Goal: Task Accomplishment & Management: Manage account settings

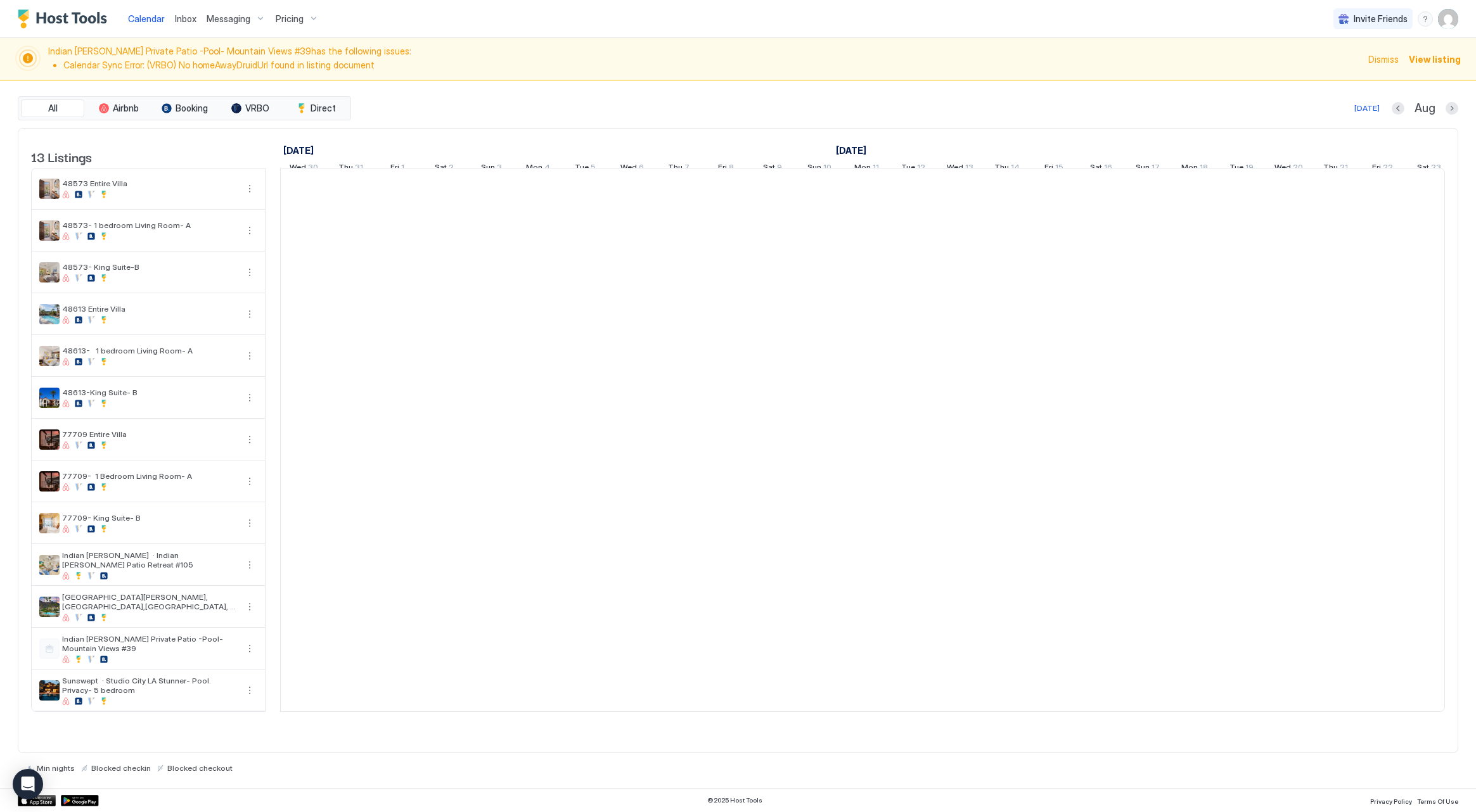
scroll to position [0, 704]
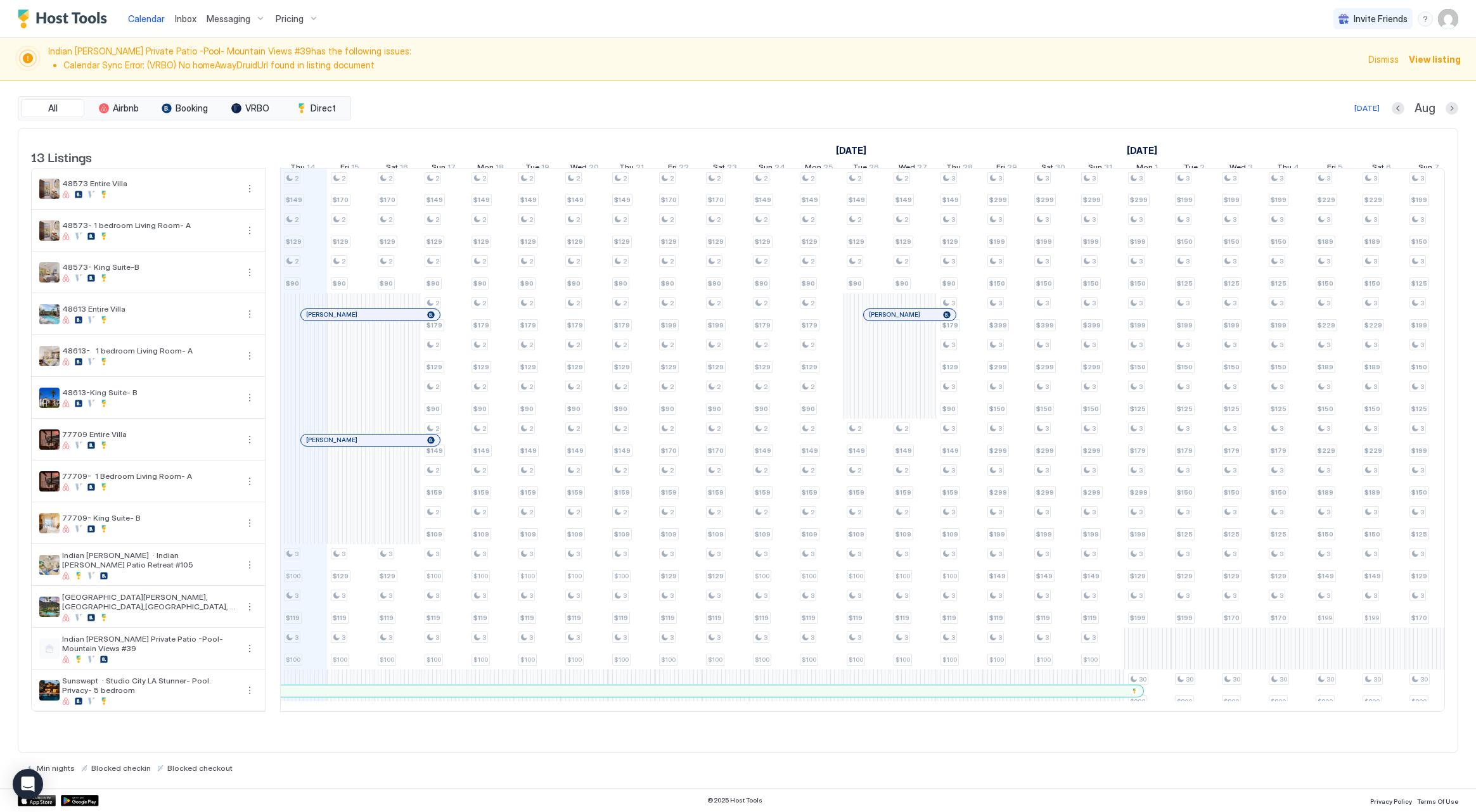
click at [1441, 62] on span "View listing" at bounding box center [1434, 59] width 52 height 13
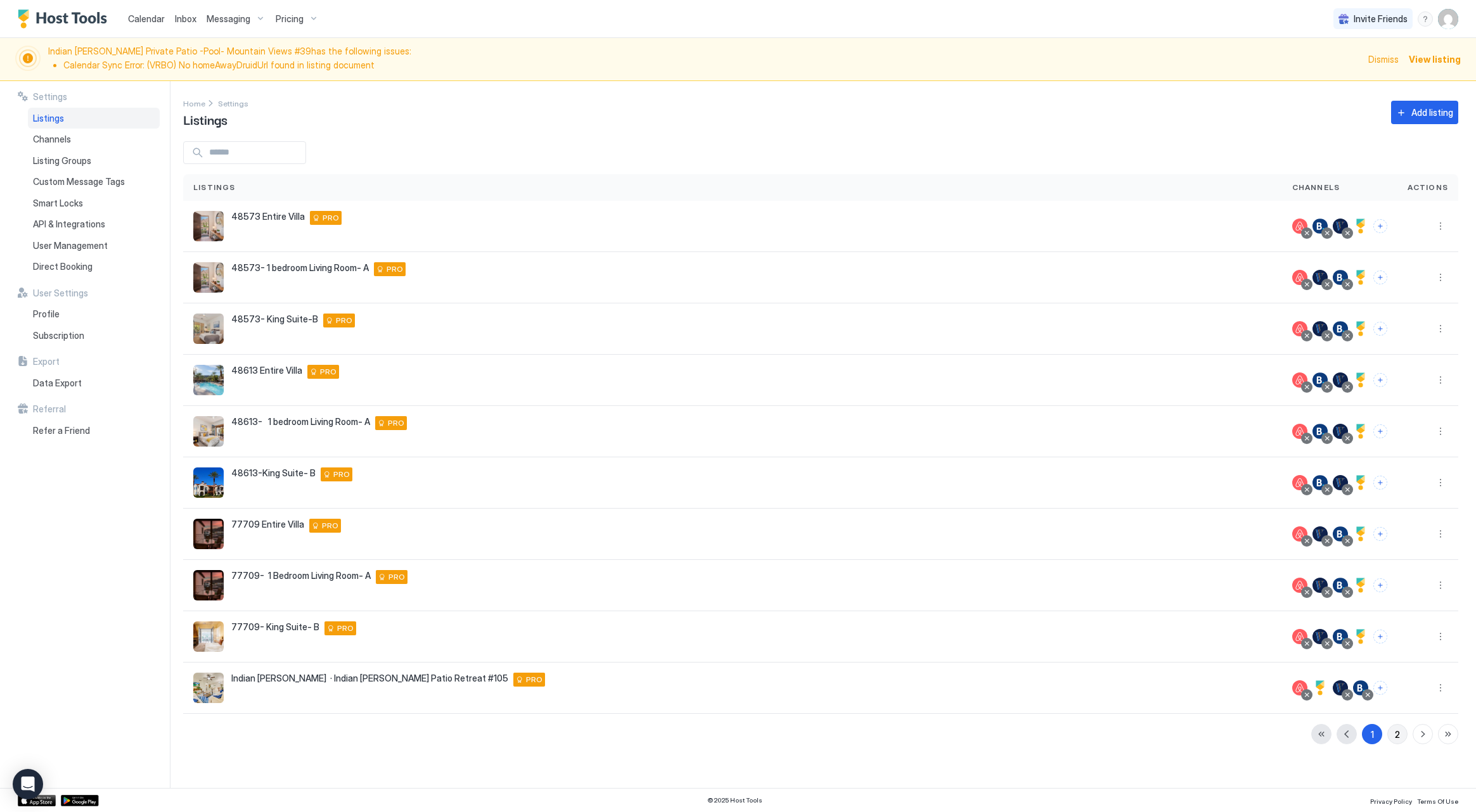
click at [1401, 728] on button "2" at bounding box center [1397, 734] width 20 height 20
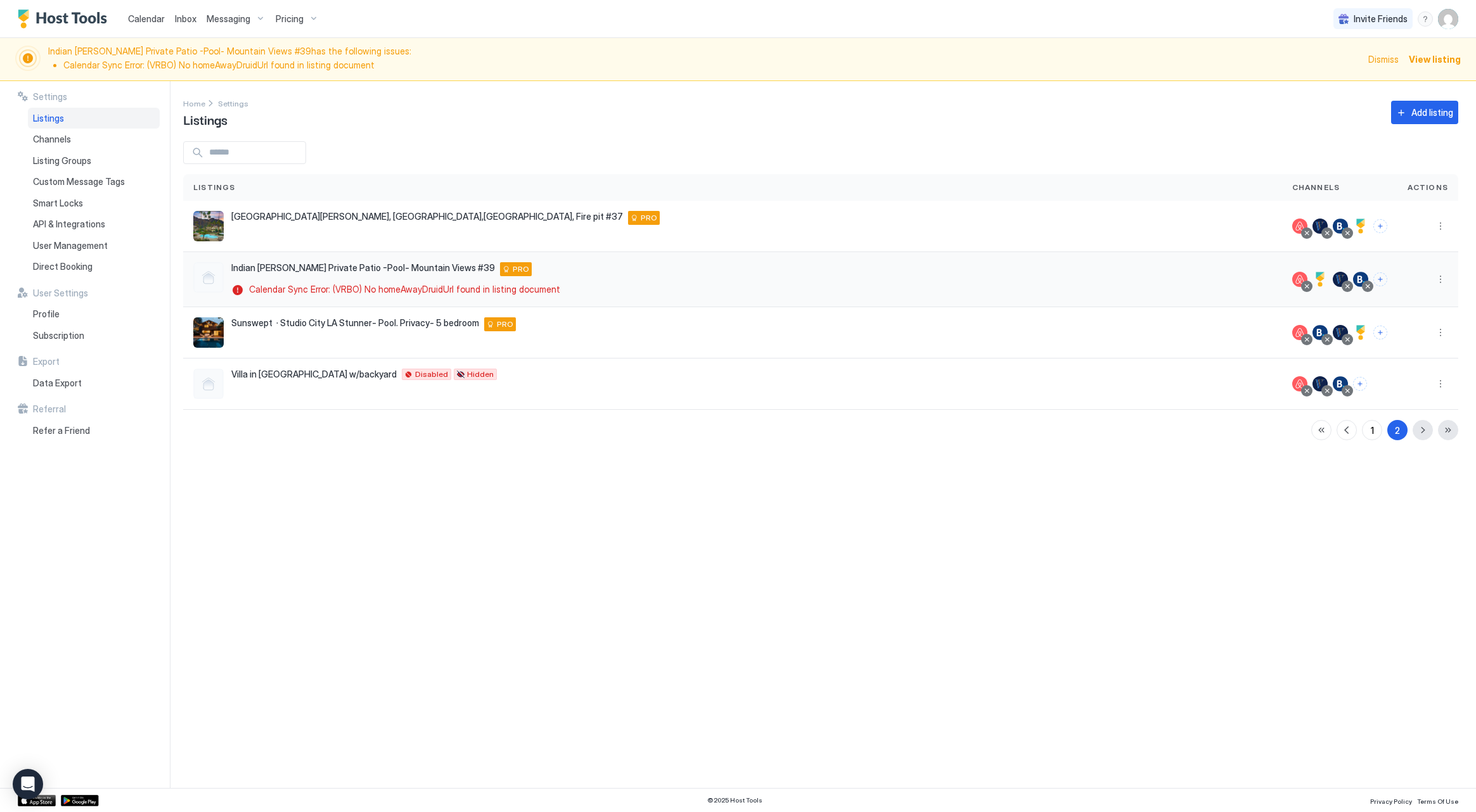
click at [1348, 284] on div at bounding box center [1347, 286] width 6 height 6
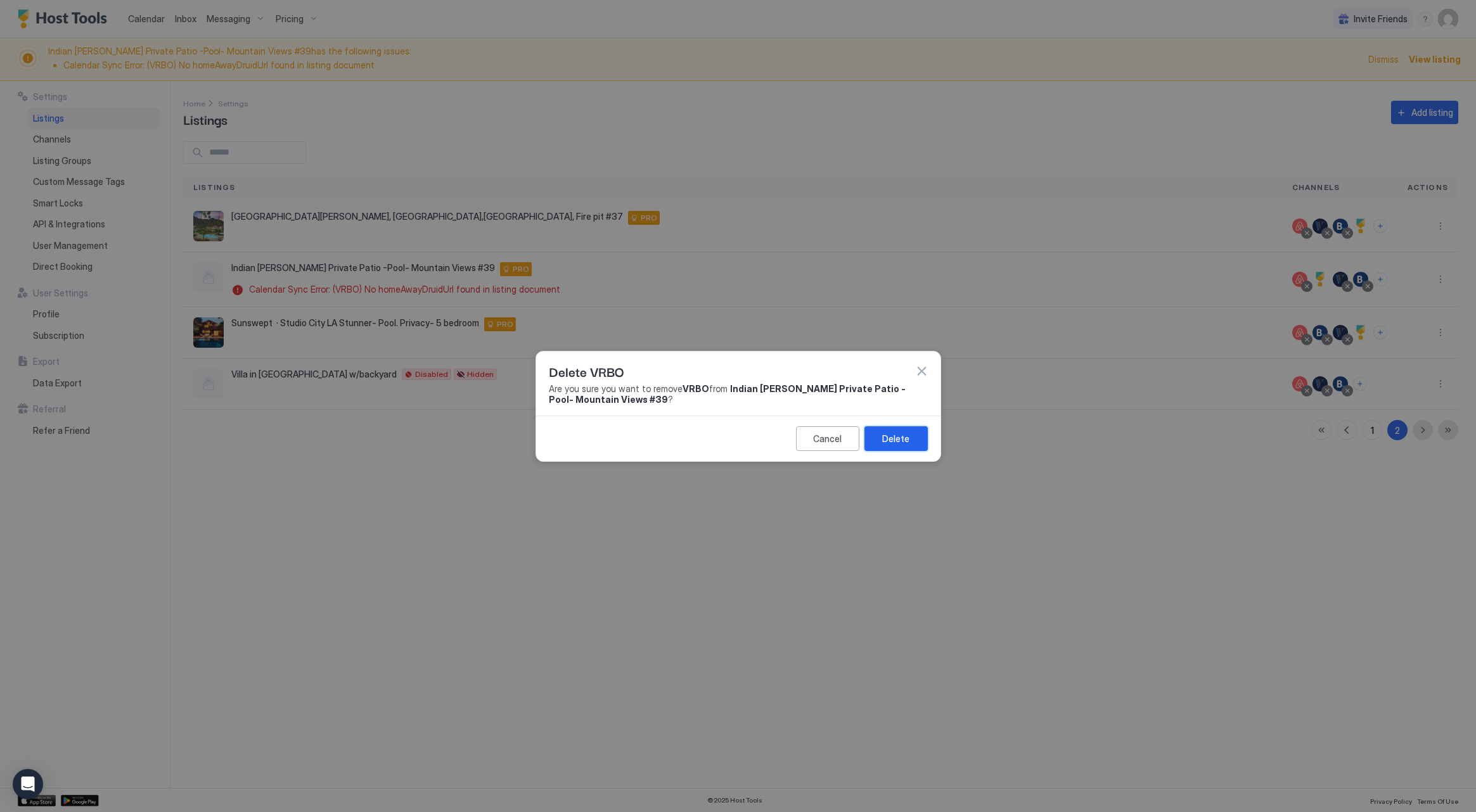
click at [897, 435] on div "Delete" at bounding box center [896, 439] width 27 height 13
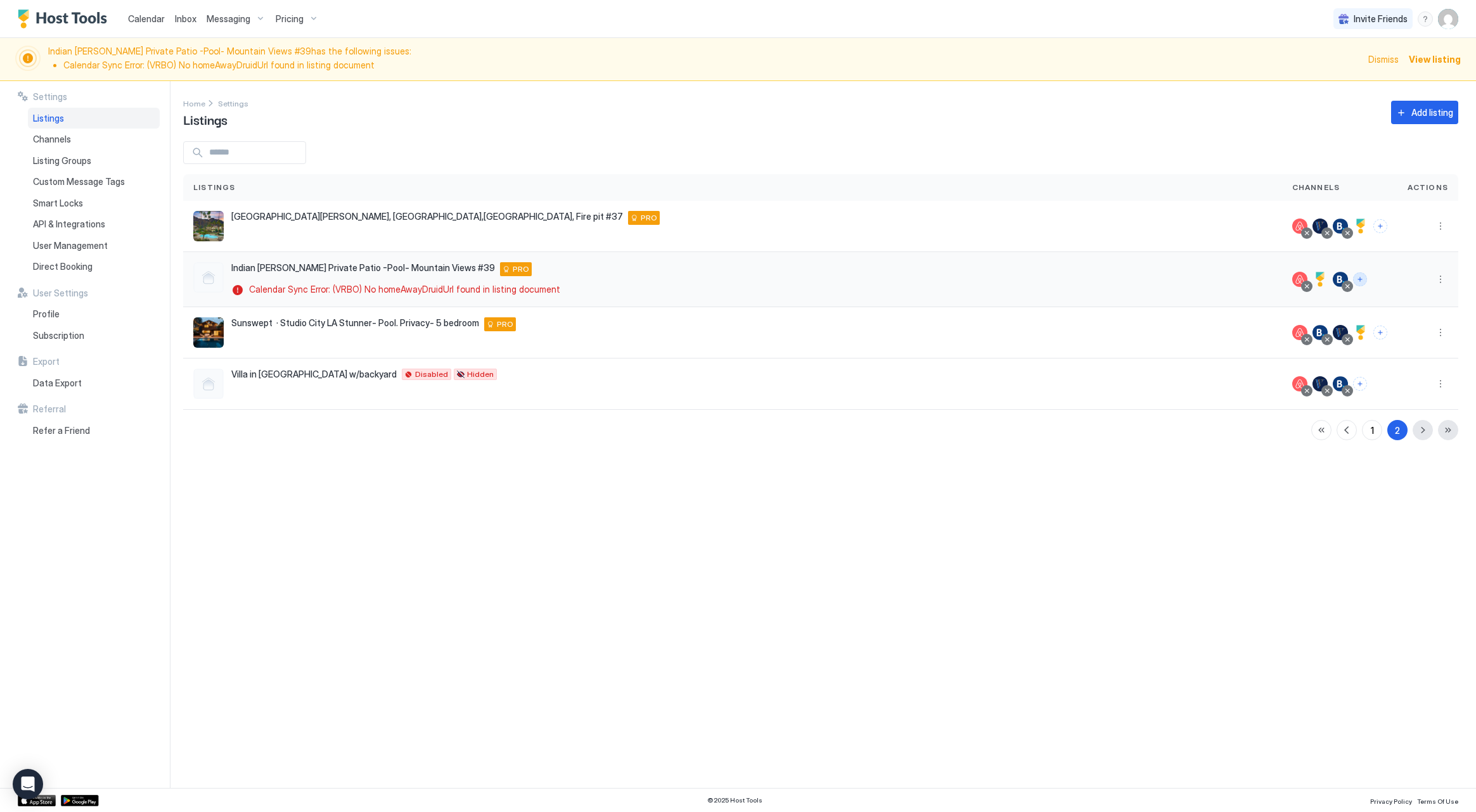
click at [1360, 280] on button "Connect channels" at bounding box center [1360, 279] width 14 height 14
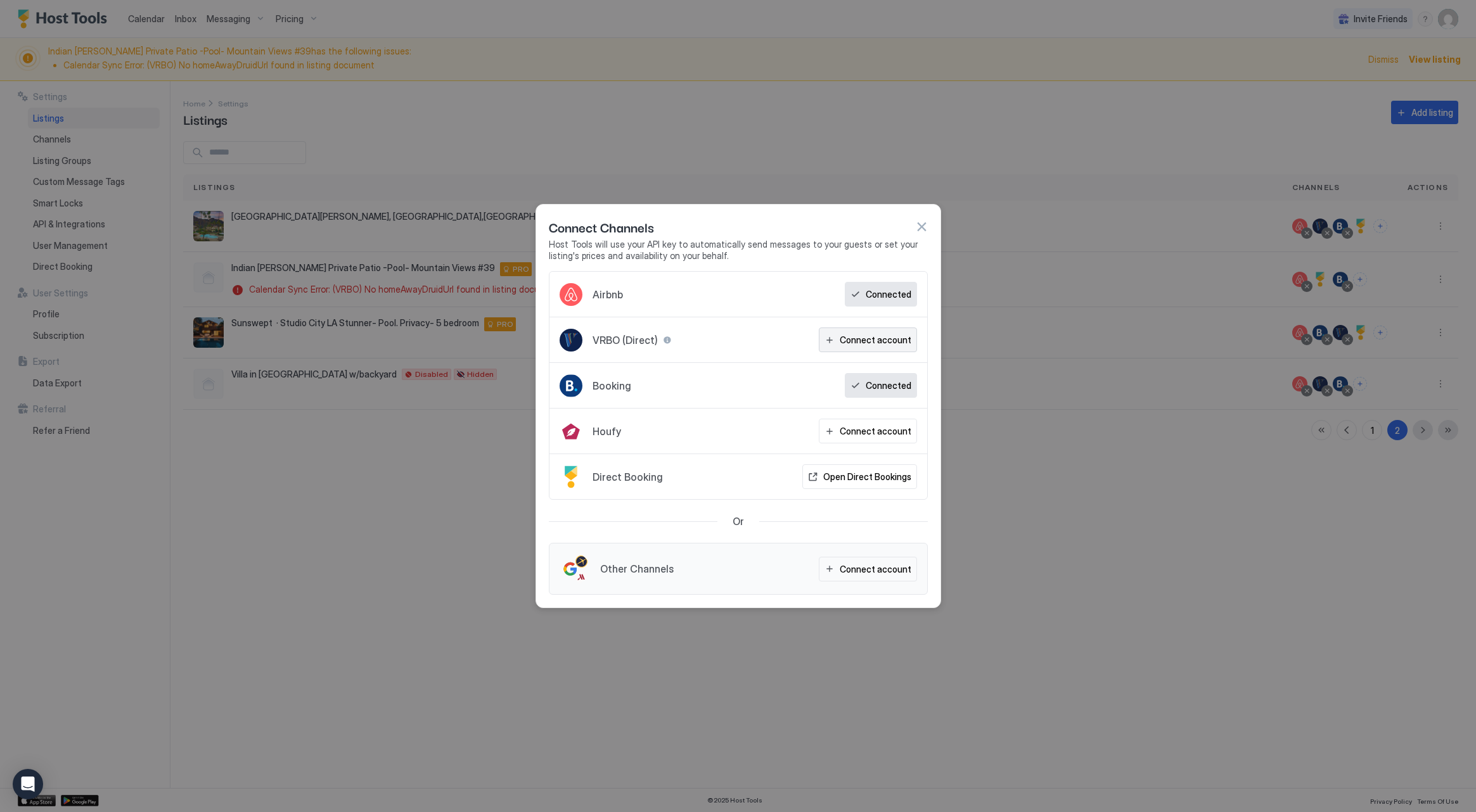
click at [862, 333] on div "Connect account" at bounding box center [875, 340] width 71 height 13
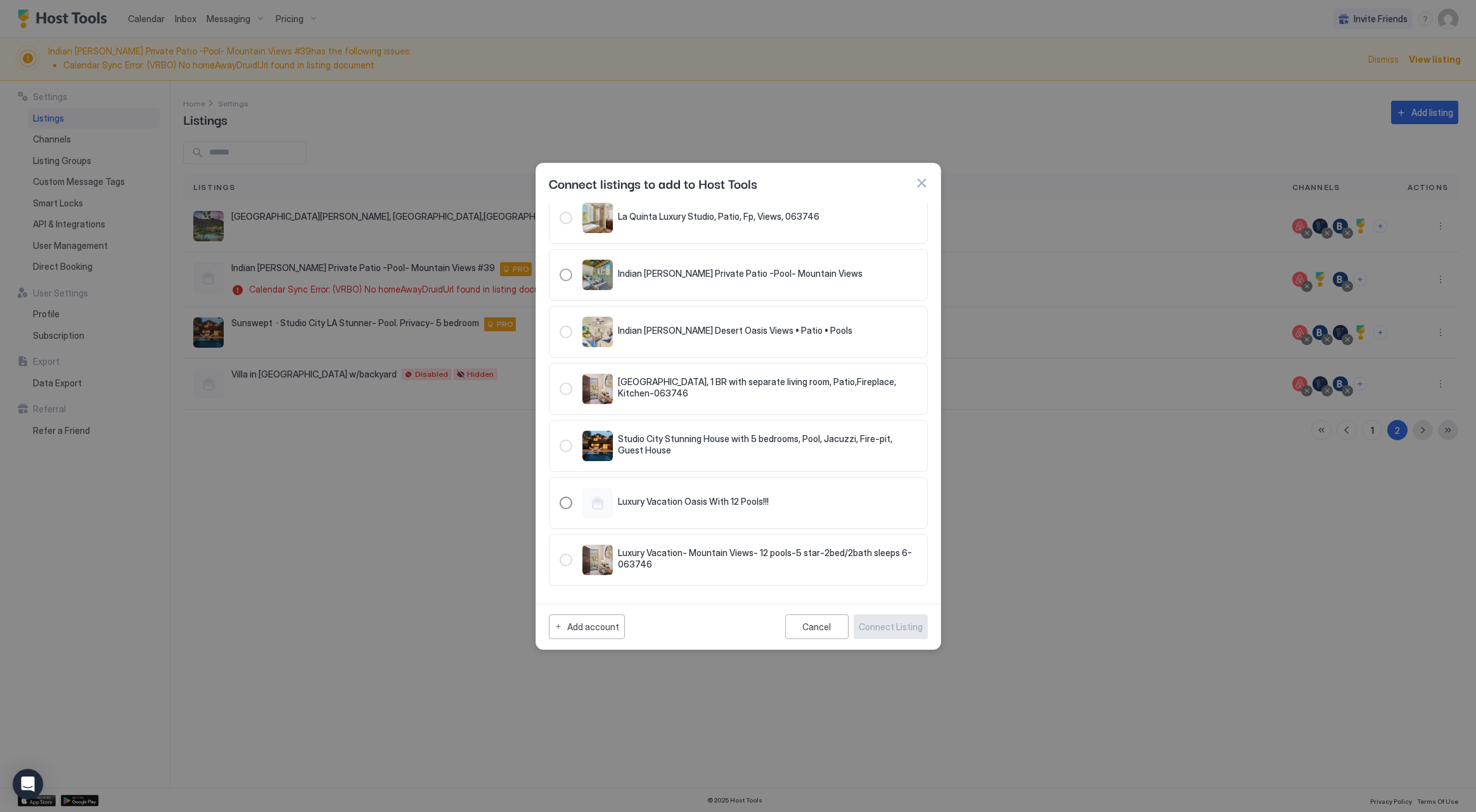
scroll to position [715, 0]
click at [560, 273] on div "321.4752714.5326881" at bounding box center [567, 275] width 13 height 13
click at [907, 624] on div "Connect Listing" at bounding box center [890, 626] width 64 height 13
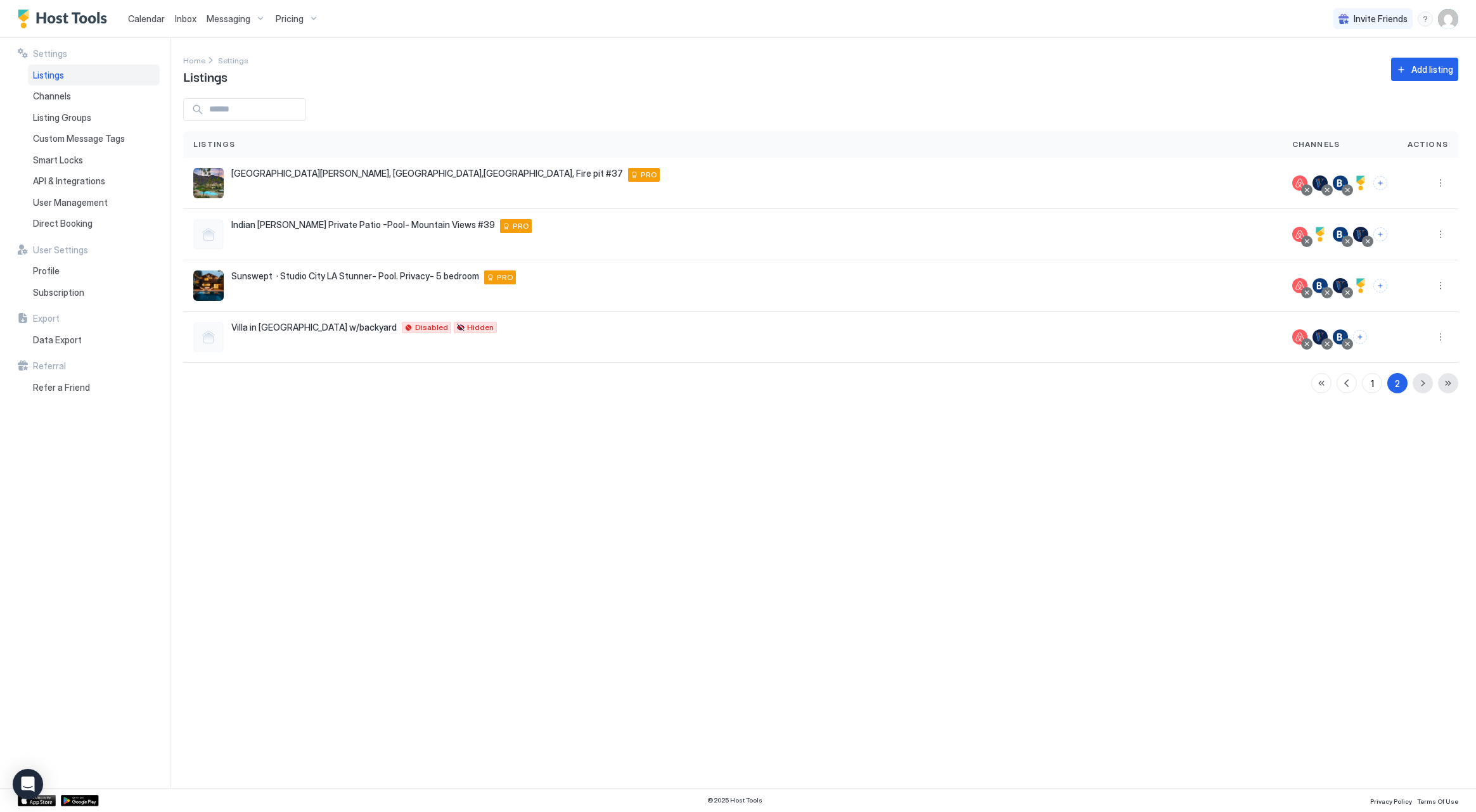
click at [132, 18] on span "Calendar" at bounding box center [147, 18] width 37 height 11
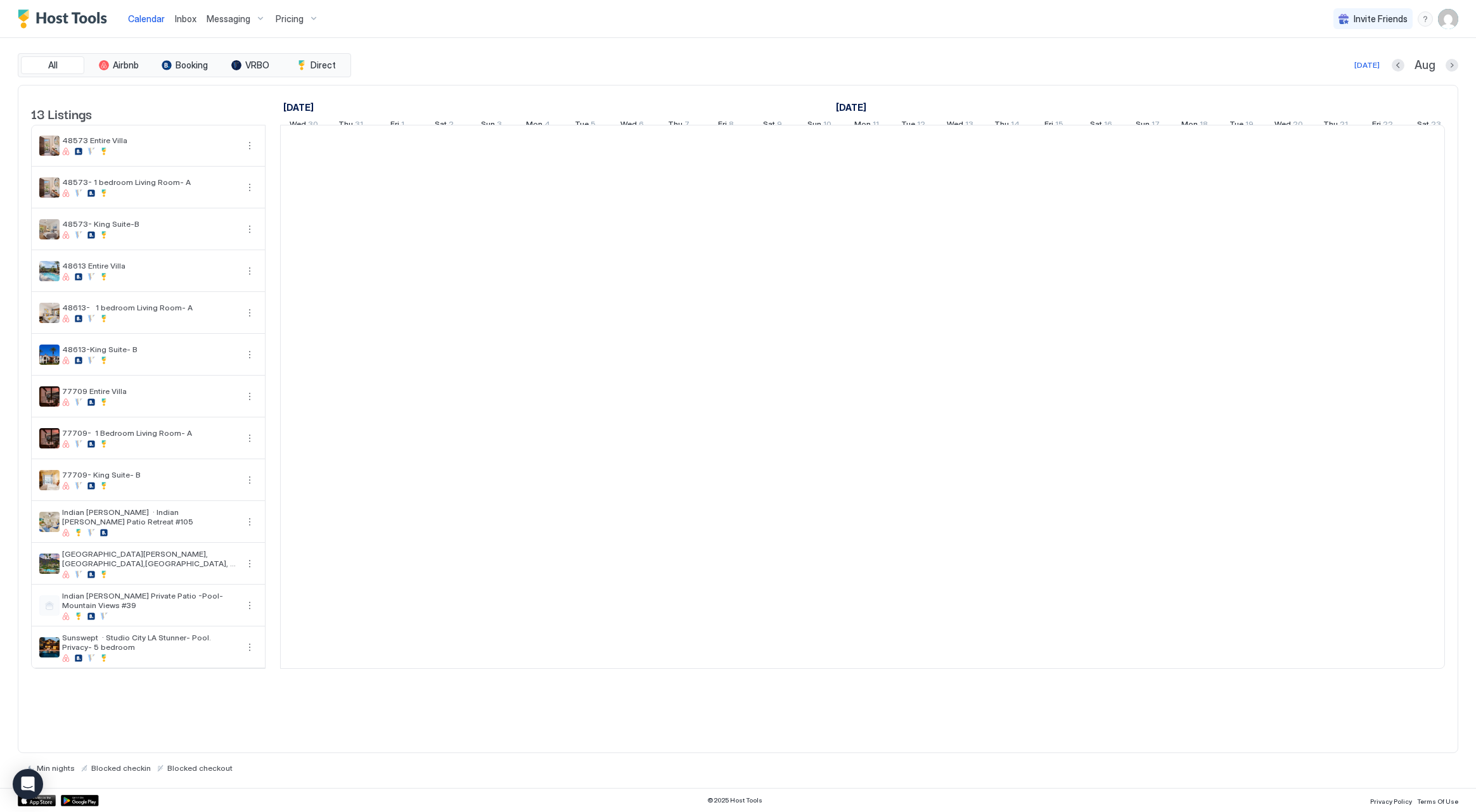
scroll to position [0, 704]
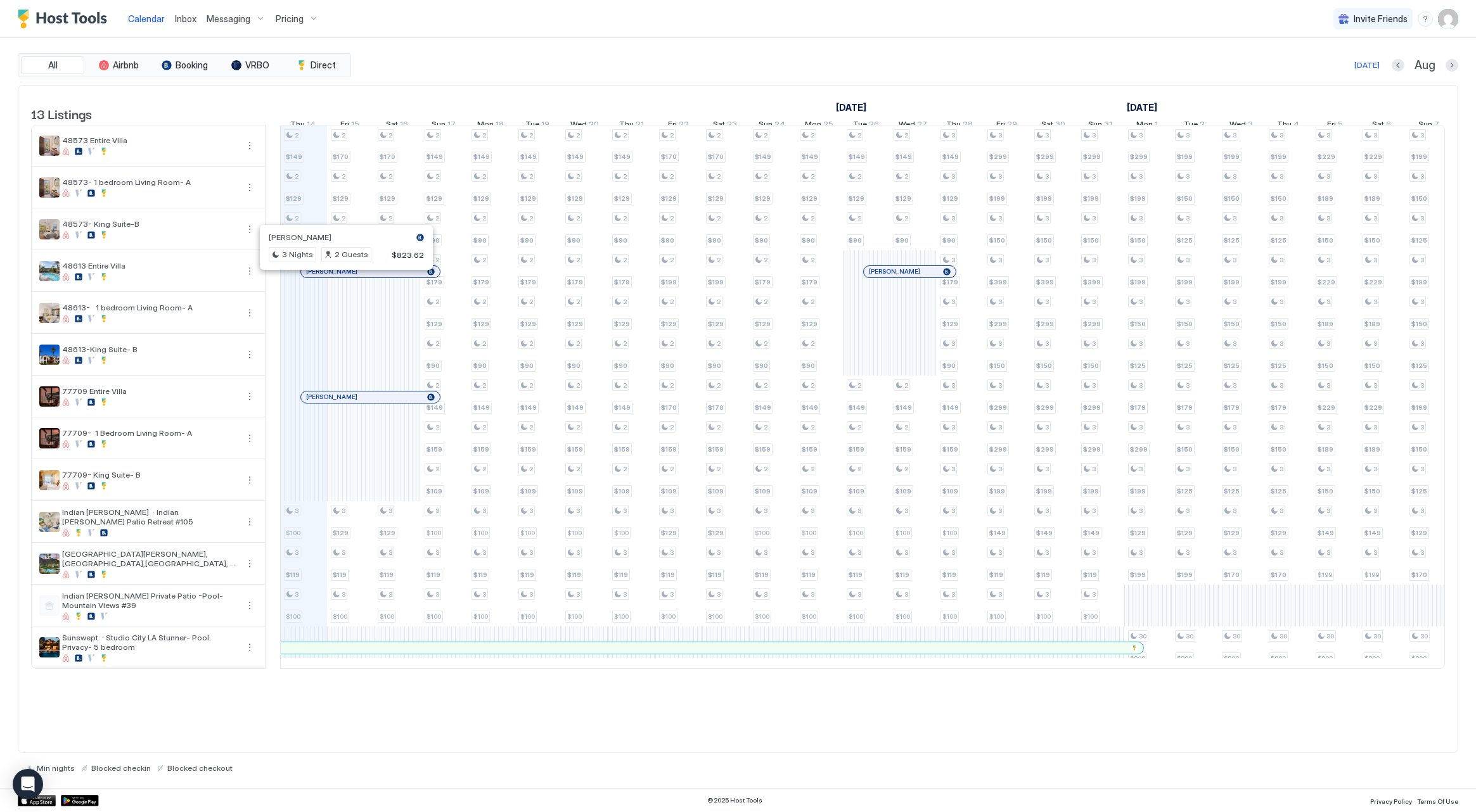
click at [342, 277] on div at bounding box center [341, 272] width 10 height 10
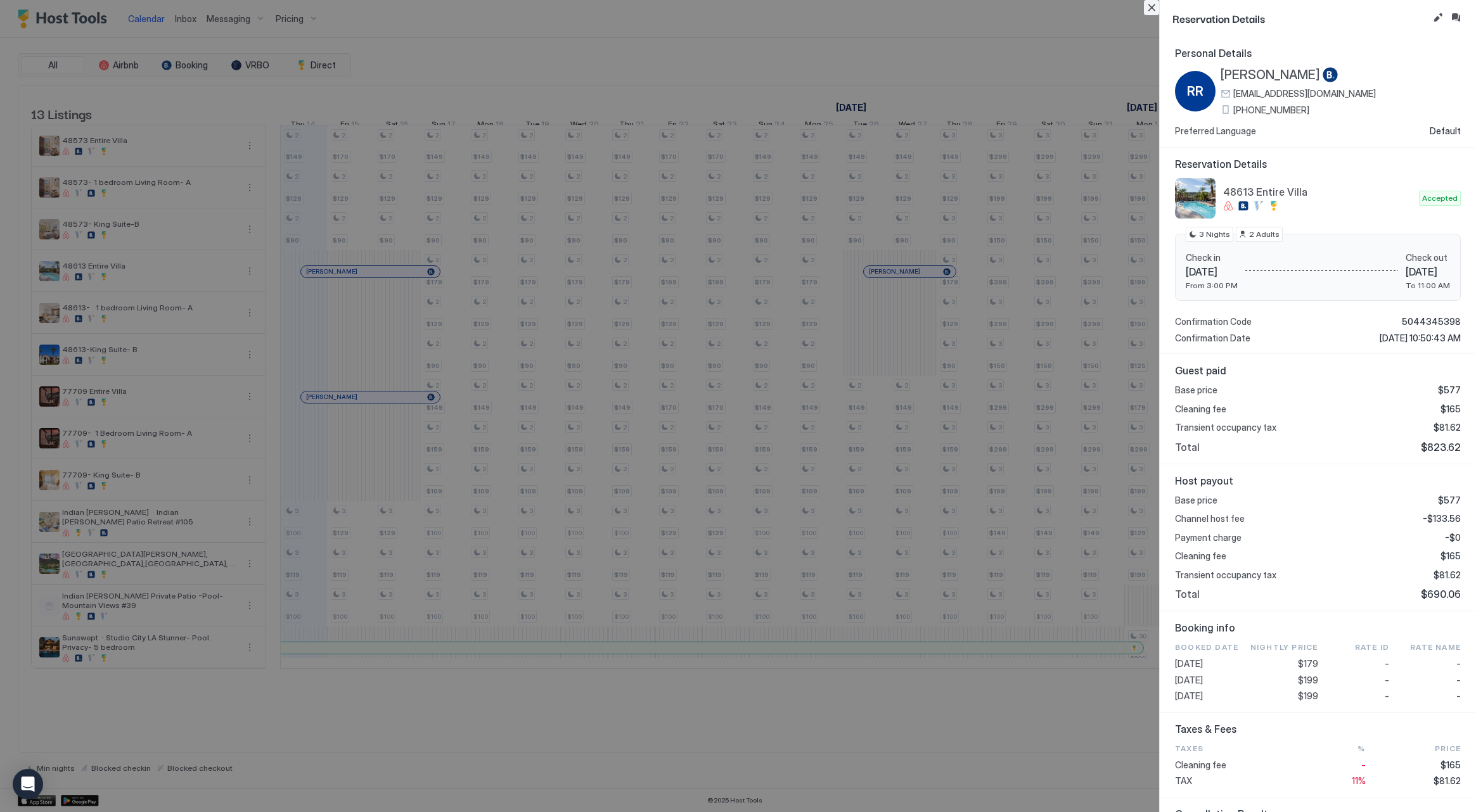
click at [1151, 11] on button "Close" at bounding box center [1152, 7] width 15 height 15
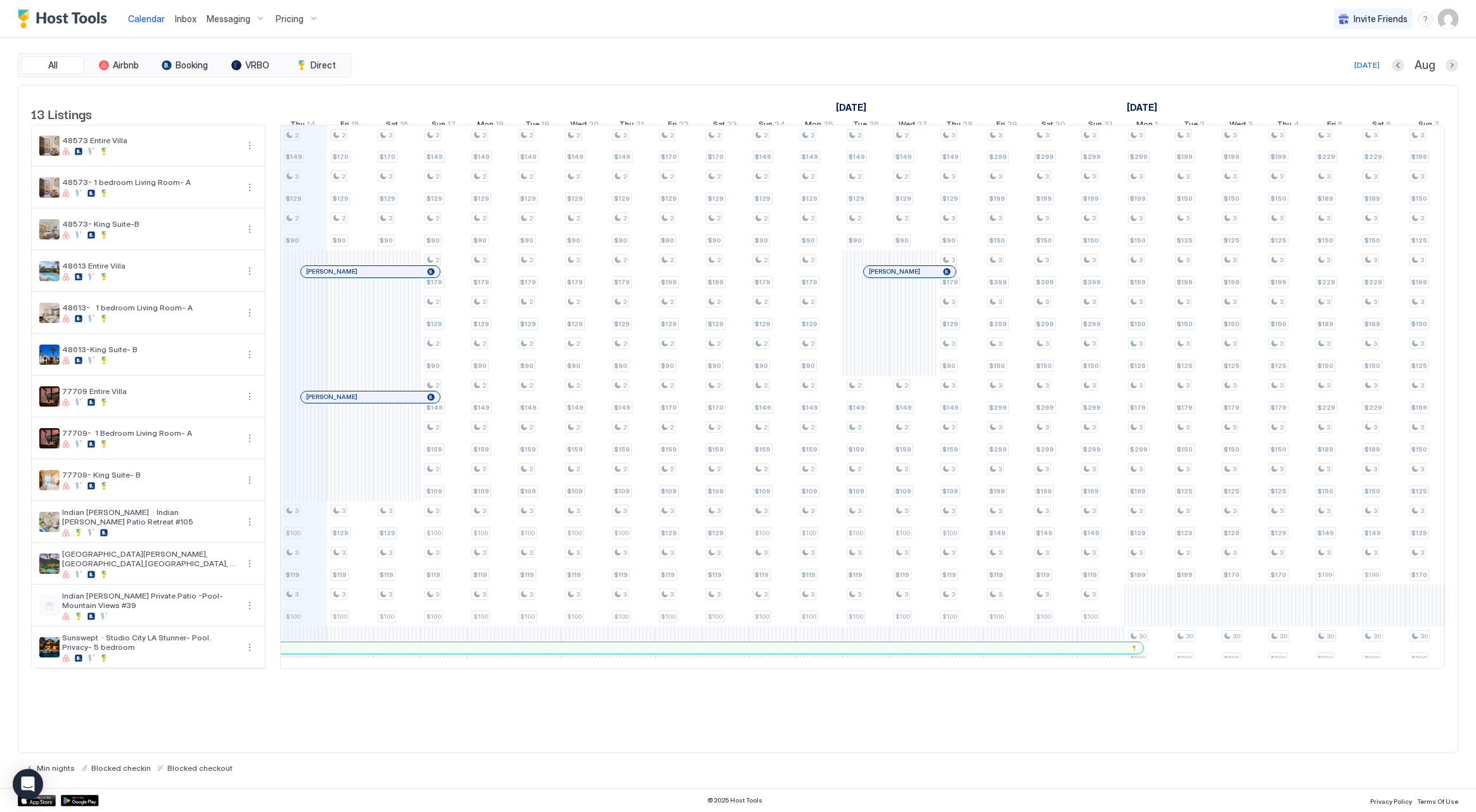
click at [1445, 21] on img "User profile" at bounding box center [1448, 19] width 20 height 20
click at [1385, 66] on div "Settings" at bounding box center [1377, 71] width 161 height 22
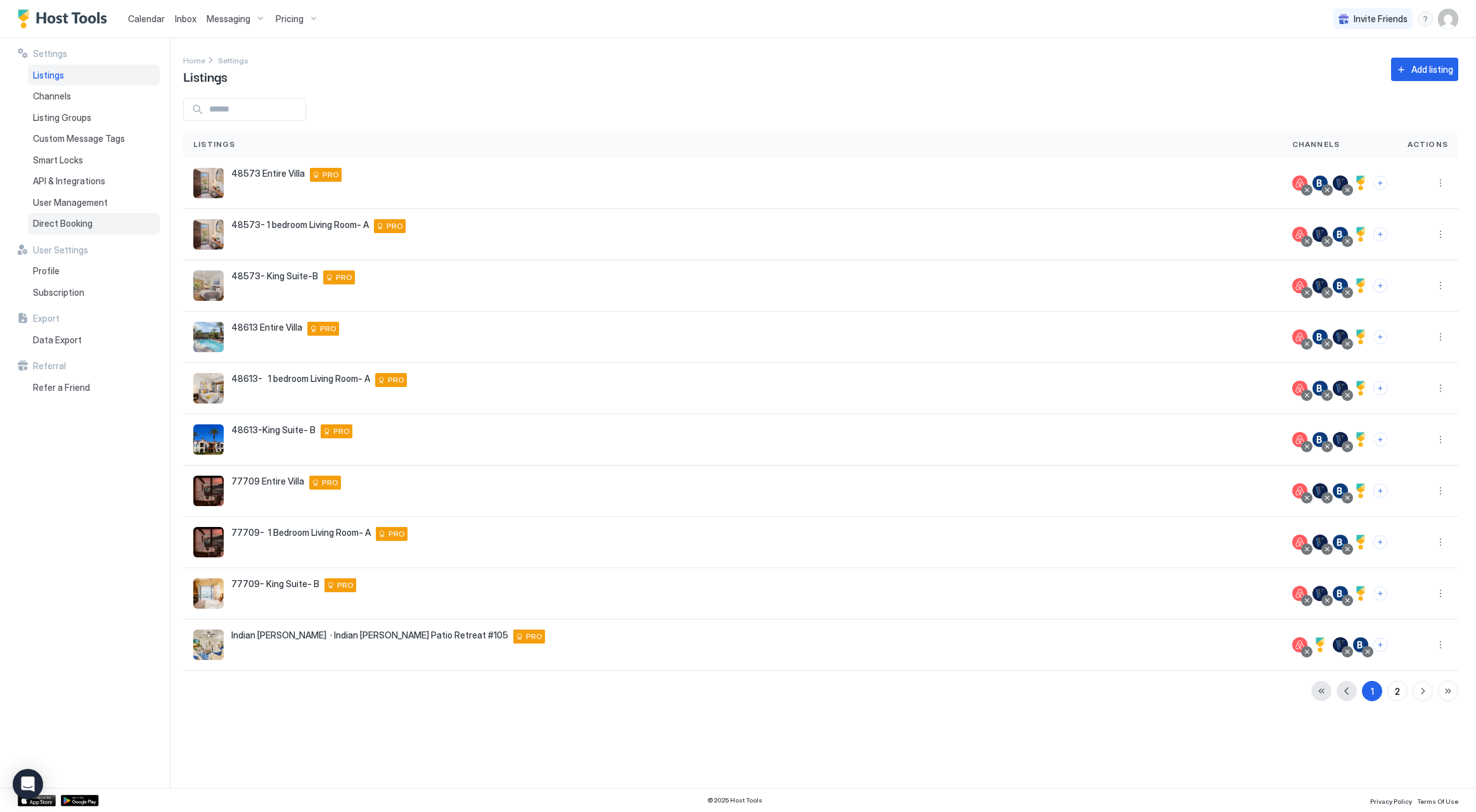
click at [56, 220] on span "Direct Booking" at bounding box center [63, 224] width 59 height 11
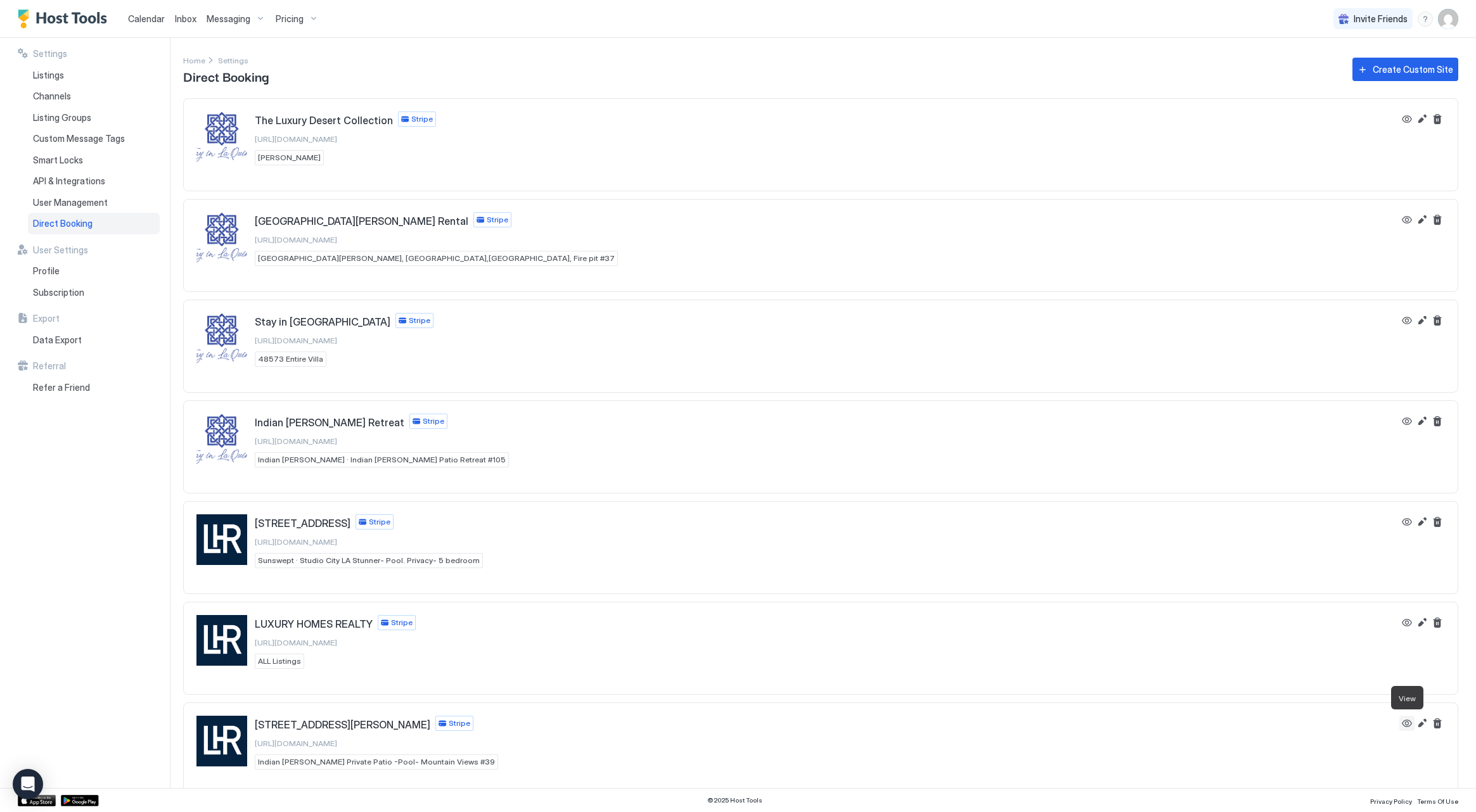
click at [1408, 726] on button "View" at bounding box center [1407, 723] width 15 height 15
click at [1420, 723] on button "Edit" at bounding box center [1422, 723] width 15 height 15
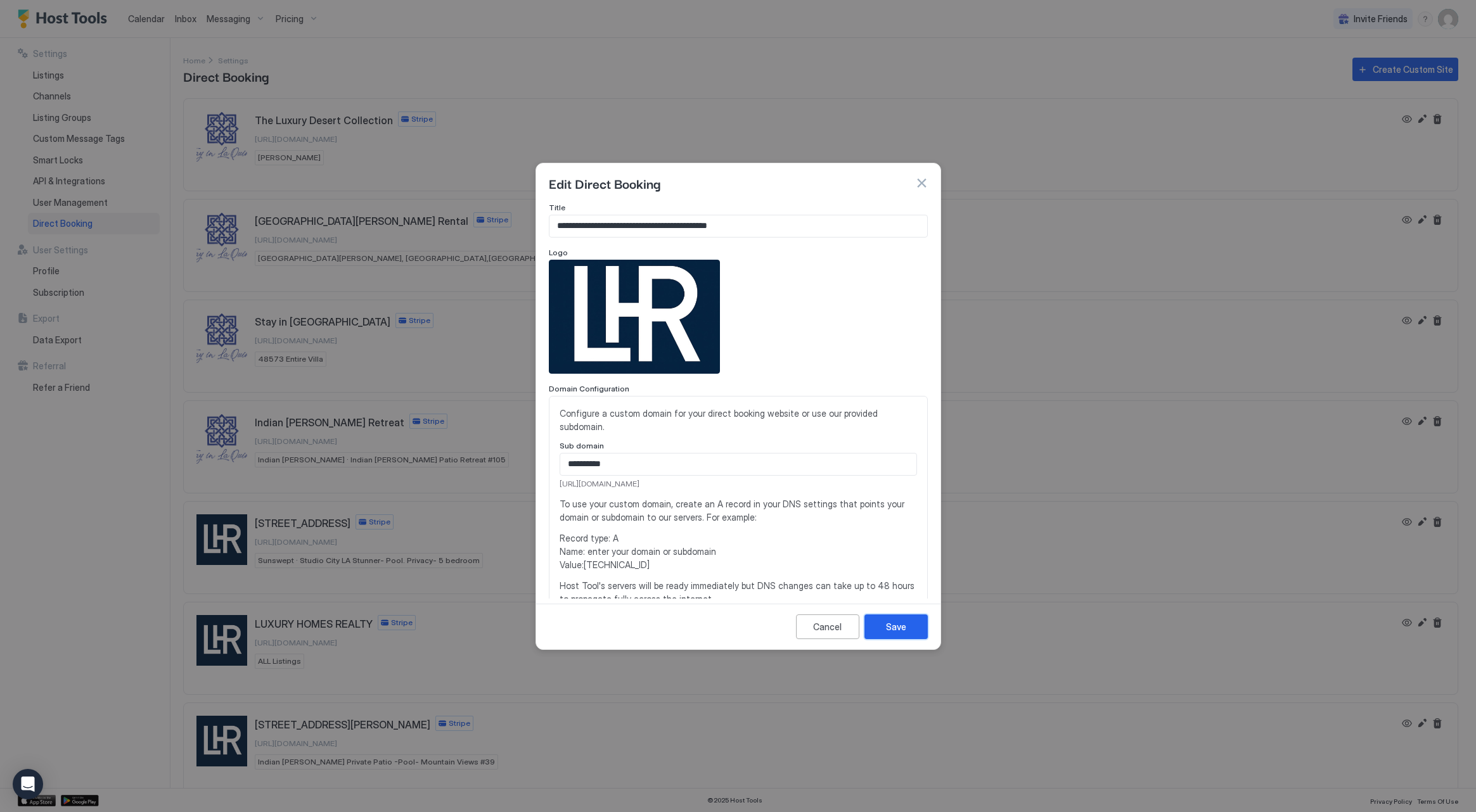
click at [917, 632] on button "Save" at bounding box center [896, 626] width 64 height 25
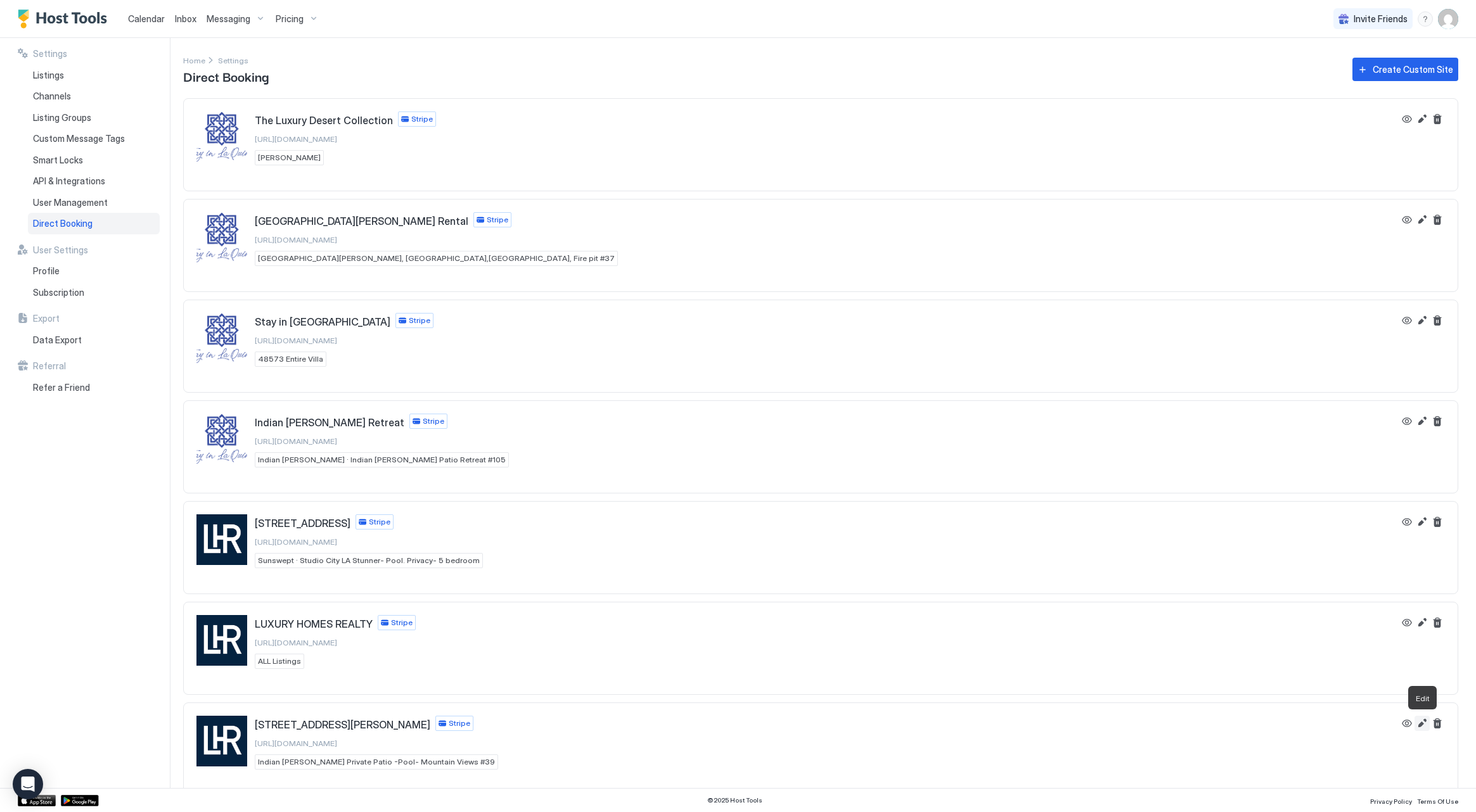
click at [1425, 723] on button "Edit" at bounding box center [1422, 723] width 15 height 15
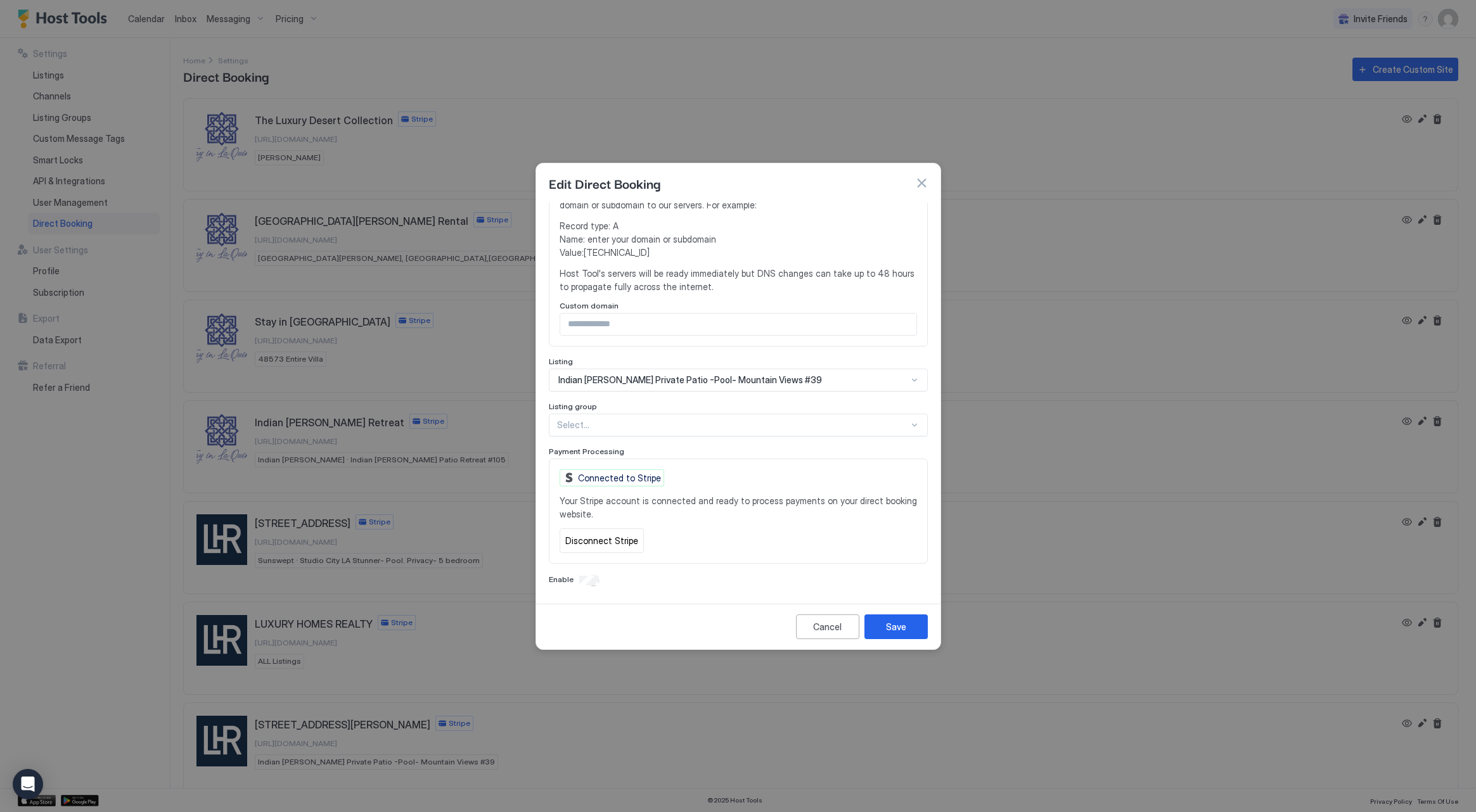
scroll to position [299, 0]
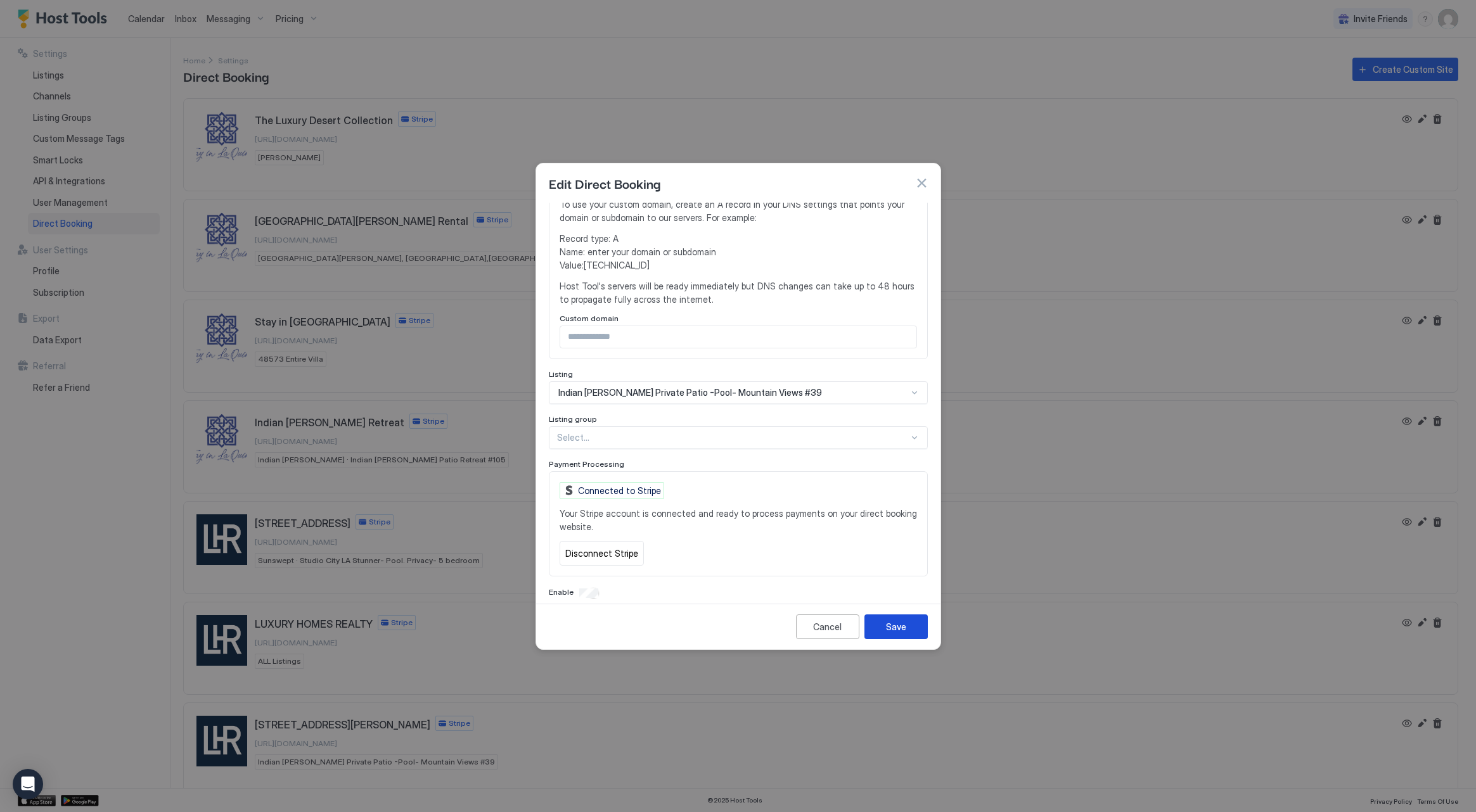
click at [908, 618] on button "Save" at bounding box center [896, 626] width 64 height 25
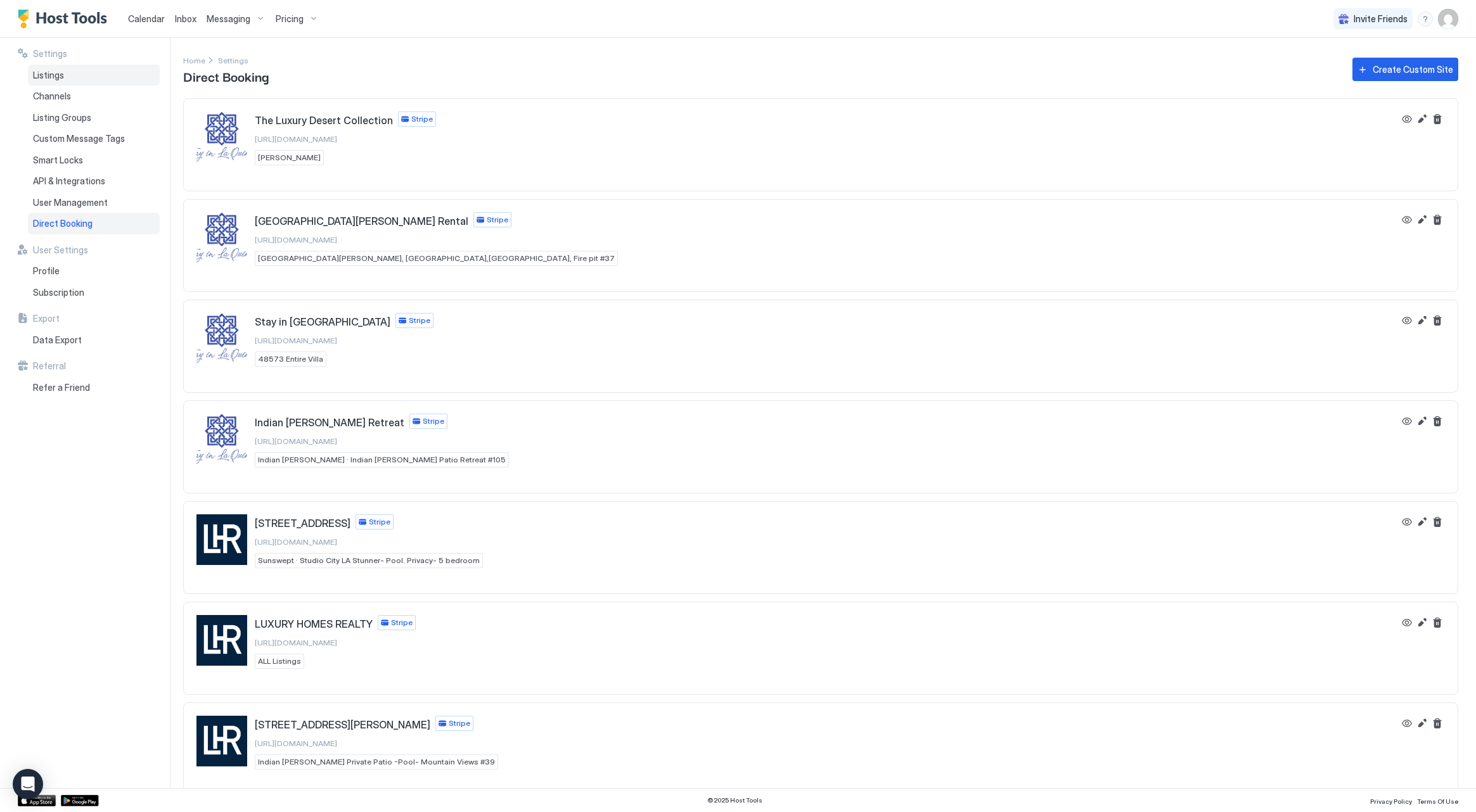
click at [43, 74] on span "Listings" at bounding box center [49, 75] width 31 height 11
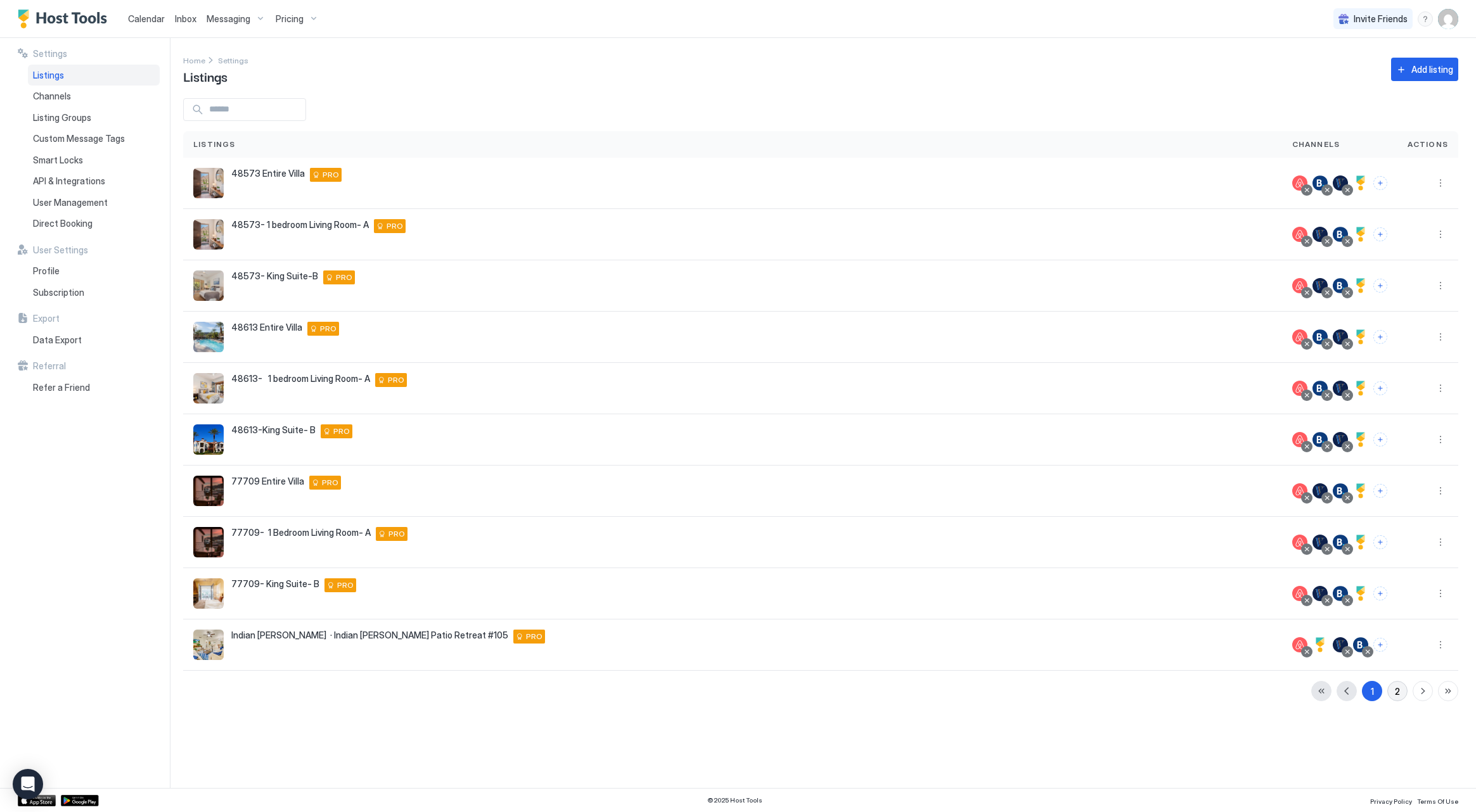
click at [1398, 694] on div "2" at bounding box center [1397, 691] width 5 height 13
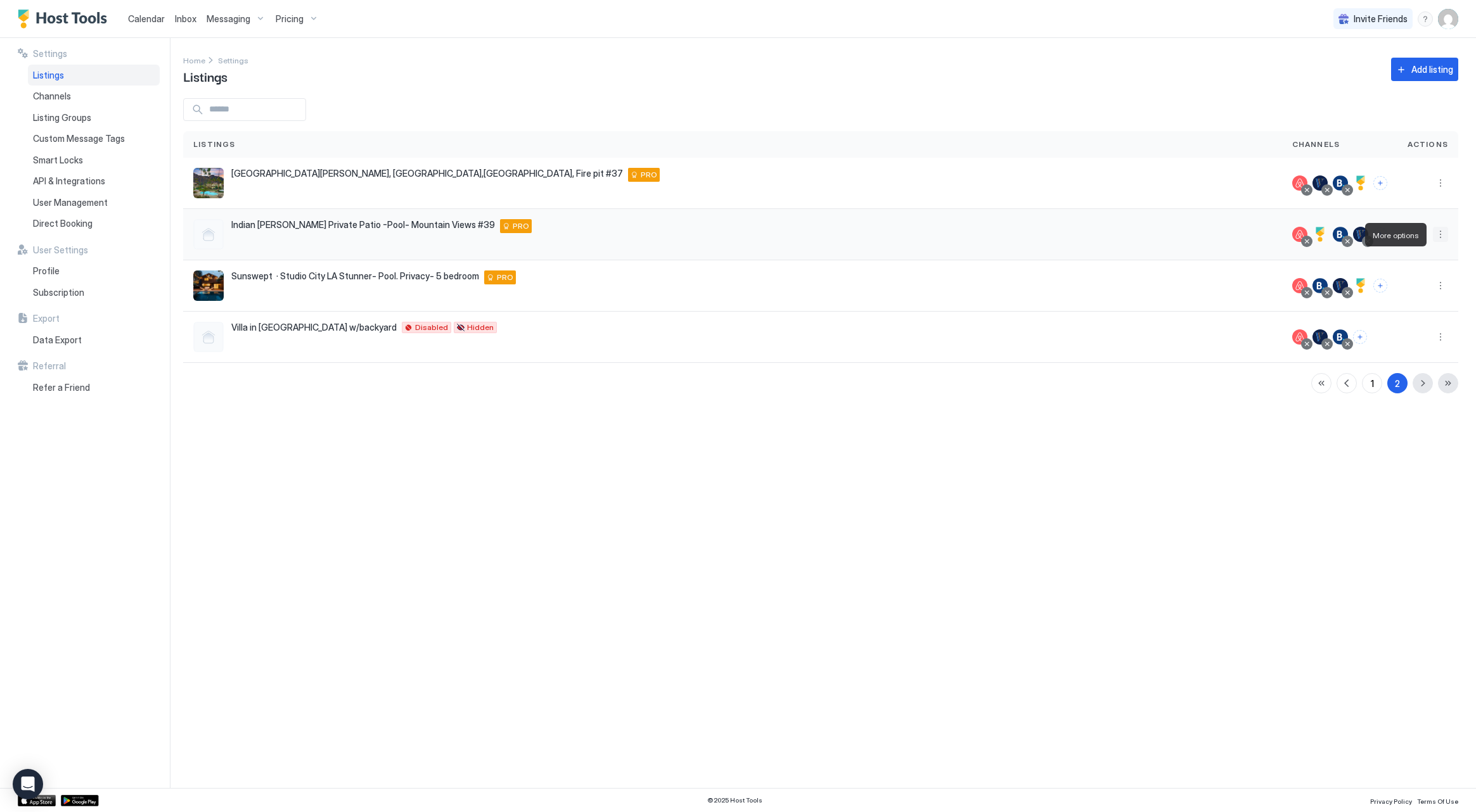
click at [1446, 236] on button "More options" at bounding box center [1440, 234] width 15 height 15
click at [1398, 285] on div "Edit Listing" at bounding box center [1367, 294] width 161 height 20
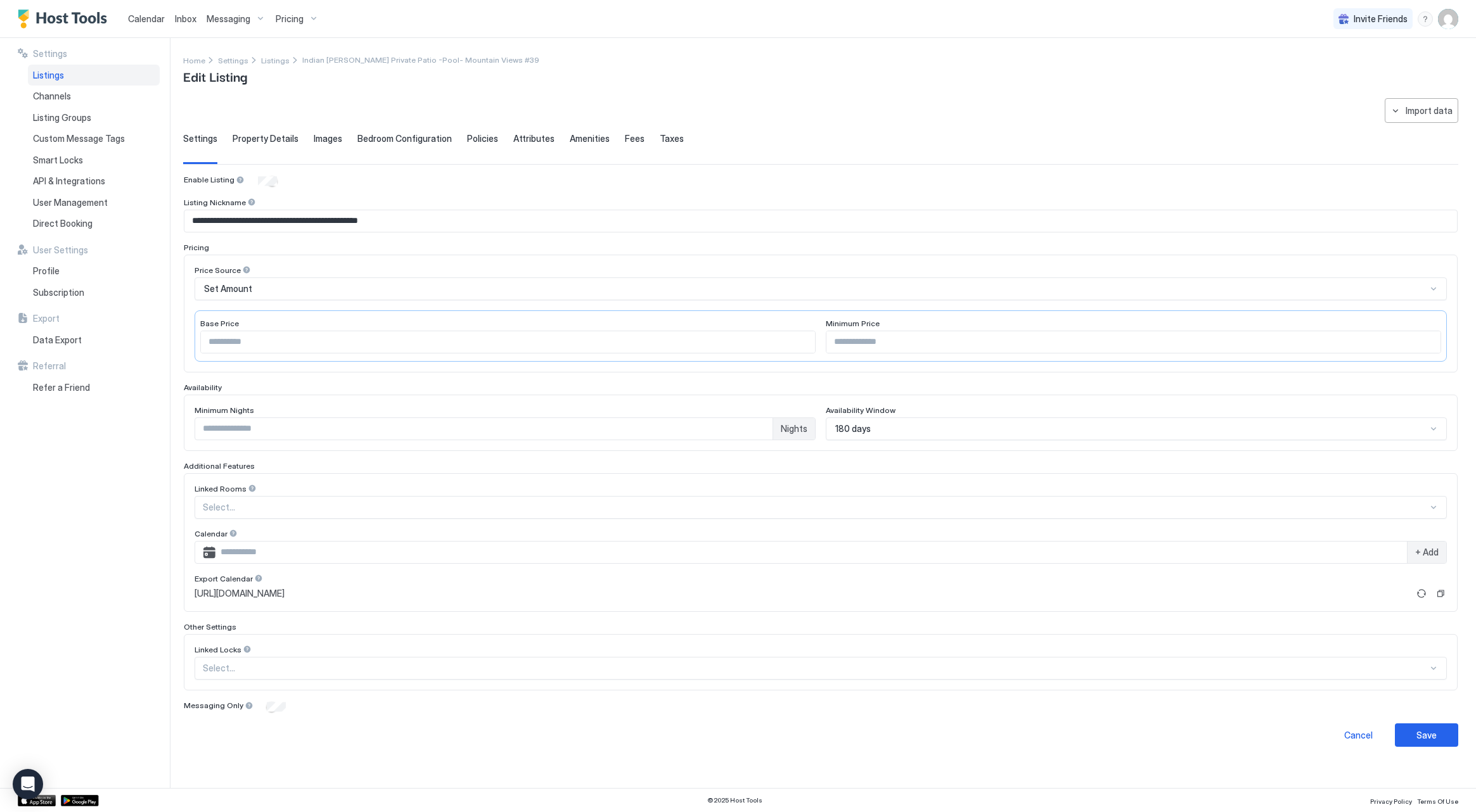
click at [665, 136] on span "Taxes" at bounding box center [672, 139] width 24 height 11
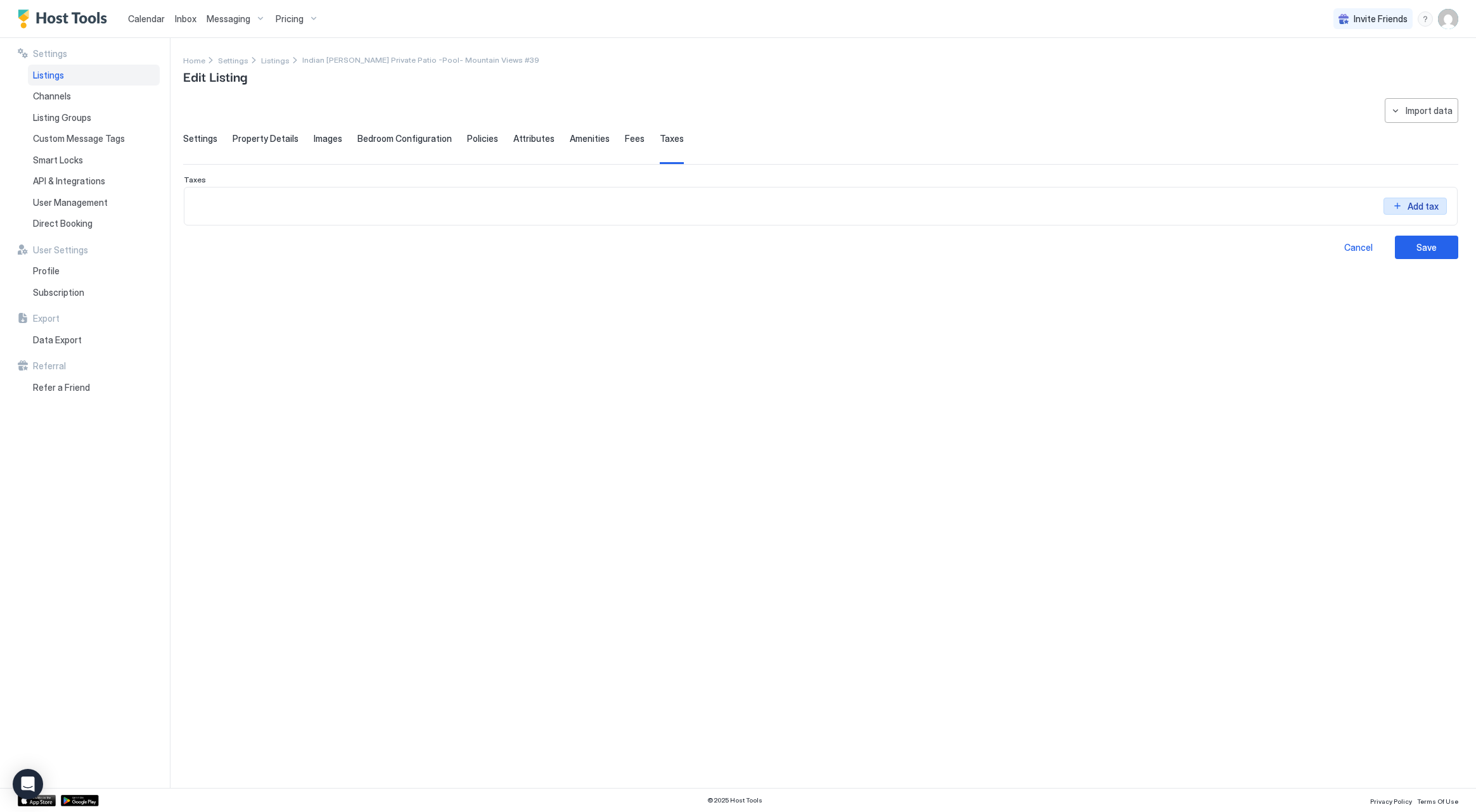
click at [1403, 205] on button "Add tax" at bounding box center [1415, 197] width 64 height 18
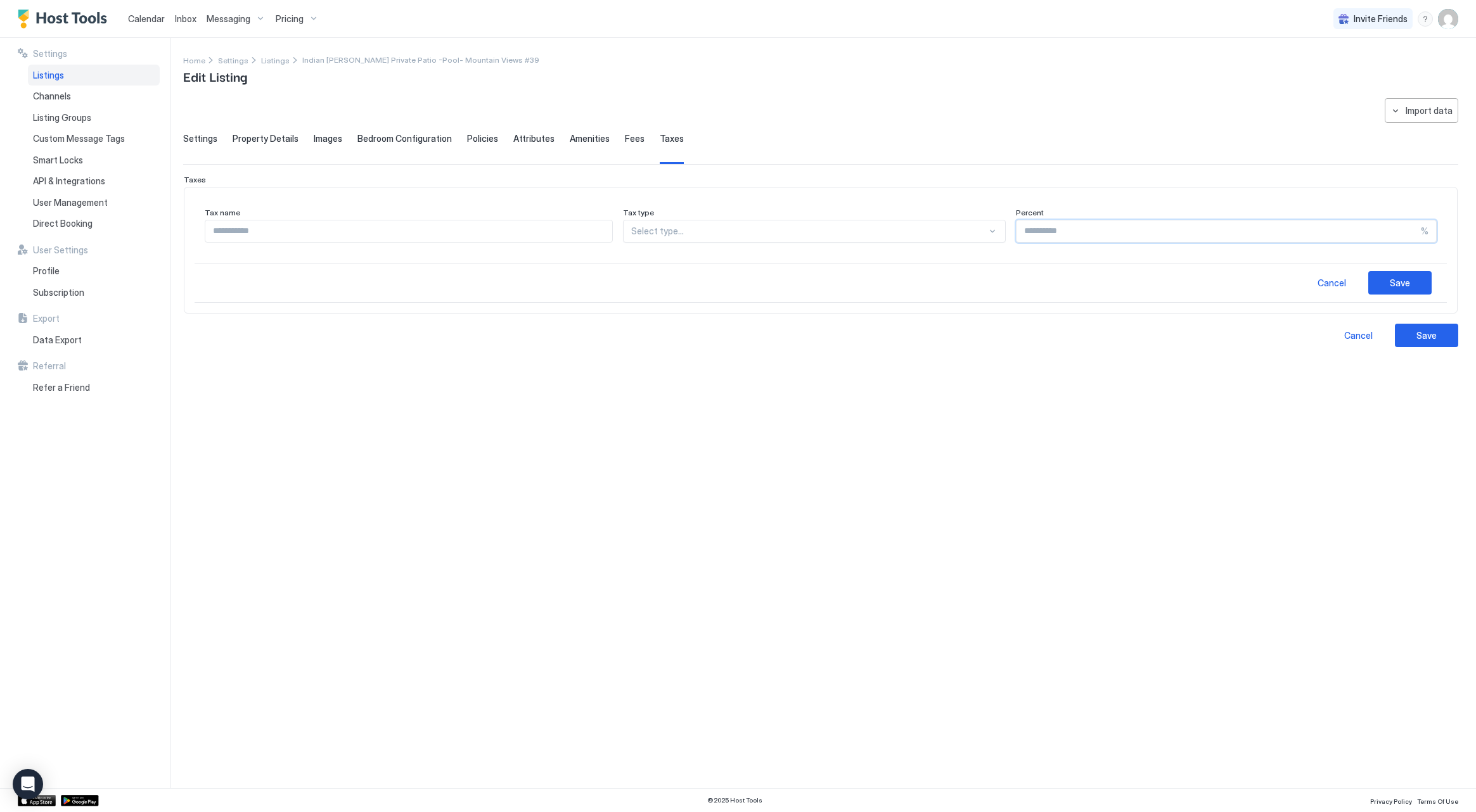
click at [1035, 232] on input "Input Field" at bounding box center [1219, 231] width 405 height 21
type input "*****"
click at [485, 235] on input "Input Field" at bounding box center [409, 231] width 407 height 21
type input "**********"
click at [694, 223] on div "Select type..." at bounding box center [814, 231] width 383 height 23
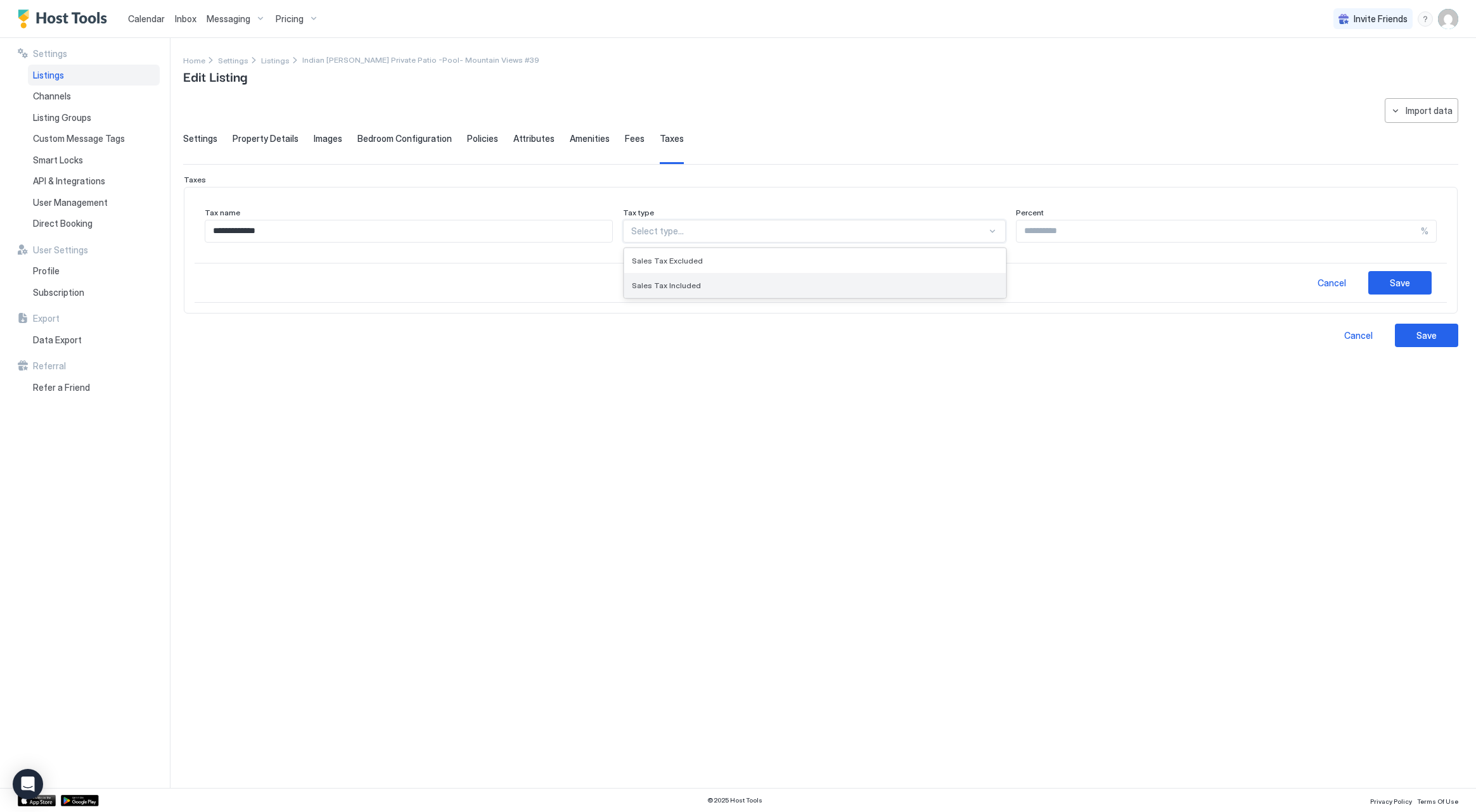
click at [751, 278] on div "Sales Tax Included" at bounding box center [814, 285] width 382 height 25
click at [1397, 284] on div "Save" at bounding box center [1400, 283] width 20 height 13
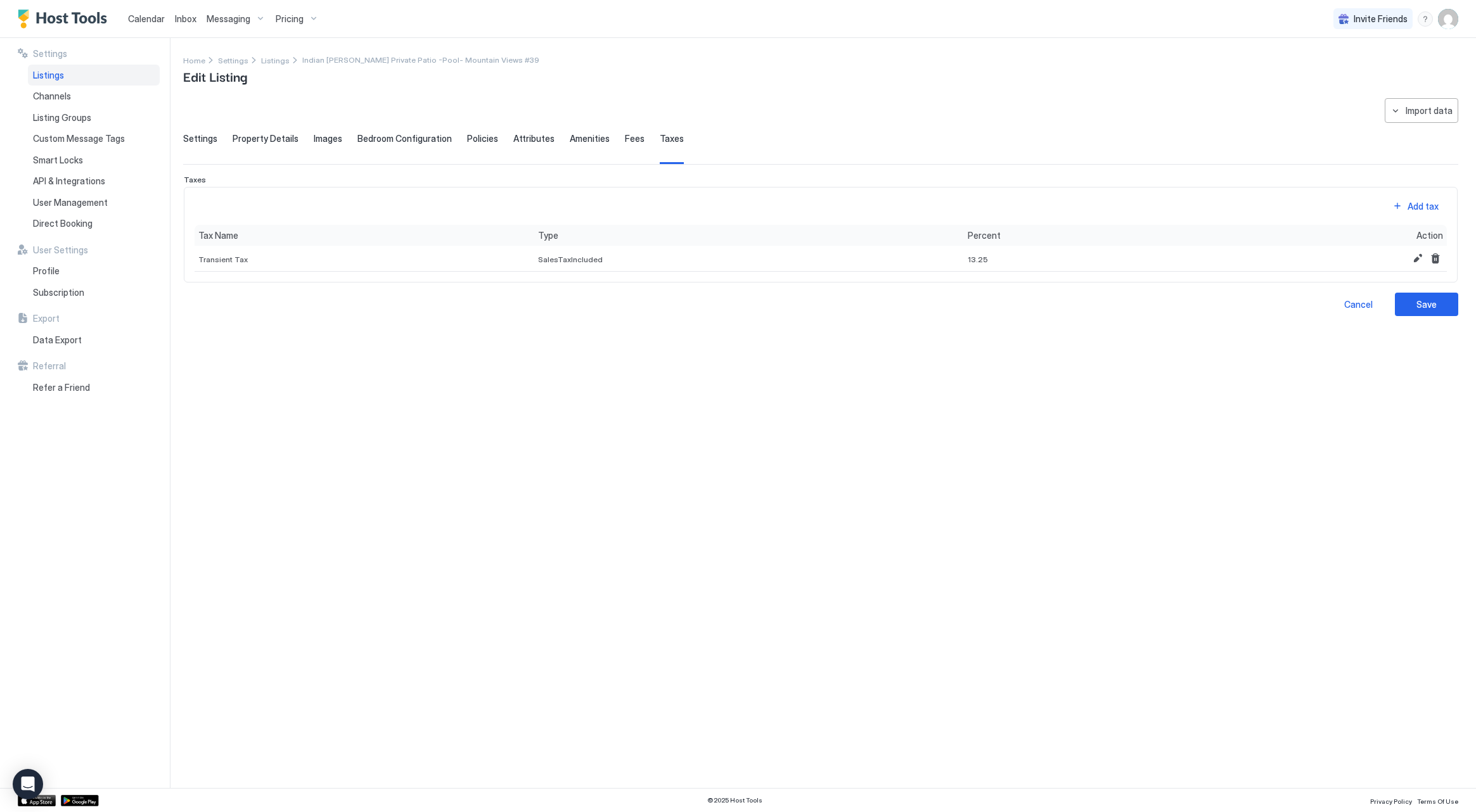
click at [625, 140] on span "Fees" at bounding box center [634, 139] width 19 height 11
click at [1426, 203] on div "Add fee" at bounding box center [1423, 197] width 35 height 13
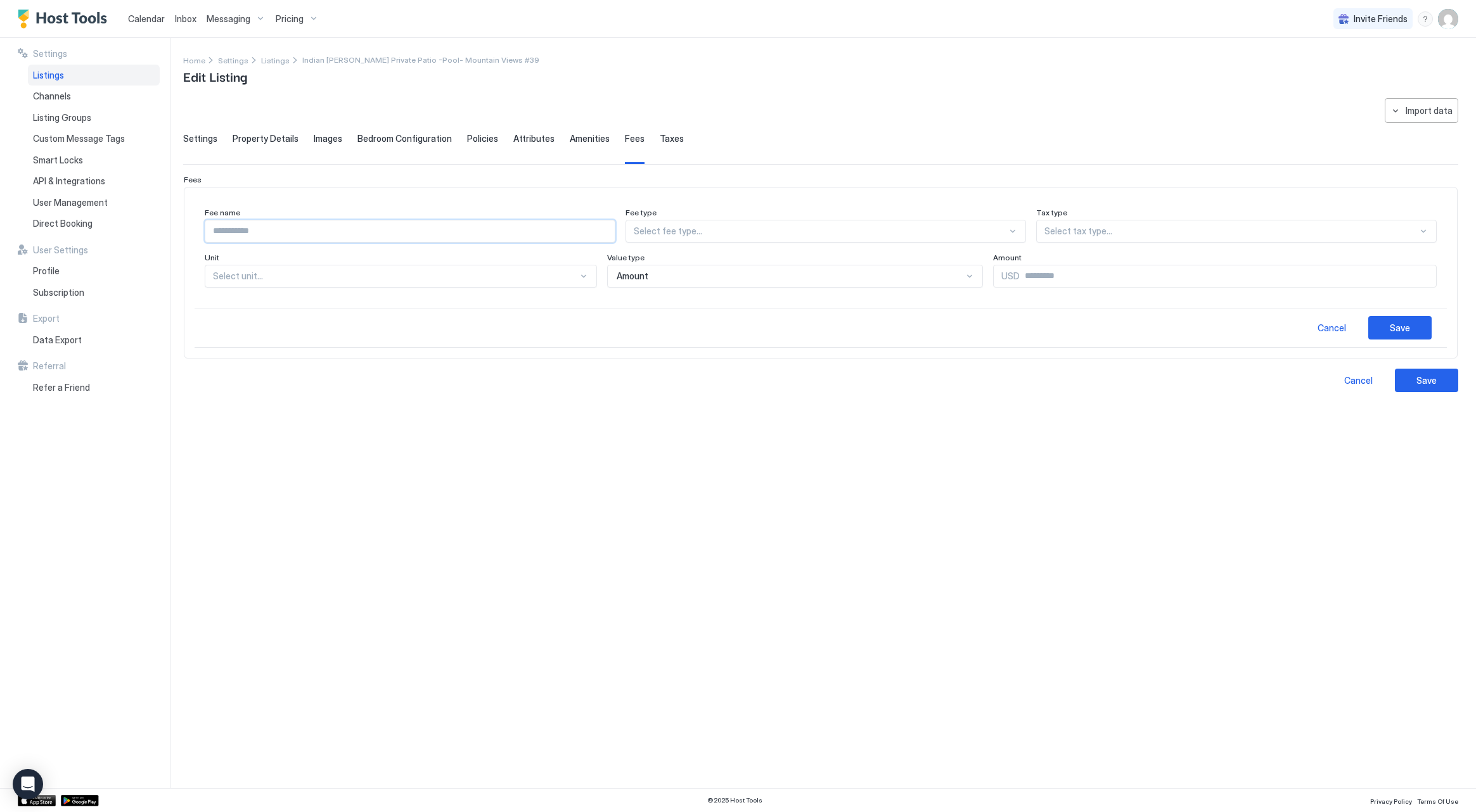
click at [424, 227] on input "Input Field" at bounding box center [409, 231] width 409 height 21
type input "**********"
click at [667, 232] on div "Select fee type..." at bounding box center [821, 231] width 374 height 11
click at [777, 281] on div "General" at bounding box center [826, 285] width 384 height 9
click at [1082, 236] on div at bounding box center [1226, 231] width 384 height 11
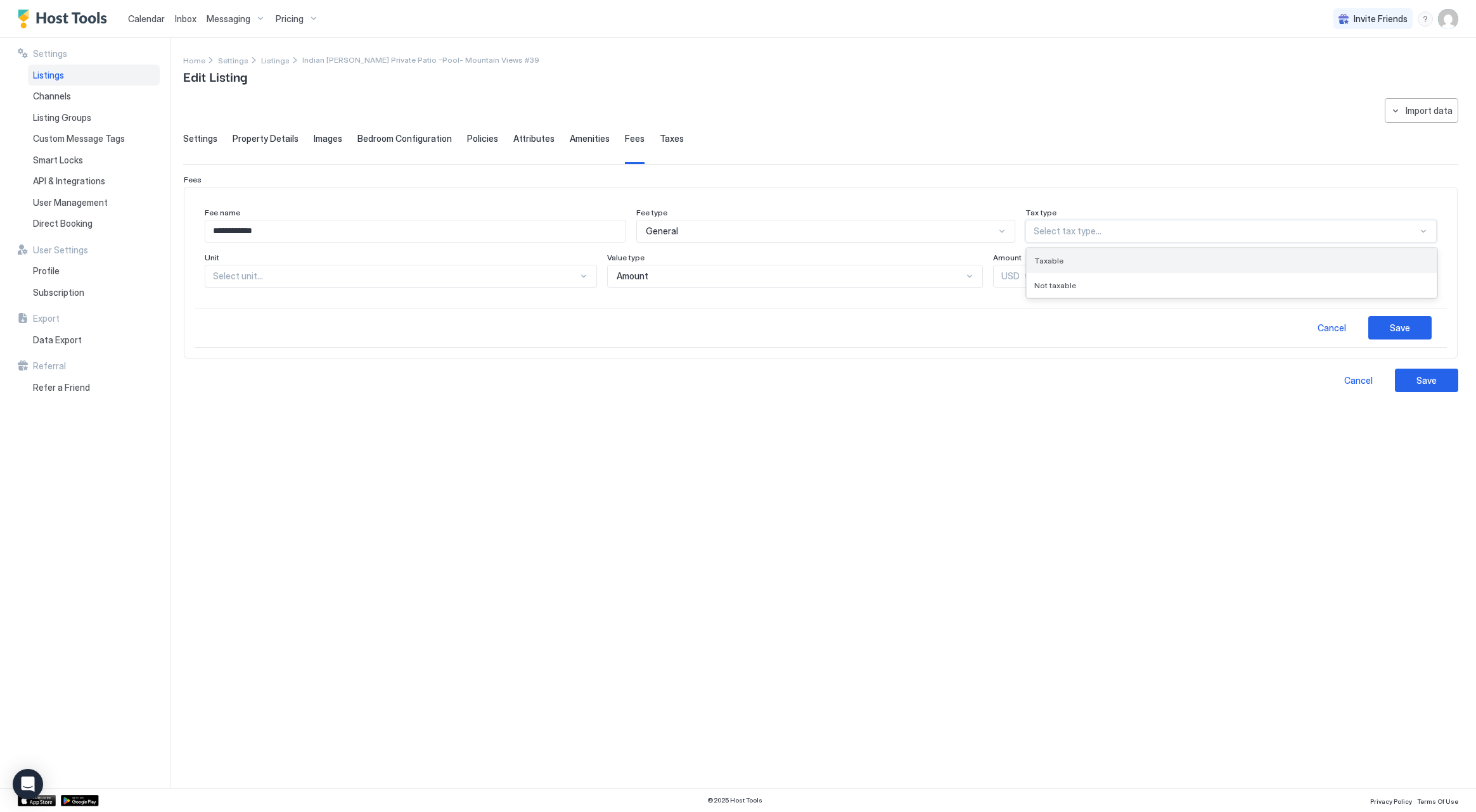
click at [1082, 256] on div "Taxable" at bounding box center [1231, 261] width 395 height 9
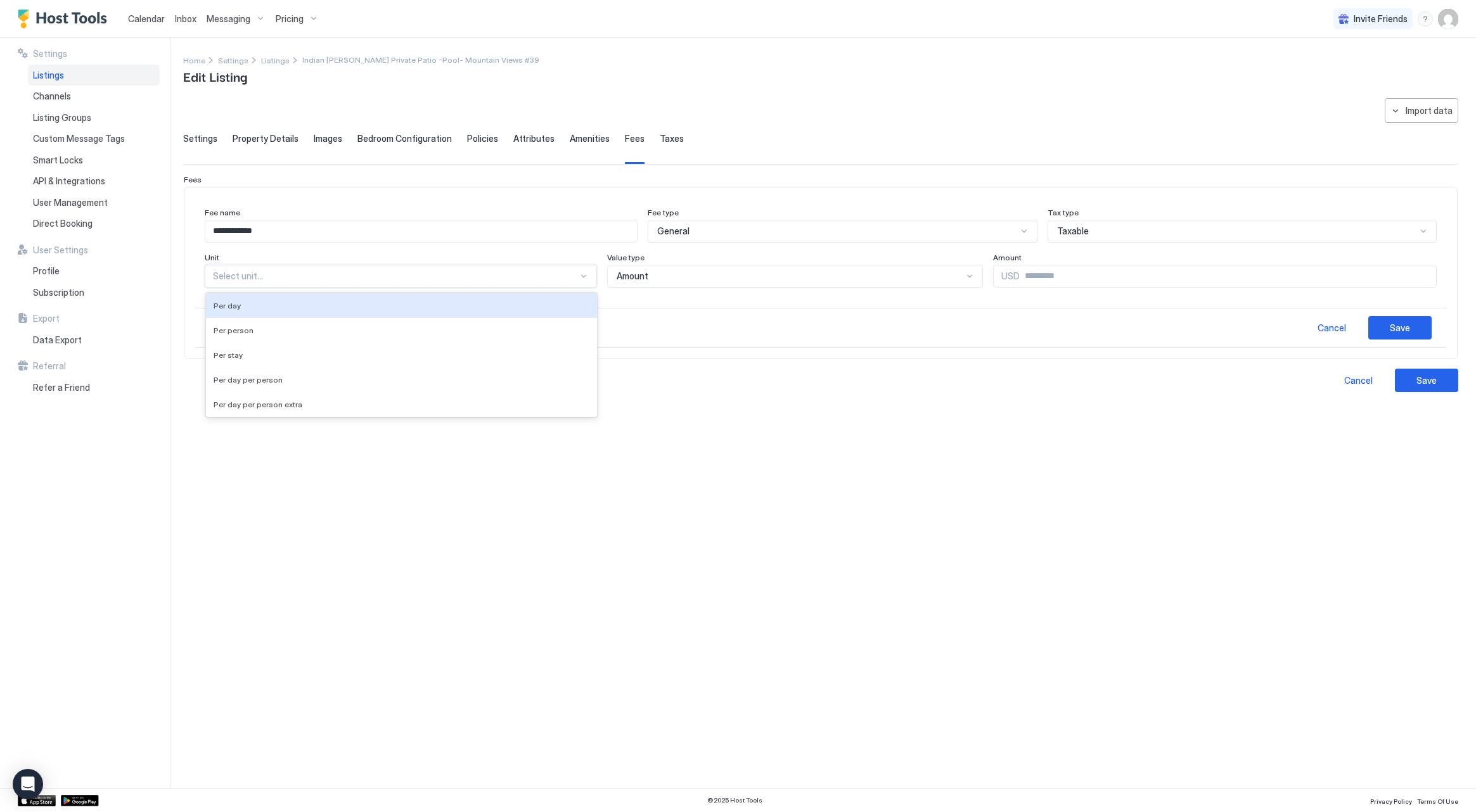
click at [334, 271] on div at bounding box center [395, 276] width 365 height 11
click at [332, 352] on div "Per stay" at bounding box center [401, 355] width 376 height 9
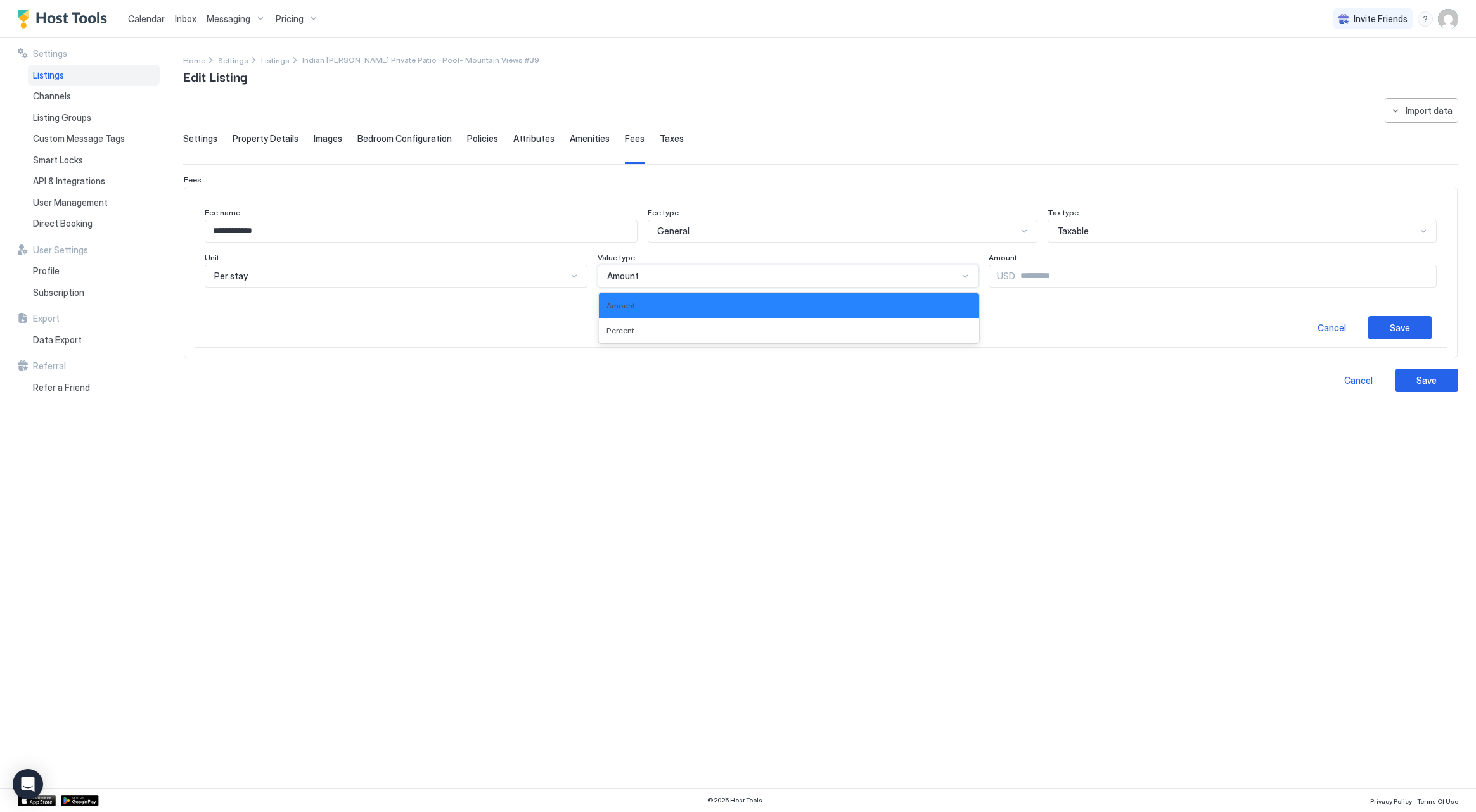
click at [664, 275] on div "Amount" at bounding box center [783, 276] width 351 height 11
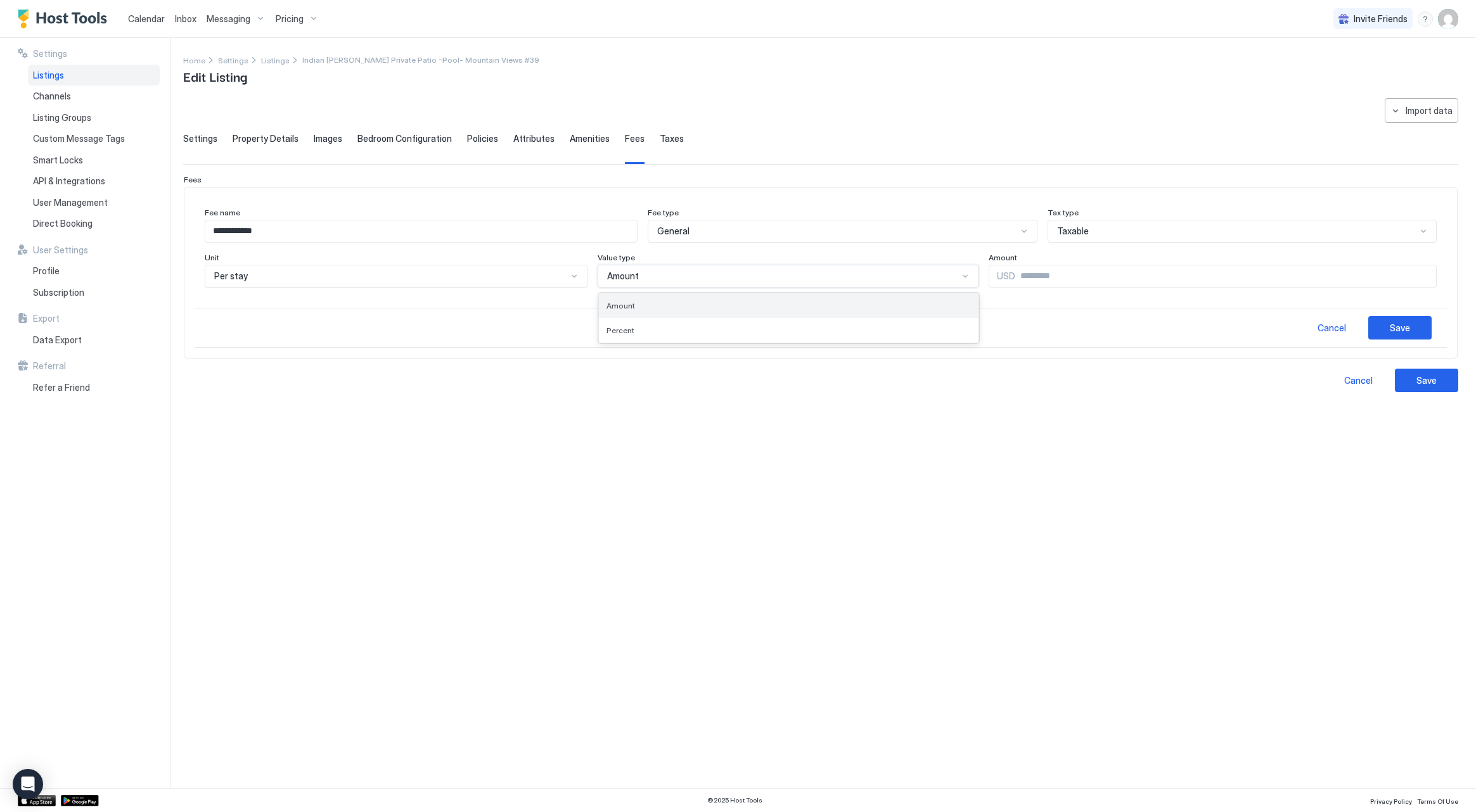
click at [654, 307] on div "Amount" at bounding box center [788, 306] width 364 height 9
click at [1036, 269] on input "Input Field" at bounding box center [1226, 275] width 421 height 21
type input "***"
click at [1395, 327] on div "Save" at bounding box center [1400, 328] width 20 height 13
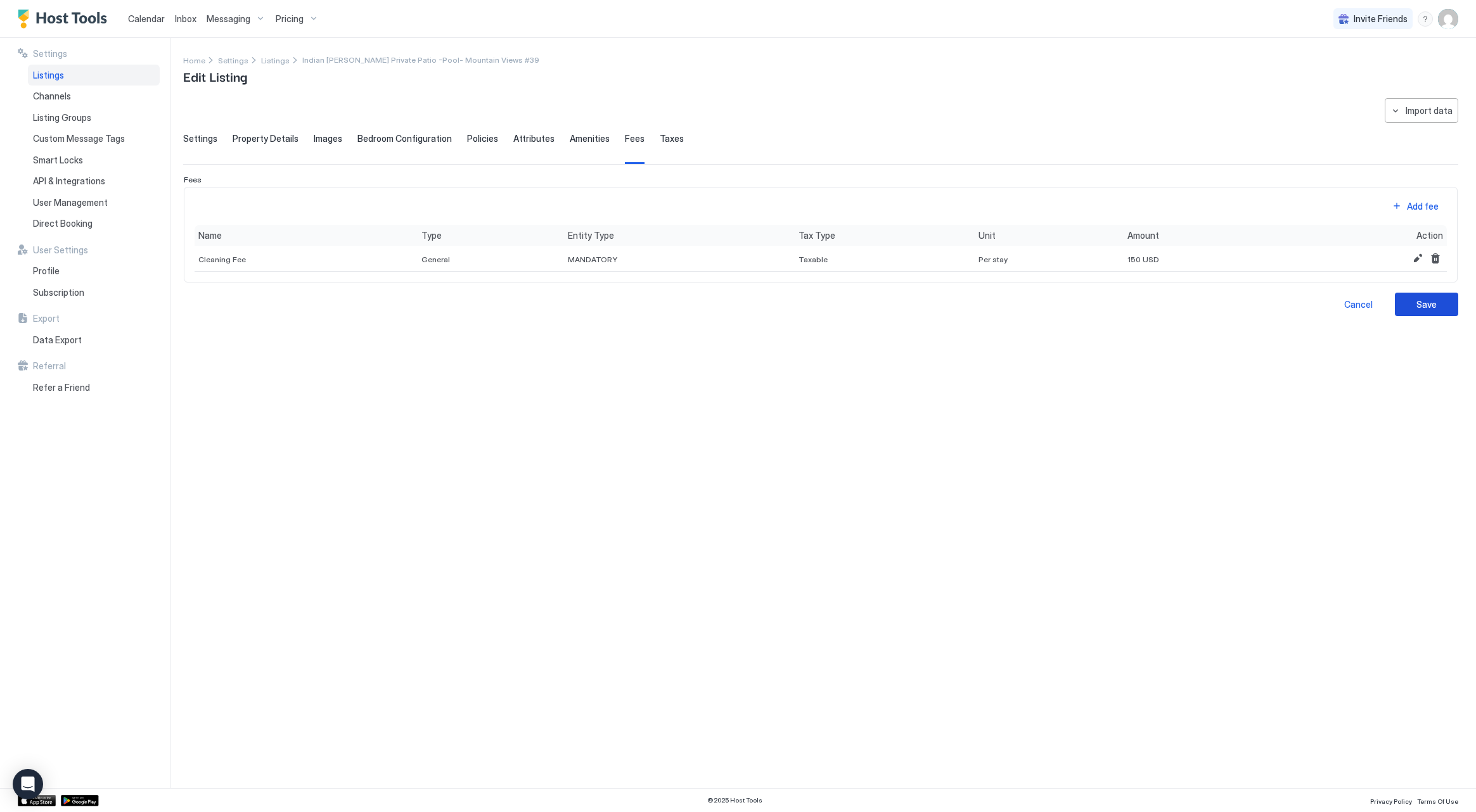
click at [1417, 307] on div "Save" at bounding box center [1427, 304] width 20 height 13
click at [1421, 253] on button "Edit" at bounding box center [1418, 259] width 15 height 15
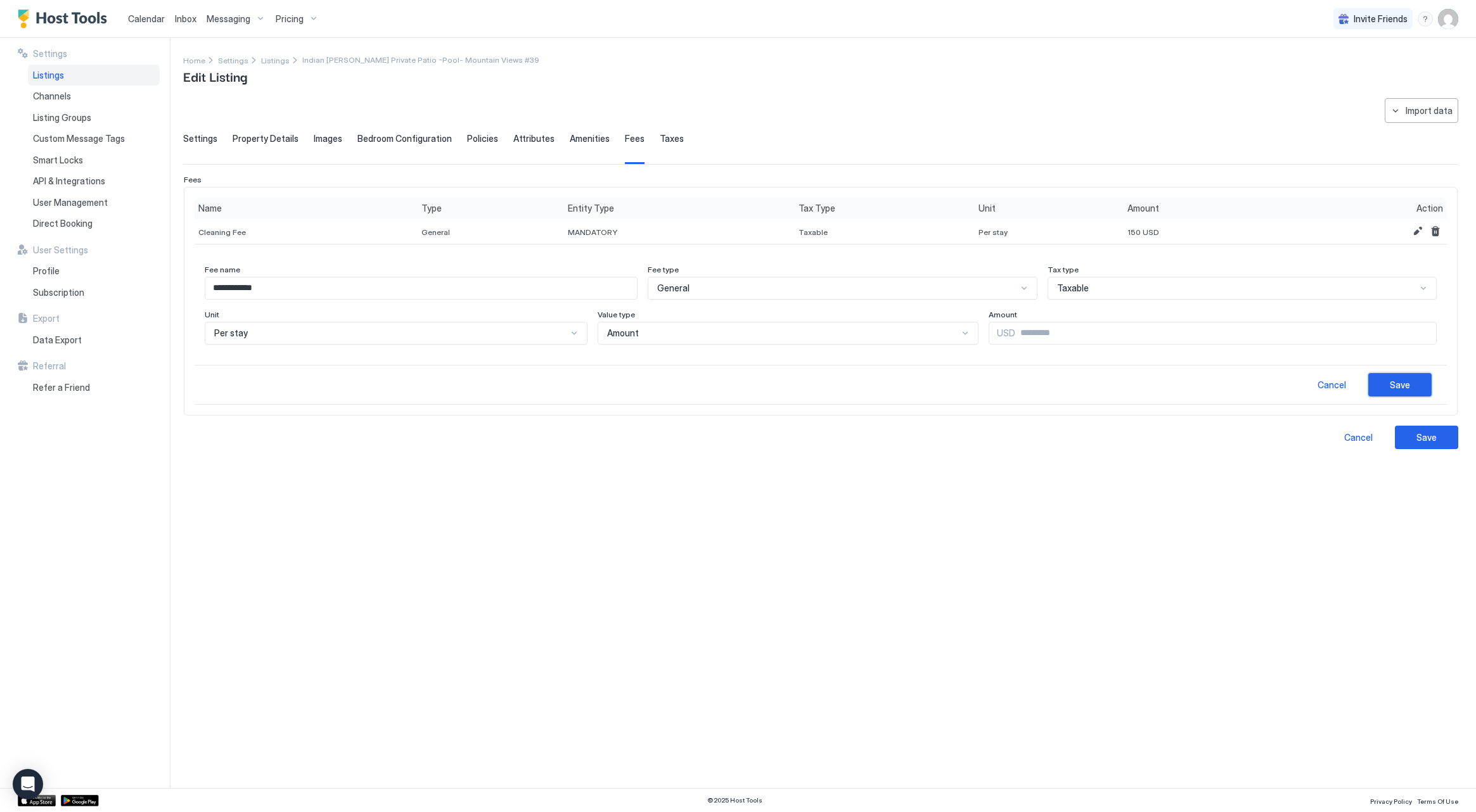
drag, startPoint x: 1385, startPoint y: 377, endPoint x: 1330, endPoint y: 401, distance: 60.0
click at [1330, 401] on div "Cancel Save" at bounding box center [821, 384] width 1252 height 40
click at [1419, 227] on button "Edit" at bounding box center [1418, 231] width 15 height 15
click at [577, 231] on span "MANDATORY" at bounding box center [592, 232] width 49 height 9
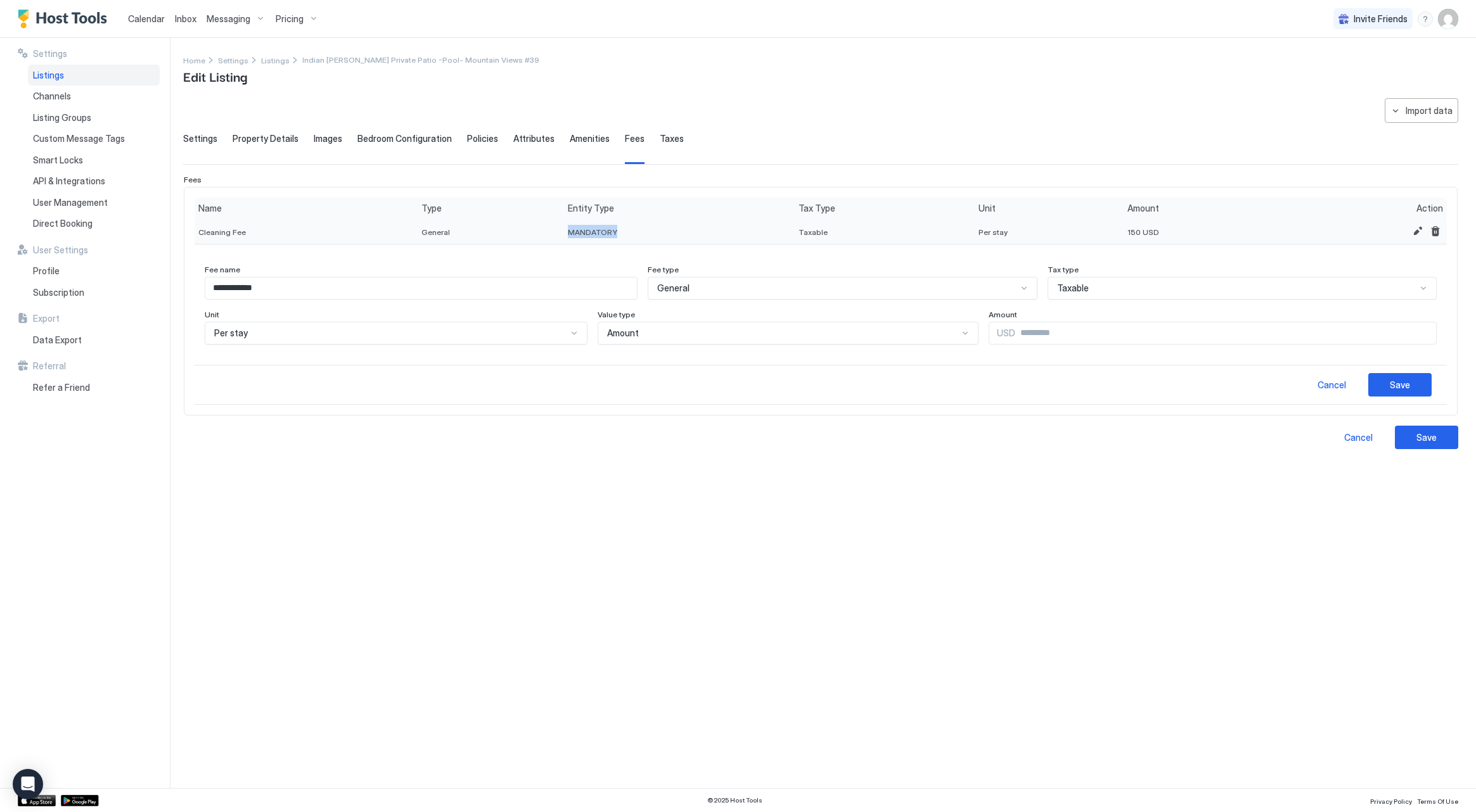
click at [577, 231] on span "MANDATORY" at bounding box center [592, 232] width 49 height 9
click at [578, 230] on span "MANDATORY" at bounding box center [592, 232] width 49 height 9
click at [565, 282] on input "**********" at bounding box center [421, 287] width 432 height 21
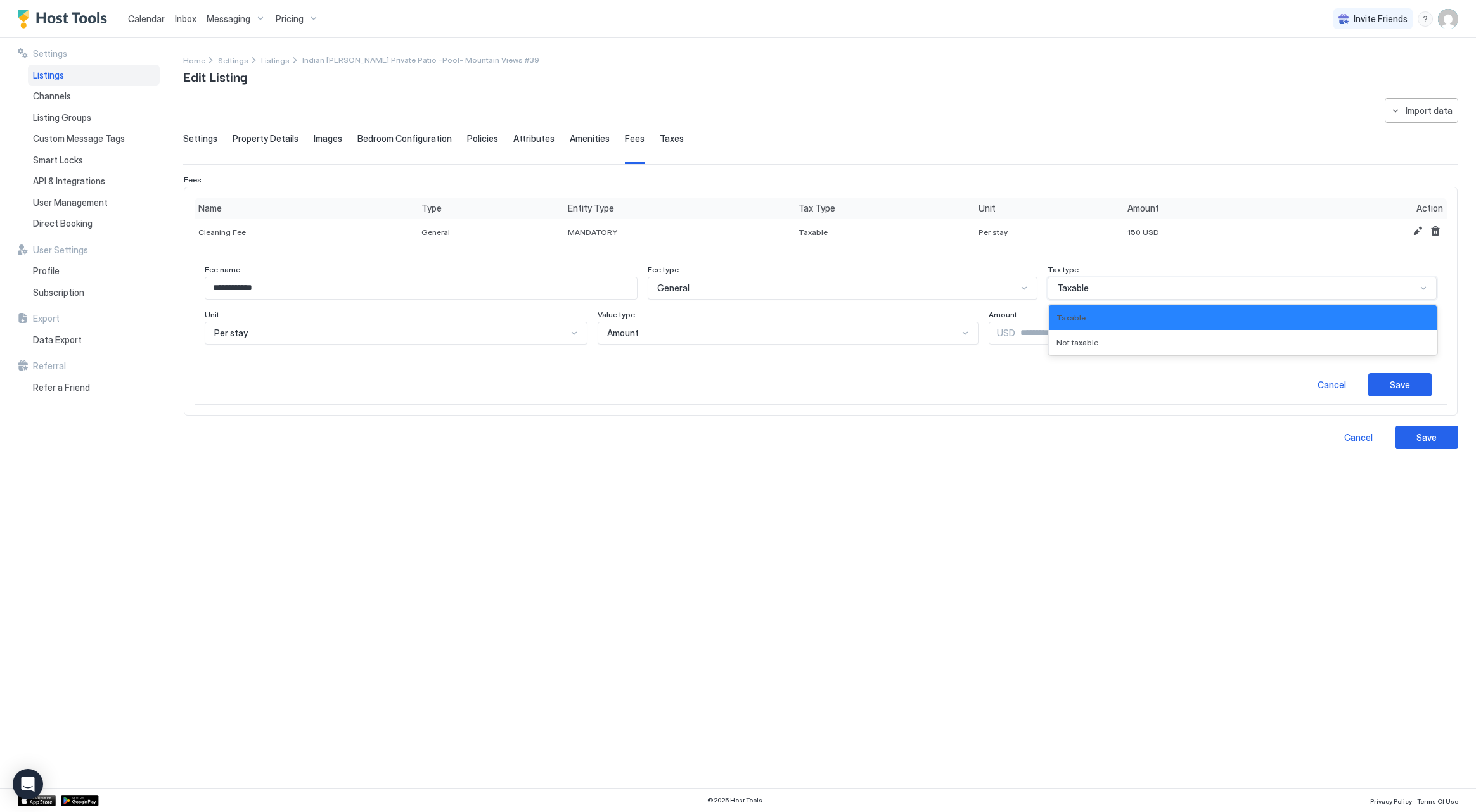
click at [1134, 286] on div "Taxable" at bounding box center [1237, 288] width 360 height 11
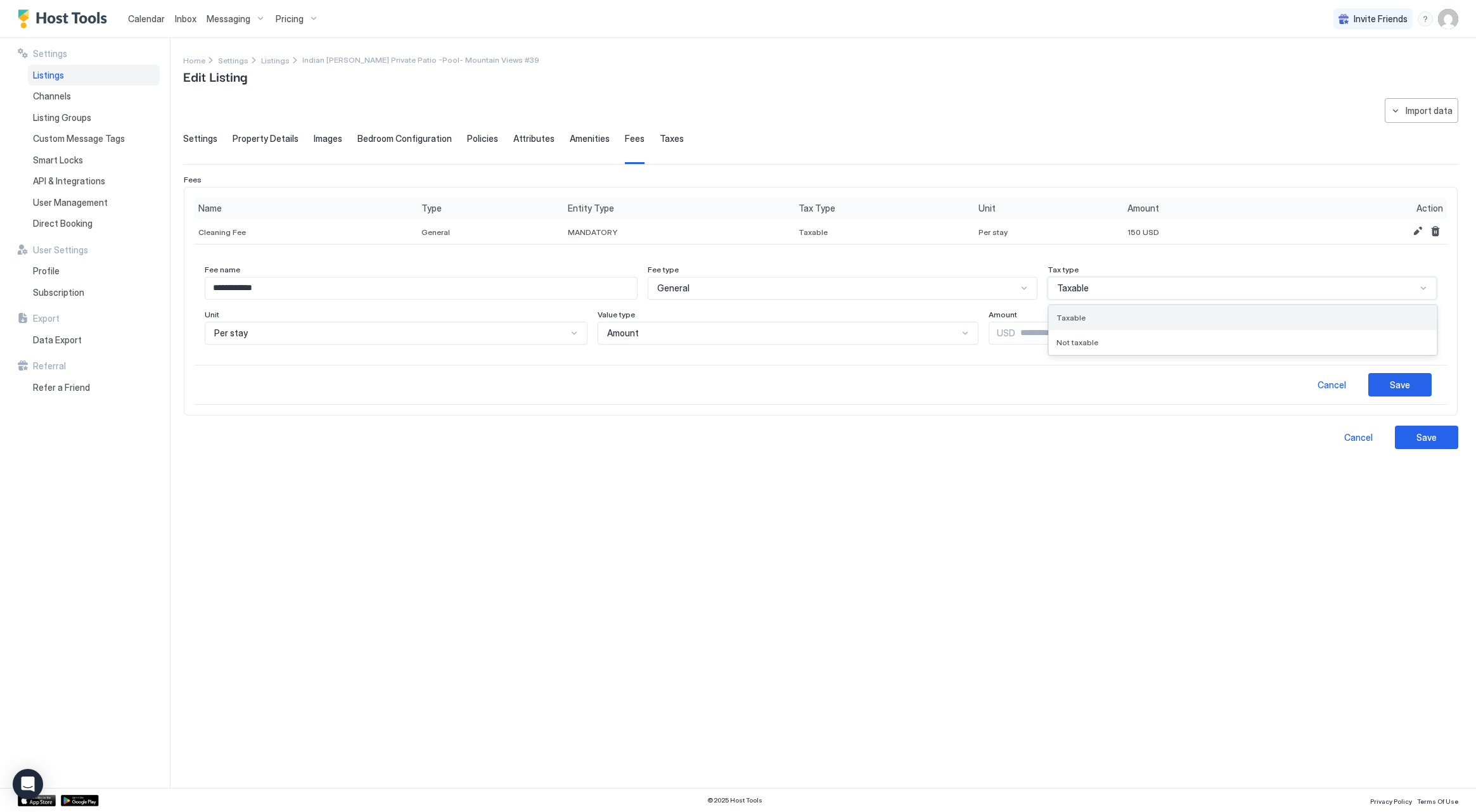
click at [1129, 311] on div "Taxable" at bounding box center [1243, 318] width 388 height 25
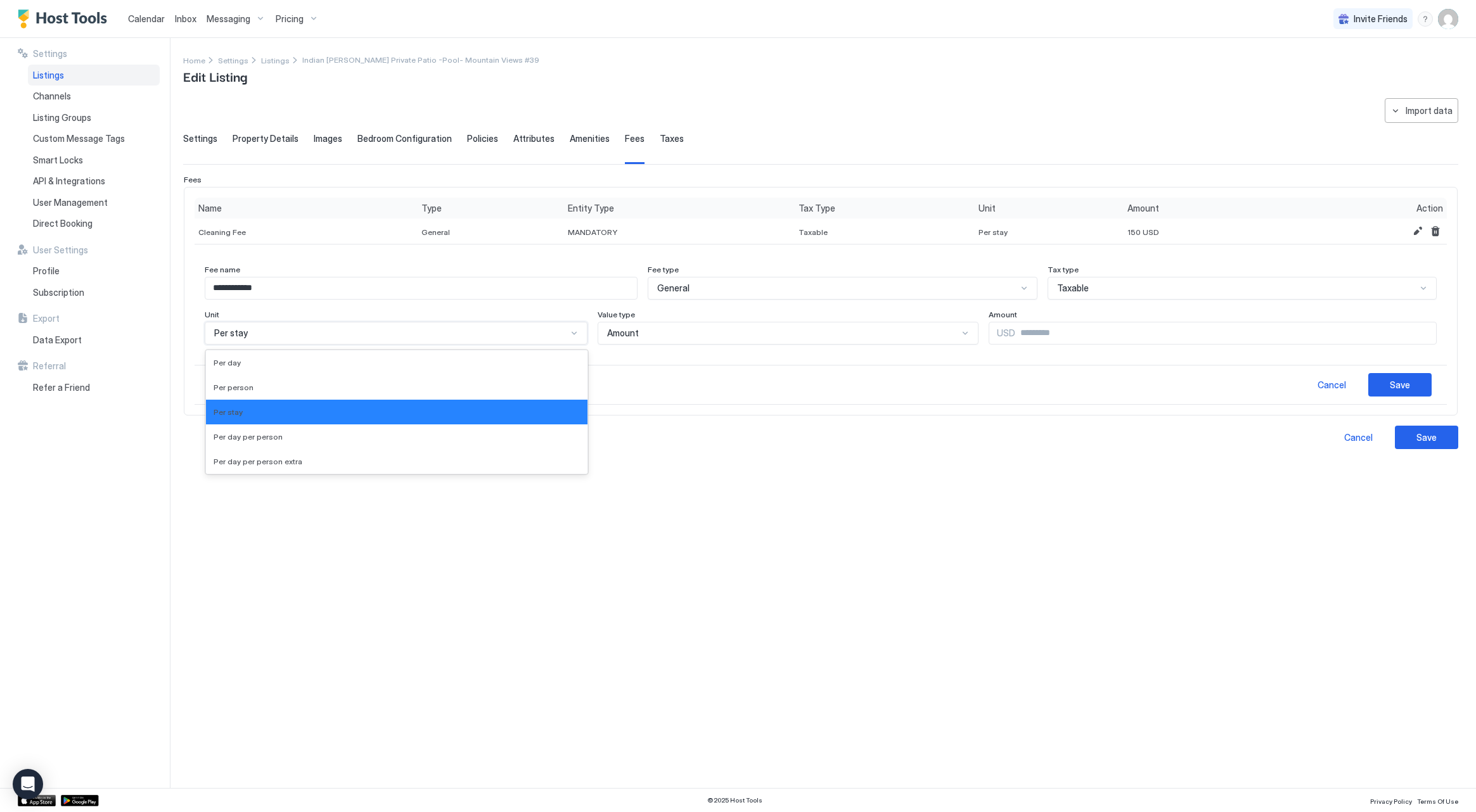
click at [503, 328] on div "Per stay" at bounding box center [391, 333] width 353 height 11
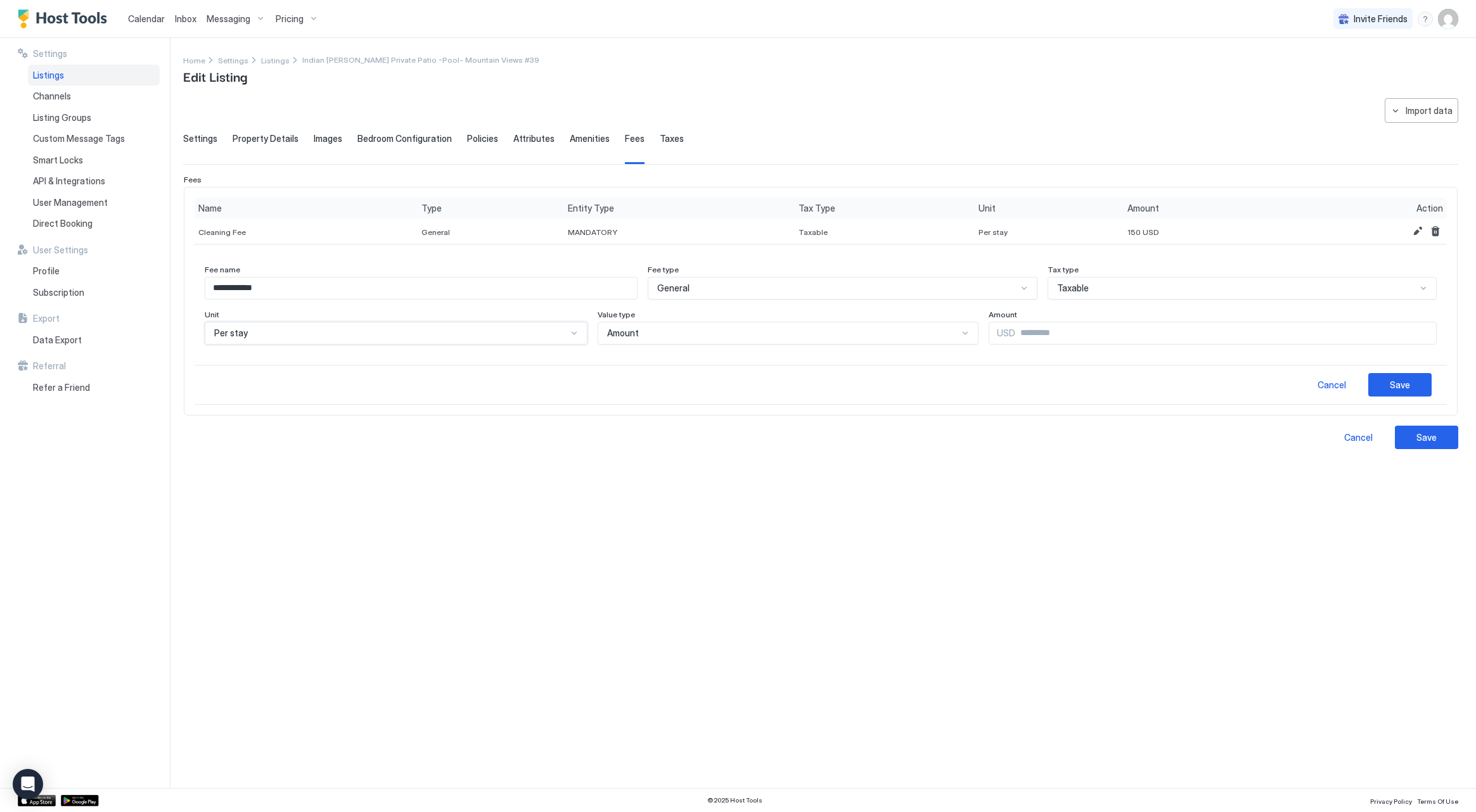
click at [503, 328] on div "Per stay" at bounding box center [391, 333] width 353 height 11
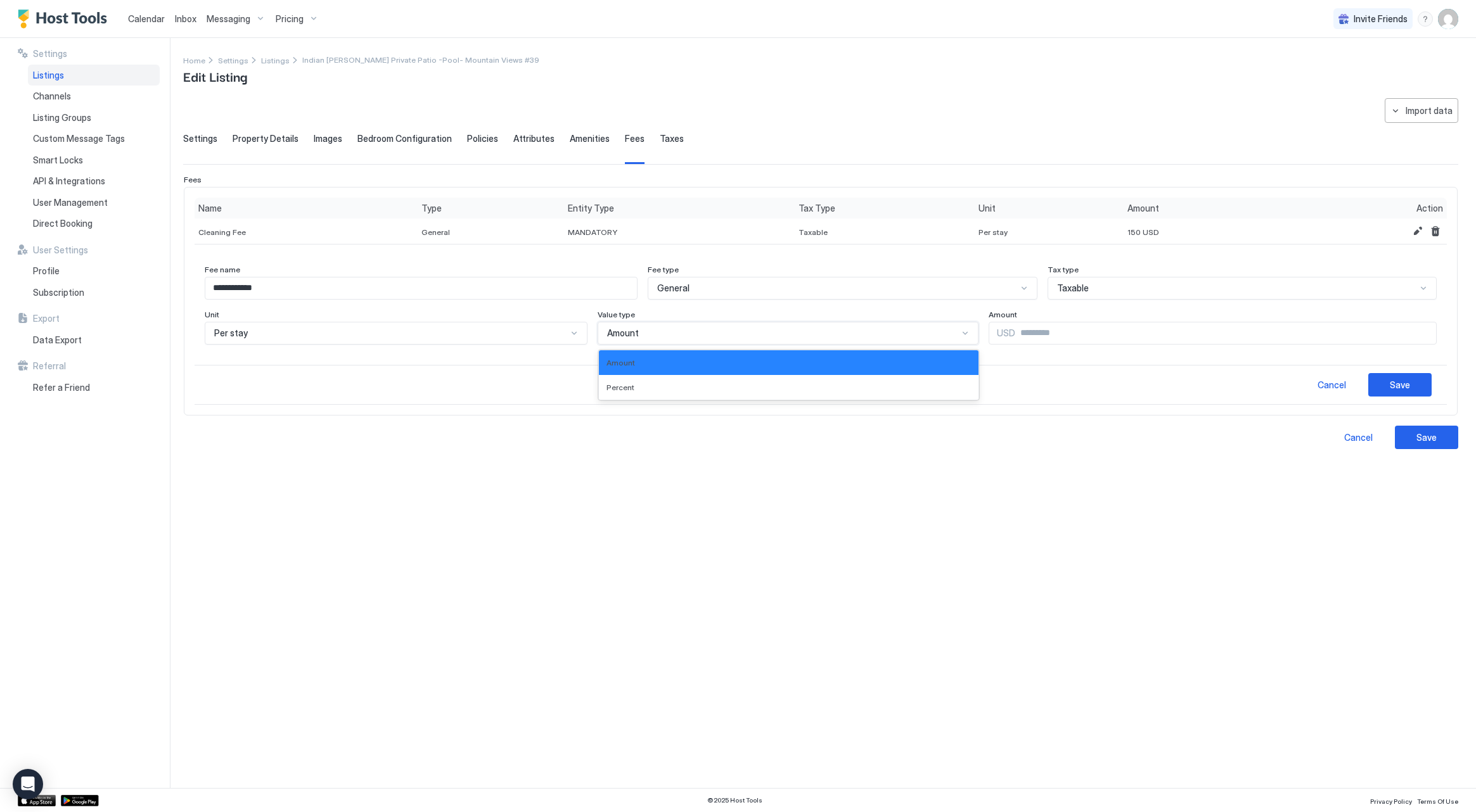
click at [598, 329] on div "Amount" at bounding box center [788, 333] width 381 height 23
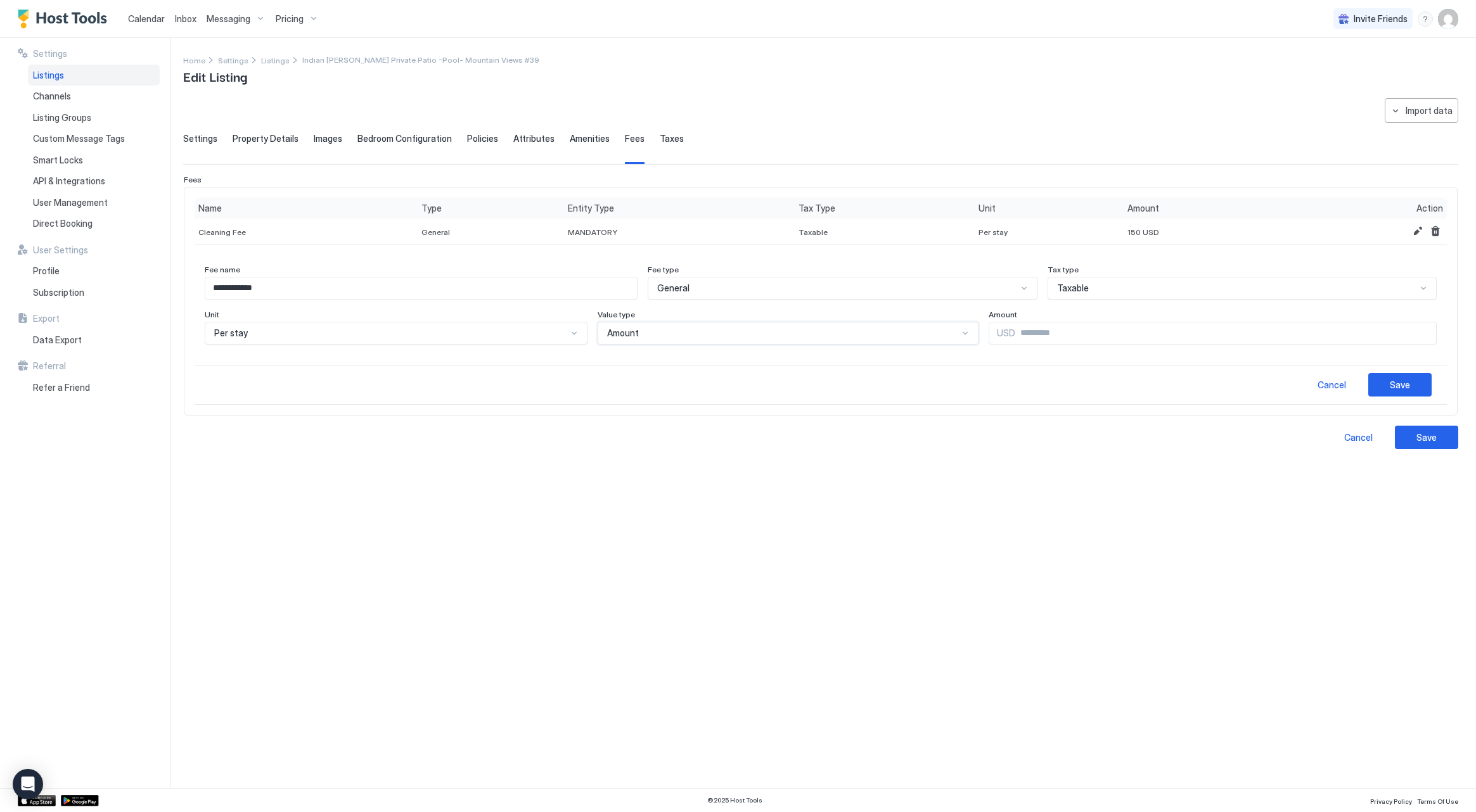
click at [598, 329] on div "Amount" at bounding box center [788, 333] width 381 height 23
click at [1386, 394] on button "Save" at bounding box center [1400, 384] width 64 height 23
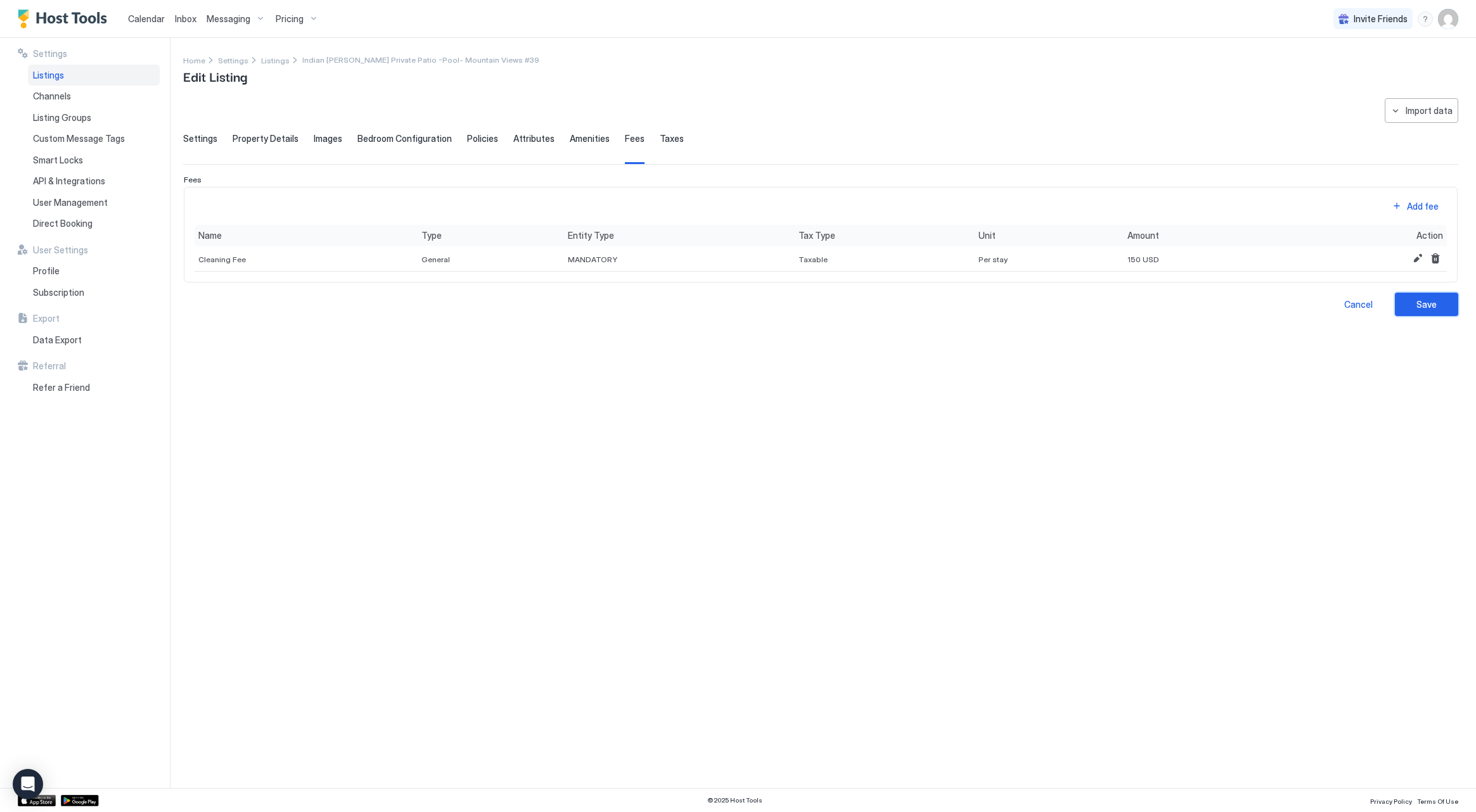
click at [1421, 309] on div "Save" at bounding box center [1427, 304] width 20 height 13
click at [251, 140] on span "Property Details" at bounding box center [265, 139] width 66 height 11
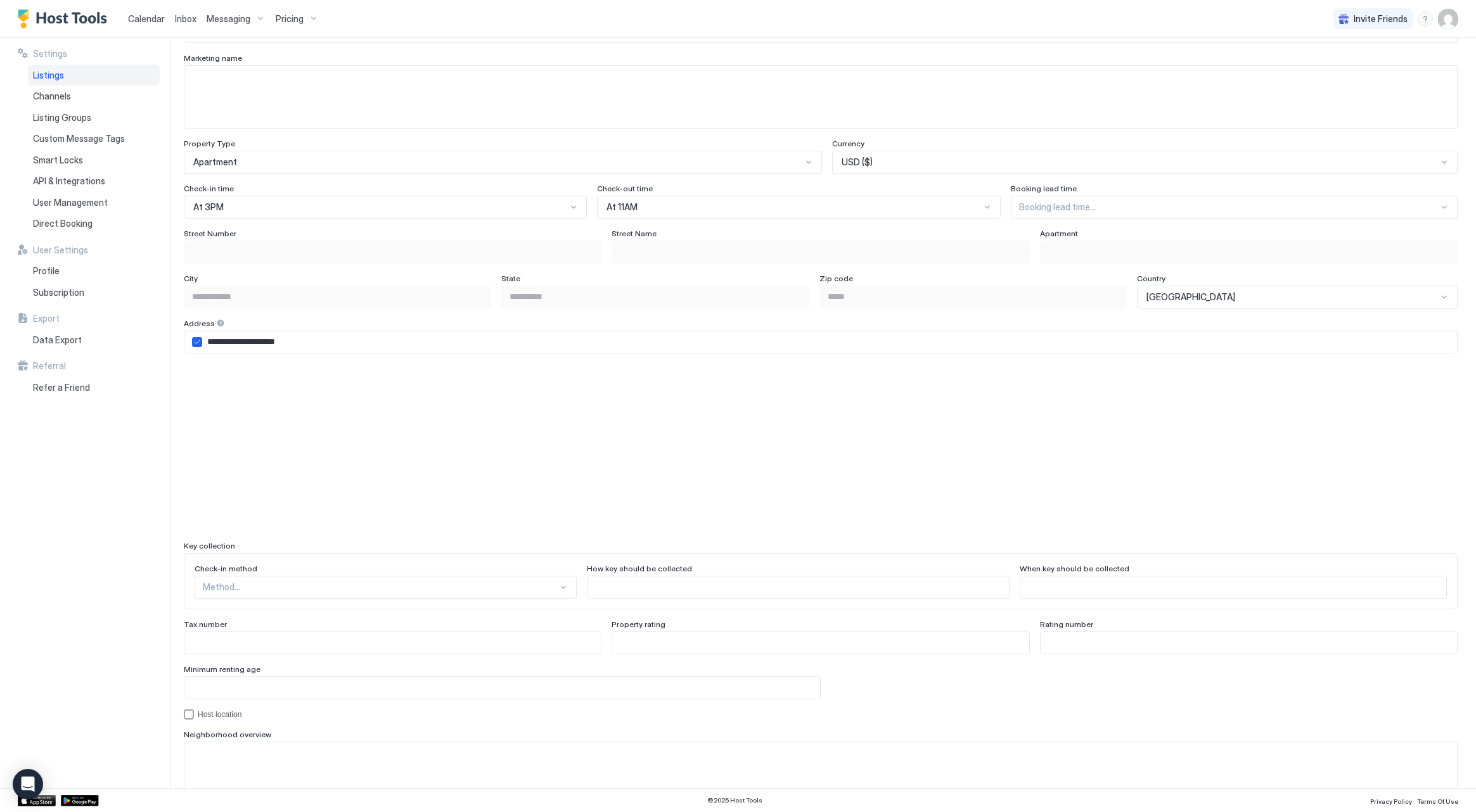
scroll to position [685, 0]
click at [194, 341] on icon "airbnbAddress" at bounding box center [197, 341] width 7 height 7
type input "**********"
type input "*"
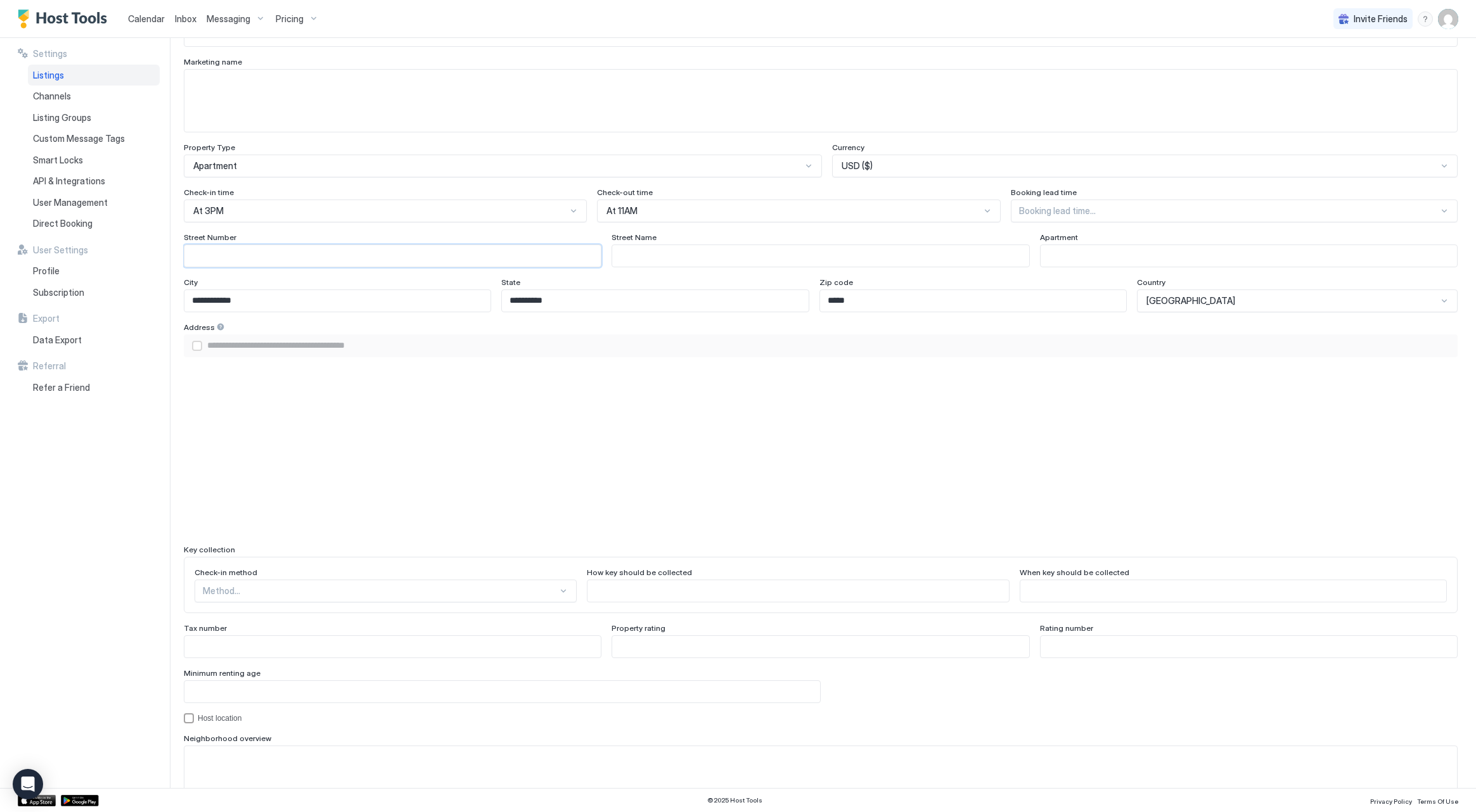
type input "**********"
type input "**"
type input "**********"
type input "***"
type input "**********"
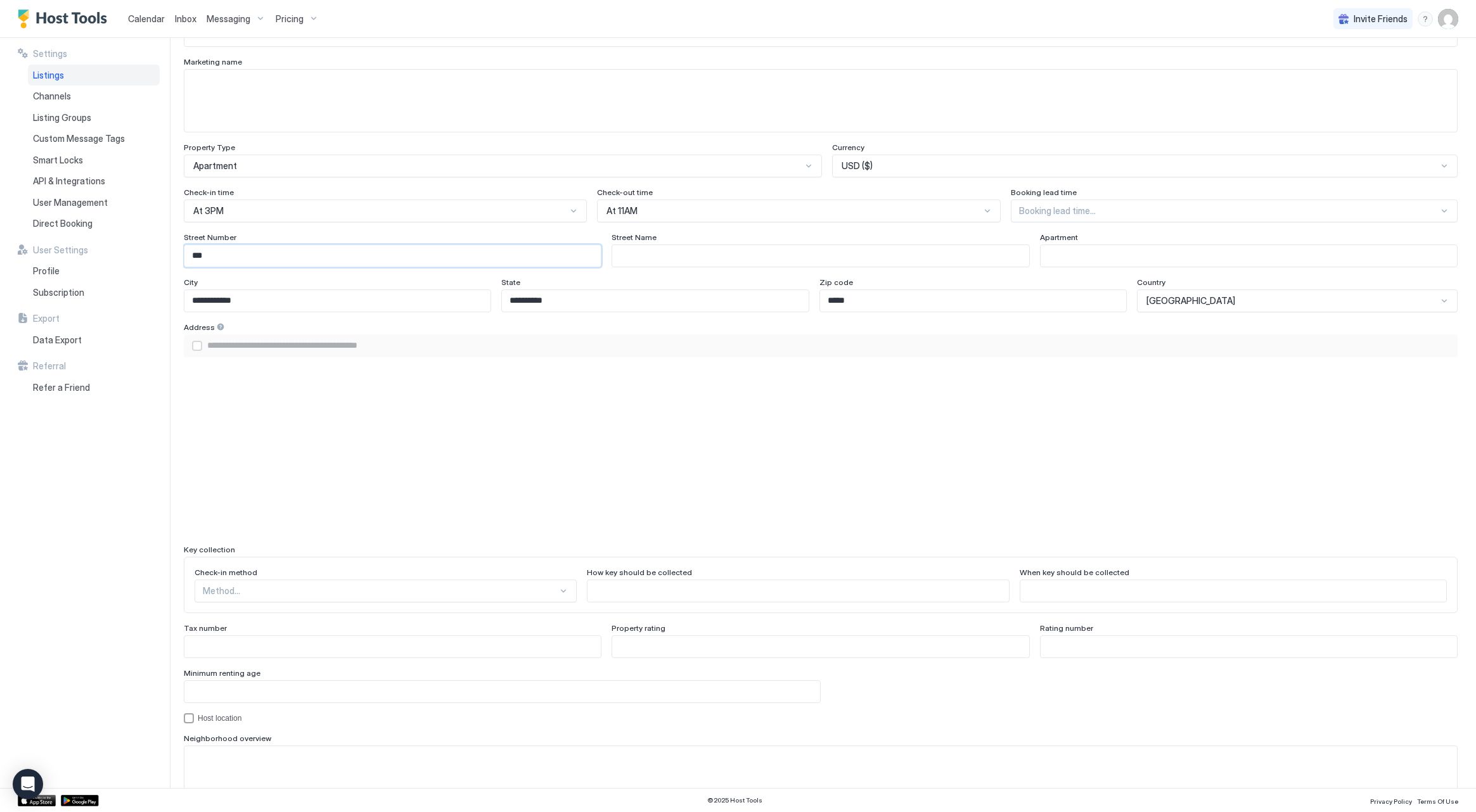
type input "****"
type input "**********"
type input "*****"
type input "**********"
type input "*******"
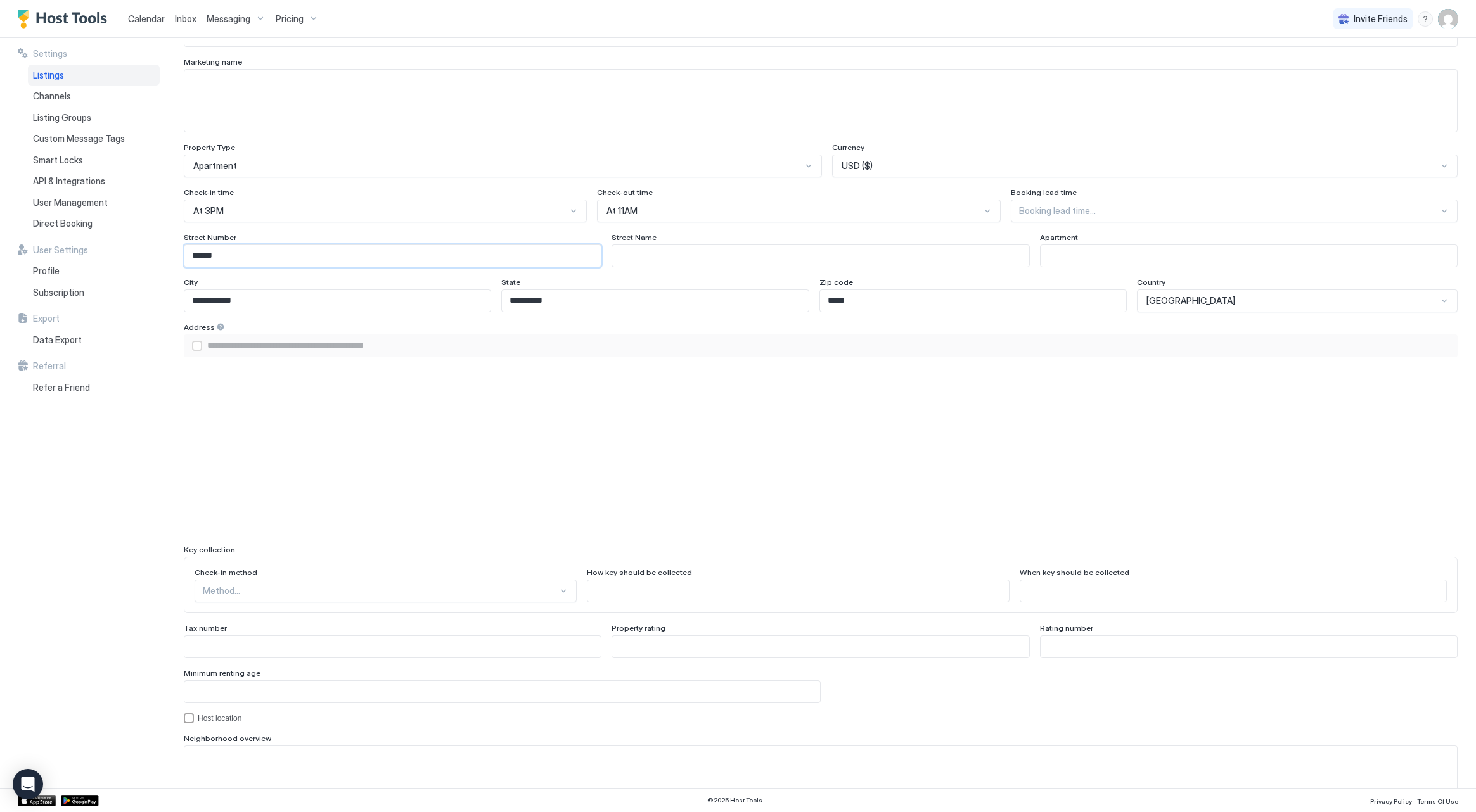
type input "**********"
type input "********"
type input "**********"
type input "*********"
type input "**********"
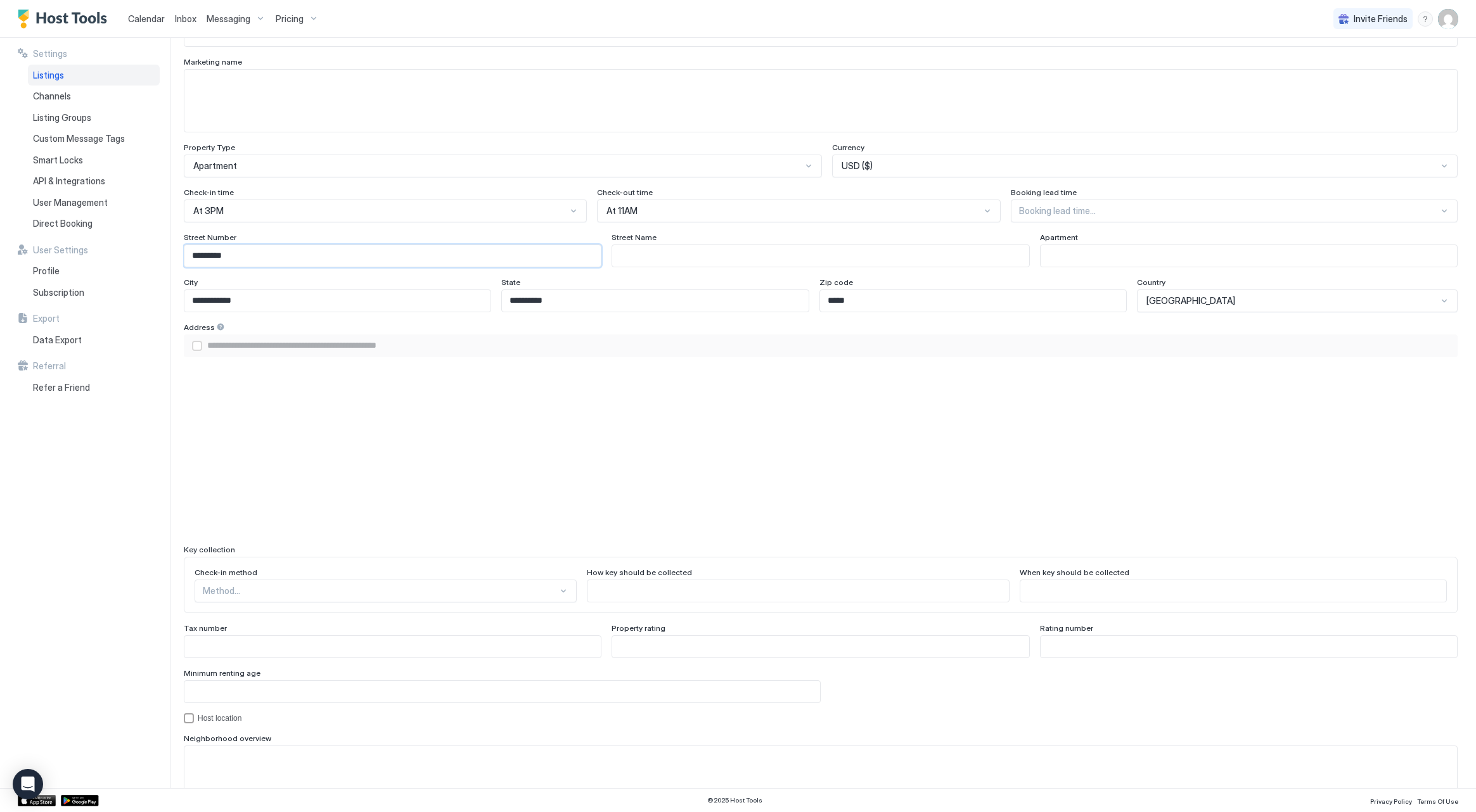
type input "**********"
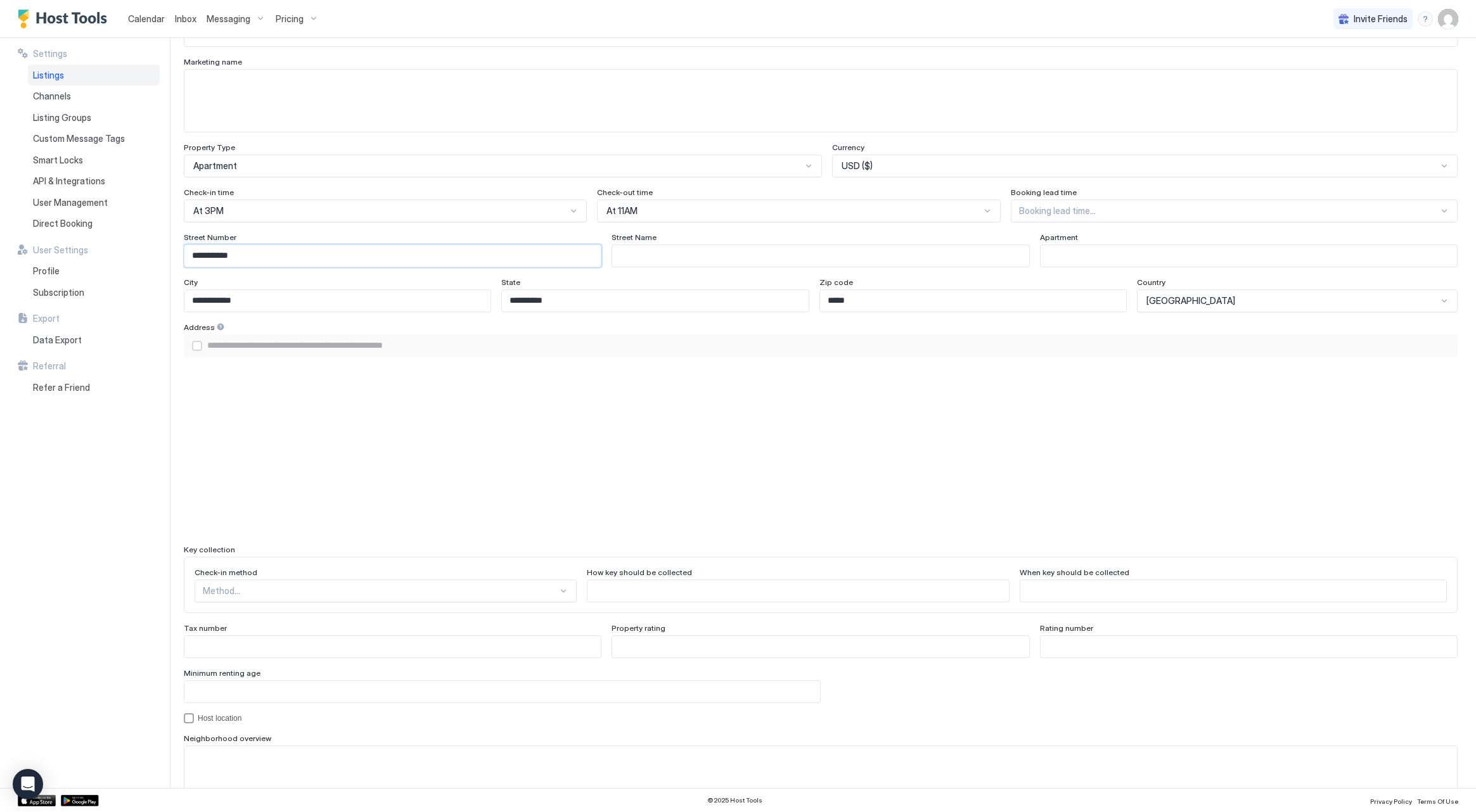
type input "**********"
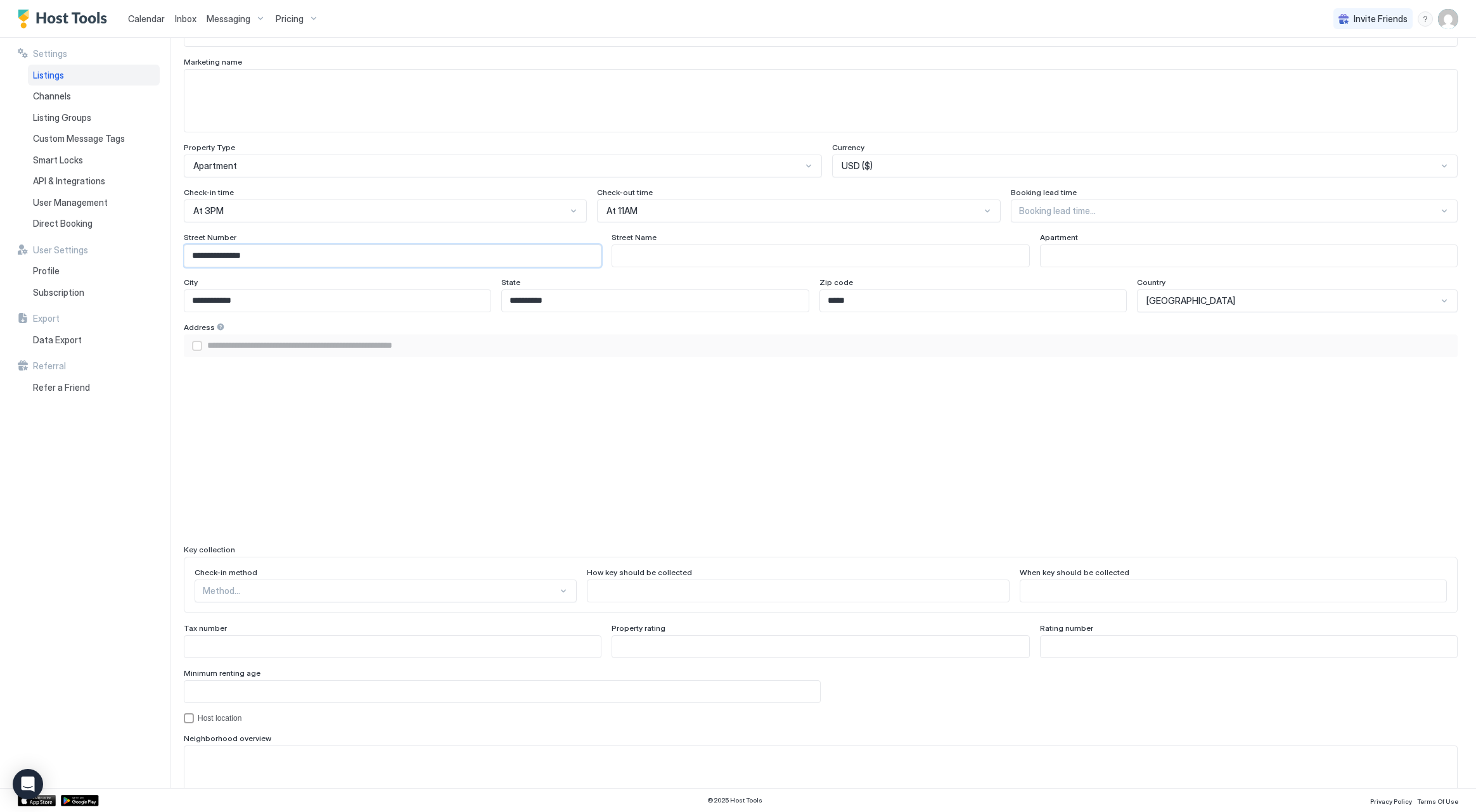
type input "**********"
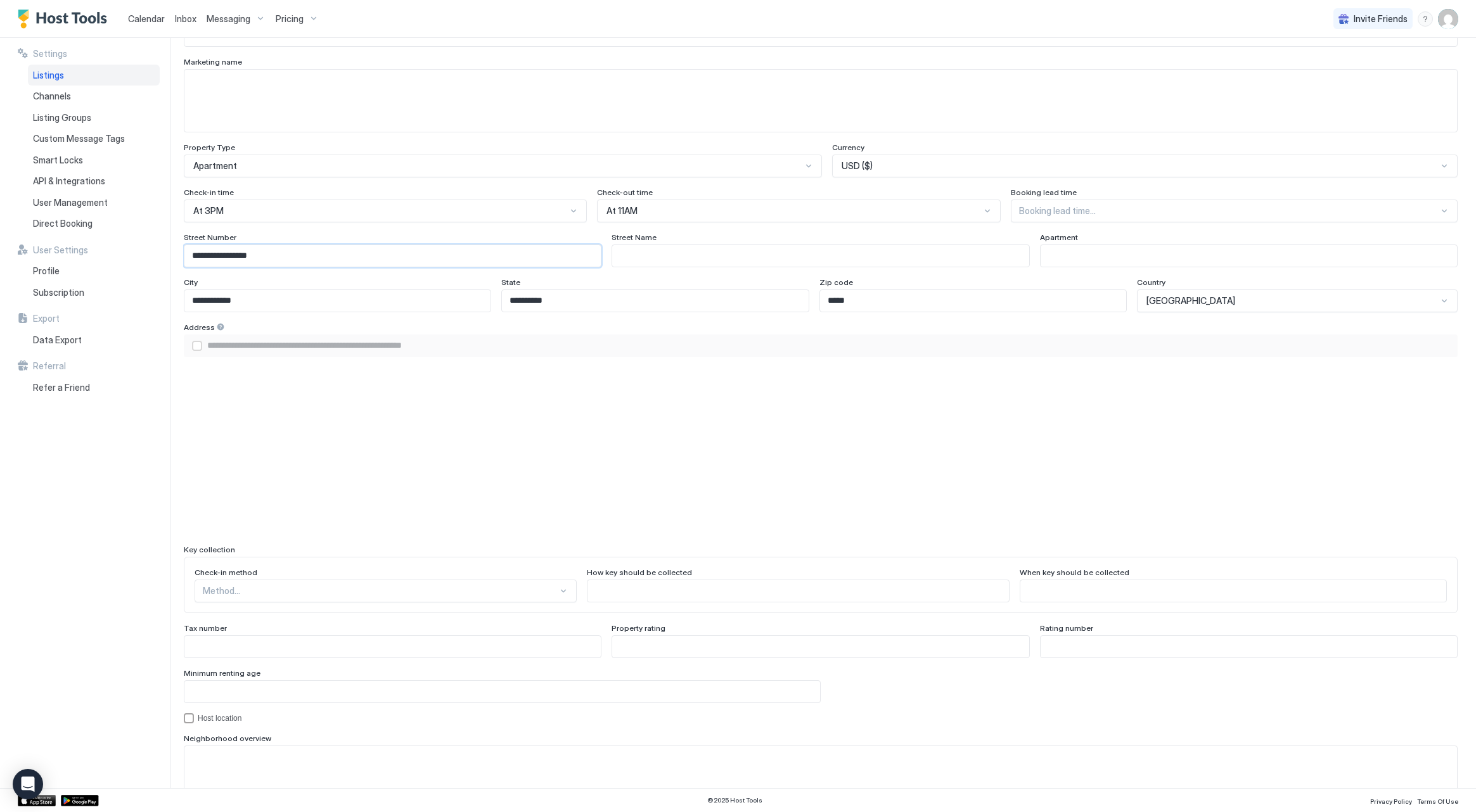
type input "**********"
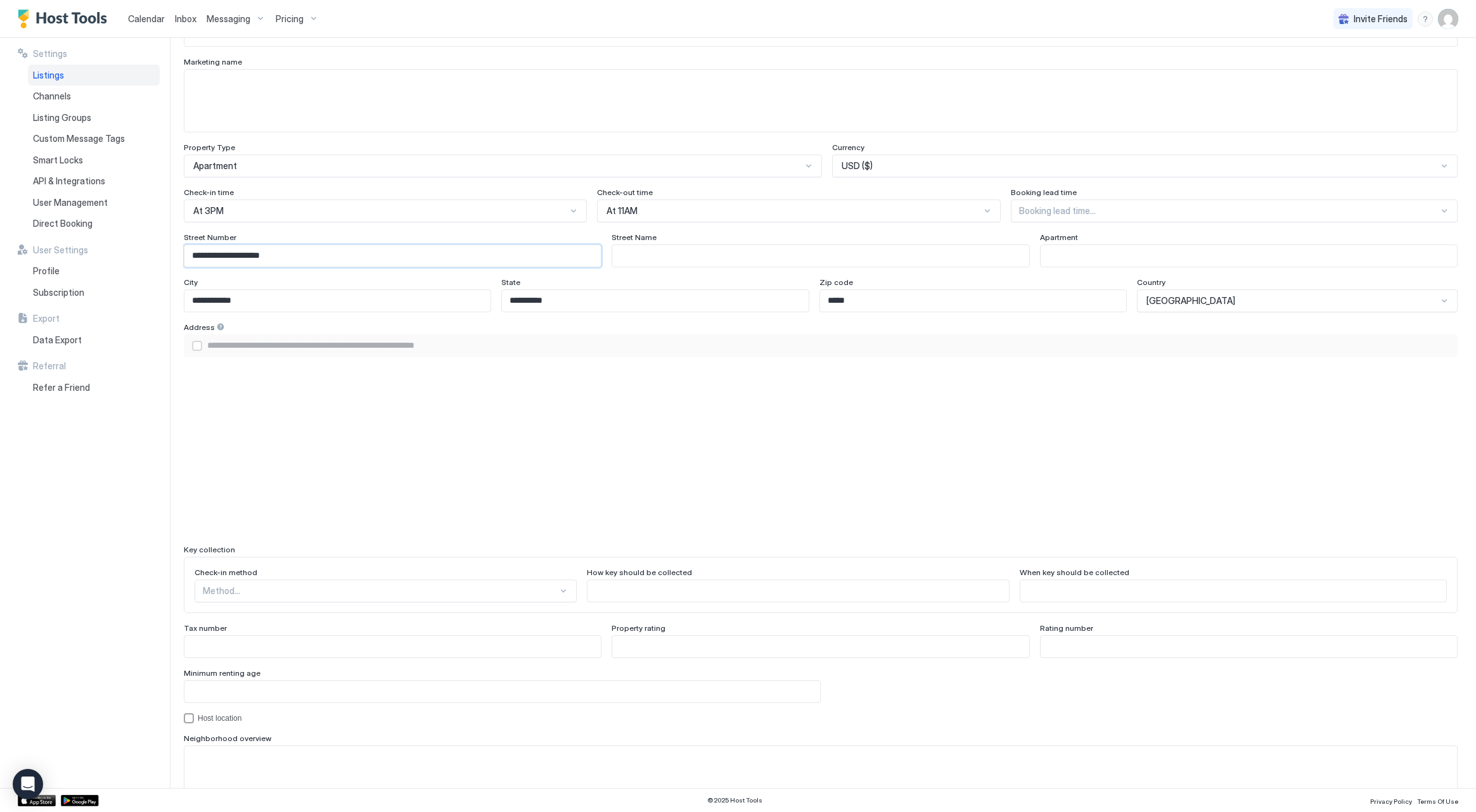
type input "**********"
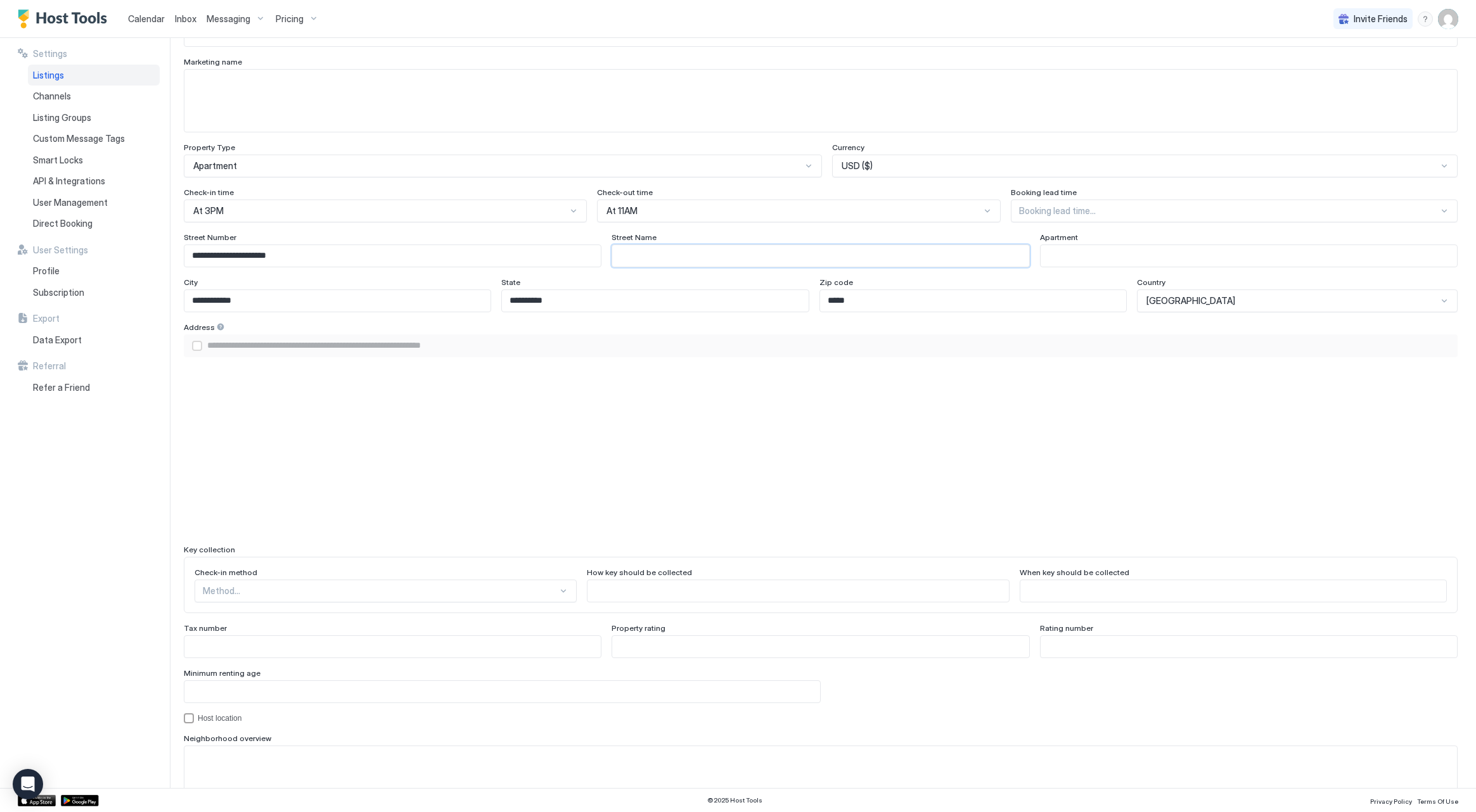
type input "*"
type input "**********"
type input "**"
type input "**********"
type input "***"
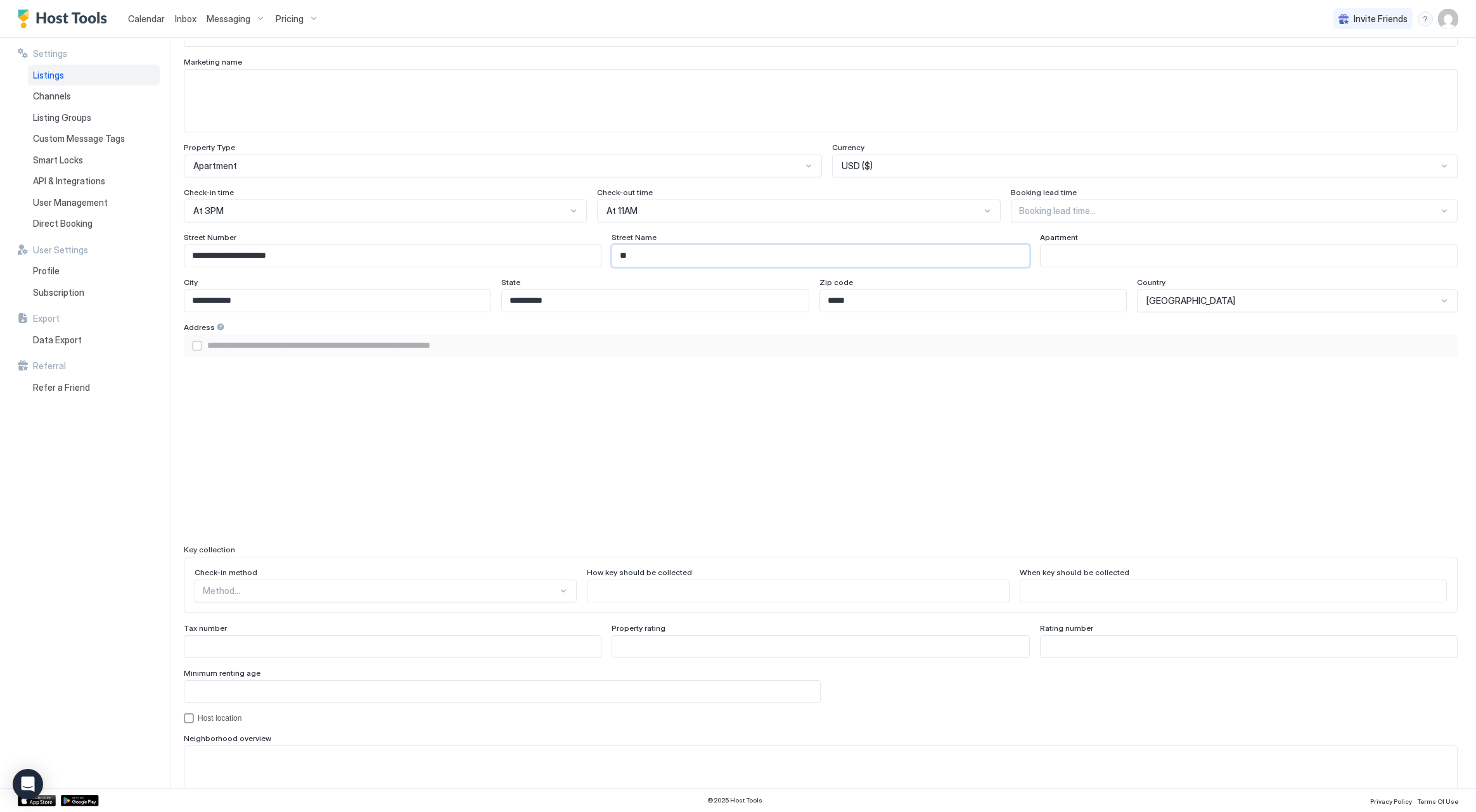
type input "**********"
type input "****"
type input "**********"
type input "*****"
type input "**********"
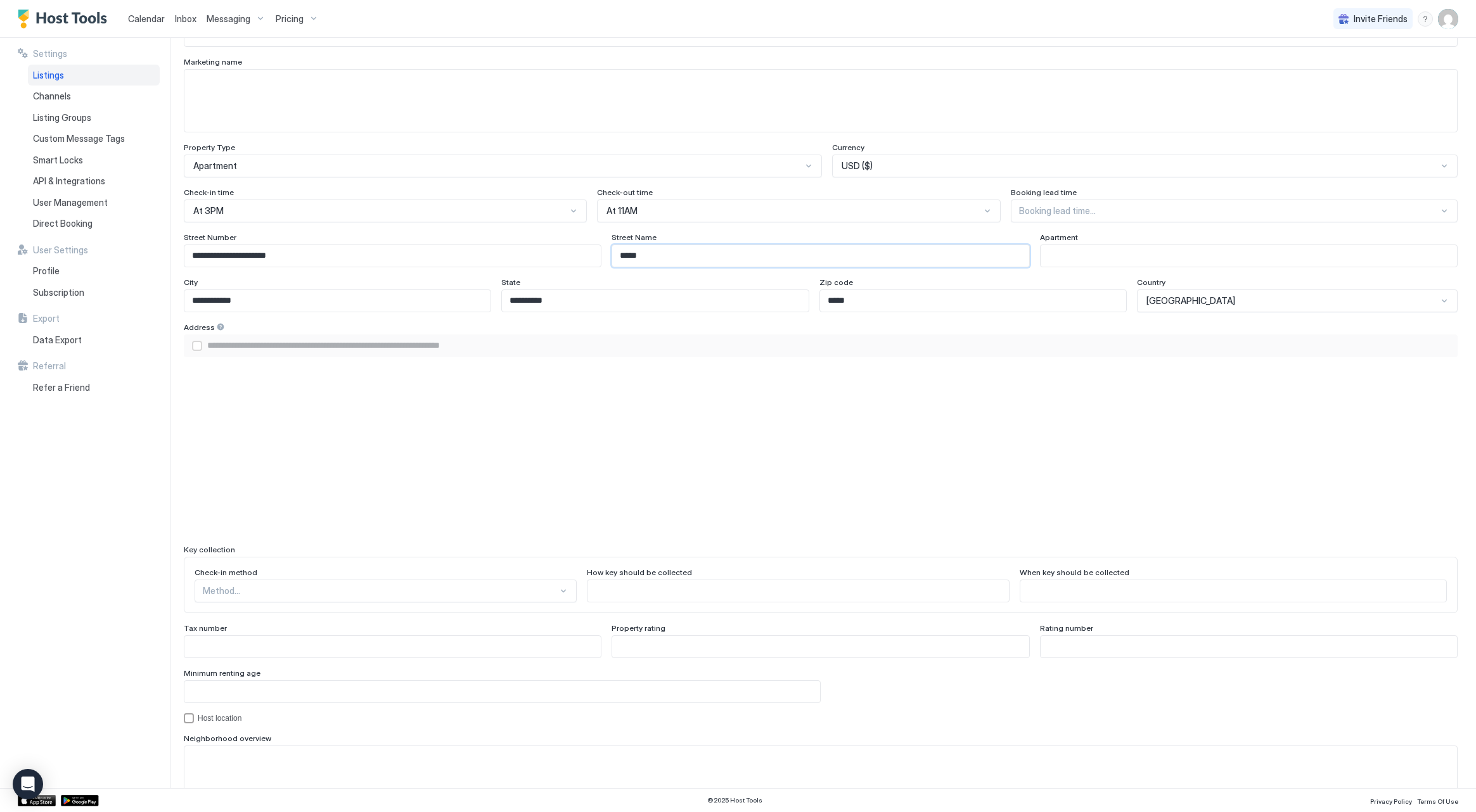
type input "******"
type input "**********"
type input "*******"
type input "**********"
type input "********"
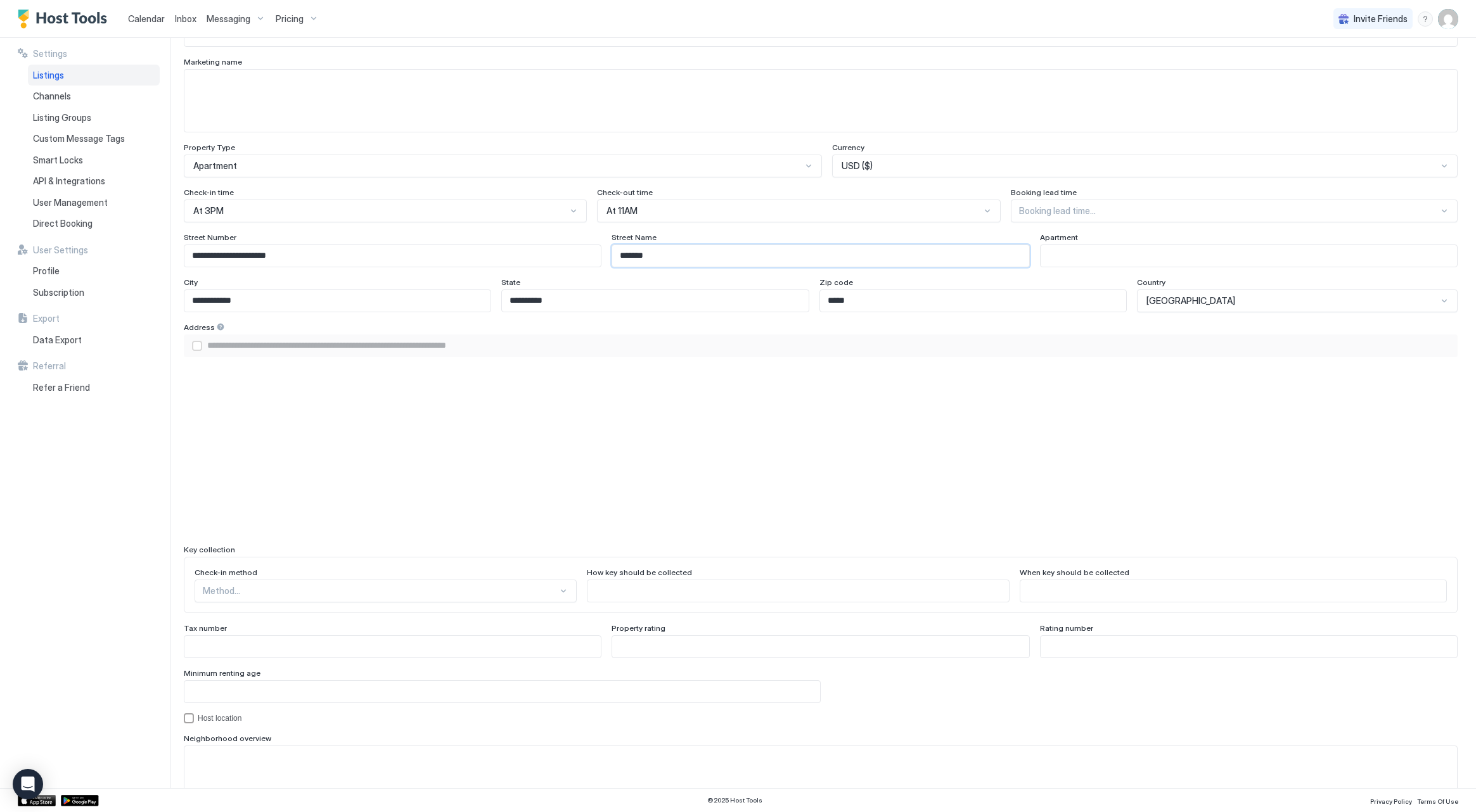
type input "**********"
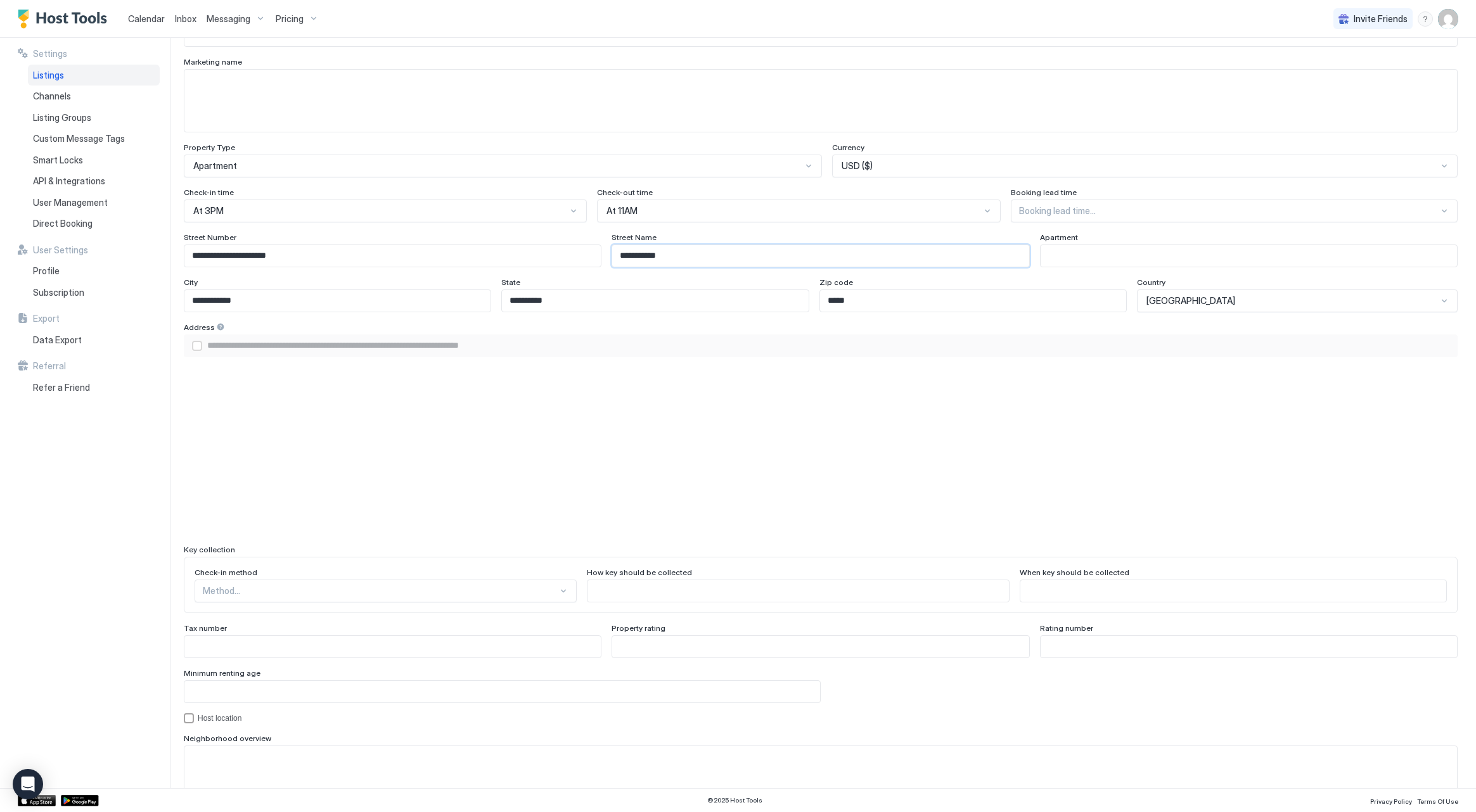
type input "**********"
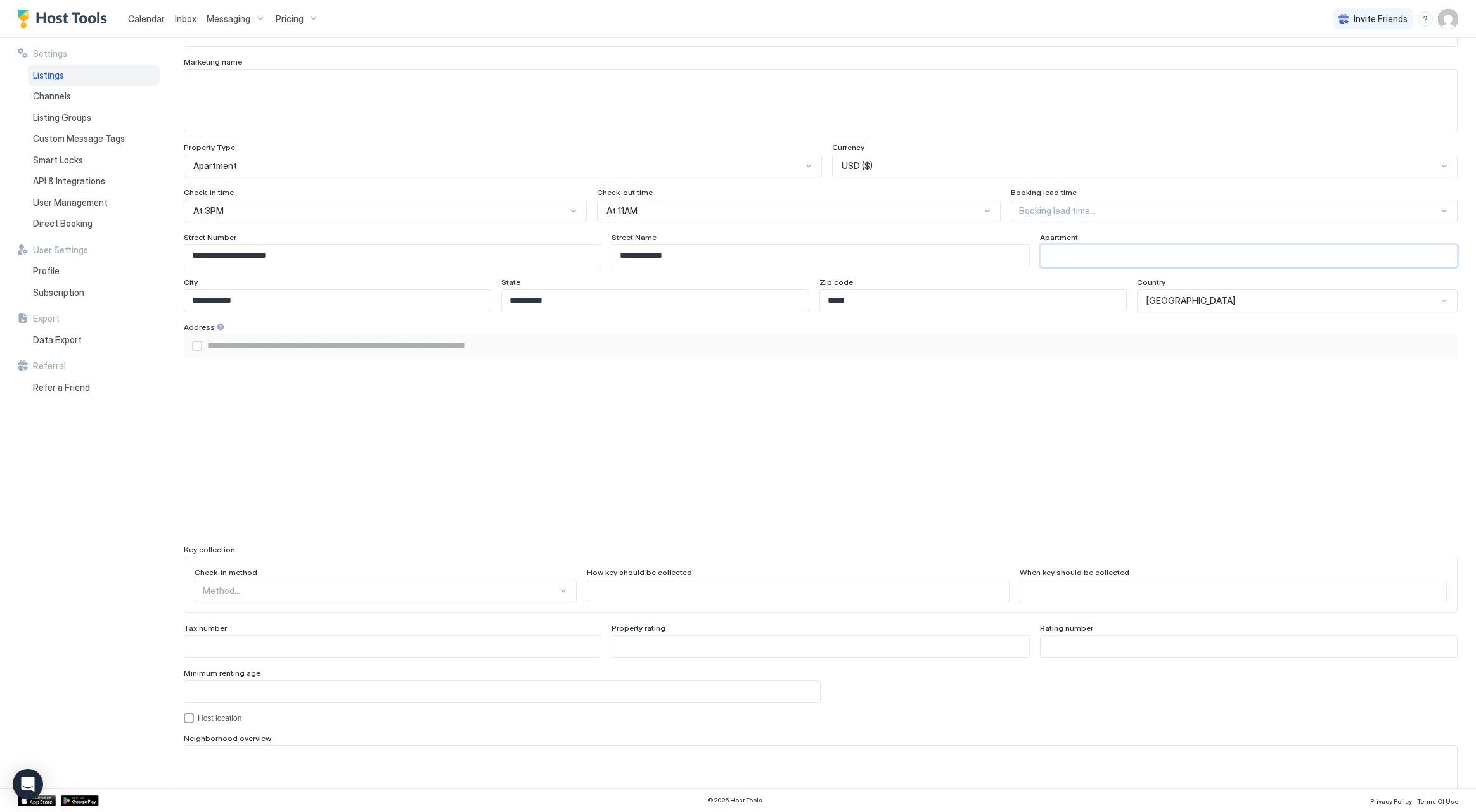
type input "*"
type input "**********"
type input "**"
type input "**********"
type input "***"
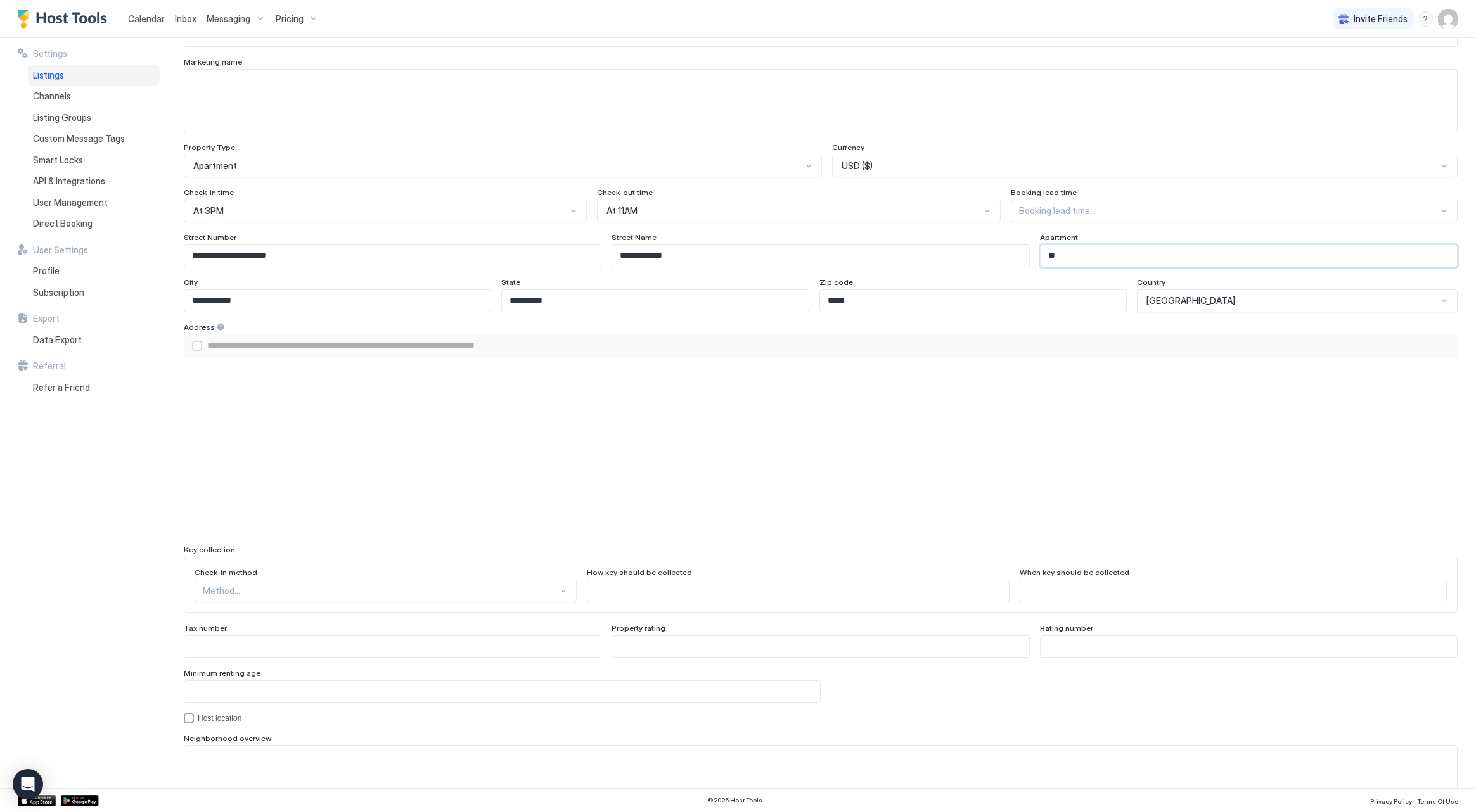
type input "**********"
type input "***"
click at [447, 249] on input "**********" at bounding box center [393, 255] width 417 height 21
click at [364, 255] on input "**********" at bounding box center [393, 255] width 417 height 21
type input "**********"
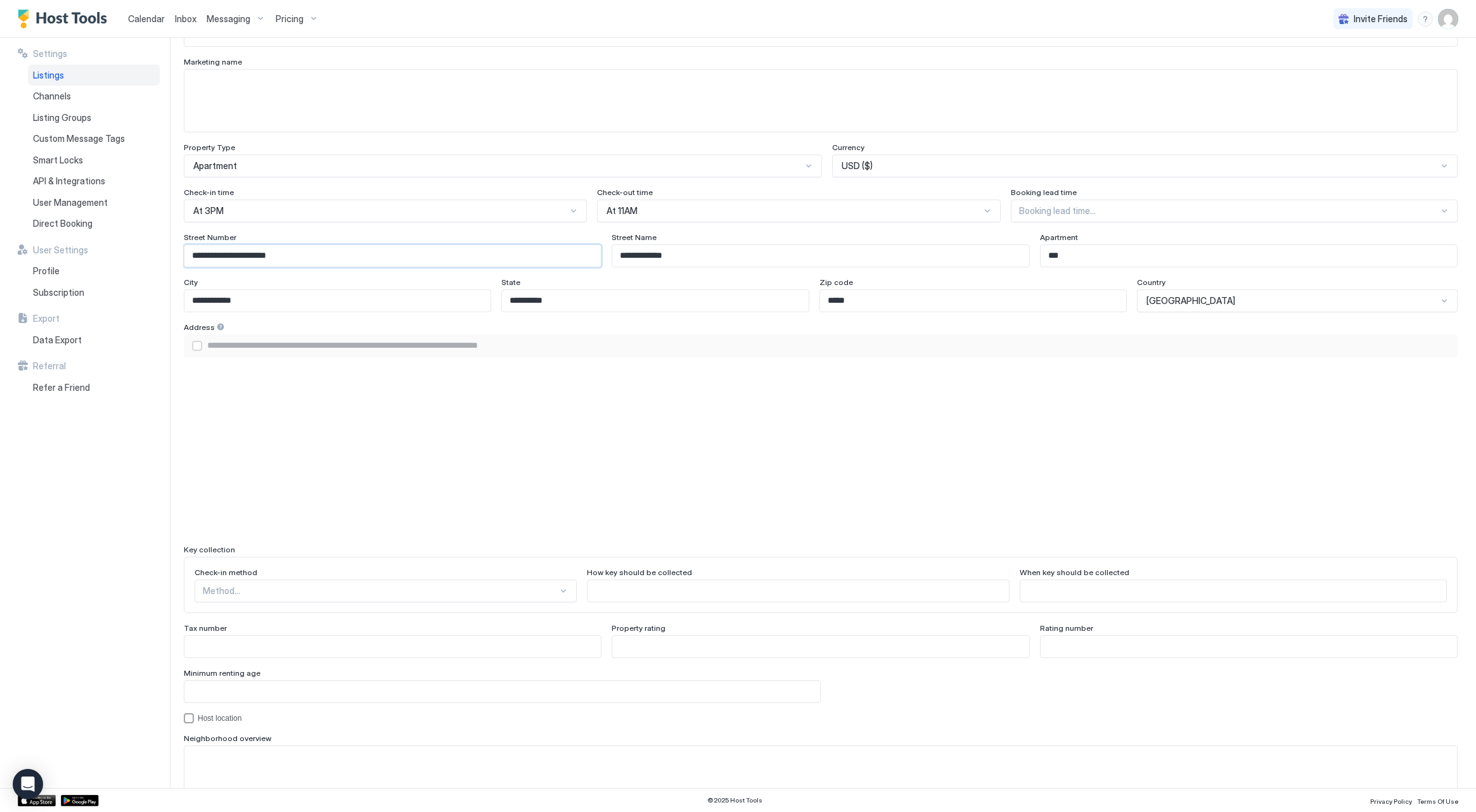
type input "**********"
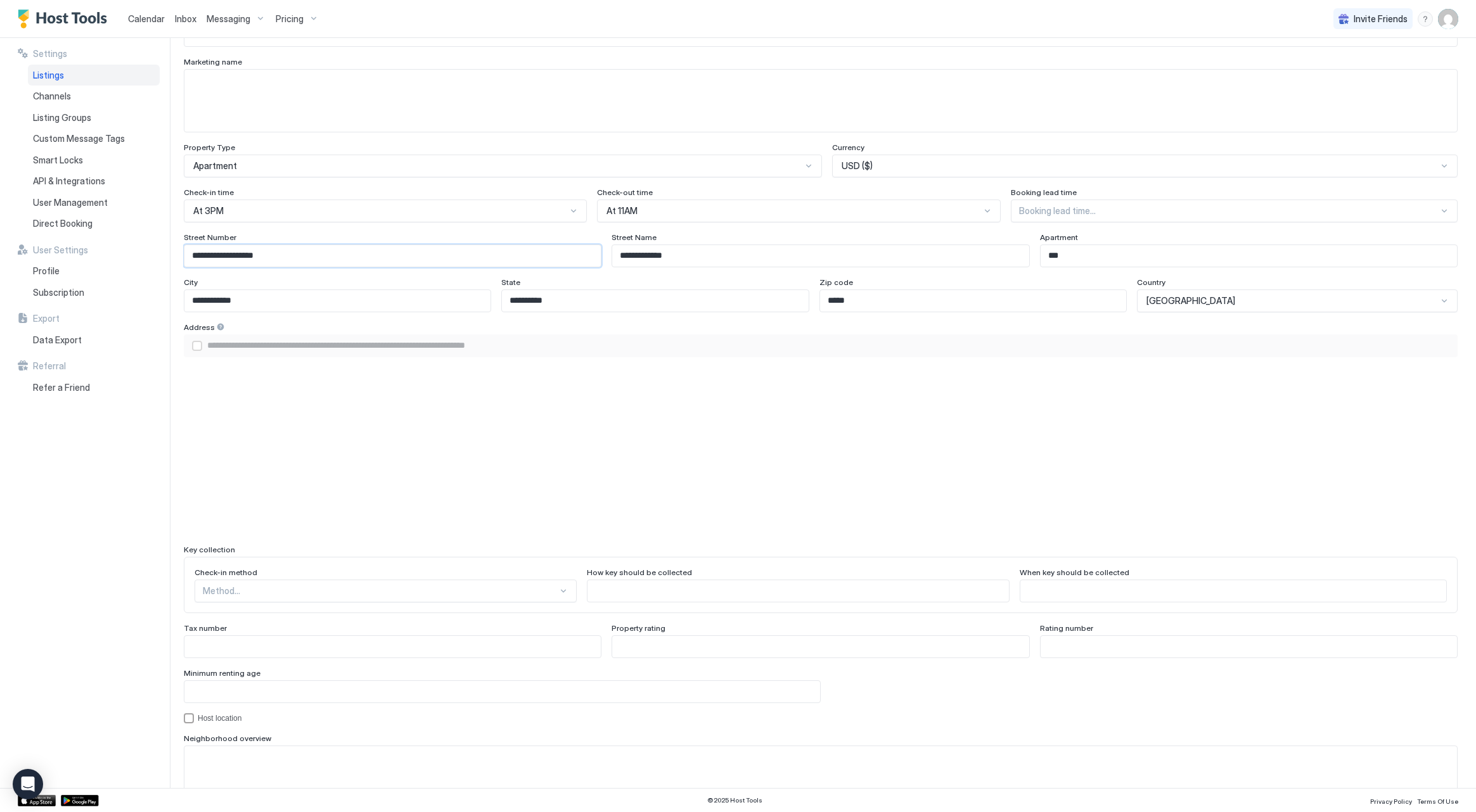
type input "**********"
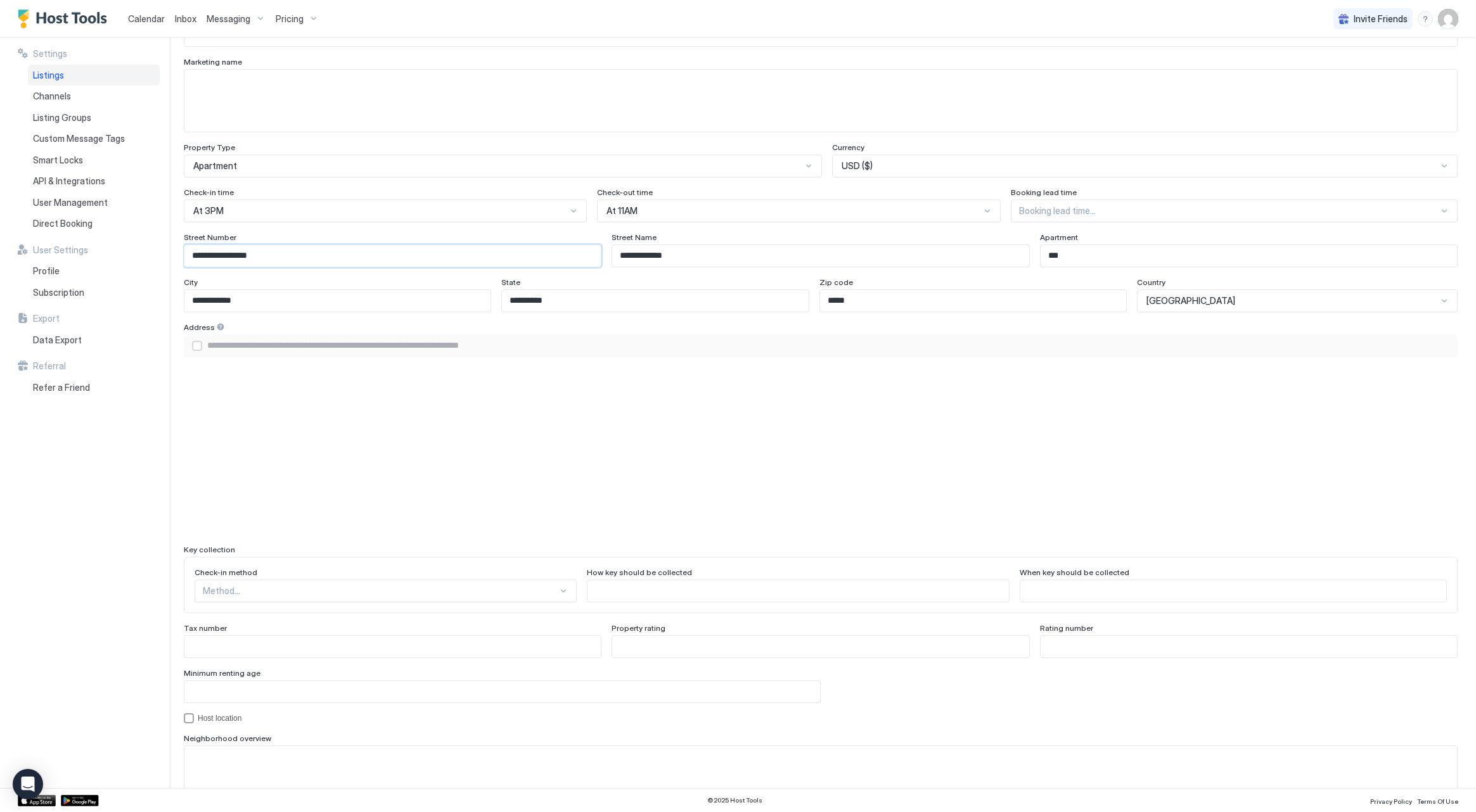
type input "**********"
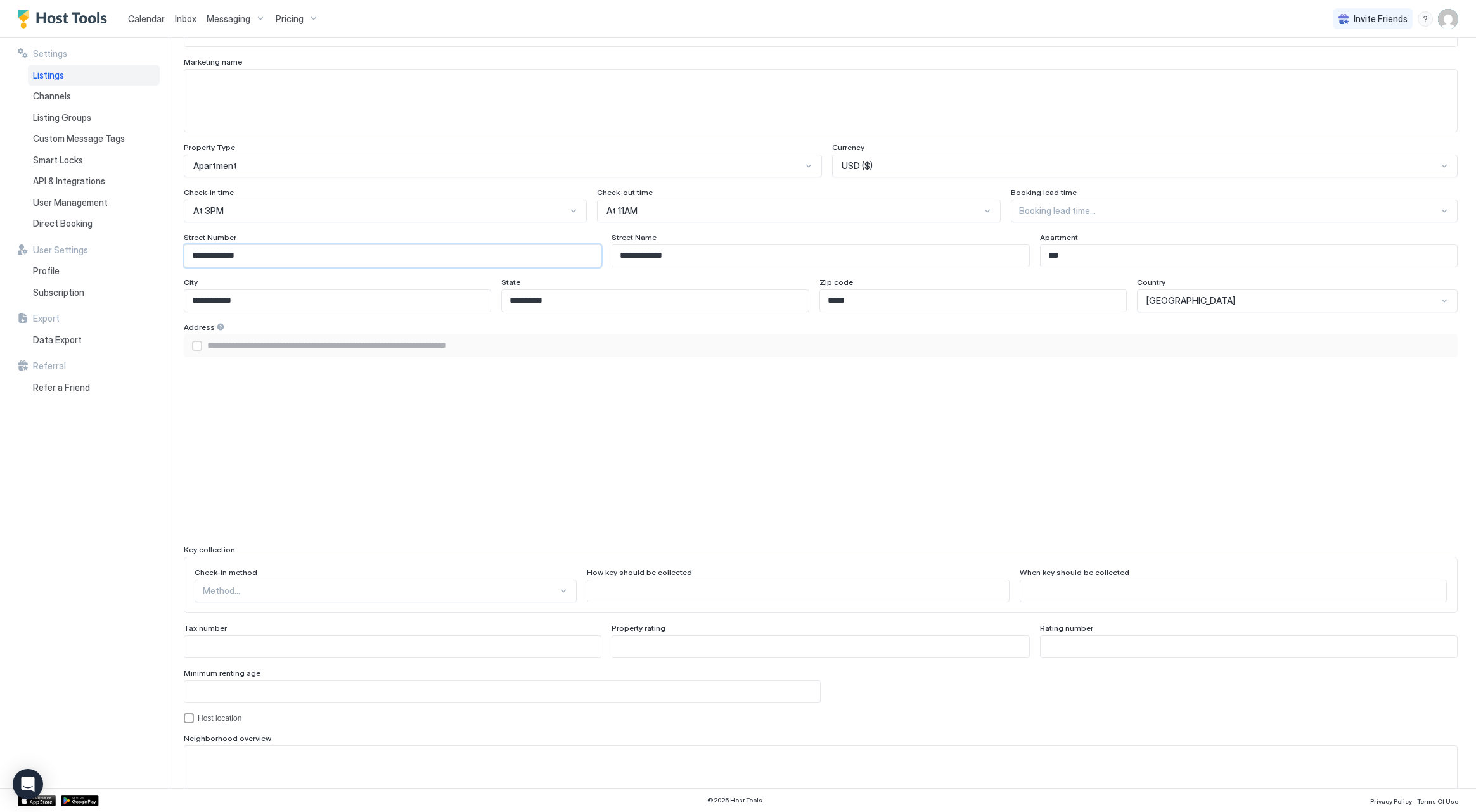
type input "**********"
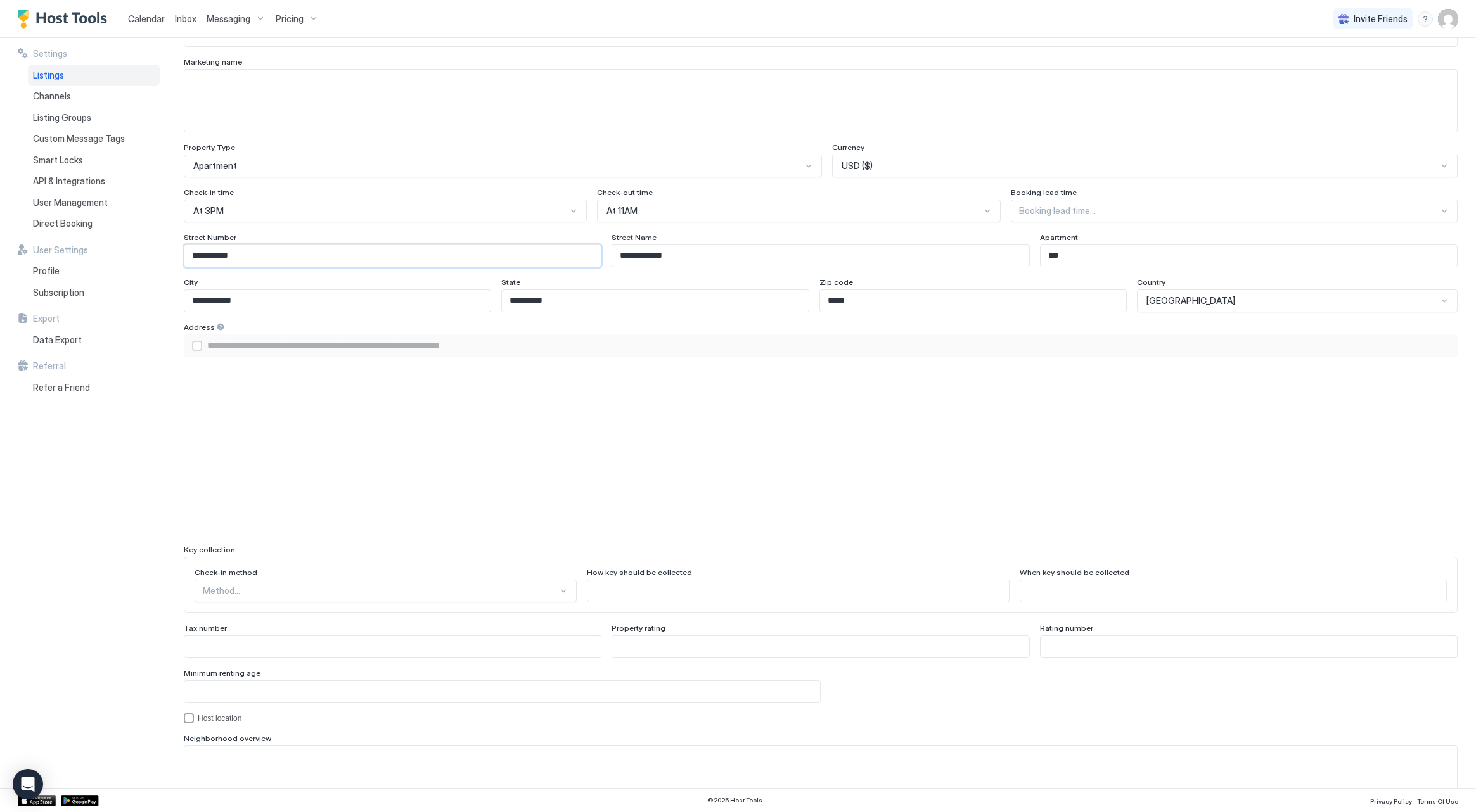
type input "**********"
type input "*********"
type input "**********"
type input "********"
type input "**********"
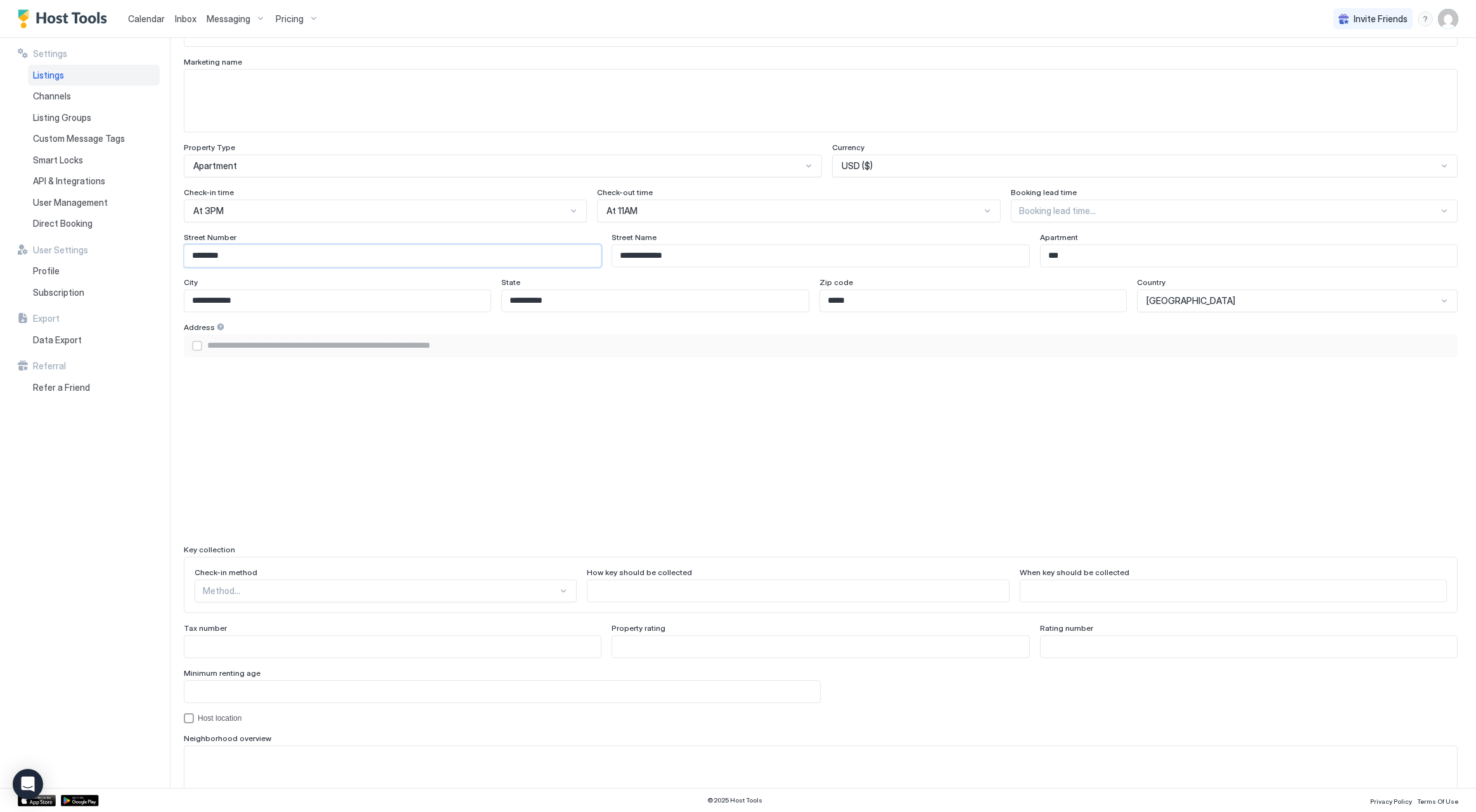
type input "*******"
type input "**********"
type input "*****"
type input "**********"
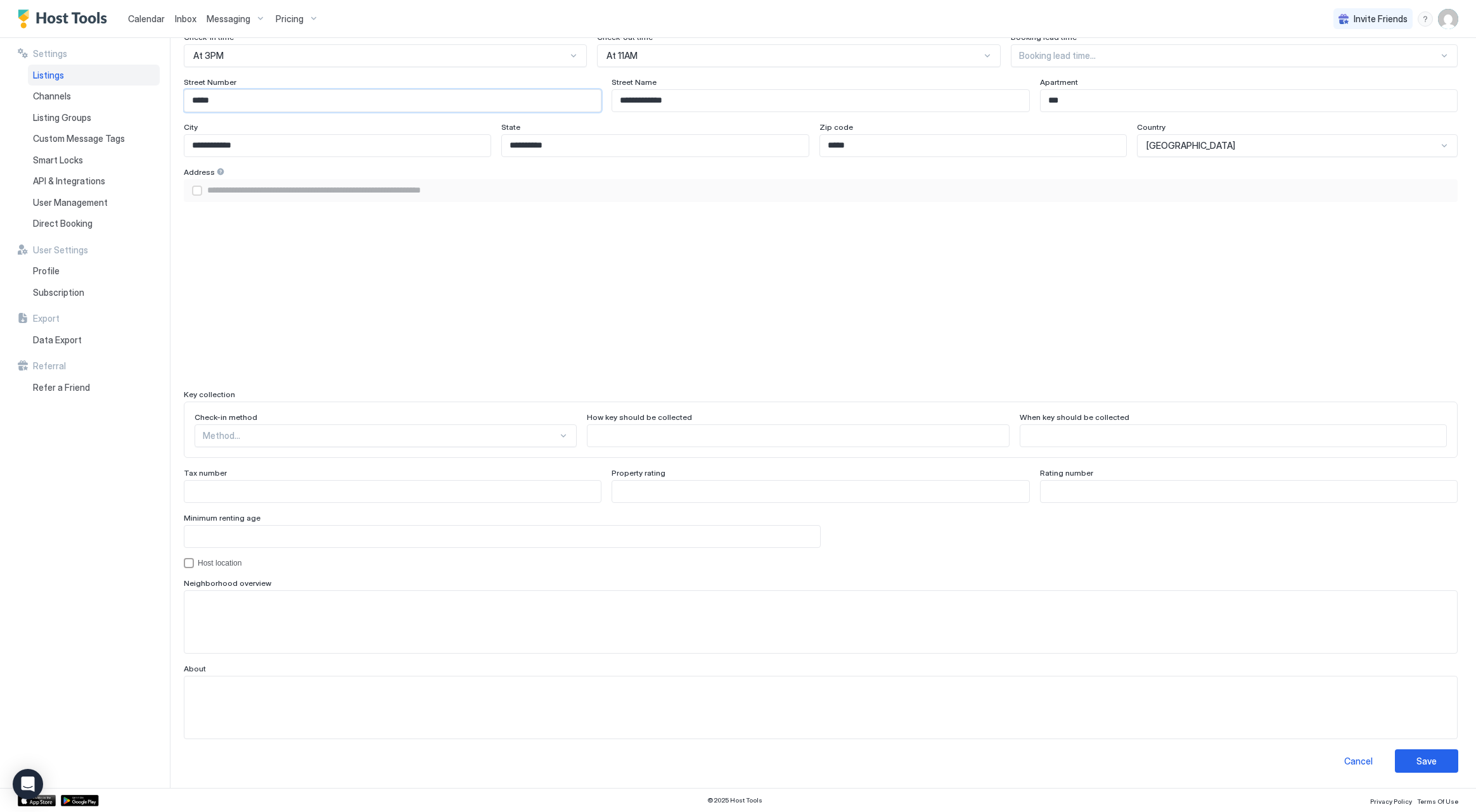
scroll to position [835, 0]
type input "*****"
click at [456, 434] on div at bounding box center [380, 436] width 355 height 11
click at [421, 485] on div "Lock box" at bounding box center [386, 491] width 381 height 25
click at [324, 535] on input "Input Field" at bounding box center [503, 537] width 636 height 21
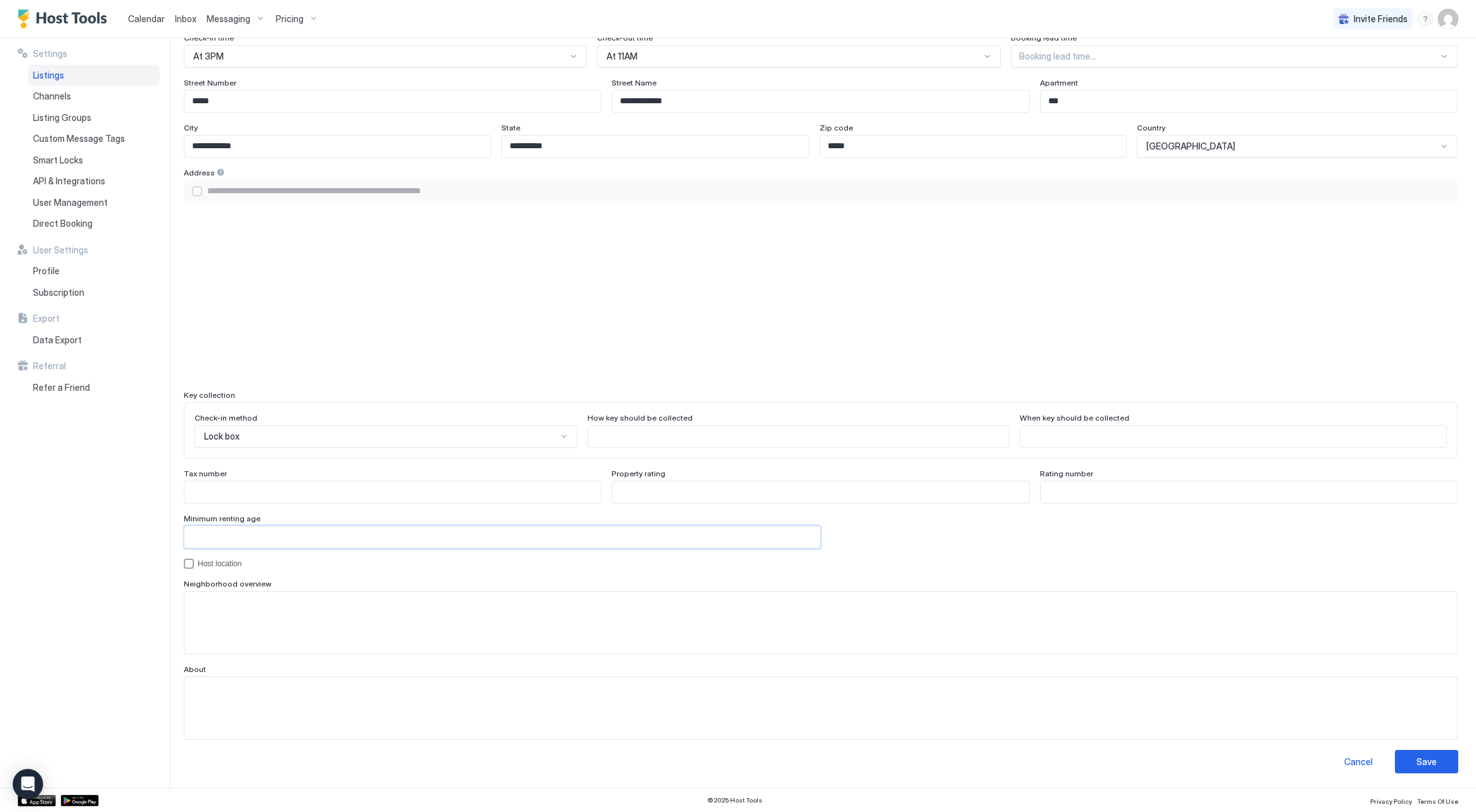
type input "**"
click at [1106, 436] on input "Input Field" at bounding box center [1233, 436] width 426 height 21
drag, startPoint x: 1422, startPoint y: 764, endPoint x: 872, endPoint y: 666, distance: 558.7
click at [881, 670] on div "**********" at bounding box center [821, 18] width 1275 height 1510
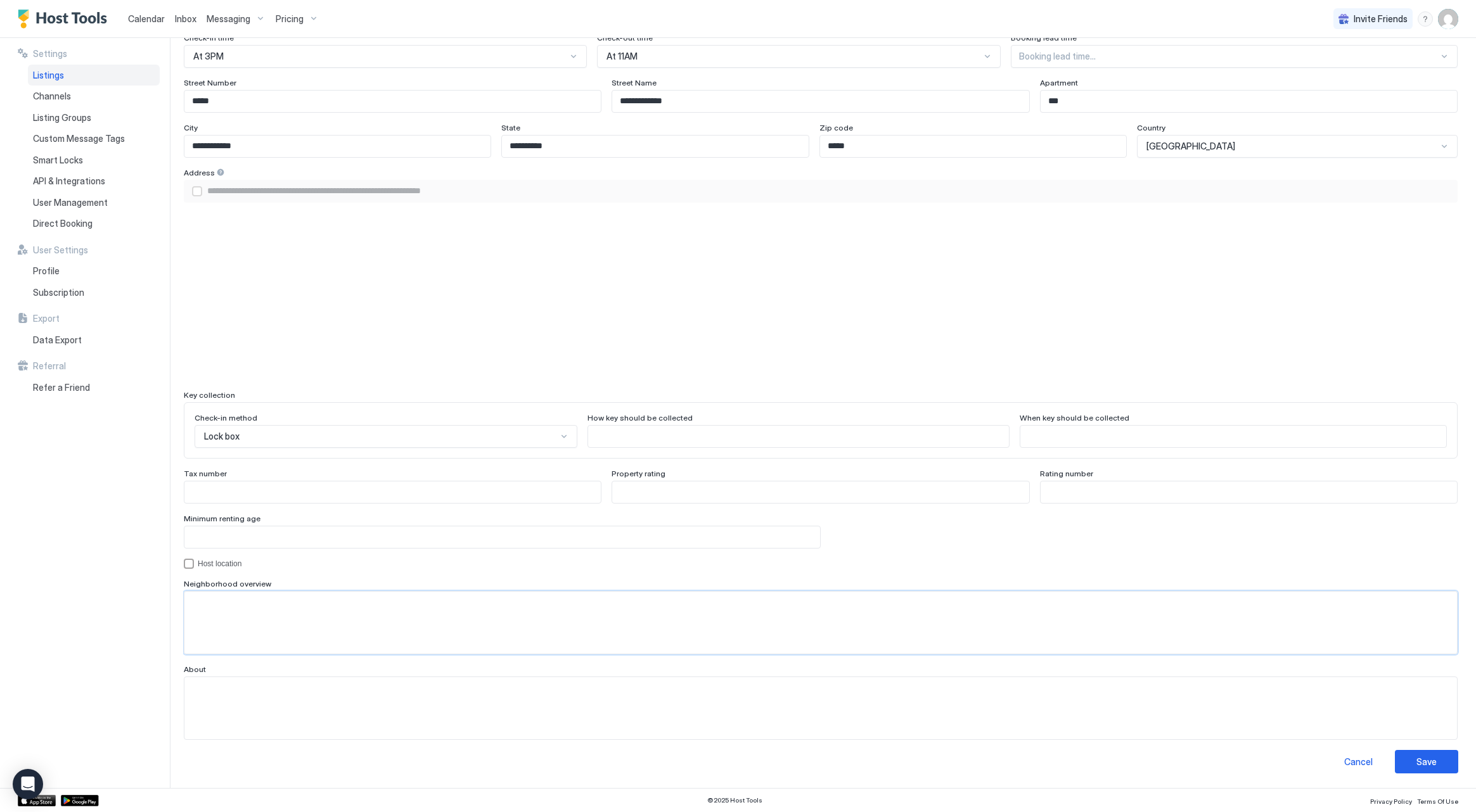
paste textarea "**********"
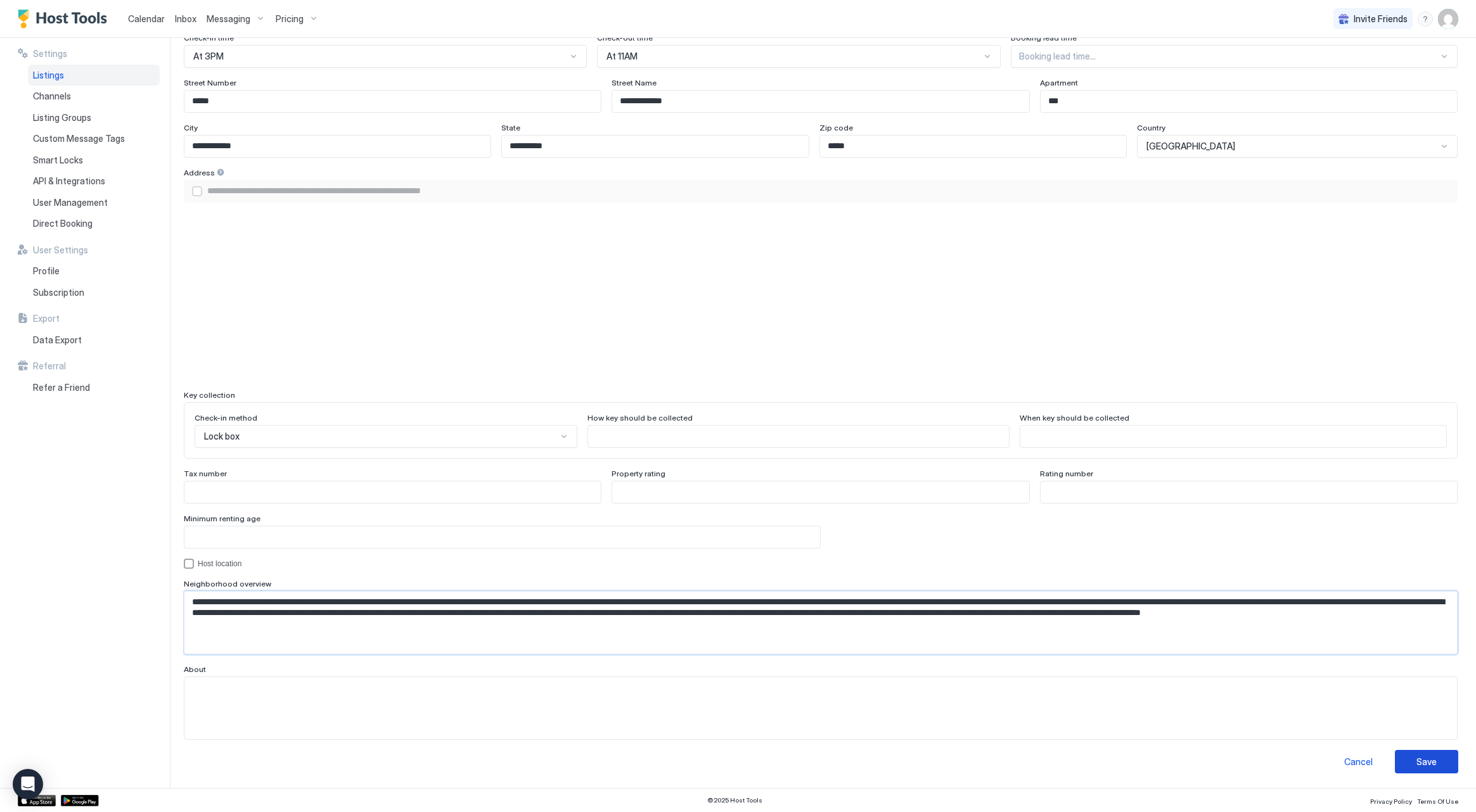
type textarea "**********"
click at [1413, 759] on button "Save" at bounding box center [1426, 761] width 64 height 23
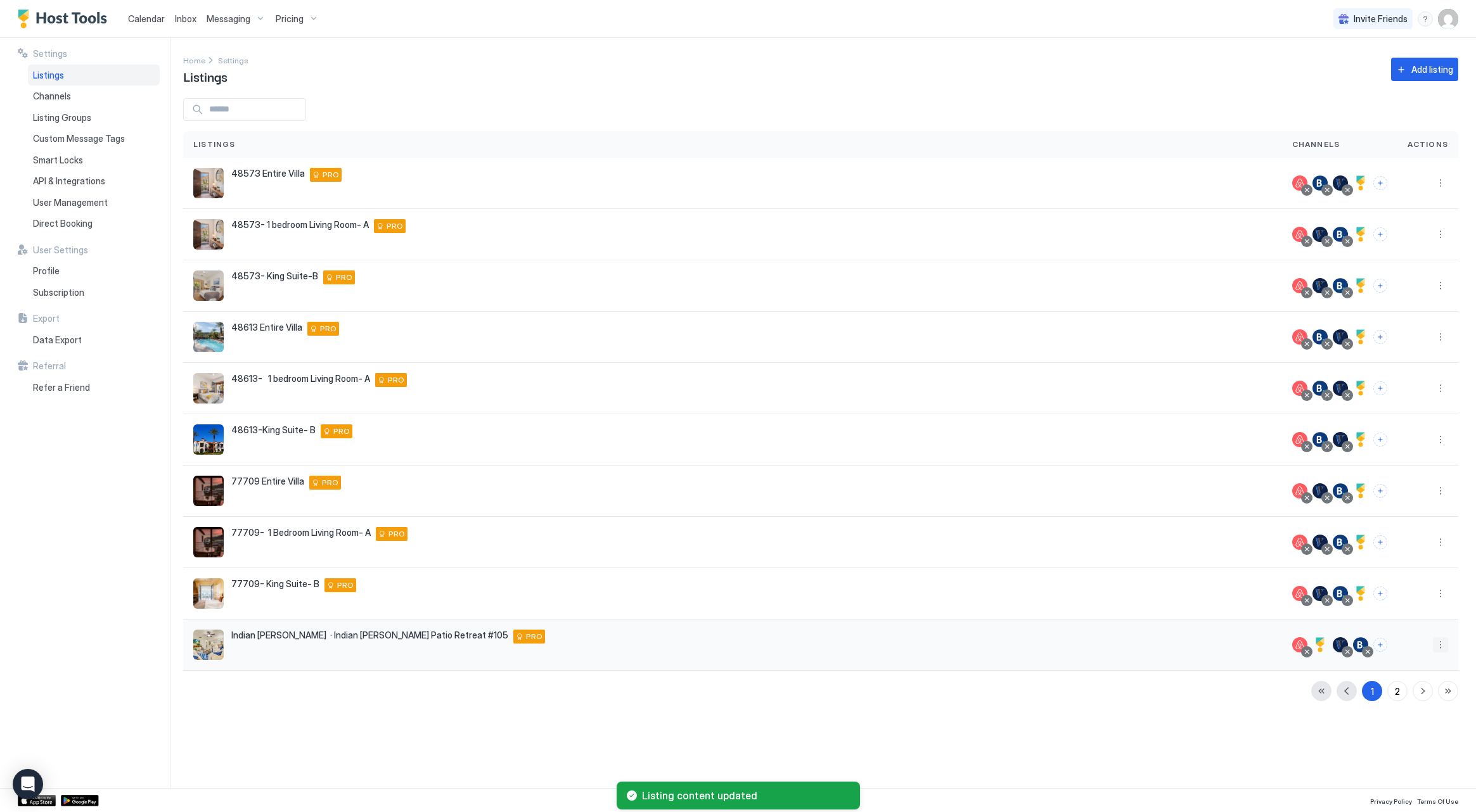
click at [1439, 646] on button "More options" at bounding box center [1440, 645] width 15 height 15
click at [1405, 700] on div "Edit Listing" at bounding box center [1367, 704] width 161 height 20
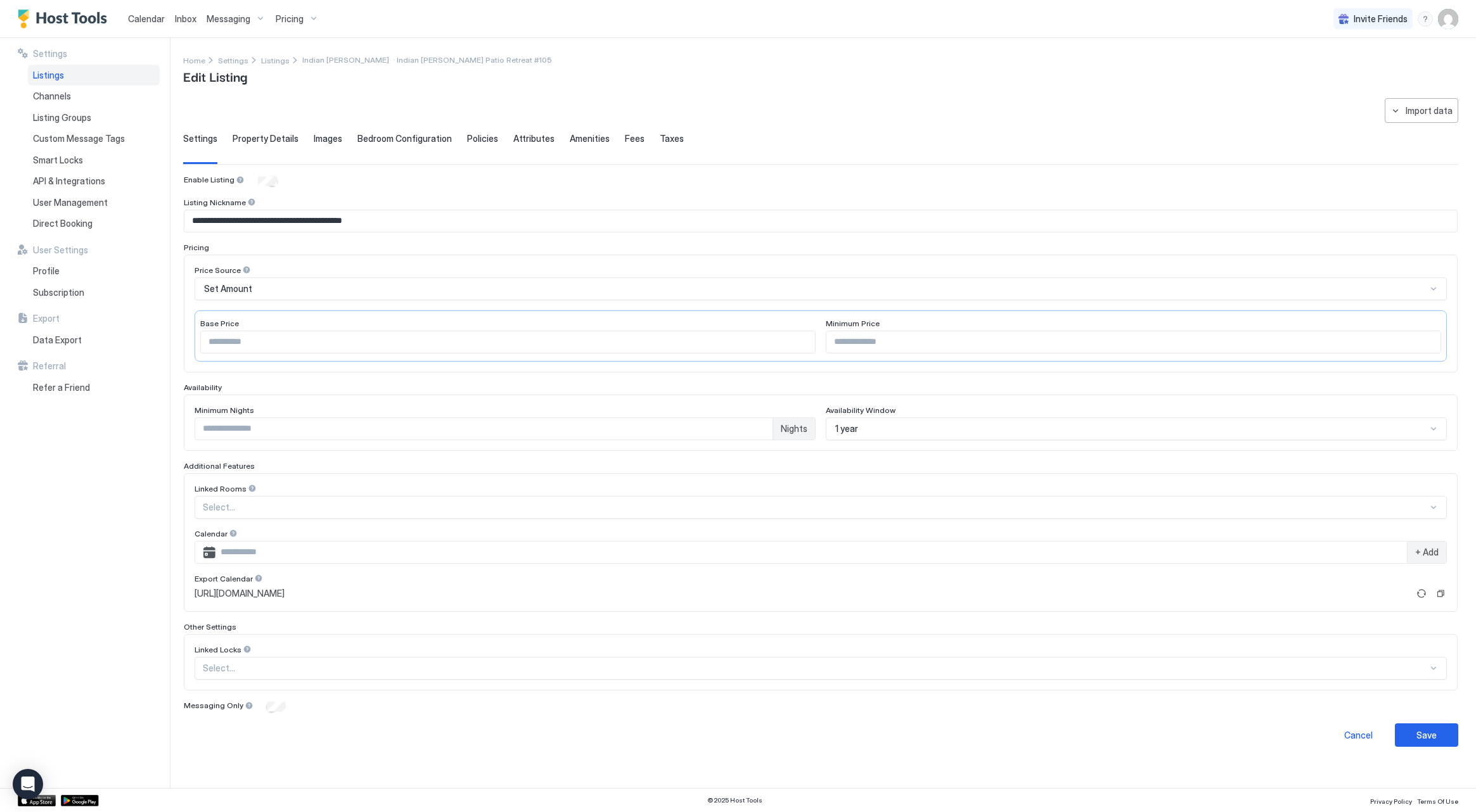
click at [262, 145] on div "Property Details" at bounding box center [265, 149] width 66 height 31
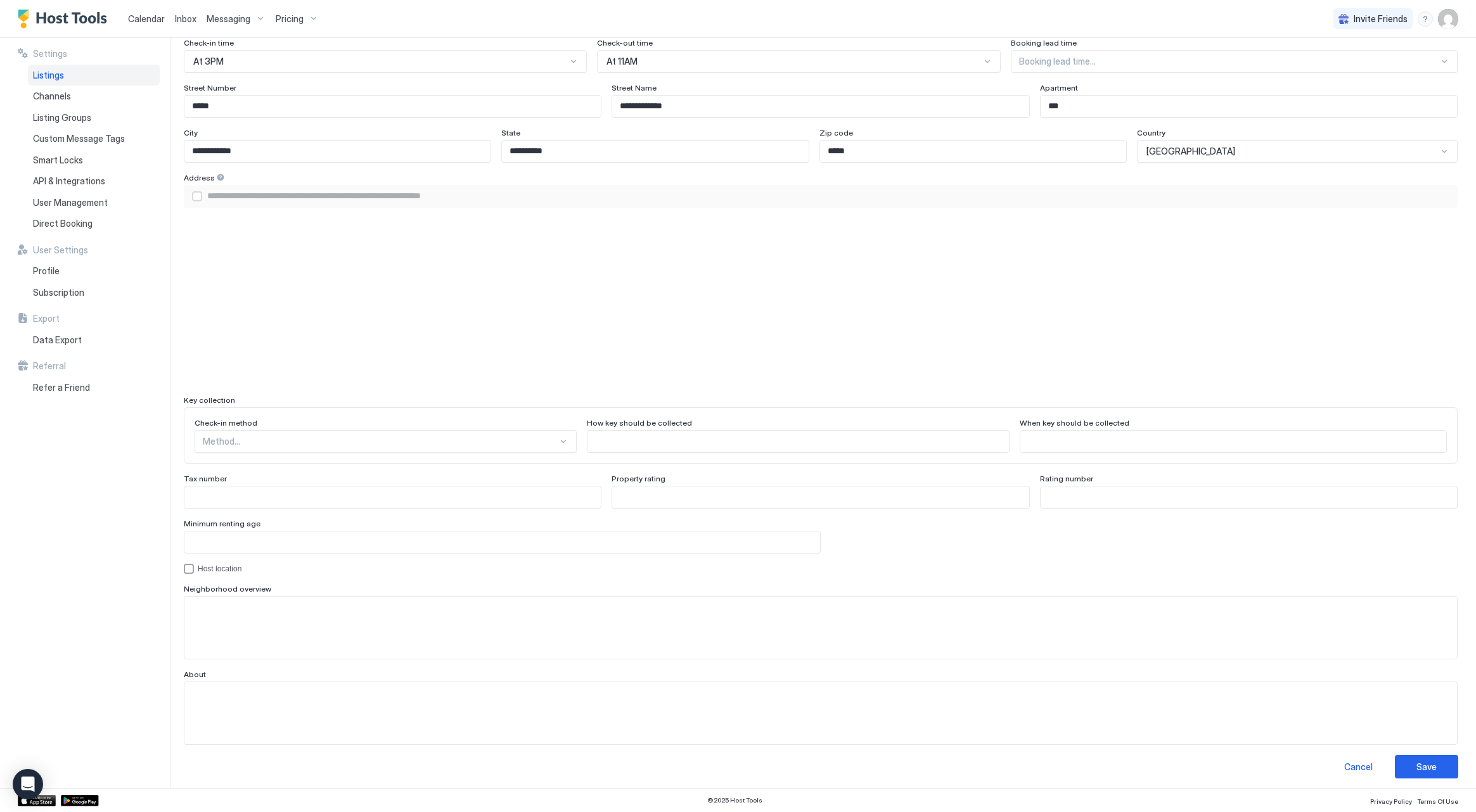
scroll to position [831, 0]
paste textarea "**********"
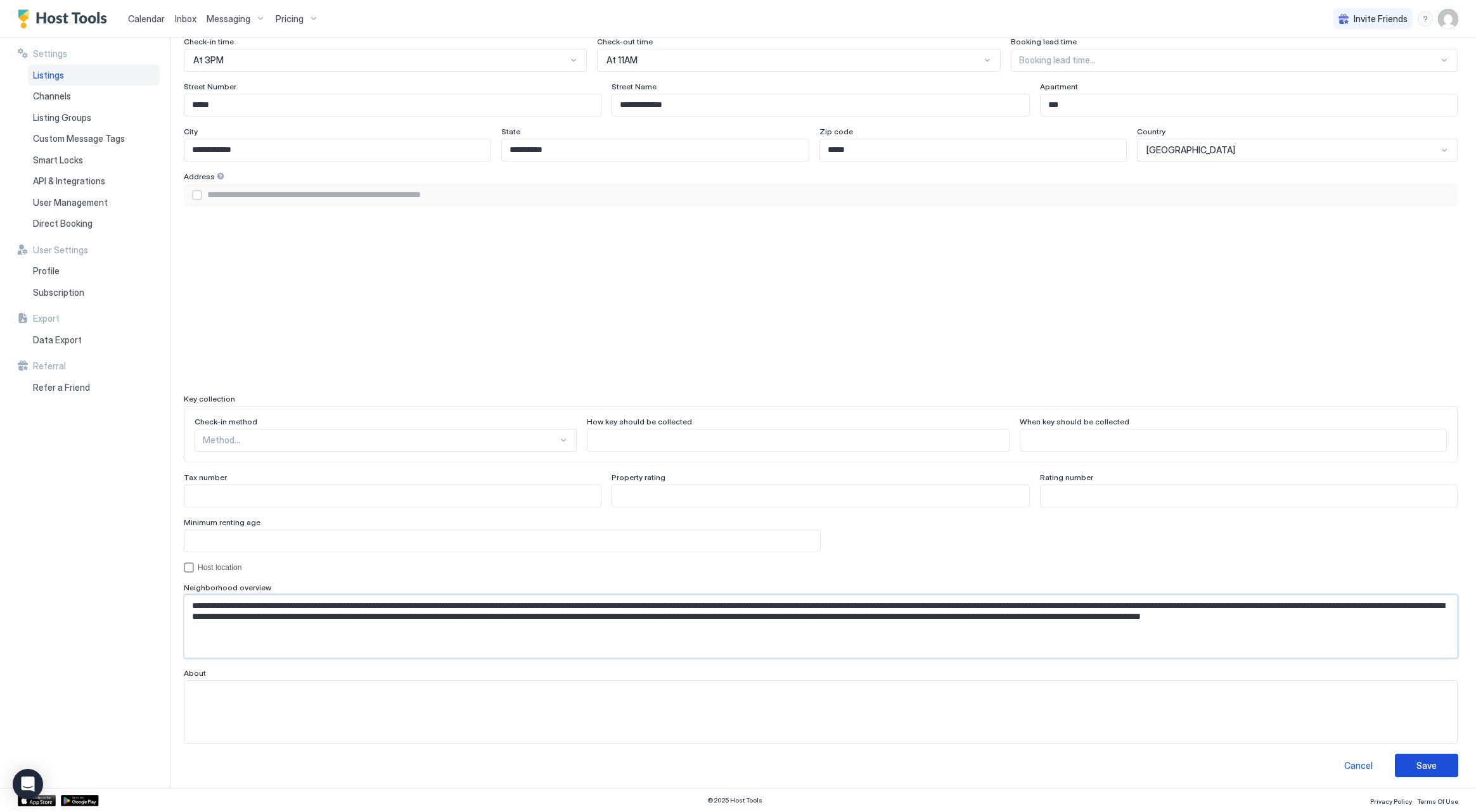
type textarea "**********"
click at [1401, 768] on button "Save" at bounding box center [1426, 765] width 64 height 23
click at [1410, 764] on button "Save" at bounding box center [1426, 765] width 64 height 23
click at [1429, 765] on div "Save" at bounding box center [1427, 766] width 20 height 13
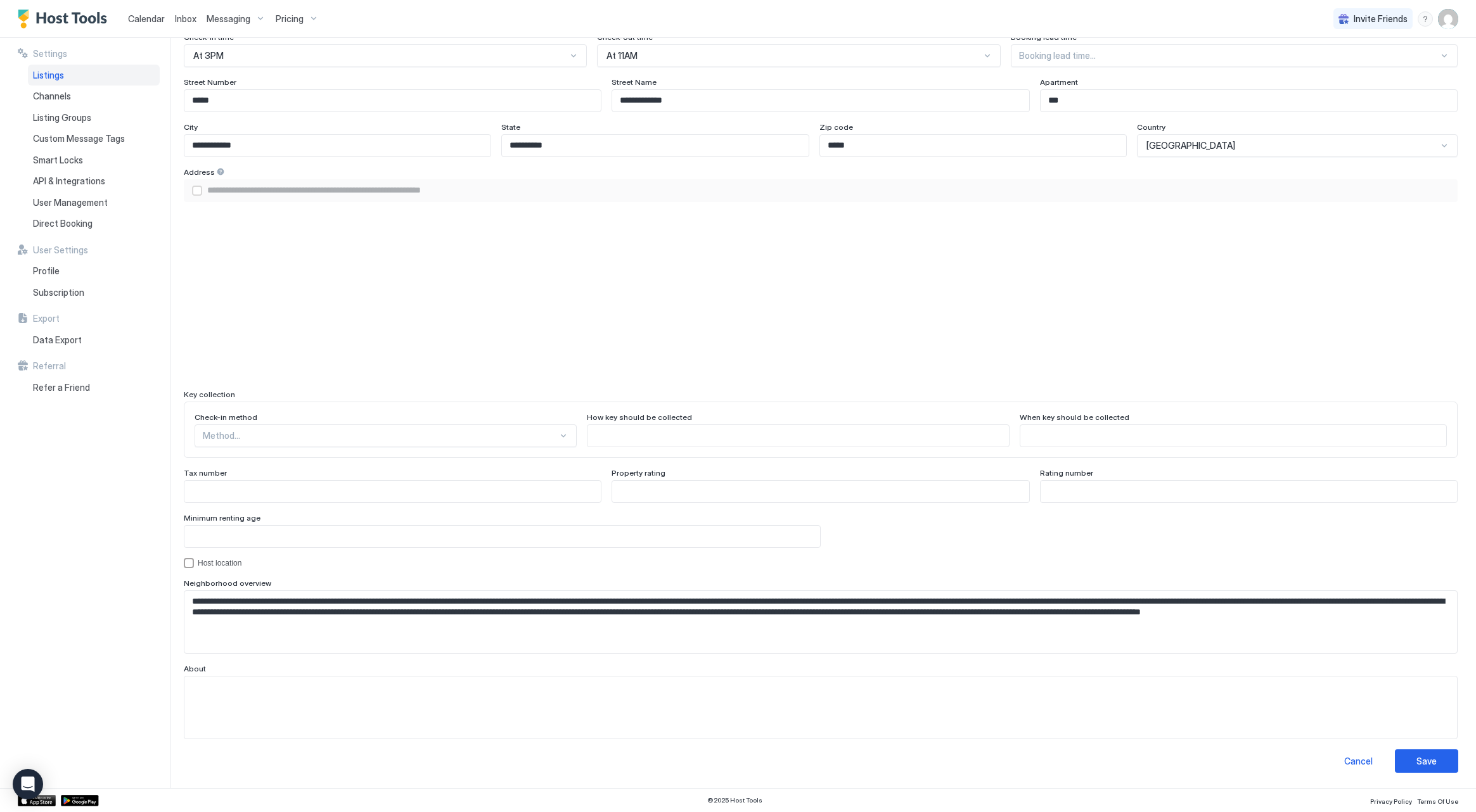
scroll to position [835, 0]
click at [1425, 761] on div "Save" at bounding box center [1427, 761] width 20 height 13
click at [1426, 760] on div "Save" at bounding box center [1427, 761] width 20 height 13
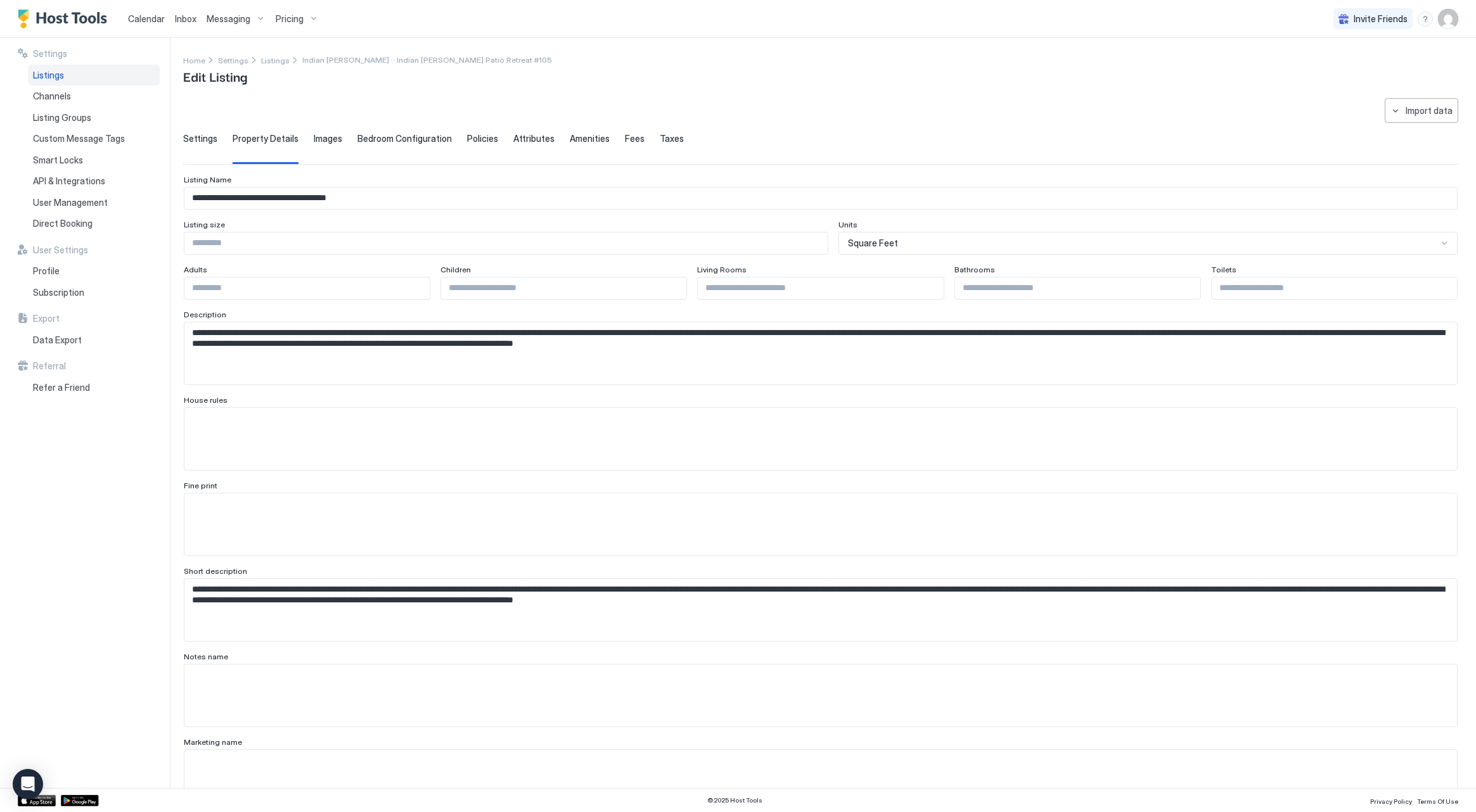
scroll to position [0, 0]
click at [625, 139] on span "Fees" at bounding box center [634, 139] width 19 height 11
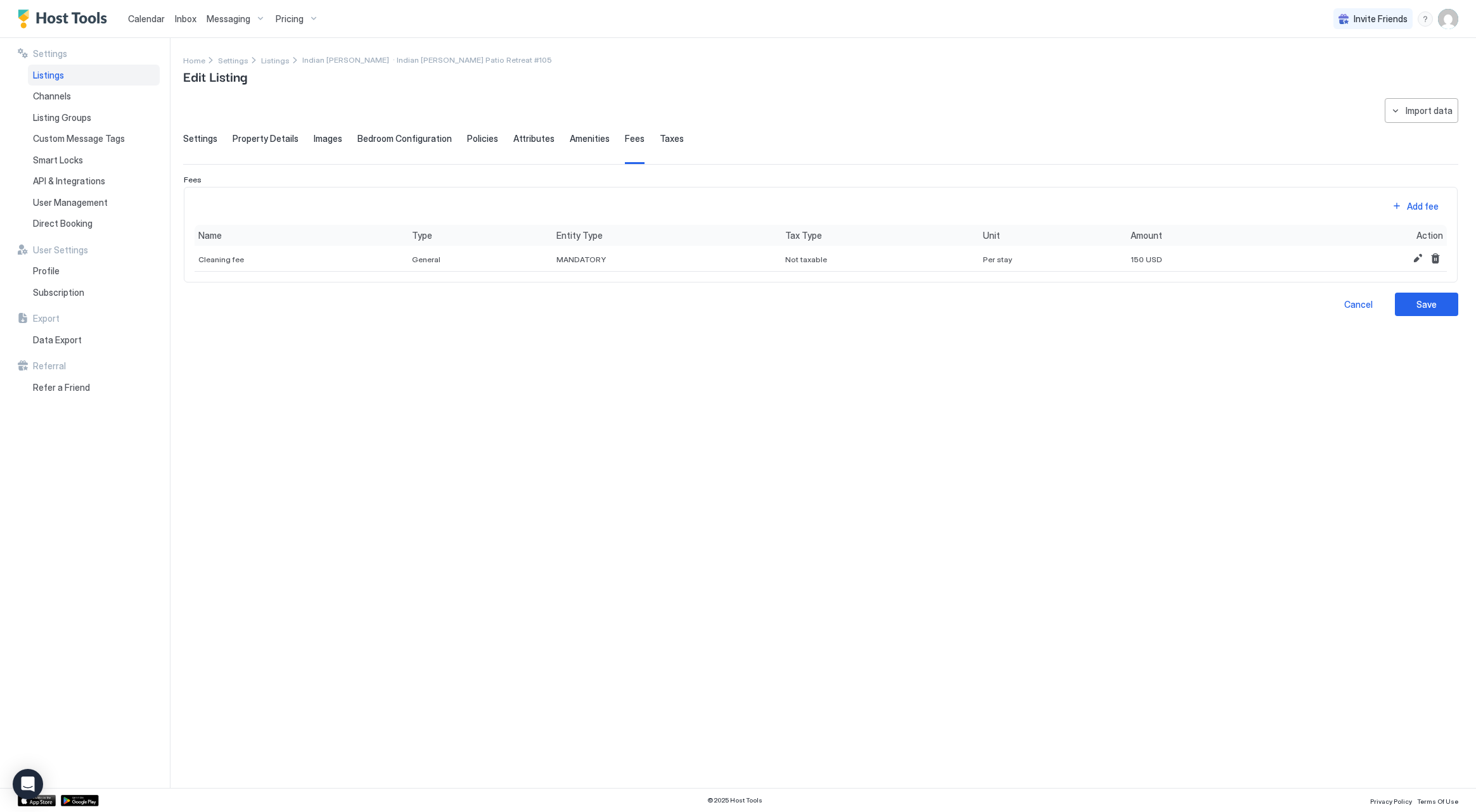
click at [660, 133] on span "Taxes" at bounding box center [672, 139] width 24 height 11
click at [585, 139] on span "Amenities" at bounding box center [589, 139] width 40 height 11
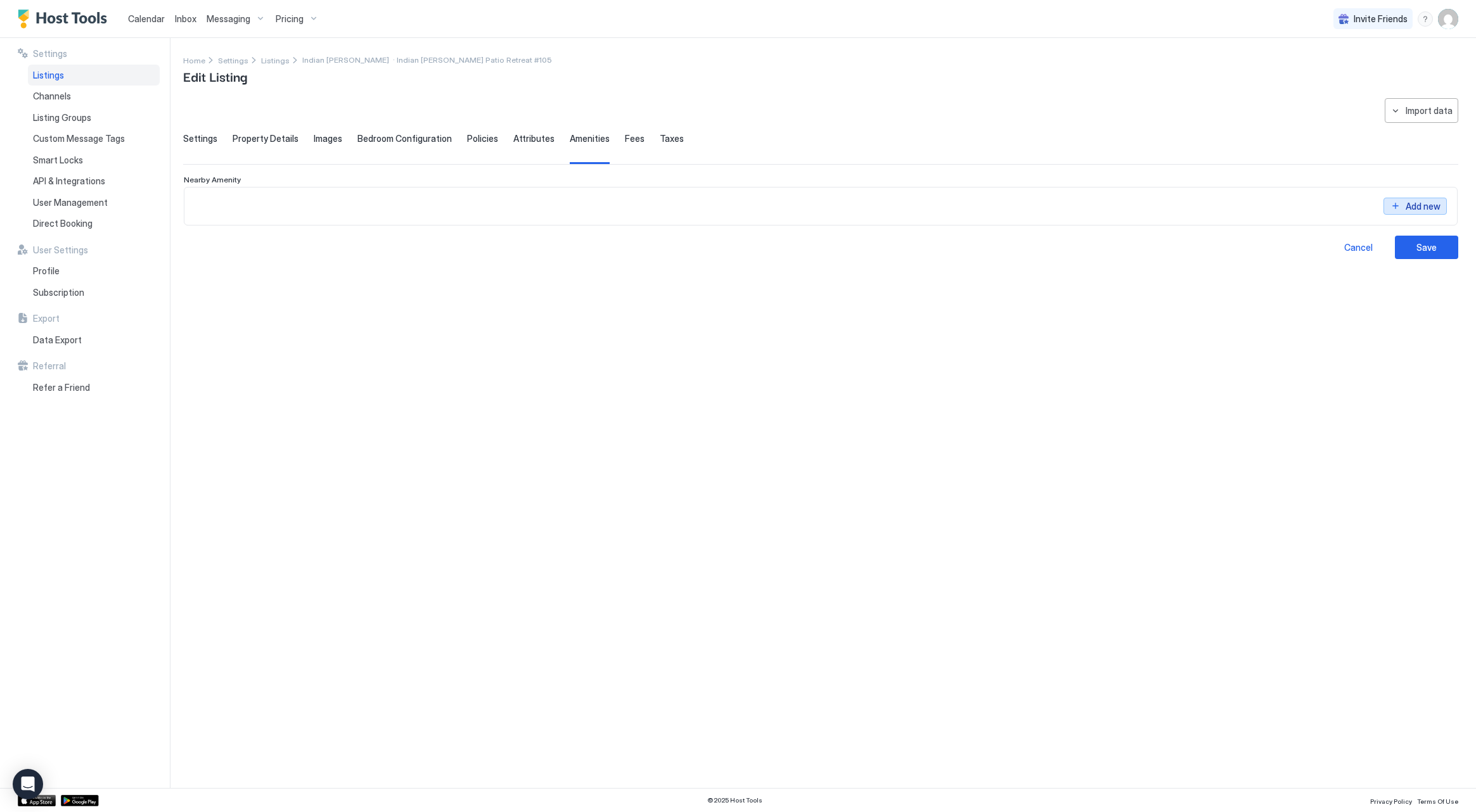
click at [1405, 205] on button "Add new" at bounding box center [1415, 197] width 64 height 18
click at [580, 235] on input "Input Field" at bounding box center [632, 235] width 104 height 21
click at [222, 234] on div "Select..." at bounding box center [223, 235] width 32 height 11
click at [536, 139] on span "Attributes" at bounding box center [533, 139] width 42 height 11
click at [1403, 207] on button "Add new" at bounding box center [1415, 206] width 64 height 18
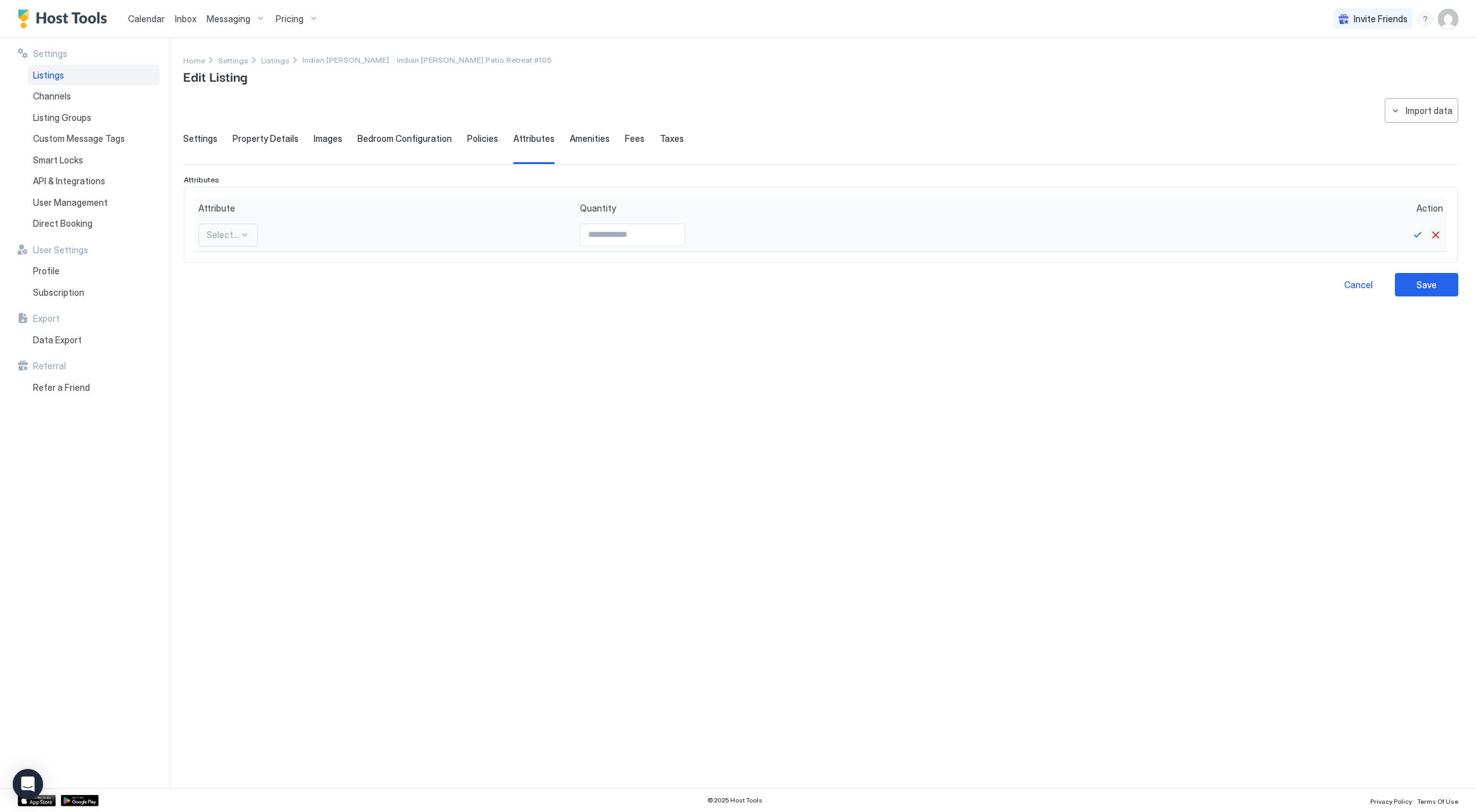
click at [201, 229] on div "Select..." at bounding box center [228, 235] width 59 height 23
click at [273, 207] on div "Attribute" at bounding box center [385, 208] width 374 height 11
click at [479, 146] on div "Policies" at bounding box center [482, 149] width 31 height 31
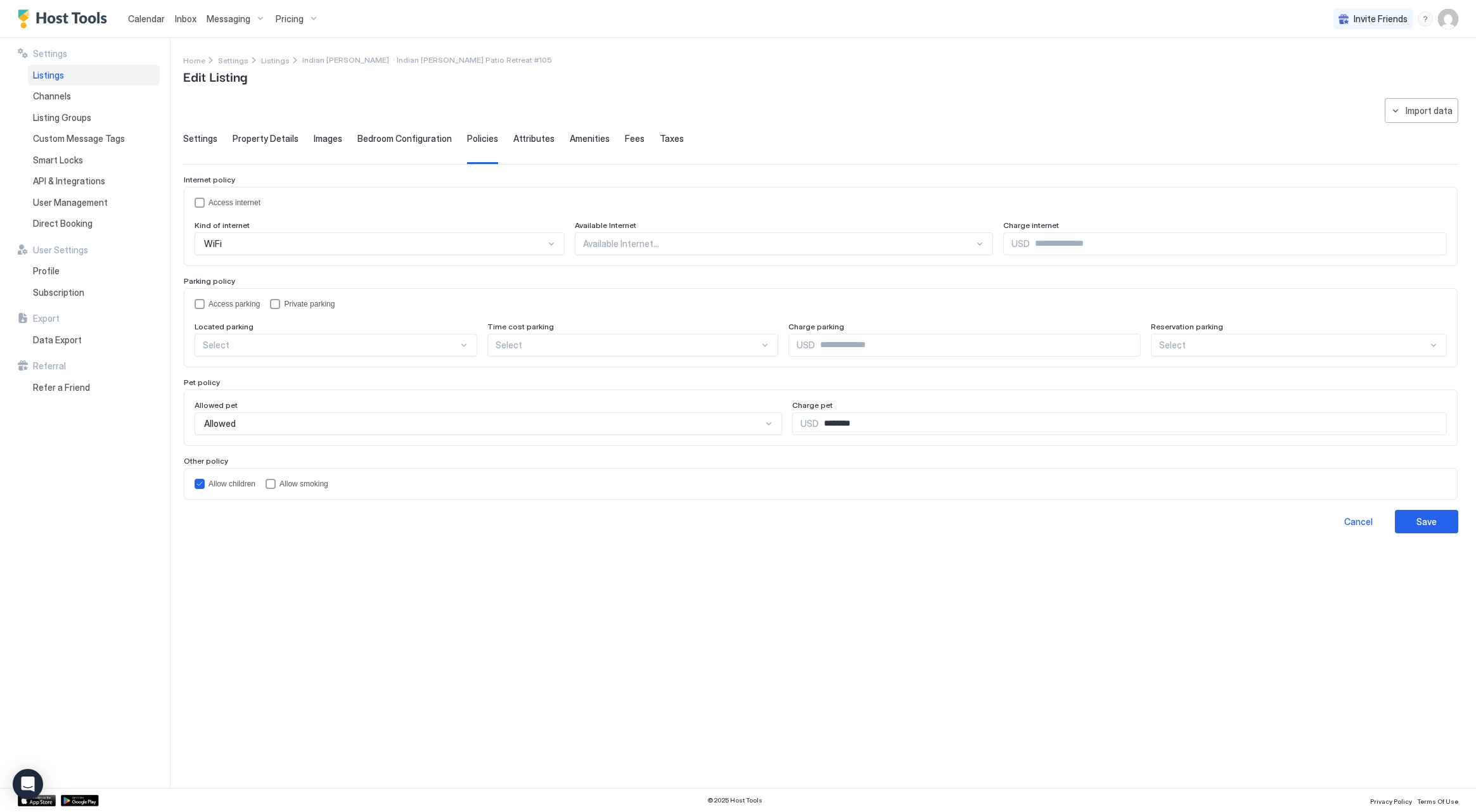
click at [636, 236] on div "Available Internet..." at bounding box center [784, 244] width 419 height 23
click at [652, 275] on div "All areas" at bounding box center [785, 273] width 402 height 9
click at [1017, 245] on input "Input Field" at bounding box center [1231, 243] width 430 height 21
click at [230, 306] on div "Access parking" at bounding box center [235, 304] width 52 height 9
click at [263, 338] on div "Select" at bounding box center [336, 345] width 283 height 23
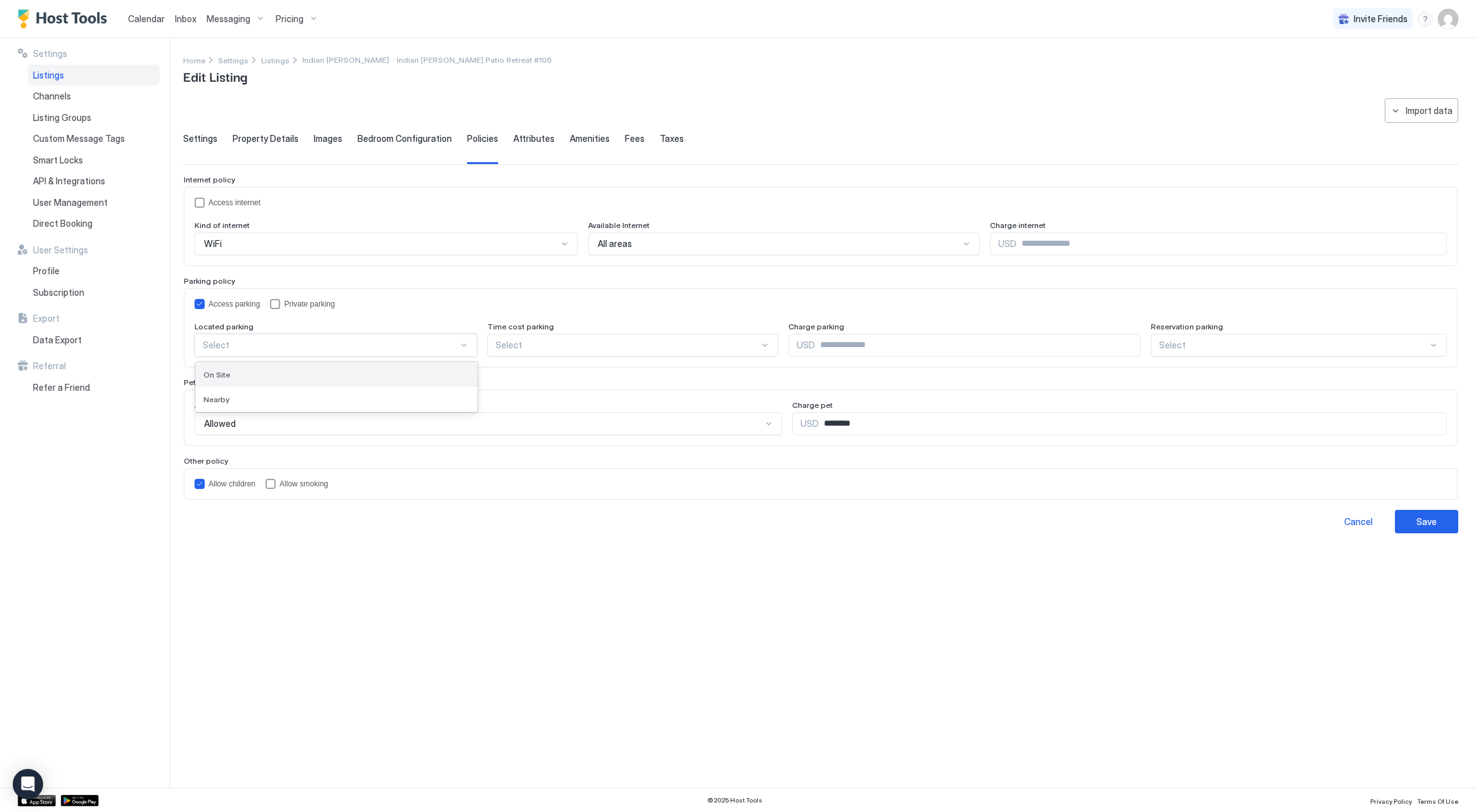
click at [265, 368] on div "On Site" at bounding box center [336, 374] width 281 height 25
click at [541, 344] on div at bounding box center [628, 345] width 263 height 11
click at [579, 255] on div "Access parking Private parking Located parking On Site Time cost parking Per Ho…" at bounding box center [821, 226] width 1252 height 57
click at [819, 418] on input "********" at bounding box center [1132, 423] width 628 height 21
drag, startPoint x: 864, startPoint y: 427, endPoint x: 794, endPoint y: 422, distance: 70.2
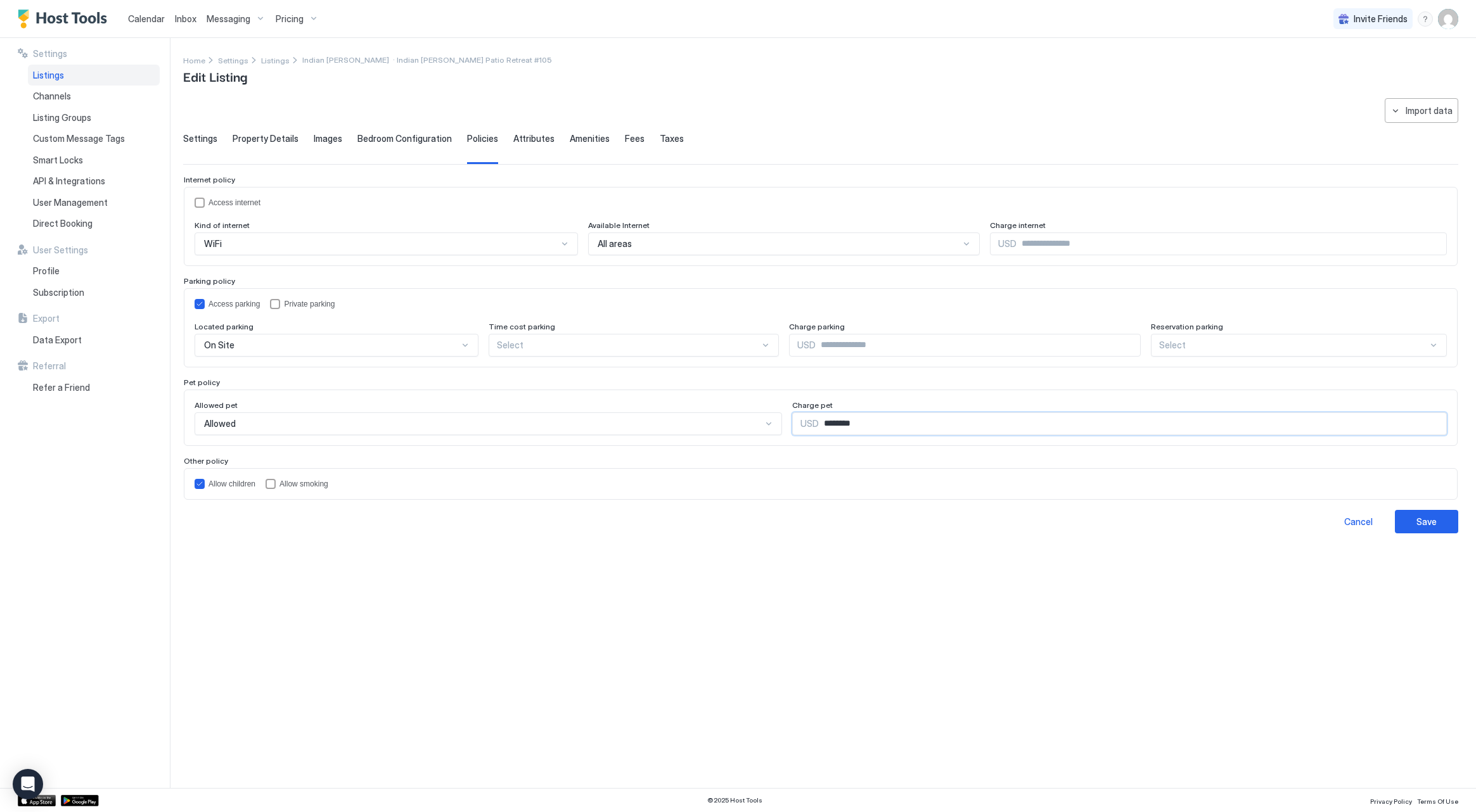
click at [794, 422] on div "USD ********" at bounding box center [1119, 423] width 654 height 23
type input "**"
click at [1419, 526] on div "Save" at bounding box center [1427, 522] width 20 height 13
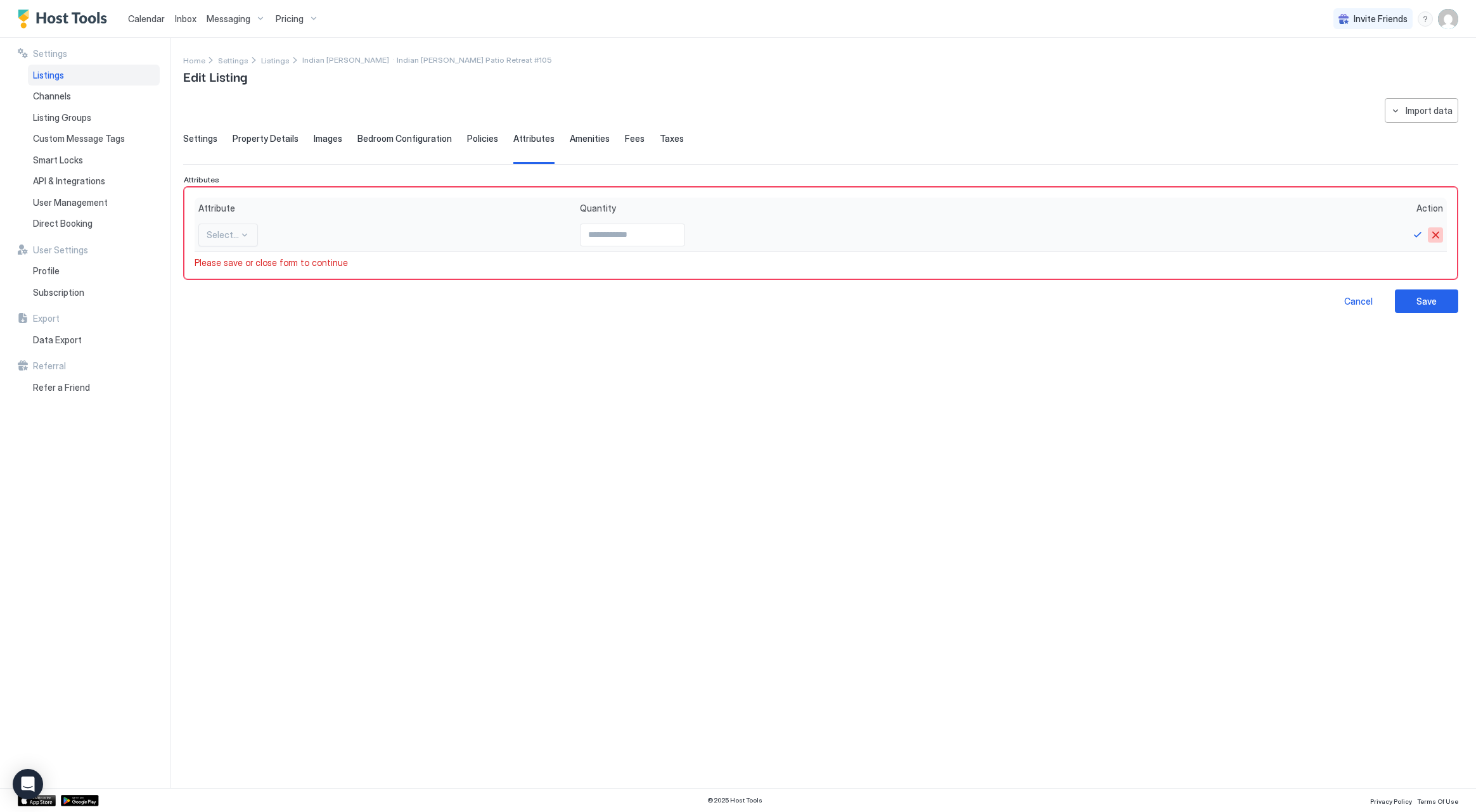
click at [1437, 232] on button "Cancel" at bounding box center [1435, 235] width 15 height 15
click at [1434, 235] on button "Cancel" at bounding box center [1435, 235] width 15 height 15
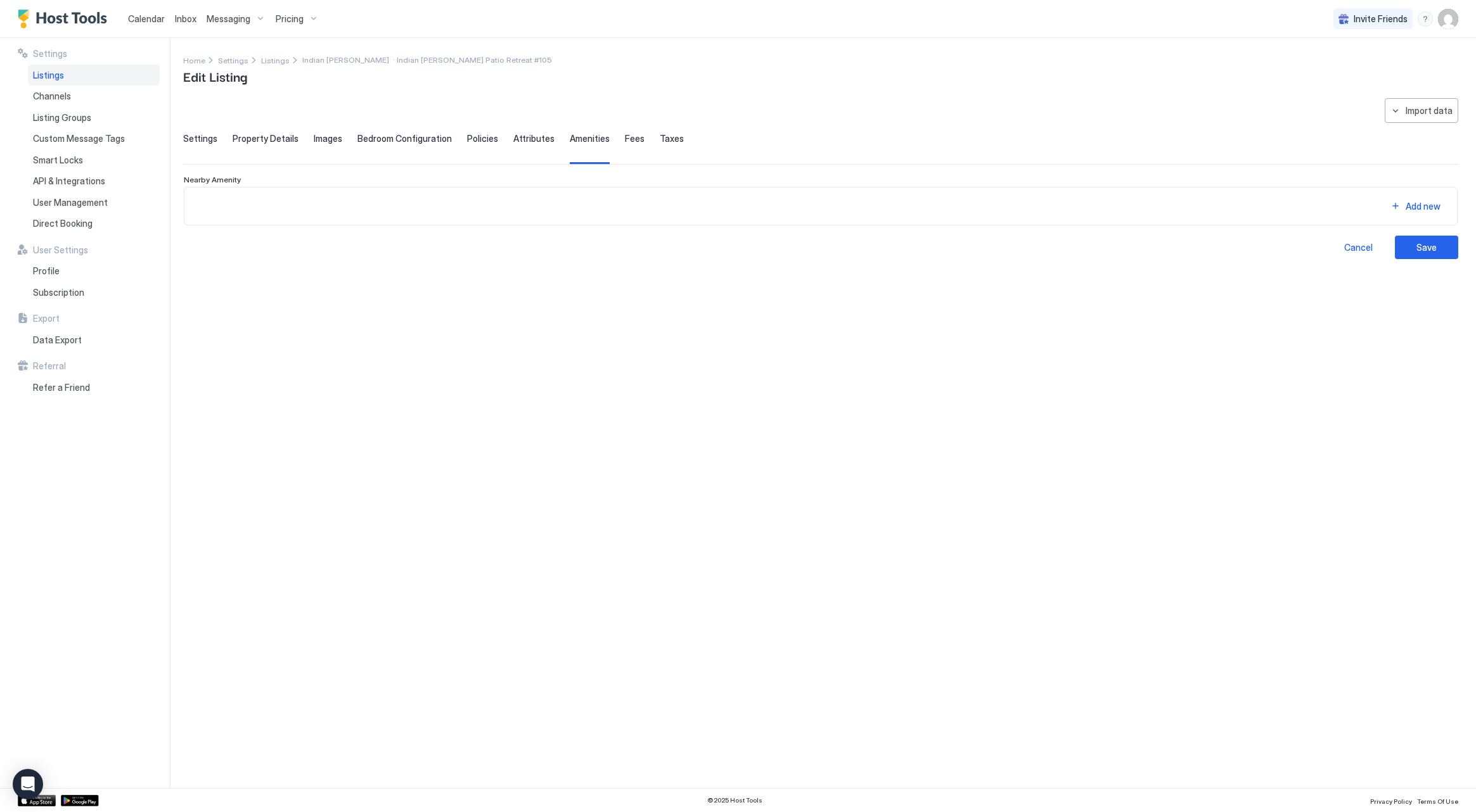
click at [435, 136] on span "Bedroom Configuration" at bounding box center [405, 139] width 94 height 11
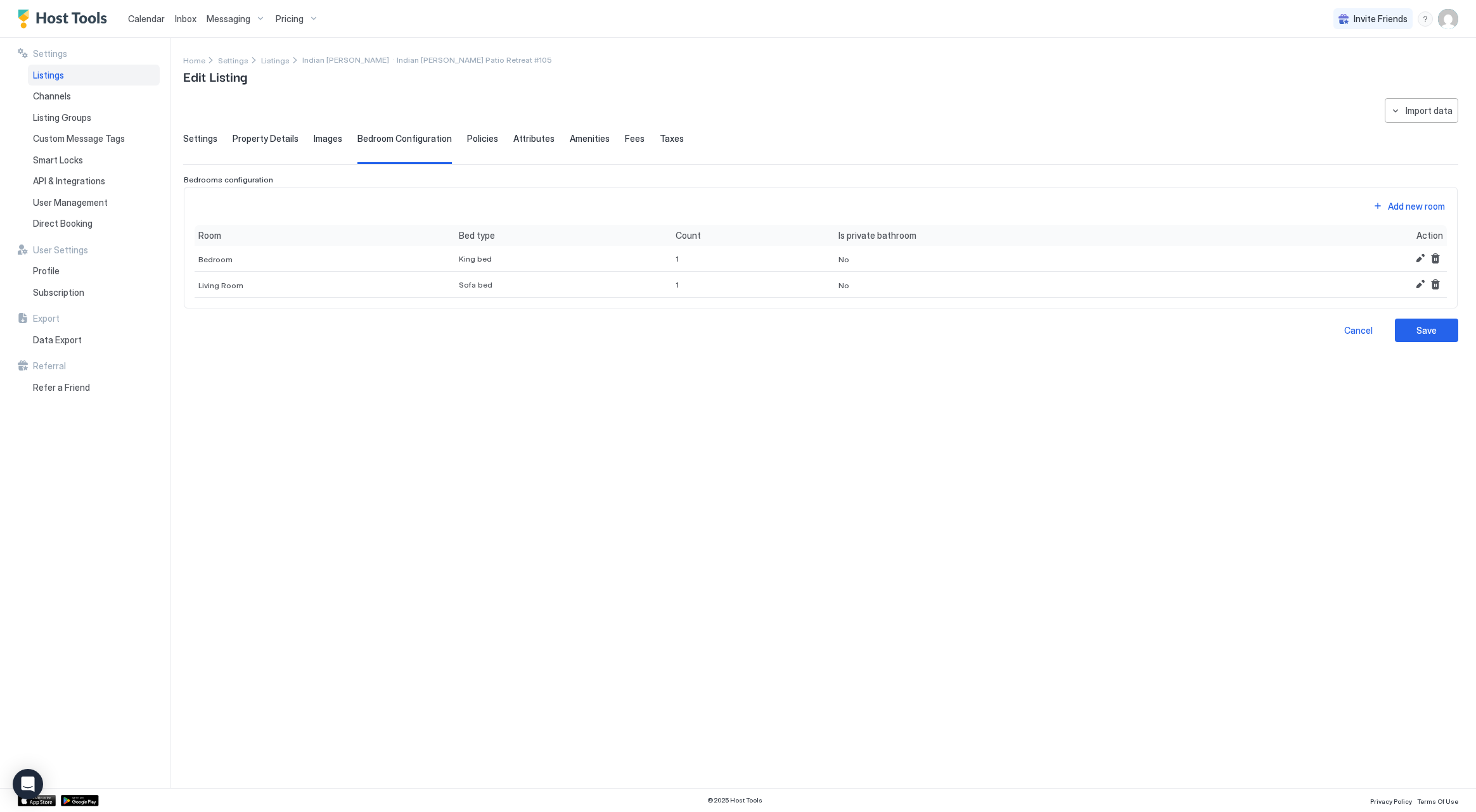
click at [320, 139] on span "Images" at bounding box center [327, 139] width 29 height 11
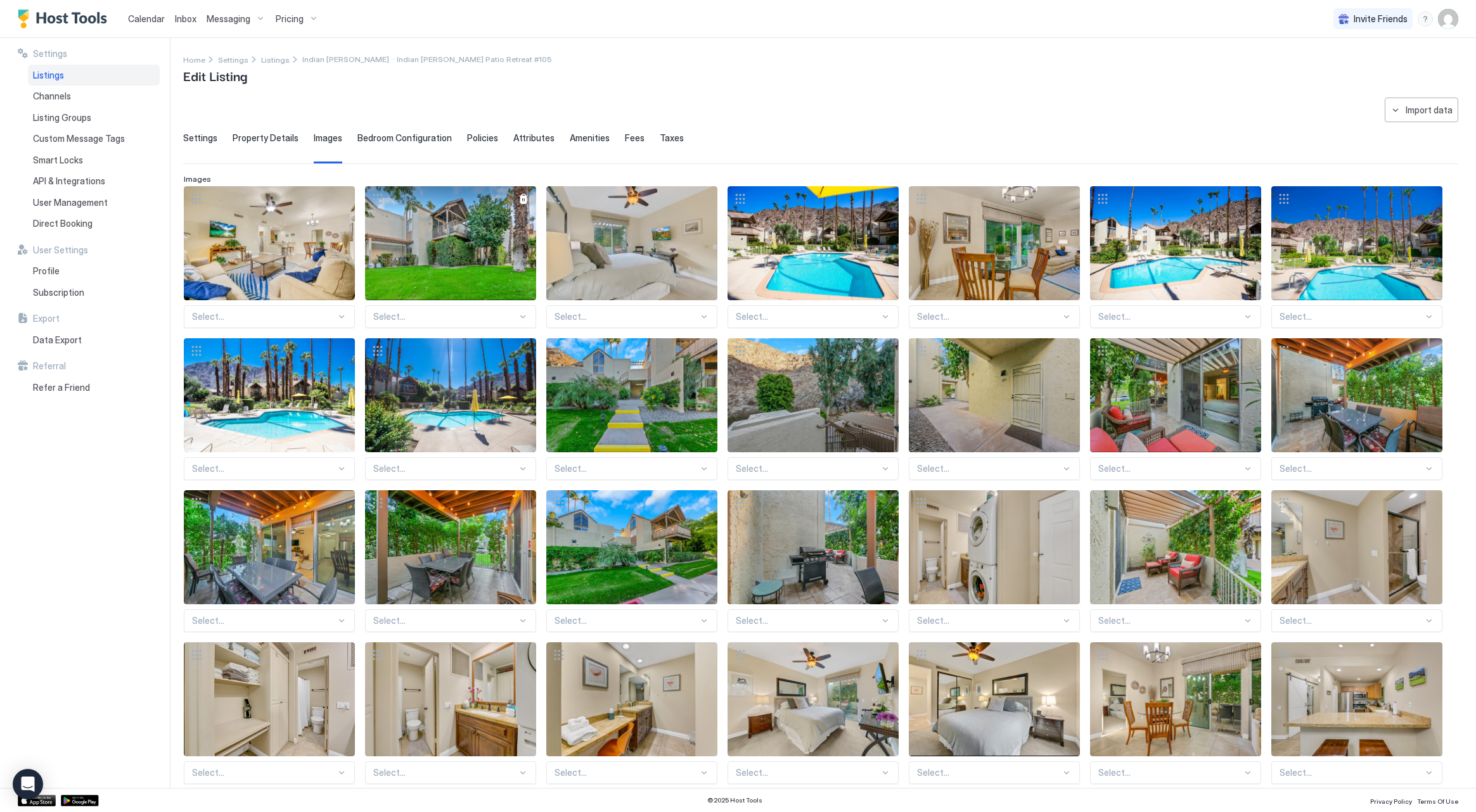
scroll to position [20, 0]
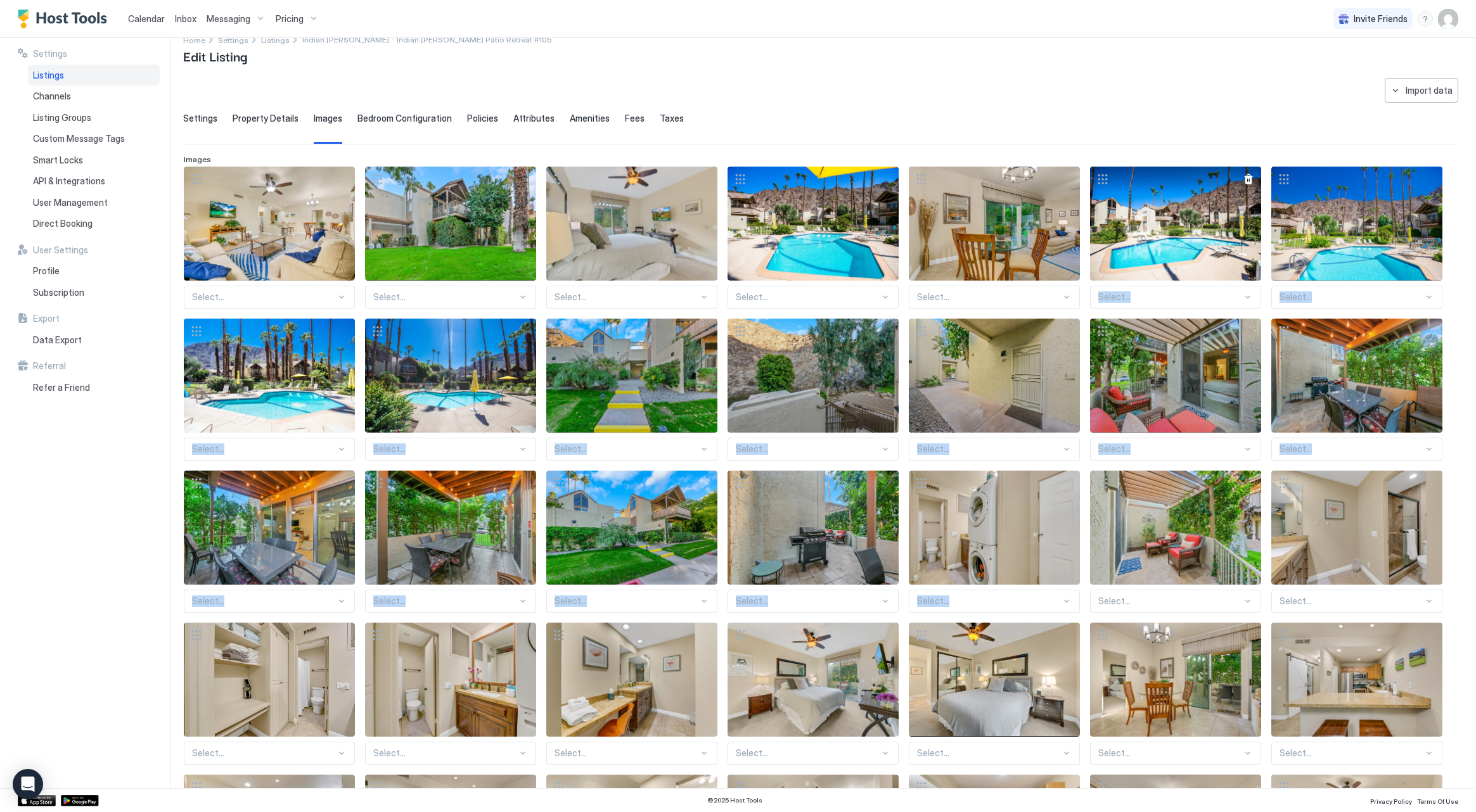
drag, startPoint x: 1208, startPoint y: 248, endPoint x: 1153, endPoint y: 271, distance: 59.6
click at [1190, 446] on div "Select... Select... Select... Select... Select... Select... Select... Select...…" at bounding box center [821, 617] width 1274 height 902
drag, startPoint x: 1161, startPoint y: 232, endPoint x: 1140, endPoint y: 232, distance: 21.0
click at [1140, 232] on div "View image" at bounding box center [1175, 223] width 171 height 114
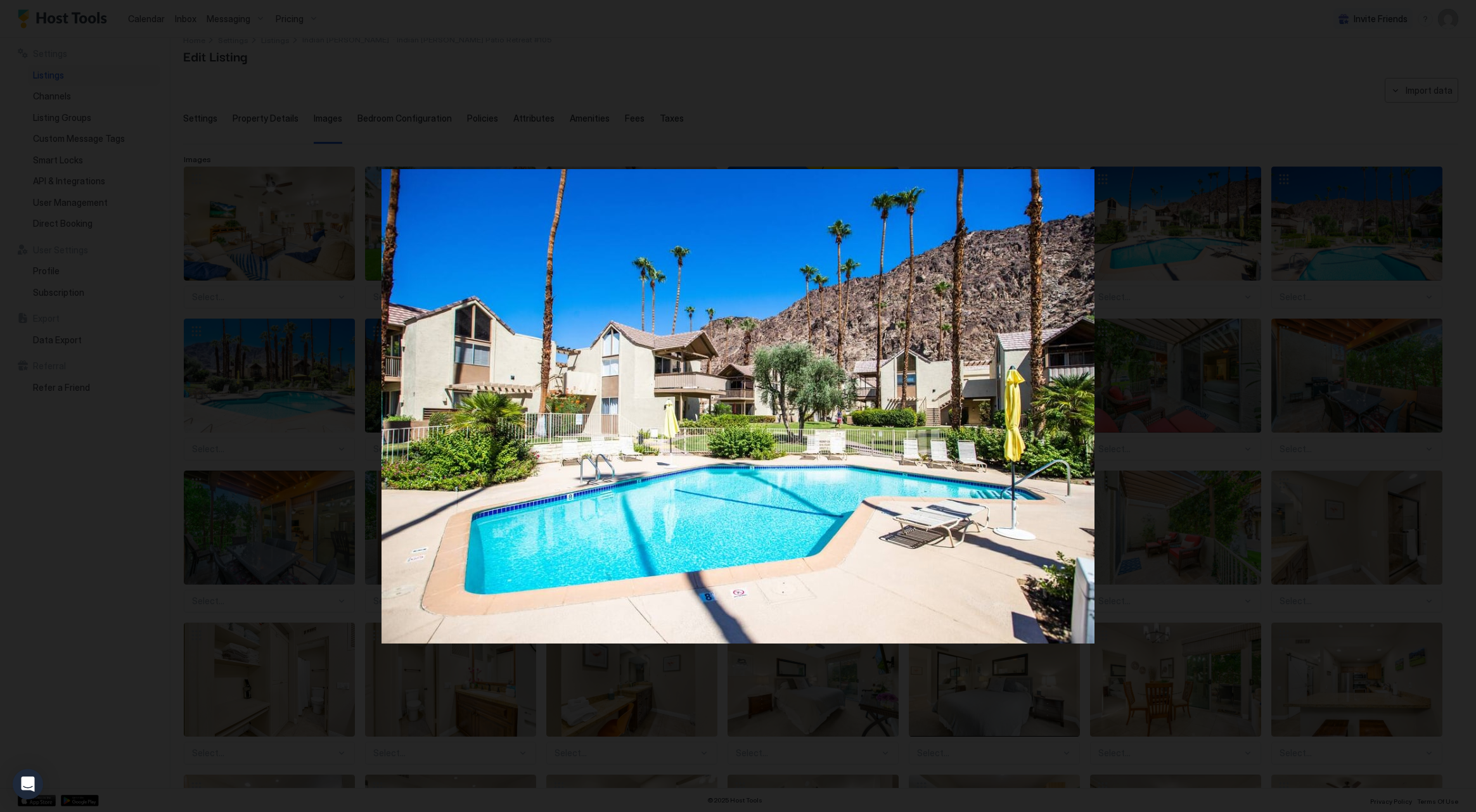
drag, startPoint x: 366, startPoint y: 170, endPoint x: 337, endPoint y: 163, distance: 29.8
click at [366, 173] on div at bounding box center [738, 406] width 1476 height 812
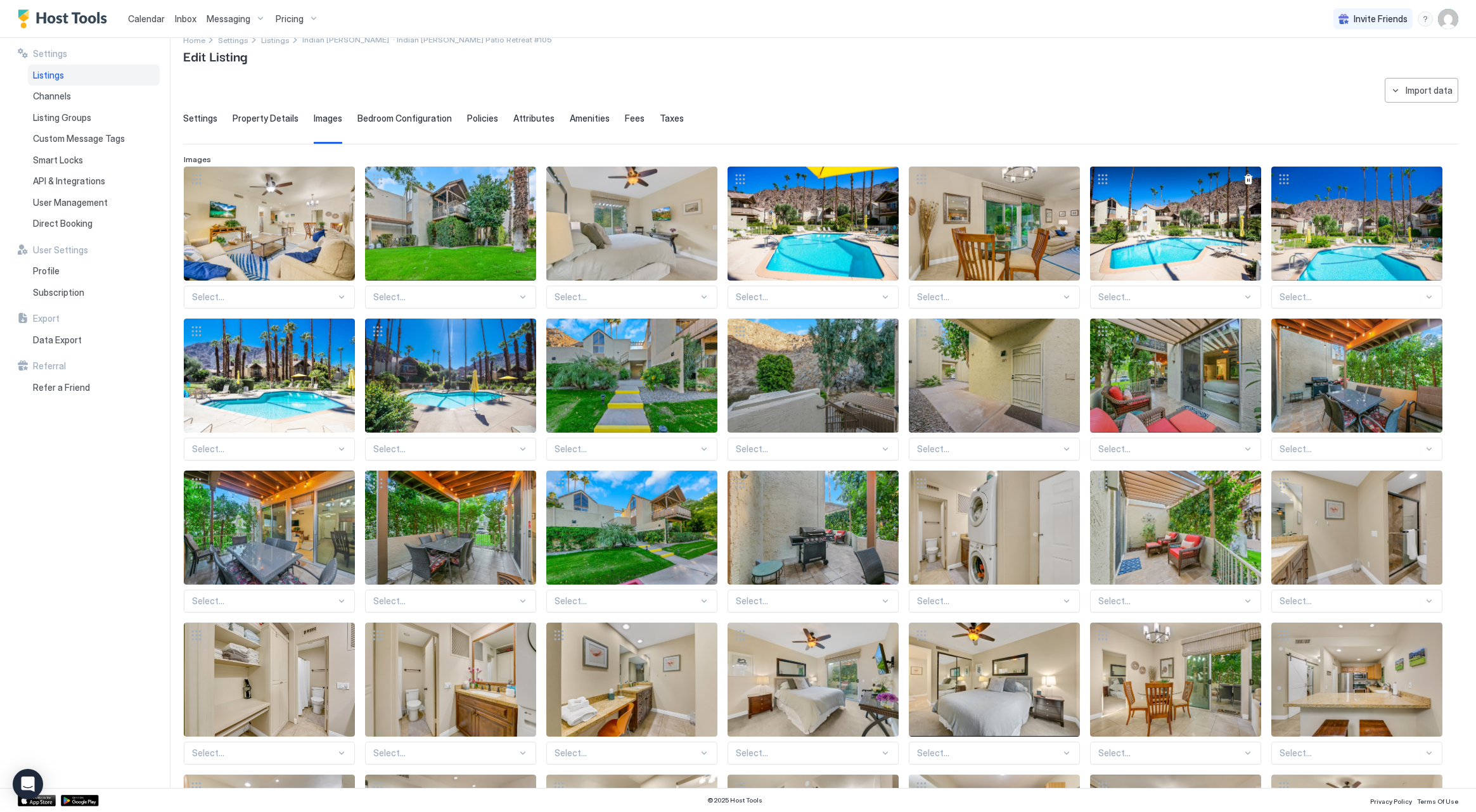
click at [1110, 178] on div at bounding box center [1102, 178] width 25 height 25
click at [1106, 178] on div at bounding box center [1102, 178] width 25 height 25
click at [1102, 180] on div at bounding box center [1102, 178] width 25 height 25
click at [1156, 306] on div "Select..." at bounding box center [1175, 297] width 171 height 23
click at [1145, 259] on div "View image" at bounding box center [1175, 223] width 171 height 114
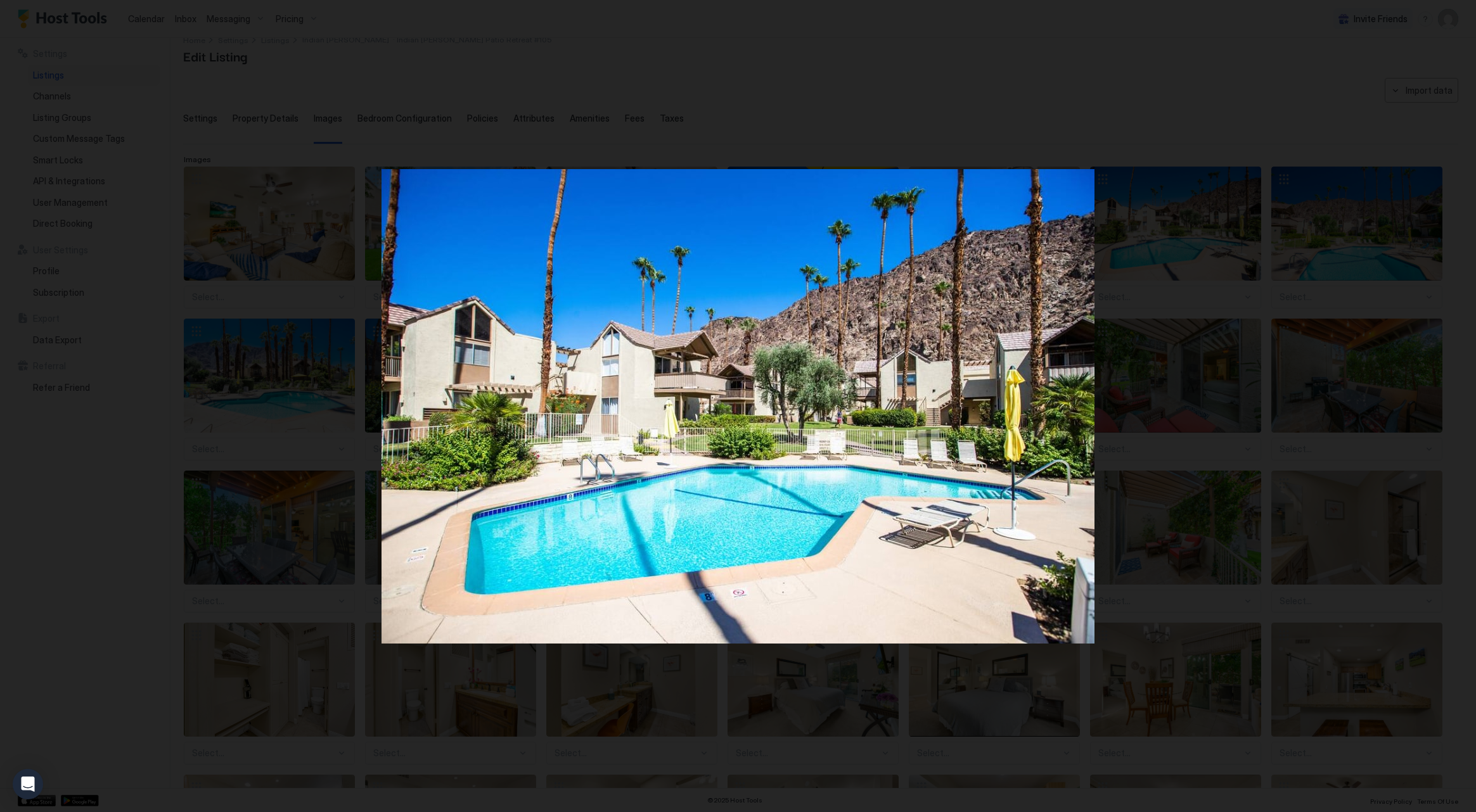
click at [272, 100] on div at bounding box center [738, 406] width 1476 height 812
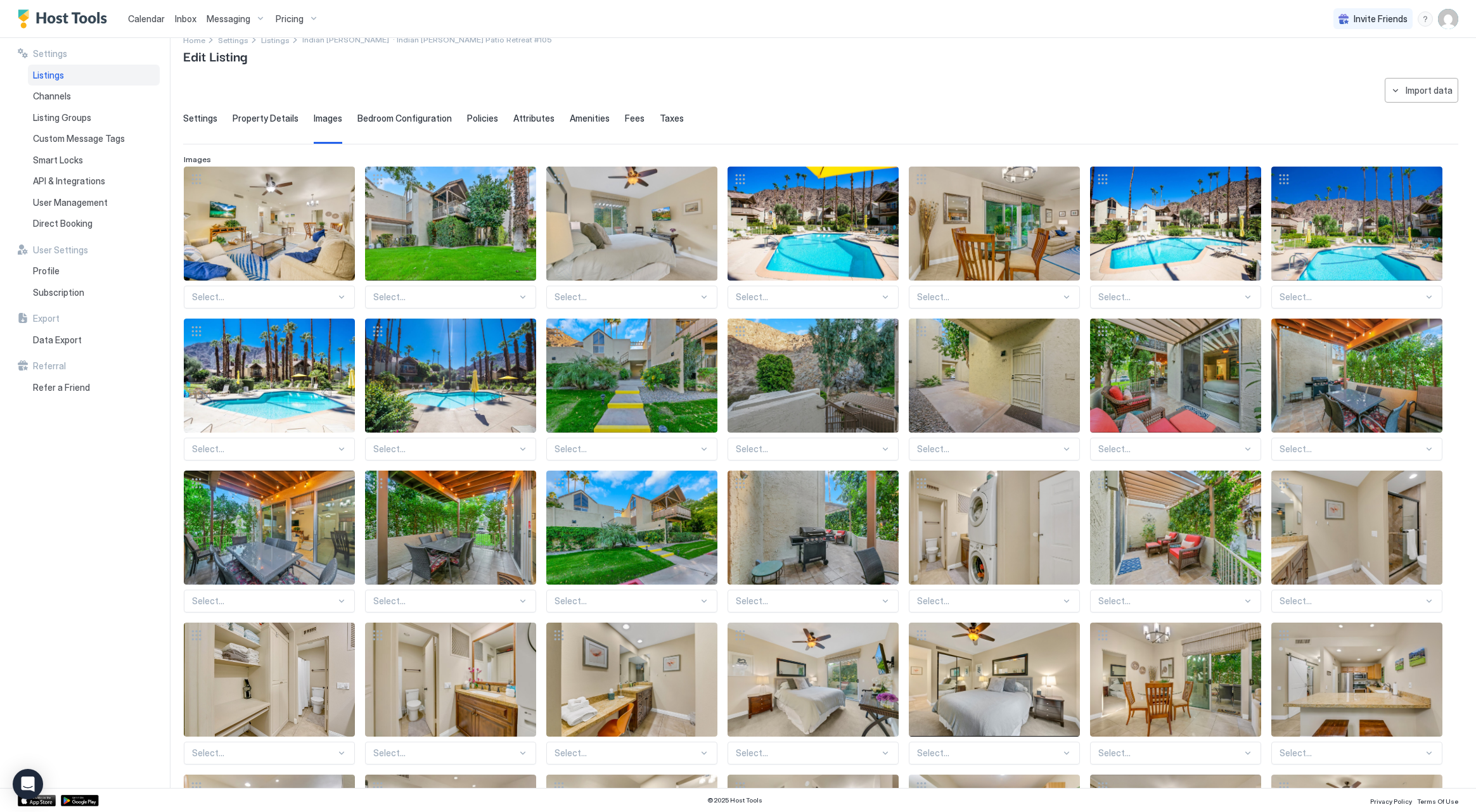
click at [259, 121] on span "Property Details" at bounding box center [265, 118] width 66 height 11
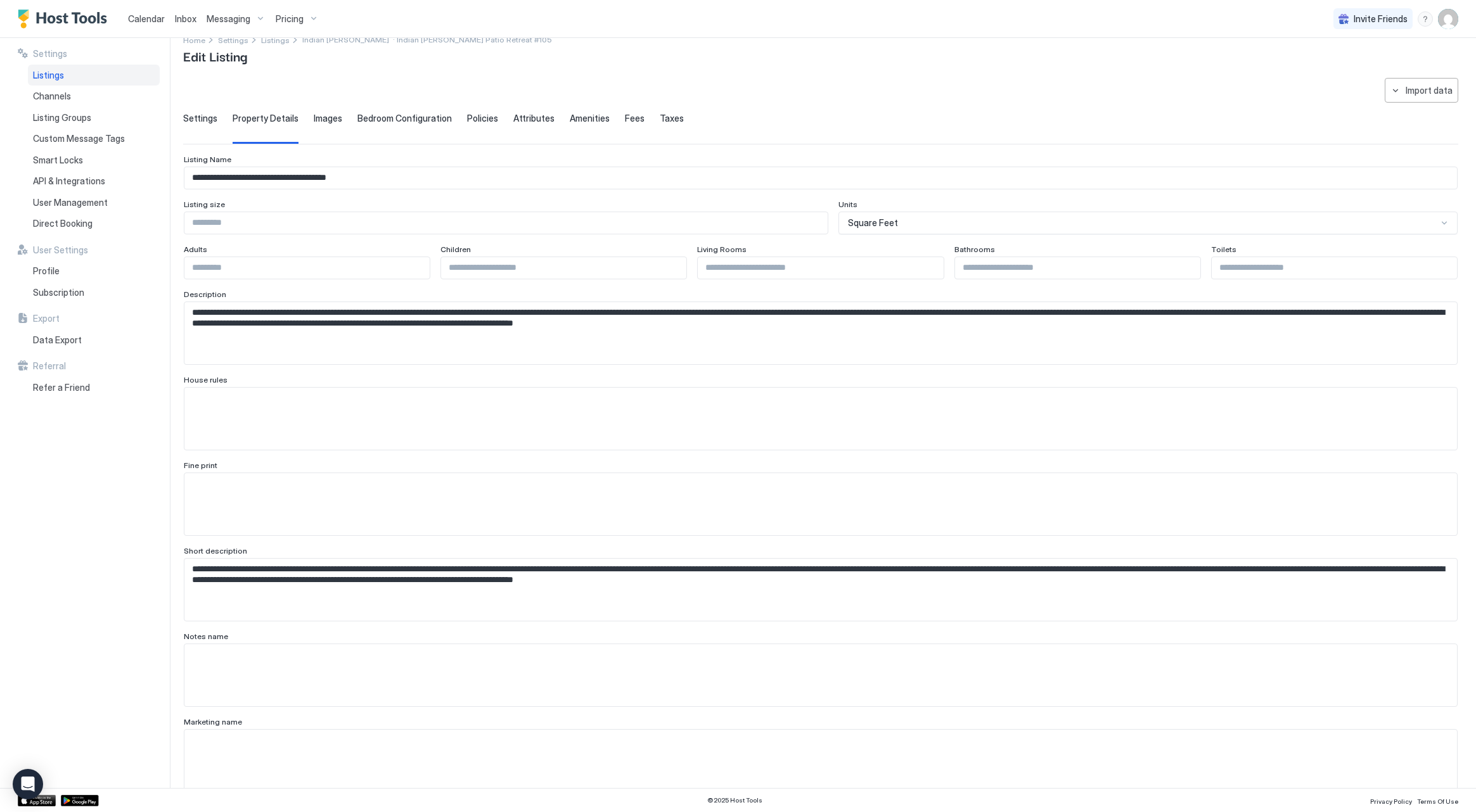
click at [921, 226] on div "Square Feet" at bounding box center [1143, 223] width 590 height 11
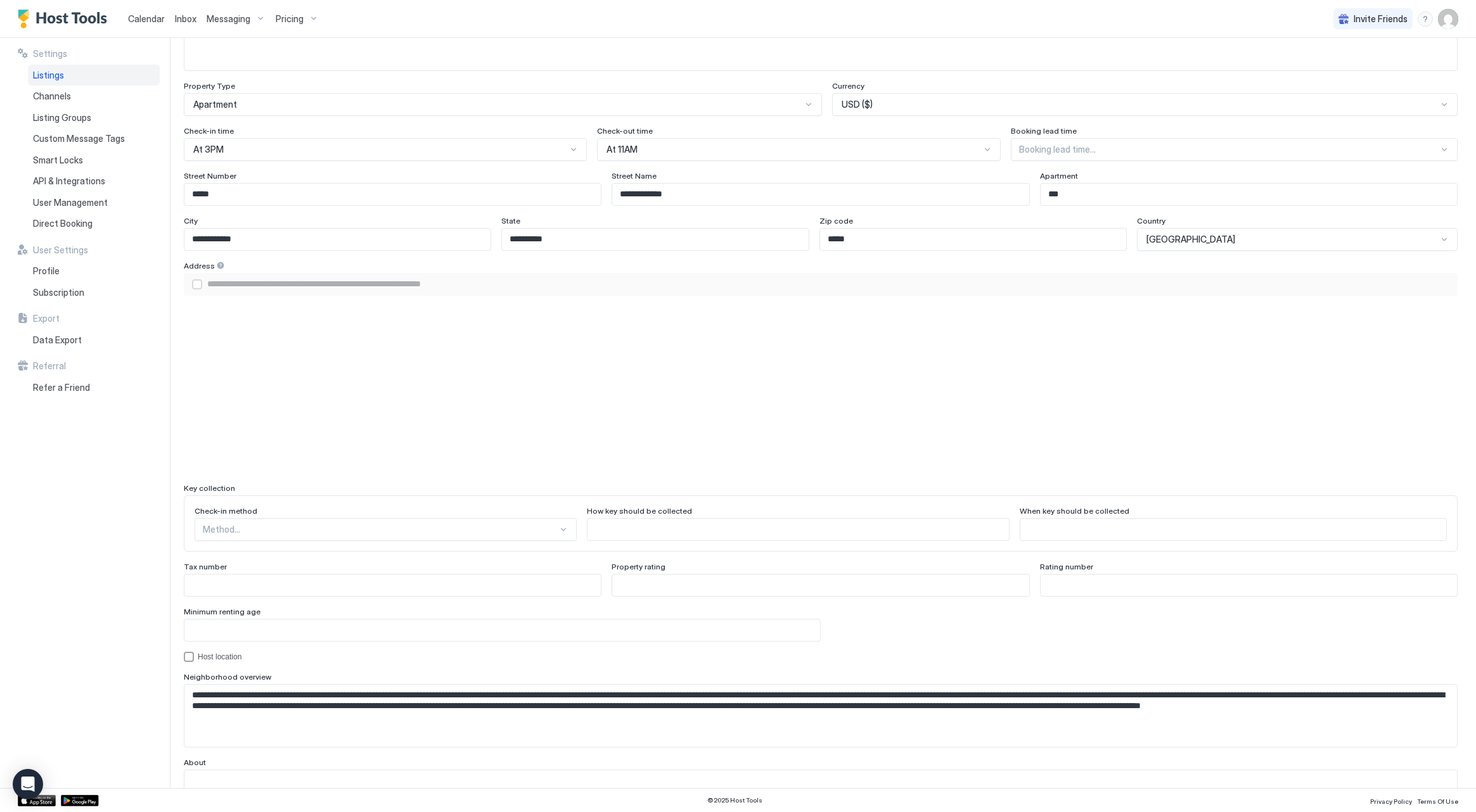
scroll to position [745, 0]
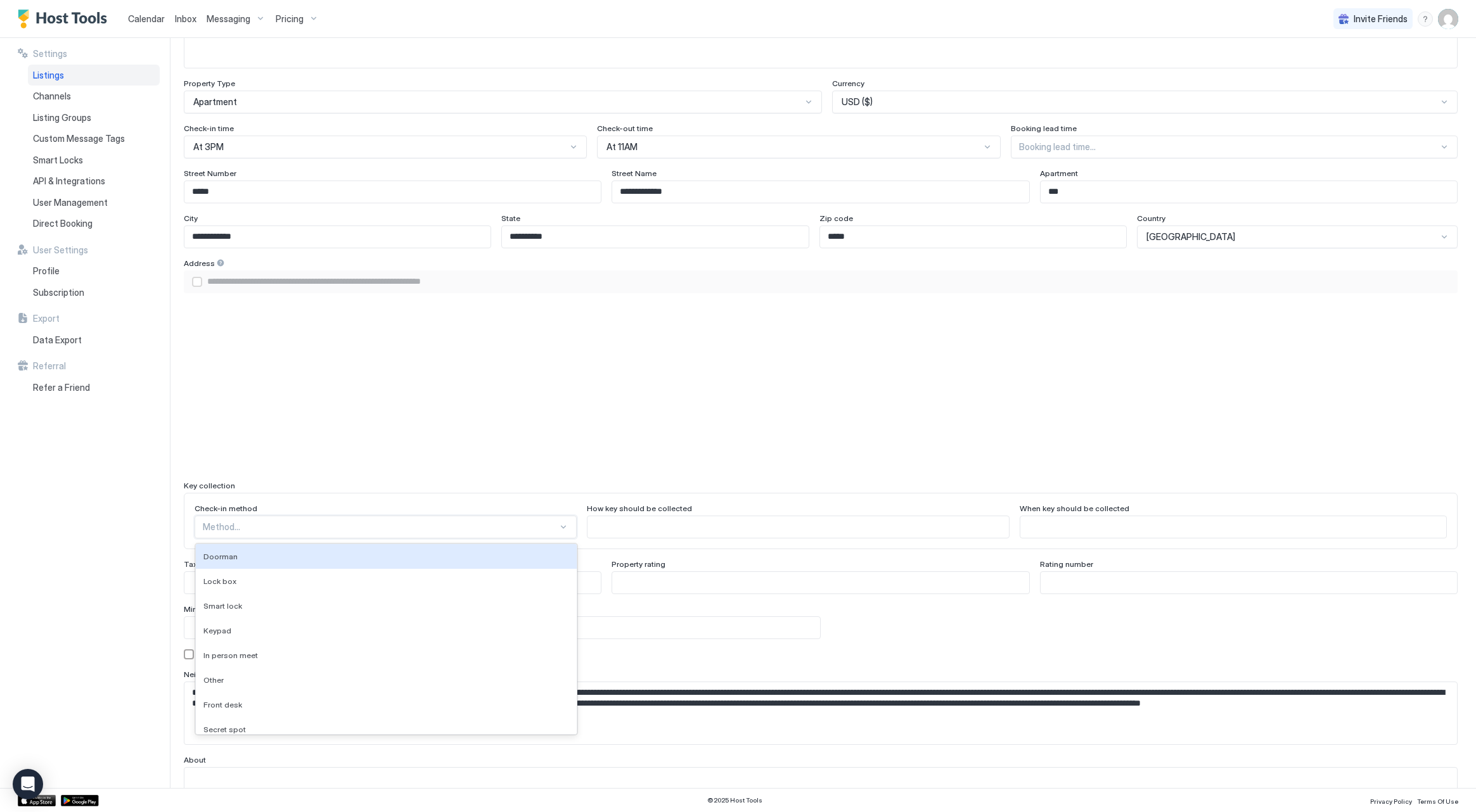
click at [298, 534] on div "Method..." at bounding box center [385, 527] width 382 height 23
click at [298, 574] on div "Lock box" at bounding box center [386, 581] width 381 height 25
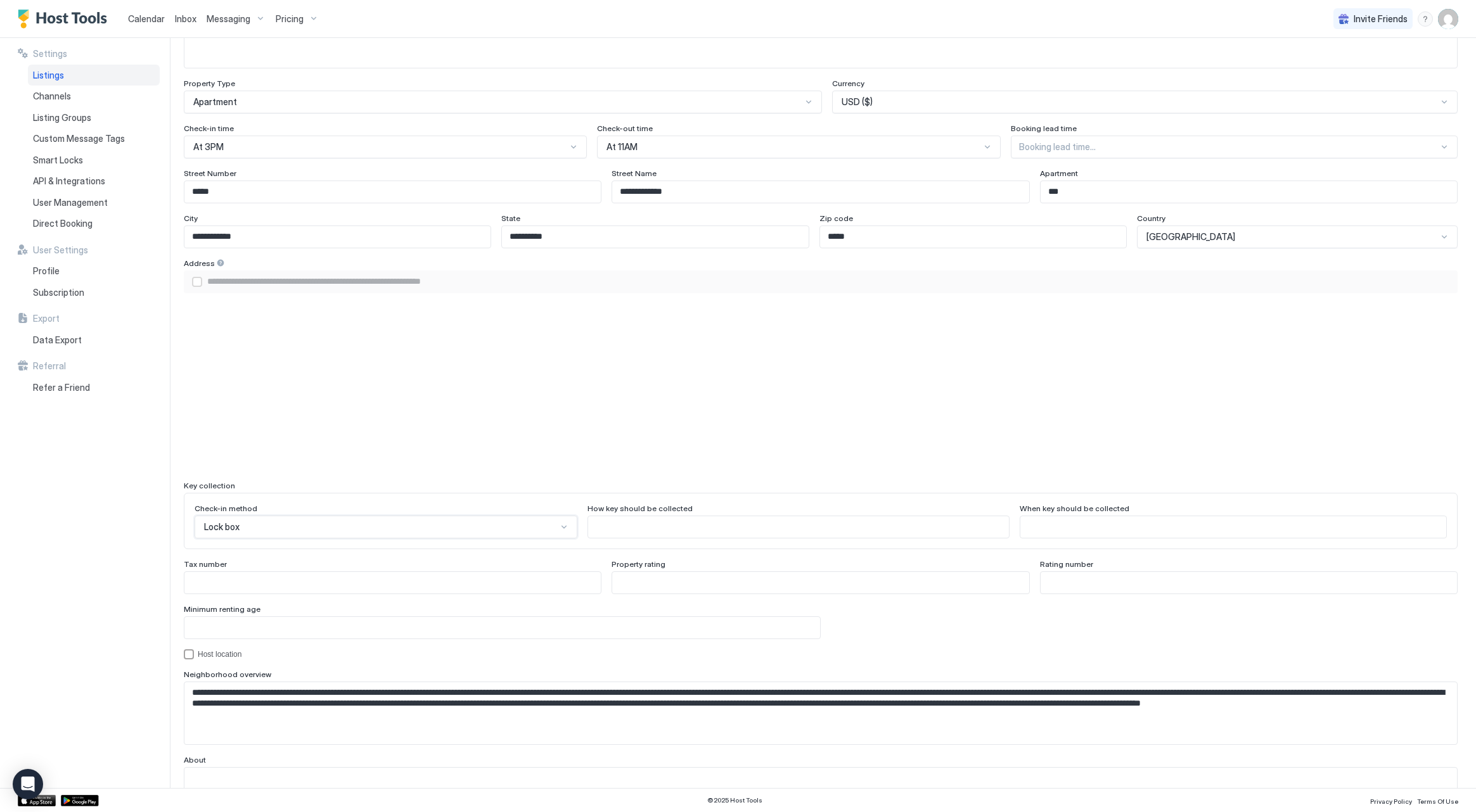
click at [676, 524] on input "Input Field" at bounding box center [799, 527] width 421 height 21
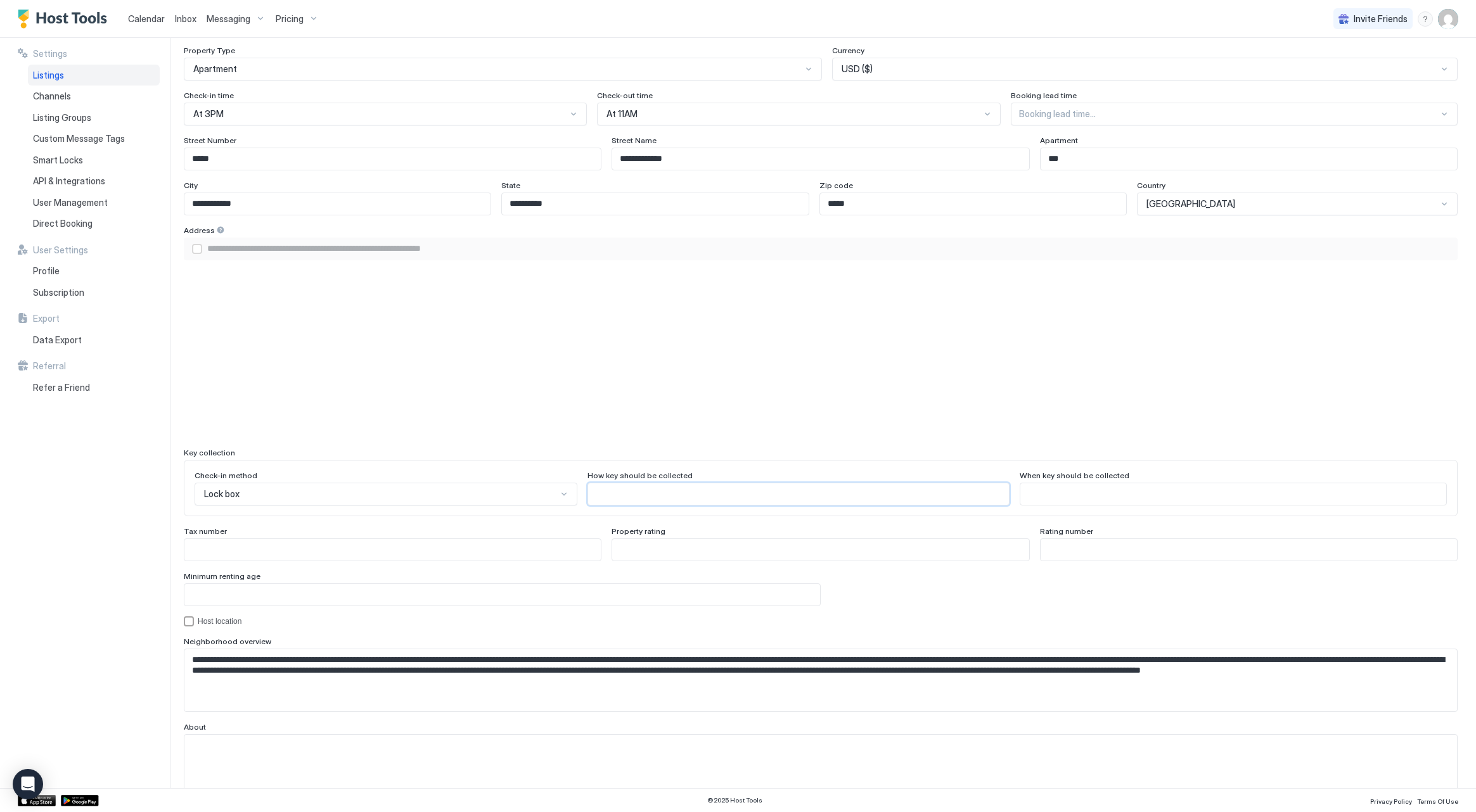
scroll to position [782, 0]
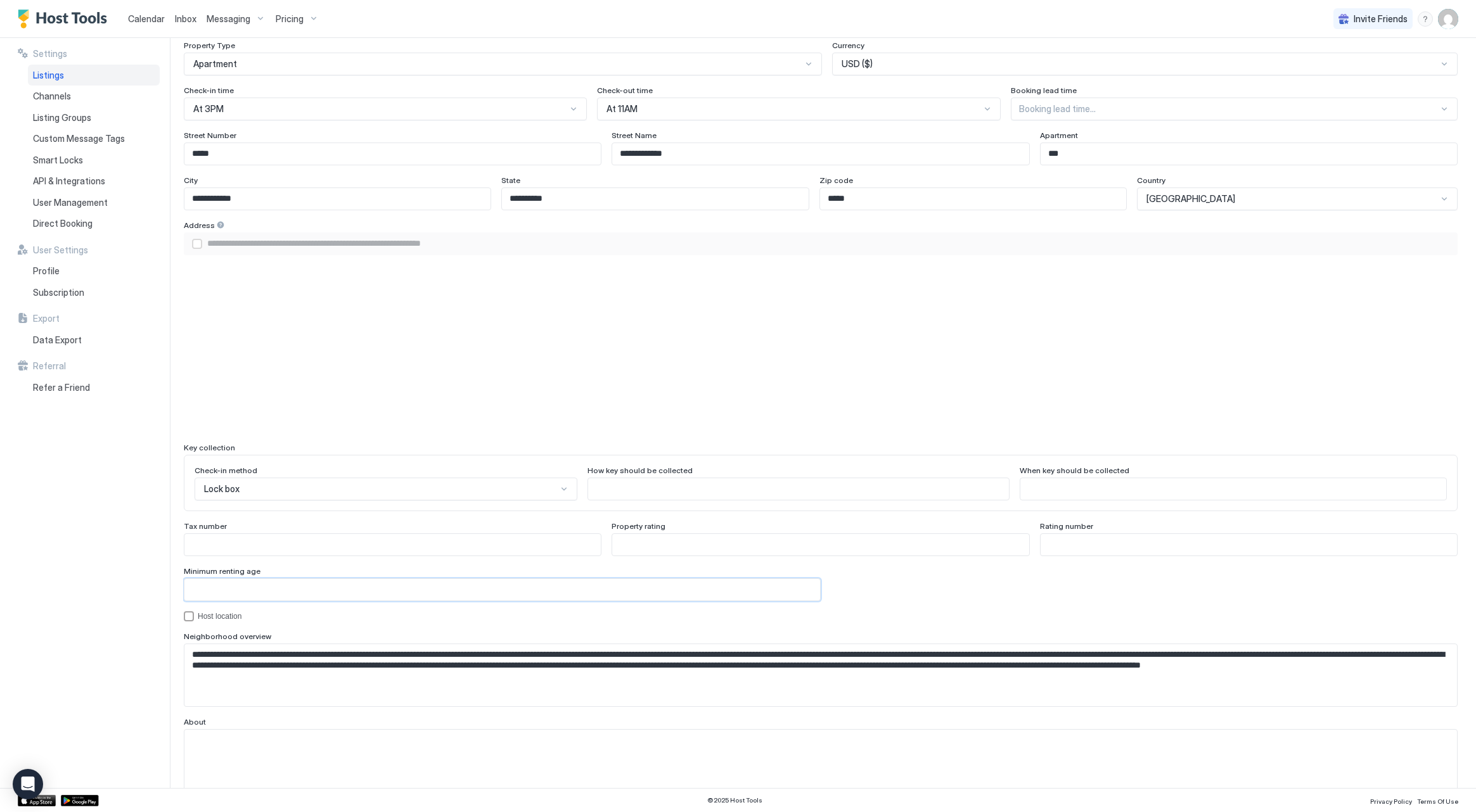
click at [229, 579] on input "Input Field" at bounding box center [503, 589] width 636 height 21
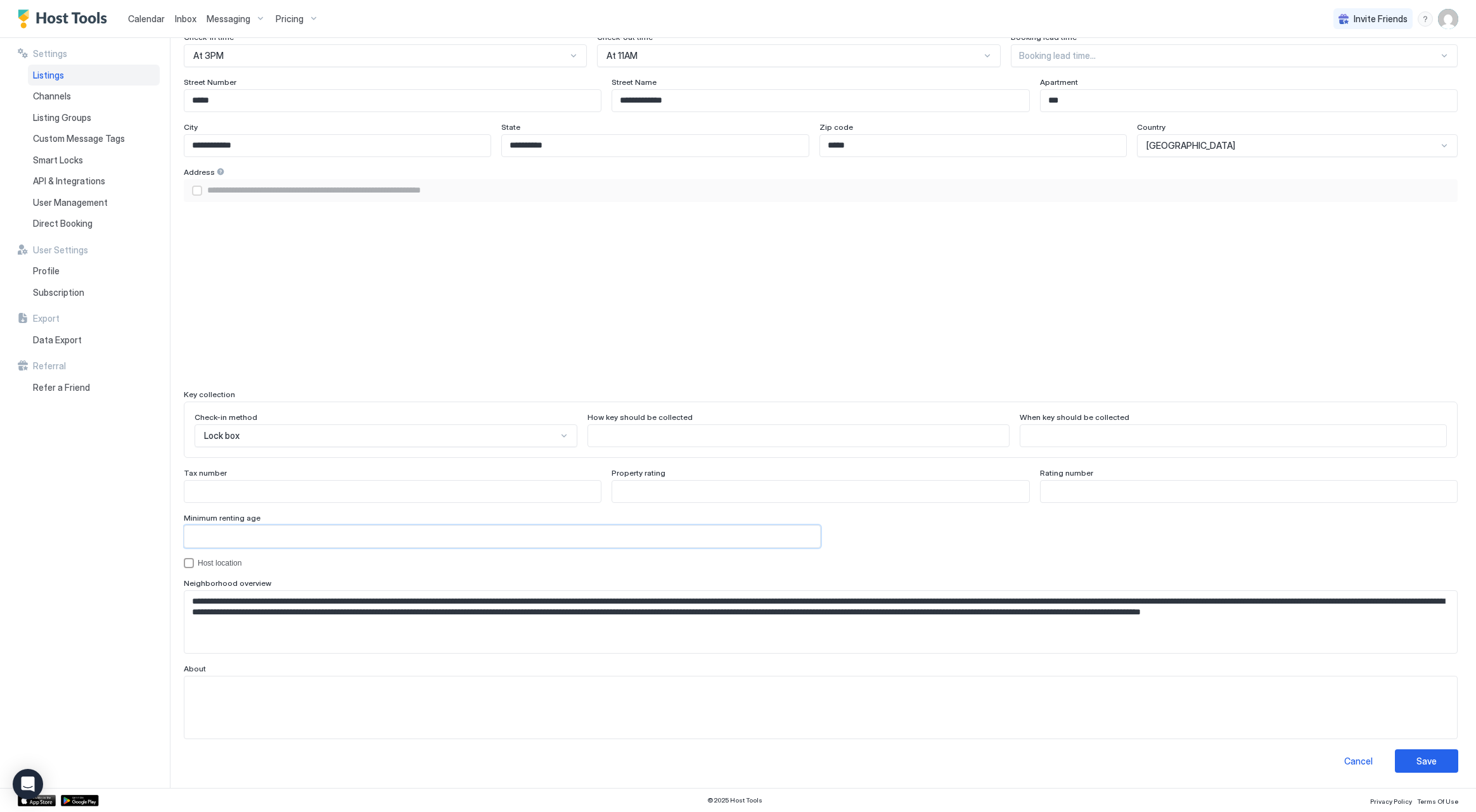
scroll to position [835, 0]
type input "**"
click at [1421, 756] on div "Save" at bounding box center [1427, 761] width 20 height 13
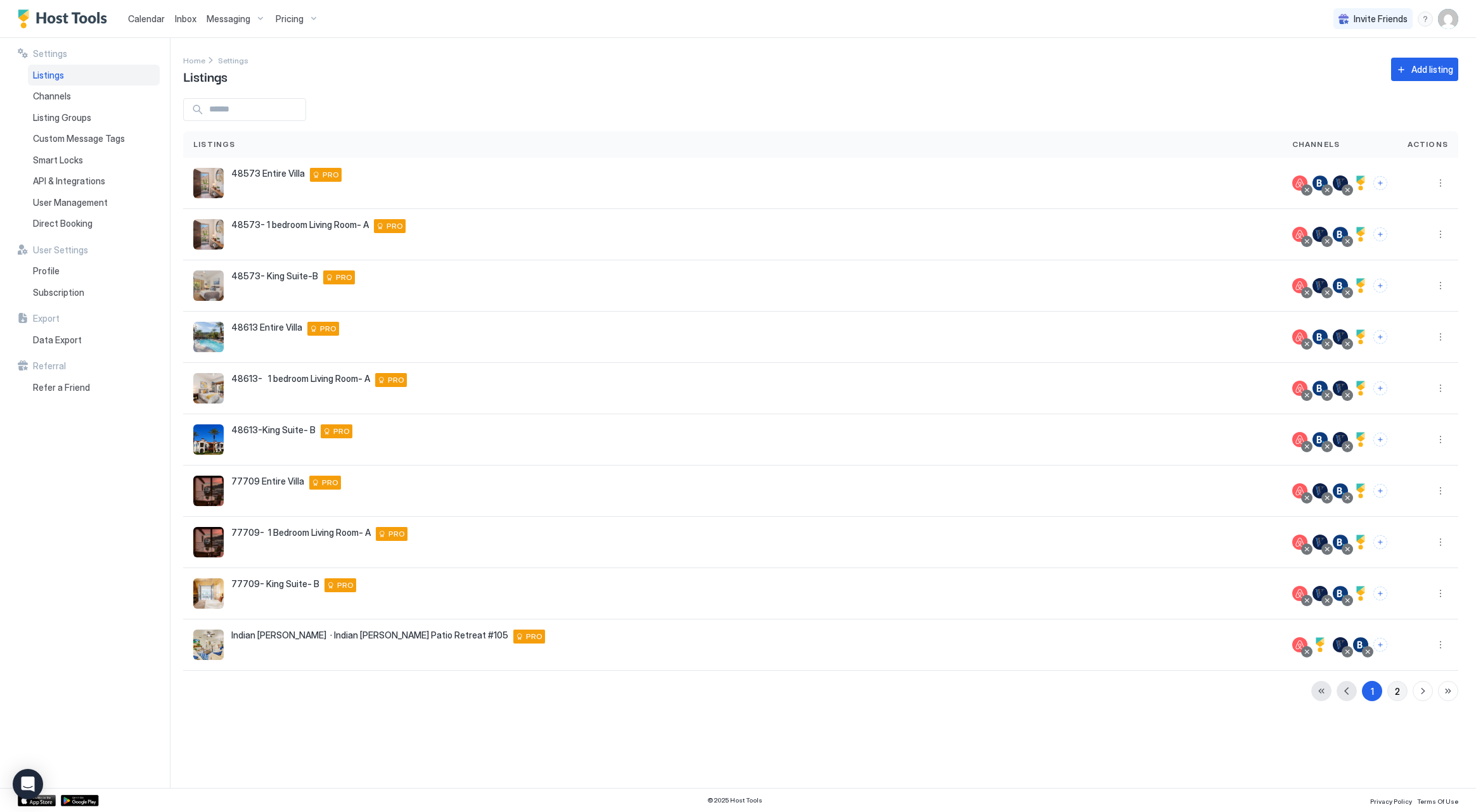
click at [1392, 695] on button "2" at bounding box center [1397, 691] width 20 height 20
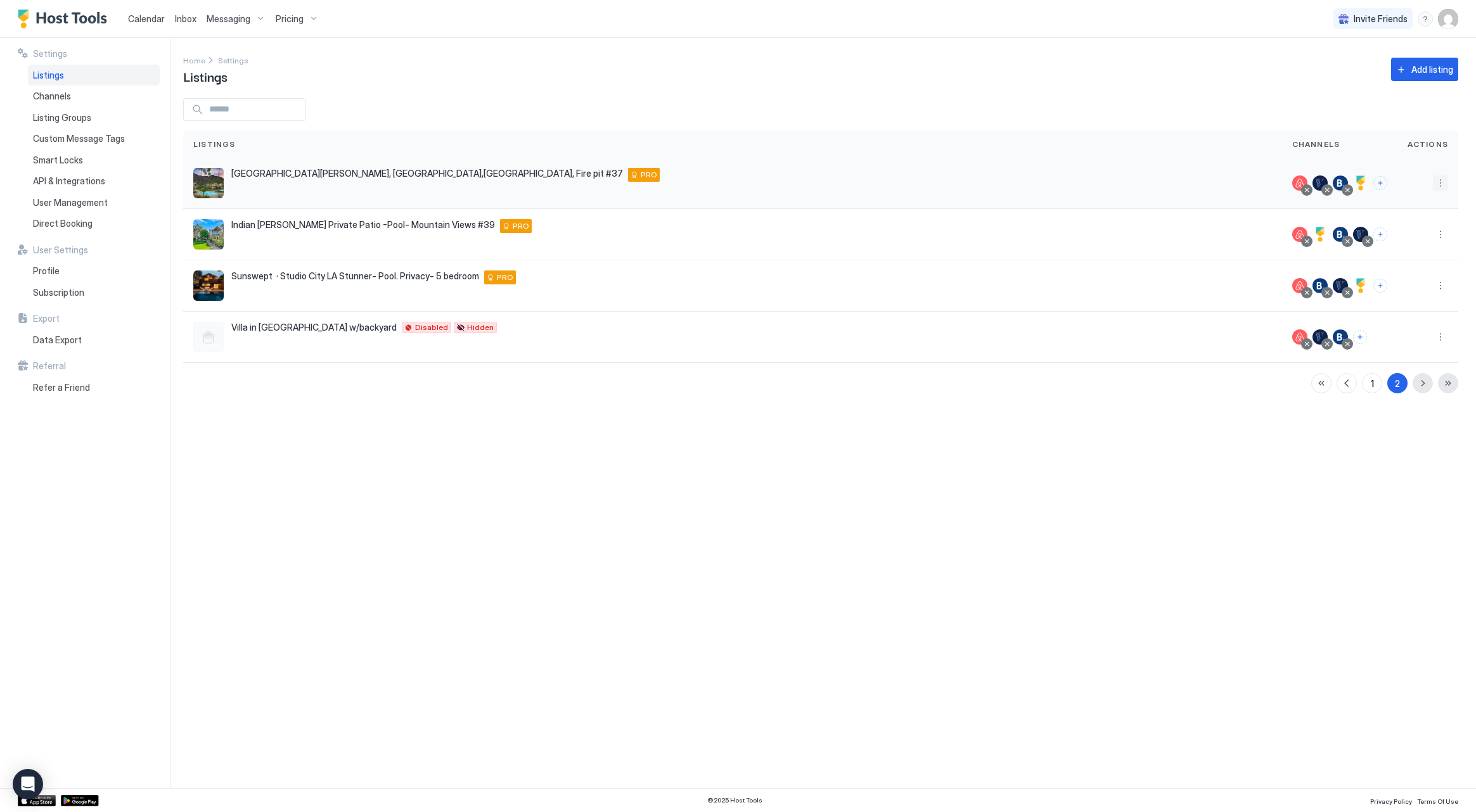
click at [1441, 188] on button "More options" at bounding box center [1440, 183] width 15 height 15
click at [1413, 234] on div "Edit Listing" at bounding box center [1367, 242] width 161 height 20
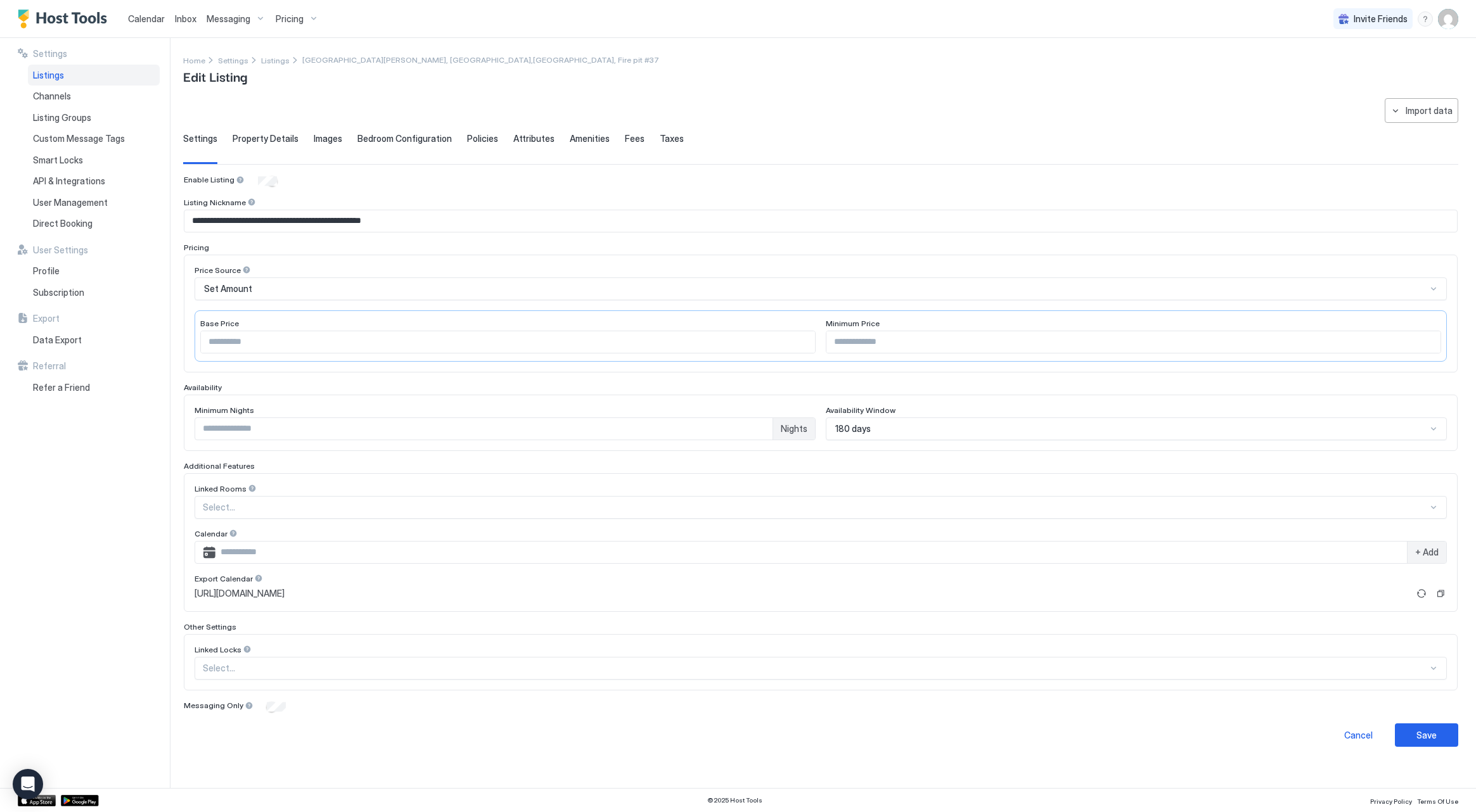
click at [247, 143] on span "Property Details" at bounding box center [265, 139] width 66 height 11
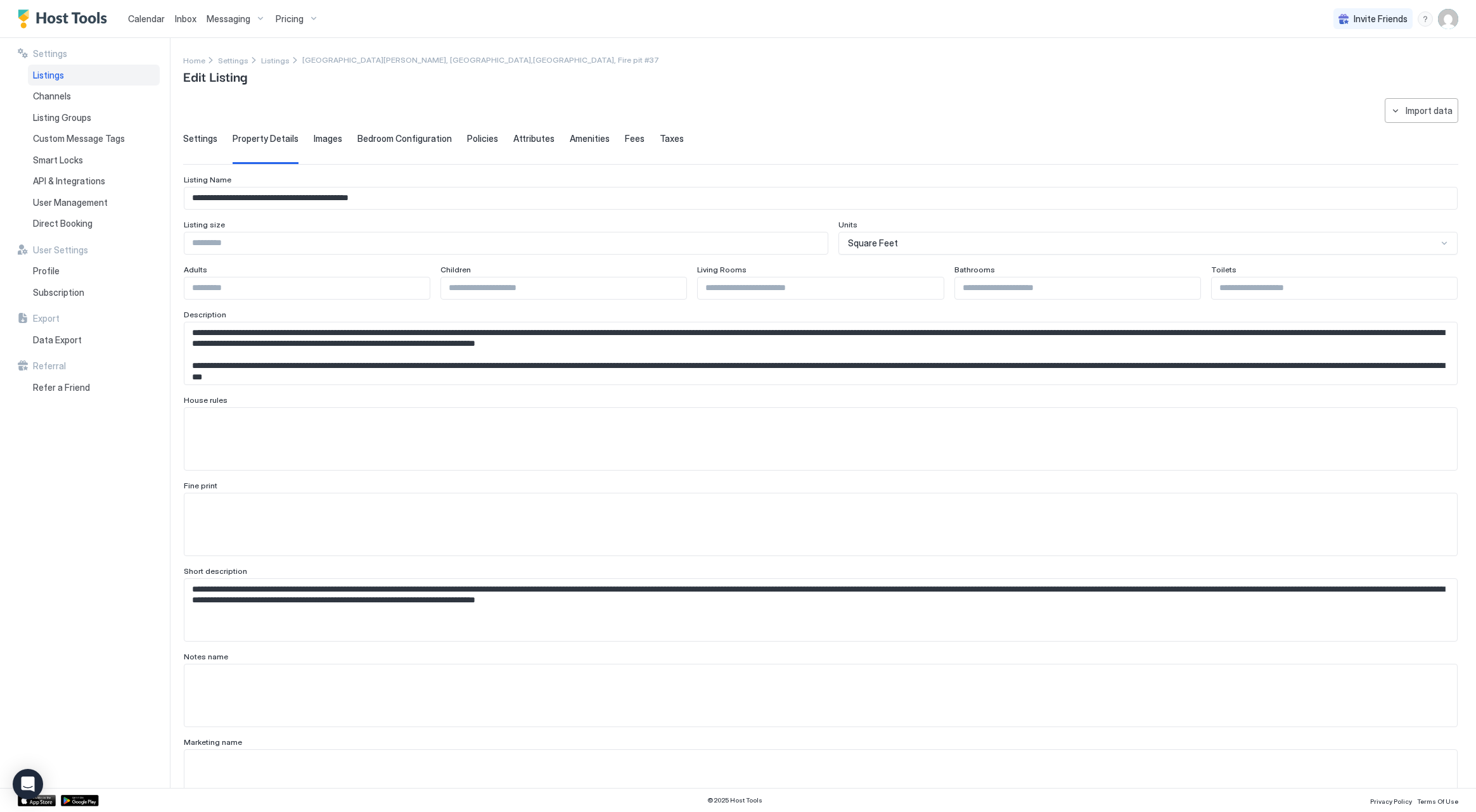
type input "*"
click at [931, 284] on input "*" at bounding box center [820, 287] width 245 height 21
type input "*"
click at [1443, 287] on input "*" at bounding box center [1334, 287] width 245 height 21
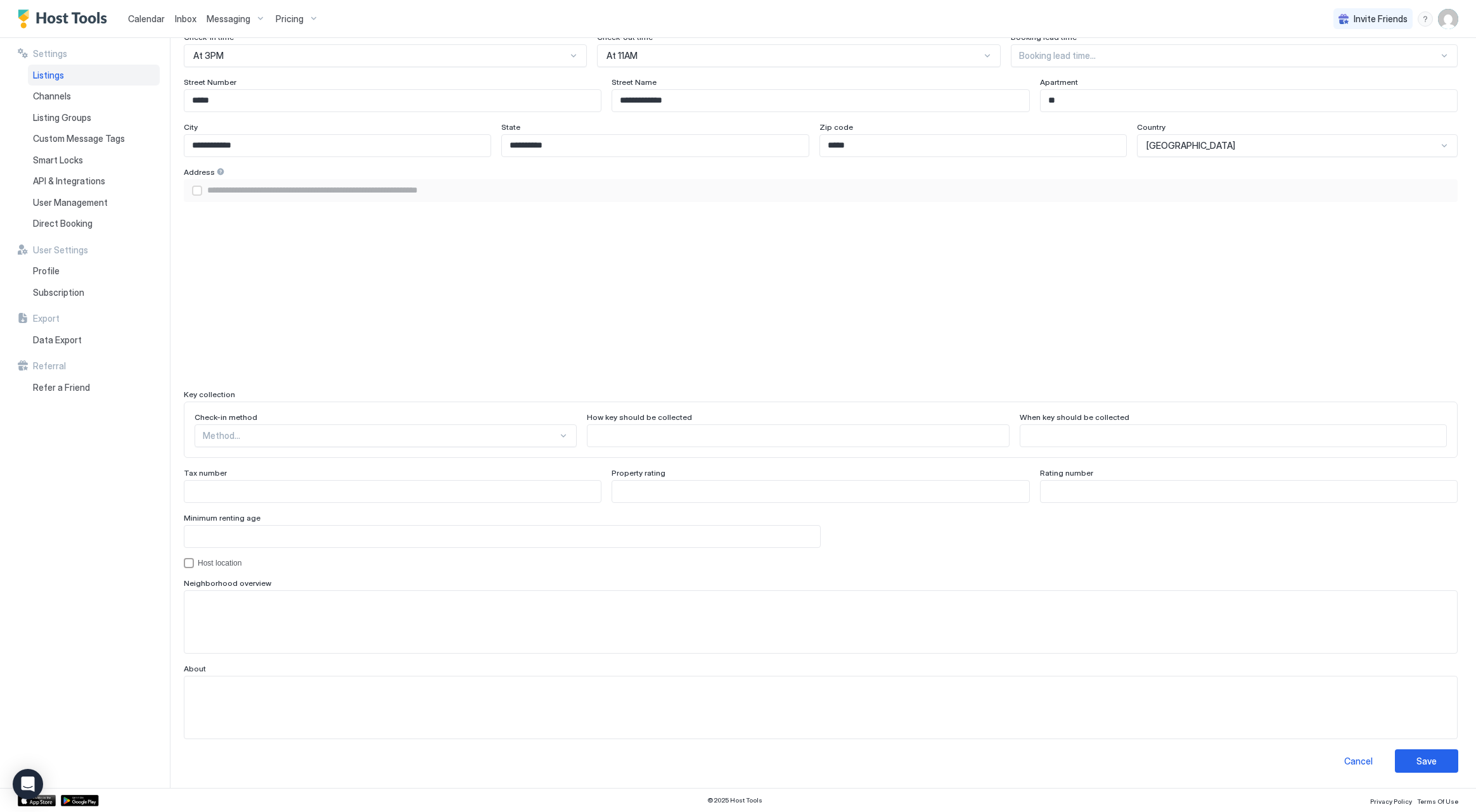
scroll to position [835, 0]
click at [519, 427] on div "Method..." at bounding box center [385, 436] width 382 height 23
click at [494, 481] on div "Lock box" at bounding box center [386, 491] width 381 height 25
click at [267, 539] on input "Input Field" at bounding box center [503, 537] width 636 height 21
type input "**"
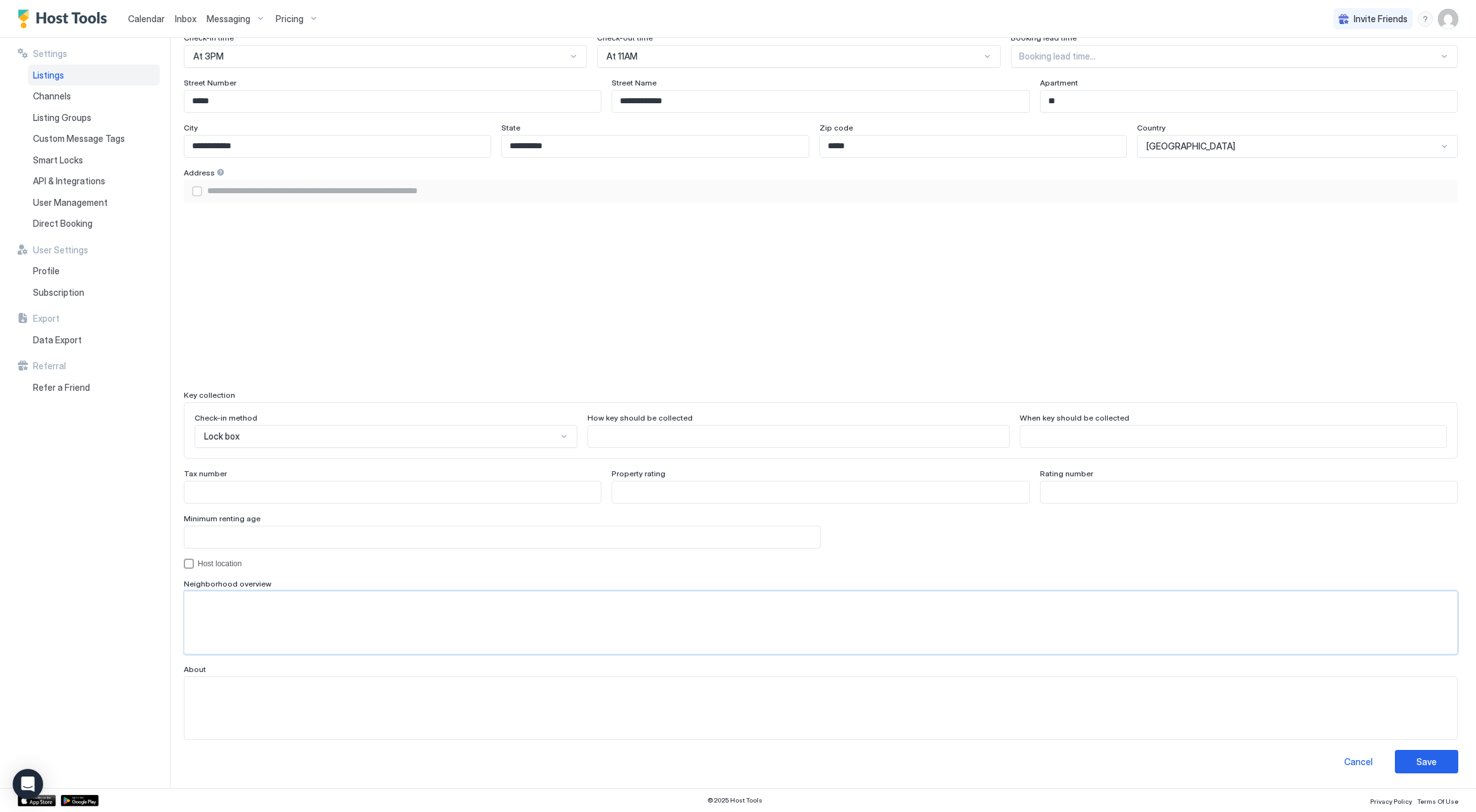
paste textarea "**********"
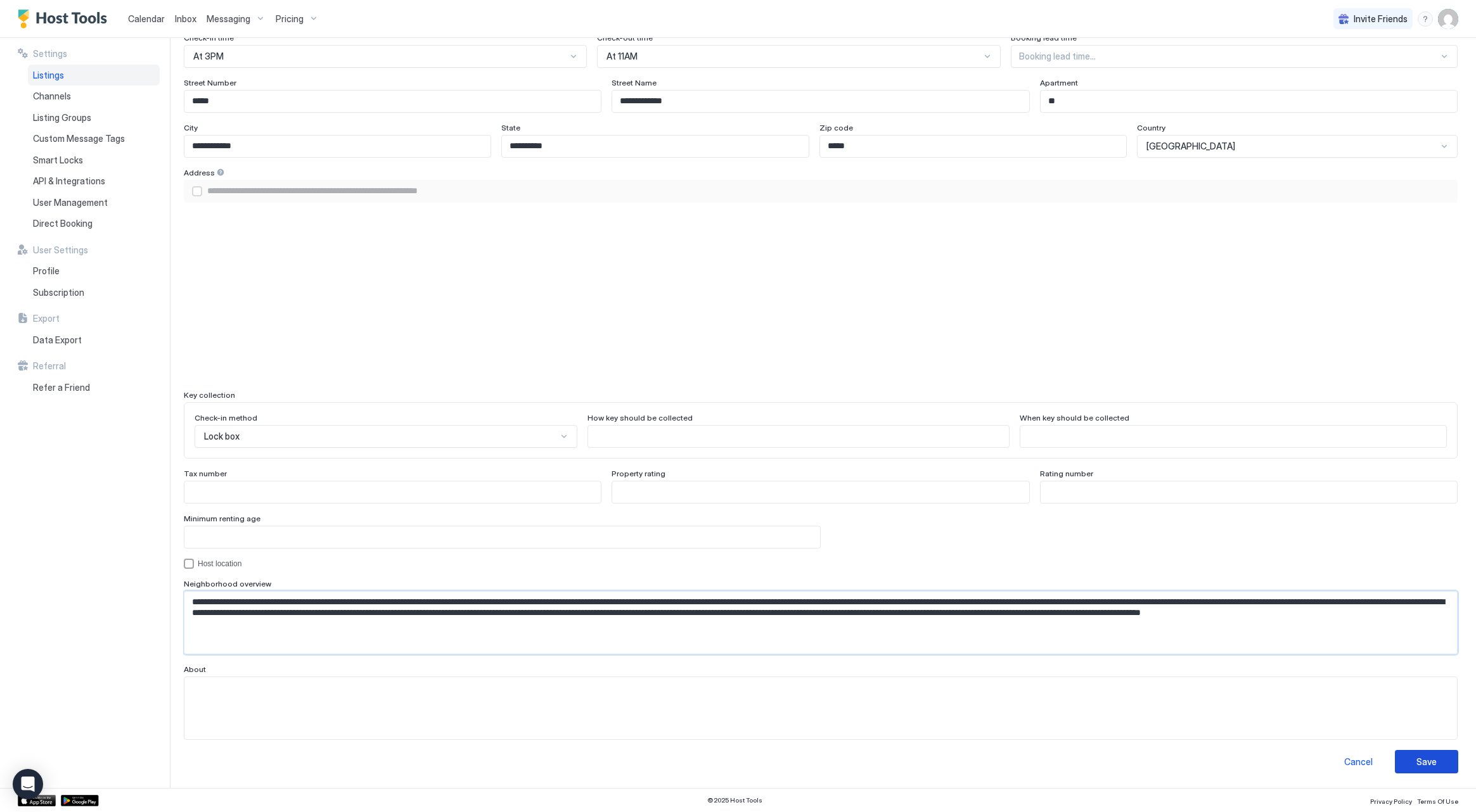
type textarea "**********"
click at [1409, 757] on button "Save" at bounding box center [1426, 761] width 64 height 23
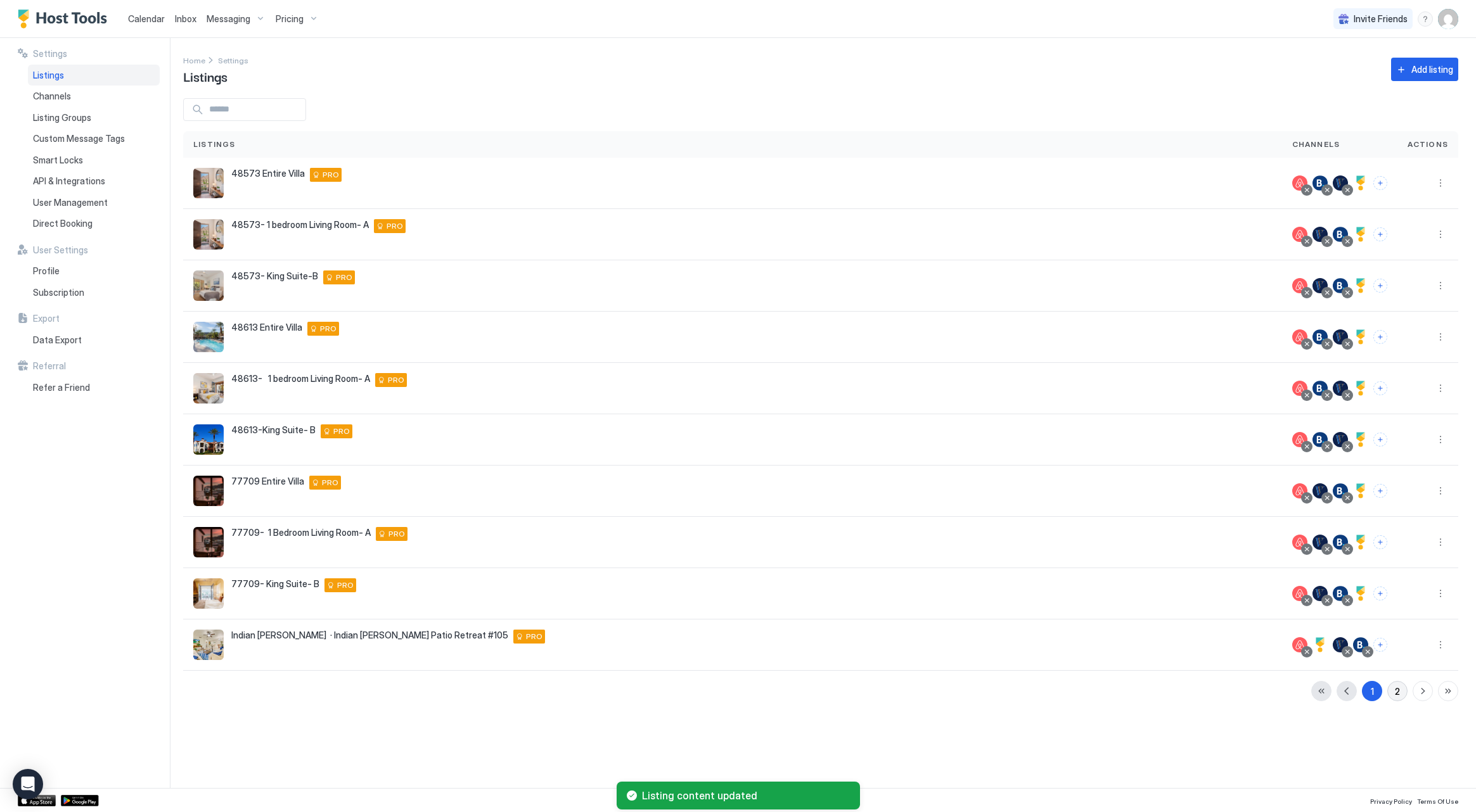
click at [1400, 690] on div "2" at bounding box center [1397, 691] width 5 height 13
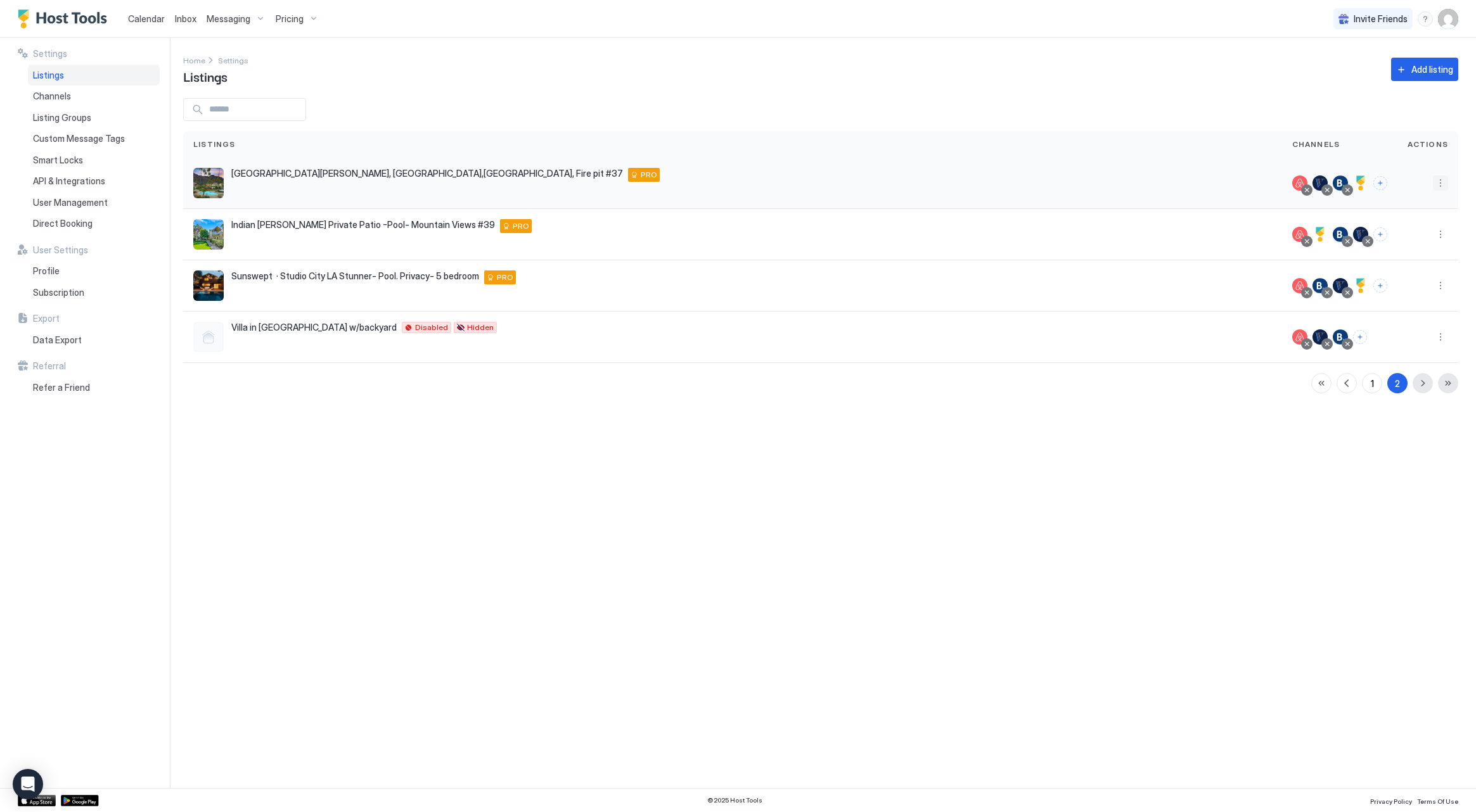
click at [1441, 185] on button "More options" at bounding box center [1440, 183] width 15 height 15
click at [1421, 233] on div "Edit Listing" at bounding box center [1367, 242] width 161 height 20
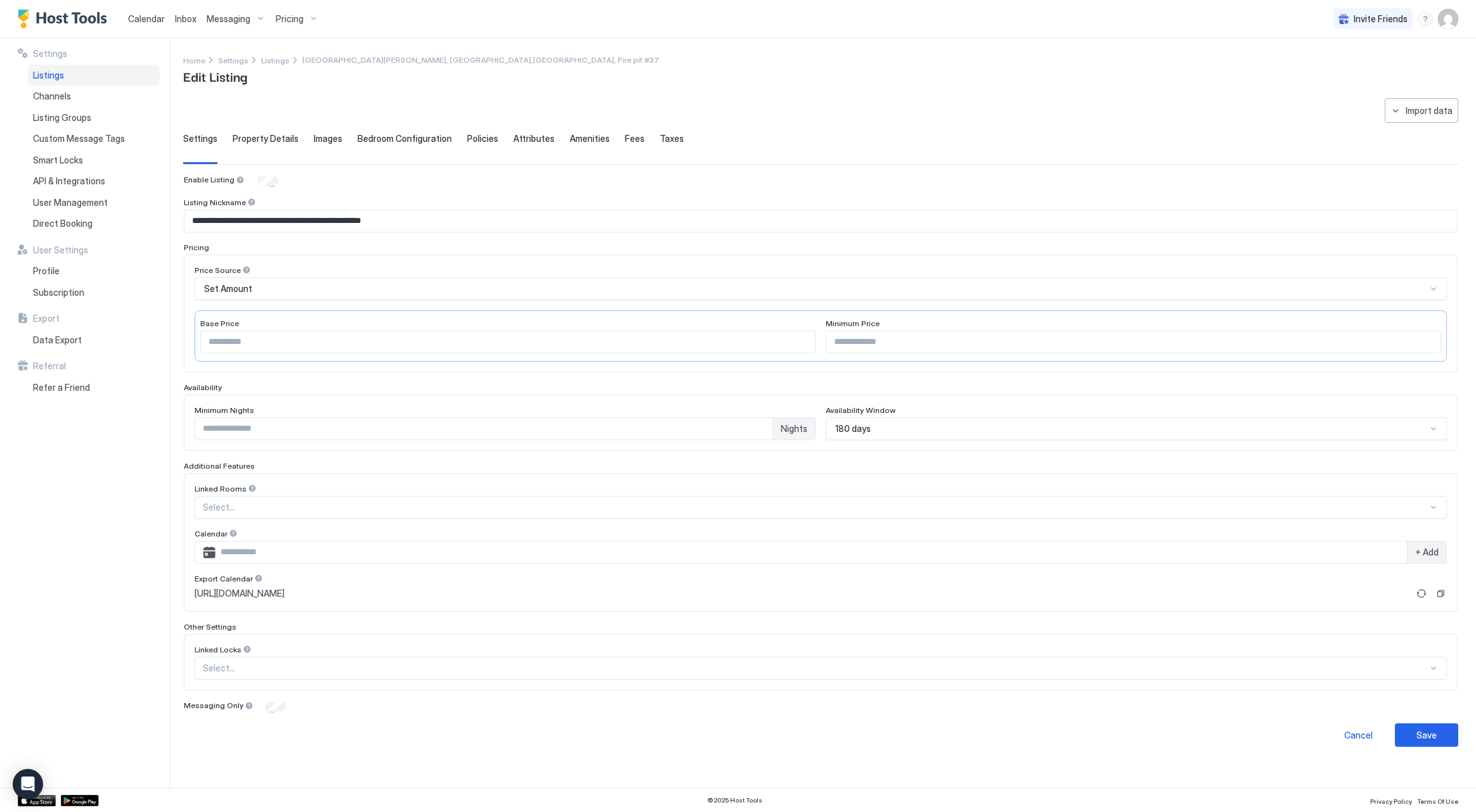
type input "*"
type input "**"
type textarea "**********"
click at [625, 143] on span "Fees" at bounding box center [634, 139] width 19 height 11
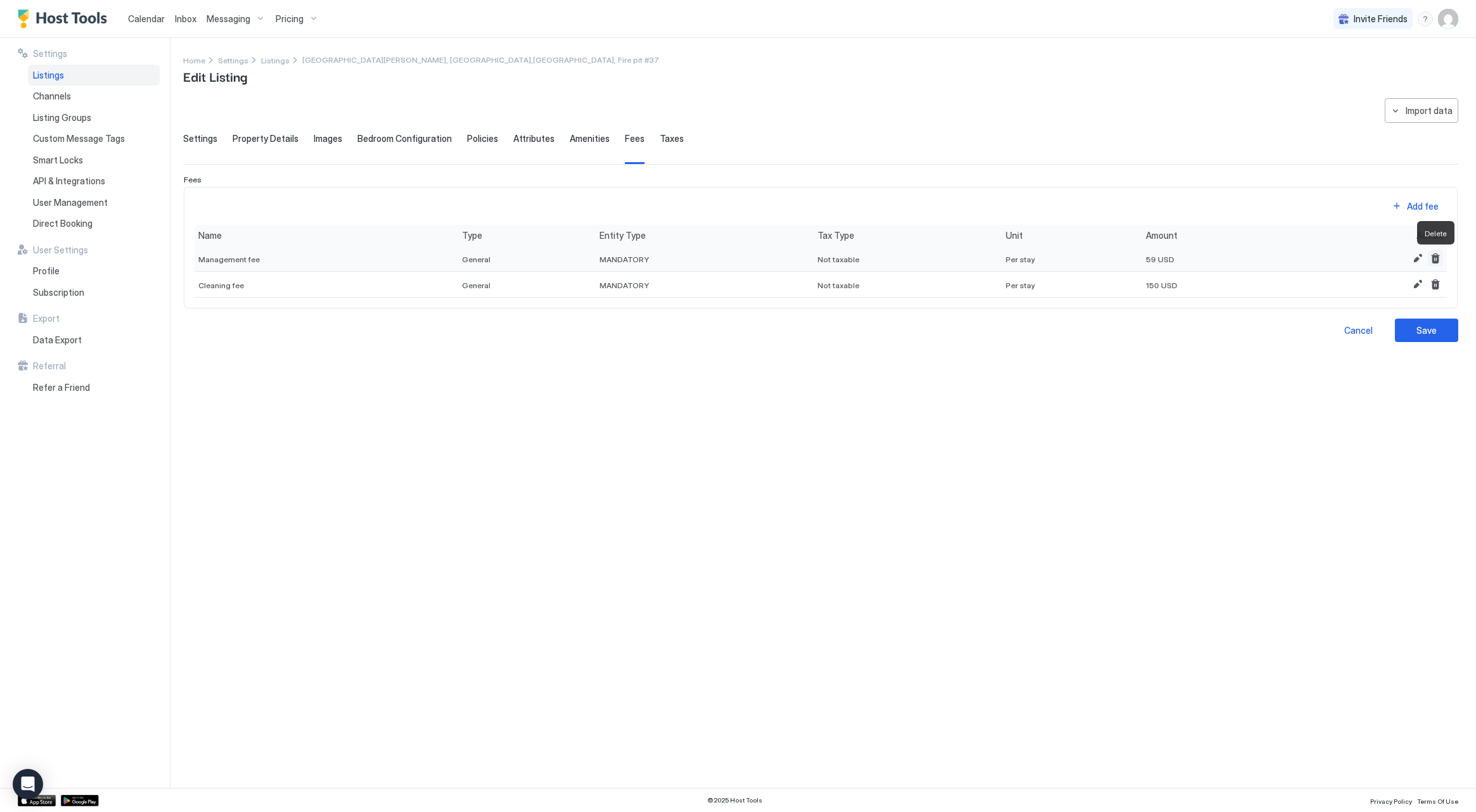
click at [1434, 261] on button "Delete" at bounding box center [1435, 259] width 15 height 15
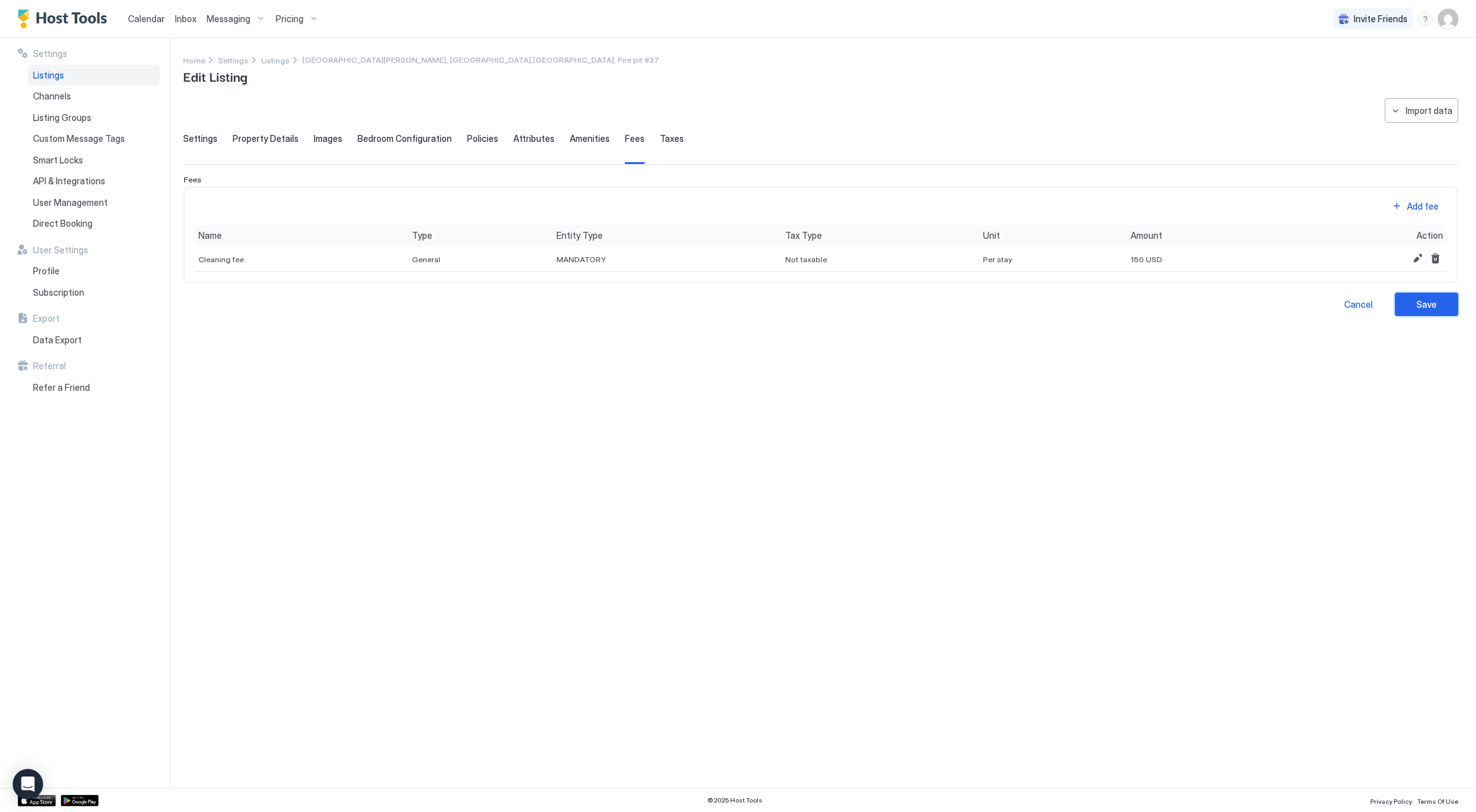
click at [1407, 302] on button "Save" at bounding box center [1426, 304] width 64 height 23
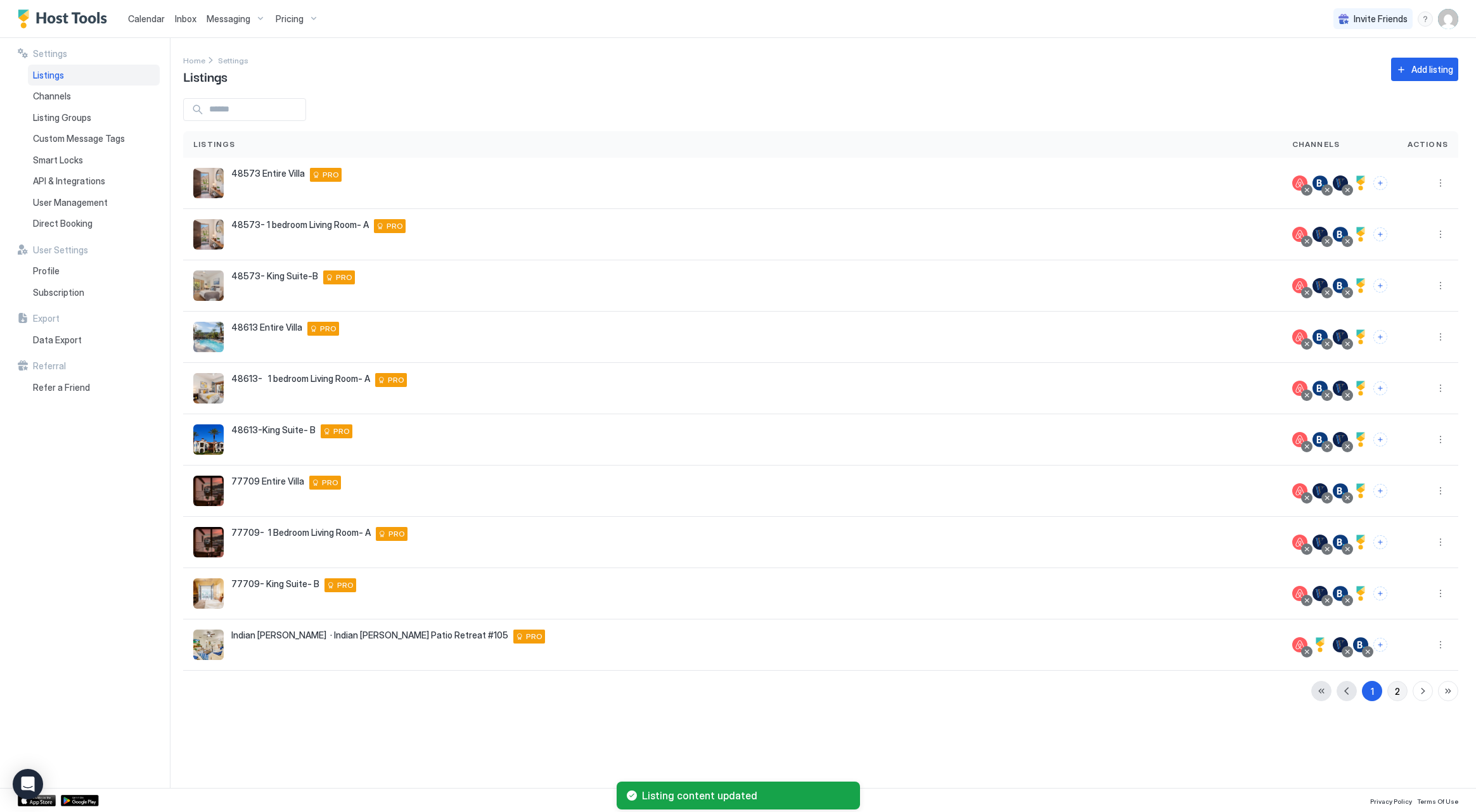
click at [1391, 688] on button "2" at bounding box center [1397, 691] width 20 height 20
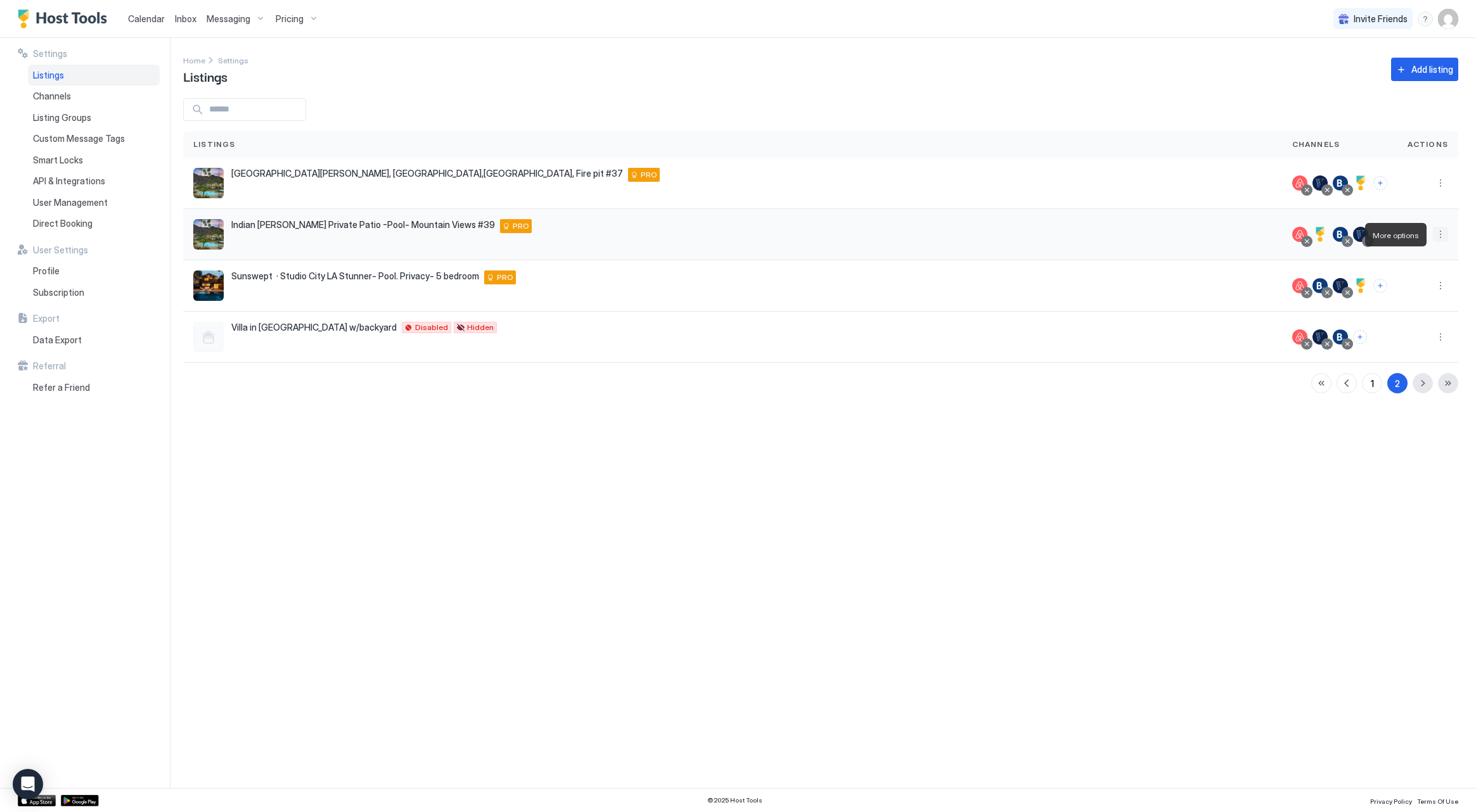
click at [1443, 232] on button "More options" at bounding box center [1440, 234] width 15 height 15
click at [1361, 295] on div "Edit Listing" at bounding box center [1367, 294] width 161 height 20
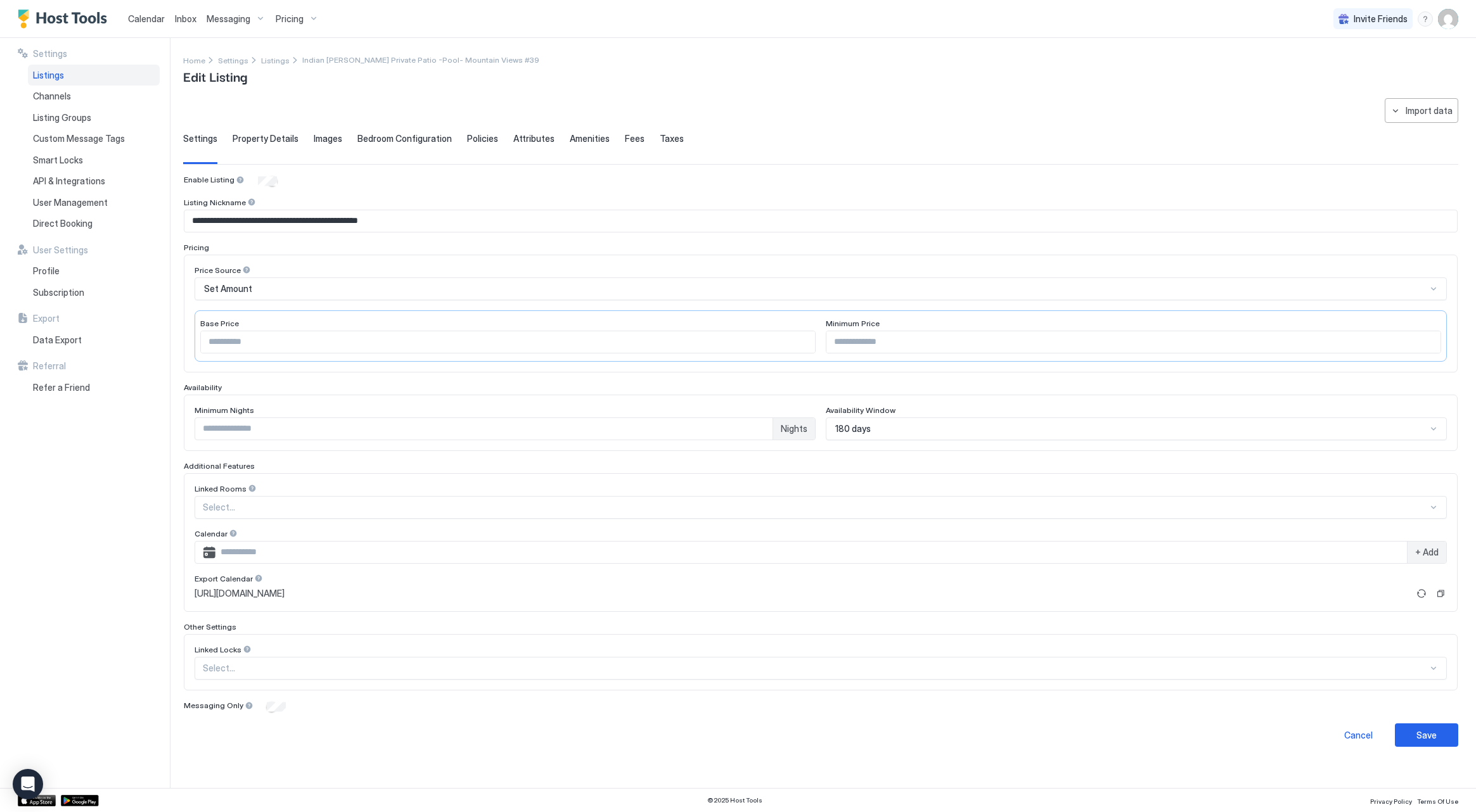
click at [323, 142] on span "Images" at bounding box center [327, 139] width 29 height 11
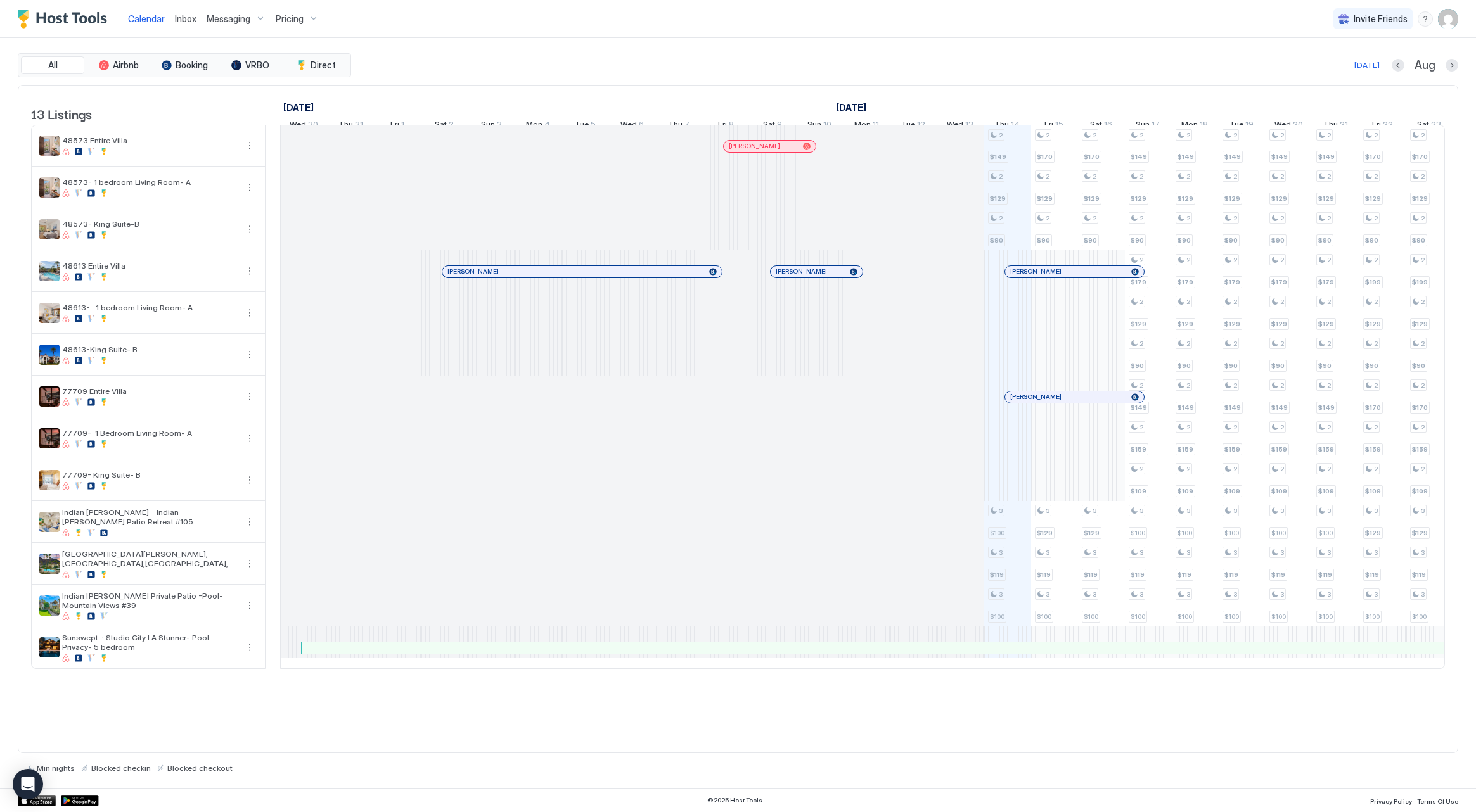
scroll to position [0, 704]
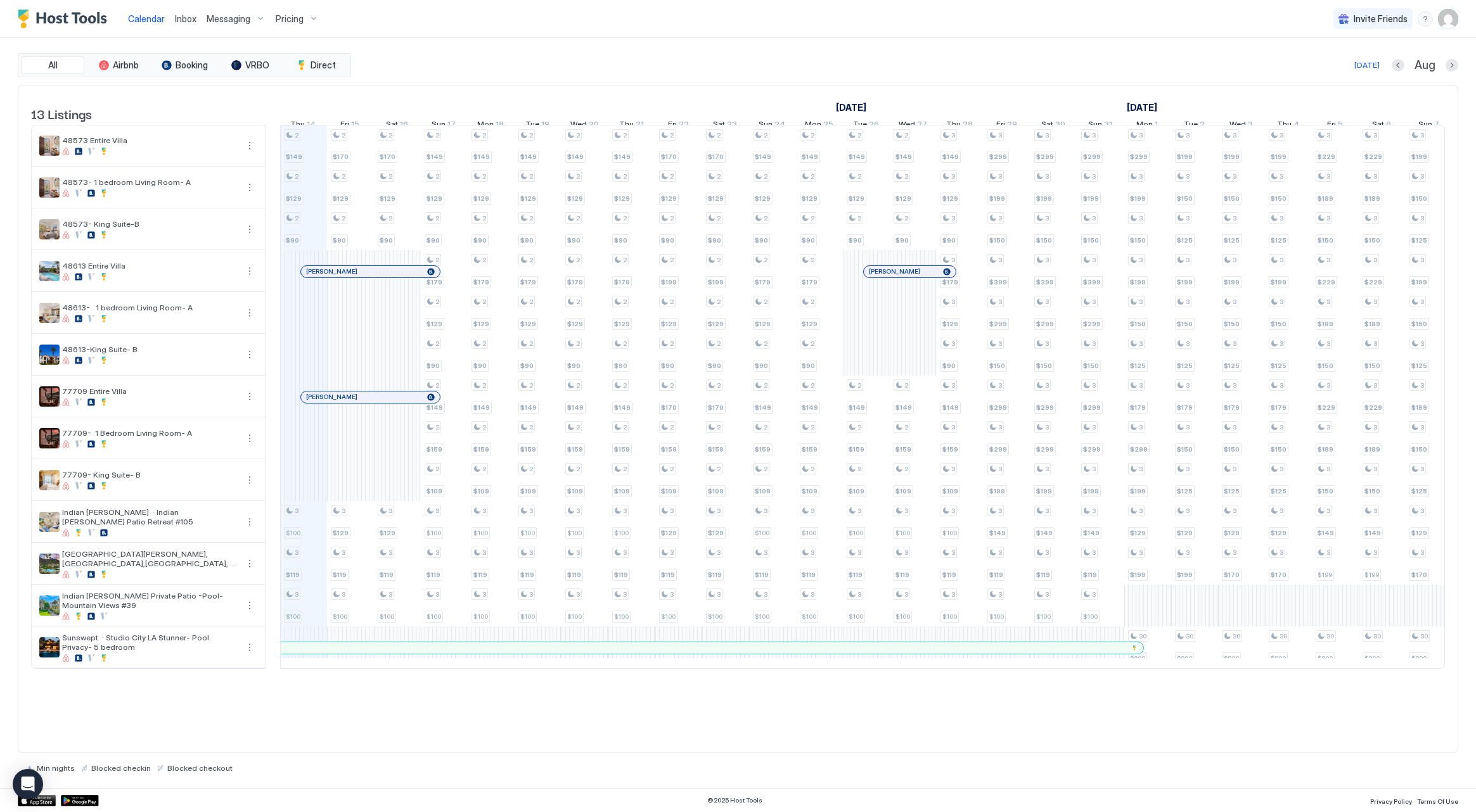
click at [1441, 19] on img "User profile" at bounding box center [1448, 19] width 20 height 20
click at [1362, 69] on div "Settings" at bounding box center [1377, 71] width 161 height 22
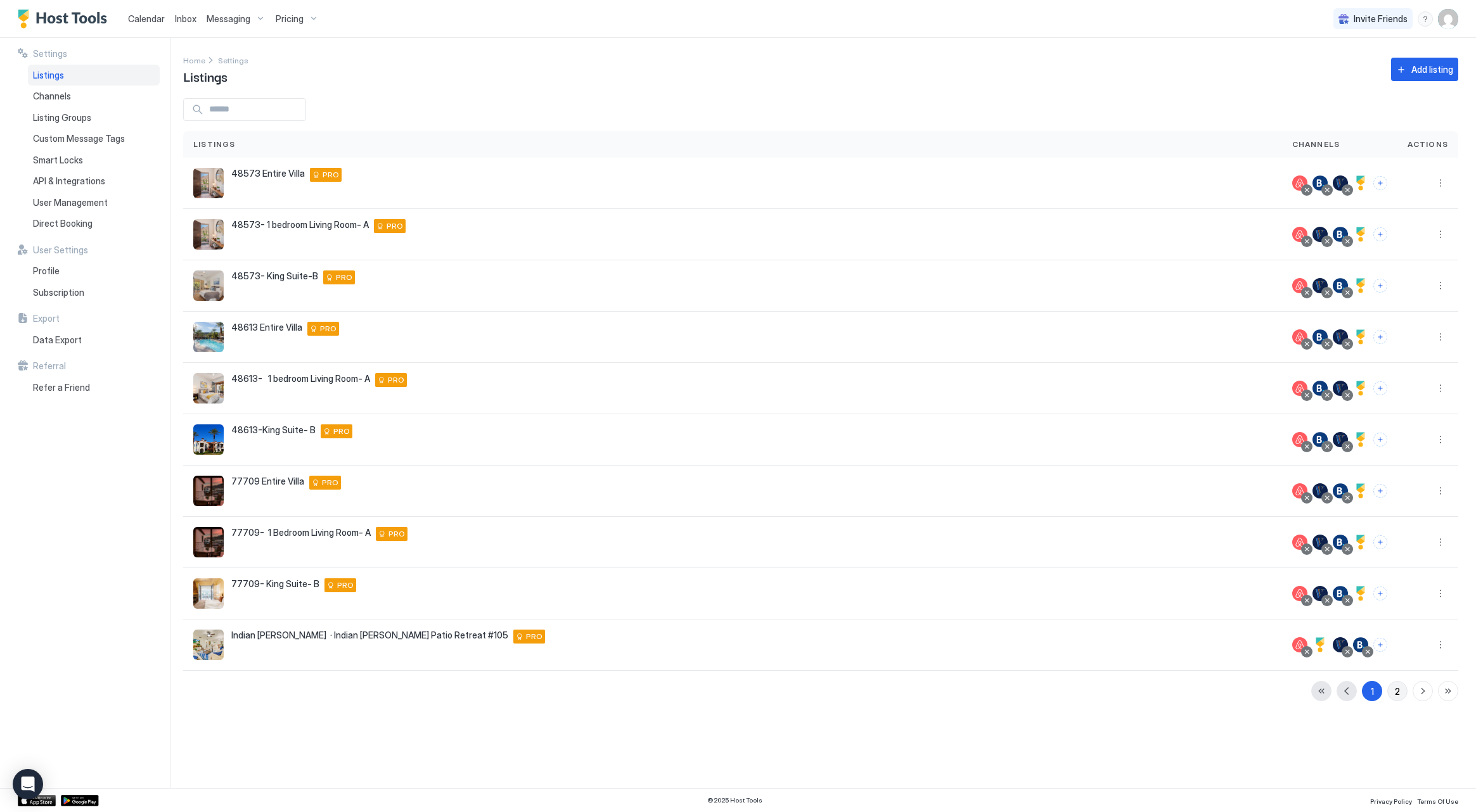
click at [1391, 693] on button "2" at bounding box center [1397, 691] width 20 height 20
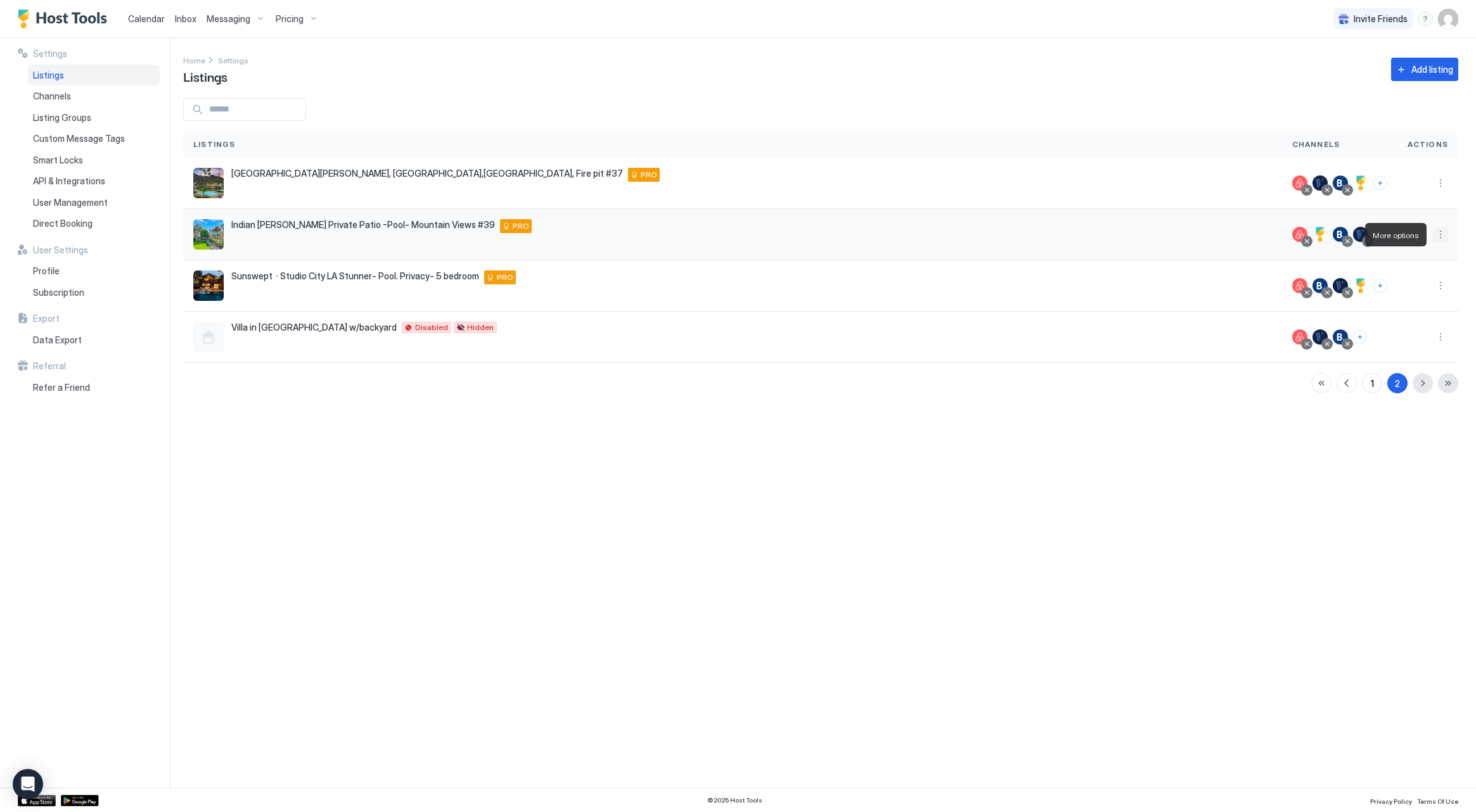
click at [1439, 236] on button "More options" at bounding box center [1440, 234] width 15 height 15
click at [67, 225] on div at bounding box center [738, 406] width 1476 height 812
click at [67, 223] on div at bounding box center [738, 406] width 1476 height 812
click at [67, 223] on span "Direct Booking" at bounding box center [63, 224] width 59 height 11
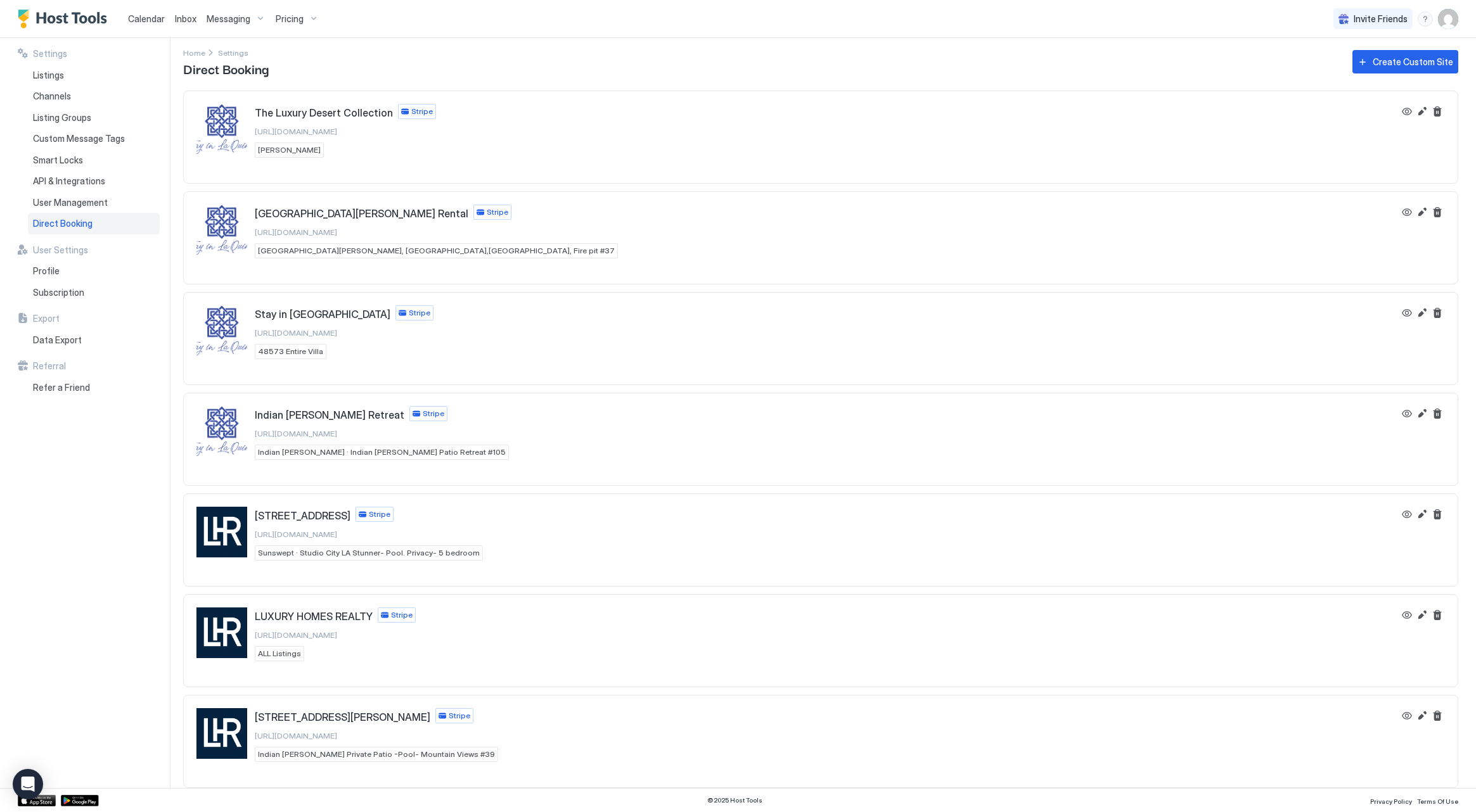
scroll to position [7, 0]
click at [1407, 715] on button "View" at bounding box center [1407, 716] width 15 height 15
click at [70, 78] on div "Listings" at bounding box center [93, 75] width 132 height 21
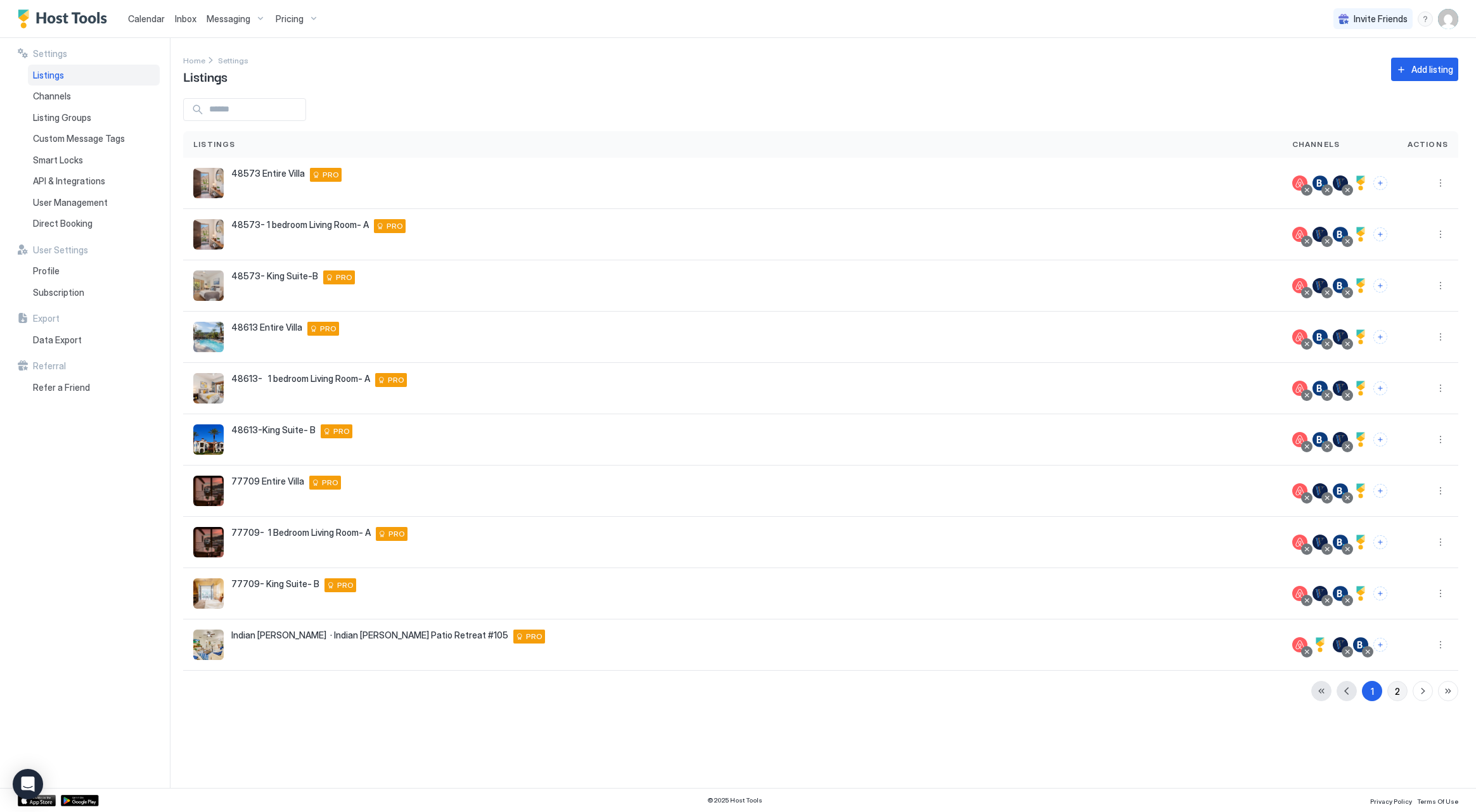
click at [1399, 693] on div "2" at bounding box center [1397, 691] width 5 height 13
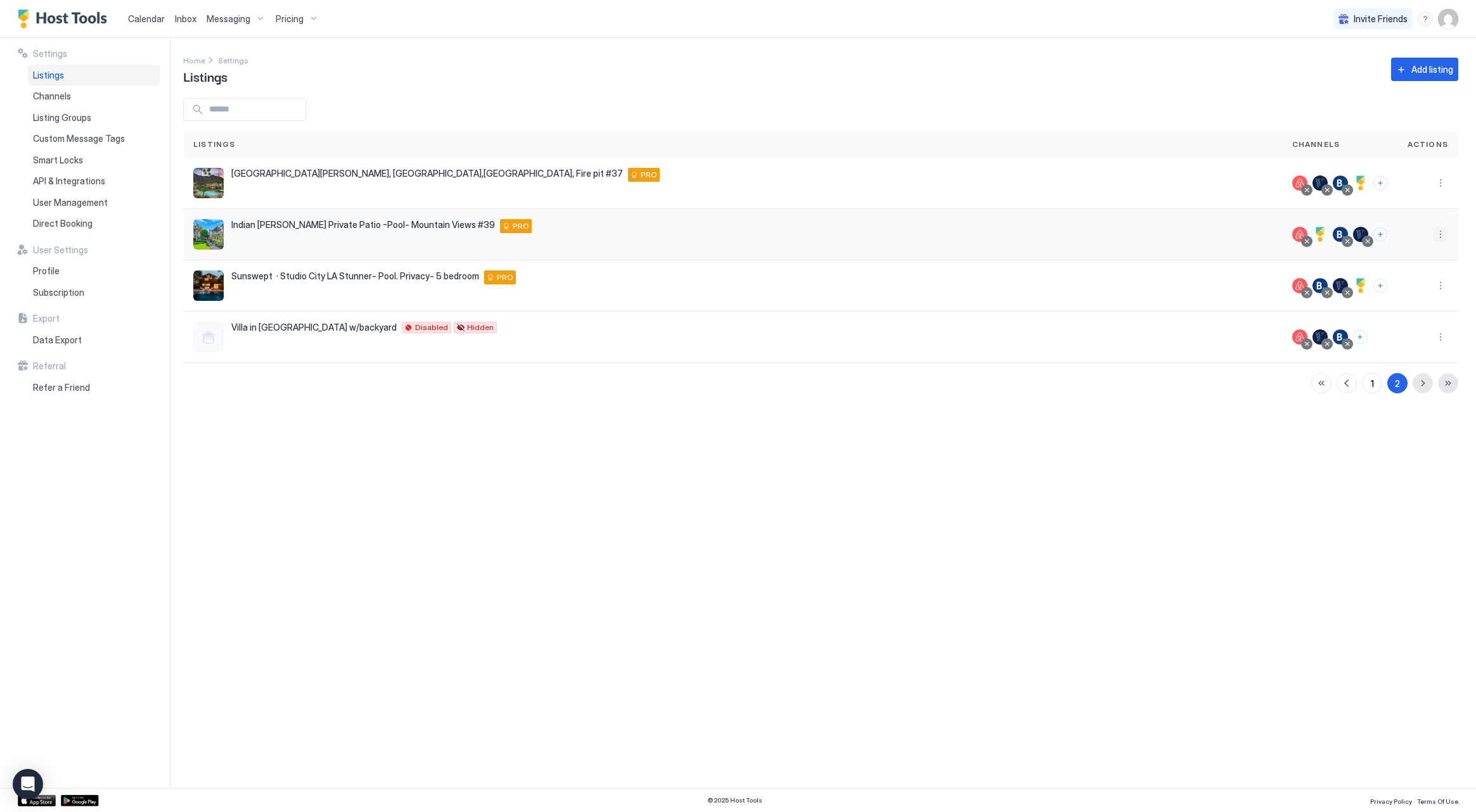
click at [1433, 234] on button "More options" at bounding box center [1440, 234] width 15 height 15
click at [1401, 300] on div "Edit Listing" at bounding box center [1367, 294] width 161 height 20
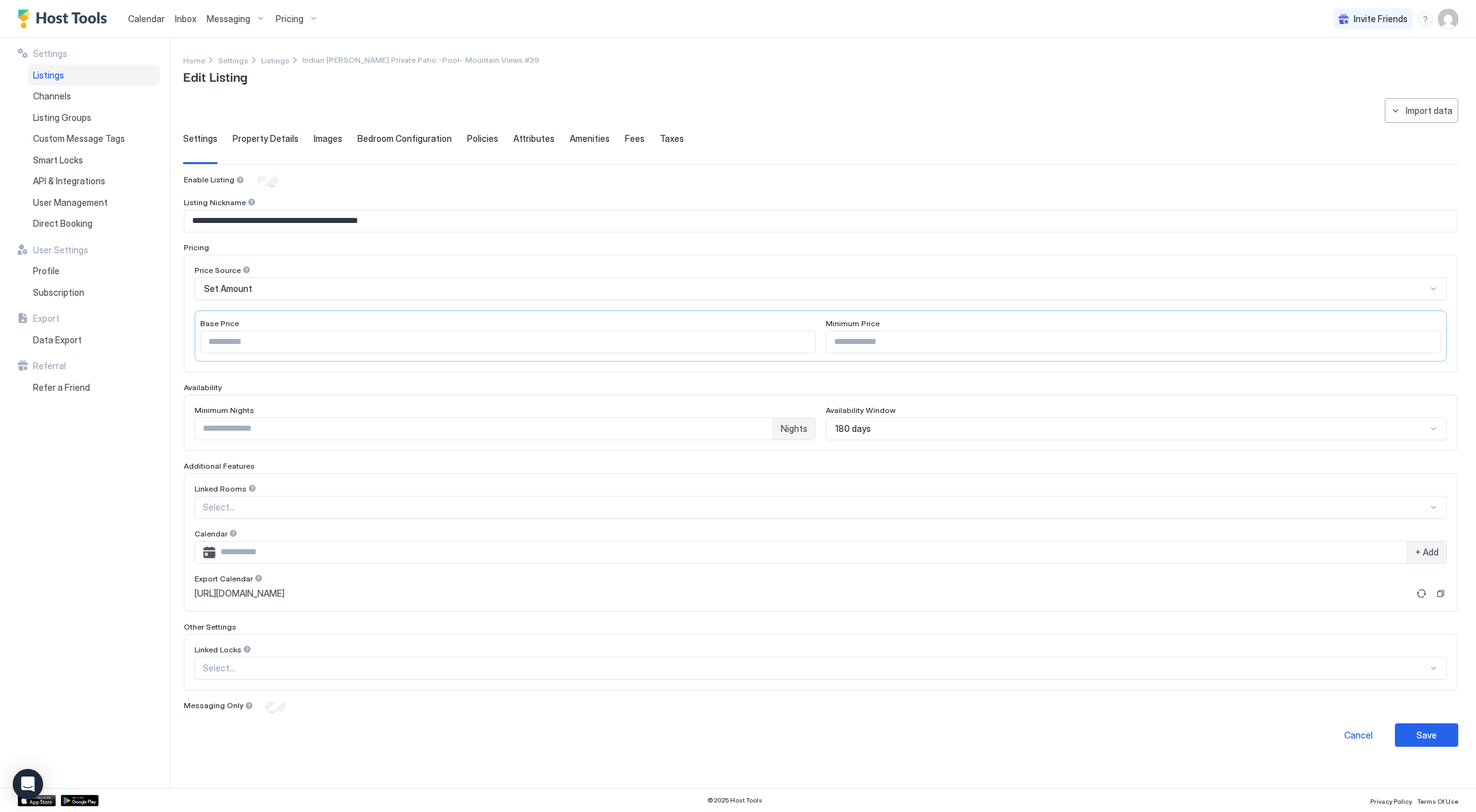
click at [576, 137] on span "Amenities" at bounding box center [589, 139] width 40 height 11
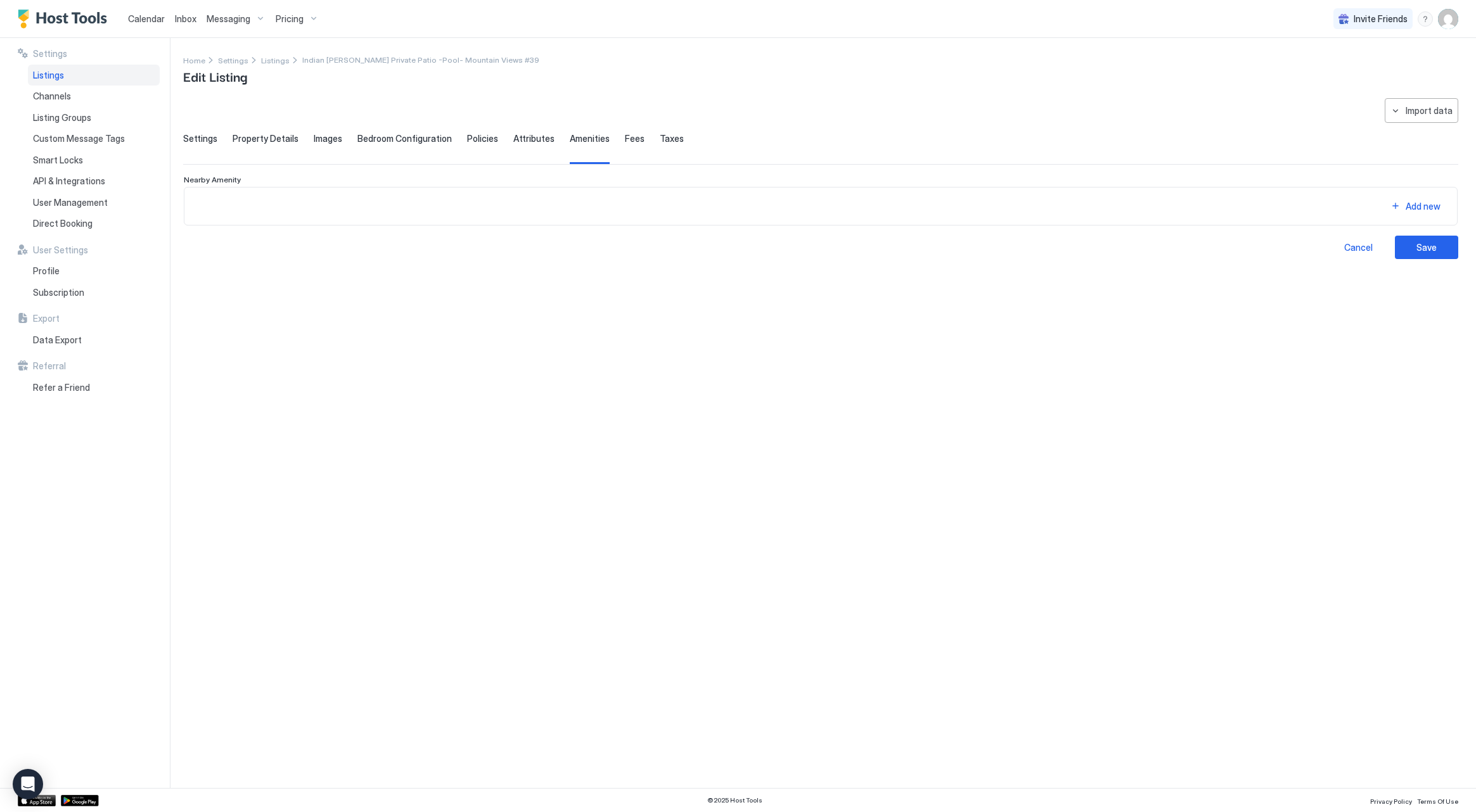
click at [536, 137] on span "Attributes" at bounding box center [533, 139] width 42 height 11
click at [471, 142] on span "Policies" at bounding box center [482, 139] width 31 height 11
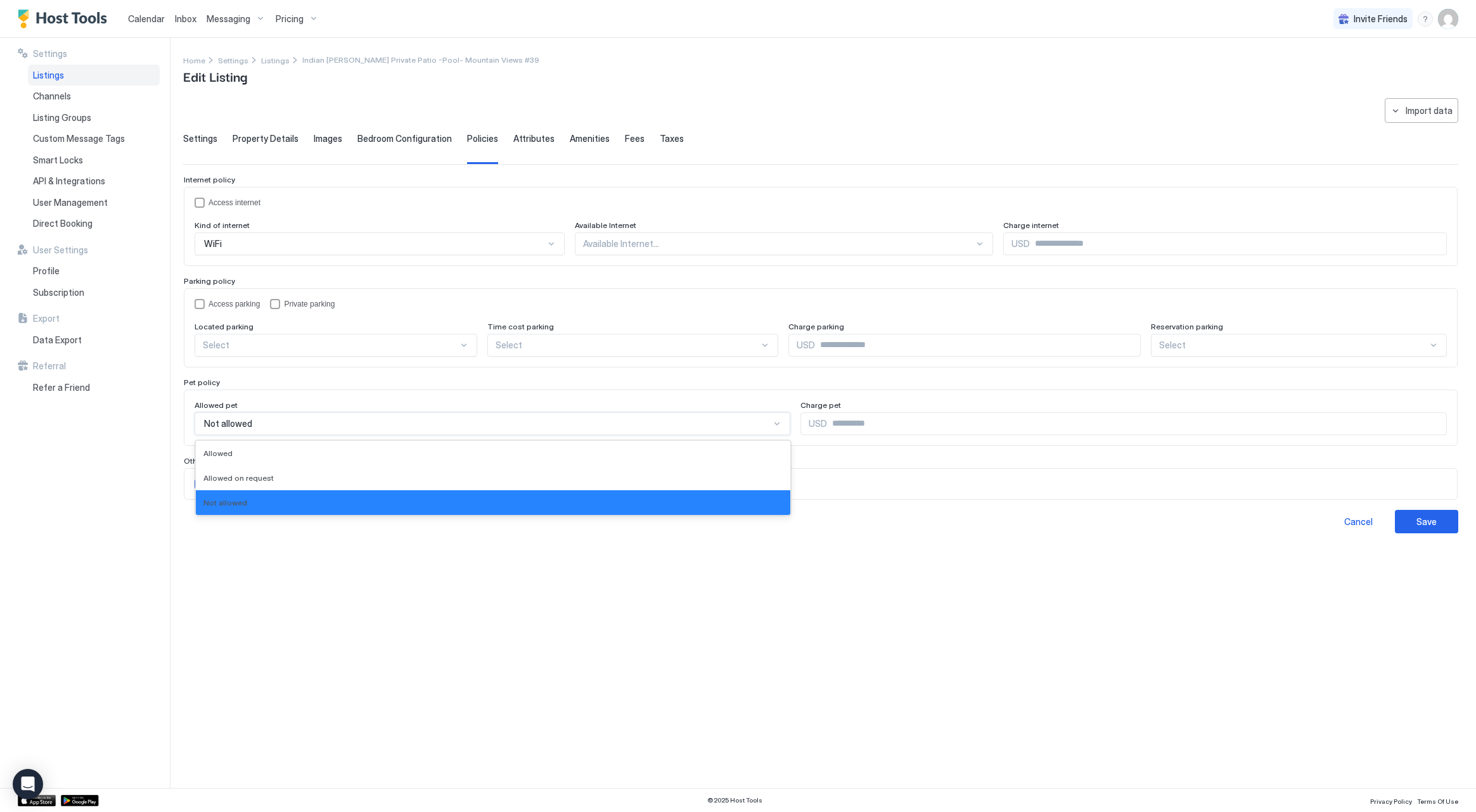
click at [466, 420] on div "Not allowed" at bounding box center [487, 424] width 566 height 11
click at [458, 474] on div "Allowed on request" at bounding box center [493, 478] width 579 height 9
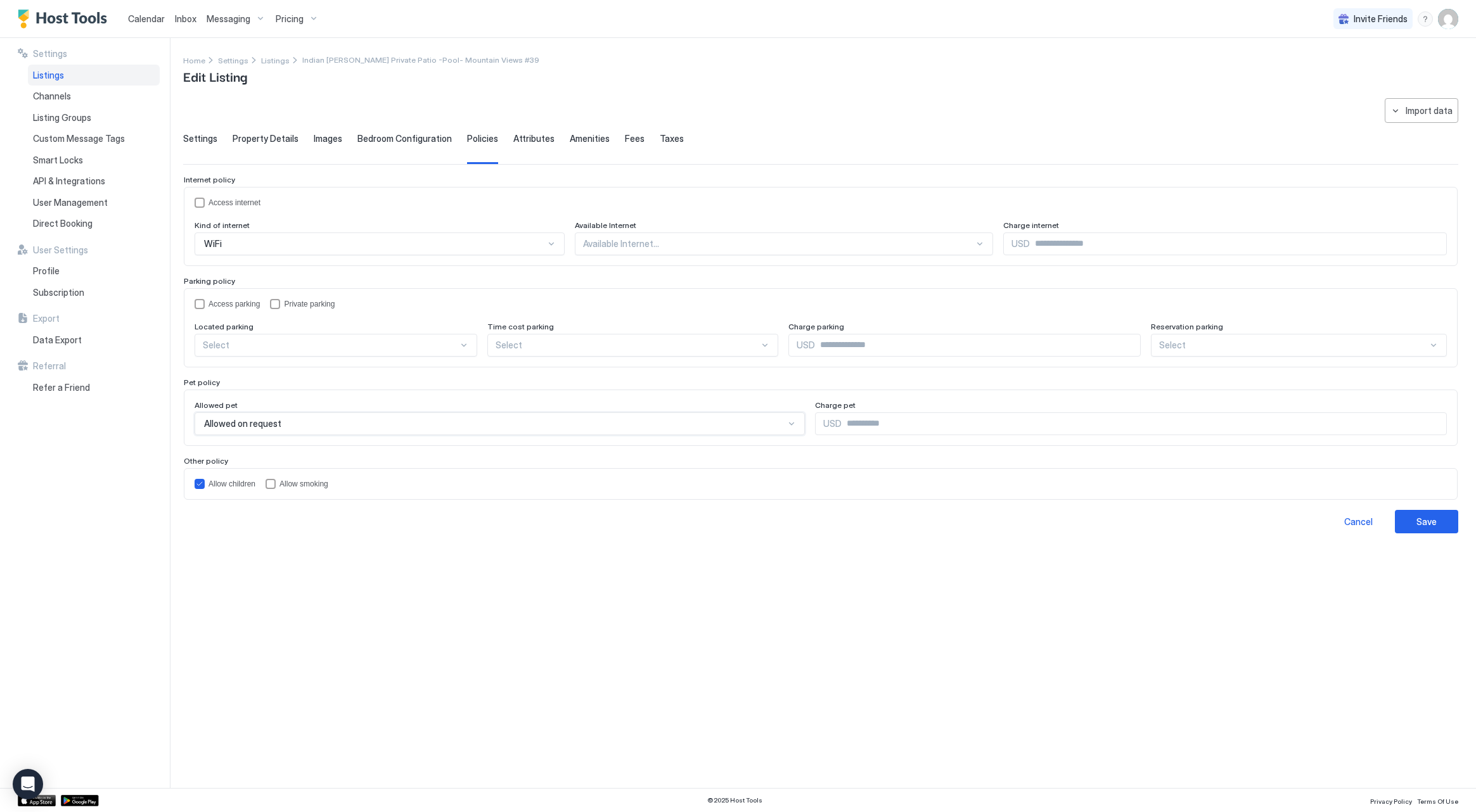
click at [884, 429] on input "Input Field" at bounding box center [1144, 423] width 604 height 21
click at [1441, 522] on button "Save" at bounding box center [1426, 521] width 64 height 23
type input "**"
click at [1433, 521] on div "Save" at bounding box center [1427, 522] width 20 height 13
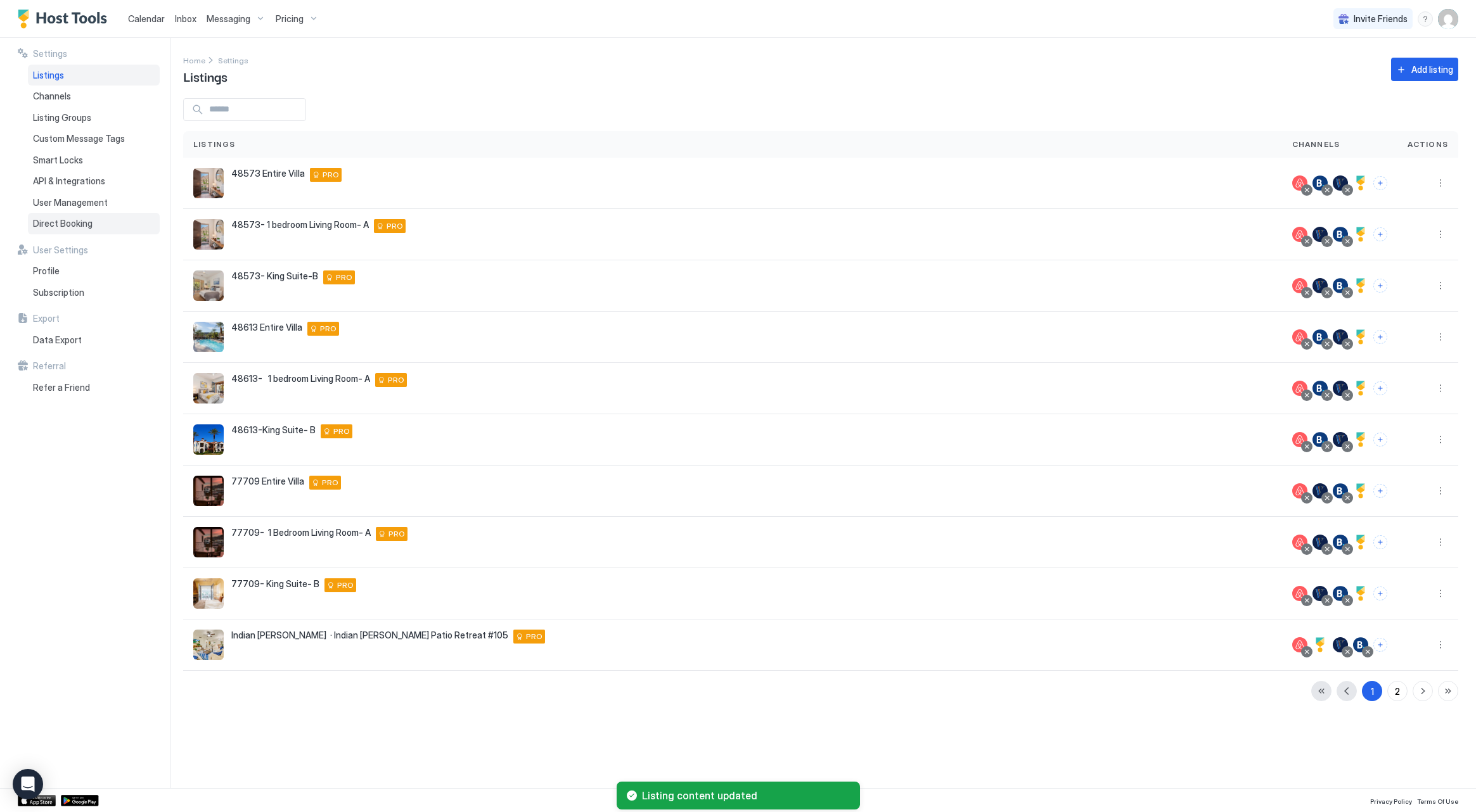
click at [106, 228] on div "Direct Booking" at bounding box center [93, 223] width 132 height 21
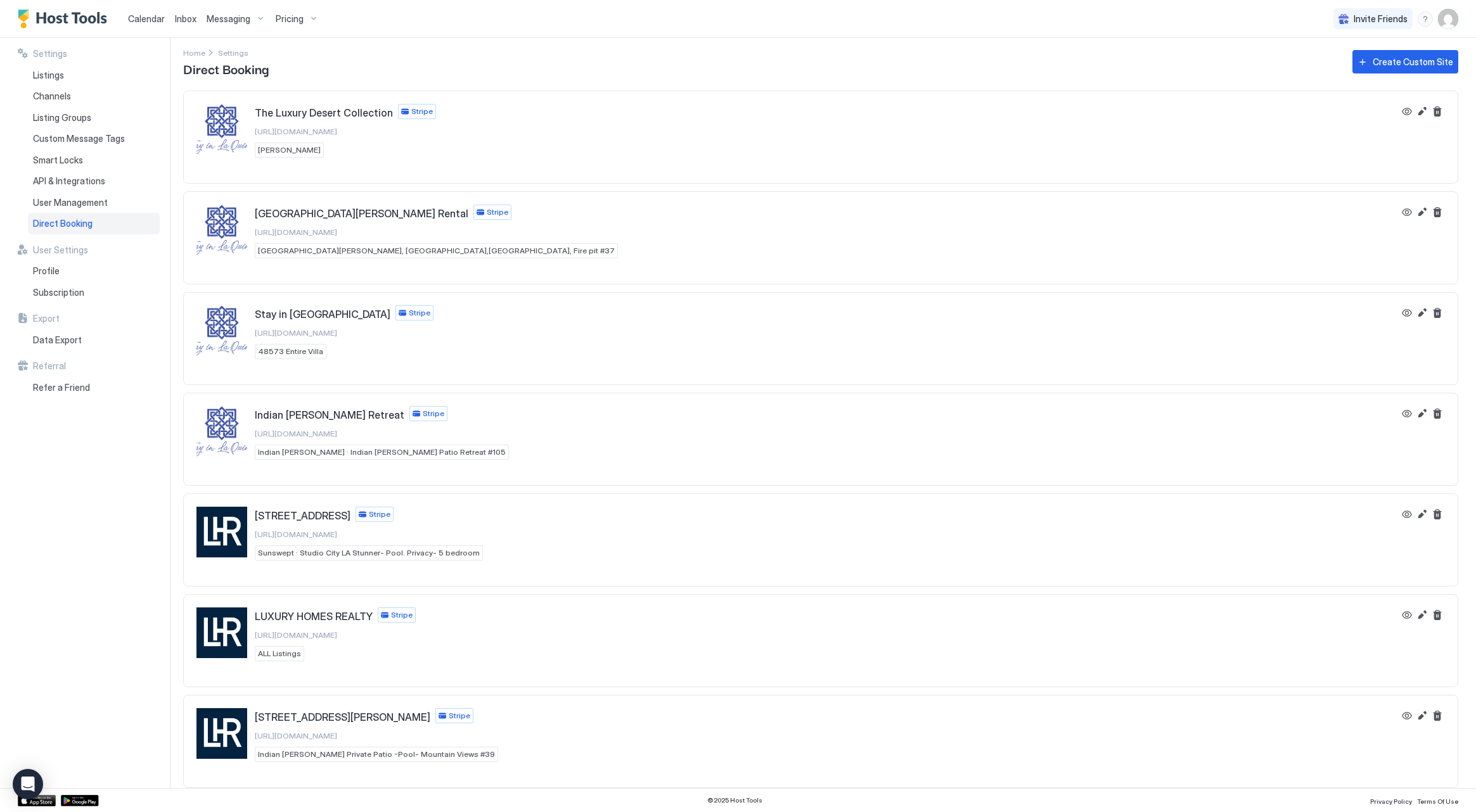
scroll to position [7, 0]
click at [1407, 715] on button "View" at bounding box center [1407, 716] width 15 height 15
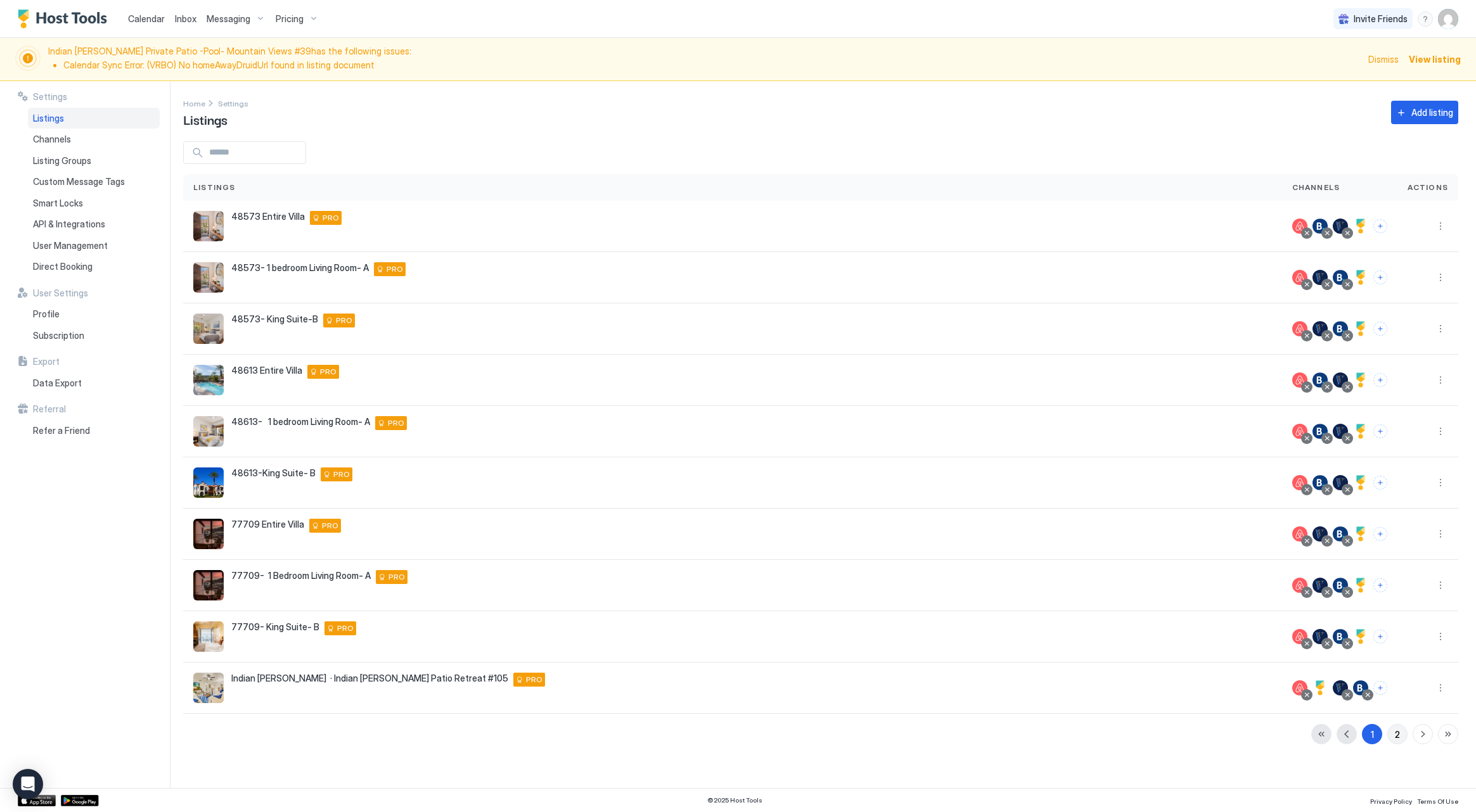
click at [1397, 736] on div "2" at bounding box center [1397, 734] width 5 height 13
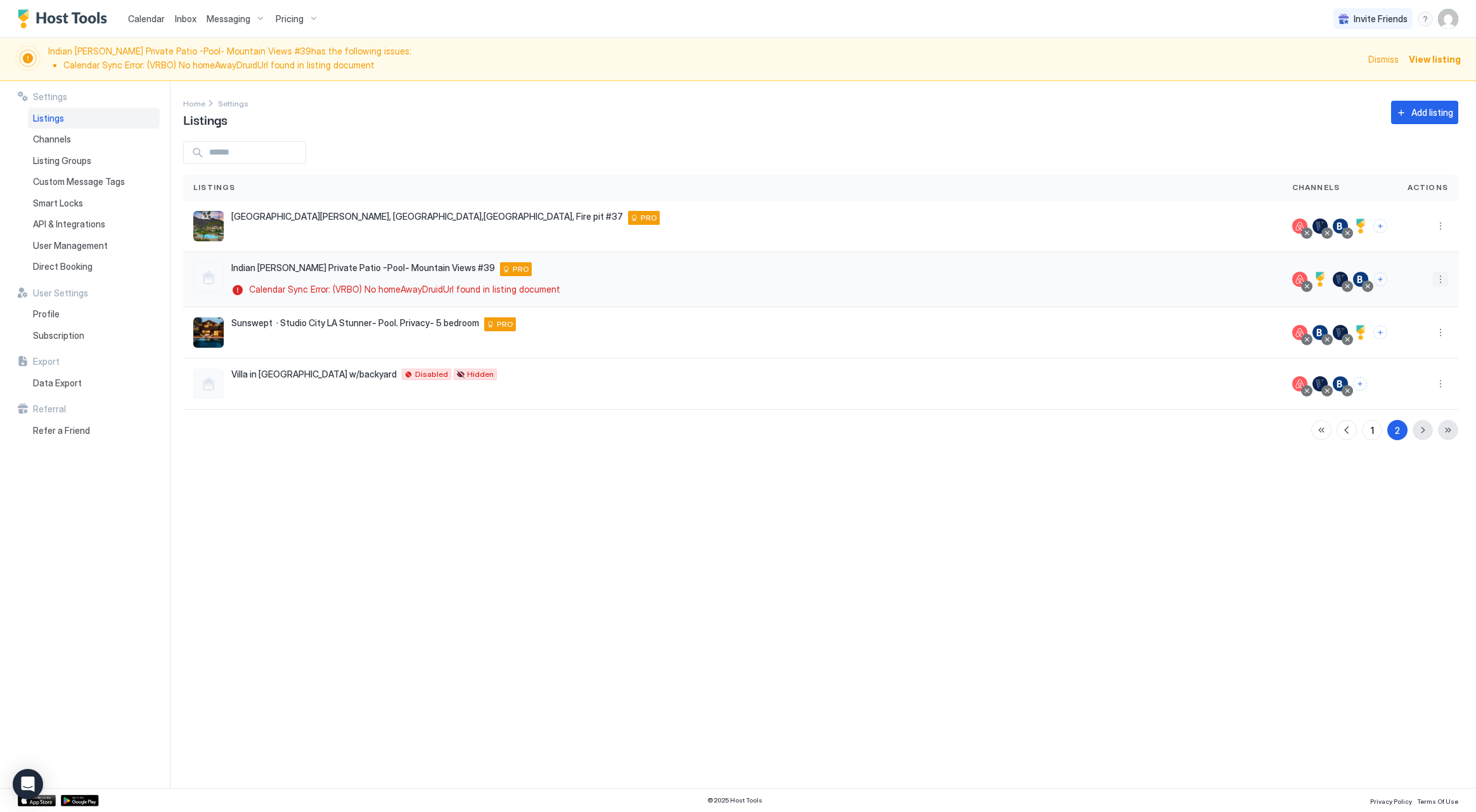
click at [1436, 281] on button "More options" at bounding box center [1440, 279] width 15 height 15
click at [1403, 330] on div "Edit Listing" at bounding box center [1367, 338] width 161 height 20
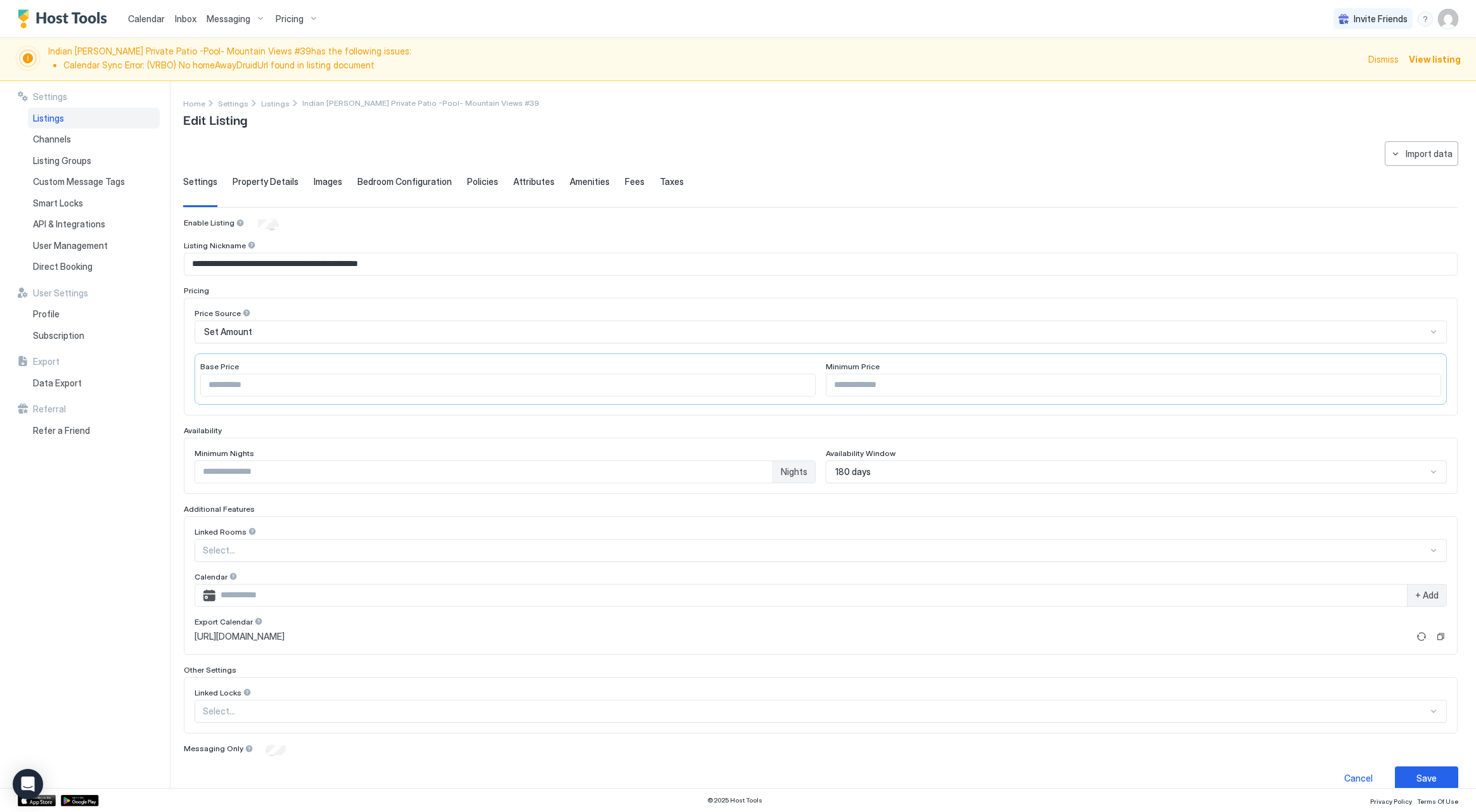
click at [335, 180] on span "Images" at bounding box center [327, 182] width 29 height 11
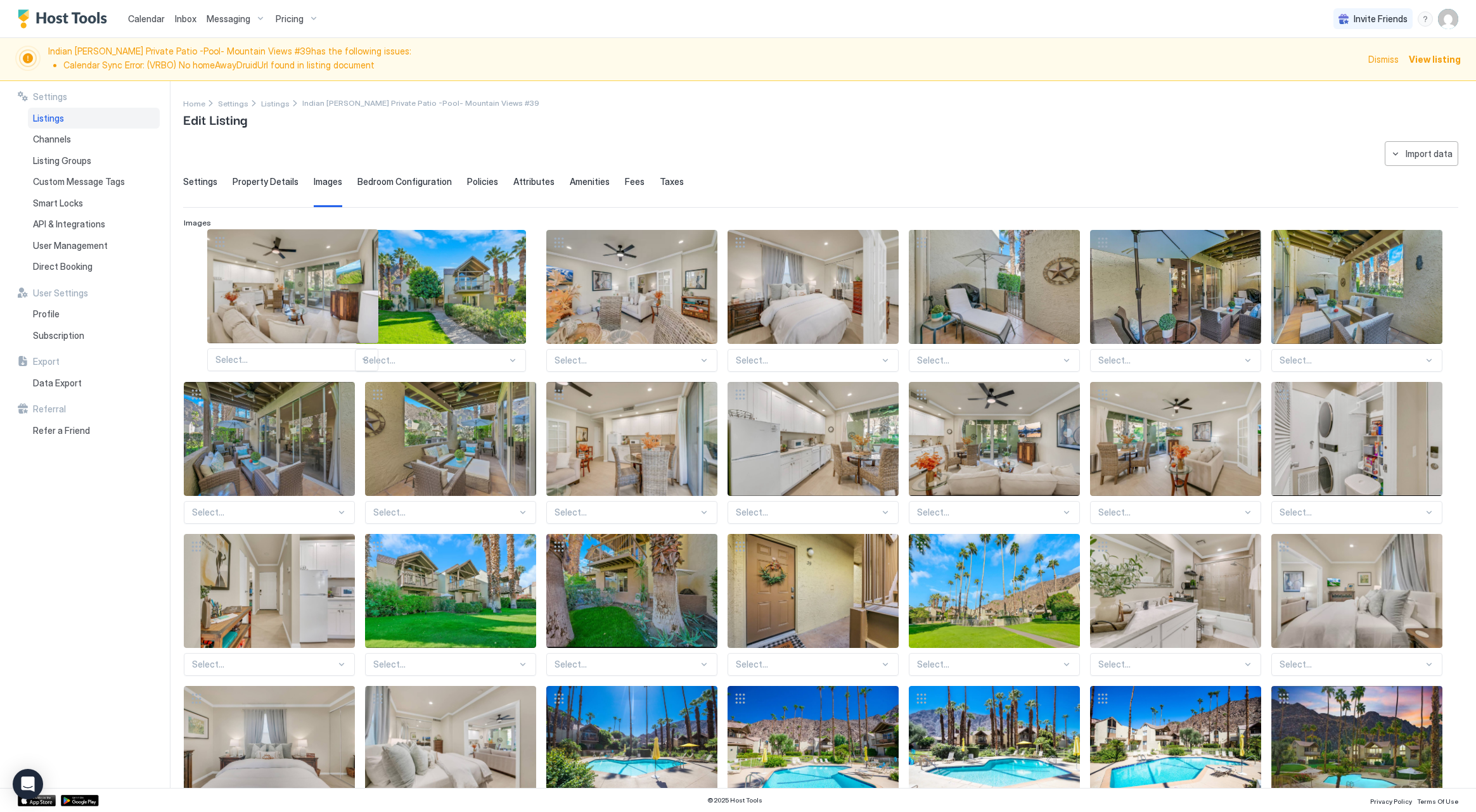
drag, startPoint x: 409, startPoint y: 265, endPoint x: 251, endPoint y: 265, distance: 158.0
click at [251, 265] on div "Select... Select... Select... Select... Select... Select... Select... Select...…" at bounding box center [821, 591] width 1274 height 722
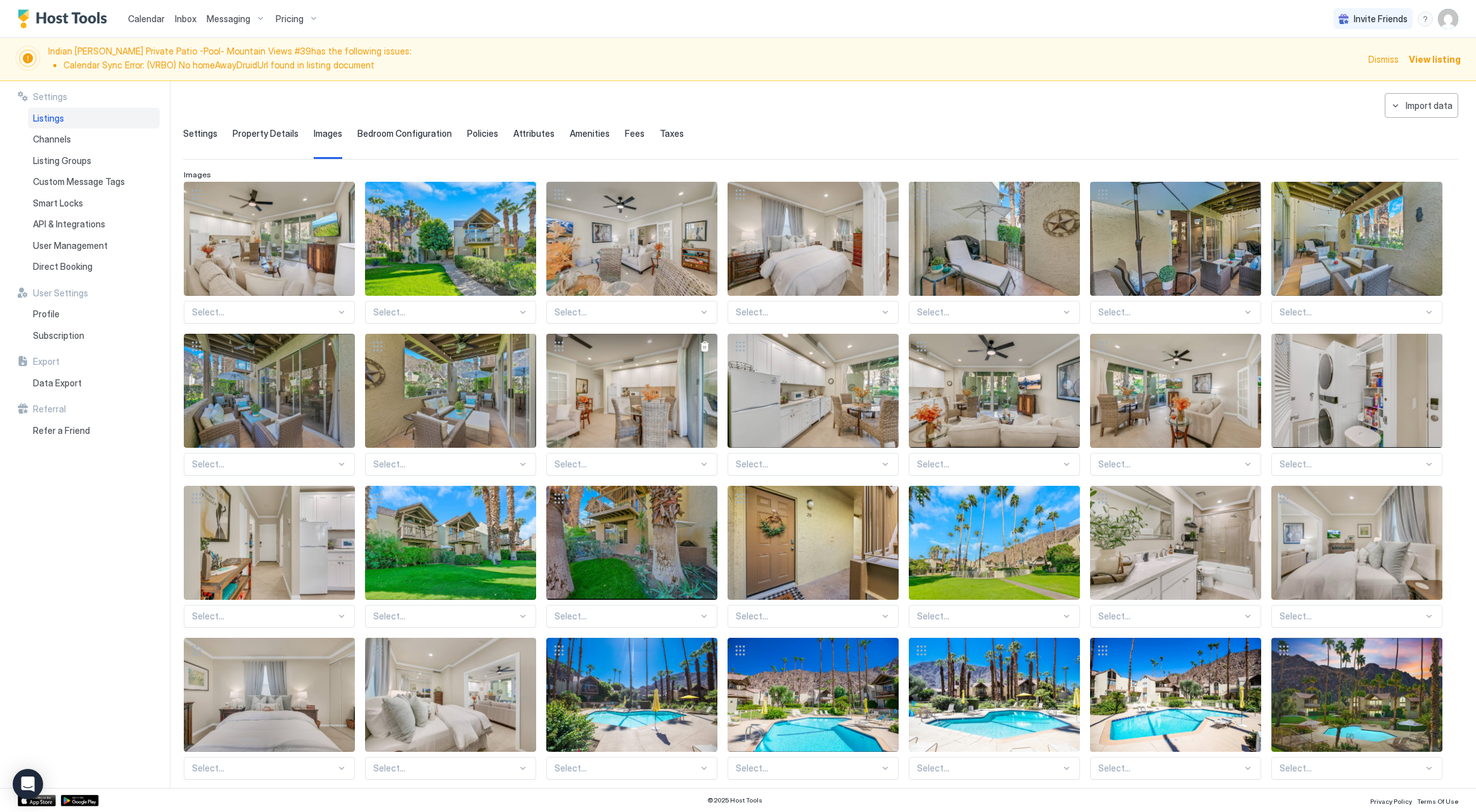
scroll to position [66, 0]
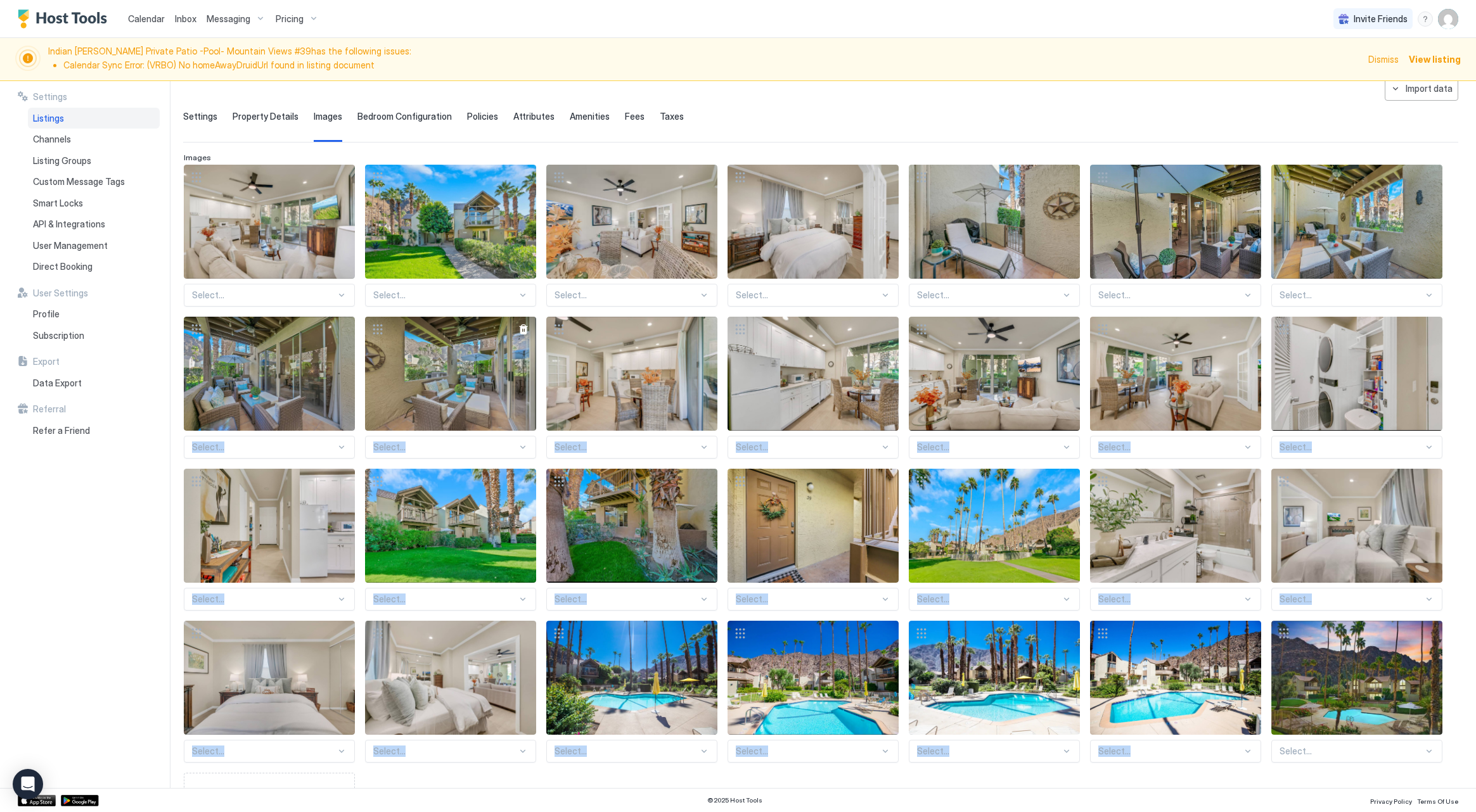
drag, startPoint x: 1316, startPoint y: 709, endPoint x: 409, endPoint y: 344, distance: 977.7
click at [409, 344] on div "Select... Select... Select... Select... Select... Select... Select... Select...…" at bounding box center [821, 526] width 1274 height 722
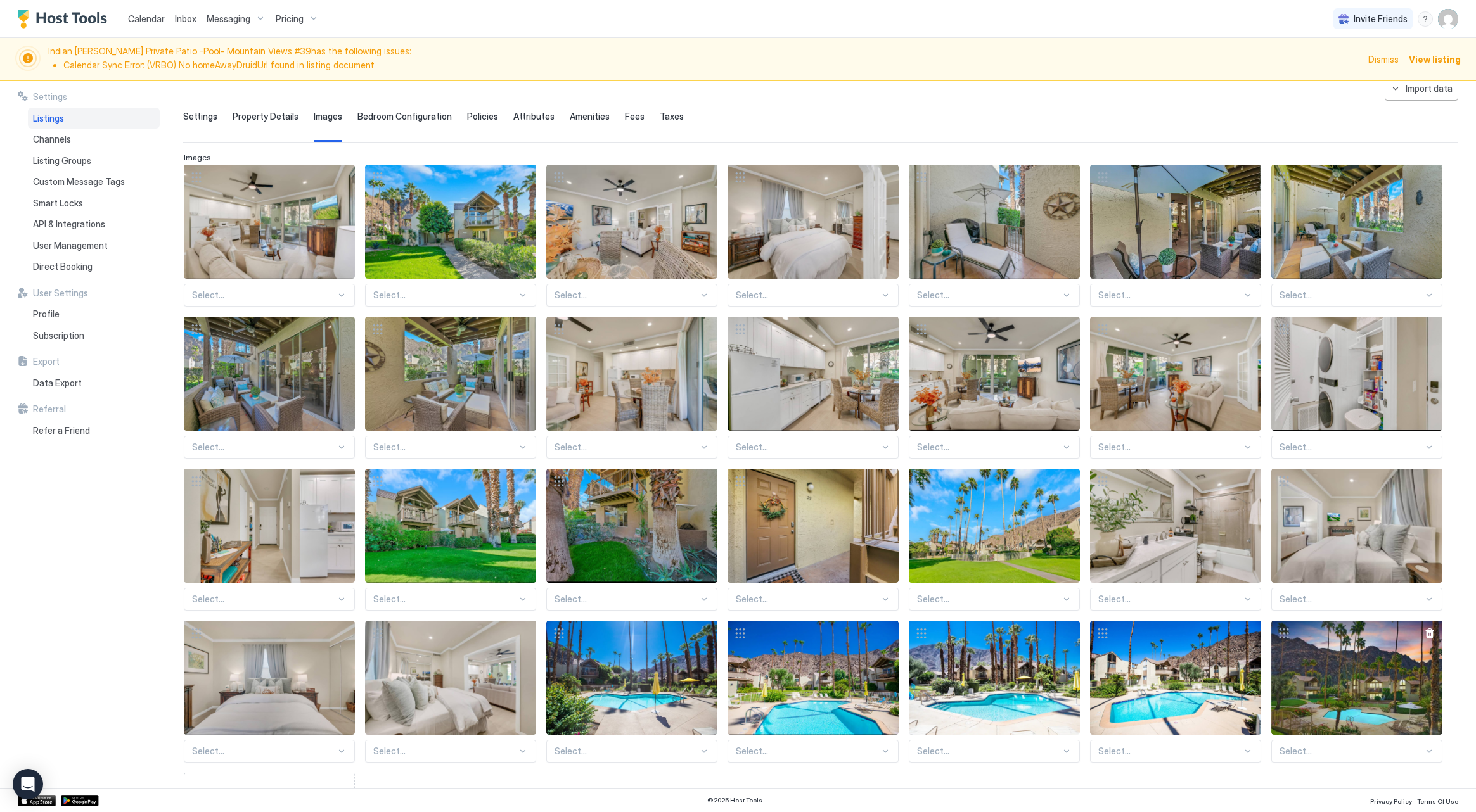
click at [1276, 685] on div "View image" at bounding box center [1357, 677] width 171 height 114
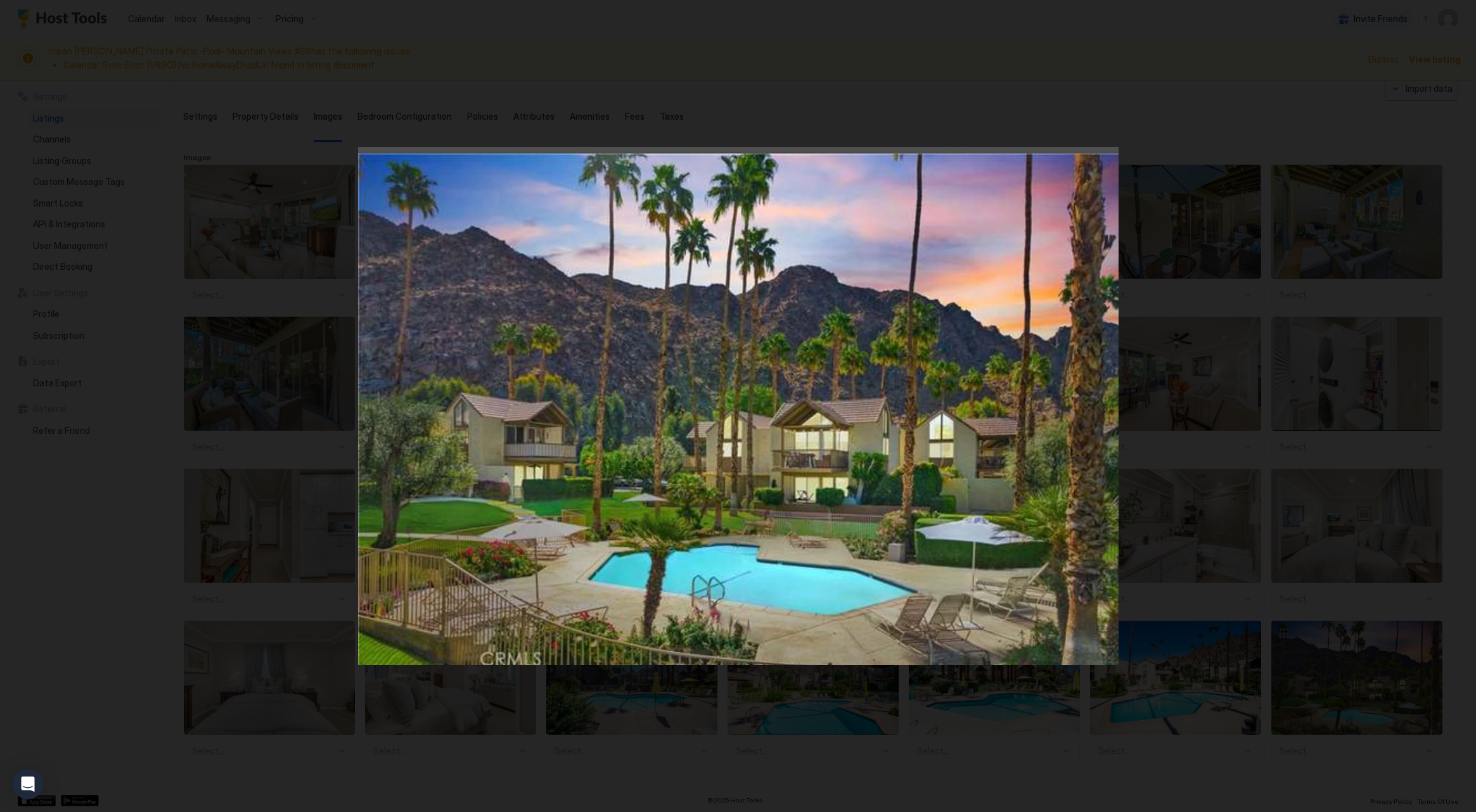
click at [213, 110] on div at bounding box center [738, 406] width 1476 height 812
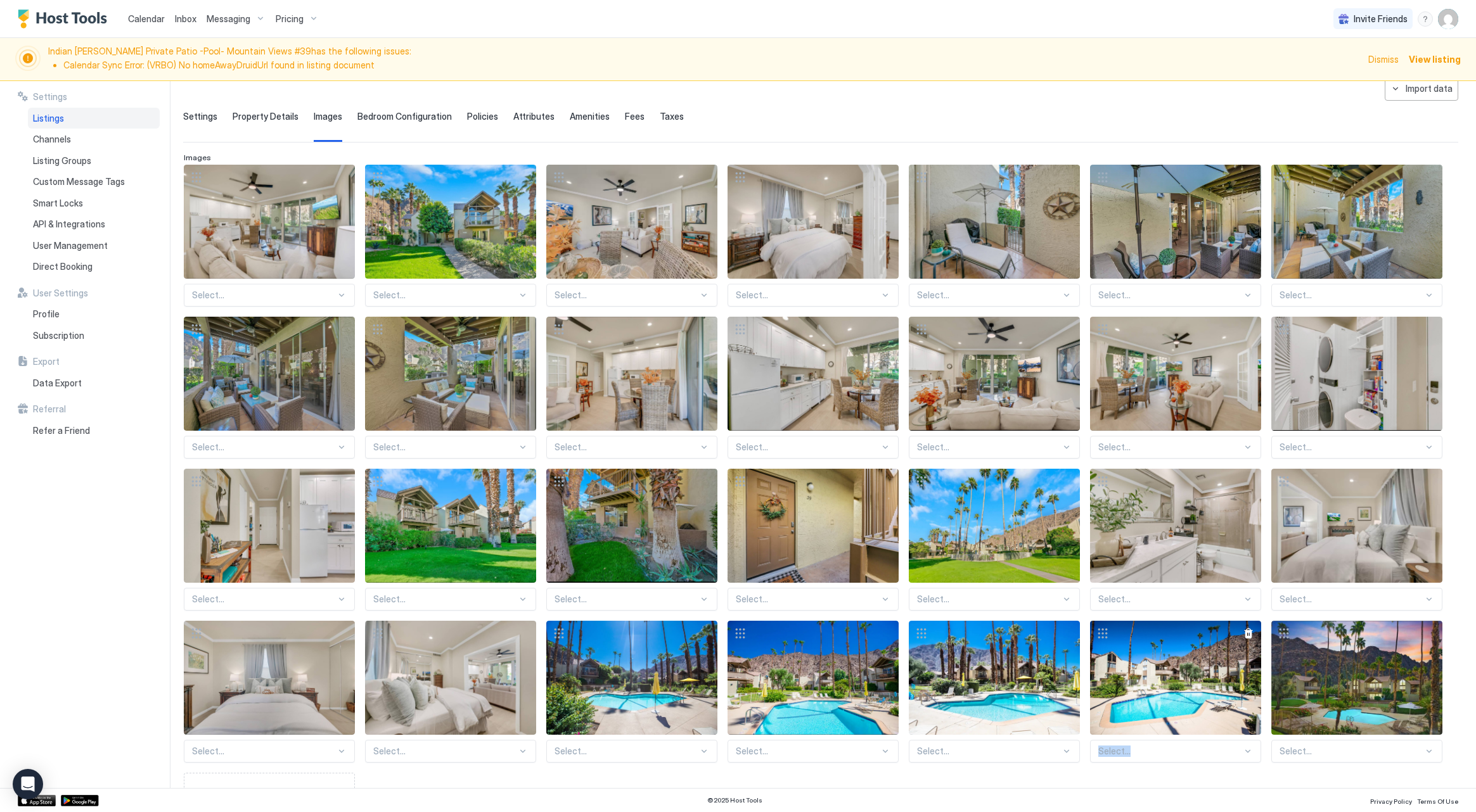
drag, startPoint x: 1388, startPoint y: 687, endPoint x: 1258, endPoint y: 633, distance: 140.8
click at [1238, 626] on div "Select... Select... Select... Select... Select... Select... Select... Select...…" at bounding box center [821, 526] width 1274 height 722
drag, startPoint x: 1289, startPoint y: 636, endPoint x: 1352, endPoint y: 679, distance: 76.3
click at [1330, 658] on div at bounding box center [1357, 677] width 171 height 114
drag, startPoint x: 442, startPoint y: 241, endPoint x: 297, endPoint y: 219, distance: 146.7
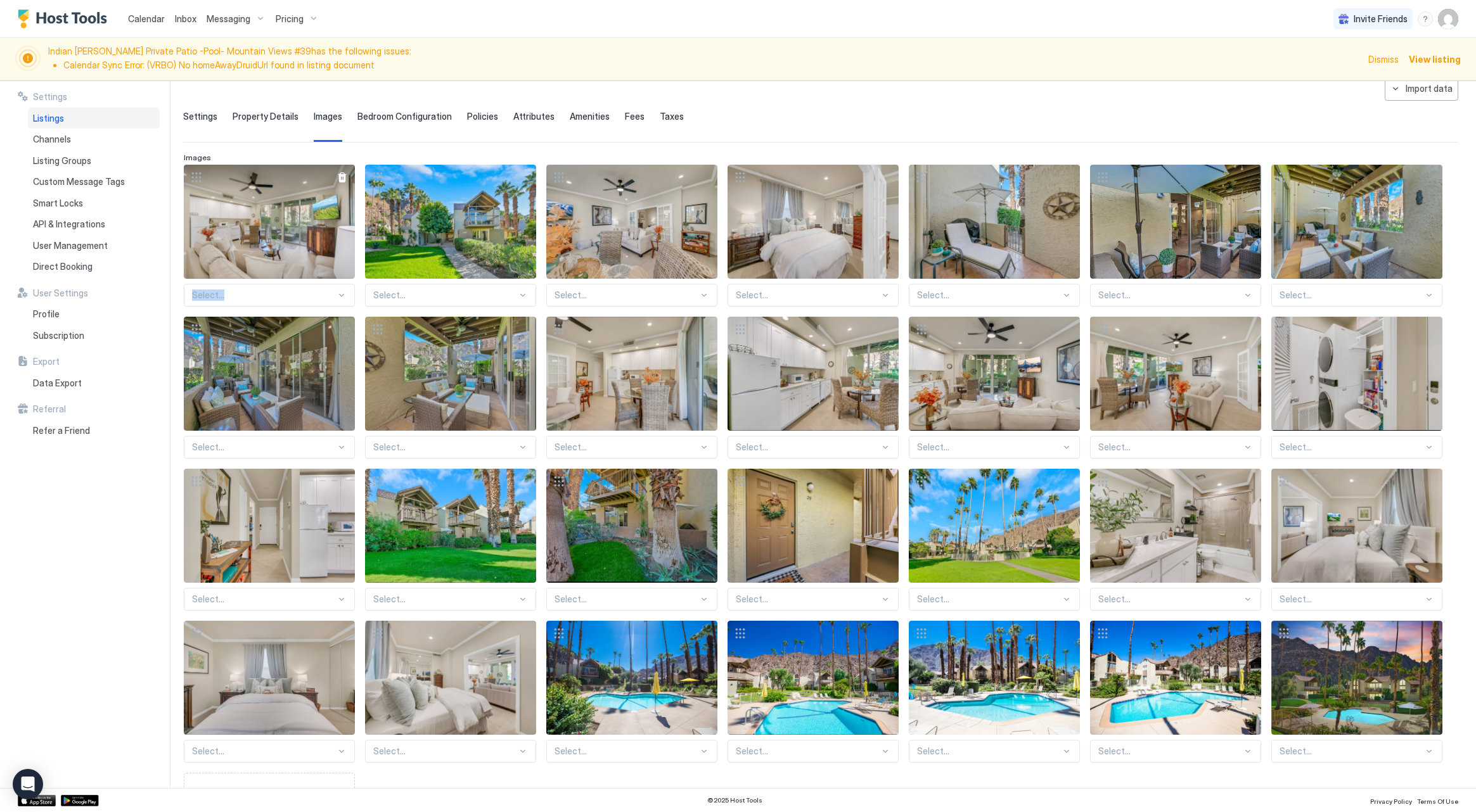
click at [296, 220] on div "Select... Select... Select... Select... Select... Select... Select... Select...…" at bounding box center [821, 526] width 1274 height 722
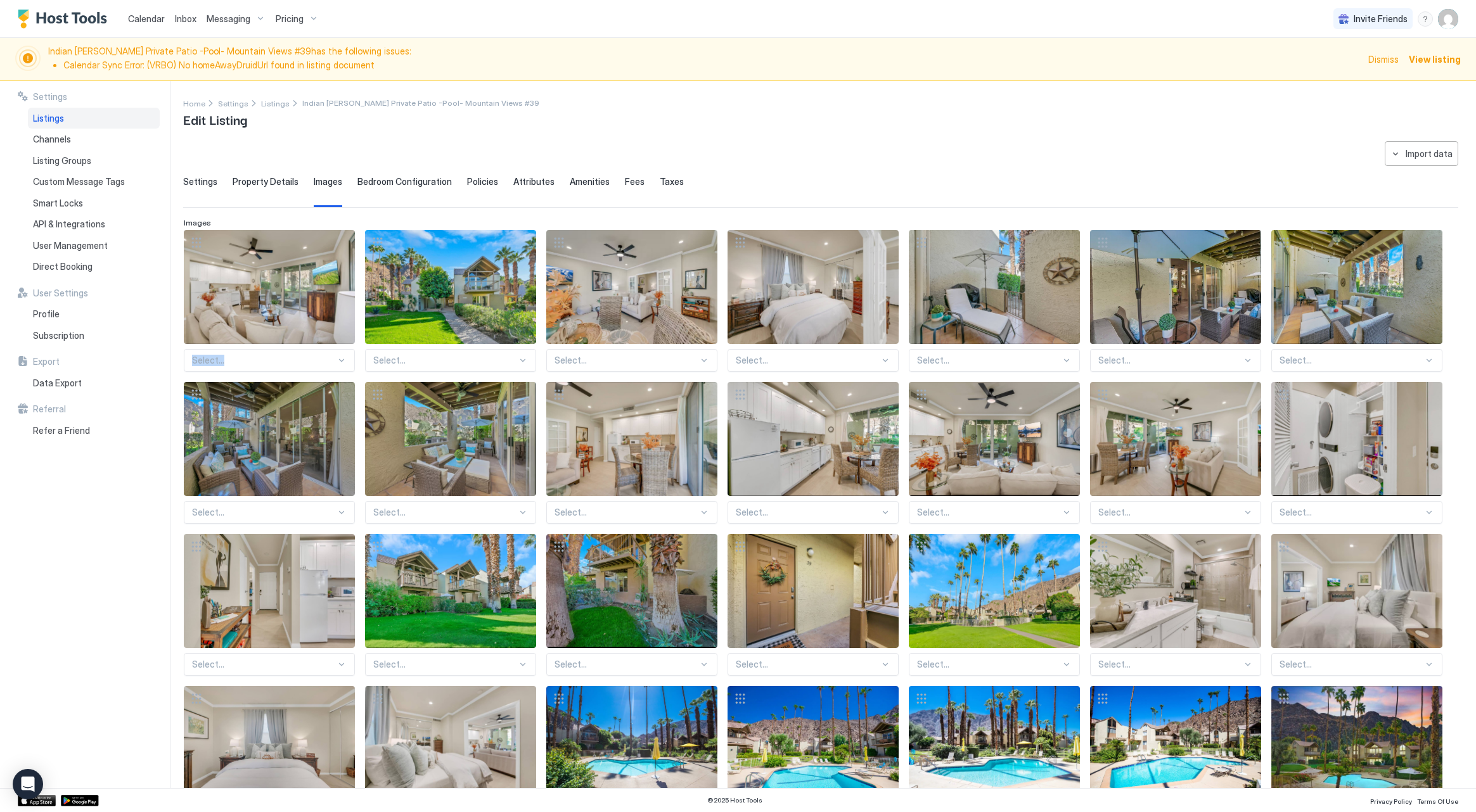
scroll to position [0, 0]
drag, startPoint x: 913, startPoint y: 159, endPoint x: 848, endPoint y: 134, distance: 69.6
click at [913, 160] on div "**********" at bounding box center [821, 564] width 1275 height 844
drag, startPoint x: 483, startPoint y: 279, endPoint x: 342, endPoint y: 266, distance: 141.6
click at [320, 267] on div "Select... Select... Select... Select... Select... Select... Select... Select...…" at bounding box center [821, 591] width 1274 height 722
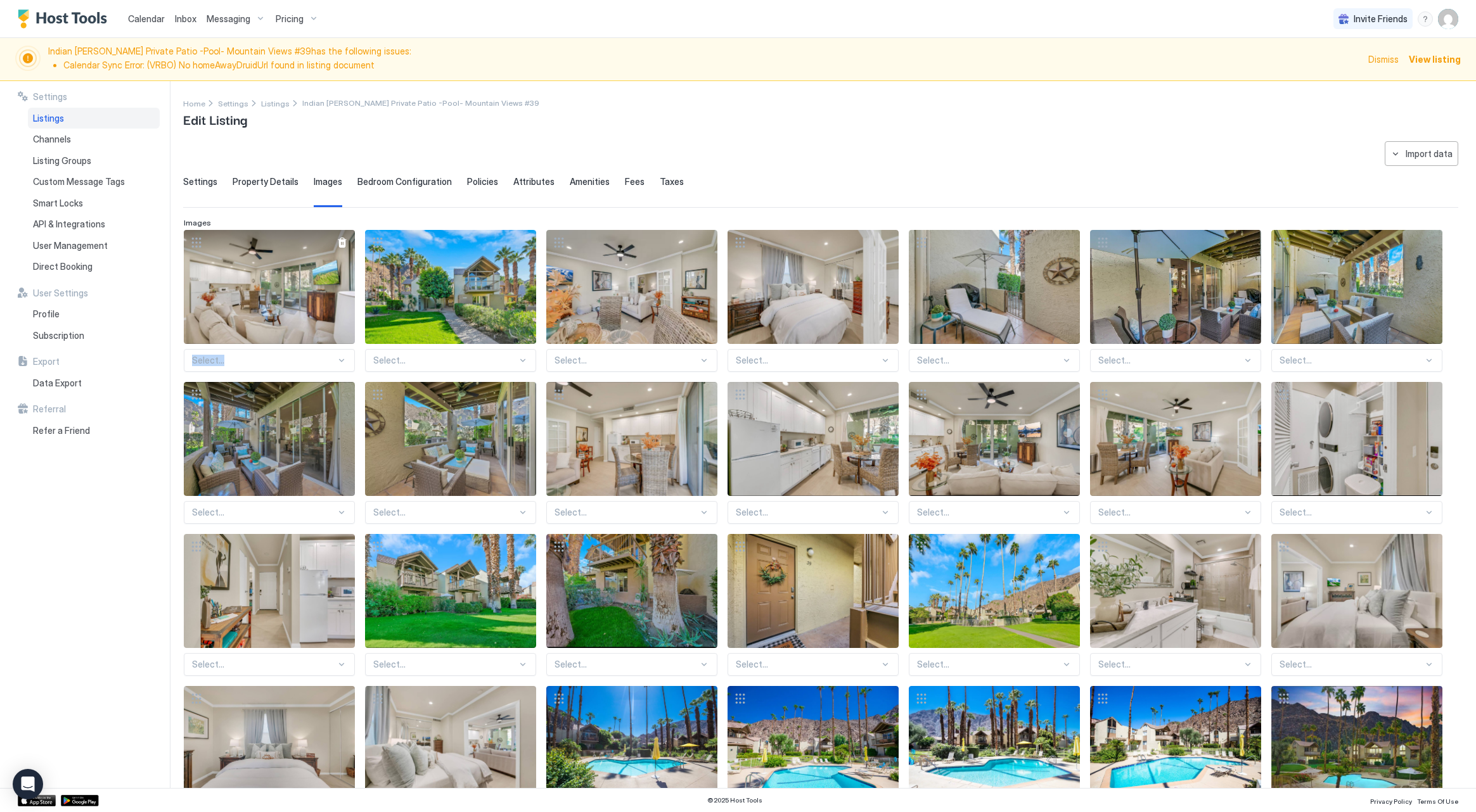
drag, startPoint x: 387, startPoint y: 253, endPoint x: 348, endPoint y: 232, distance: 44.3
click at [336, 234] on div "Select... Select... Select... Select... Select... Select... Select... Select...…" at bounding box center [821, 591] width 1274 height 722
drag, startPoint x: 409, startPoint y: 236, endPoint x: 323, endPoint y: 236, distance: 86.0
click at [323, 235] on div "Select... Select... Select... Select... Select... Select... Select... Select...…" at bounding box center [821, 591] width 1274 height 722
drag, startPoint x: 249, startPoint y: 275, endPoint x: 445, endPoint y: 427, distance: 248.0
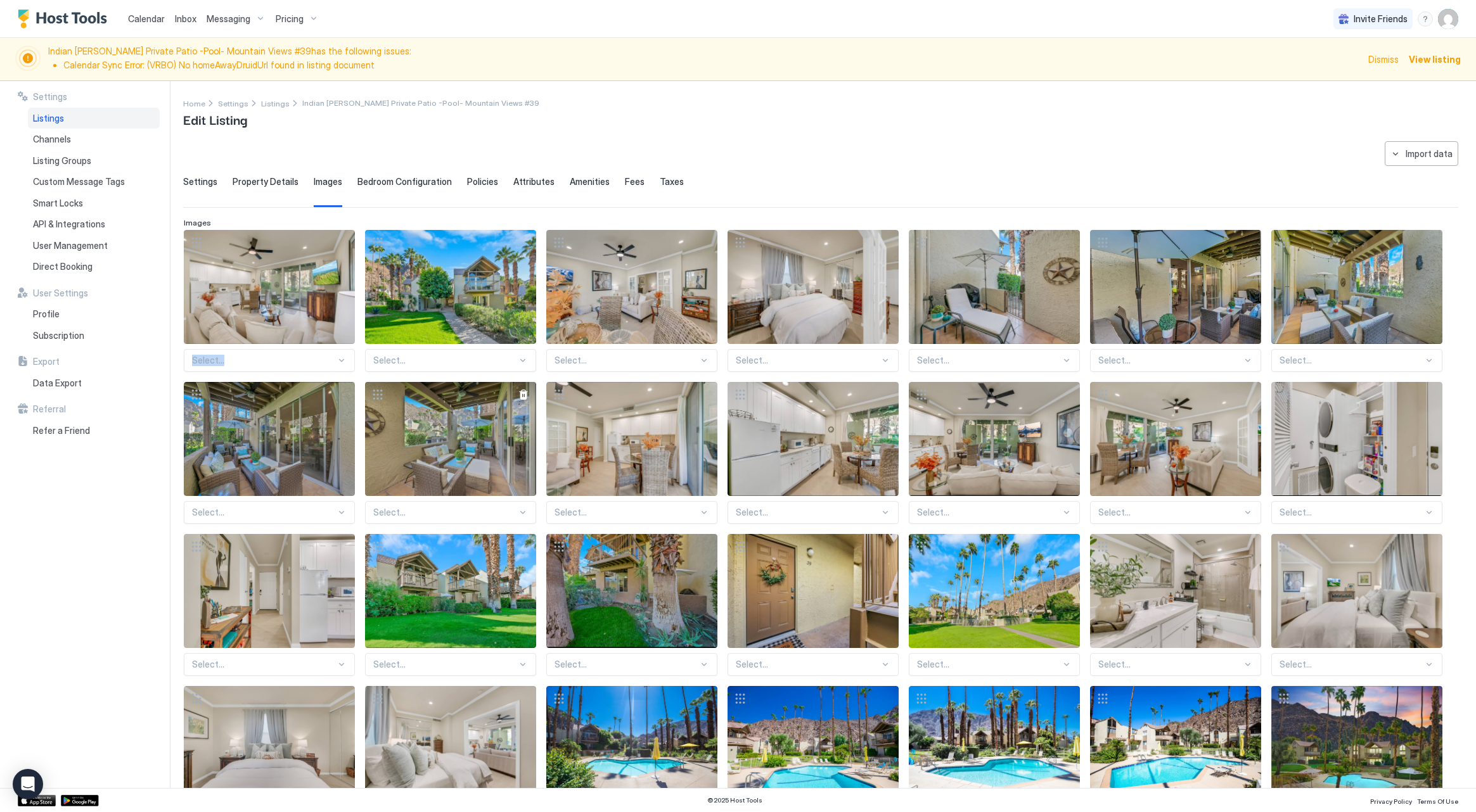
click at [416, 284] on div "Select... Select... Select... Select... Select... Select... Select... Select...…" at bounding box center [821, 591] width 1274 height 722
click at [296, 446] on div "Select... Select... Select... Select... Select... Select... Select... Select...…" at bounding box center [821, 591] width 1274 height 722
click at [296, 446] on div "View image" at bounding box center [269, 438] width 171 height 114
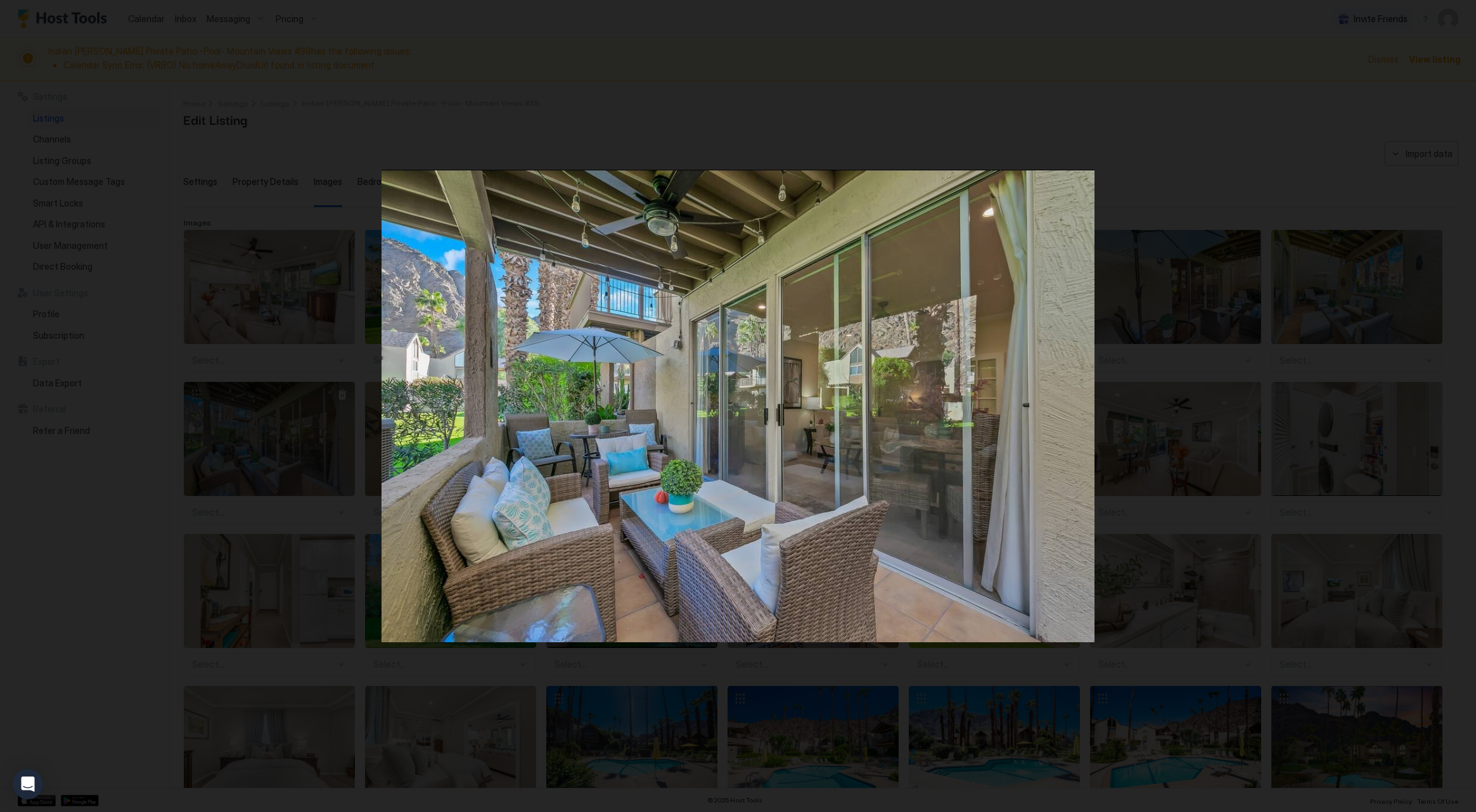
click at [296, 446] on div at bounding box center [738, 406] width 1476 height 812
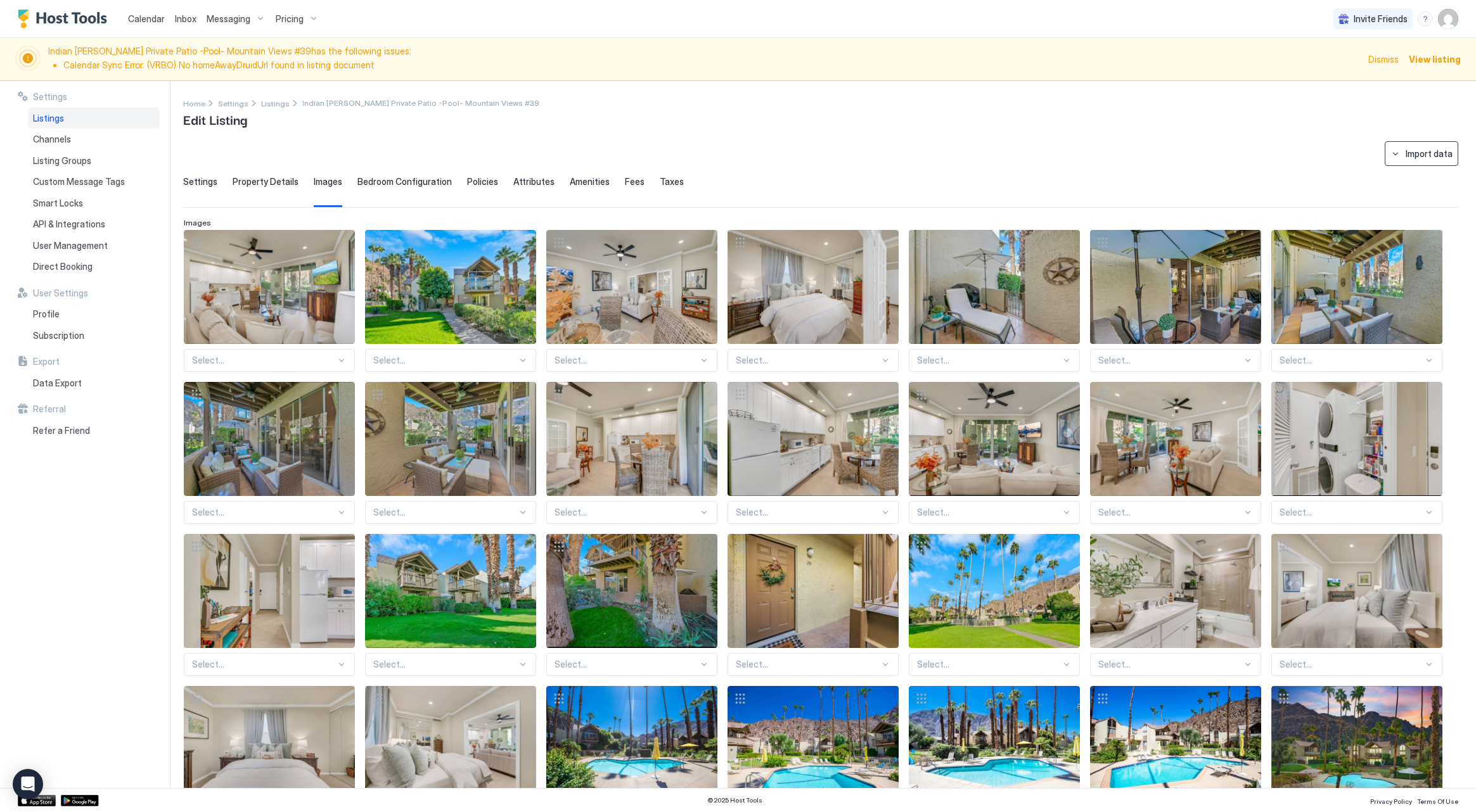
click at [1396, 153] on button "Import data" at bounding box center [1421, 153] width 74 height 25
click at [1177, 152] on div at bounding box center [738, 406] width 1476 height 812
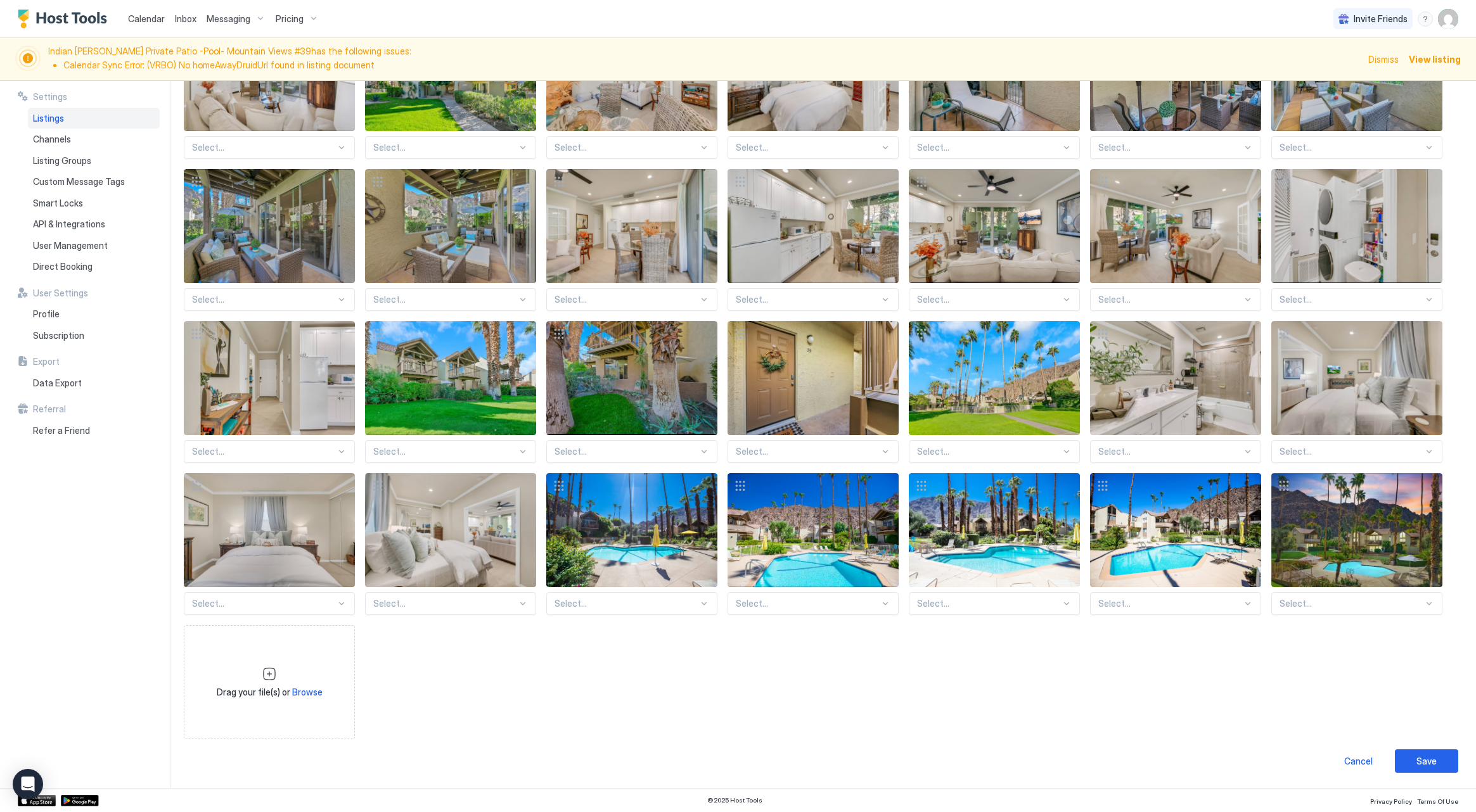
scroll to position [212, 0]
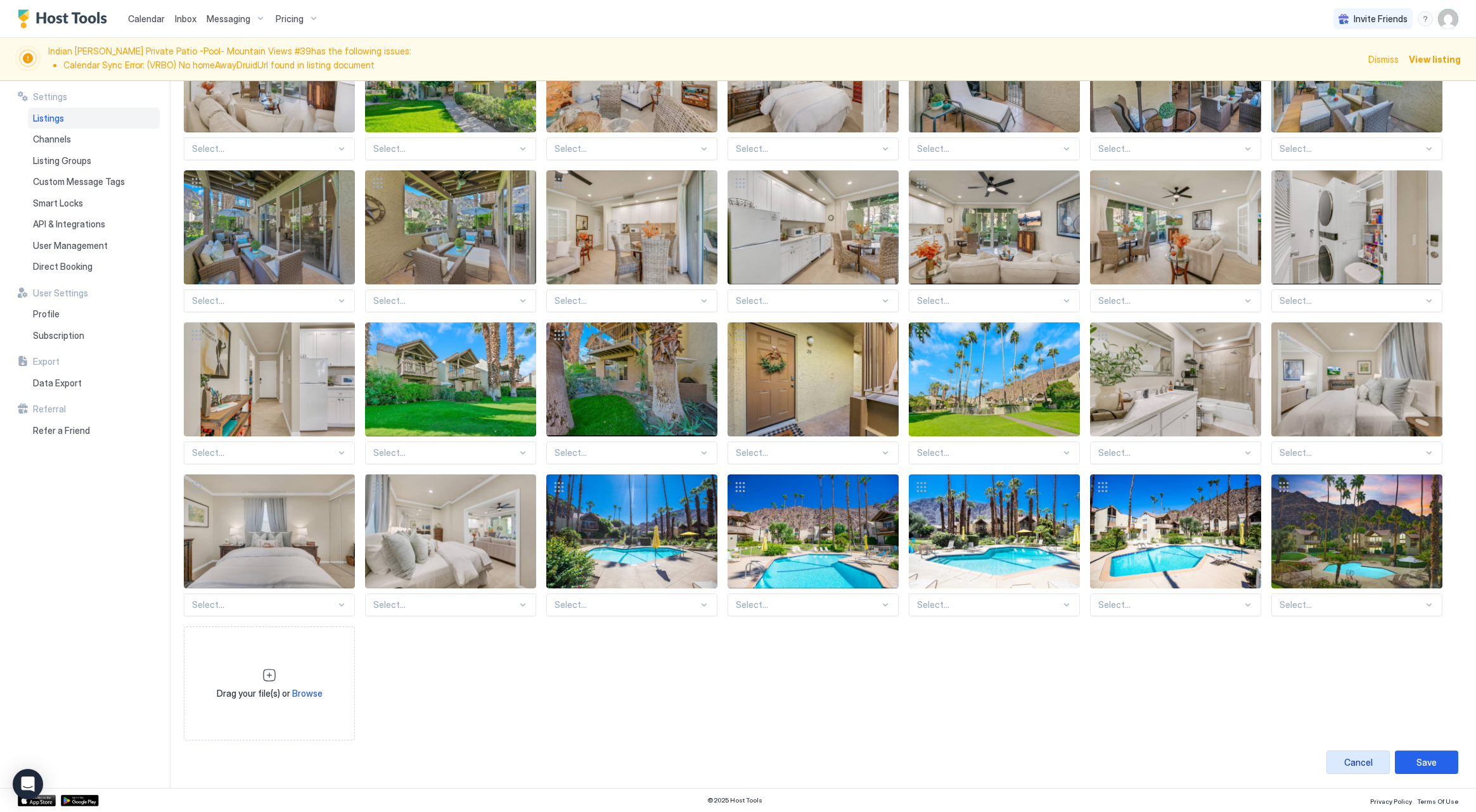
click at [1364, 765] on div "Cancel" at bounding box center [1358, 762] width 29 height 13
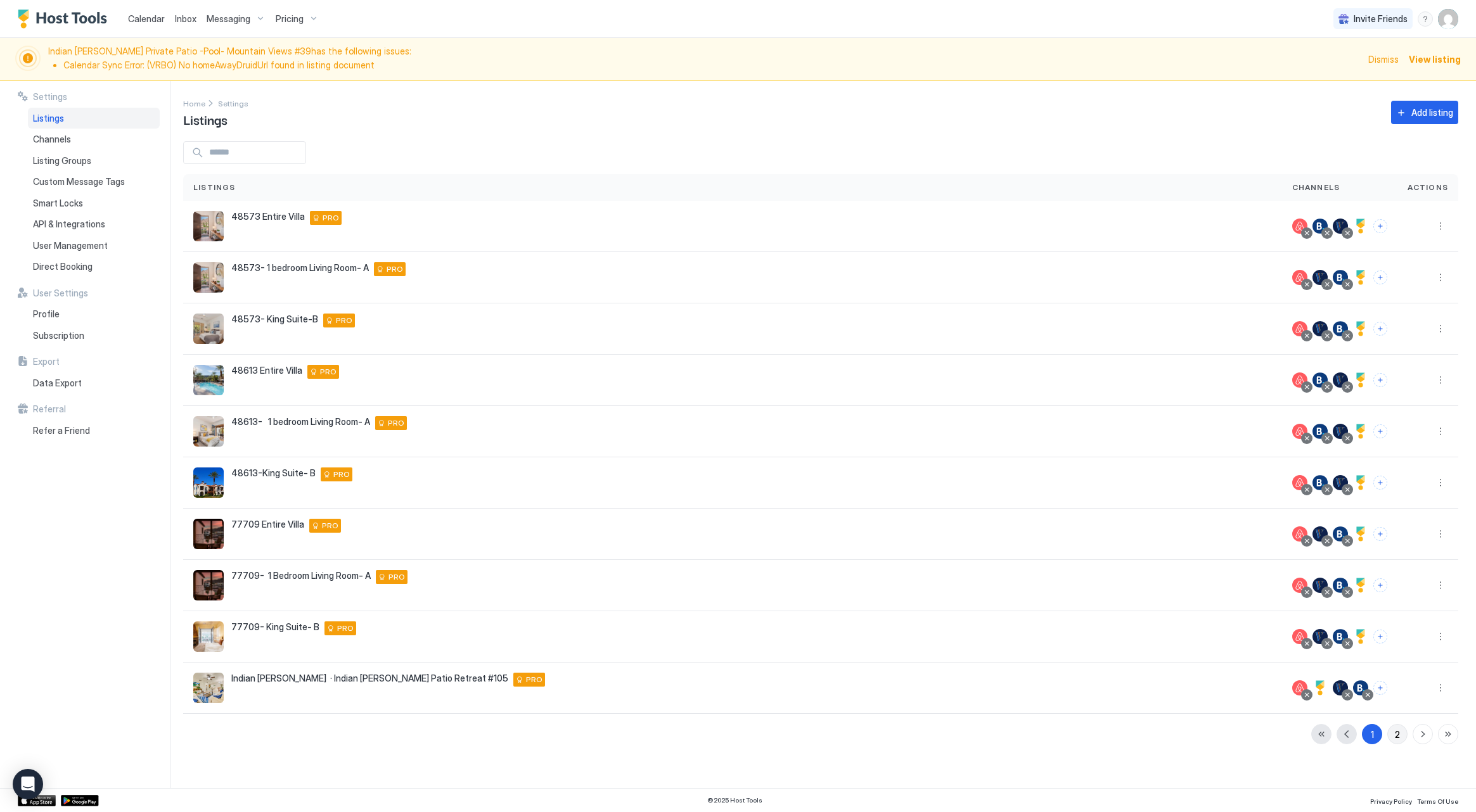
click at [1401, 733] on button "2" at bounding box center [1397, 734] width 20 height 20
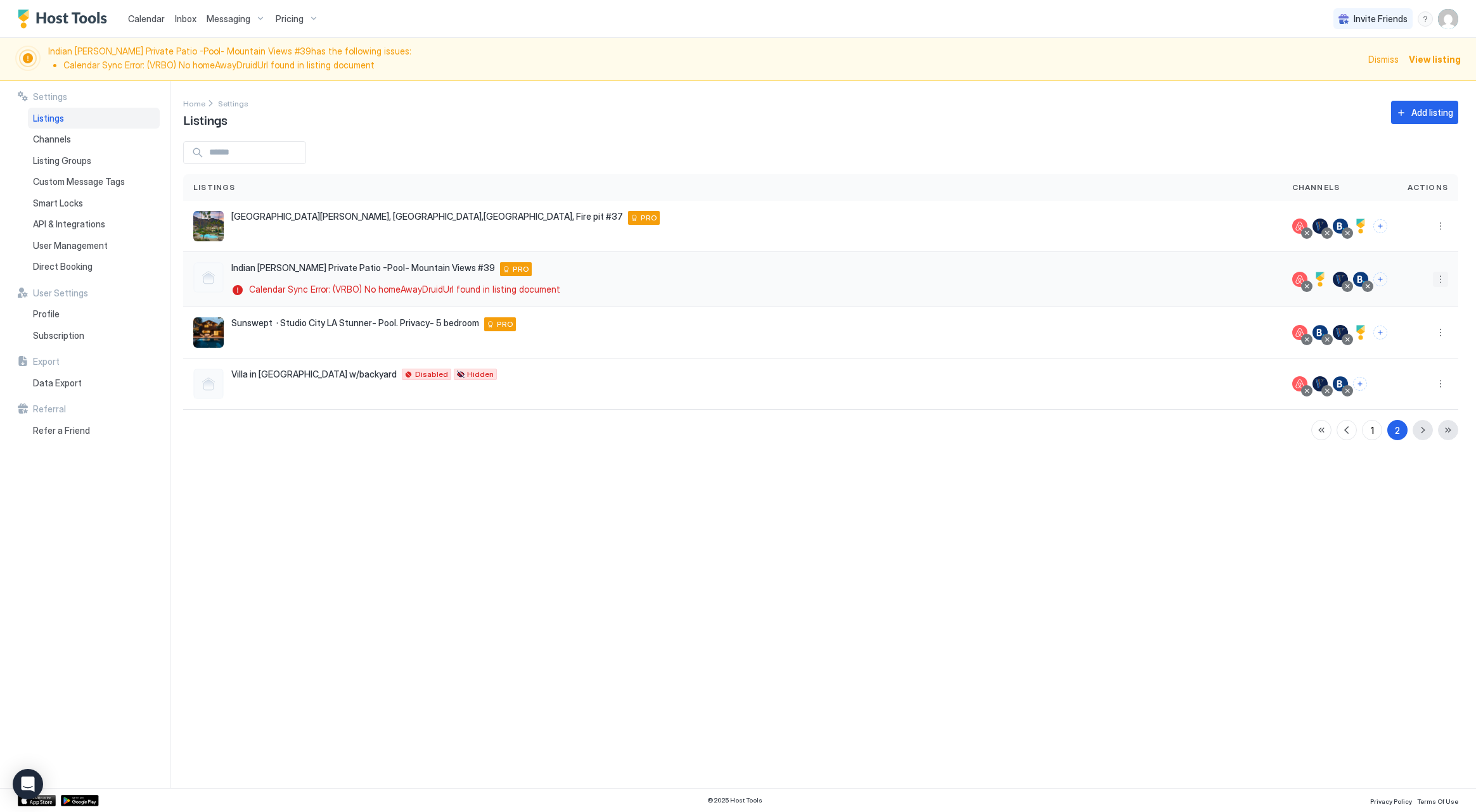
click at [1446, 279] on button "More options" at bounding box center [1440, 279] width 15 height 15
click at [1407, 332] on div "Edit Listing" at bounding box center [1367, 338] width 161 height 20
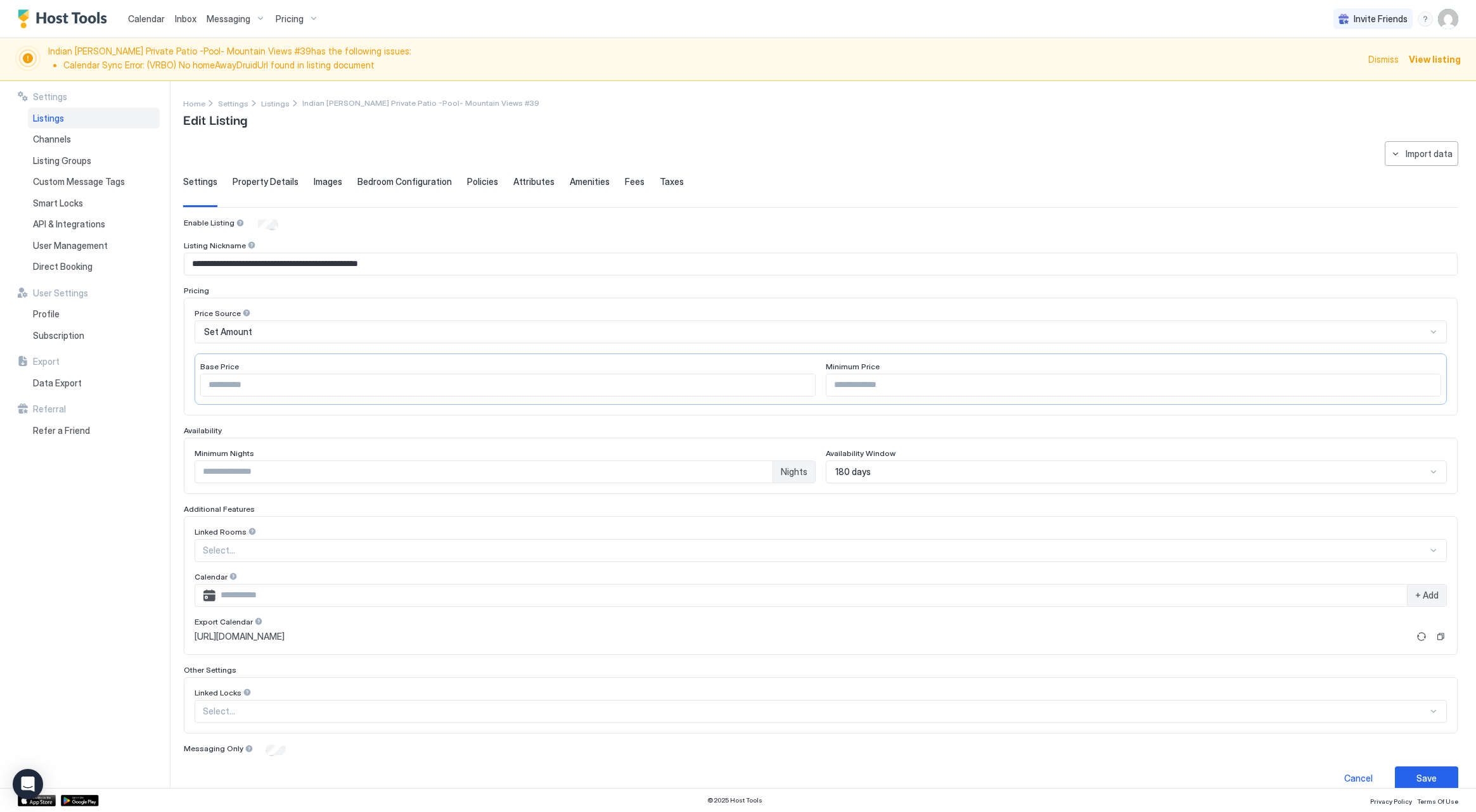
click at [321, 184] on span "Images" at bounding box center [327, 182] width 29 height 11
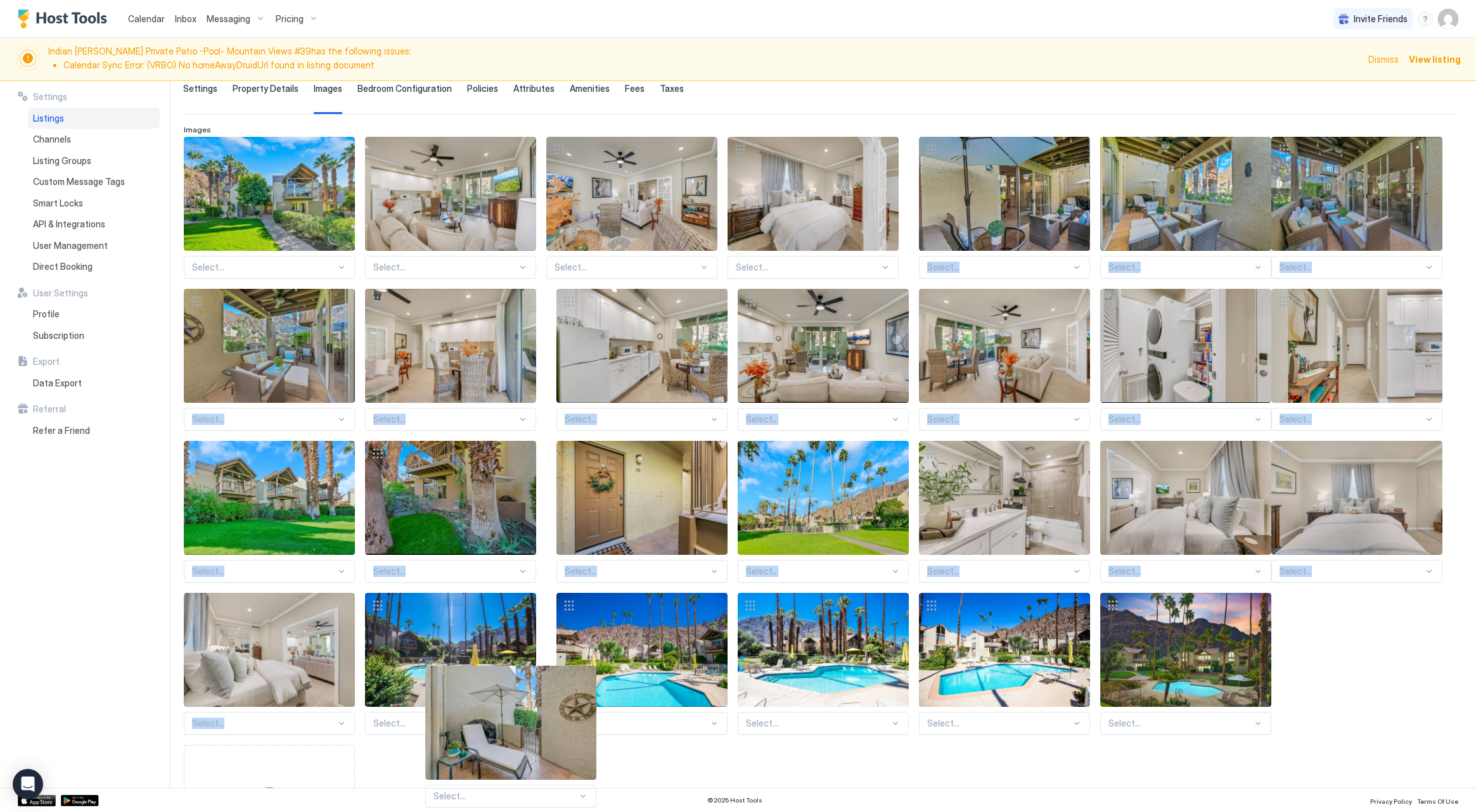
scroll to position [99, 0]
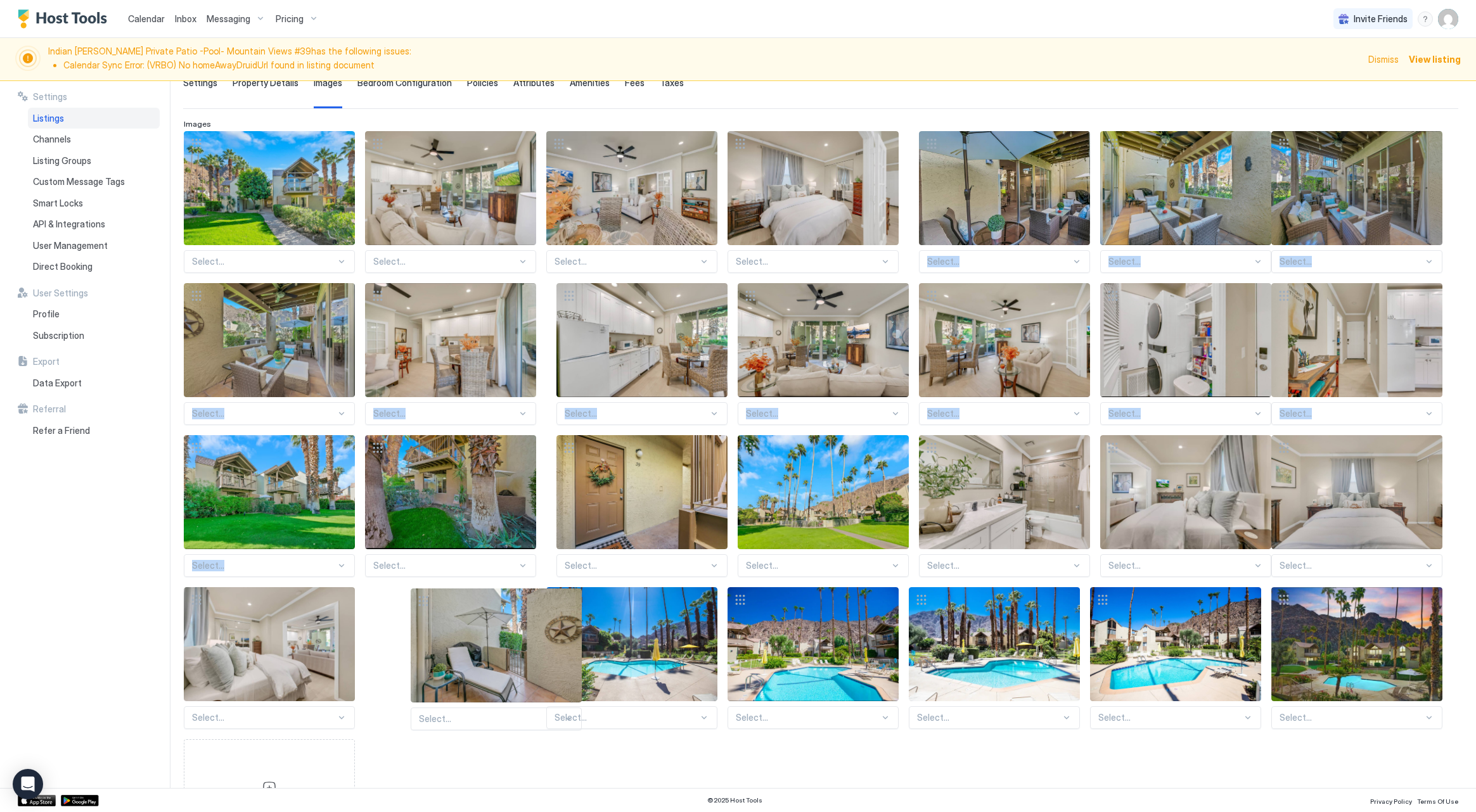
drag, startPoint x: 922, startPoint y: 243, endPoint x: 424, endPoint y: 600, distance: 612.7
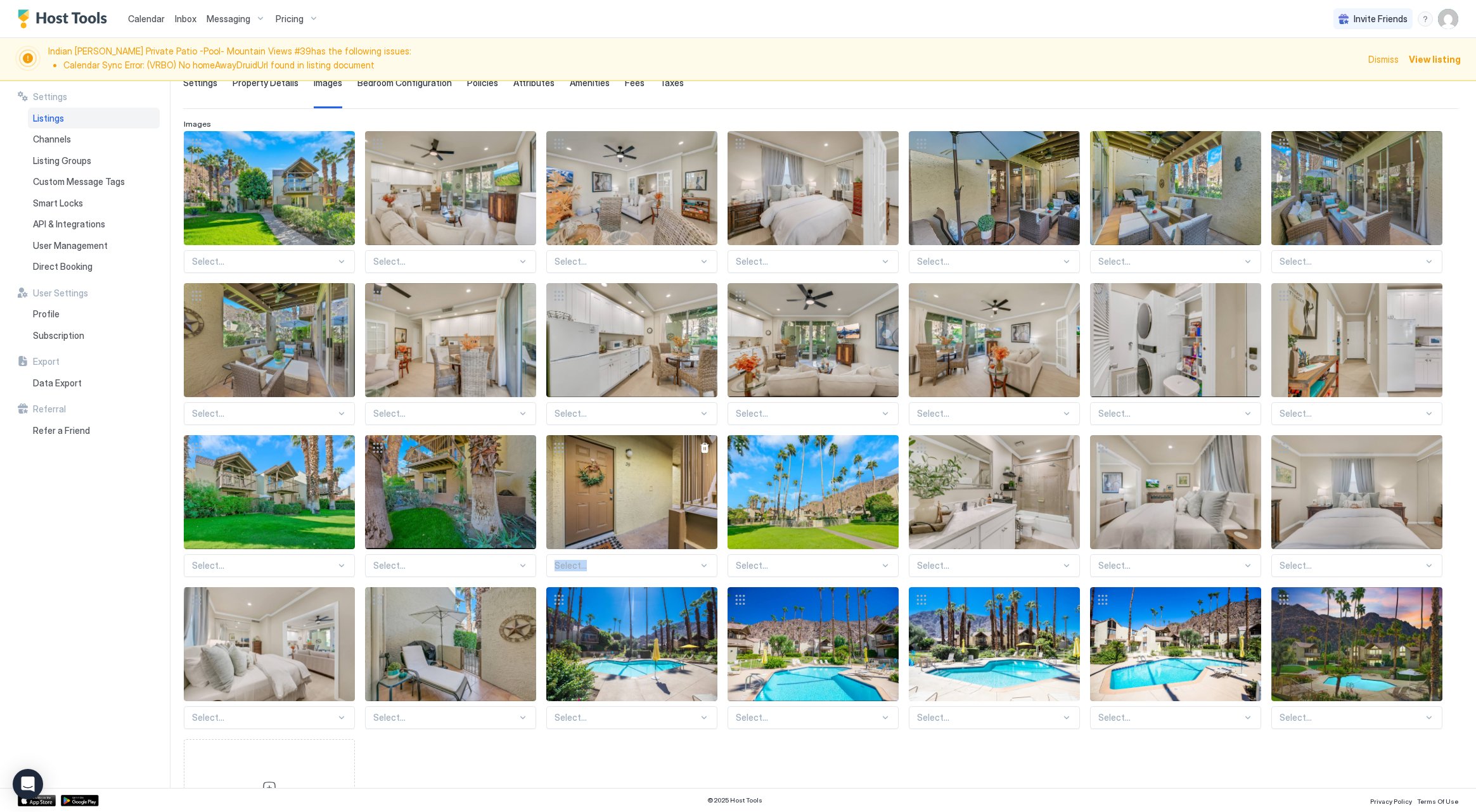
drag, startPoint x: 743, startPoint y: 446, endPoint x: 665, endPoint y: 523, distance: 109.6
click at [655, 529] on div "Select... Select... Select... Select... Select... Select... Select... Select...…" at bounding box center [821, 492] width 1274 height 722
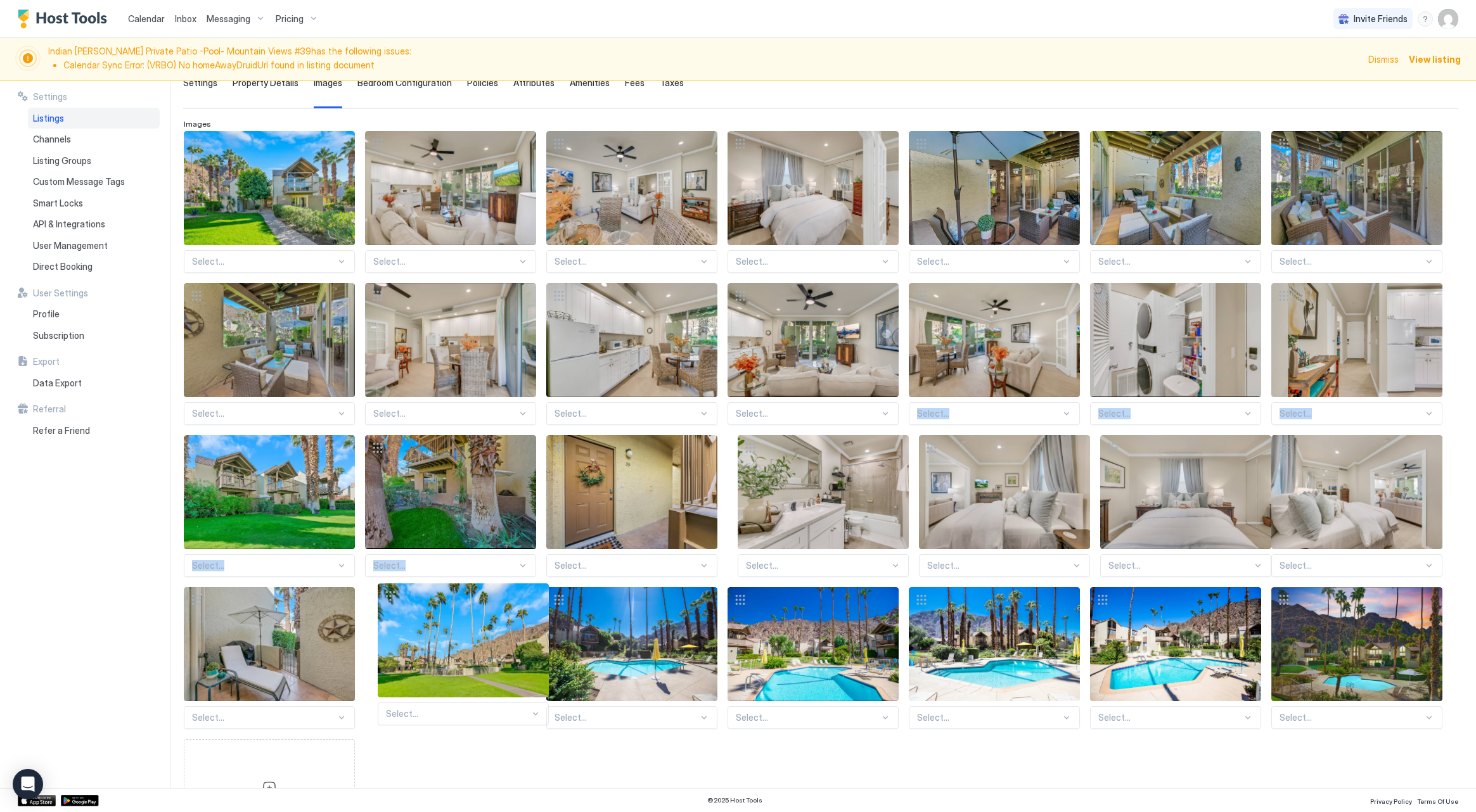
drag, startPoint x: 742, startPoint y: 443, endPoint x: 392, endPoint y: 592, distance: 380.4
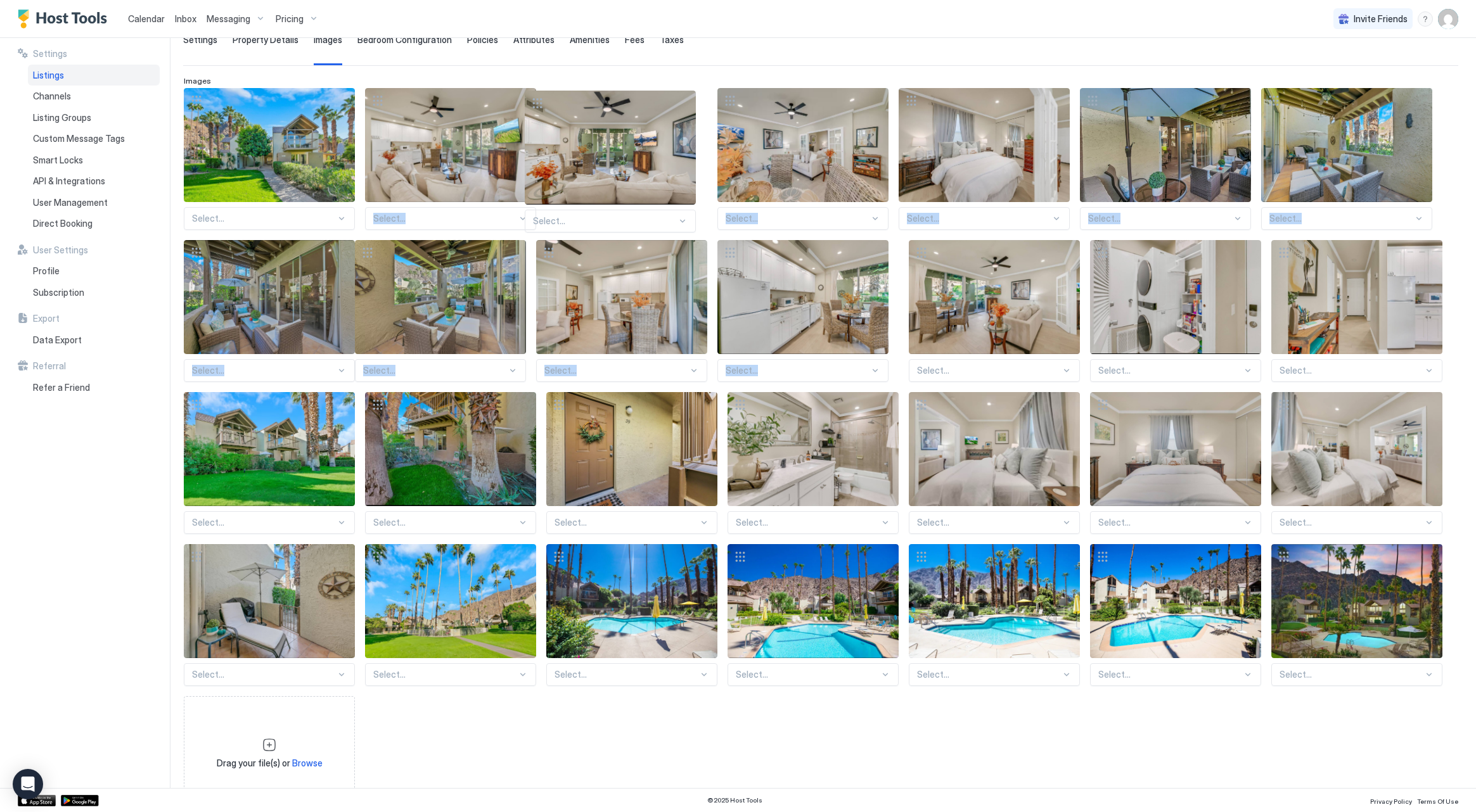
drag, startPoint x: 740, startPoint y: 297, endPoint x: 542, endPoint y: 104, distance: 276.5
click at [540, 105] on div "Select... Select... Select... Select... Select... Select... Select... Select...…" at bounding box center [821, 449] width 1274 height 722
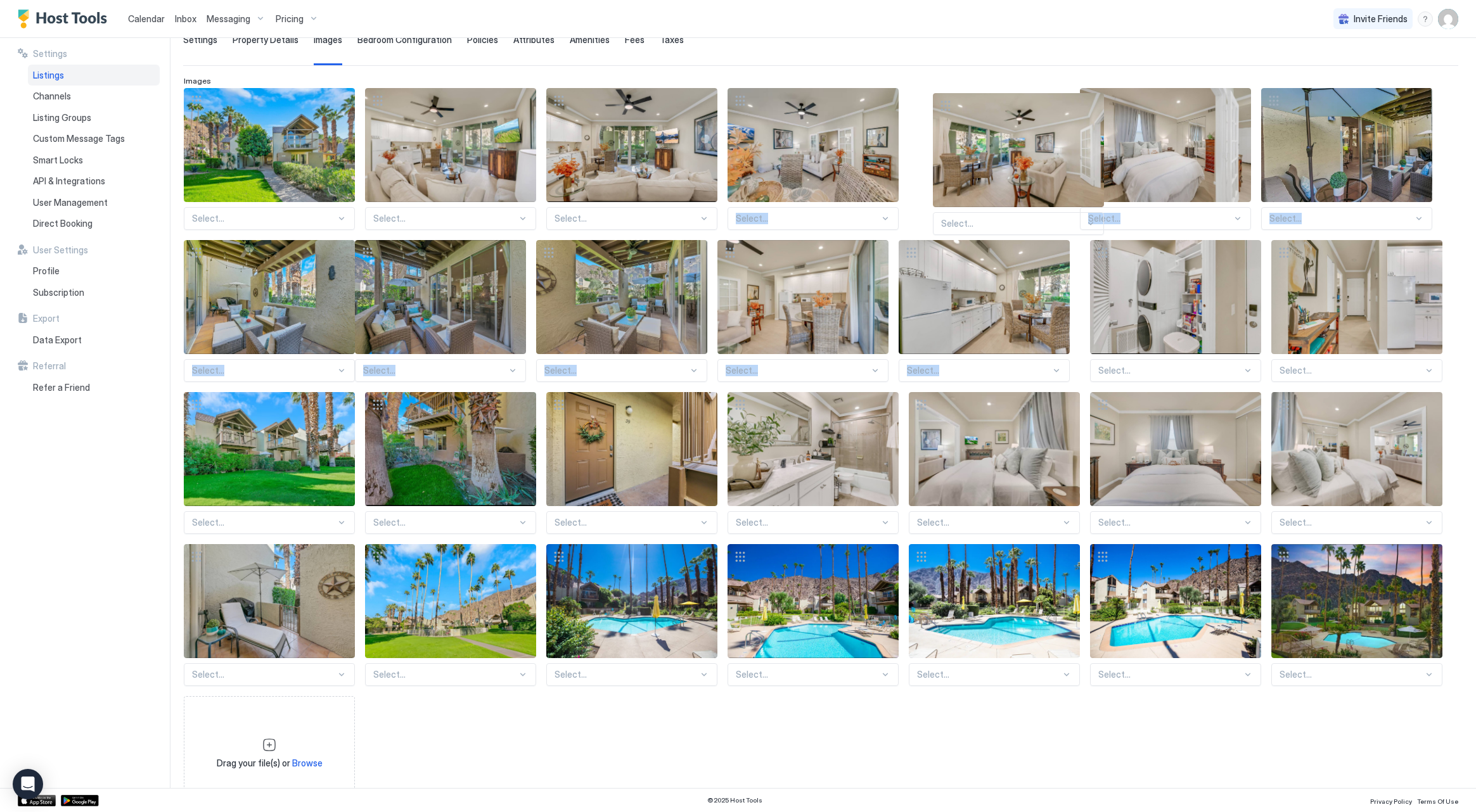
drag, startPoint x: 920, startPoint y: 248, endPoint x: 941, endPoint y: 102, distance: 147.5
click at [941, 102] on div "Select... Select... Select... Select... Select... Select... Select... Select...…" at bounding box center [821, 449] width 1274 height 722
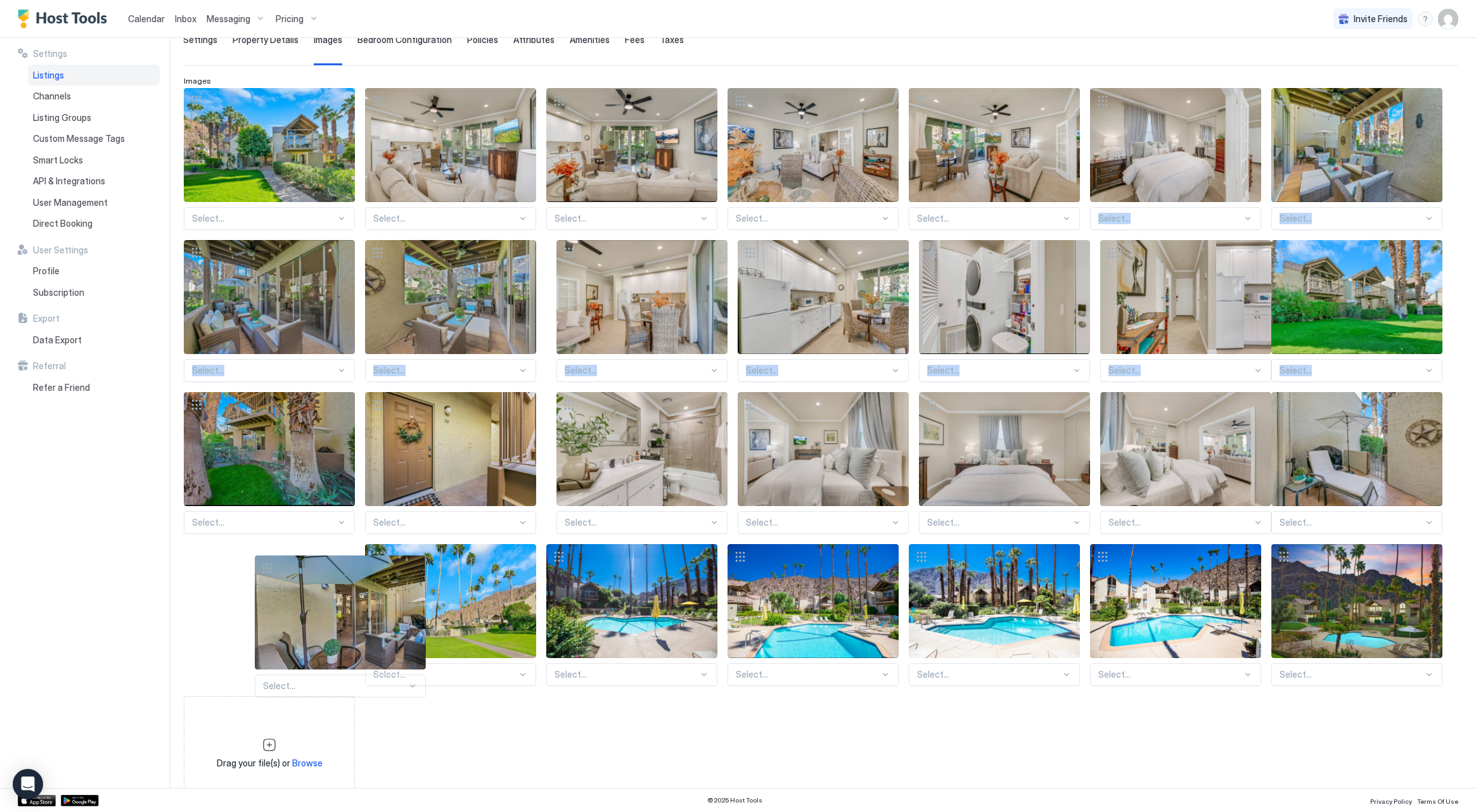
drag, startPoint x: 1282, startPoint y: 99, endPoint x: 265, endPoint y: 567, distance: 1119.5
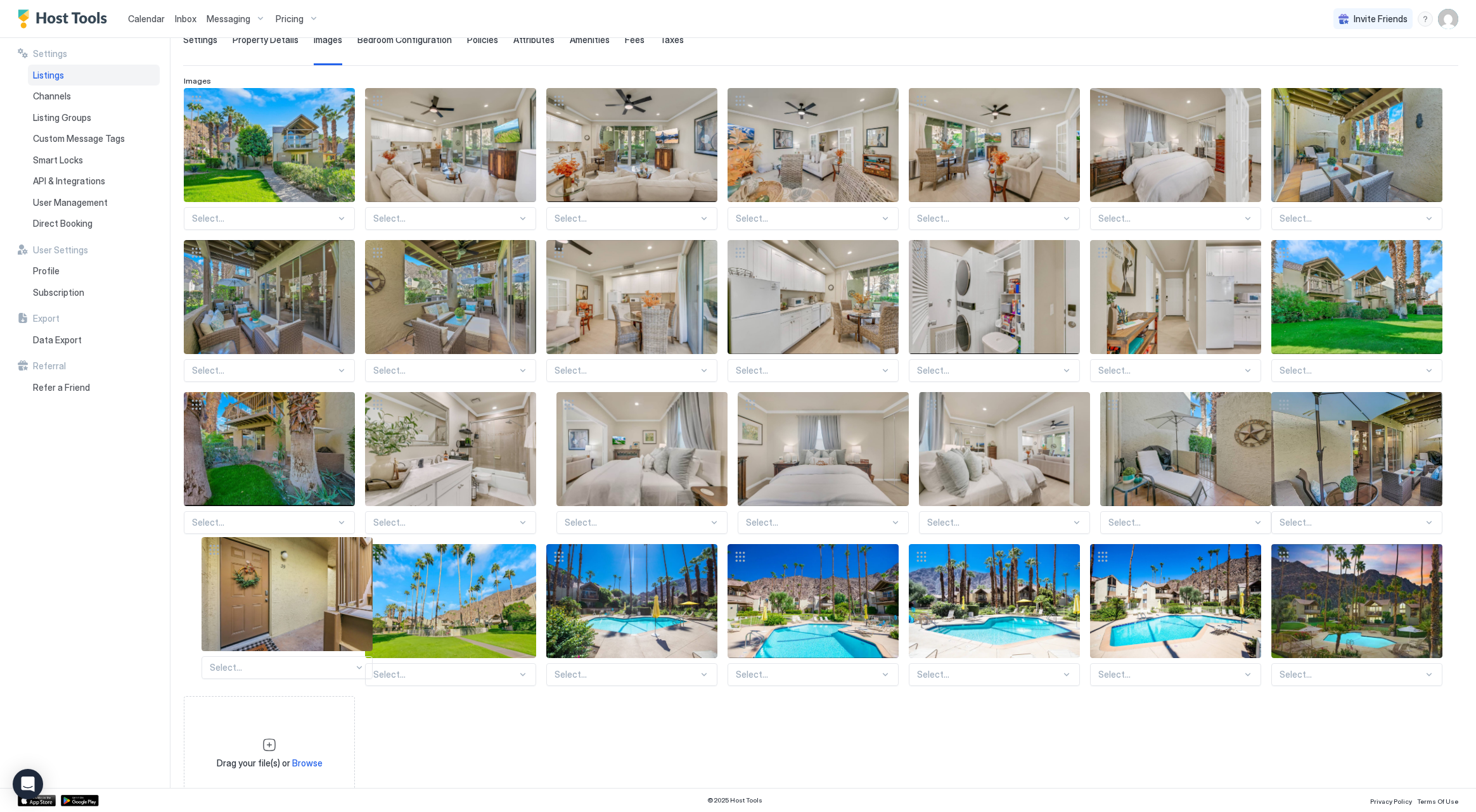
drag, startPoint x: 377, startPoint y: 400, endPoint x: 213, endPoint y: 546, distance: 219.6
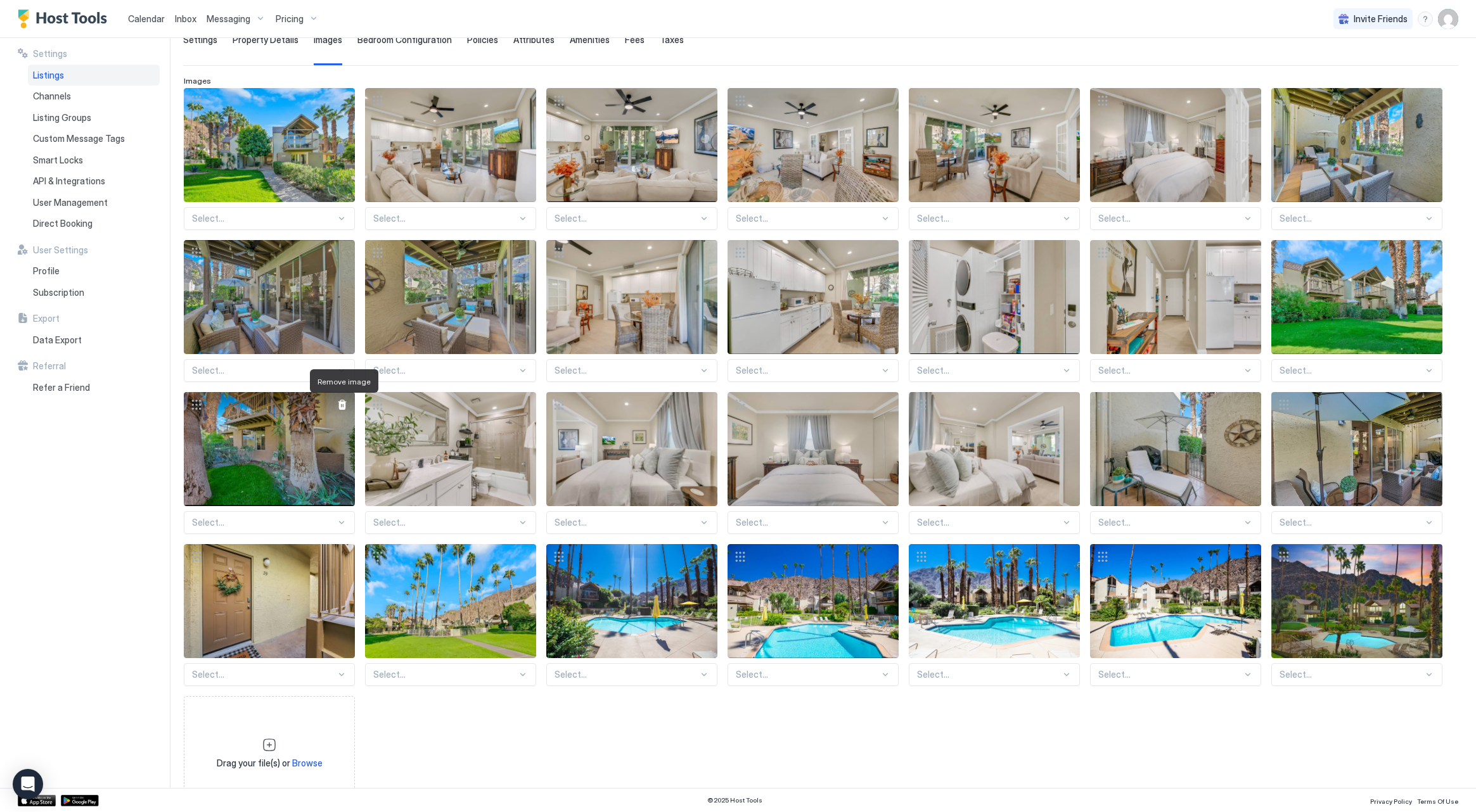
click at [340, 405] on div "Select... Select... Select... Select... Select... Select... Select... Select...…" at bounding box center [821, 449] width 1274 height 722
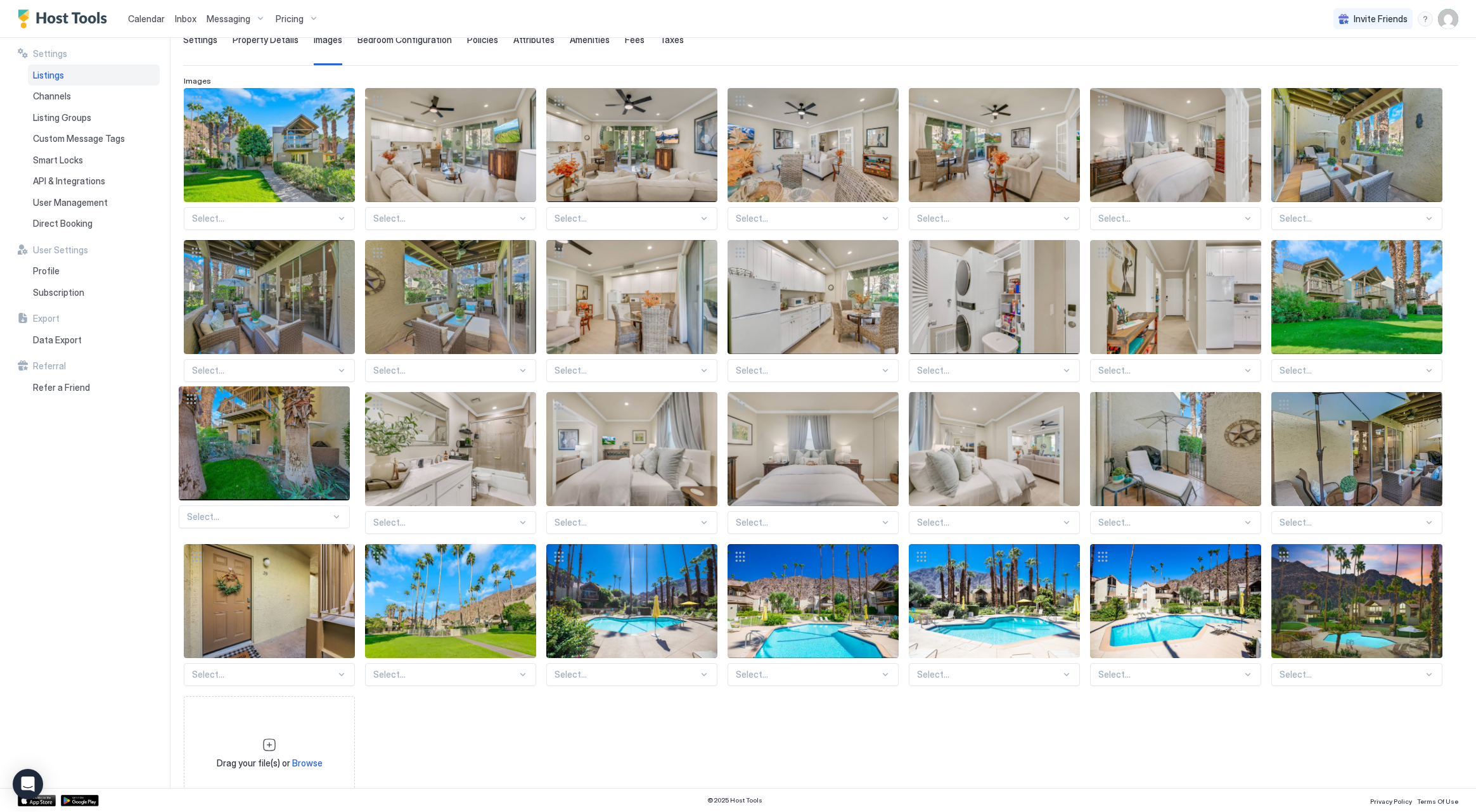
click at [335, 400] on div "Select... Select... Select... Select... Select... Select... Select... Select...…" at bounding box center [821, 449] width 1274 height 722
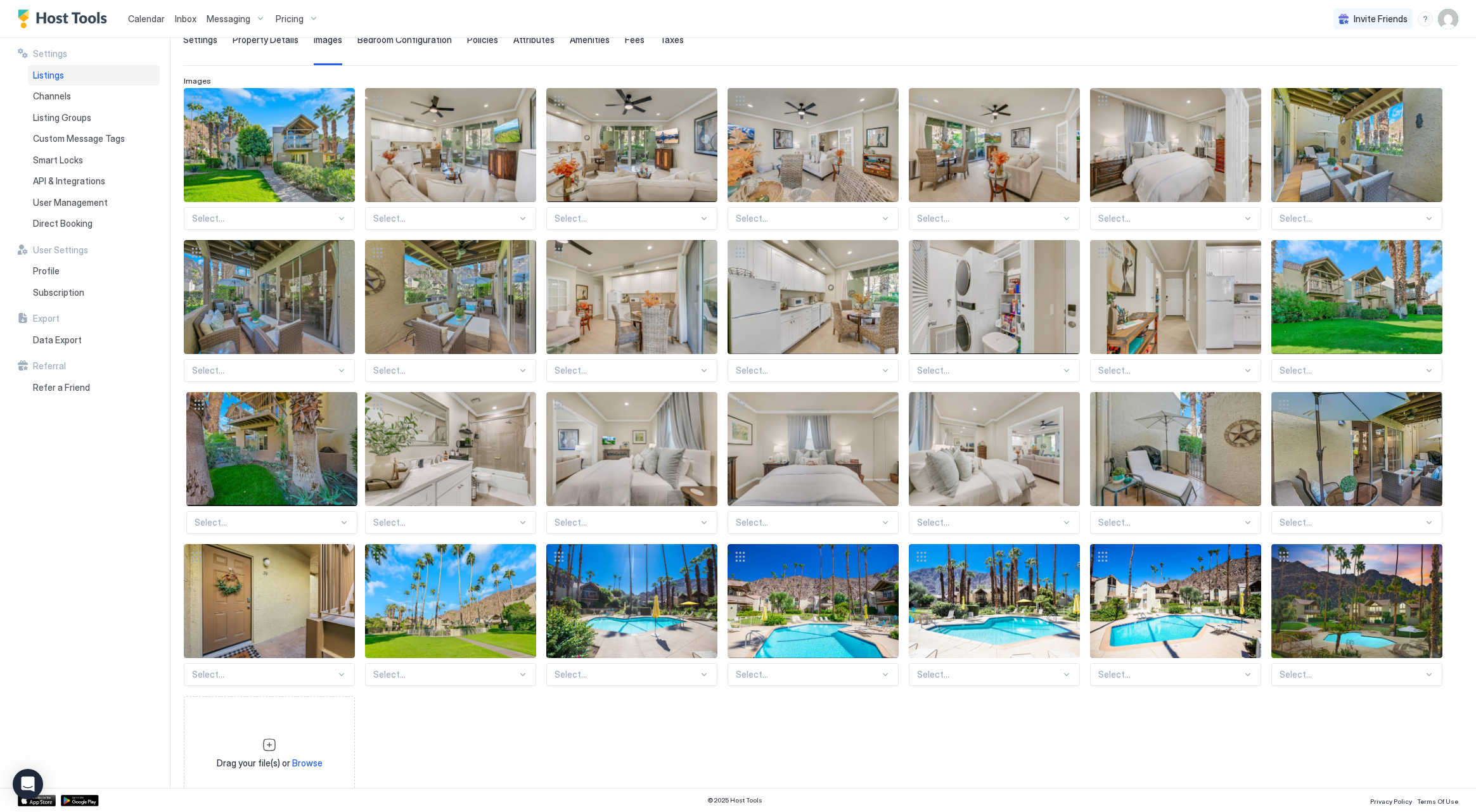
click at [342, 406] on div "Select... Select... Select... Select... Select... Select... Select... Select...…" at bounding box center [821, 449] width 1274 height 722
click at [344, 405] on div "Select... Select... Select... Select... Select... Select... Select... Select...…" at bounding box center [821, 449] width 1274 height 722
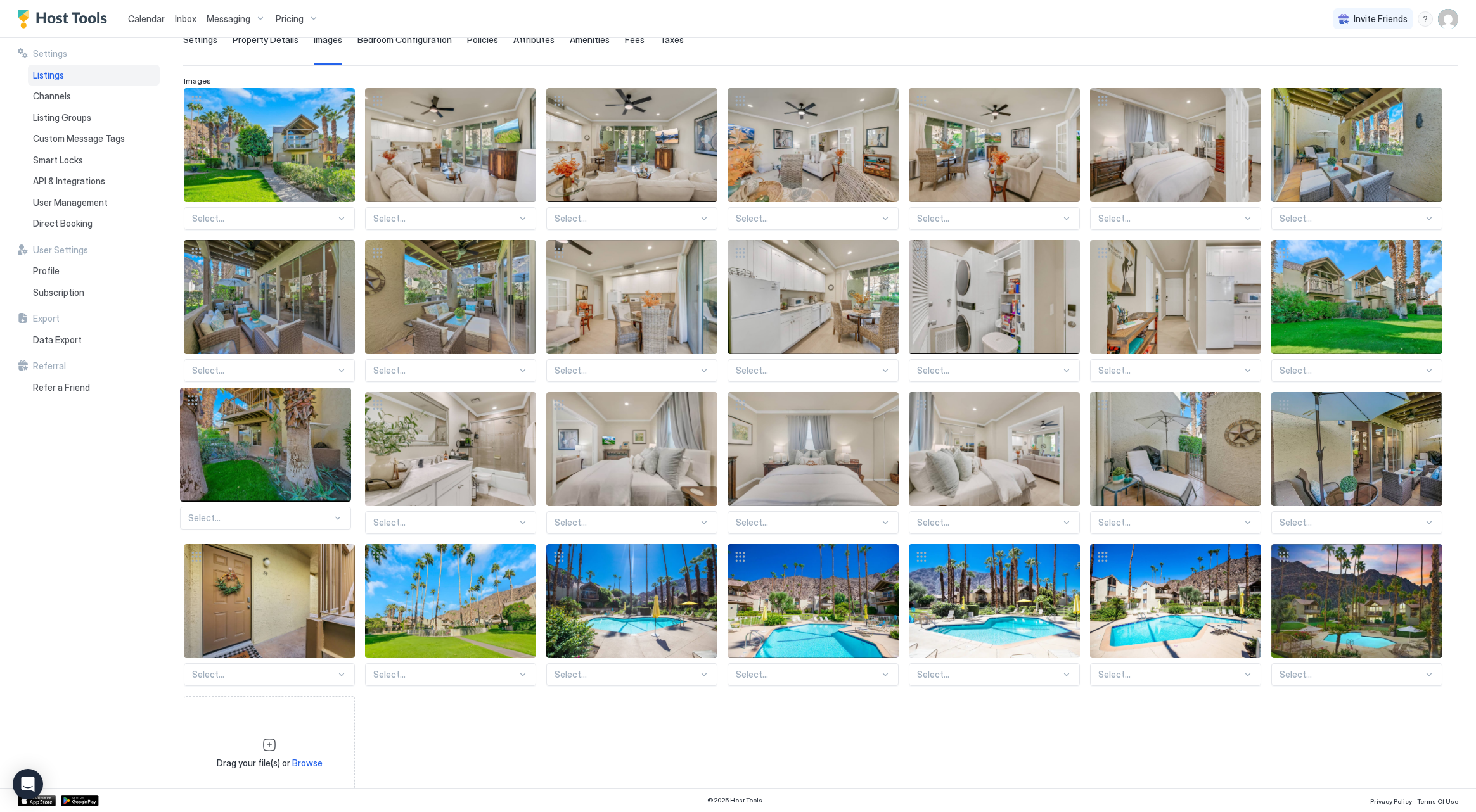
click at [335, 401] on div "Select... Select... Select... Select... Select... Select... Select... Select...…" at bounding box center [821, 449] width 1274 height 722
click at [334, 404] on div "Select... Select... Select... Select... Select... Select... Select... Select...…" at bounding box center [821, 449] width 1274 height 722
click at [337, 406] on div "Select... Select... Select... Select... Select... Select... Select... Select...…" at bounding box center [821, 449] width 1274 height 722
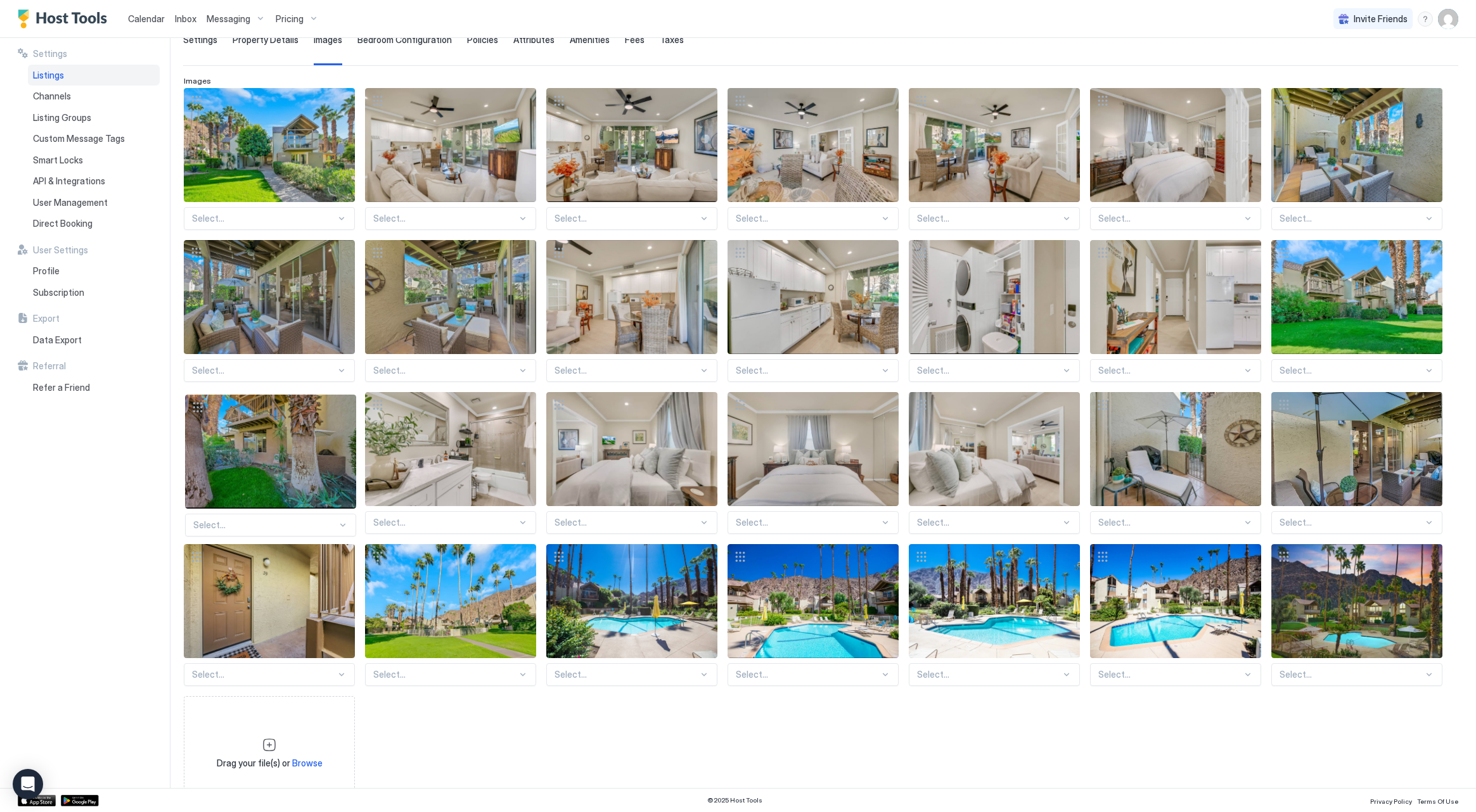
click at [341, 407] on div "Select... Select... Select... Select... Select... Select... Select... Select...…" at bounding box center [821, 449] width 1274 height 722
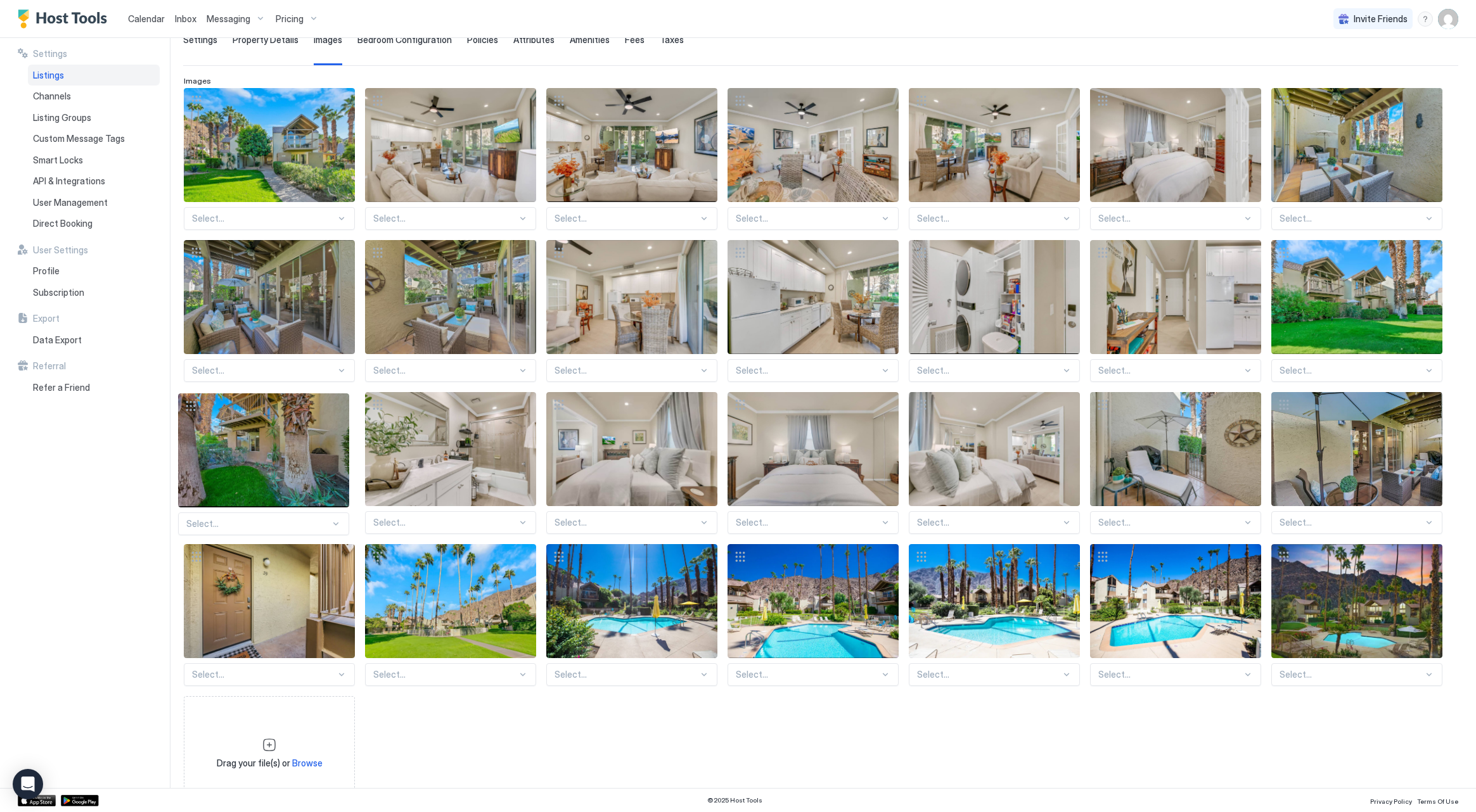
drag, startPoint x: 334, startPoint y: 406, endPoint x: 350, endPoint y: 405, distance: 16.0
click at [335, 406] on div "Select... Select... Select... Select... Select... Select... Select... Select...…" at bounding box center [821, 449] width 1274 height 722
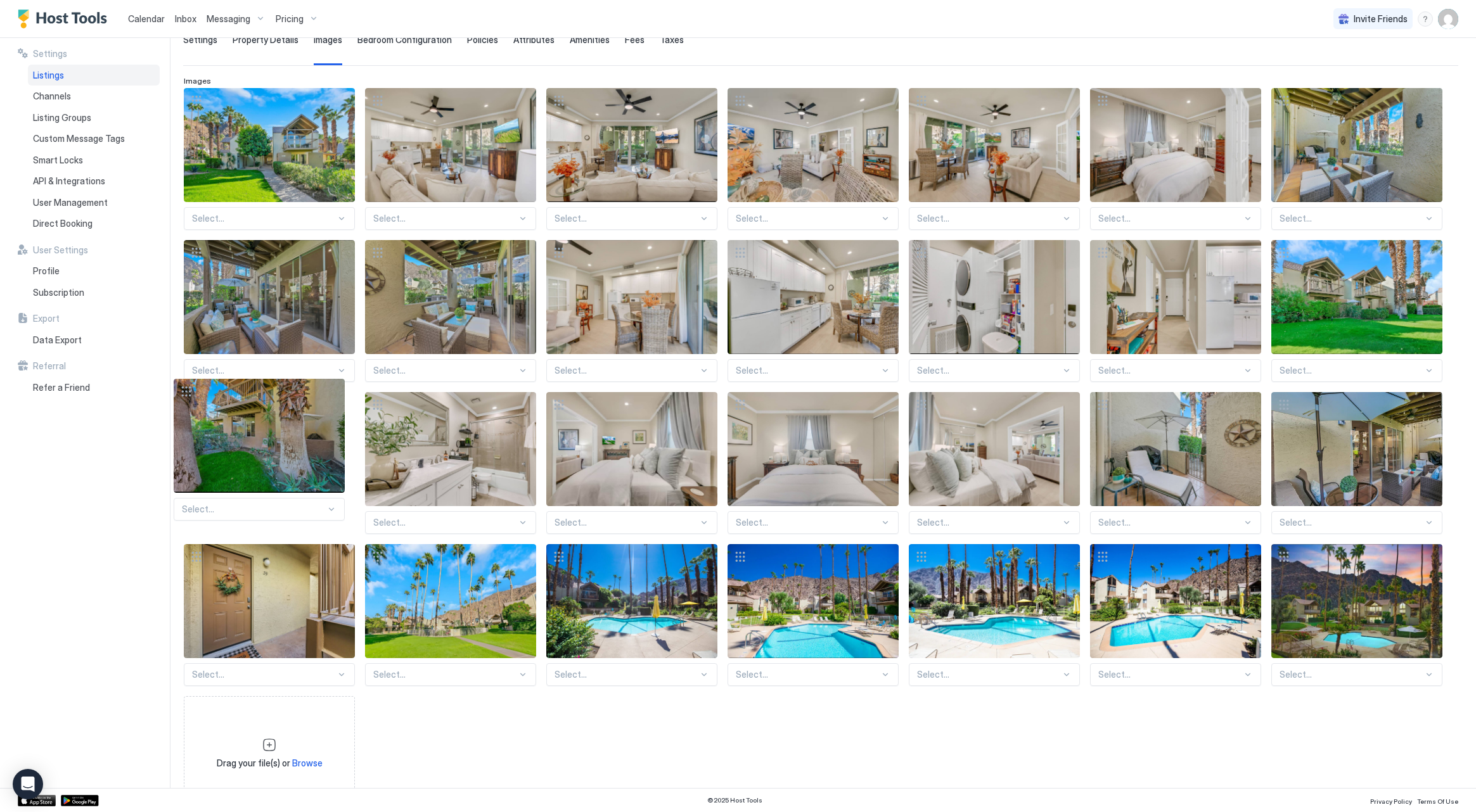
drag, startPoint x: 330, startPoint y: 392, endPoint x: 333, endPoint y: 404, distance: 12.4
click at [330, 395] on div "Select... Select... Select... Select... Select... Select... Select... Select...…" at bounding box center [821, 449] width 1274 height 722
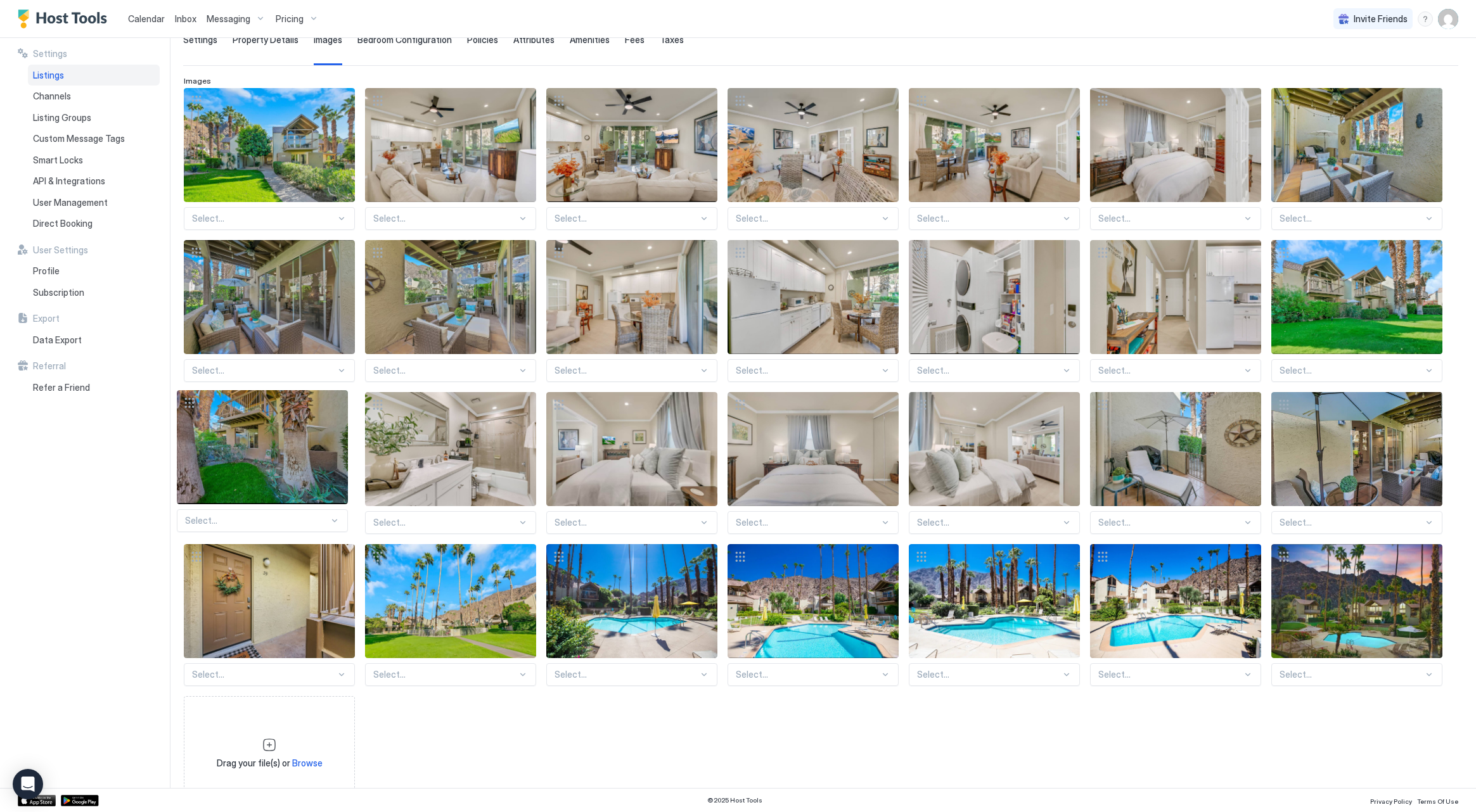
click at [333, 404] on div "Select... Select... Select... Select... Select... Select... Select... Select...…" at bounding box center [821, 449] width 1274 height 722
click at [334, 404] on div "Select... Select... Select... Select... Select... Select... Select... Select...…" at bounding box center [821, 449] width 1274 height 722
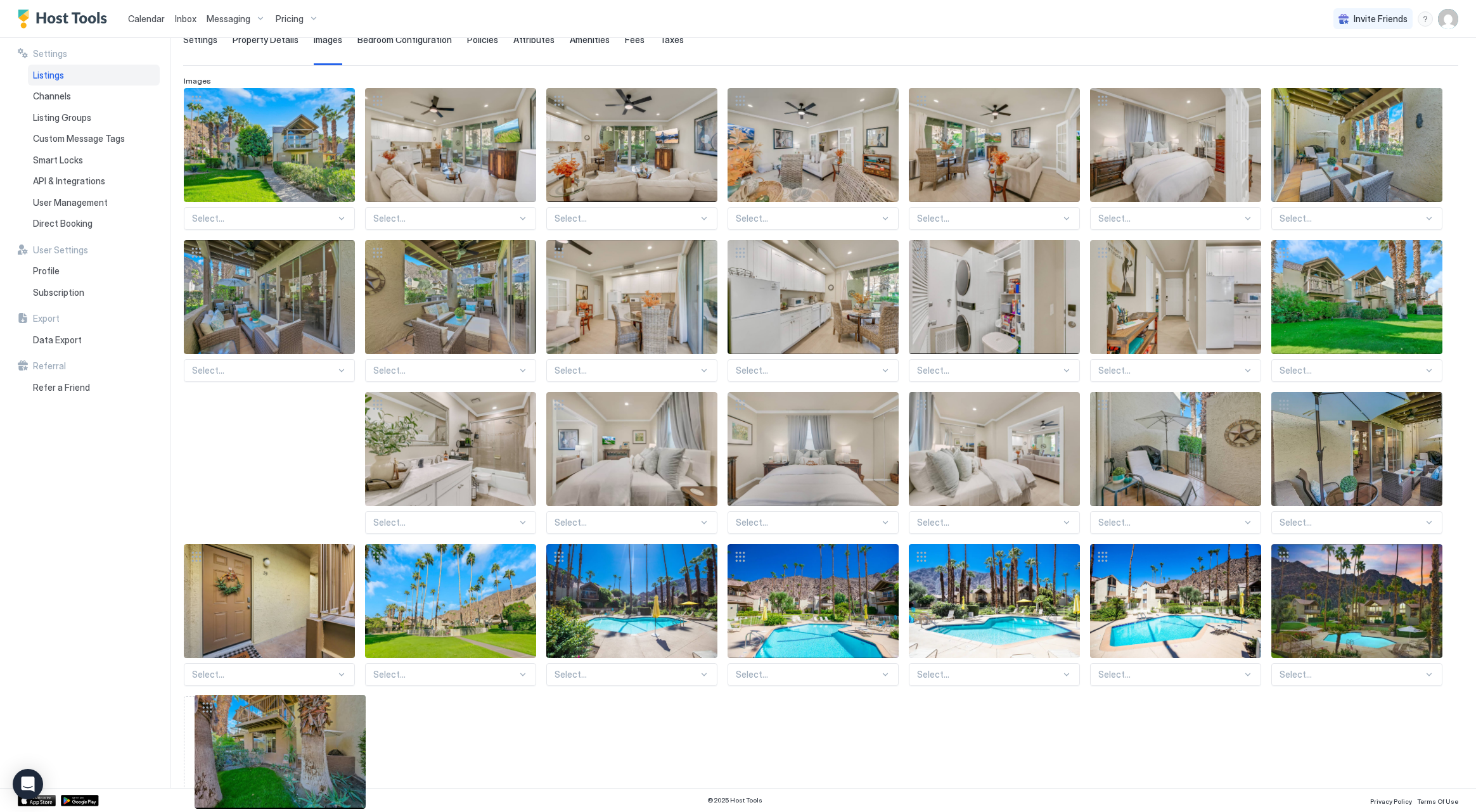
click at [350, 709] on div "Drag your file(s) or Browse" at bounding box center [269, 753] width 171 height 114
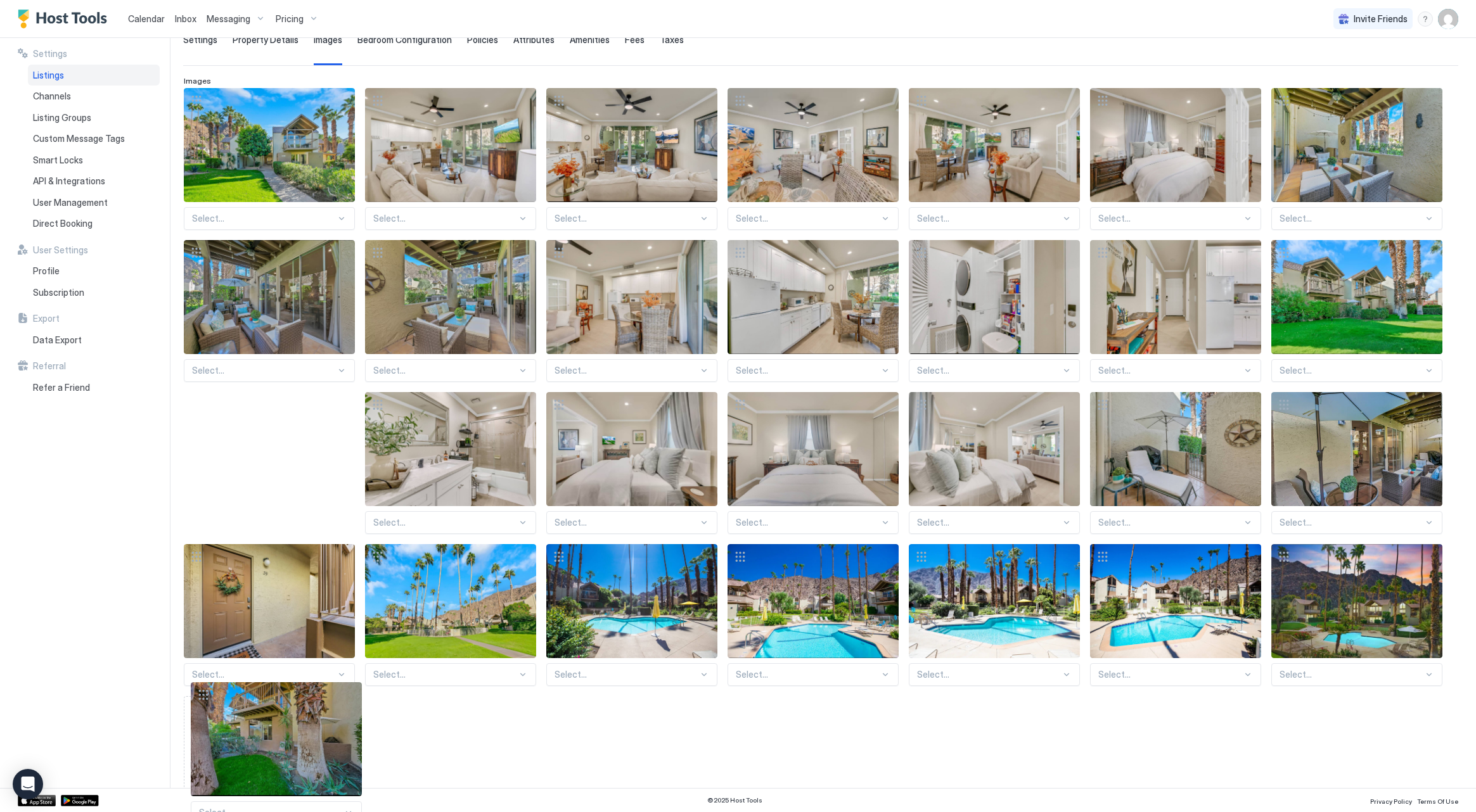
click at [347, 697] on div "Drag your file(s) or Browse" at bounding box center [269, 753] width 171 height 114
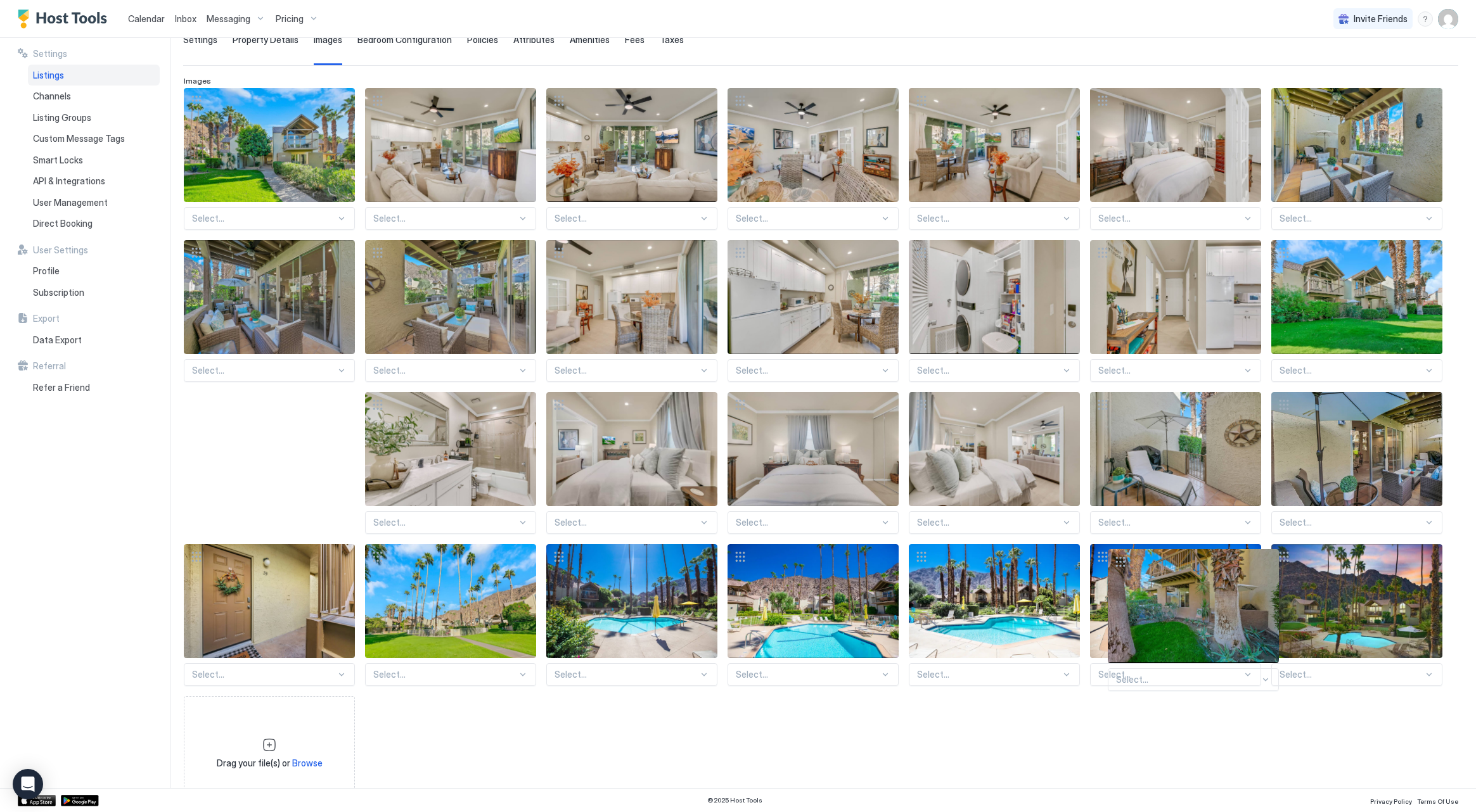
click at [1263, 563] on div "Select... Select... Select... Select... Select... Select... Select... Select...…" at bounding box center [821, 449] width 1274 height 722
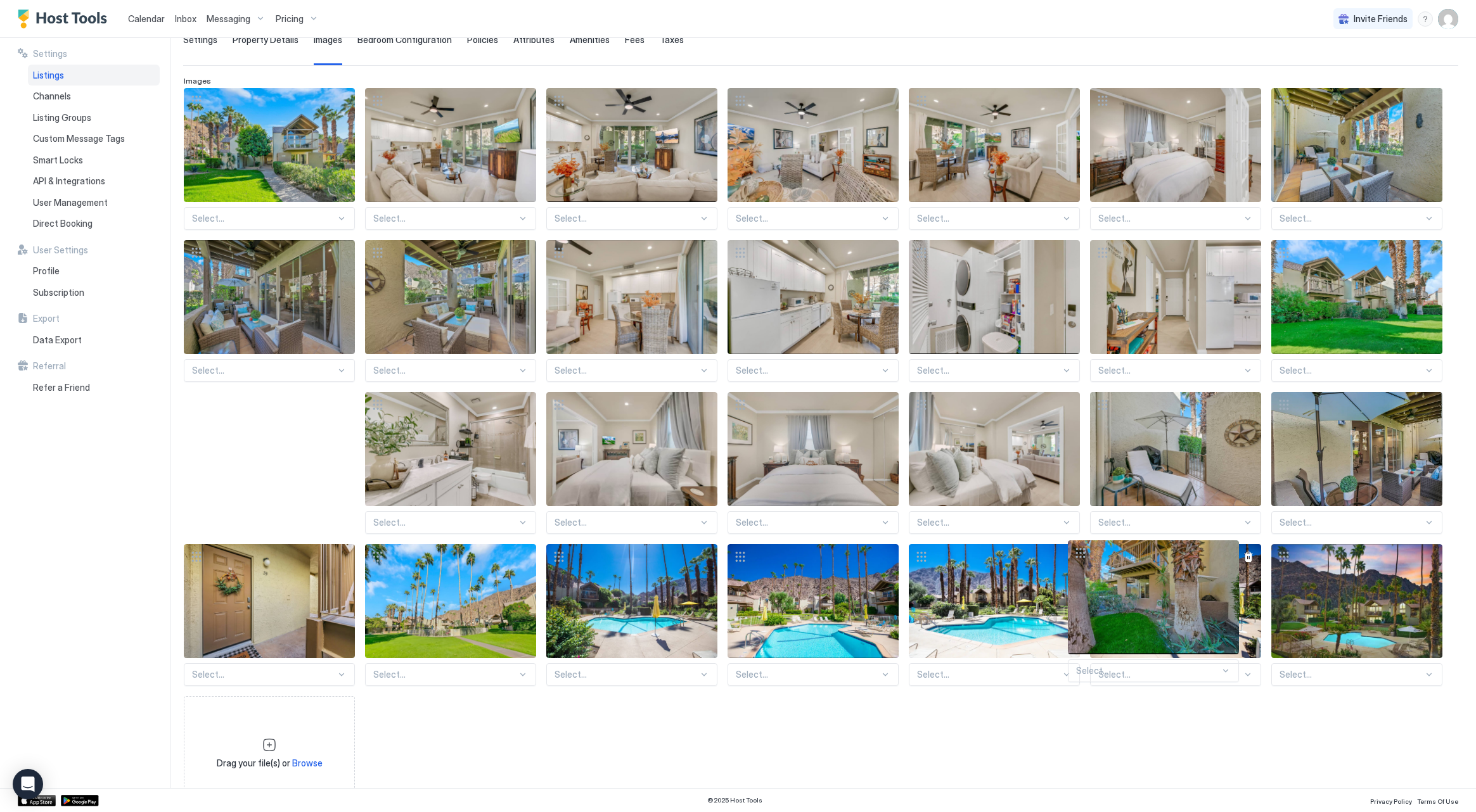
click at [1227, 552] on div "View image" at bounding box center [1175, 600] width 171 height 114
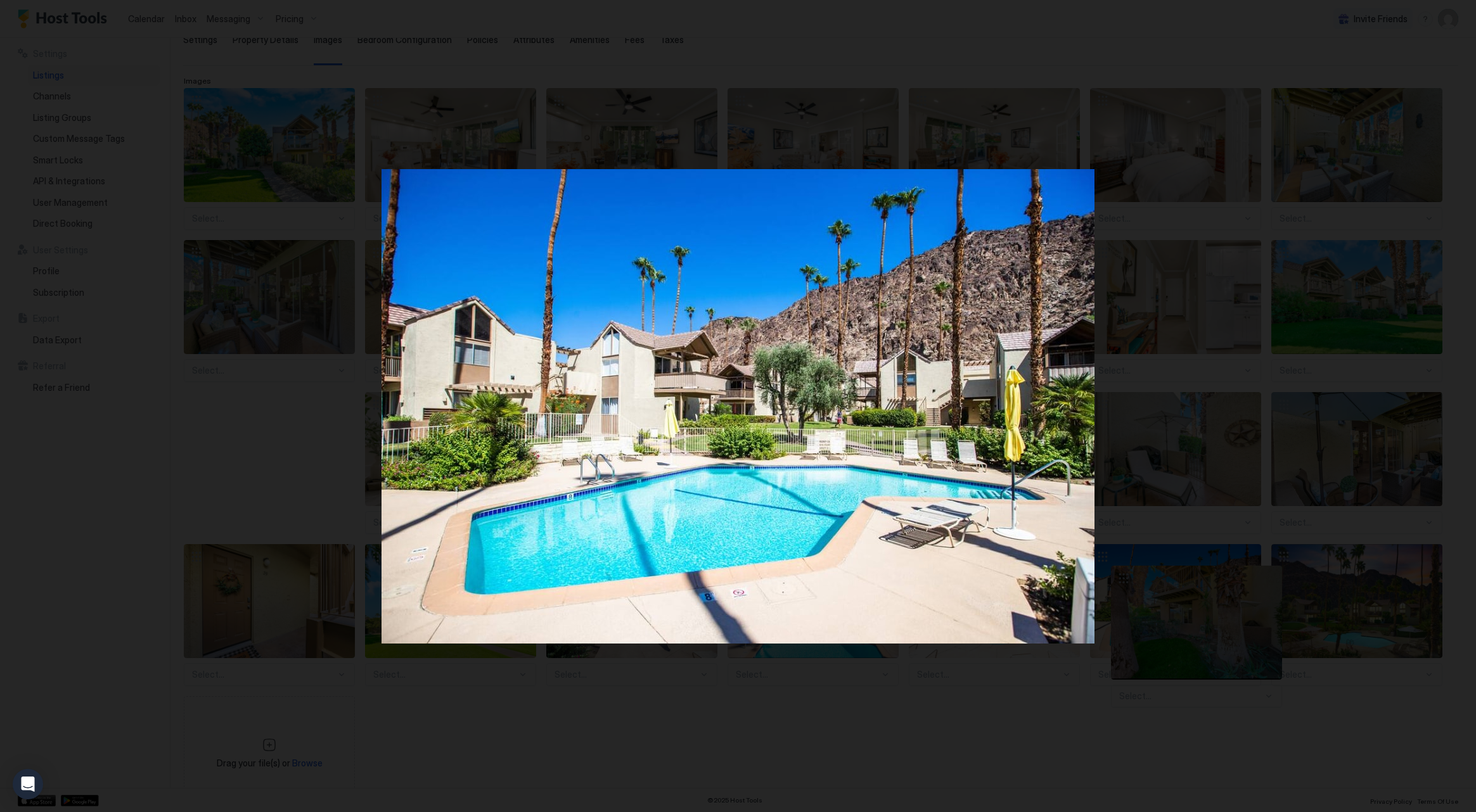
click at [1268, 572] on div at bounding box center [738, 406] width 1476 height 812
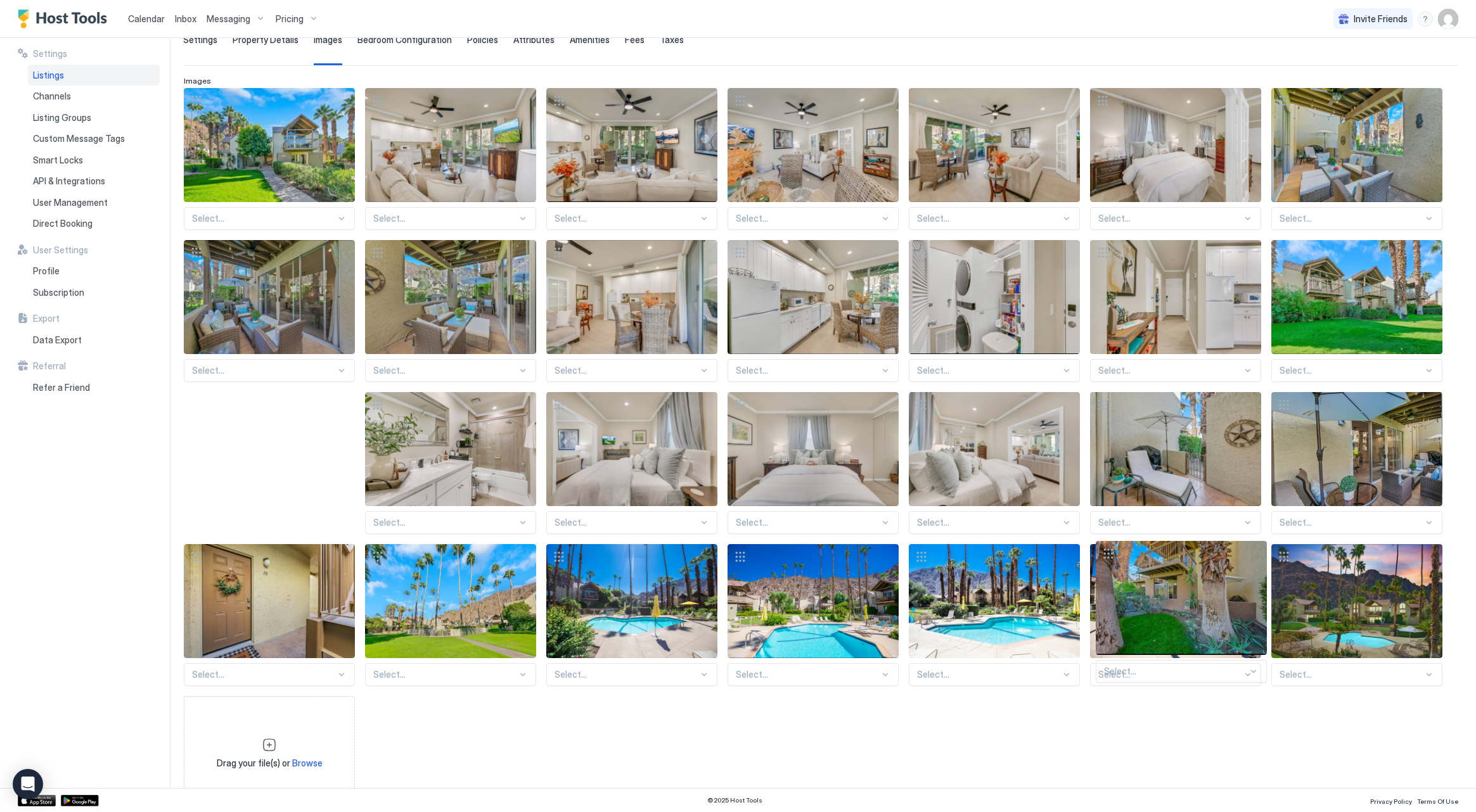
click at [1251, 554] on div at bounding box center [1248, 556] width 10 height 10
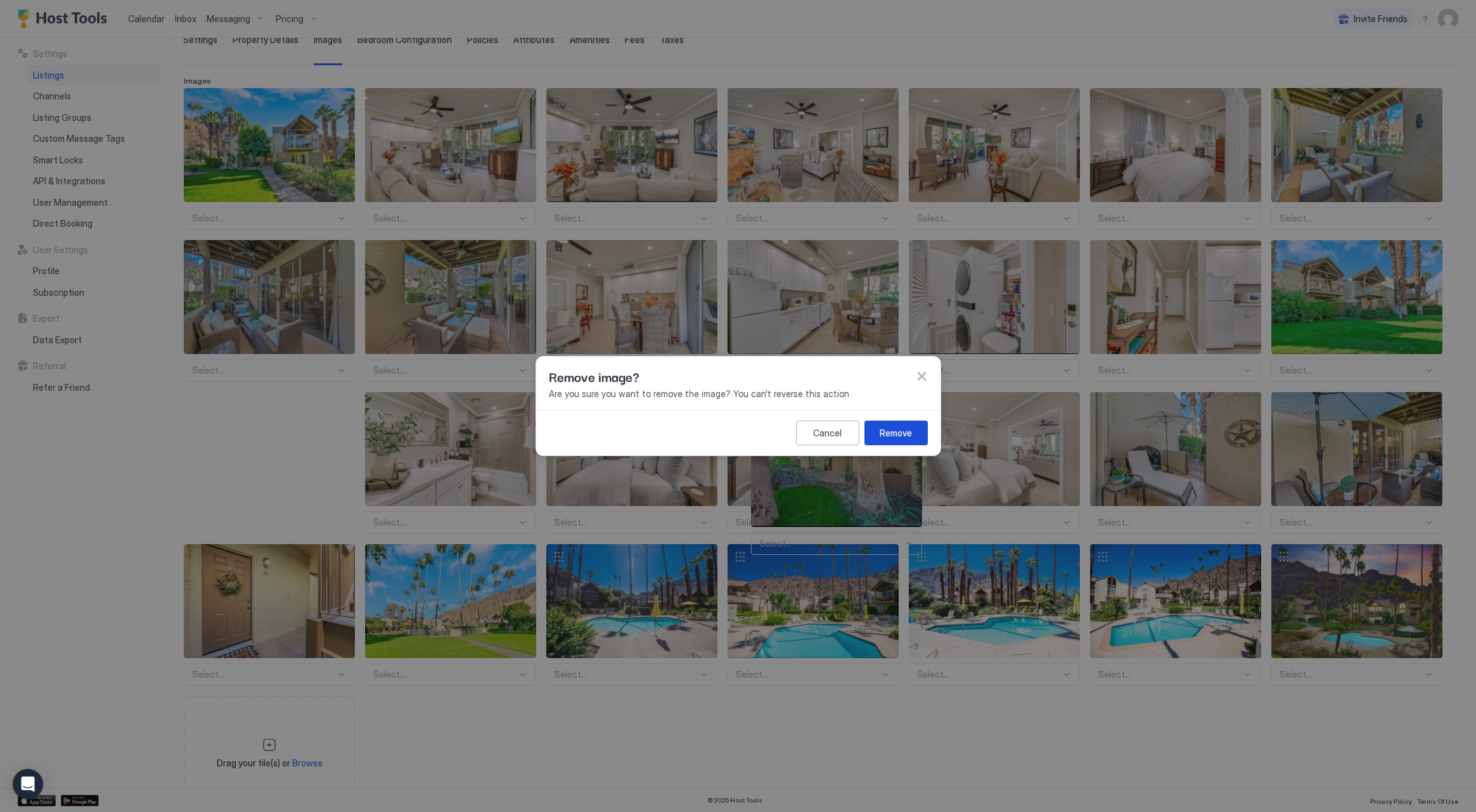
click at [907, 429] on div "Remove" at bounding box center [896, 433] width 32 height 13
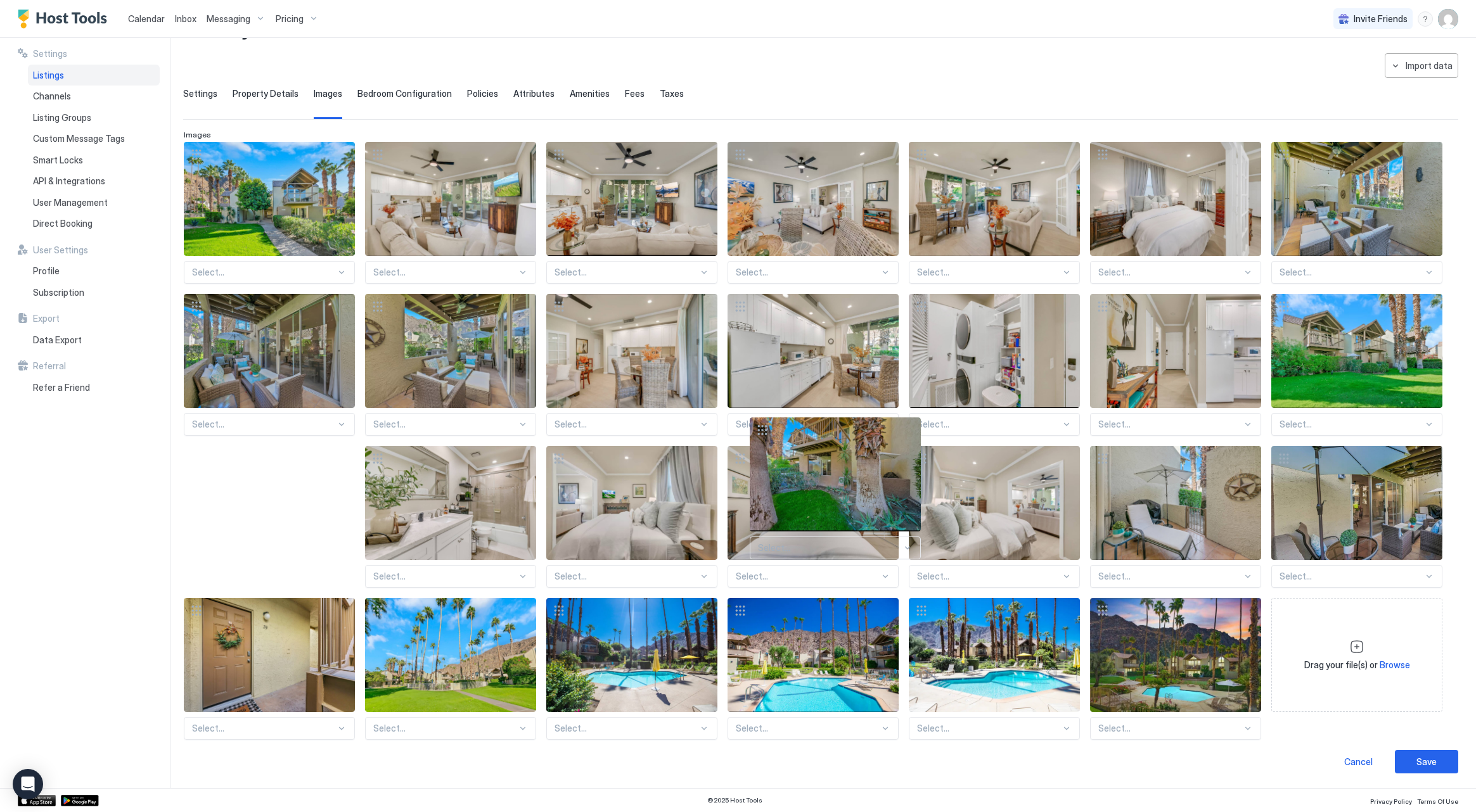
scroll to position [42, 0]
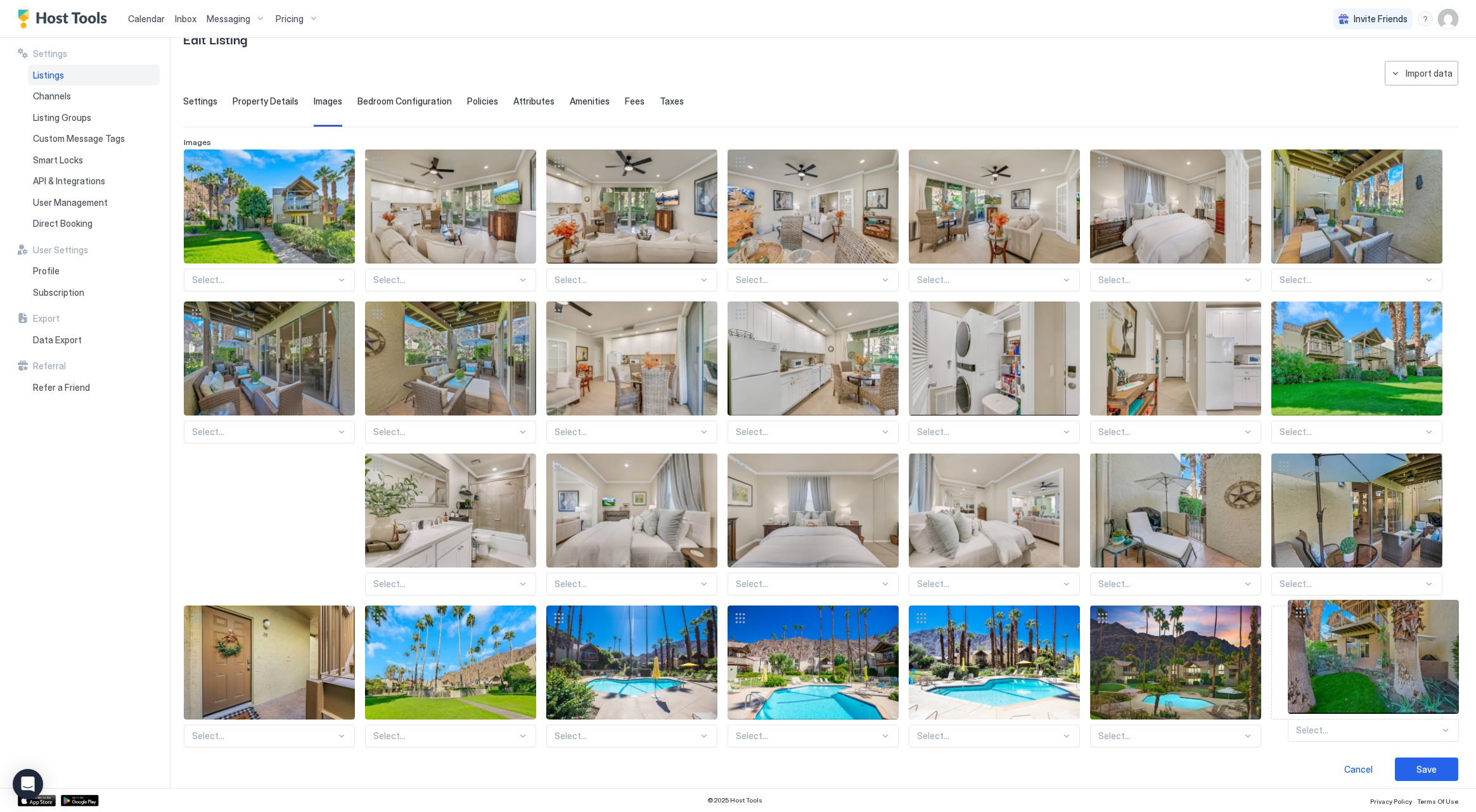
drag, startPoint x: 1444, startPoint y: 613, endPoint x: 1431, endPoint y: 608, distance: 13.9
click at [1443, 613] on div "Select... Select... Select... Select... Select... Select... Select... Select...…" at bounding box center [821, 448] width 1274 height 598
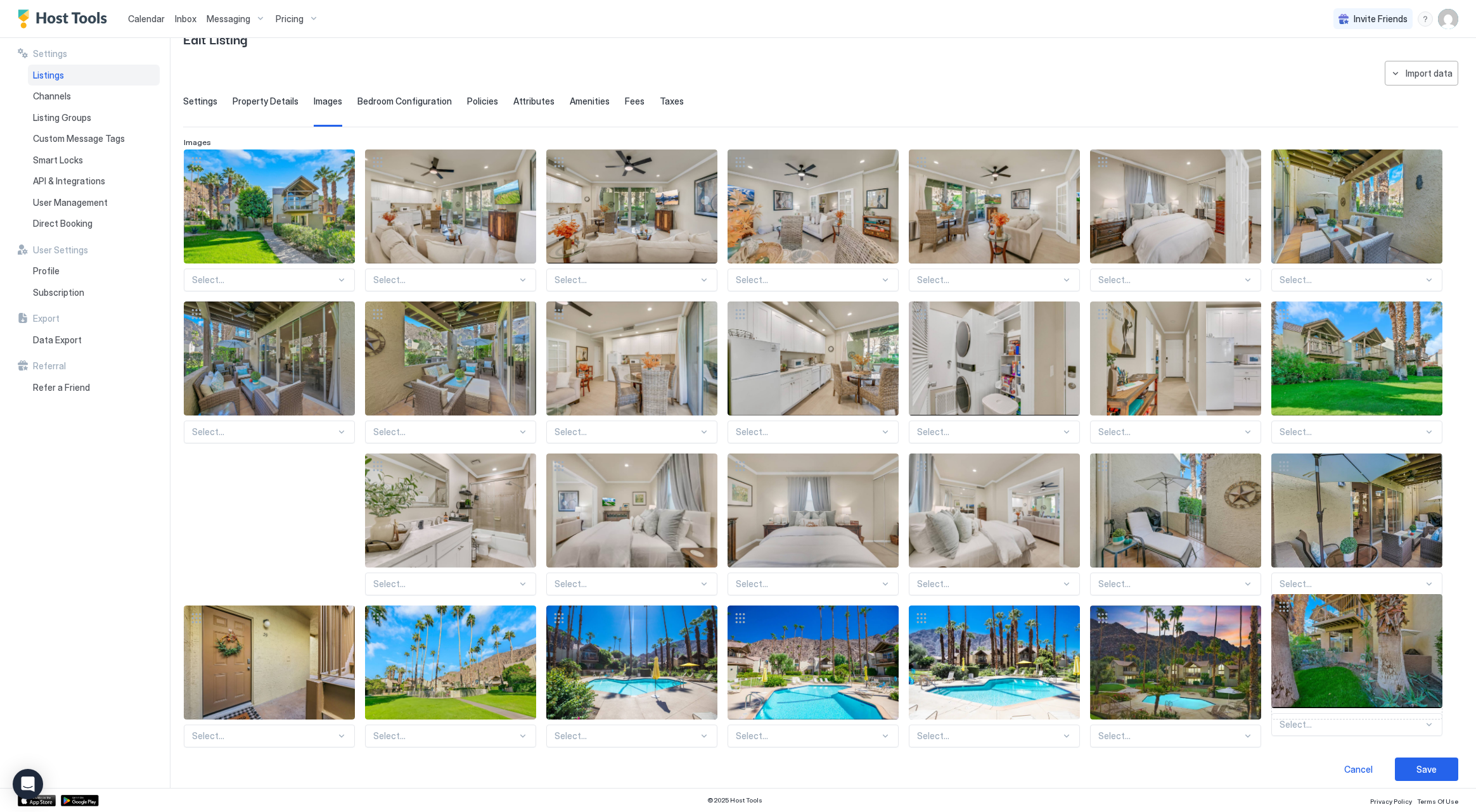
click at [1428, 611] on div "Drag your file(s) or Browse" at bounding box center [1357, 662] width 171 height 114
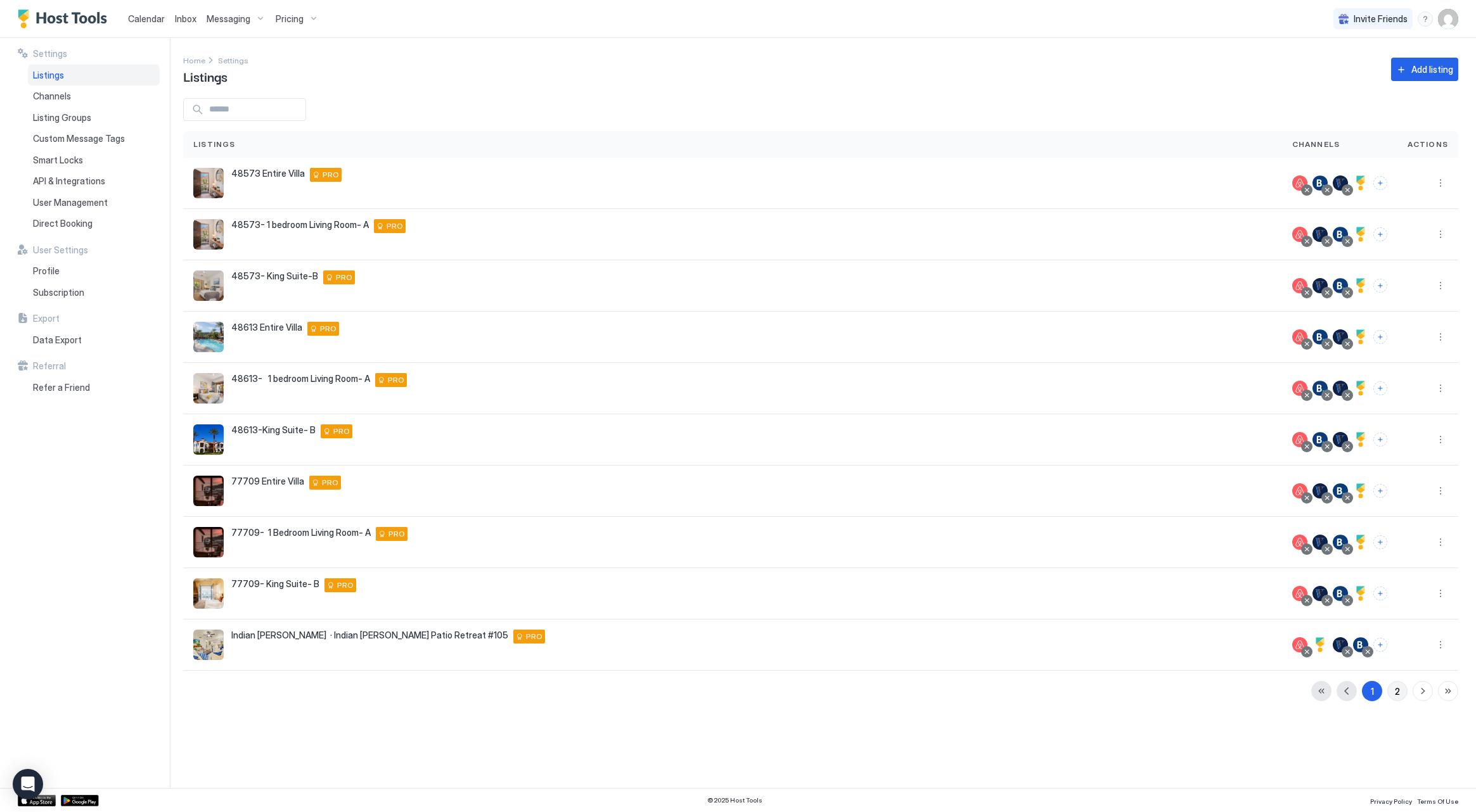
click at [1391, 690] on button "2" at bounding box center [1397, 691] width 20 height 20
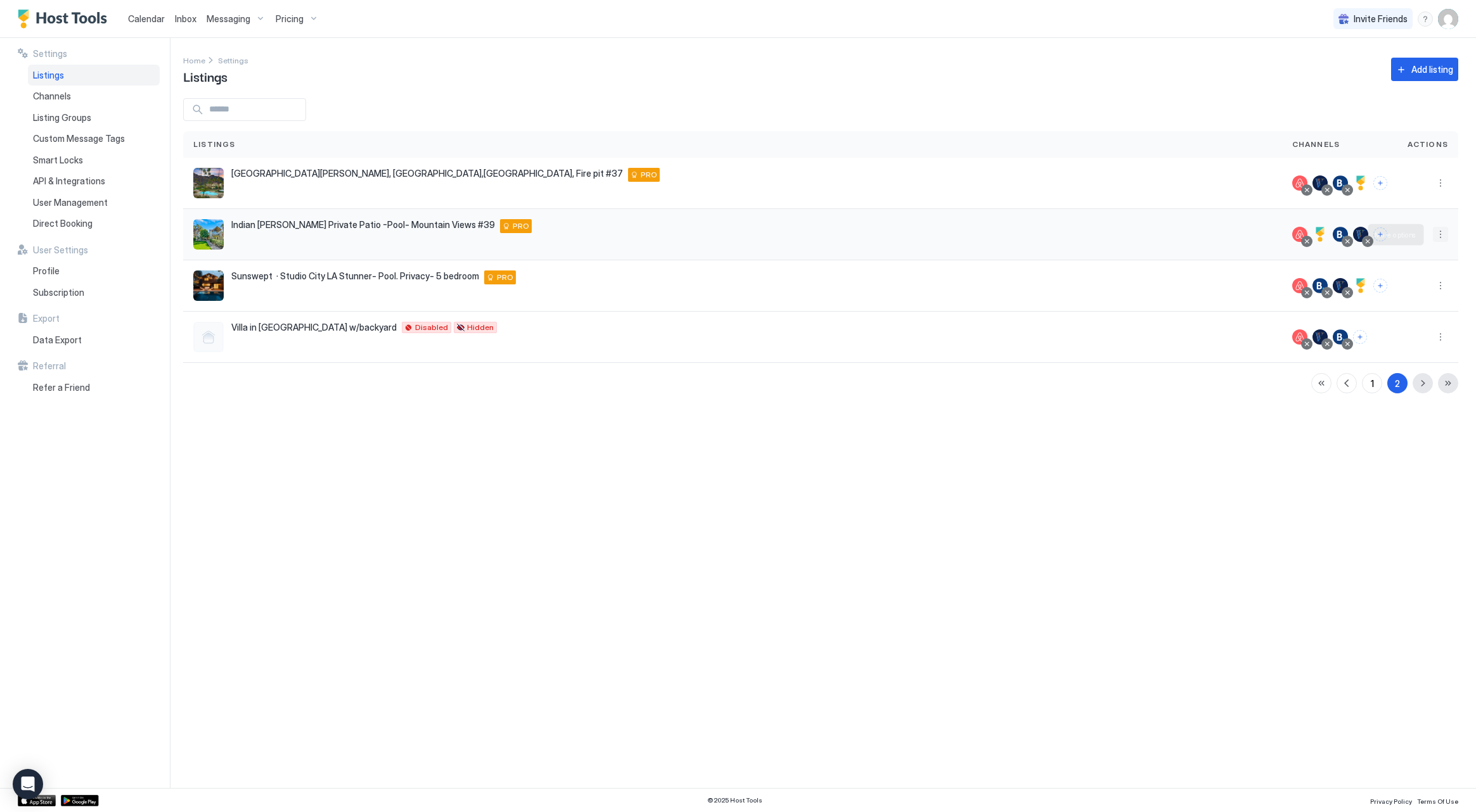
click at [1439, 241] on button "More options" at bounding box center [1440, 234] width 15 height 15
click at [1413, 292] on div "Edit Listing" at bounding box center [1367, 294] width 161 height 20
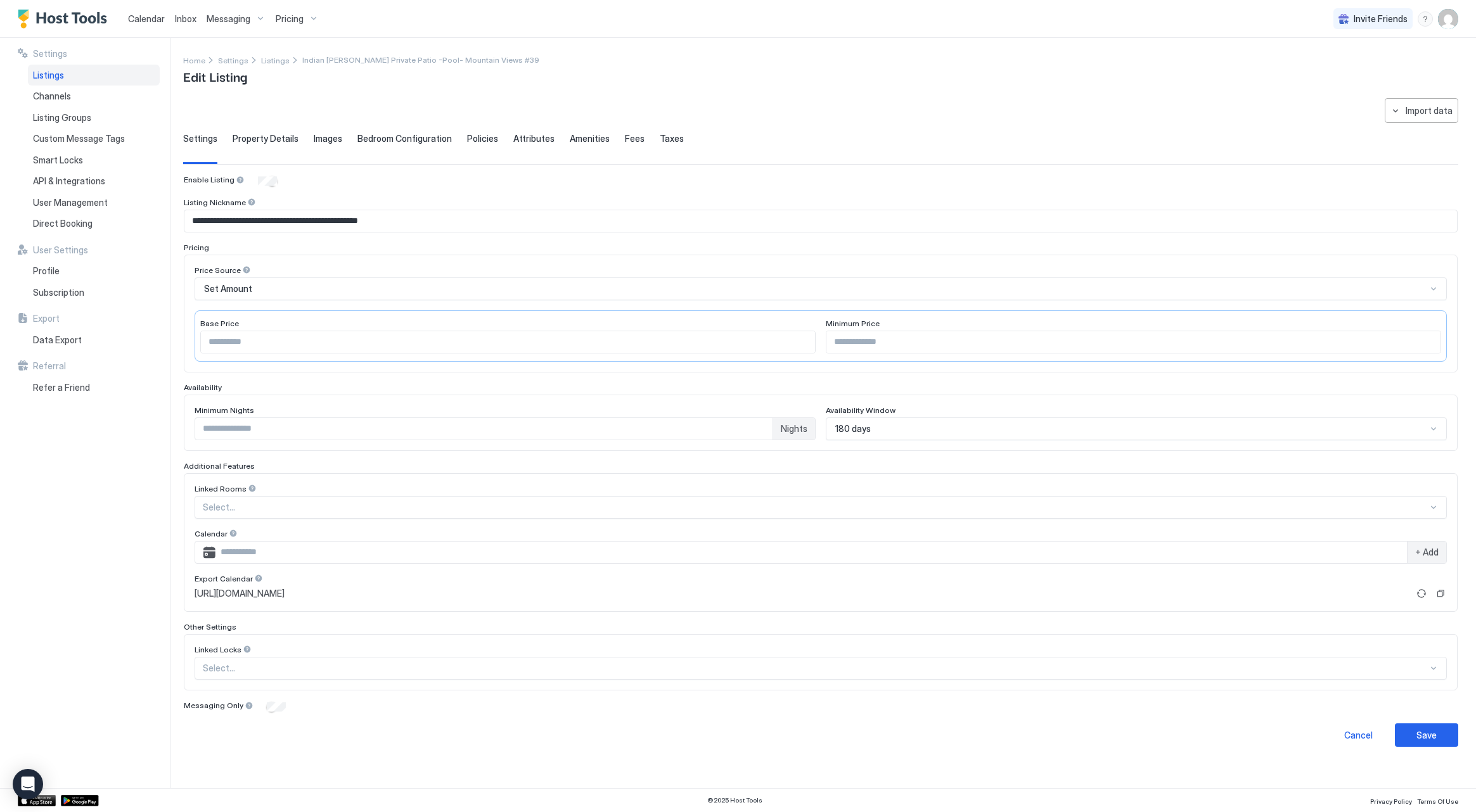
click at [328, 142] on span "Images" at bounding box center [327, 139] width 29 height 11
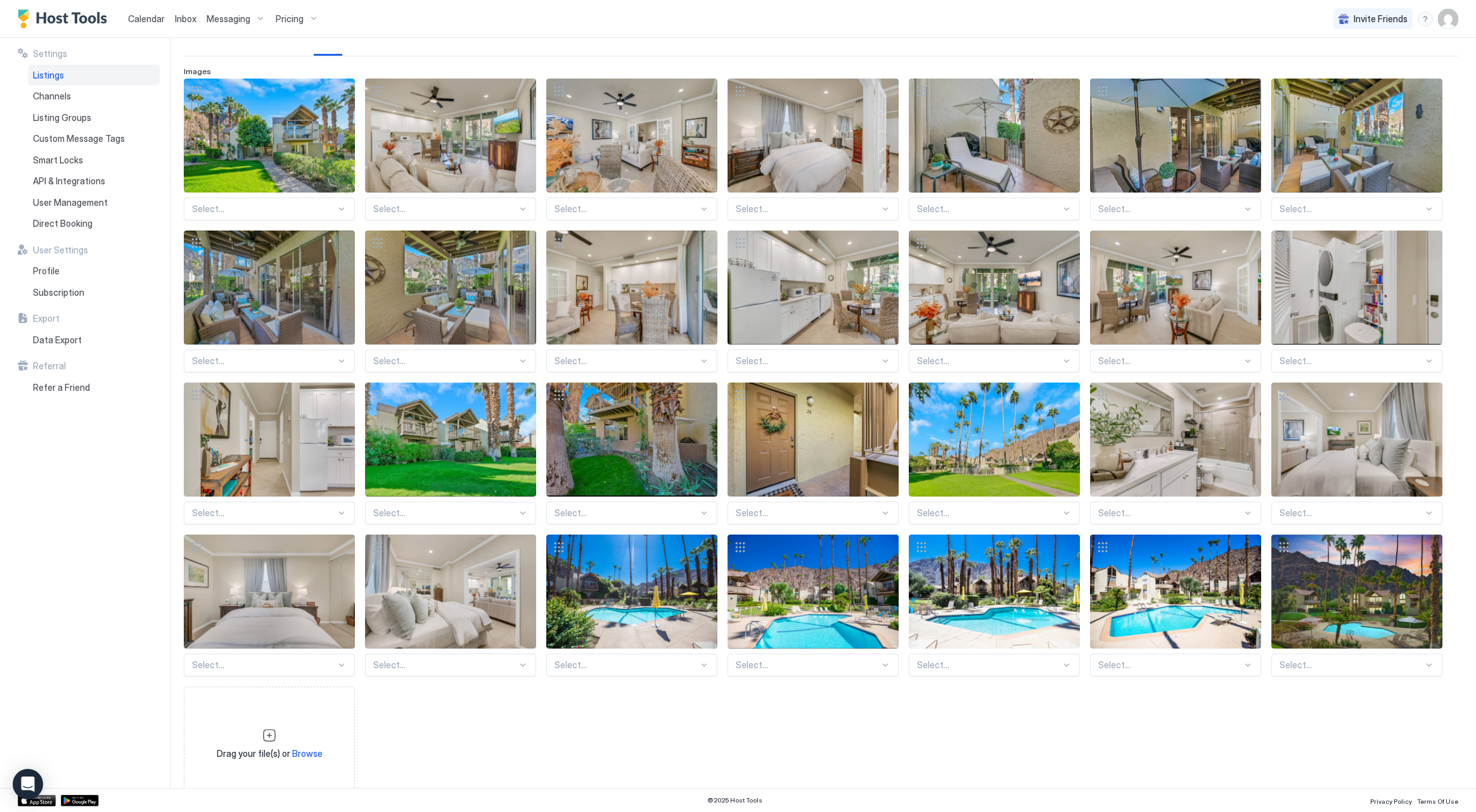
scroll to position [118, 0]
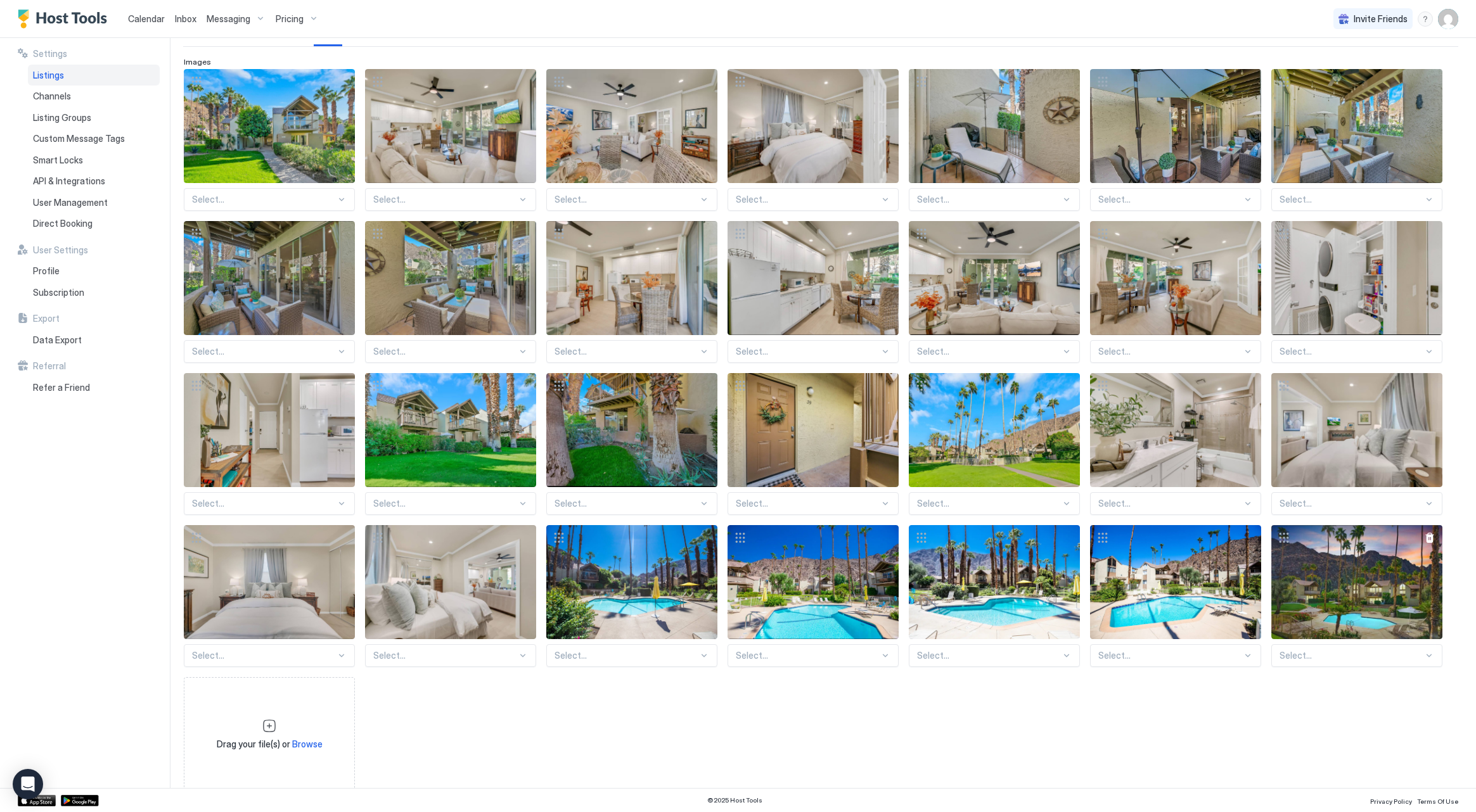
click at [1300, 576] on div "View image" at bounding box center [1357, 581] width 171 height 114
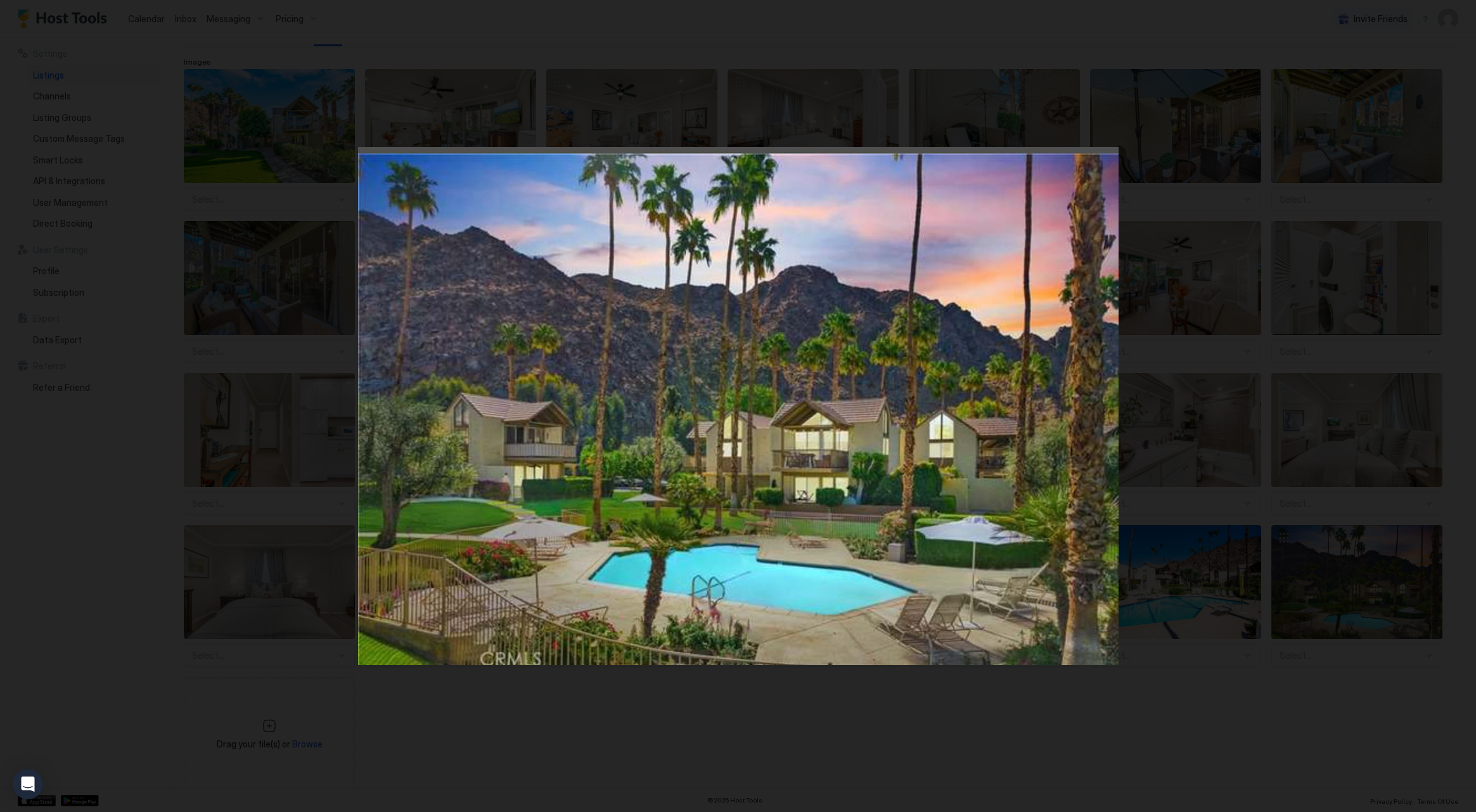
click at [263, 201] on div at bounding box center [738, 406] width 1476 height 812
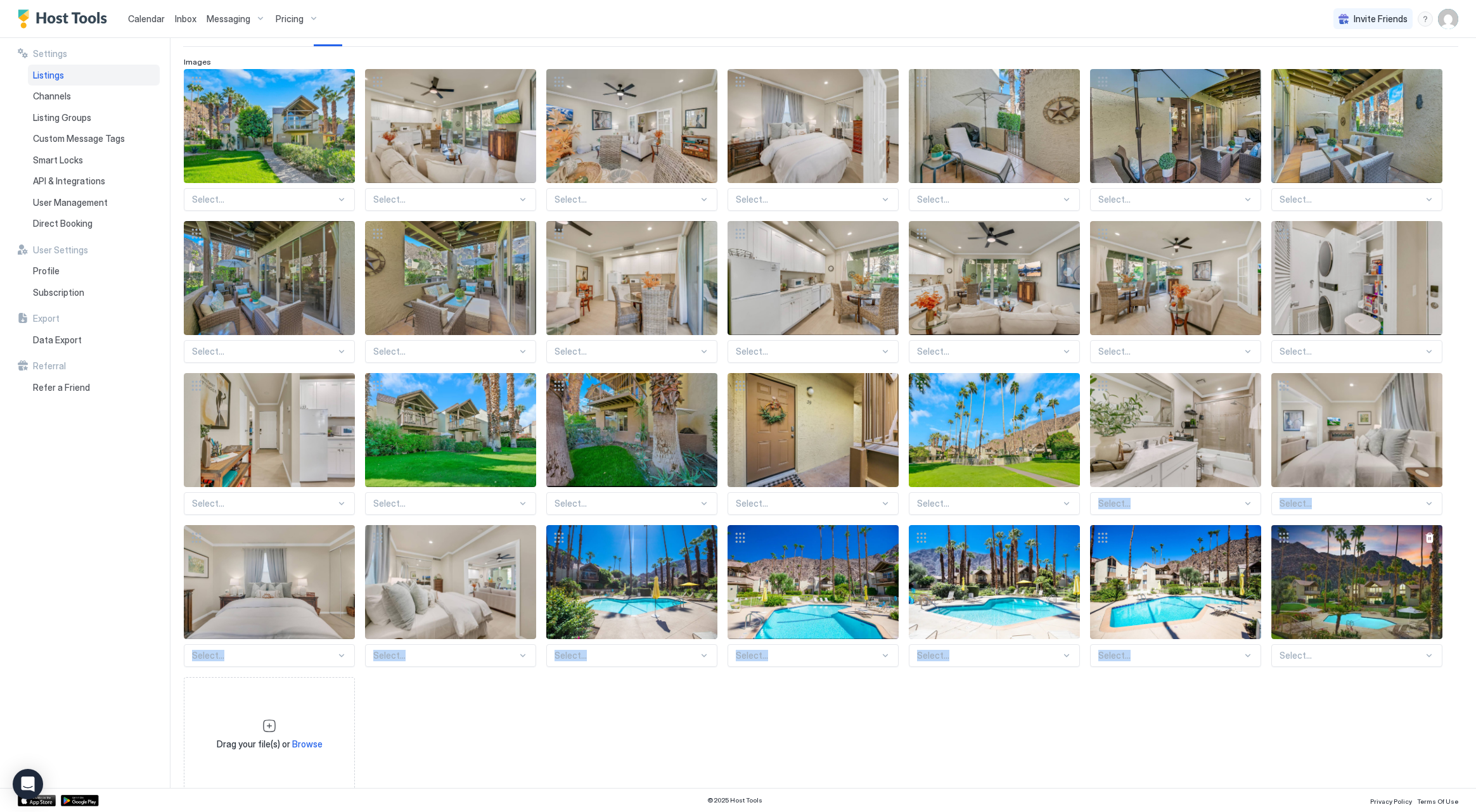
drag, startPoint x: 1285, startPoint y: 539, endPoint x: 1396, endPoint y: 583, distance: 119.4
click at [1174, 485] on div "Select... Select... Select... Select... Select... Select... Select... Select...…" at bounding box center [821, 430] width 1274 height 722
drag, startPoint x: 1417, startPoint y: 543, endPoint x: 1327, endPoint y: 534, distance: 90.4
click at [1327, 534] on div "View image" at bounding box center [1357, 581] width 171 height 114
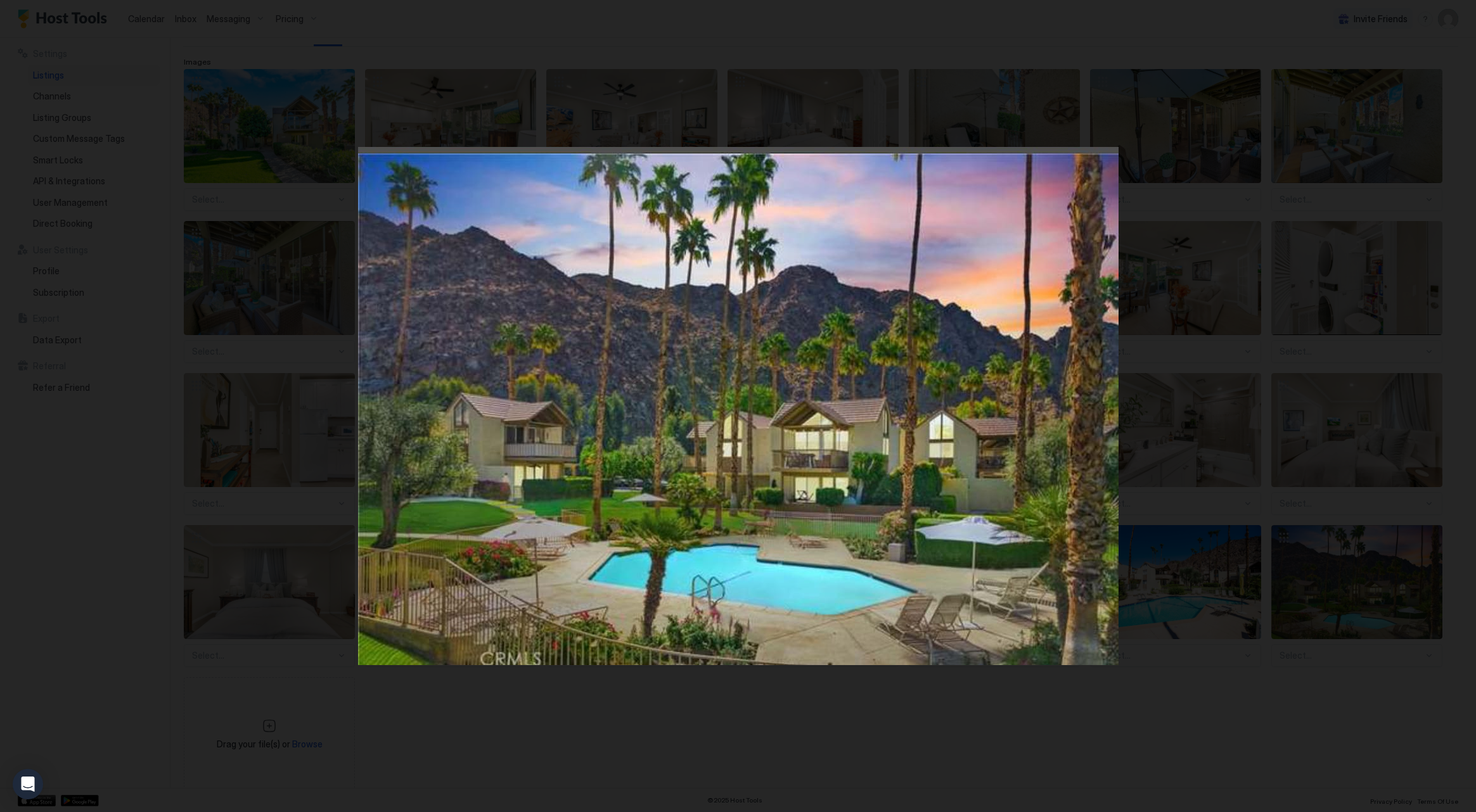
click at [204, 214] on div at bounding box center [738, 406] width 1476 height 812
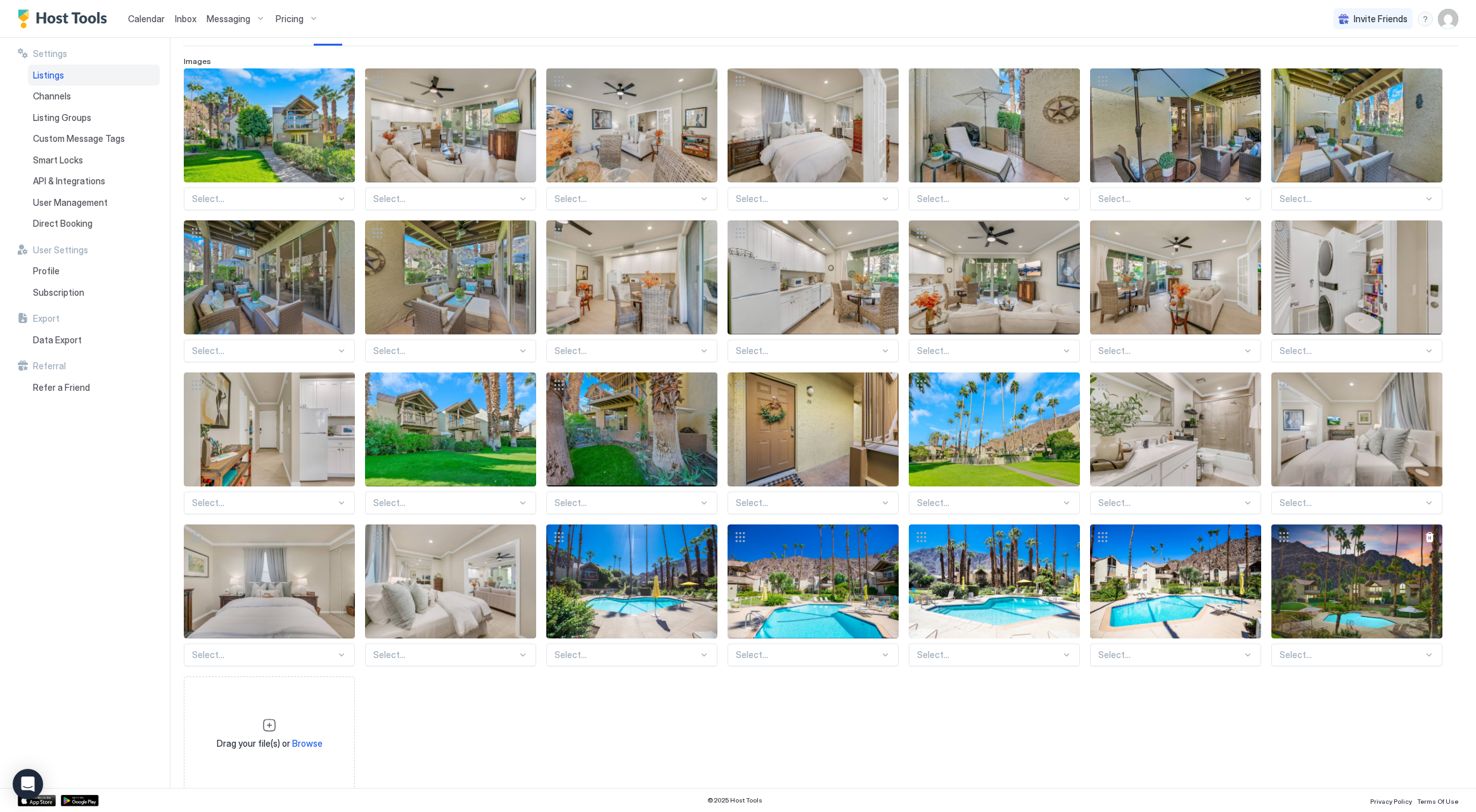
scroll to position [119, 0]
click at [1304, 712] on div "Select... Select... Select... Select... Select... Select... Select... Select...…" at bounding box center [821, 429] width 1274 height 722
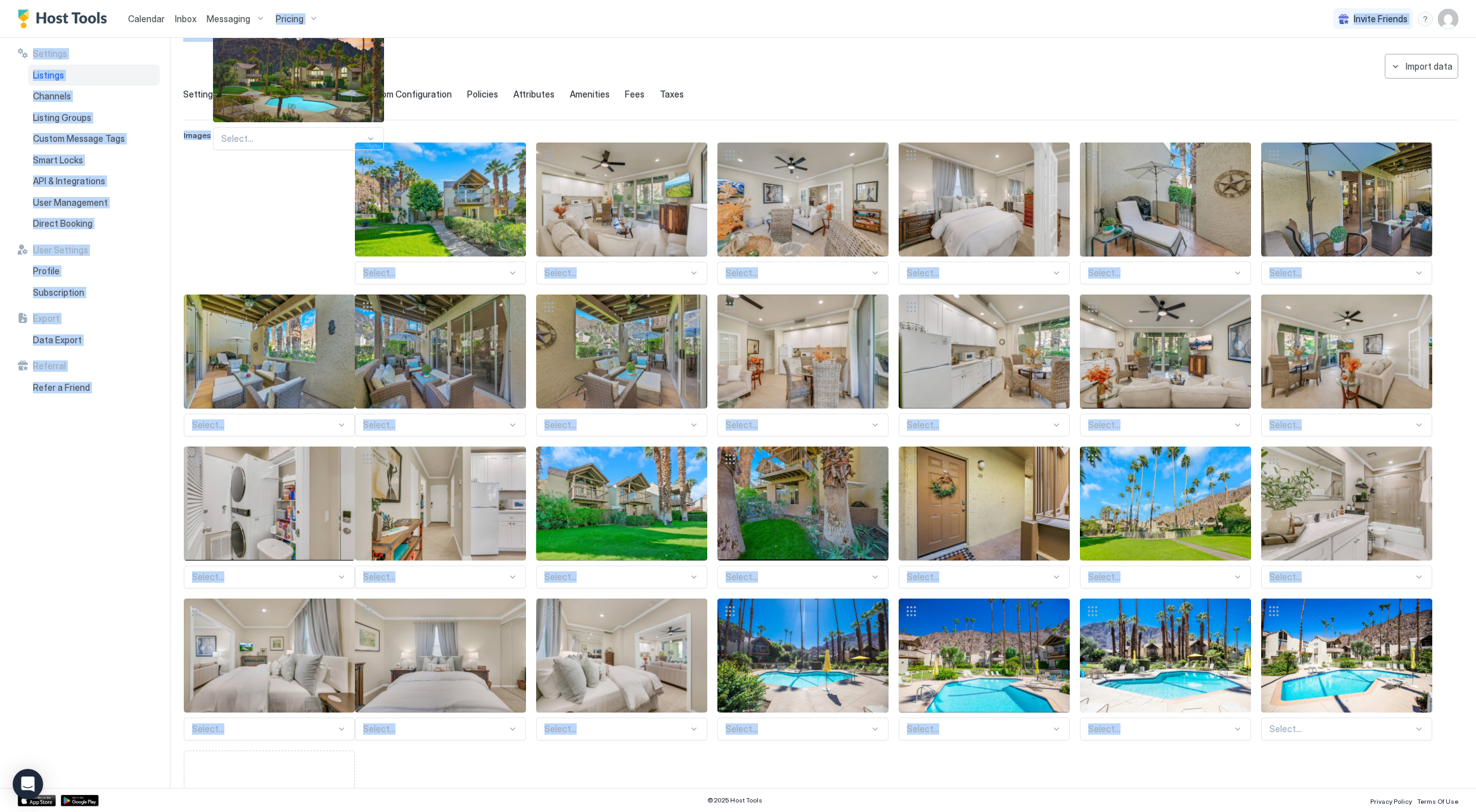
scroll to position [40, 0]
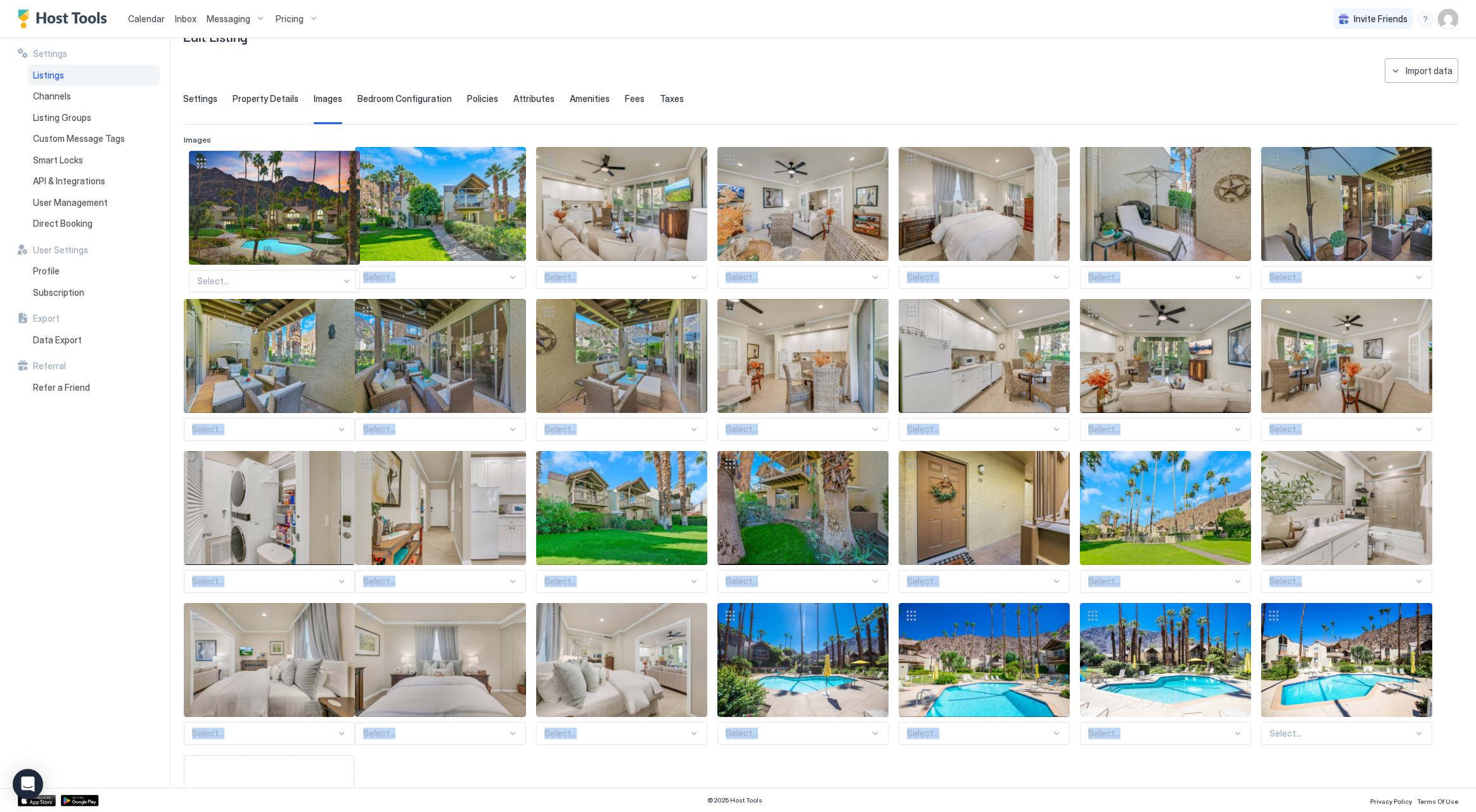
drag, startPoint x: 1283, startPoint y: 538, endPoint x: 201, endPoint y: 169, distance: 1143.2
click at [201, 169] on div "Select... Select... Select... Select... Select... Select... Select... Select...…" at bounding box center [821, 508] width 1274 height 722
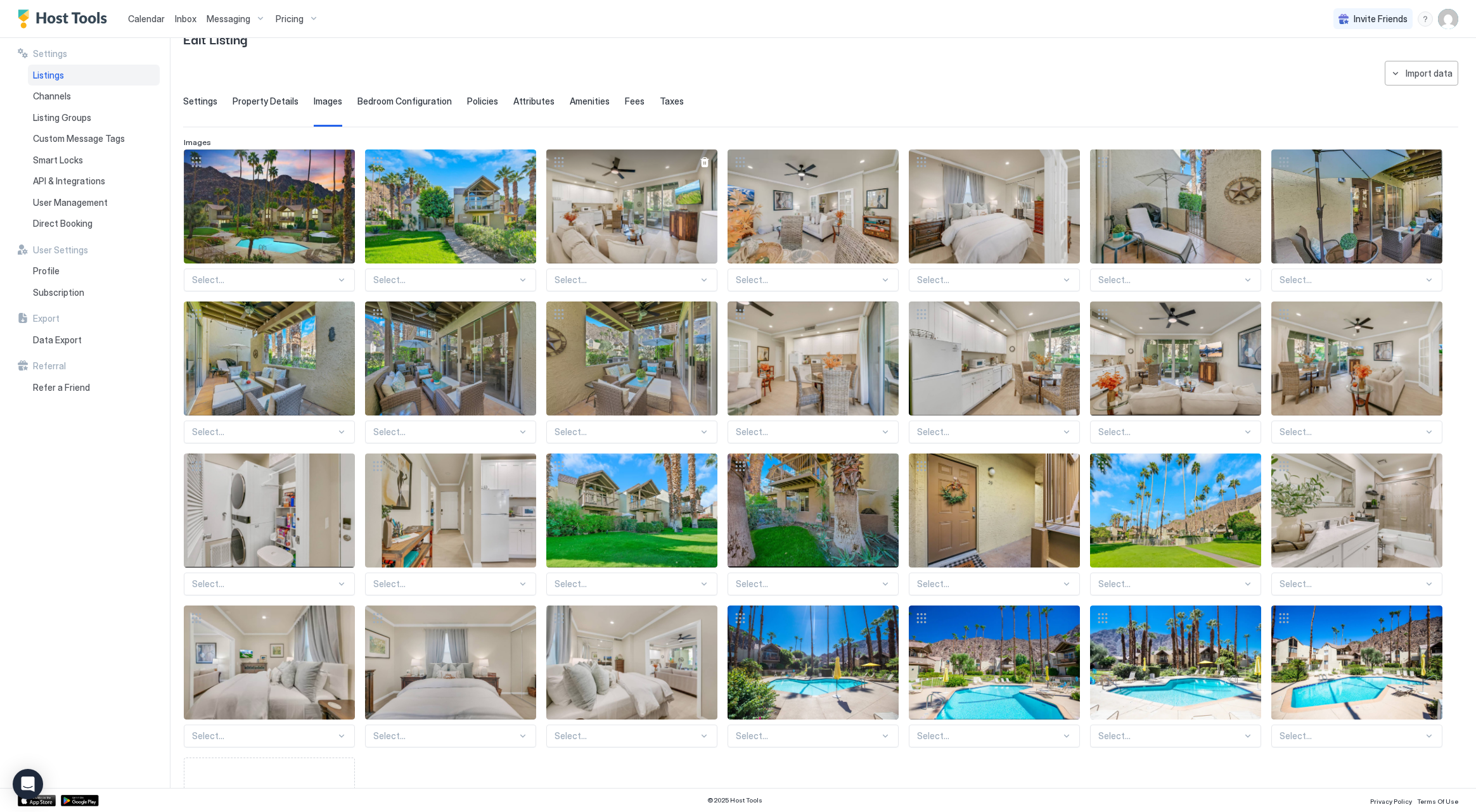
scroll to position [38, 0]
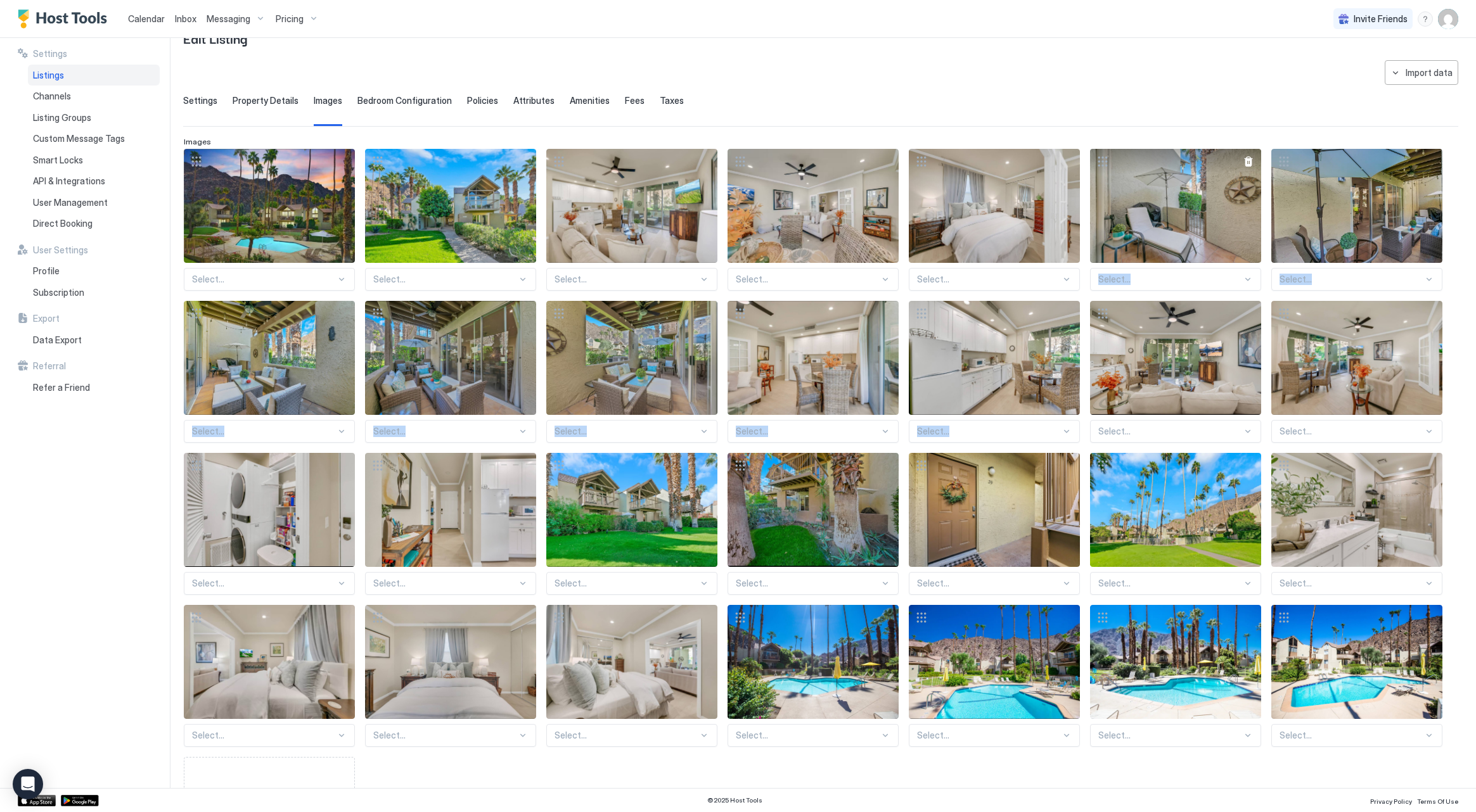
drag, startPoint x: 1104, startPoint y: 161, endPoint x: 1147, endPoint y: 249, distance: 97.9
click at [1112, 300] on div "Select... Select... Select... Select... Select... Select... Select... Select...…" at bounding box center [821, 510] width 1274 height 722
click at [1202, 162] on div "View image" at bounding box center [1175, 205] width 171 height 114
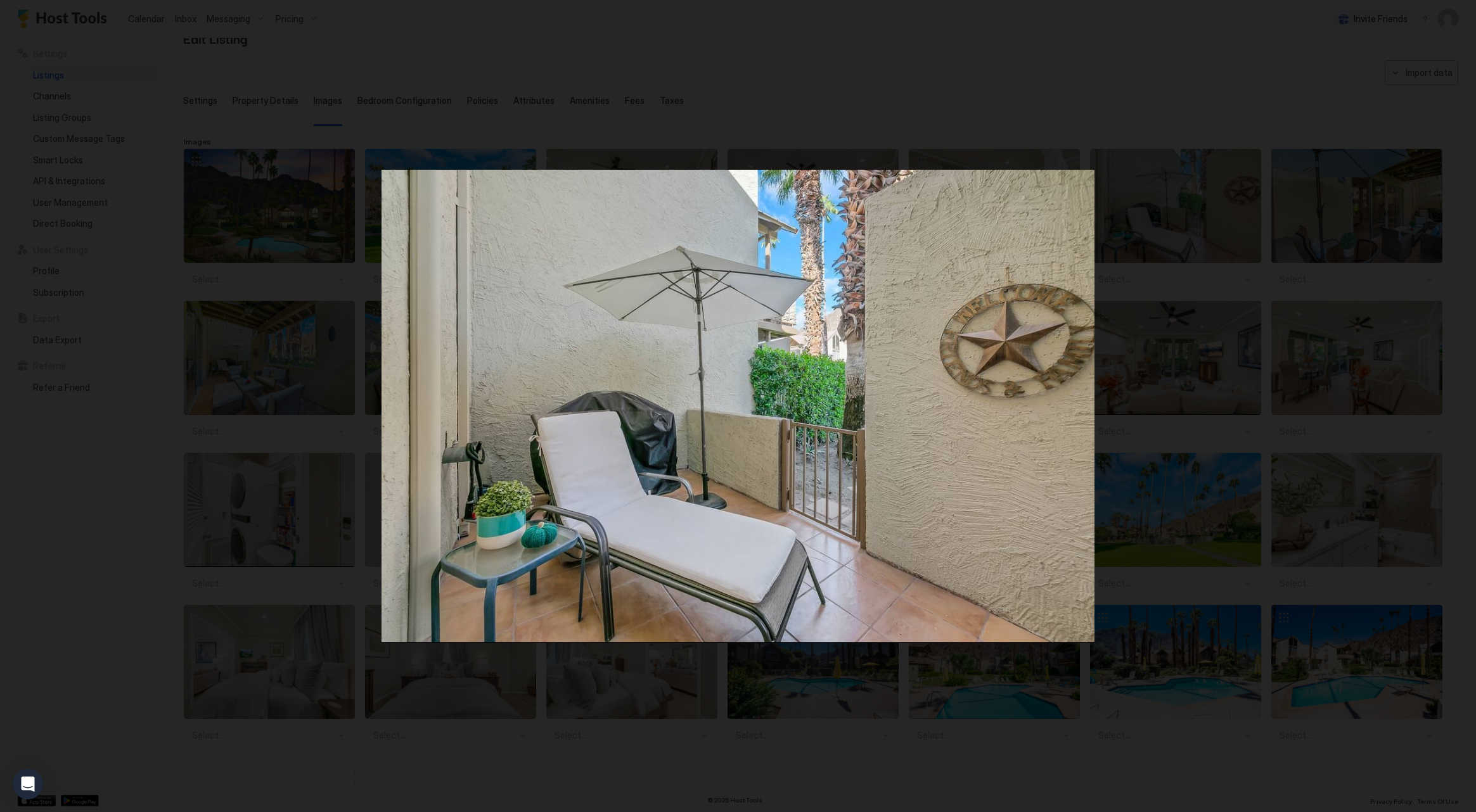
click at [598, 151] on div at bounding box center [738, 406] width 1476 height 812
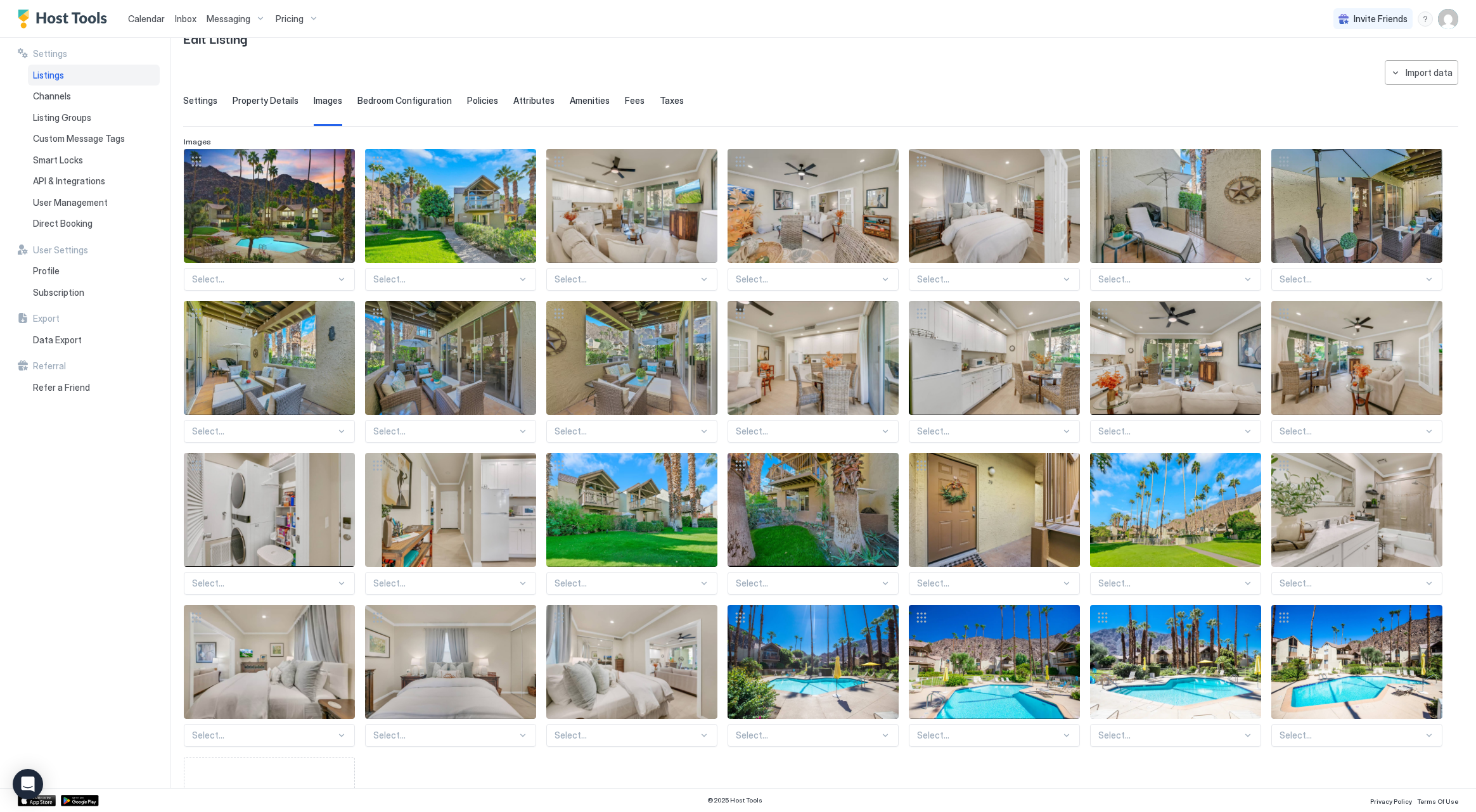
click at [1241, 72] on div "**********" at bounding box center [821, 482] width 1275 height 844
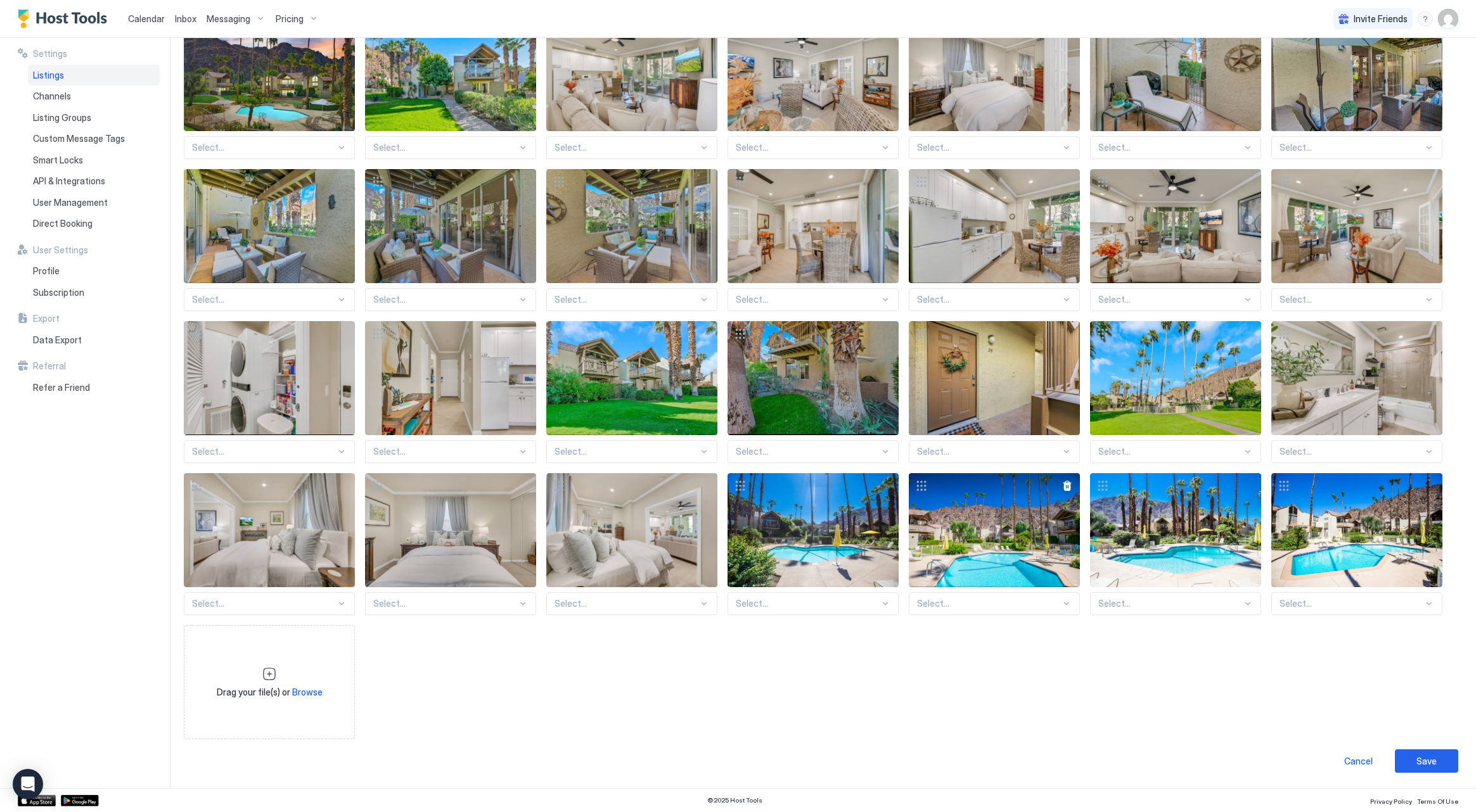
scroll to position [169, 0]
click at [590, 697] on div "Select... Select... Select... Select... Select... Select... Select... Select...…" at bounding box center [821, 379] width 1274 height 722
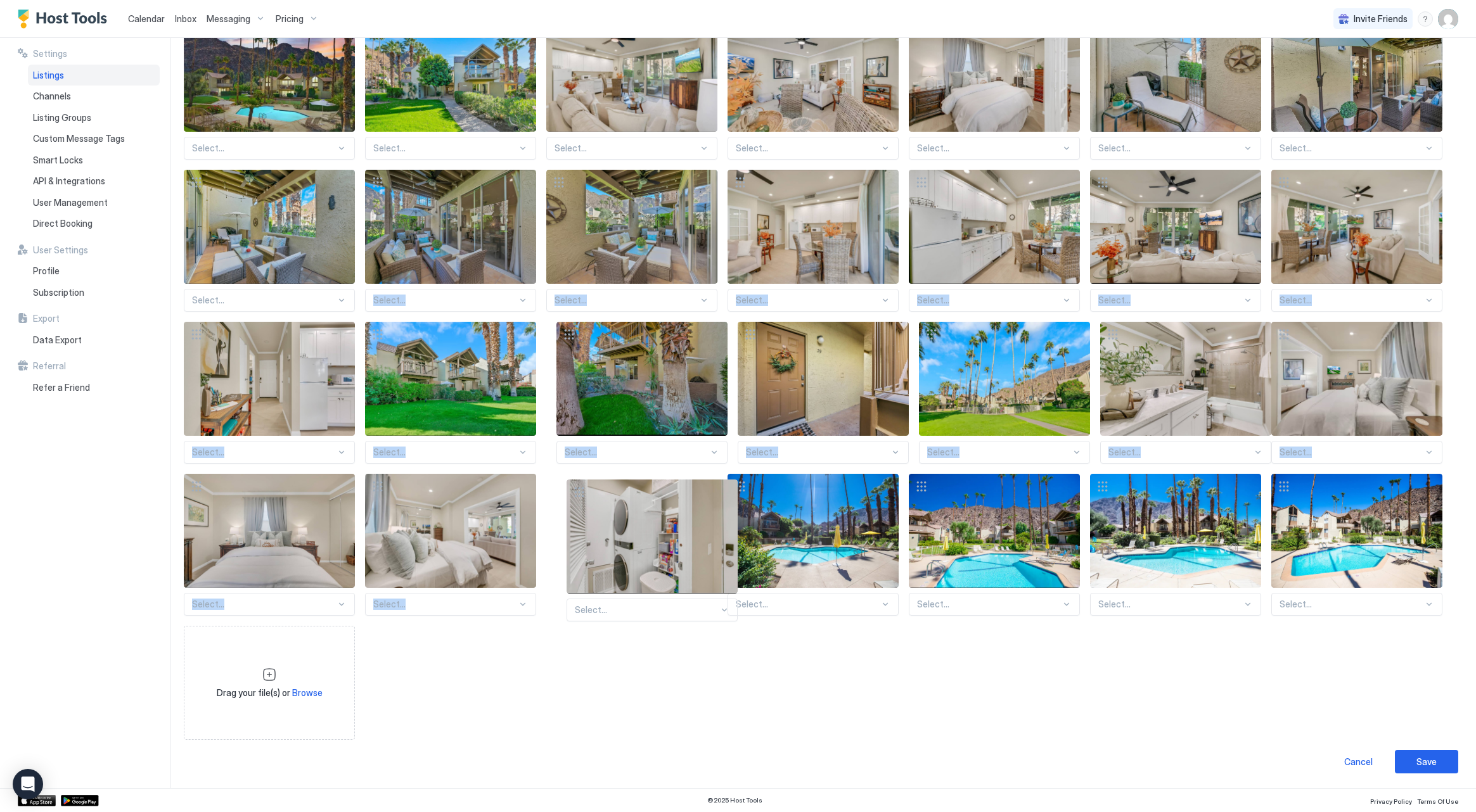
drag, startPoint x: 328, startPoint y: 334, endPoint x: 711, endPoint y: 493, distance: 414.7
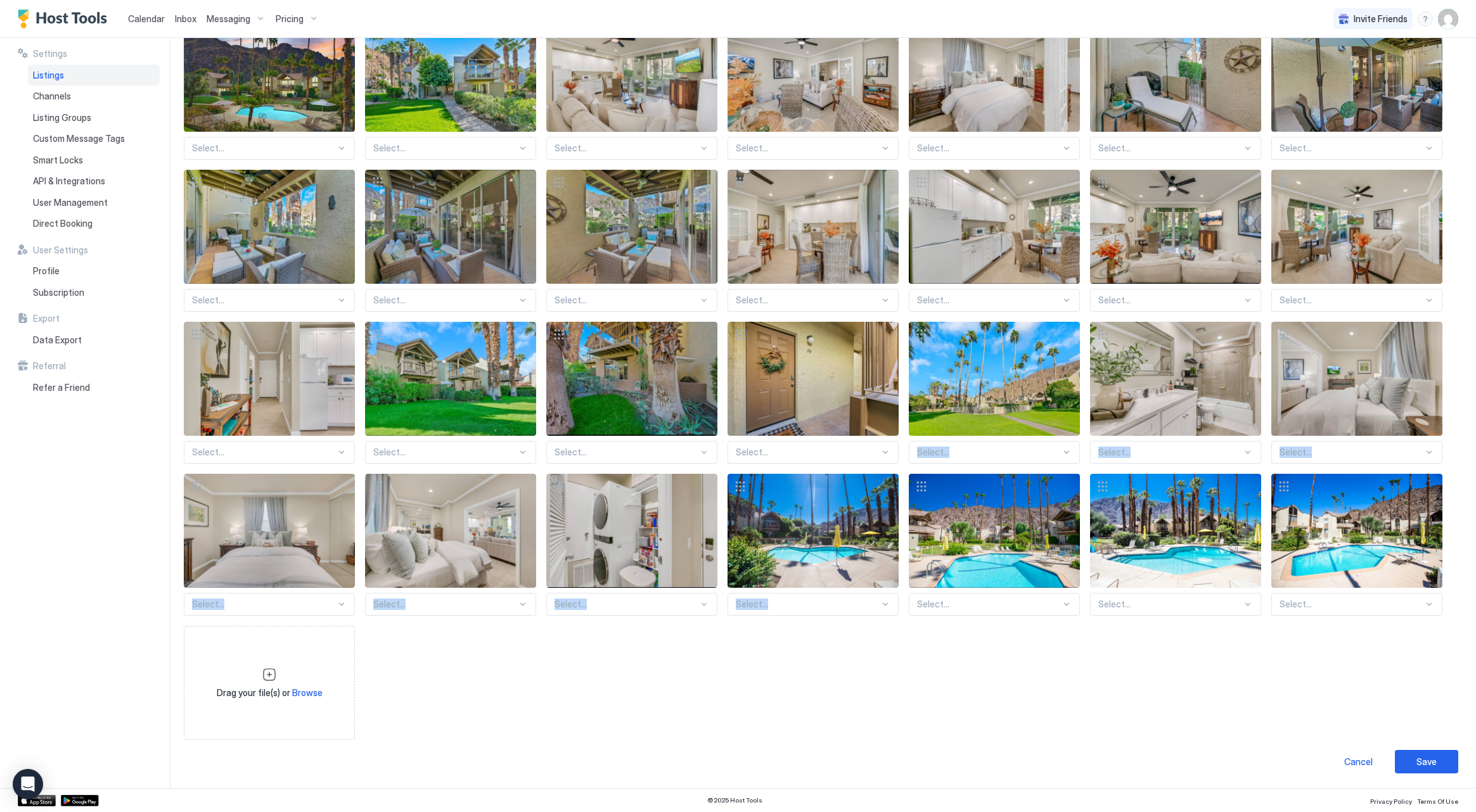
drag, startPoint x: 1038, startPoint y: 349, endPoint x: 1001, endPoint y: 455, distance: 112.3
click at [997, 468] on div "Select... Select... Select... Select... Select... Select... Select... Select...…" at bounding box center [821, 379] width 1274 height 722
drag, startPoint x: 921, startPoint y: 335, endPoint x: 943, endPoint y: 370, distance: 41.3
click at [937, 377] on div at bounding box center [994, 378] width 171 height 114
click at [969, 352] on div "View image" at bounding box center [994, 378] width 171 height 114
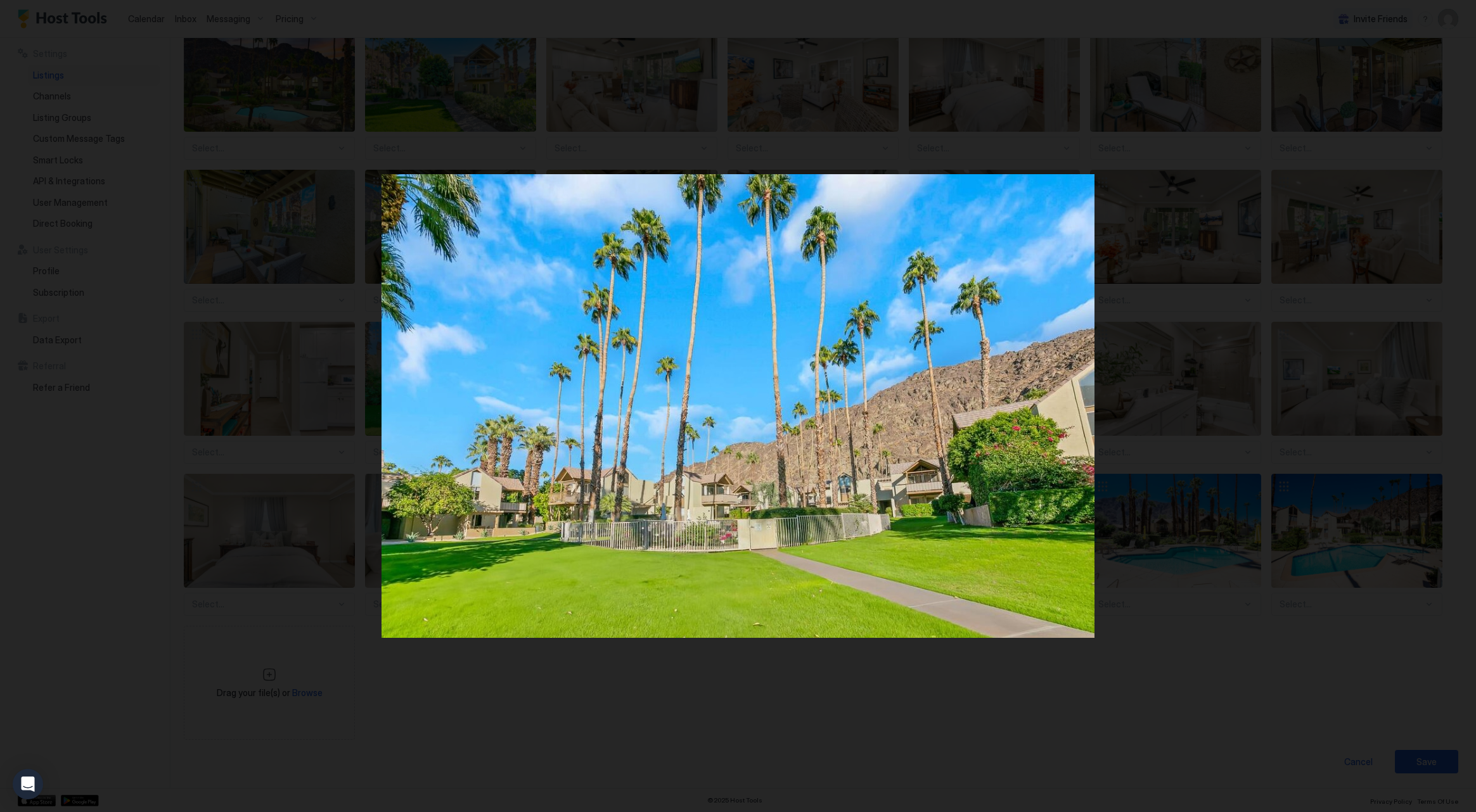
click at [969, 352] on img at bounding box center [738, 406] width 713 height 464
click at [320, 189] on div at bounding box center [738, 406] width 1476 height 812
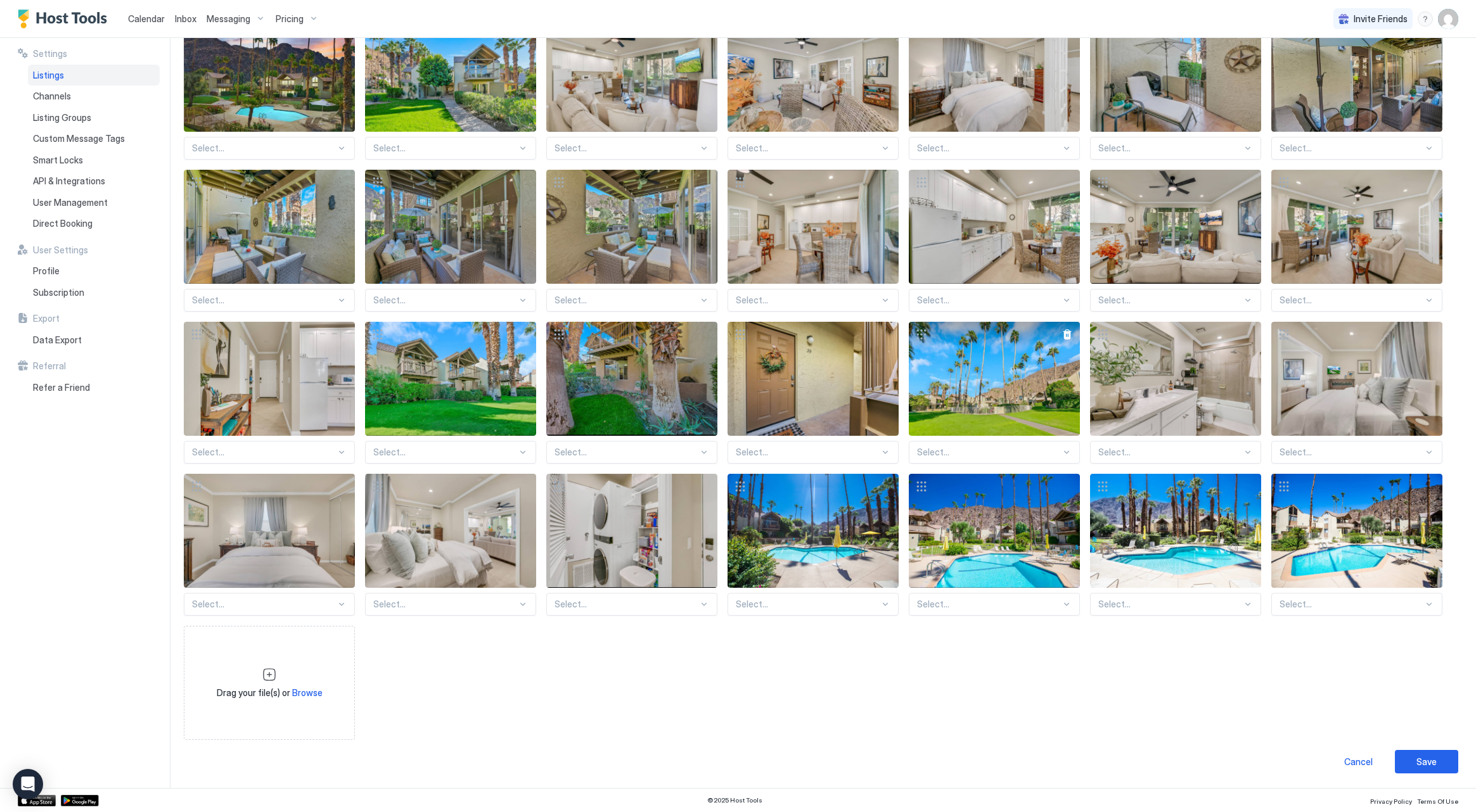
drag, startPoint x: 1065, startPoint y: 322, endPoint x: 989, endPoint y: 383, distance: 97.5
click at [989, 383] on div at bounding box center [994, 378] width 171 height 114
click at [1043, 422] on div "View image" at bounding box center [994, 378] width 171 height 114
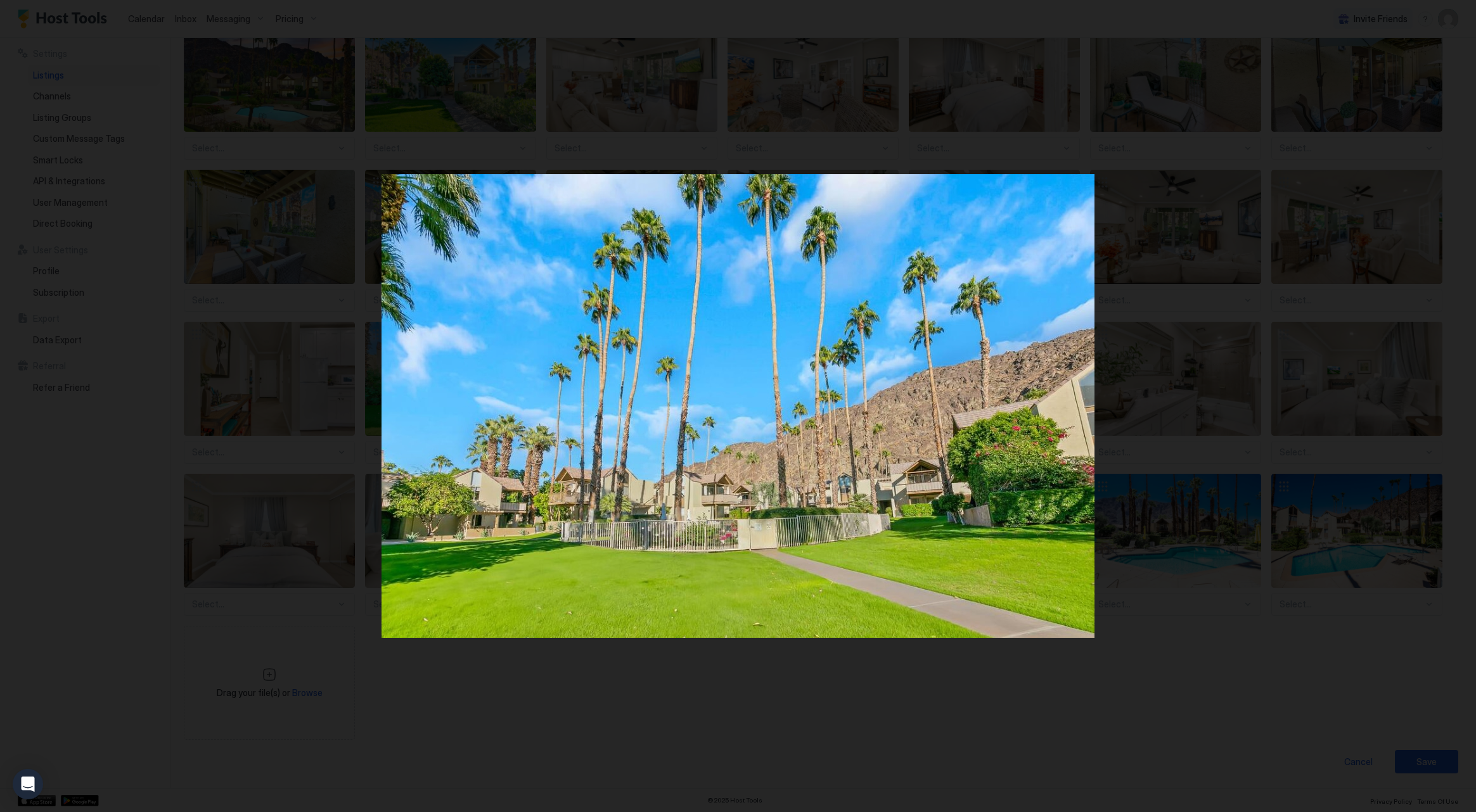
click at [330, 180] on div at bounding box center [738, 406] width 1476 height 812
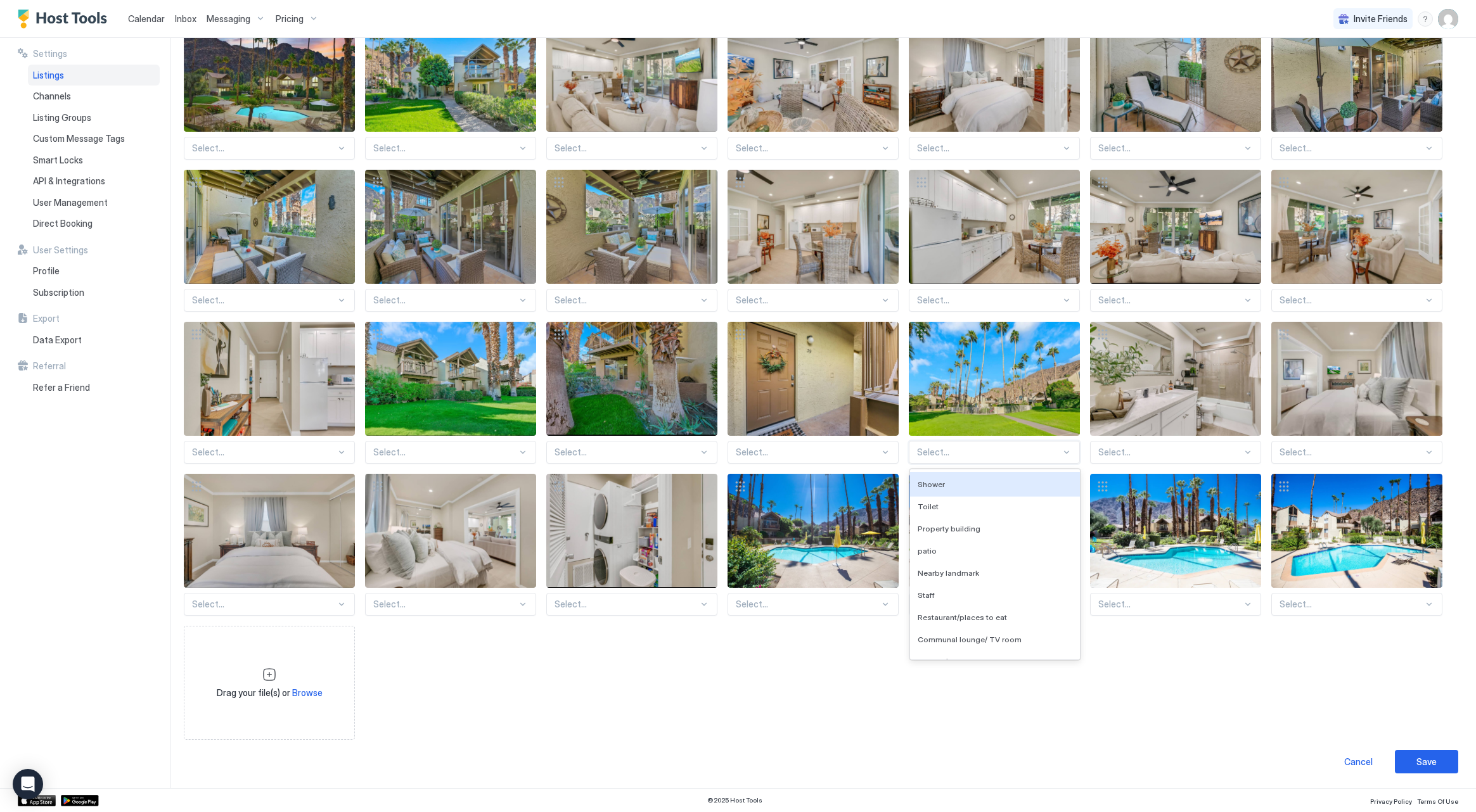
click at [963, 445] on div "Select..." at bounding box center [994, 452] width 171 height 23
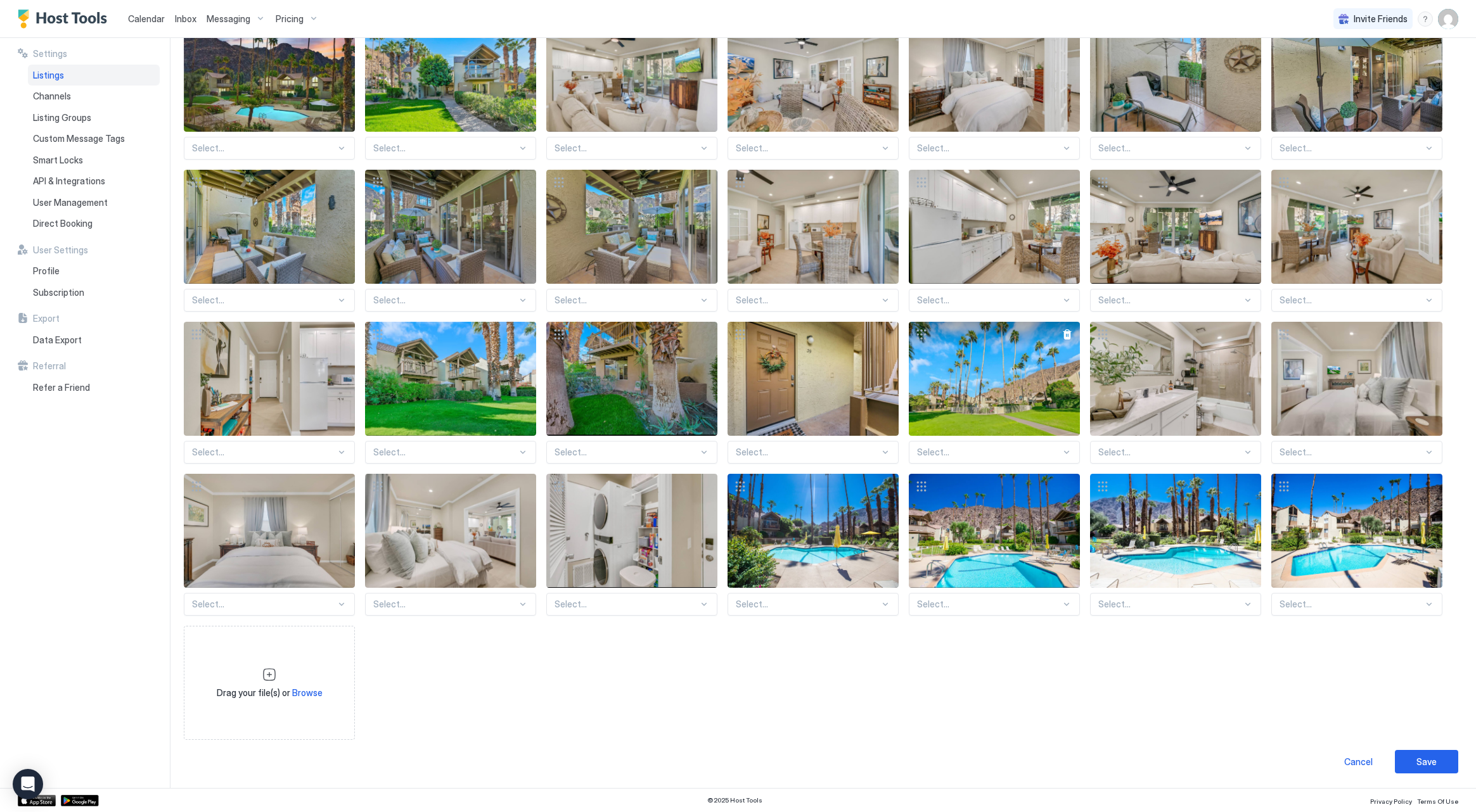
click at [967, 419] on div "View image" at bounding box center [994, 378] width 171 height 114
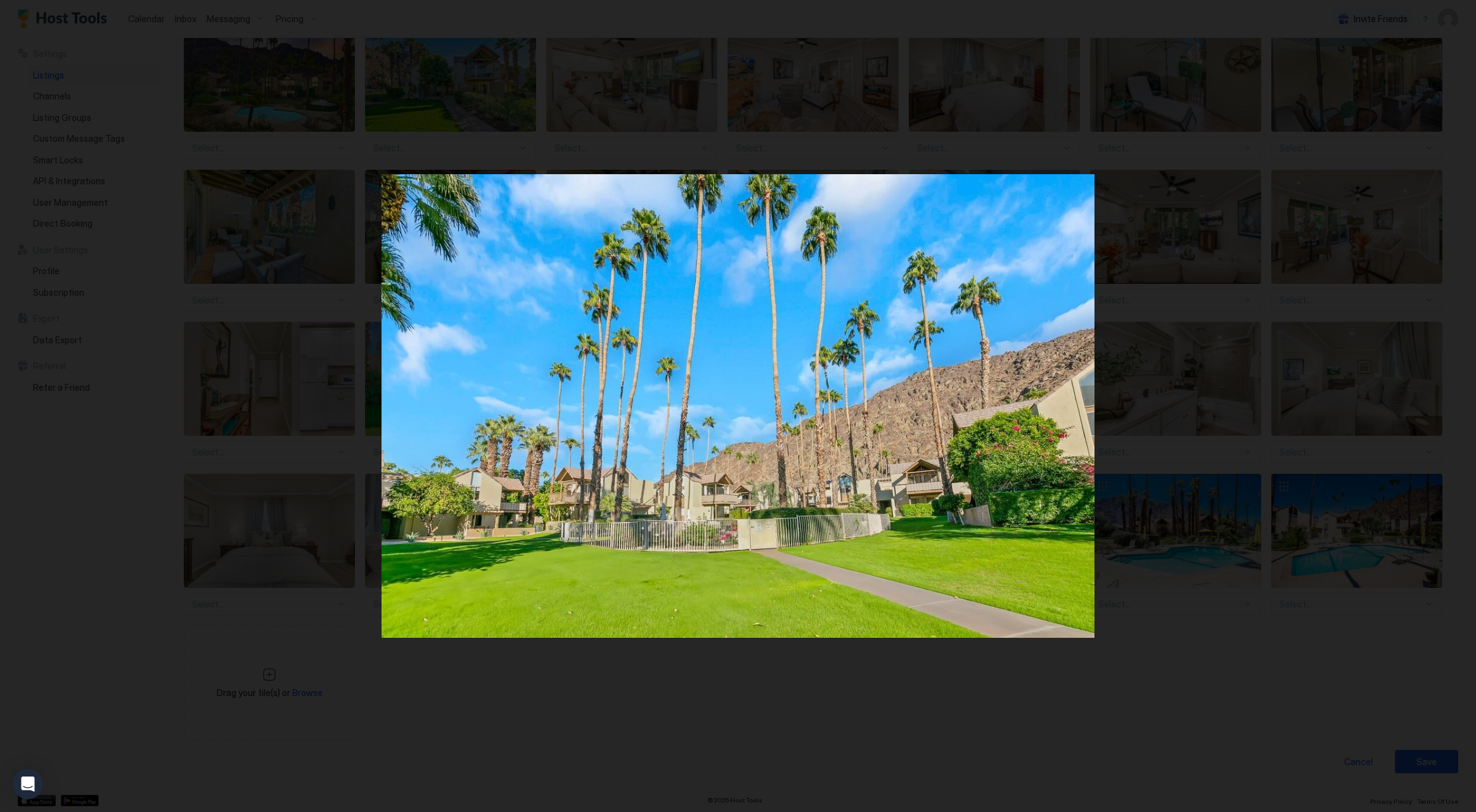
click at [330, 165] on div at bounding box center [738, 406] width 1476 height 812
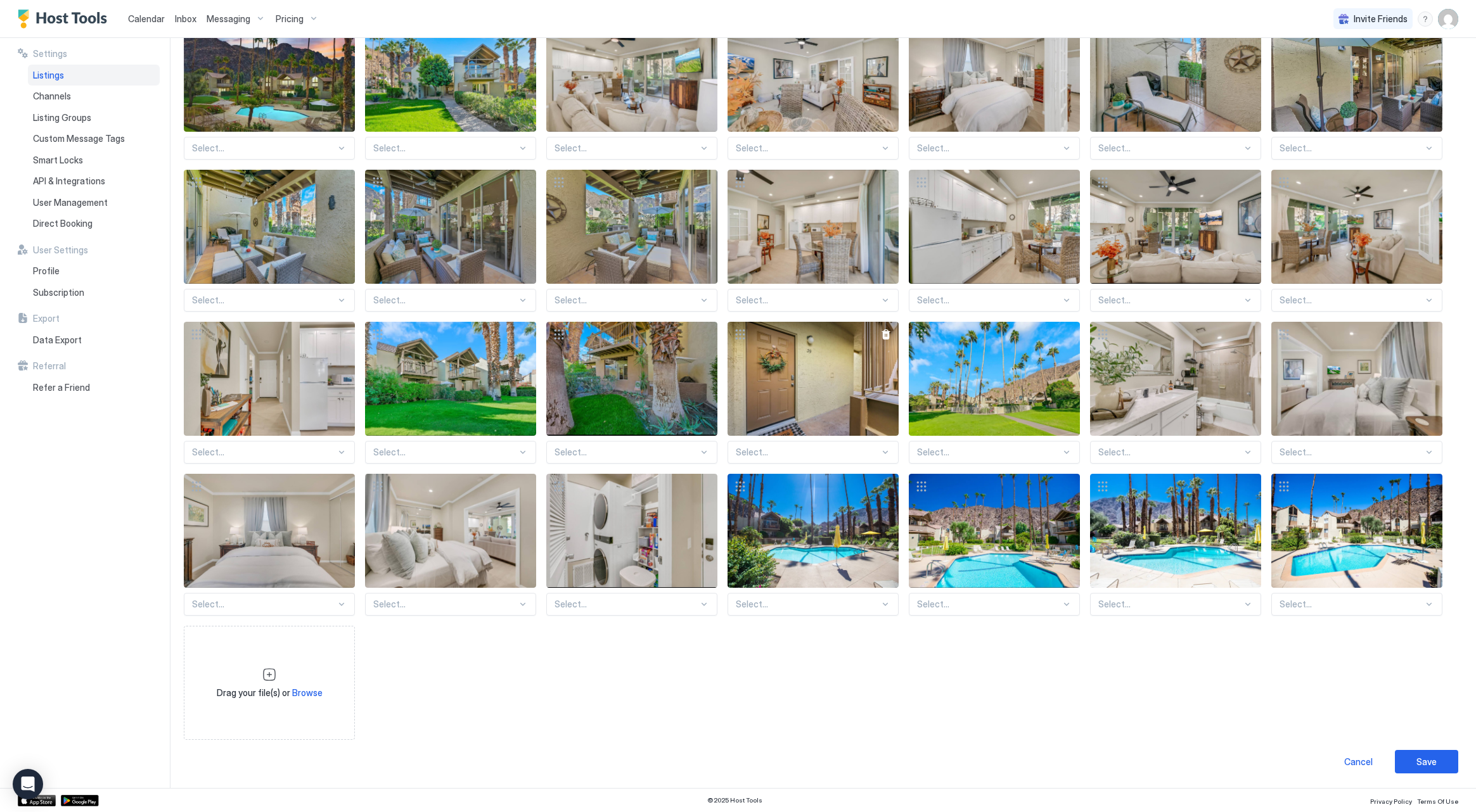
drag, startPoint x: 832, startPoint y: 384, endPoint x: 832, endPoint y: 429, distance: 45.0
click at [832, 429] on div "View image" at bounding box center [812, 378] width 171 height 114
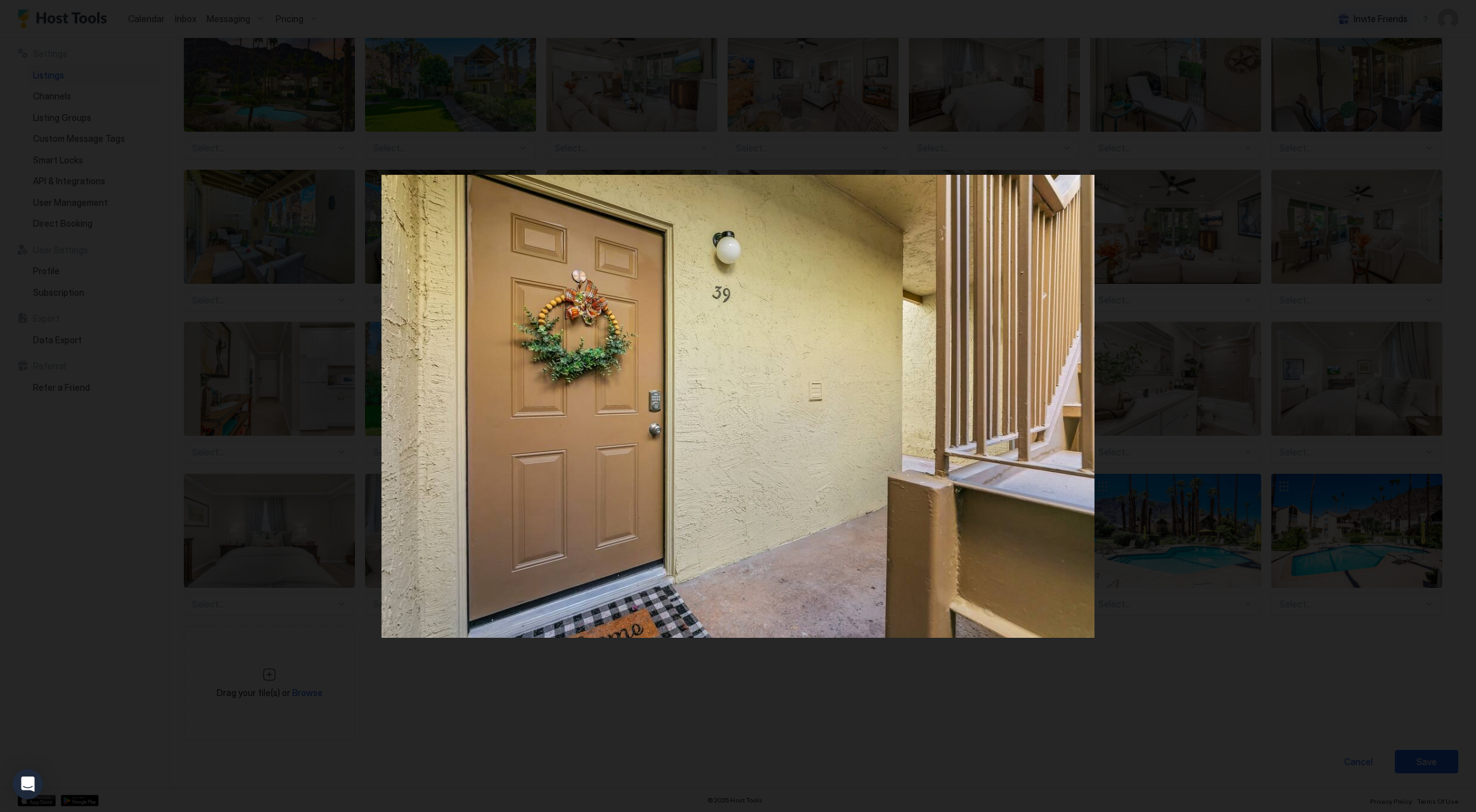
drag, startPoint x: 175, startPoint y: 133, endPoint x: 262, endPoint y: 152, distance: 89.1
click at [178, 134] on div at bounding box center [738, 406] width 1476 height 812
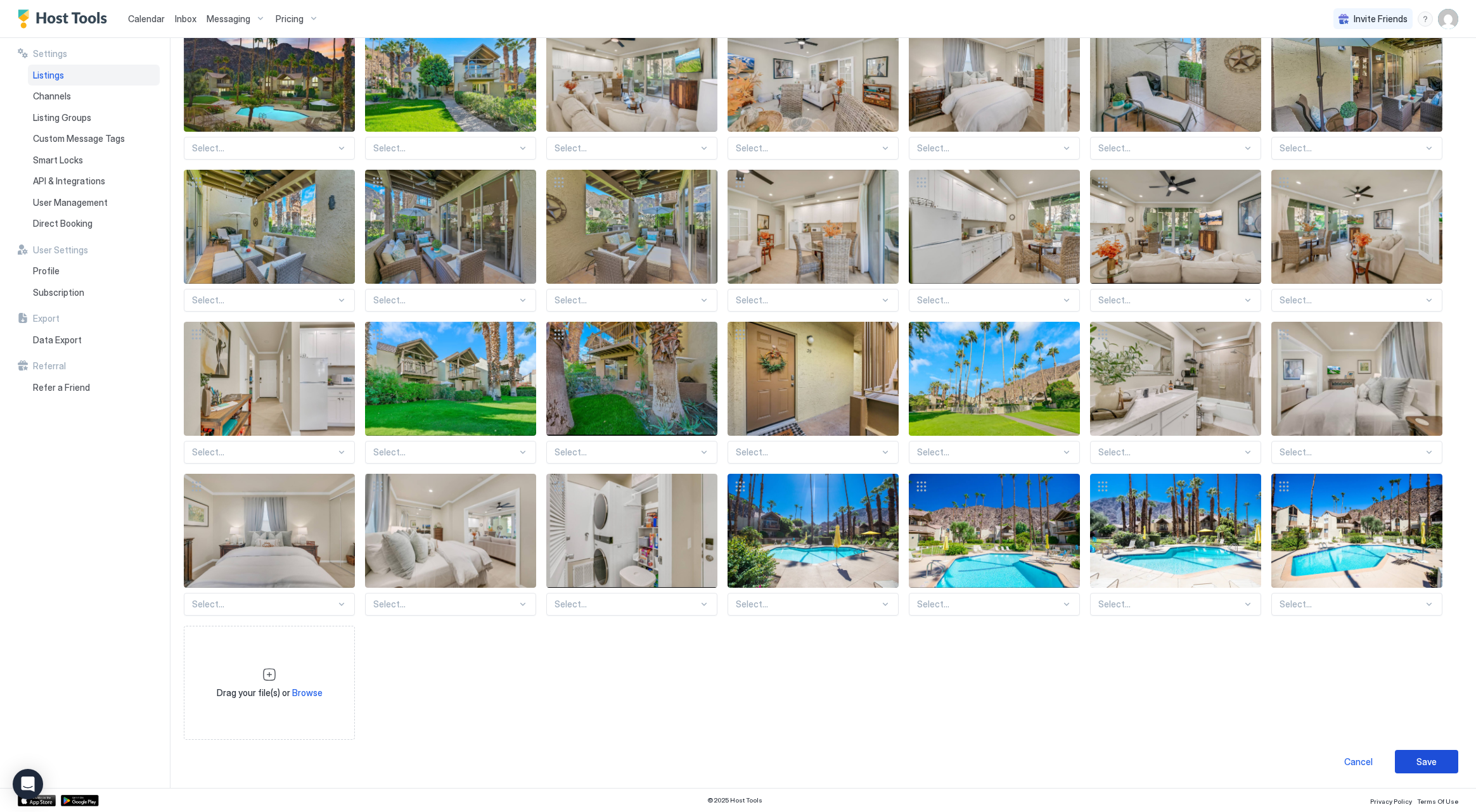
click at [1412, 768] on button "Save" at bounding box center [1426, 761] width 64 height 23
click at [1415, 763] on button "Save" at bounding box center [1426, 761] width 64 height 23
click at [1415, 761] on button "Save" at bounding box center [1426, 761] width 64 height 23
click at [1421, 763] on div "Save" at bounding box center [1427, 761] width 20 height 13
click at [1366, 766] on div "Cancel" at bounding box center [1358, 761] width 29 height 13
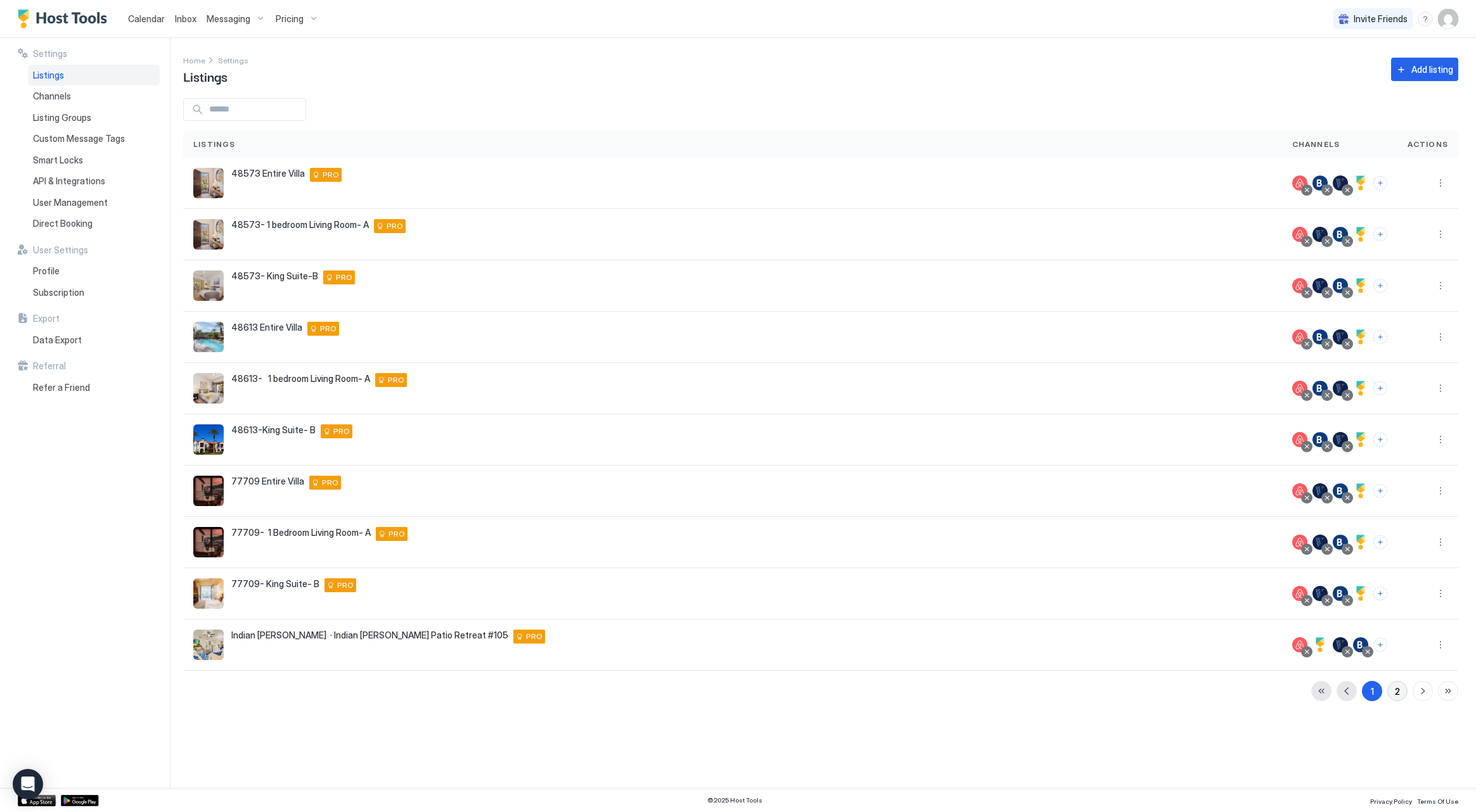
click at [1396, 689] on div "2" at bounding box center [1397, 691] width 5 height 13
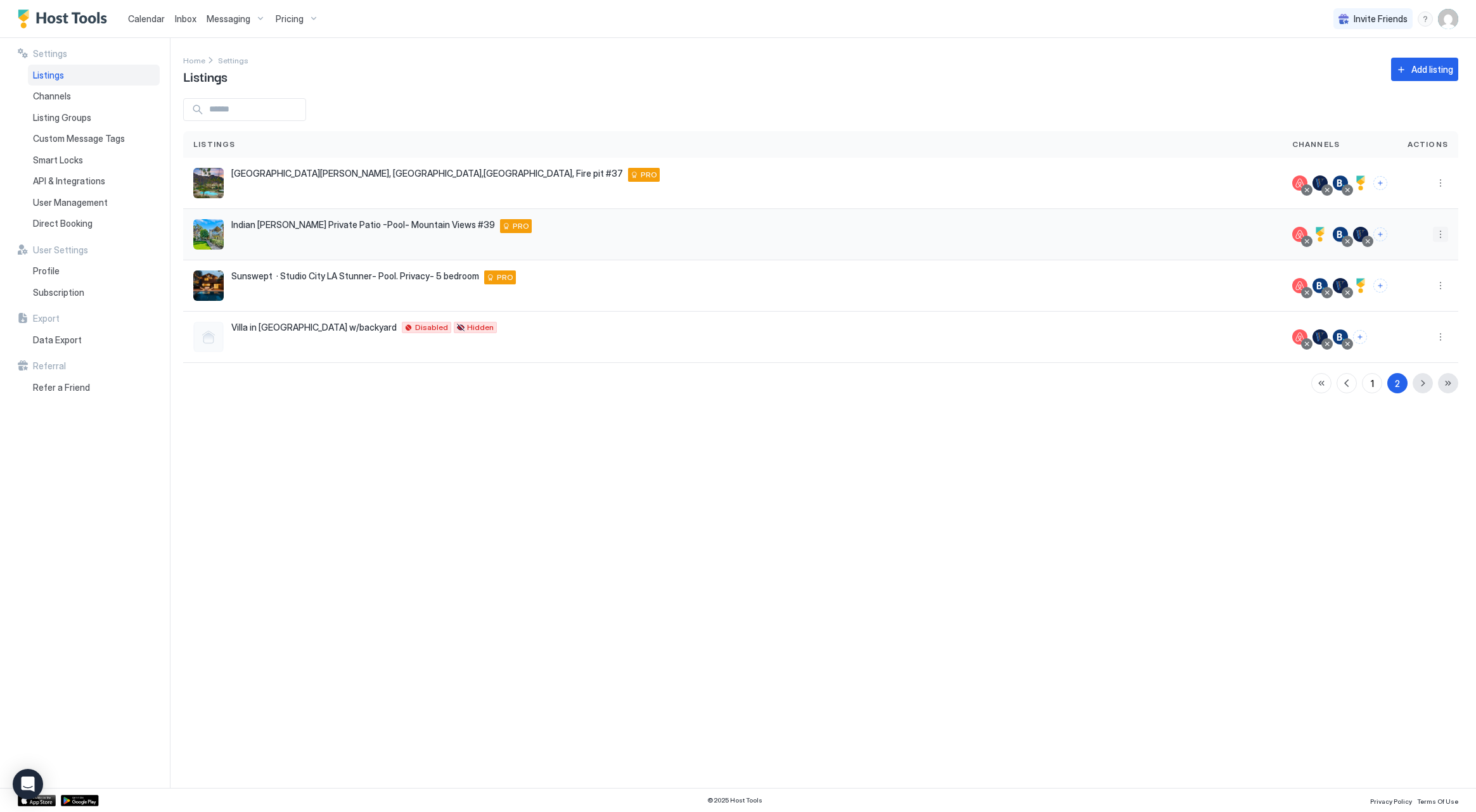
click at [1444, 234] on button "More options" at bounding box center [1440, 234] width 15 height 15
click at [1401, 293] on div "Edit Listing" at bounding box center [1367, 294] width 161 height 20
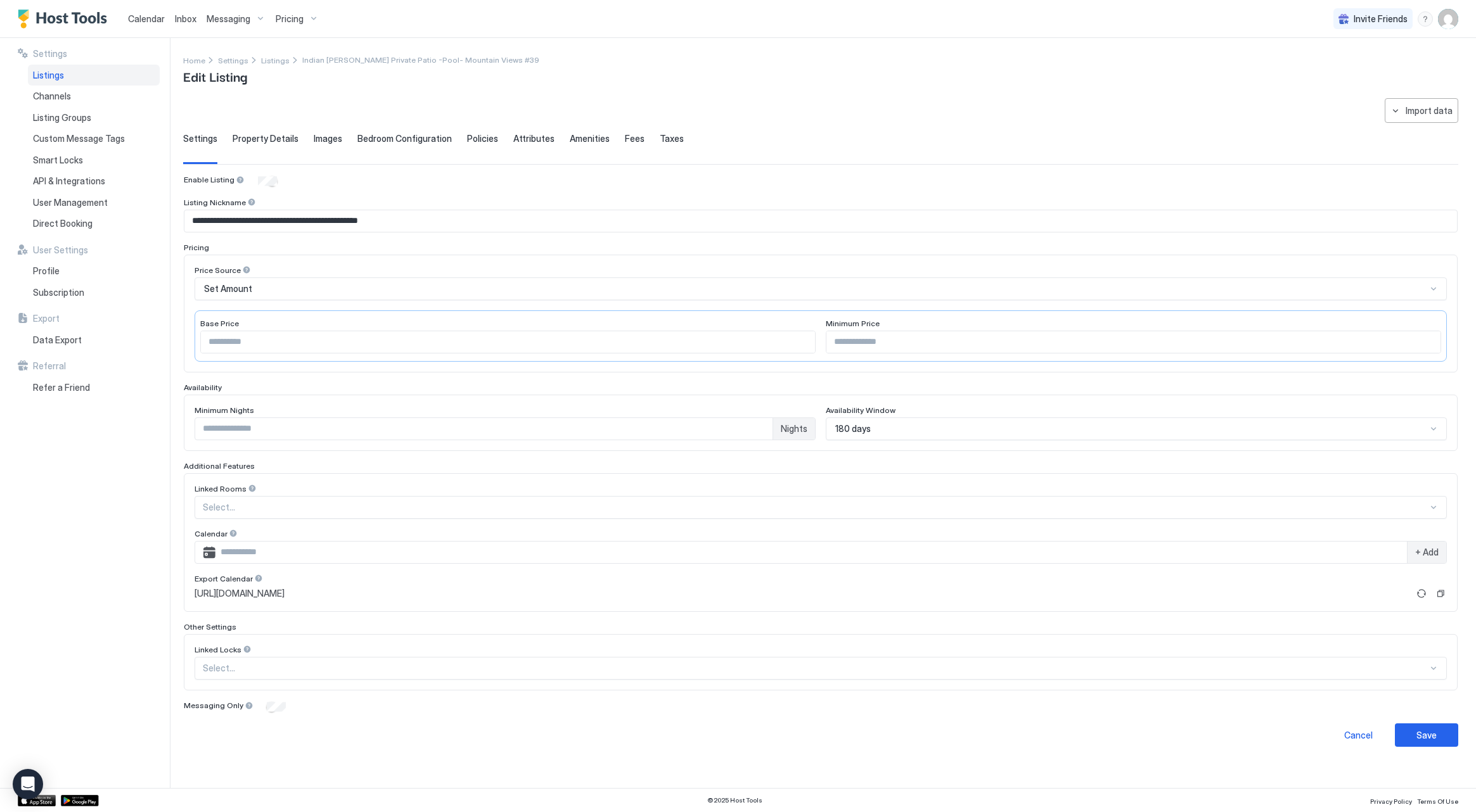
click at [311, 130] on div "**********" at bounding box center [821, 422] width 1275 height 648
click at [313, 134] on span "Images" at bounding box center [327, 139] width 29 height 11
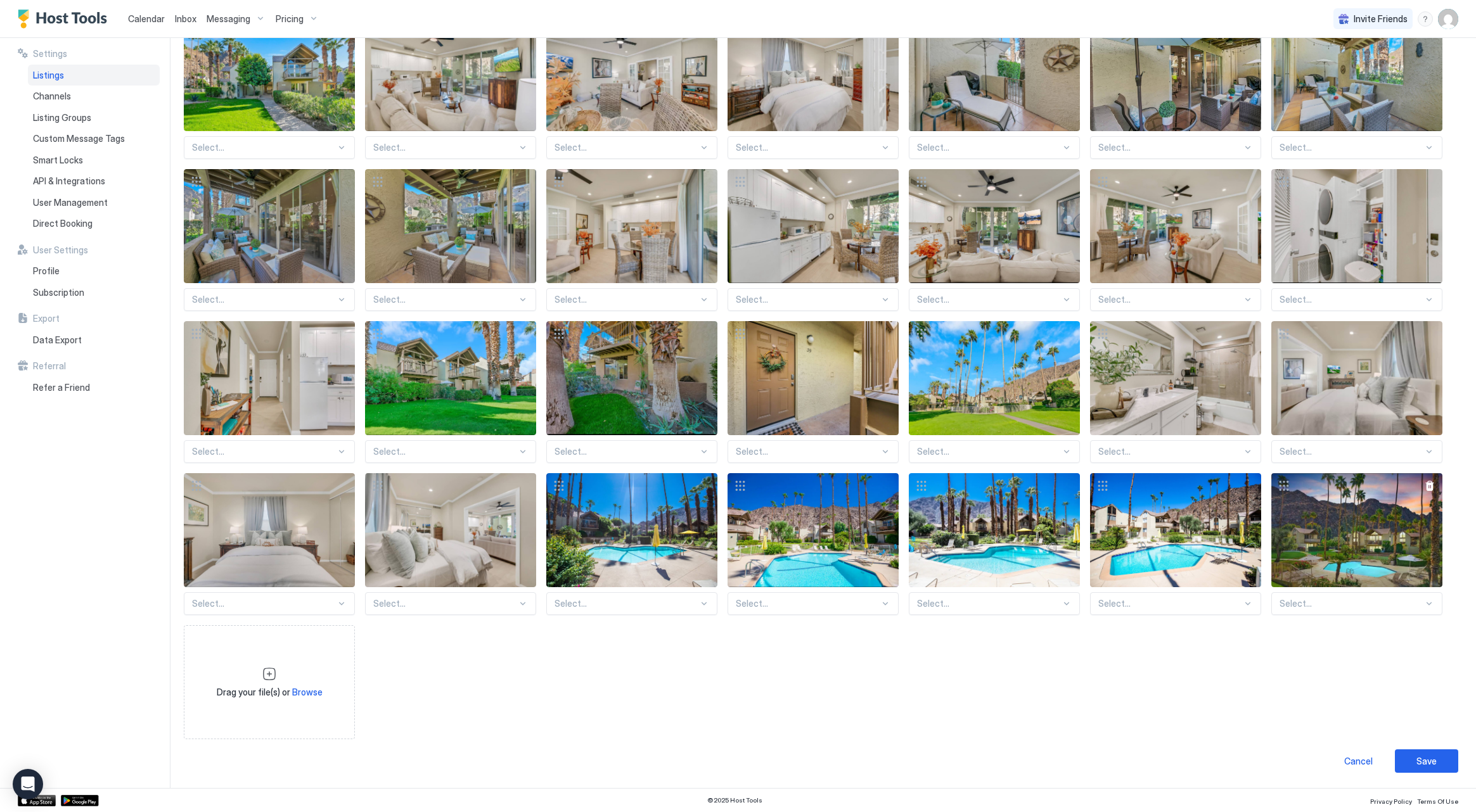
scroll to position [169, 0]
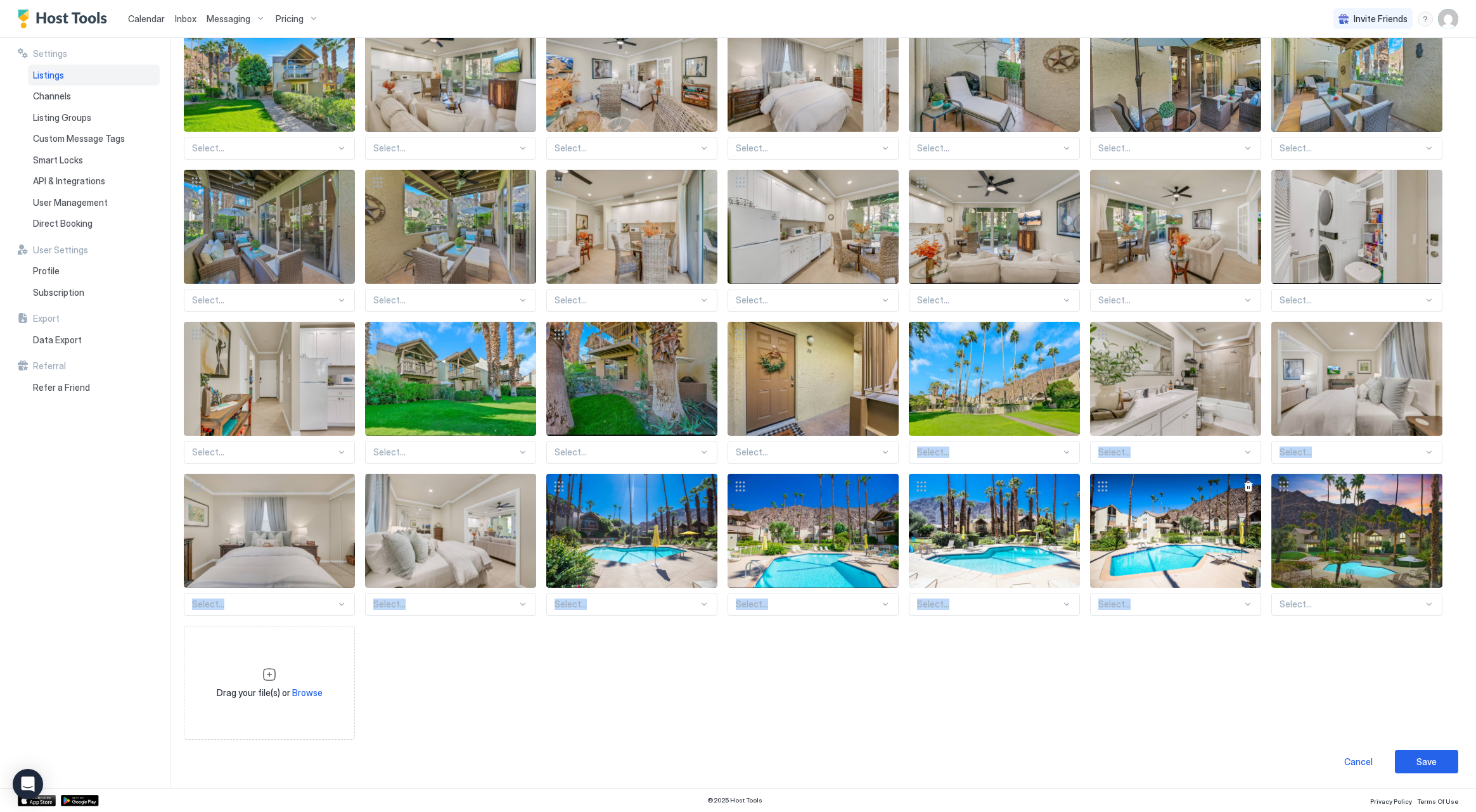
drag, startPoint x: 1279, startPoint y: 489, endPoint x: 1181, endPoint y: 491, distance: 98.0
click at [1114, 456] on div "Select... Select... Select... Select... Select... Select... Select... Select...…" at bounding box center [821, 379] width 1274 height 722
click at [1364, 544] on div "View image" at bounding box center [1357, 530] width 171 height 114
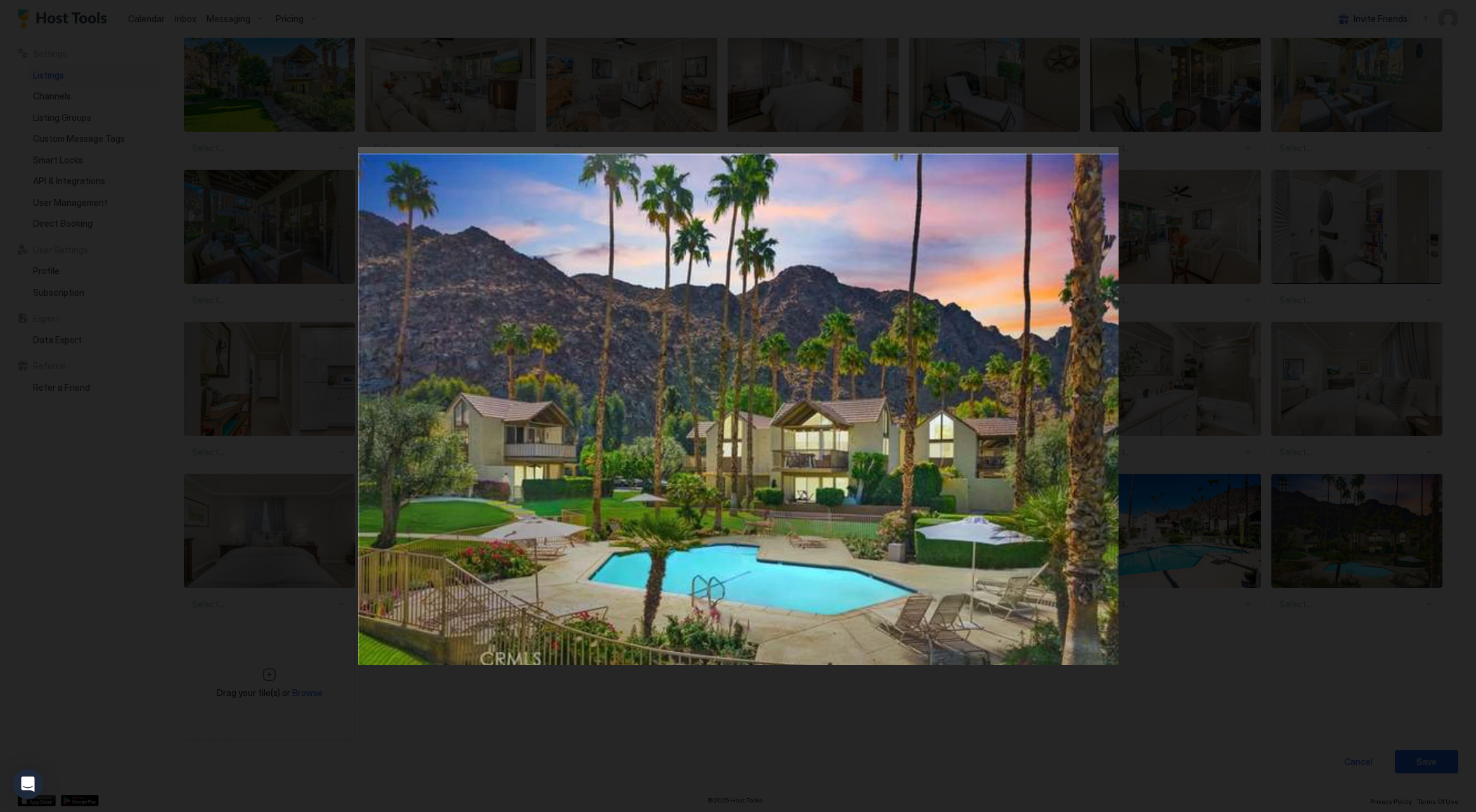
click at [738, 478] on img at bounding box center [738, 406] width 761 height 518
click at [307, 398] on div at bounding box center [738, 406] width 1476 height 812
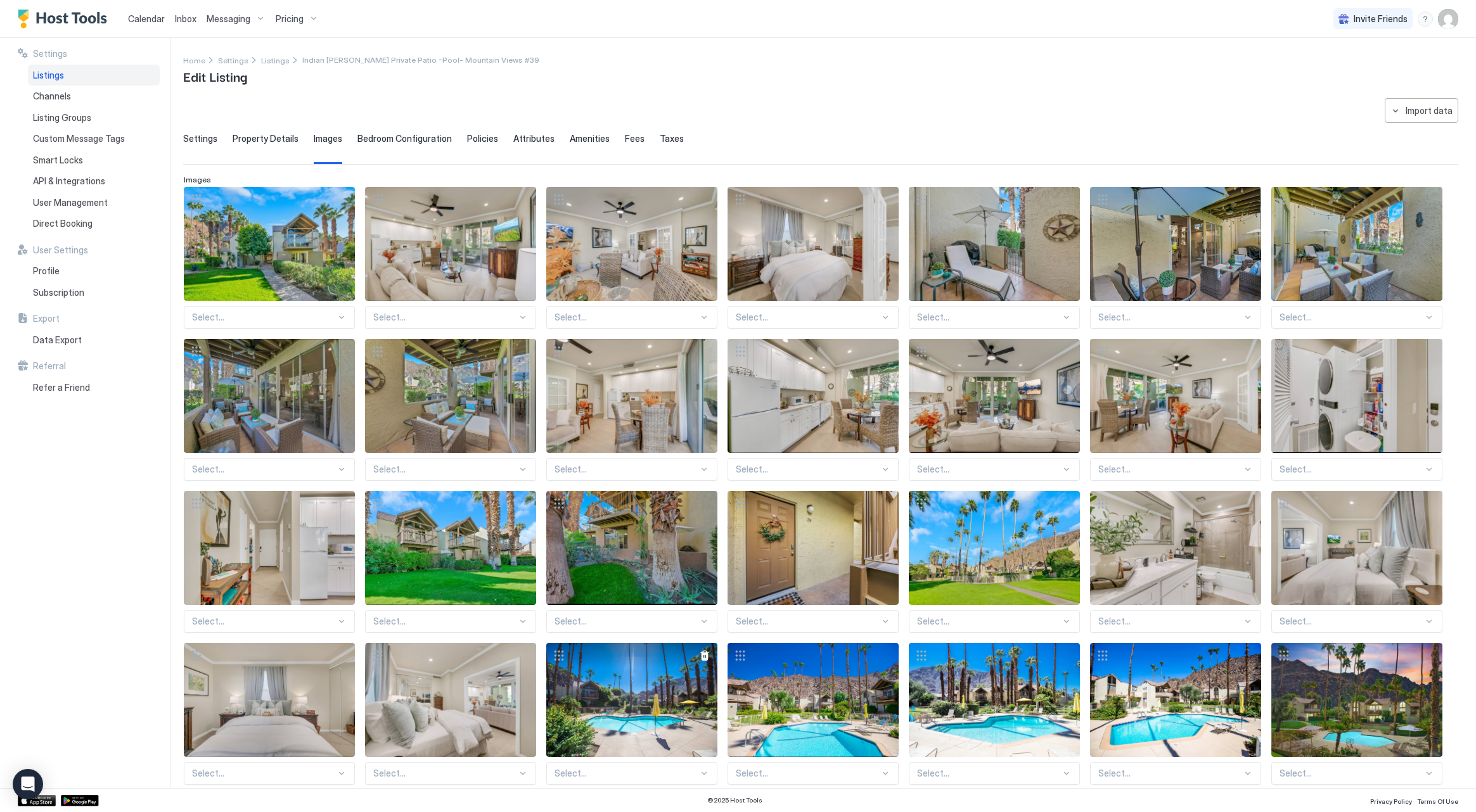
scroll to position [0, 0]
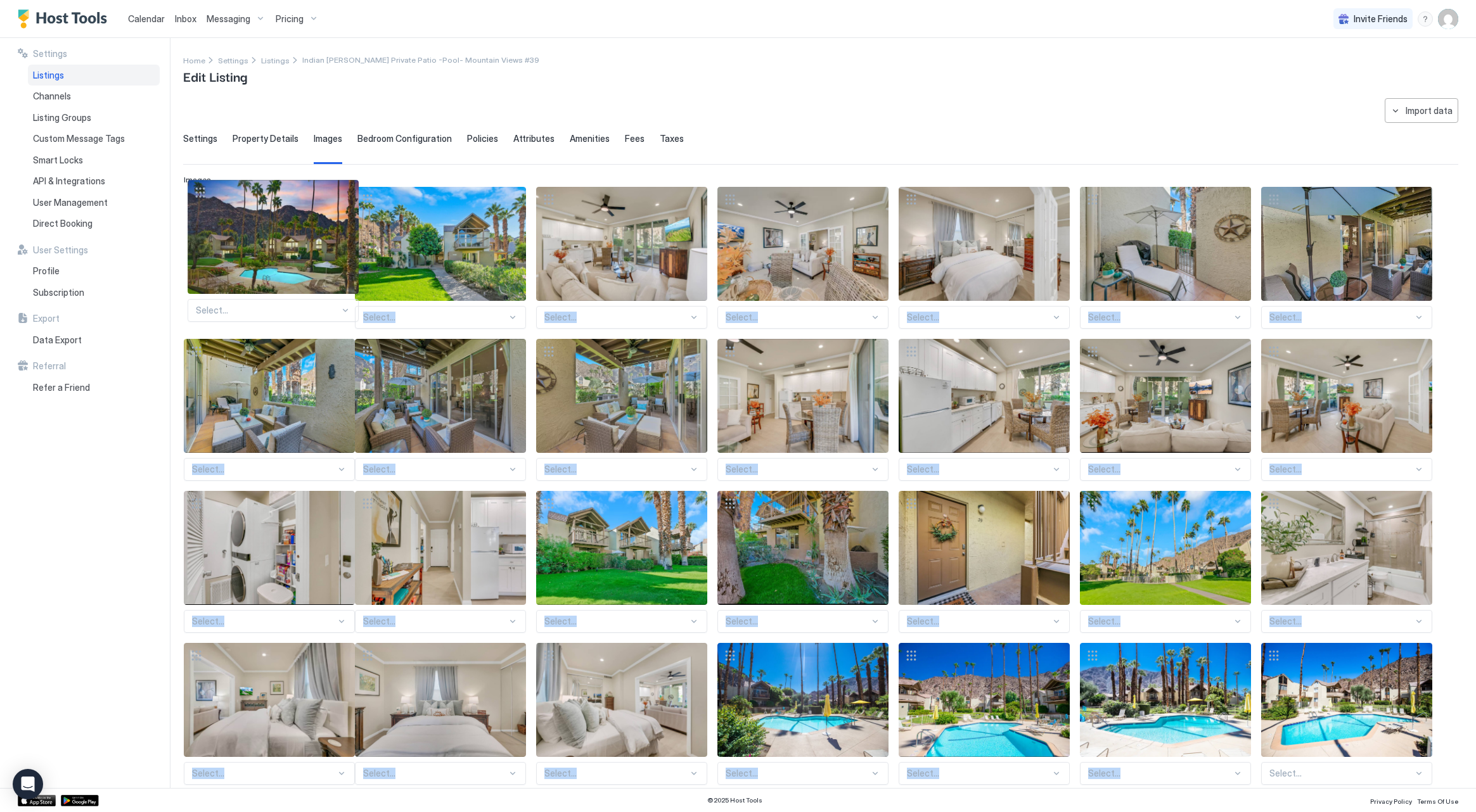
drag, startPoint x: 1282, startPoint y: 654, endPoint x: 198, endPoint y: 192, distance: 1178.3
click at [198, 192] on div "Select... Select... Select... Select... Select... Select... Select... Select...…" at bounding box center [821, 548] width 1274 height 722
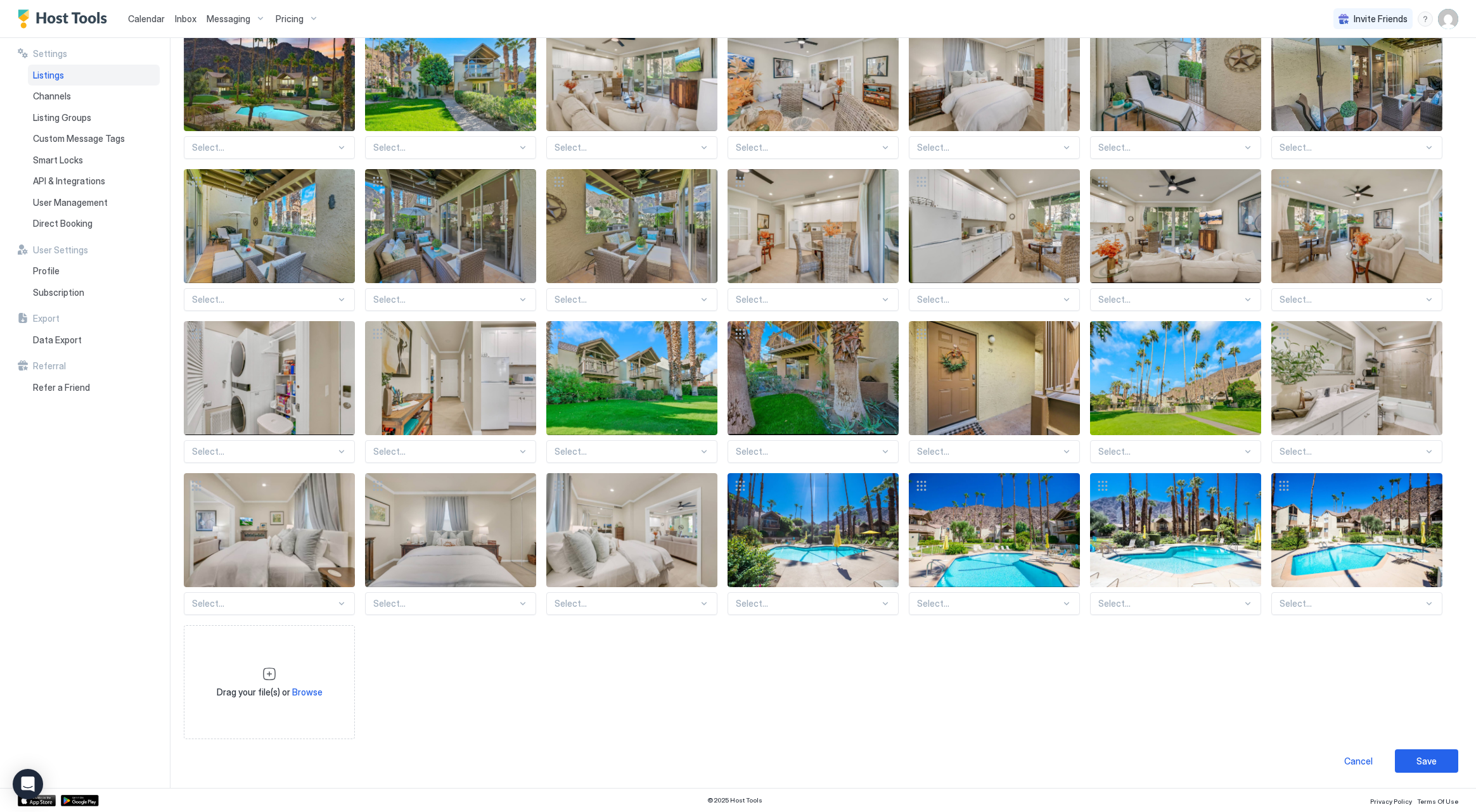
scroll to position [169, 0]
click at [1413, 764] on button "Save" at bounding box center [1426, 761] width 64 height 23
click at [1412, 764] on button "Save" at bounding box center [1426, 761] width 64 height 23
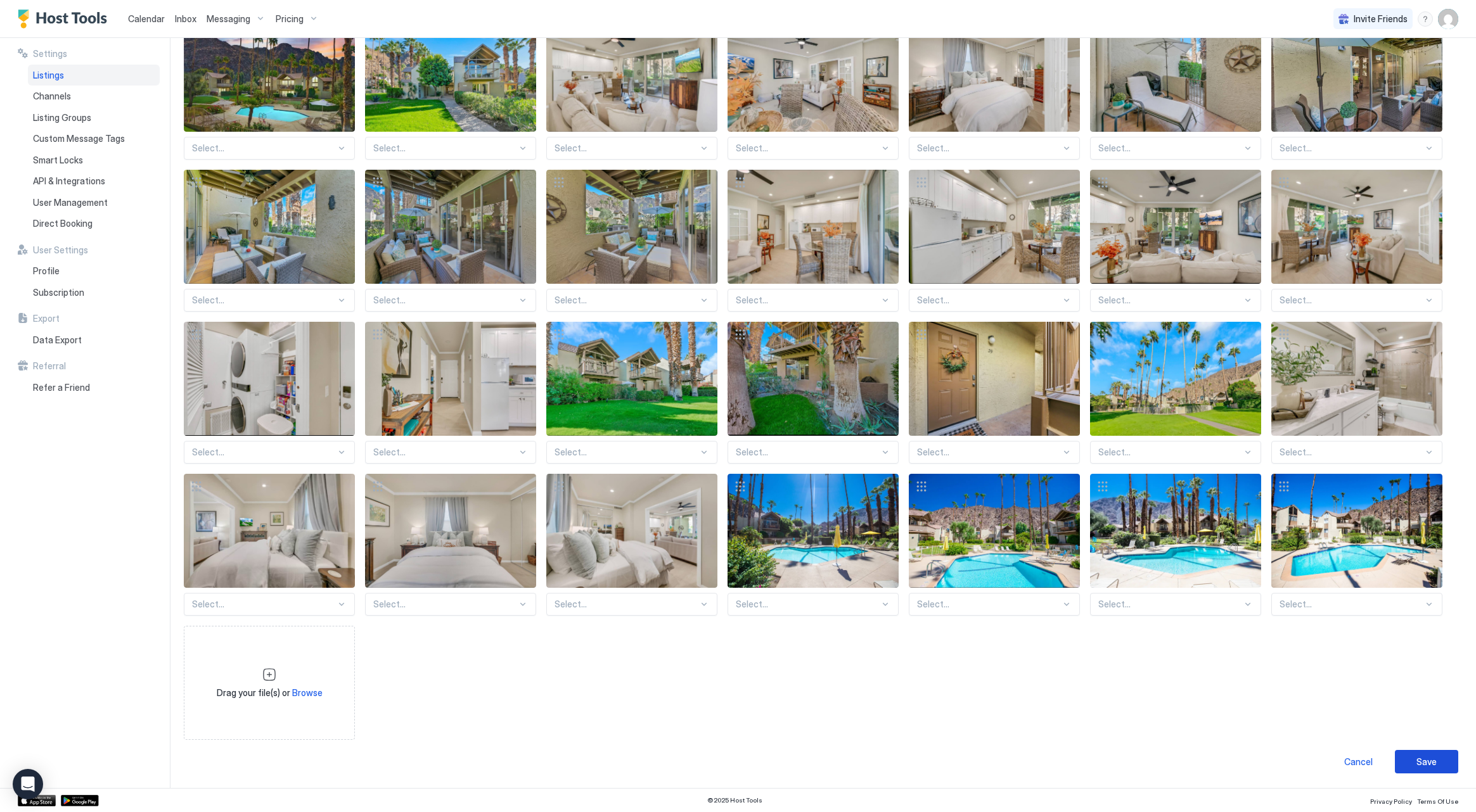
click at [1412, 764] on button "Save" at bounding box center [1426, 761] width 64 height 23
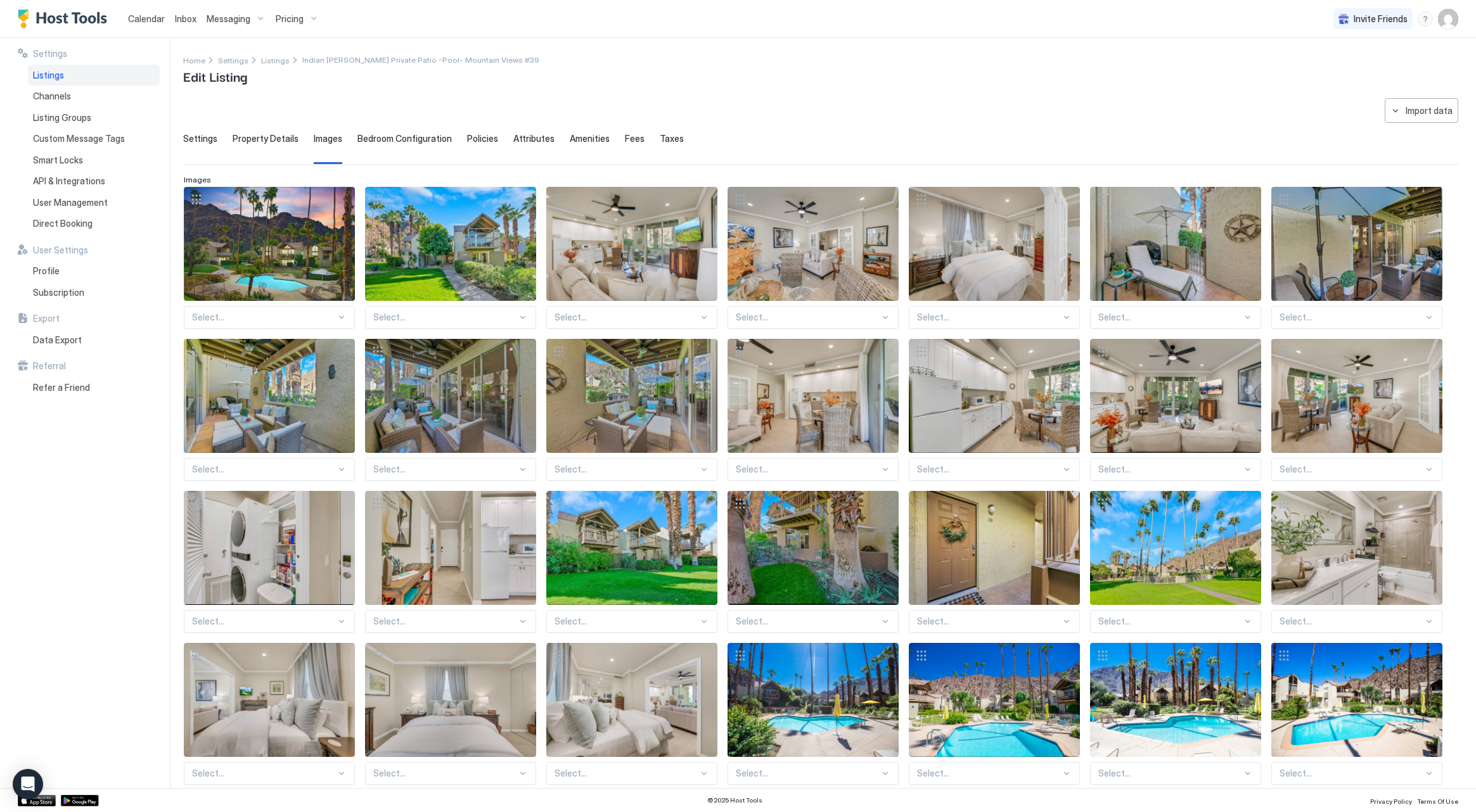
scroll to position [0, 0]
click at [271, 141] on span "Property Details" at bounding box center [265, 139] width 66 height 11
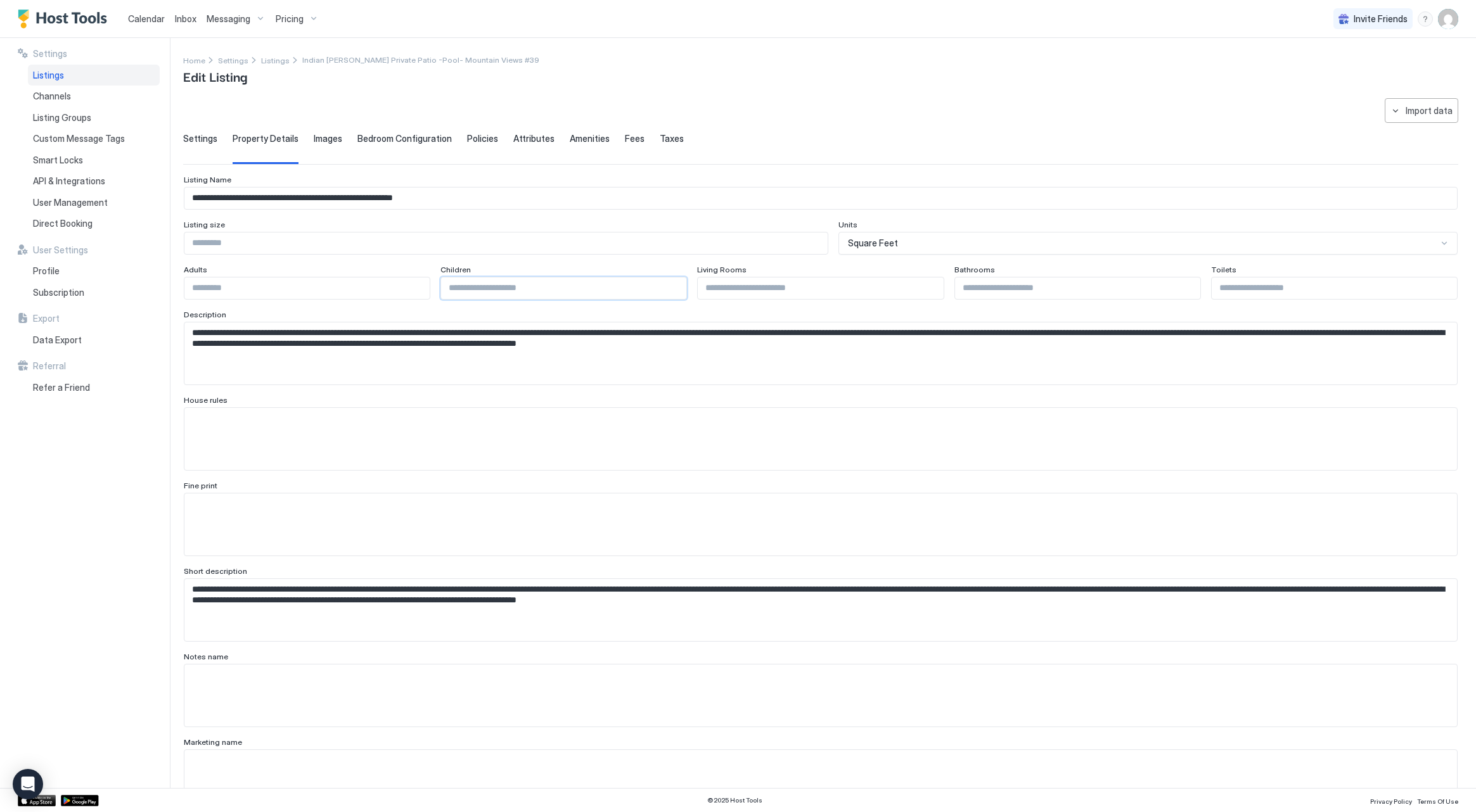
click at [673, 286] on input "Input Field" at bounding box center [563, 287] width 245 height 21
click at [671, 283] on input "Input Field" at bounding box center [563, 287] width 245 height 21
click at [671, 284] on input "Input Field" at bounding box center [563, 287] width 245 height 21
type input "*"
click at [753, 294] on input "*" at bounding box center [820, 287] width 245 height 21
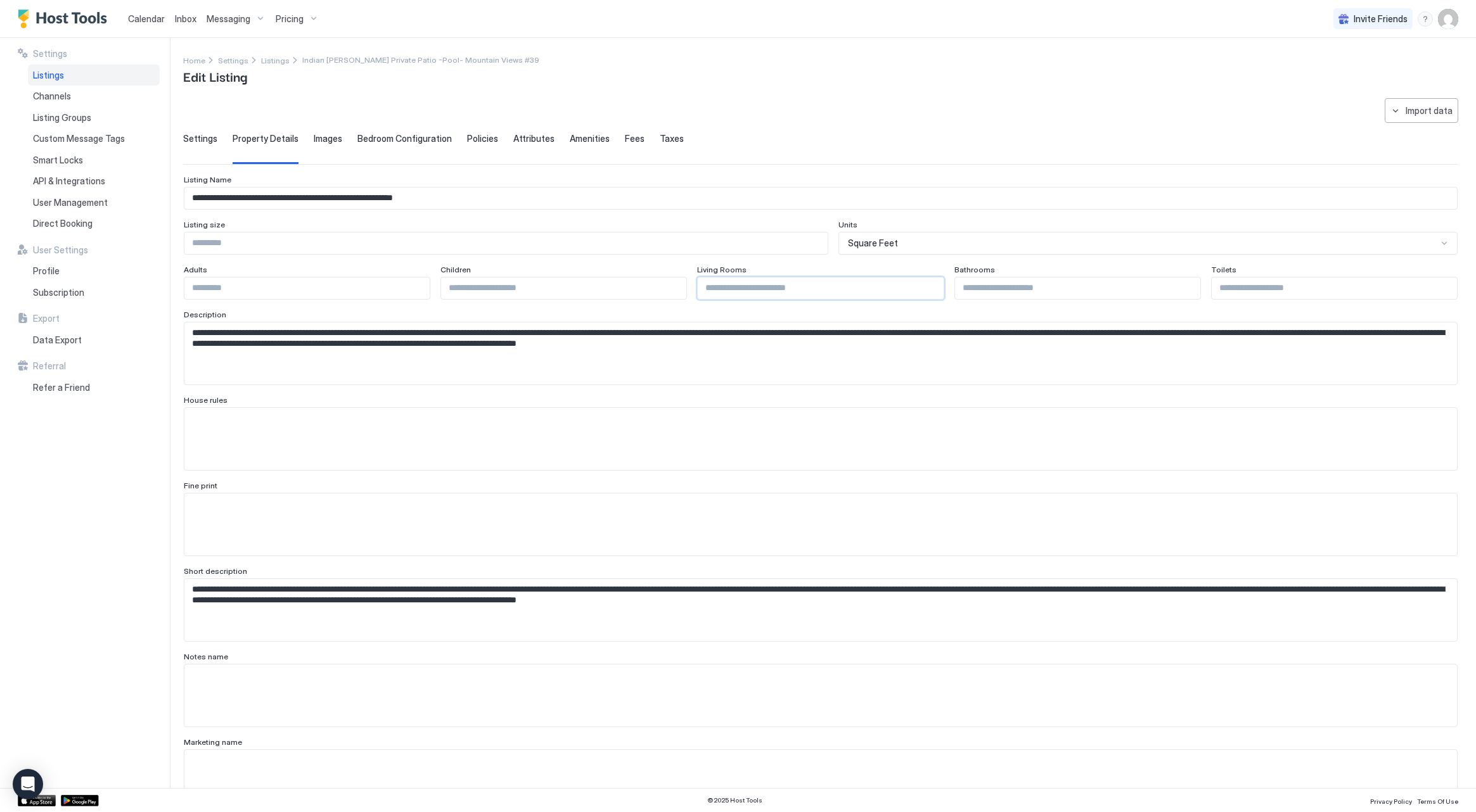
type input "*"
click at [1237, 286] on input "Input Field" at bounding box center [1334, 287] width 245 height 21
type input "*"
click at [1227, 380] on textarea "**********" at bounding box center [821, 353] width 1273 height 62
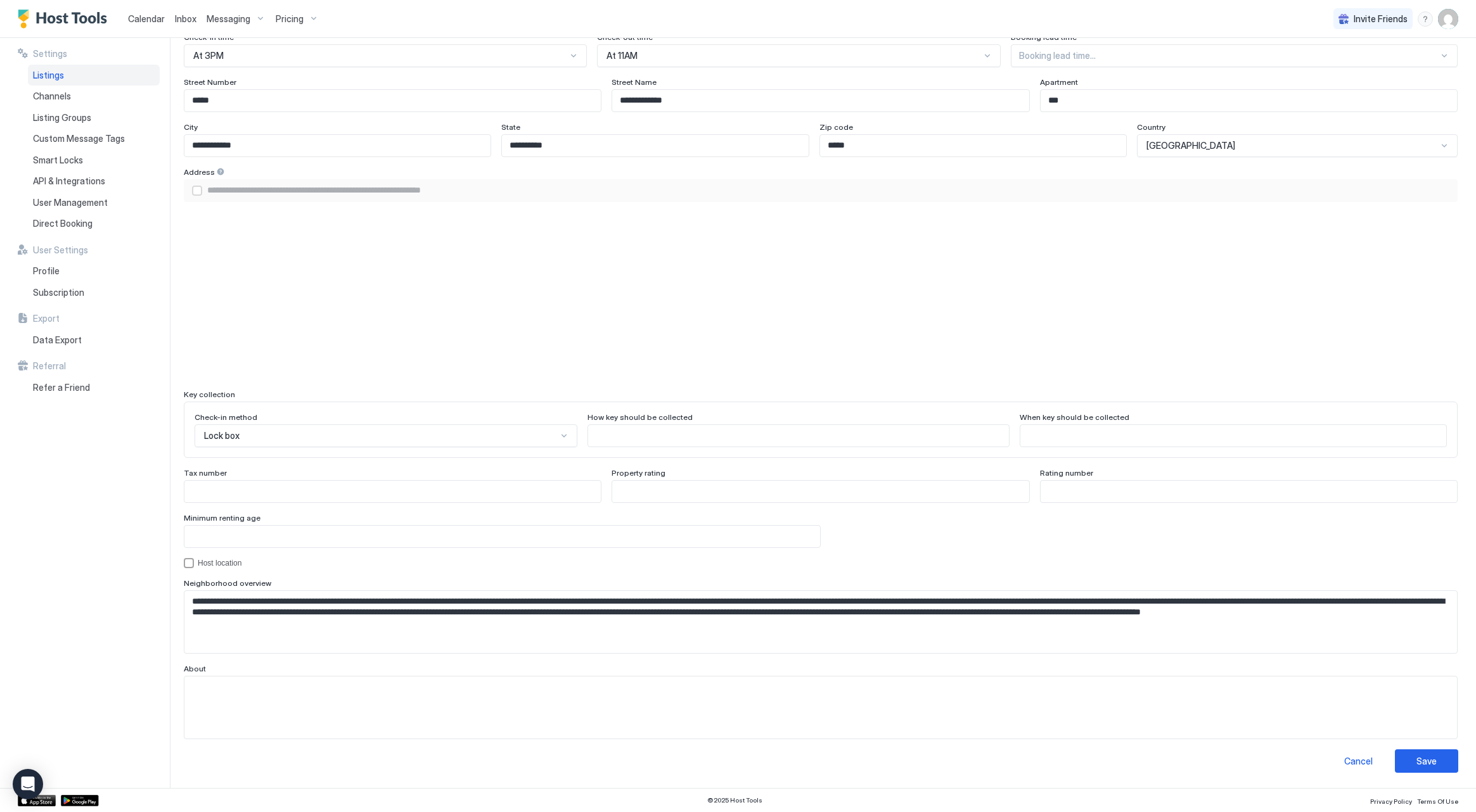
scroll to position [835, 0]
click at [1431, 766] on div "Save" at bounding box center [1427, 761] width 20 height 13
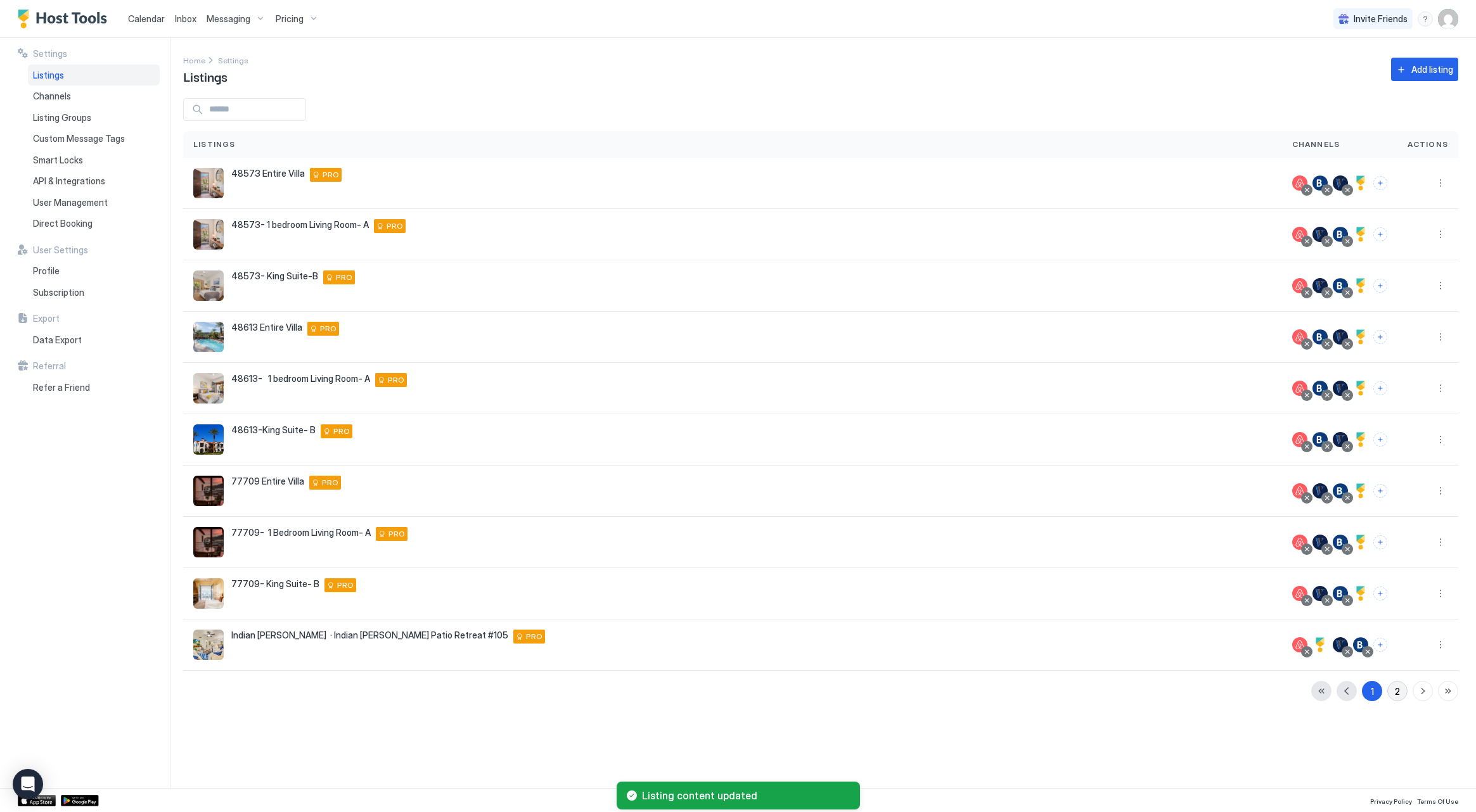
click at [1397, 695] on div "2" at bounding box center [1397, 691] width 5 height 13
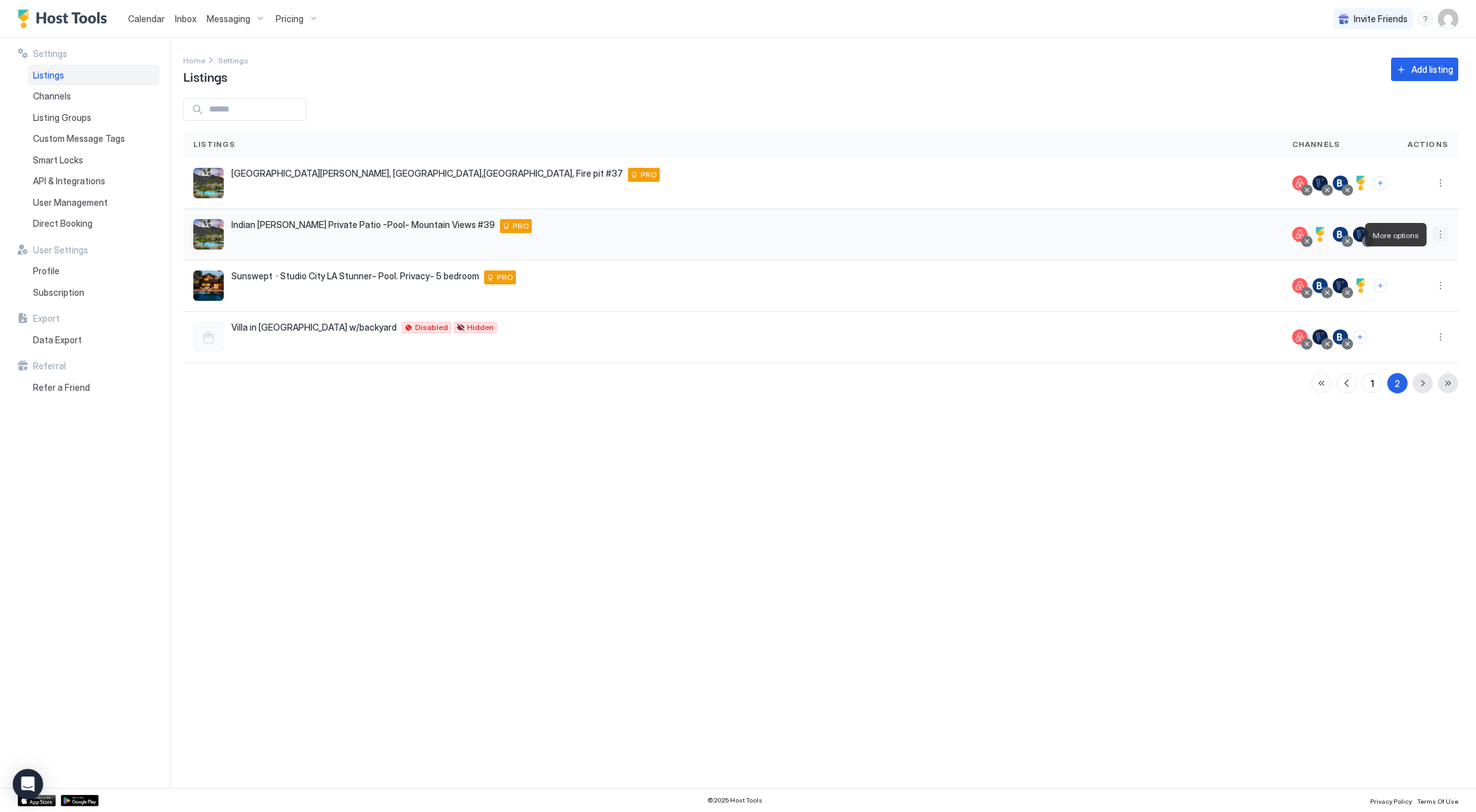
click at [1439, 232] on button "More options" at bounding box center [1440, 234] width 15 height 15
click at [1415, 257] on div "Listing Settings" at bounding box center [1367, 253] width 161 height 20
type input "***"
type input "*"
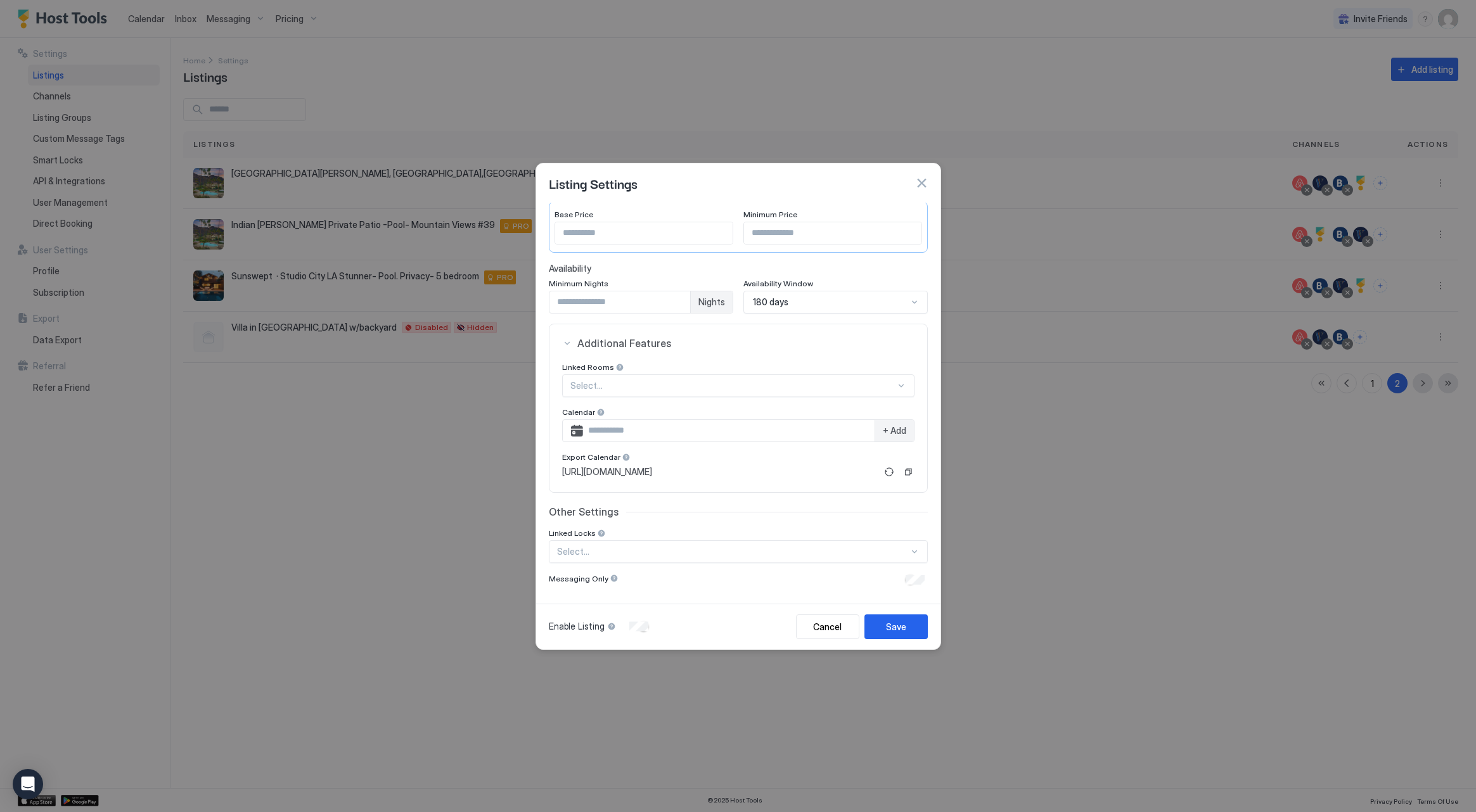
scroll to position [122, 0]
click at [823, 629] on div "Cancel" at bounding box center [827, 626] width 29 height 13
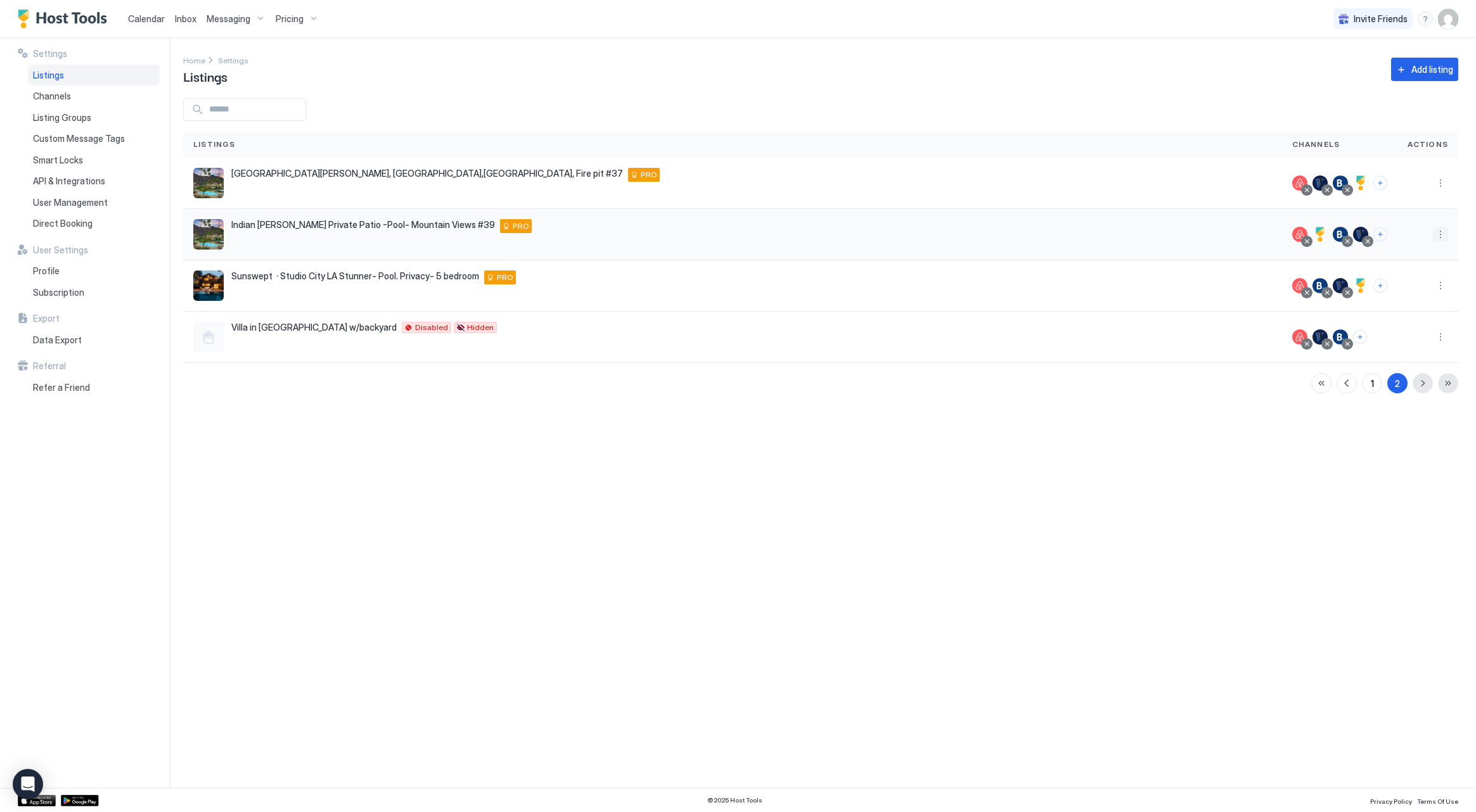
click at [1444, 240] on button "More options" at bounding box center [1440, 234] width 15 height 15
click at [1354, 290] on div "Edit Listing" at bounding box center [1367, 294] width 161 height 20
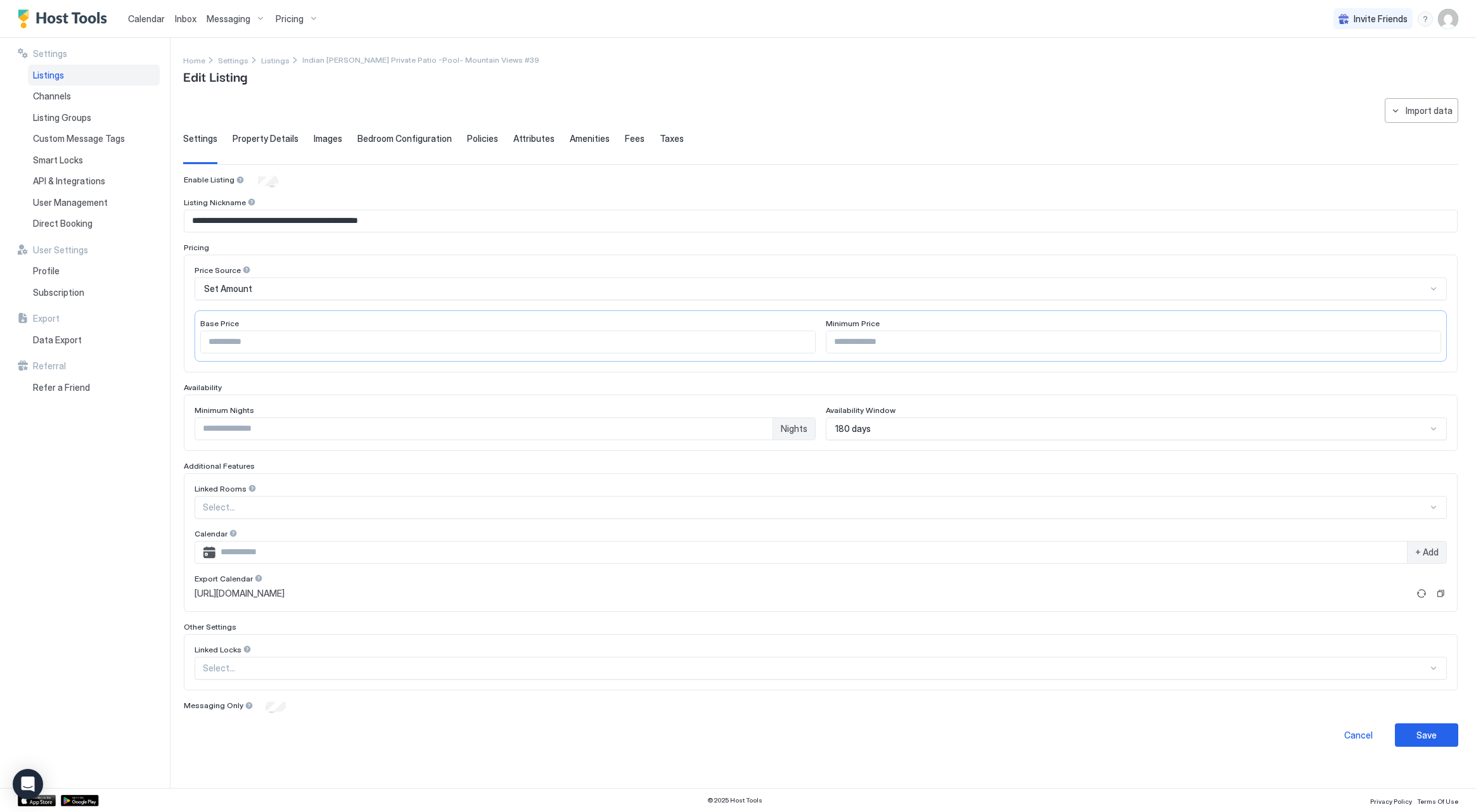
type input "*"
click at [322, 138] on span "Images" at bounding box center [327, 139] width 29 height 11
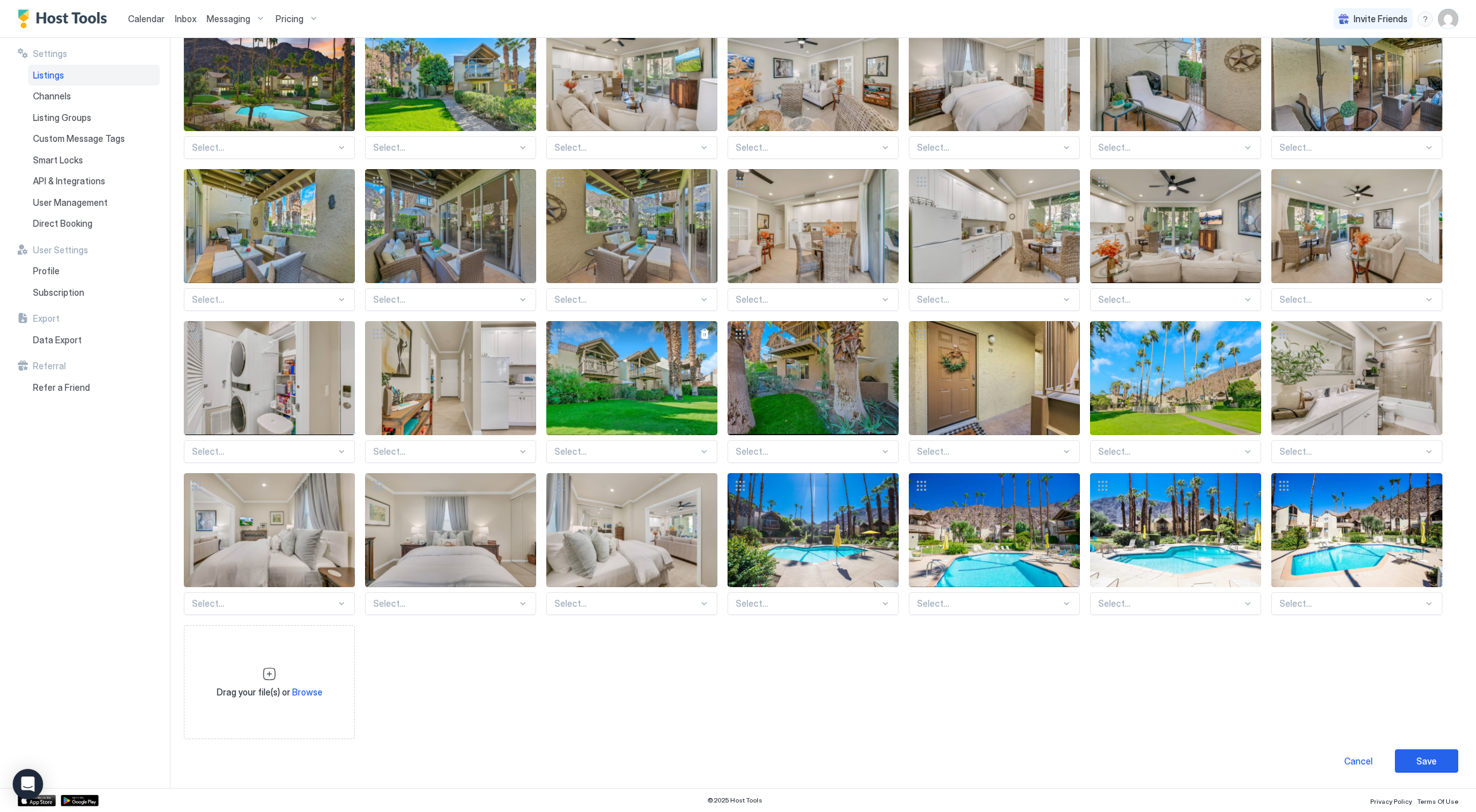
scroll to position [169, 0]
drag, startPoint x: 1104, startPoint y: 328, endPoint x: 1065, endPoint y: 418, distance: 98.1
click at [1032, 427] on div "Select... Select... Select... Select... Select... Select... Select... Select...…" at bounding box center [821, 379] width 1274 height 722
drag, startPoint x: 1095, startPoint y: 321, endPoint x: 1092, endPoint y: 340, distance: 19.2
click at [1090, 342] on div "Select... Select... Select... Select... Select... Select... Select... Select...…" at bounding box center [821, 379] width 1274 height 722
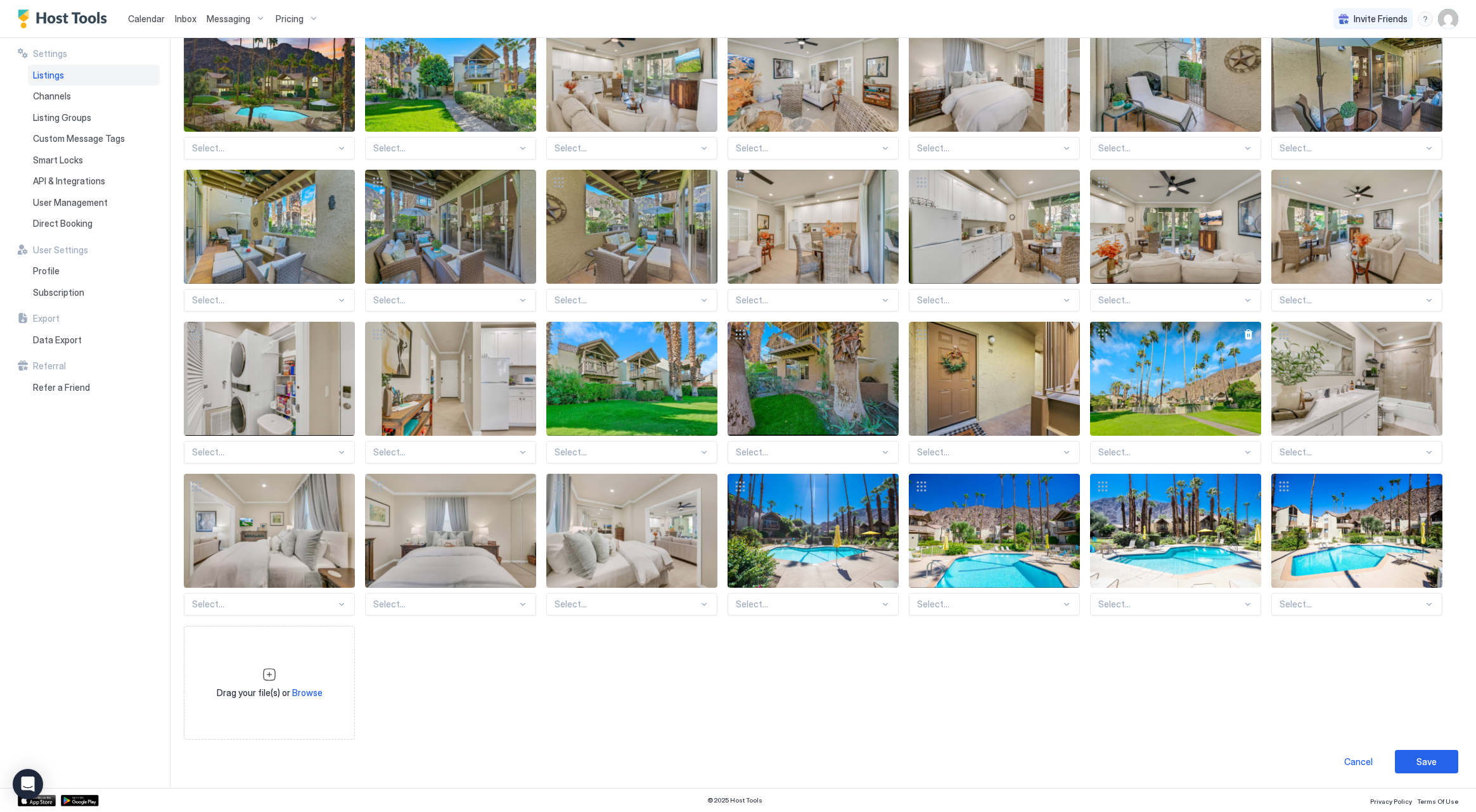
drag, startPoint x: 1100, startPoint y: 332, endPoint x: 1093, endPoint y: 372, distance: 40.6
click at [1094, 354] on div at bounding box center [1175, 378] width 171 height 114
click at [1114, 426] on div "View image" at bounding box center [1175, 378] width 171 height 114
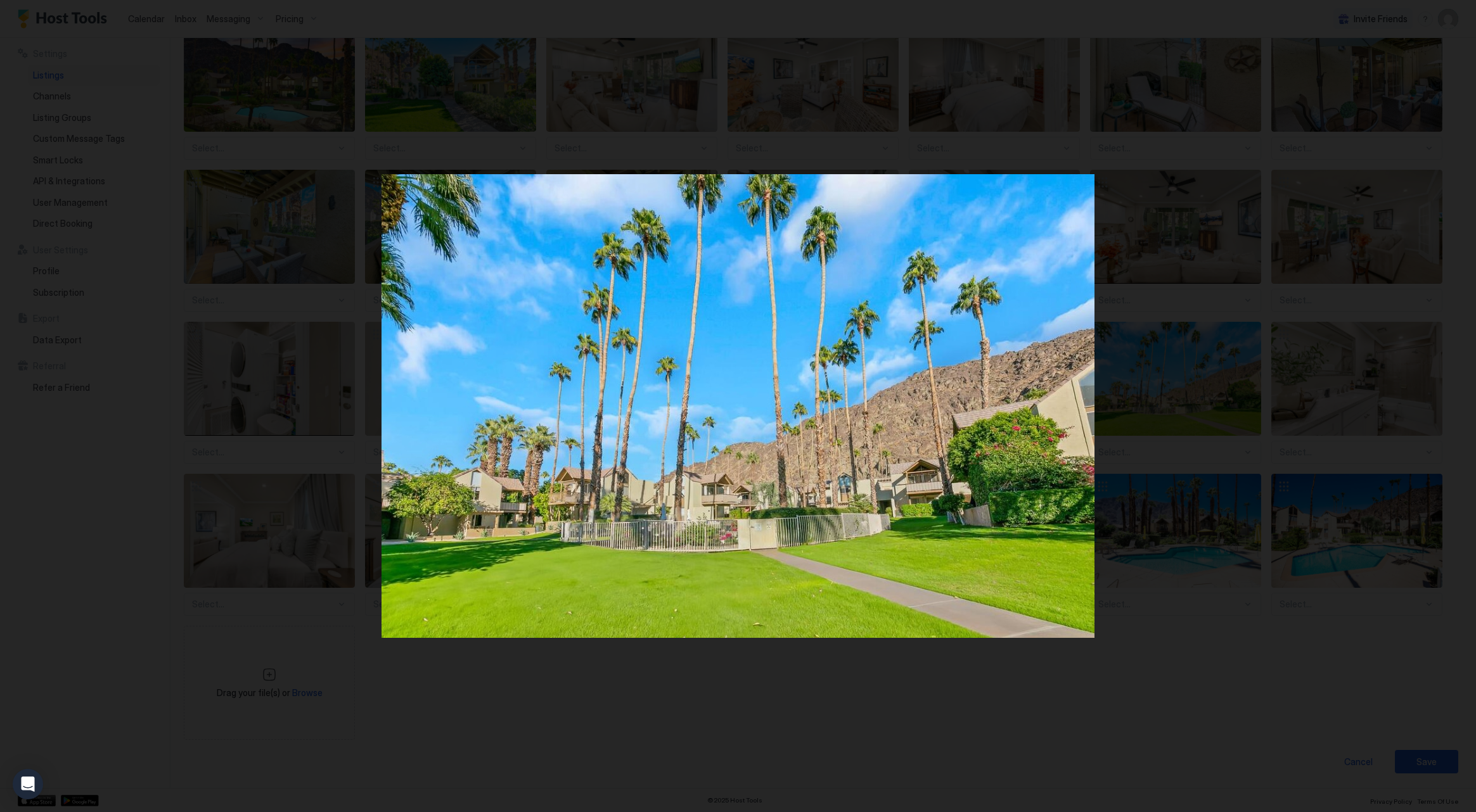
click at [285, 244] on div at bounding box center [738, 406] width 1476 height 812
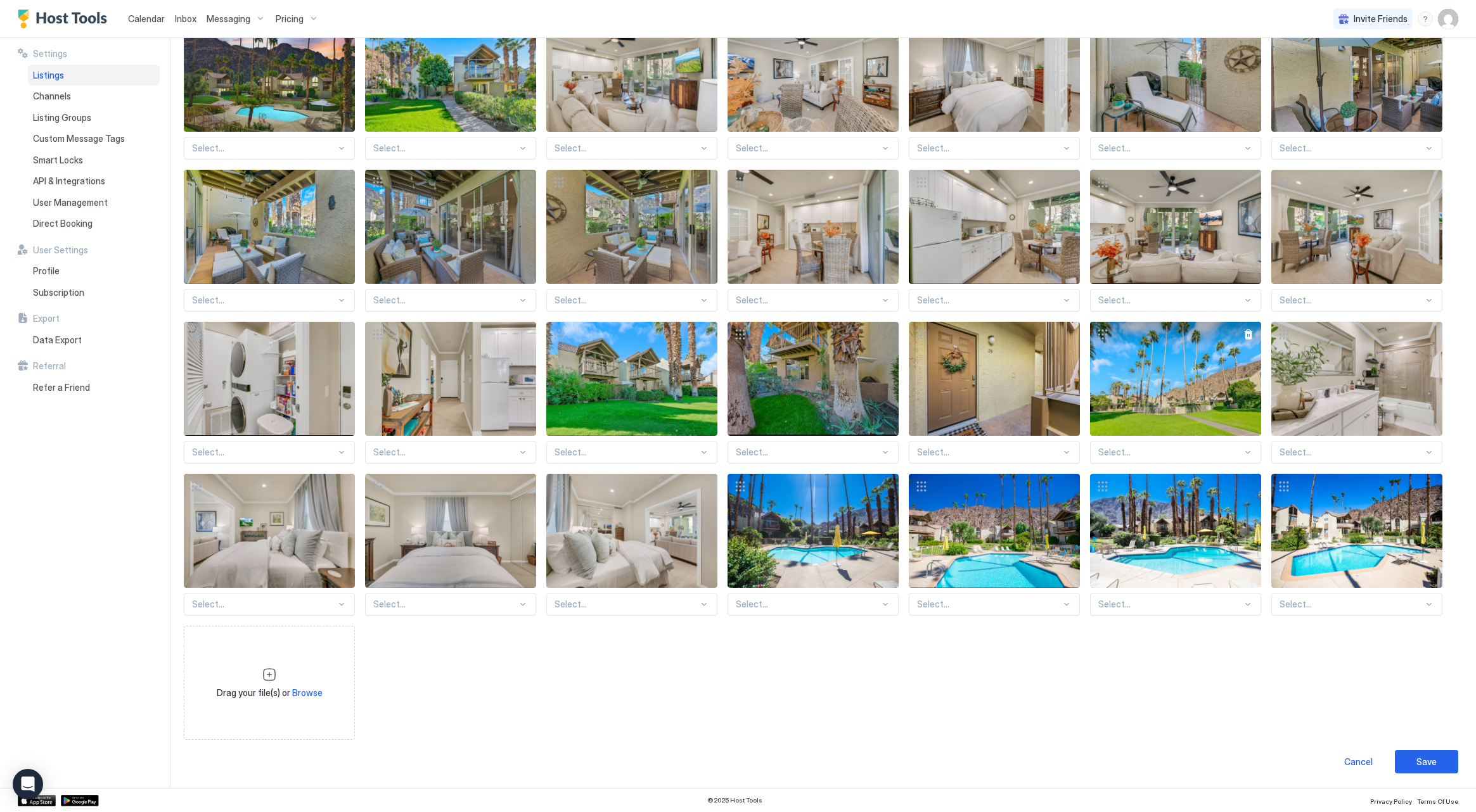
drag, startPoint x: 1259, startPoint y: 436, endPoint x: 1177, endPoint y: 422, distance: 83.2
click at [1177, 432] on div "Select..." at bounding box center [1175, 393] width 171 height 142
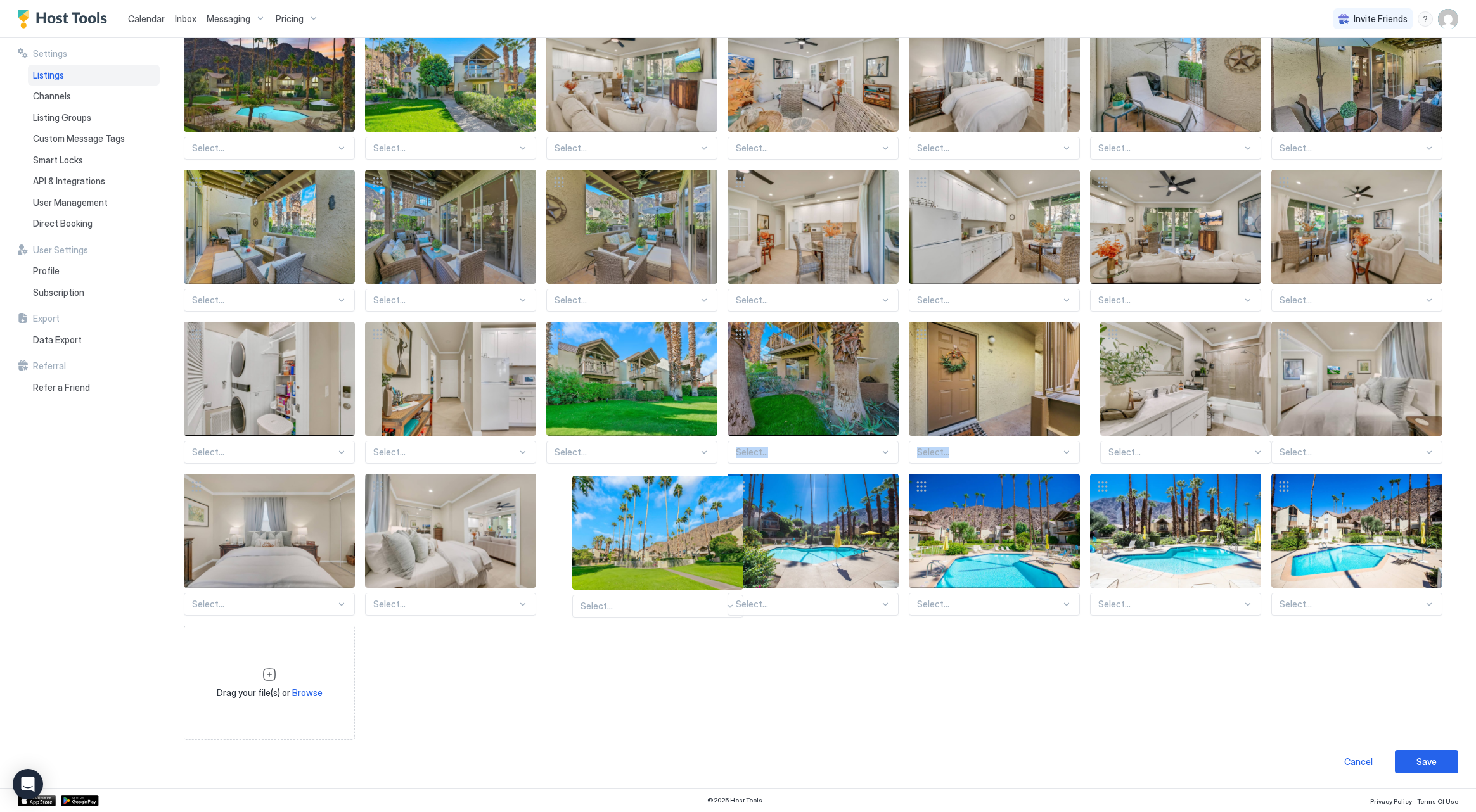
drag, startPoint x: 1100, startPoint y: 330, endPoint x: 581, endPoint y: 483, distance: 541.1
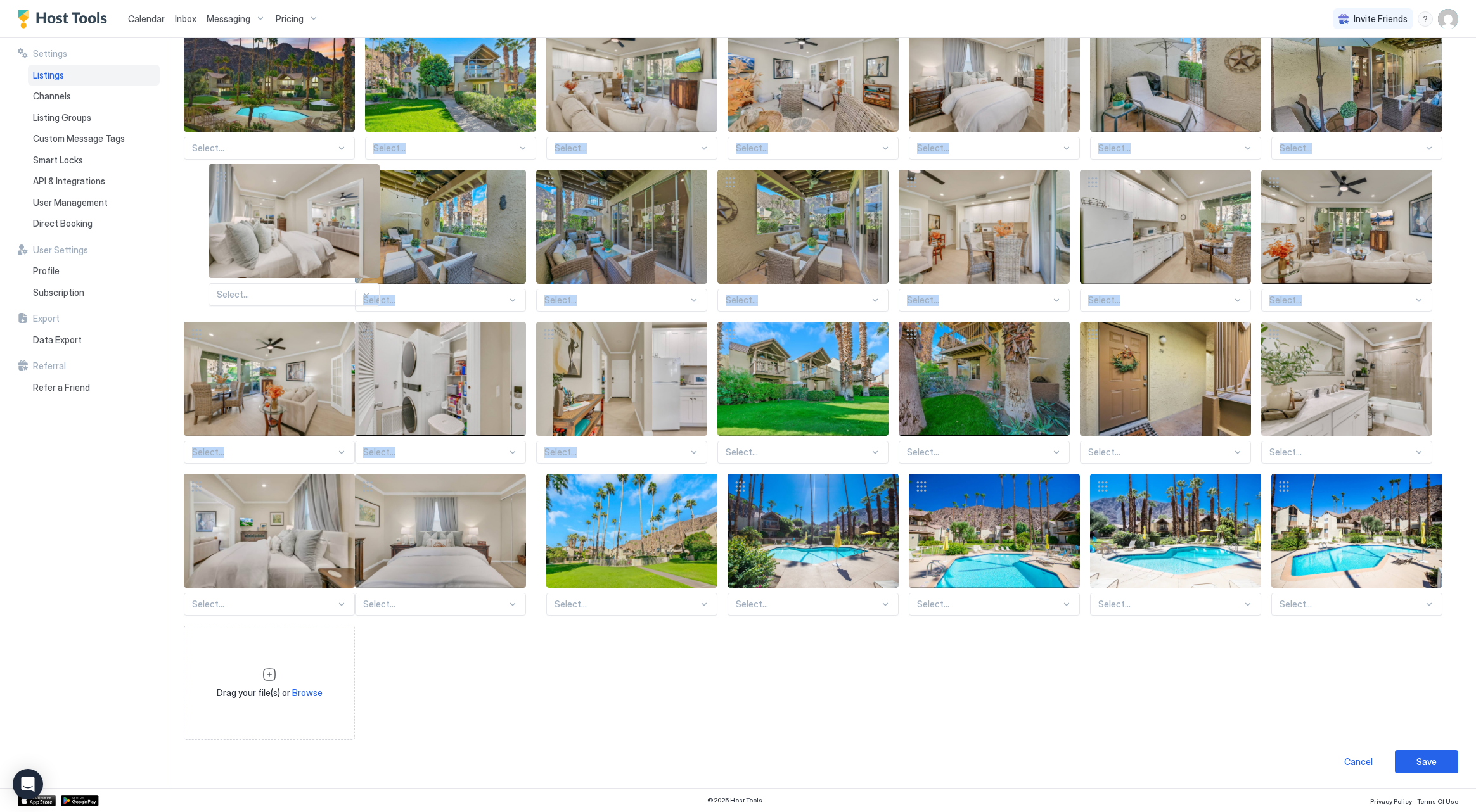
drag, startPoint x: 378, startPoint y: 486, endPoint x: 221, endPoint y: 177, distance: 346.6
click at [221, 177] on div "Select... Select... Select... Select... Select... Select... Select... Select...…" at bounding box center [821, 379] width 1274 height 722
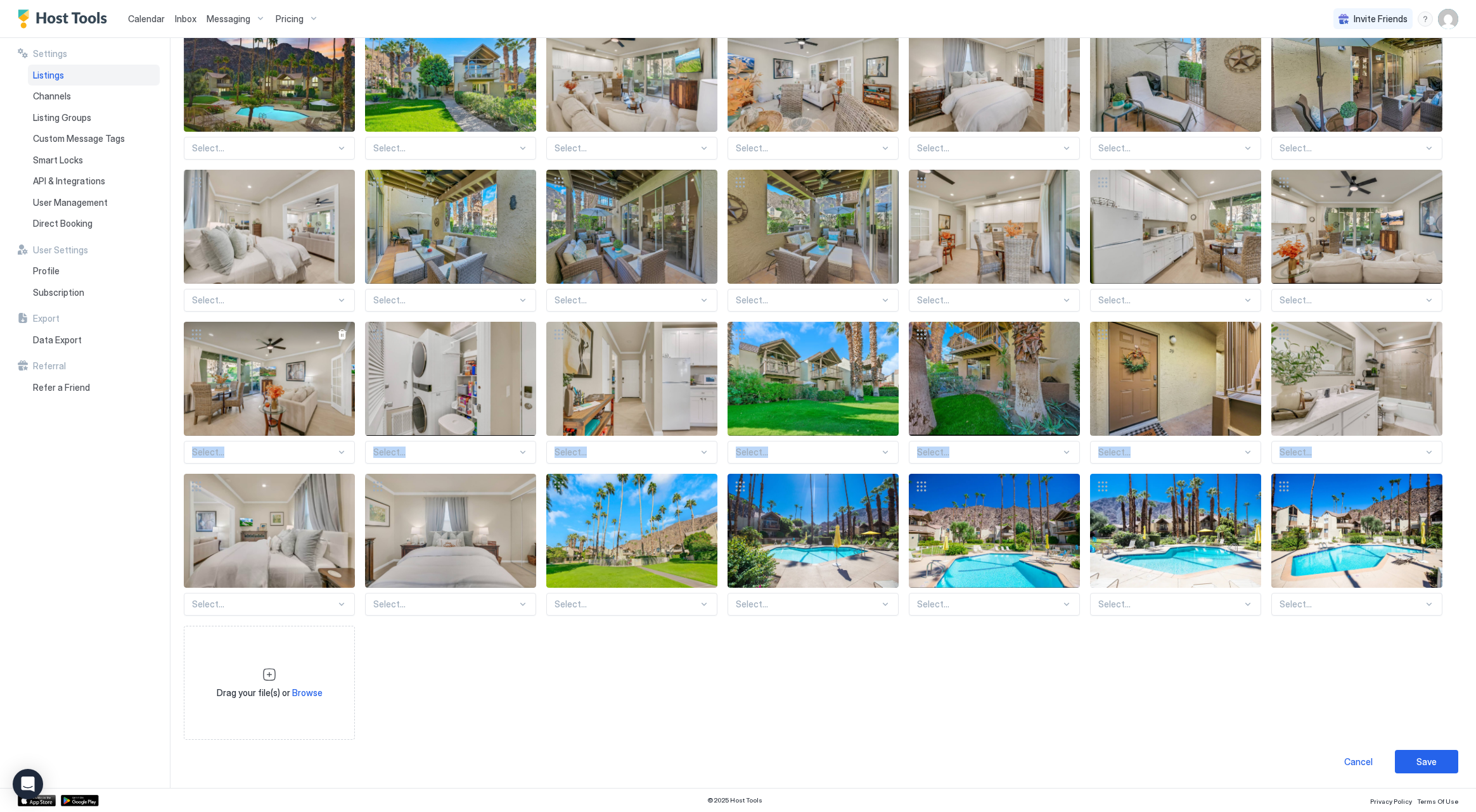
drag, startPoint x: 199, startPoint y: 484, endPoint x: 219, endPoint y: 429, distance: 58.5
click at [247, 399] on div "Select... Select... Select... Select... Select... Select... Select... Select...…" at bounding box center [821, 379] width 1274 height 722
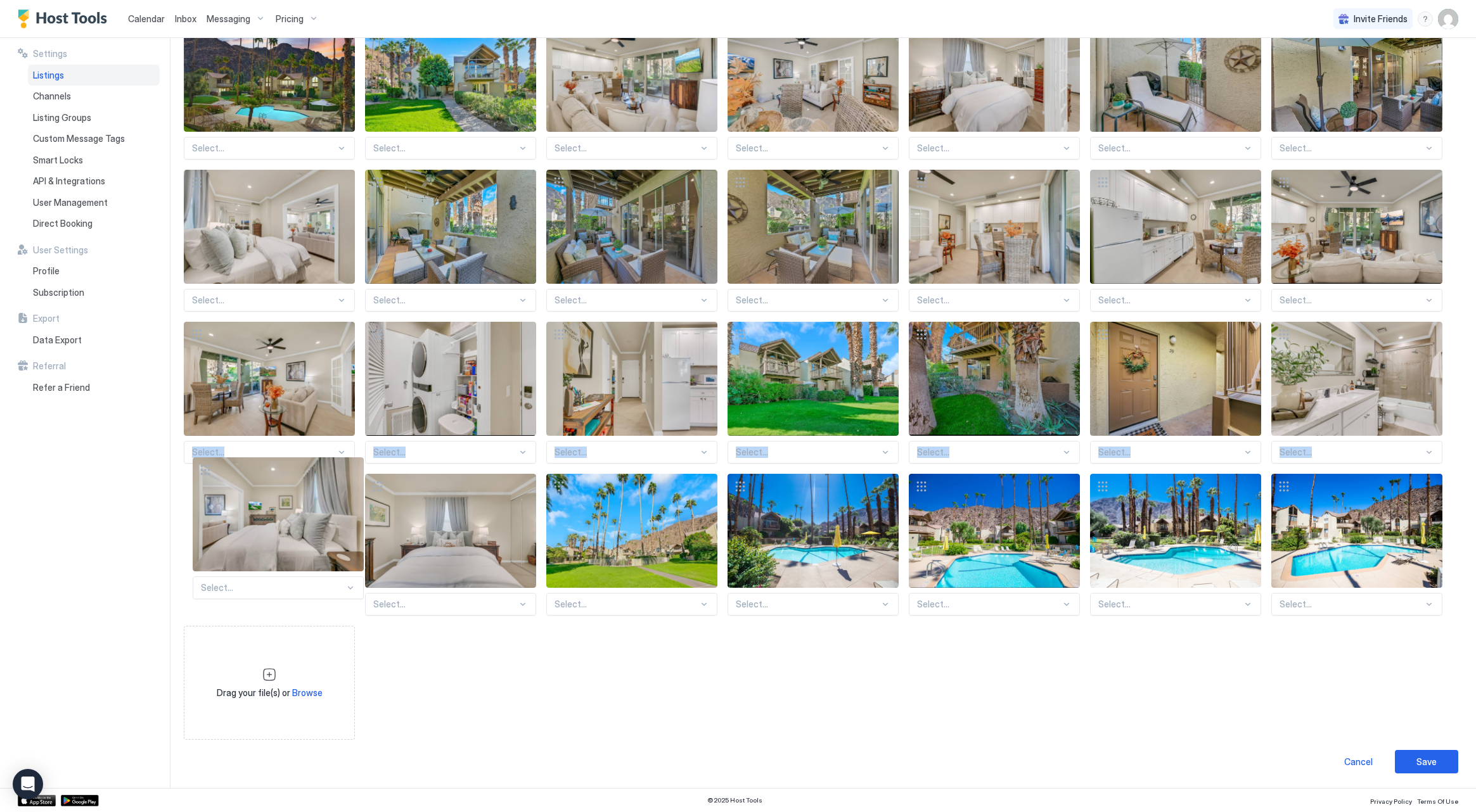
drag, startPoint x: 195, startPoint y: 487, endPoint x: 203, endPoint y: 471, distance: 17.9
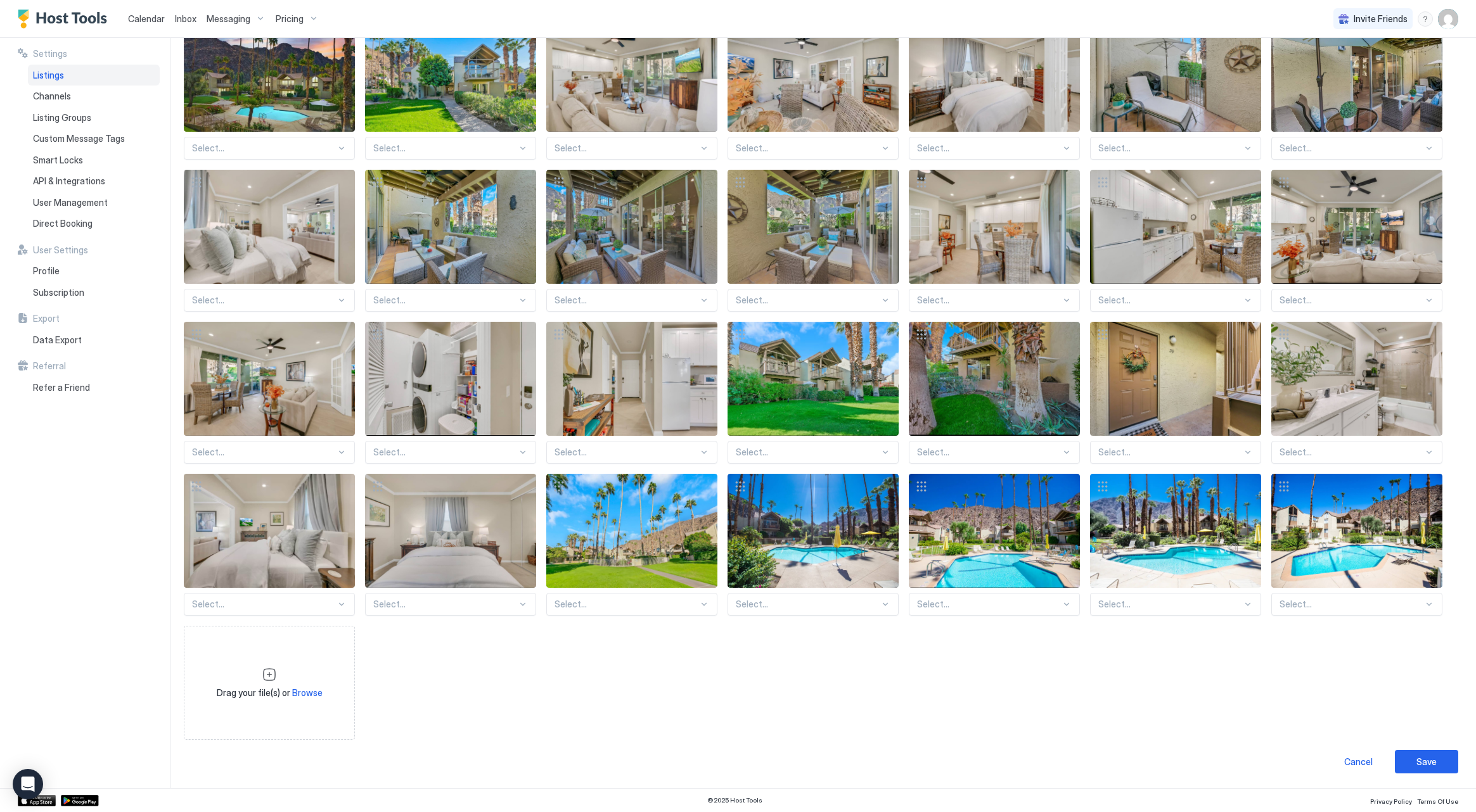
drag, startPoint x: 224, startPoint y: 463, endPoint x: 216, endPoint y: 467, distance: 8.9
click at [216, 467] on div "Select... Select... Select... Select... Select... Select... Select... Select...…" at bounding box center [821, 379] width 1274 height 722
drag, startPoint x: 198, startPoint y: 491, endPoint x: 231, endPoint y: 501, distance: 34.5
click at [319, 405] on div "Select... Select... Select... Select... Select... Select... Select... Select...…" at bounding box center [821, 379] width 1274 height 722
click at [132, 514] on div "Settings Listings Channels Listing Groups Custom Message Tags Smart Locks API &…" at bounding box center [93, 413] width 152 height 750
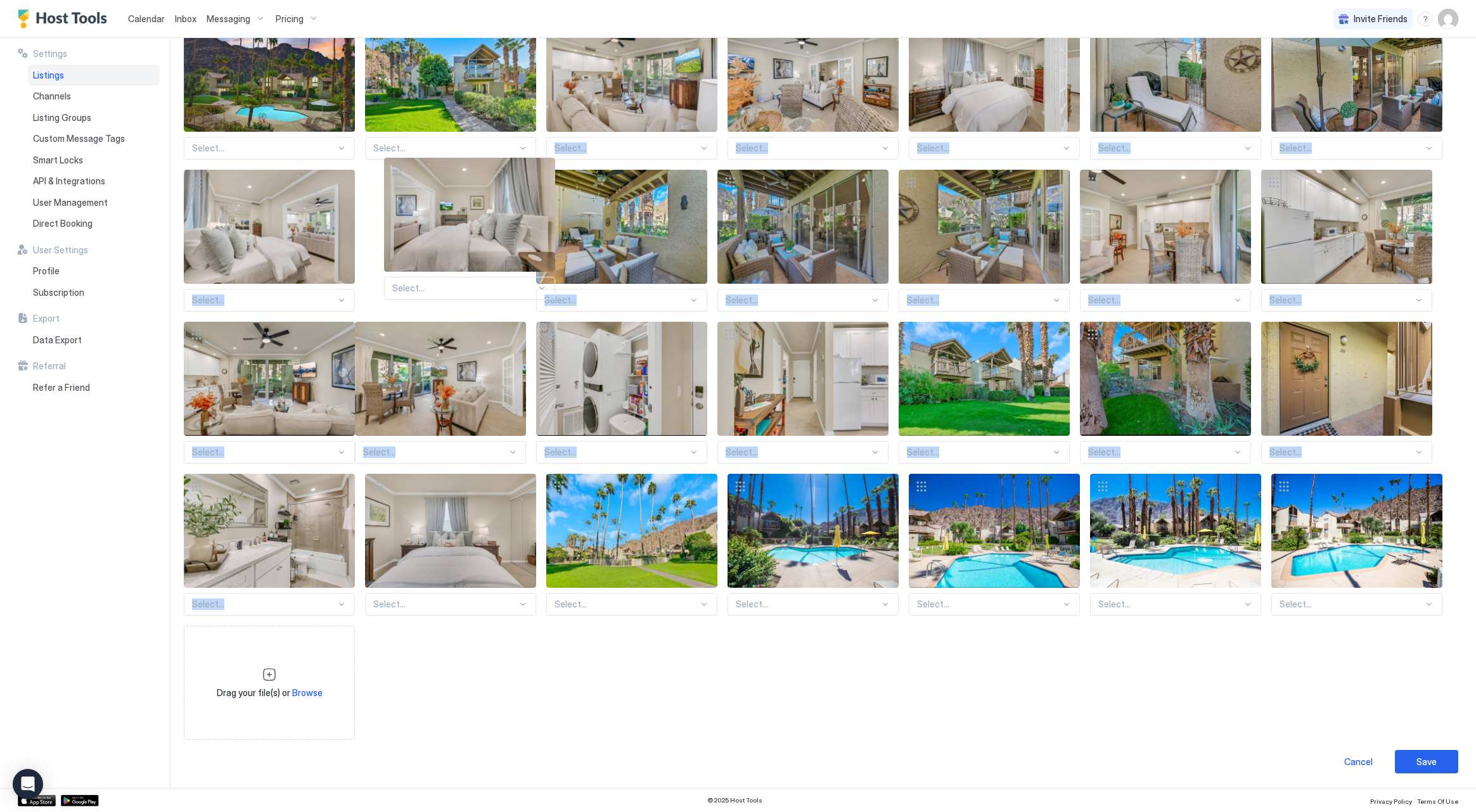
drag, startPoint x: 197, startPoint y: 485, endPoint x: 397, endPoint y: 169, distance: 374.0
click at [397, 169] on div "Select... Select... Select... Select... Select... Select... Select... Select...…" at bounding box center [821, 379] width 1274 height 722
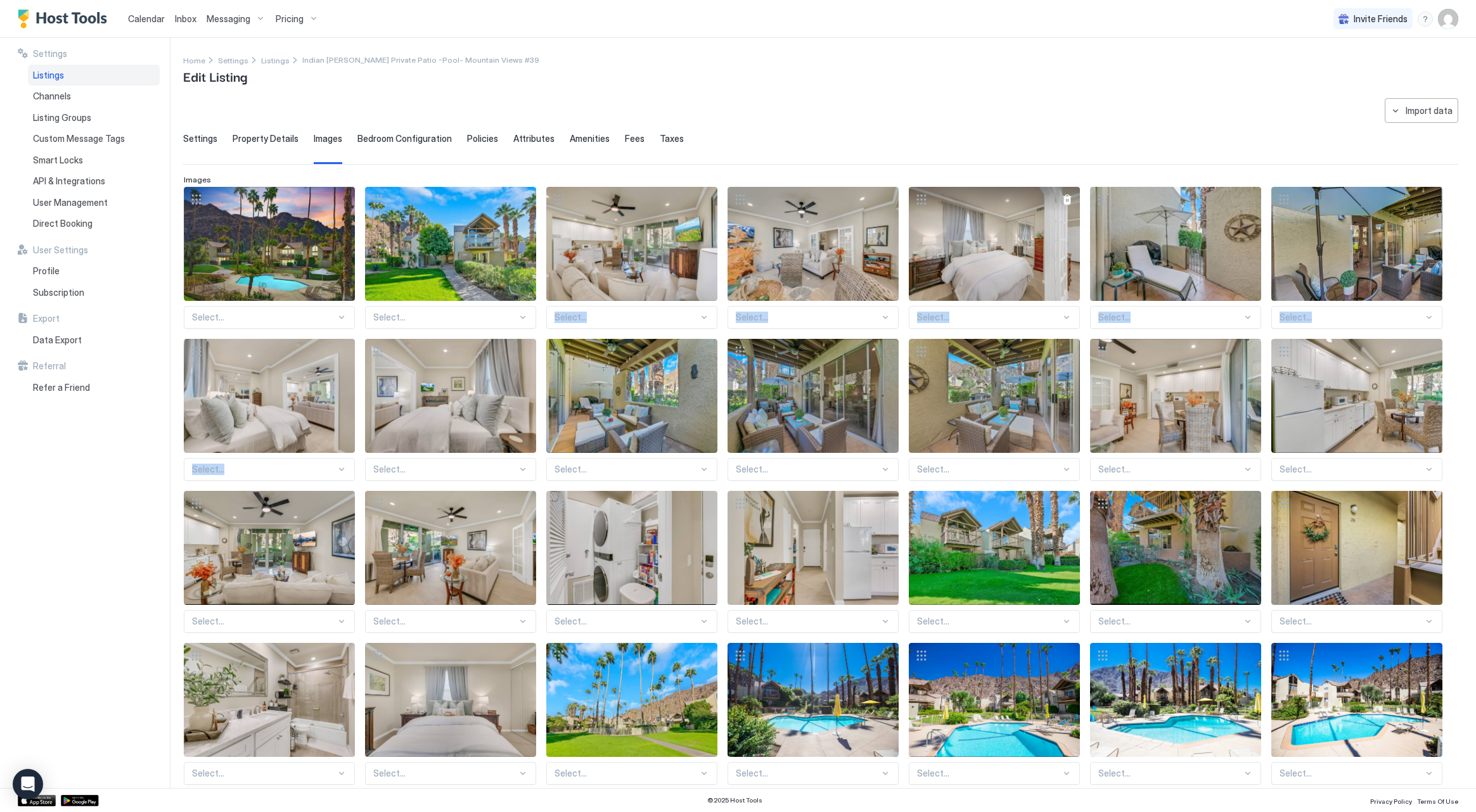
scroll to position [0, 0]
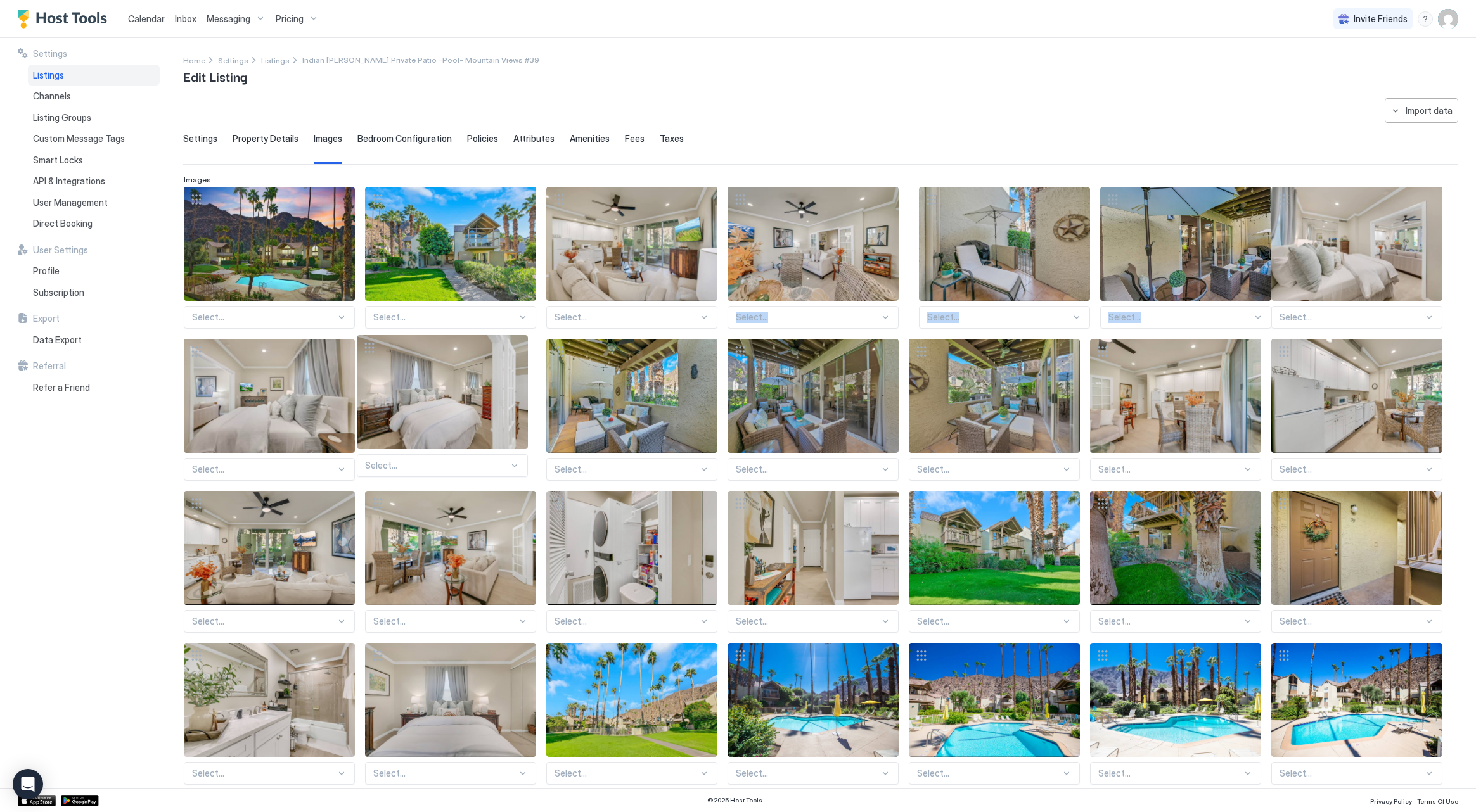
drag, startPoint x: 923, startPoint y: 199, endPoint x: 372, endPoint y: 347, distance: 570.5
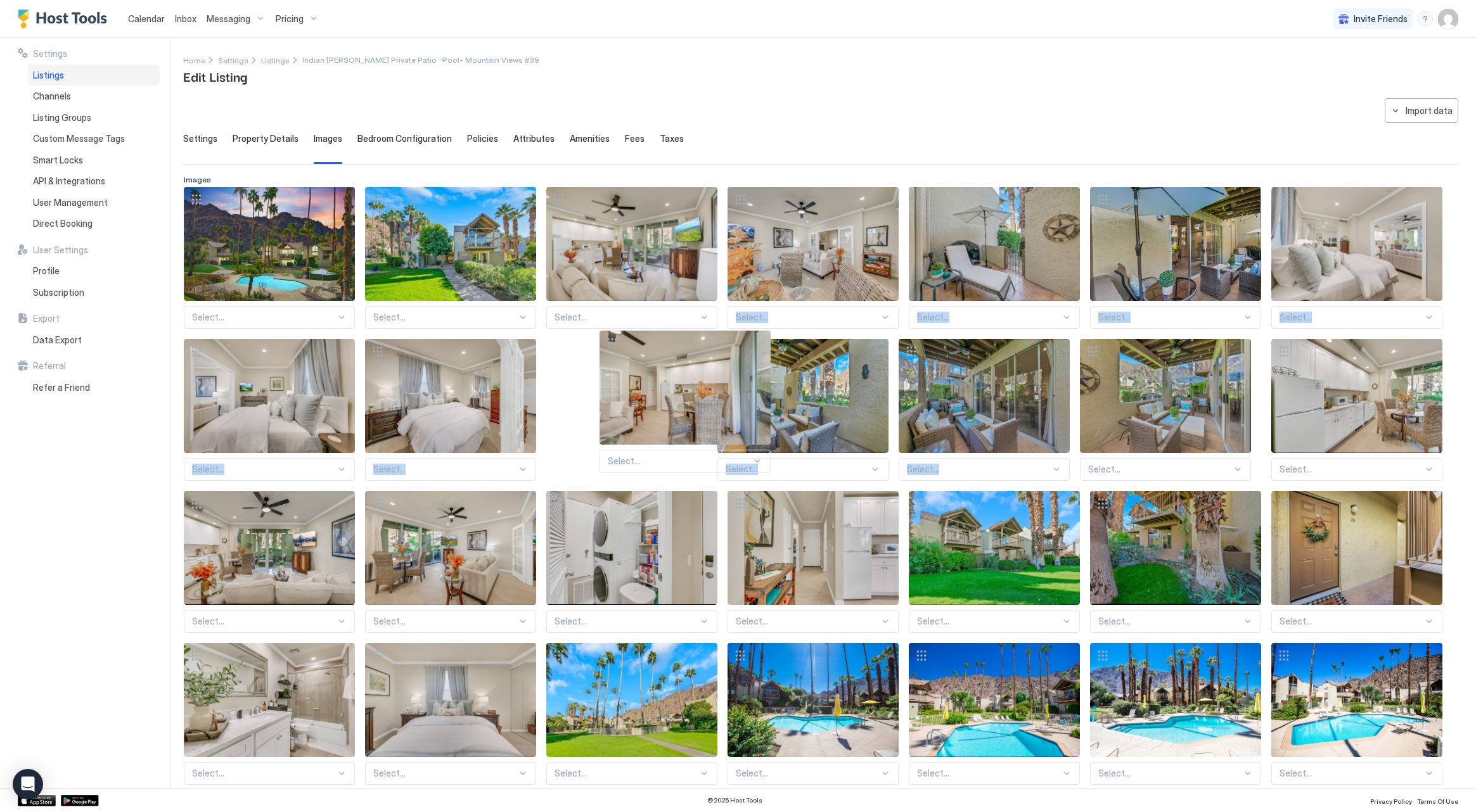
drag, startPoint x: 1102, startPoint y: 351, endPoint x: 634, endPoint y: 335, distance: 468.3
click at [611, 343] on div "Select... Select... Select... Select... Select... Select... Select... Select...…" at bounding box center [821, 548] width 1274 height 722
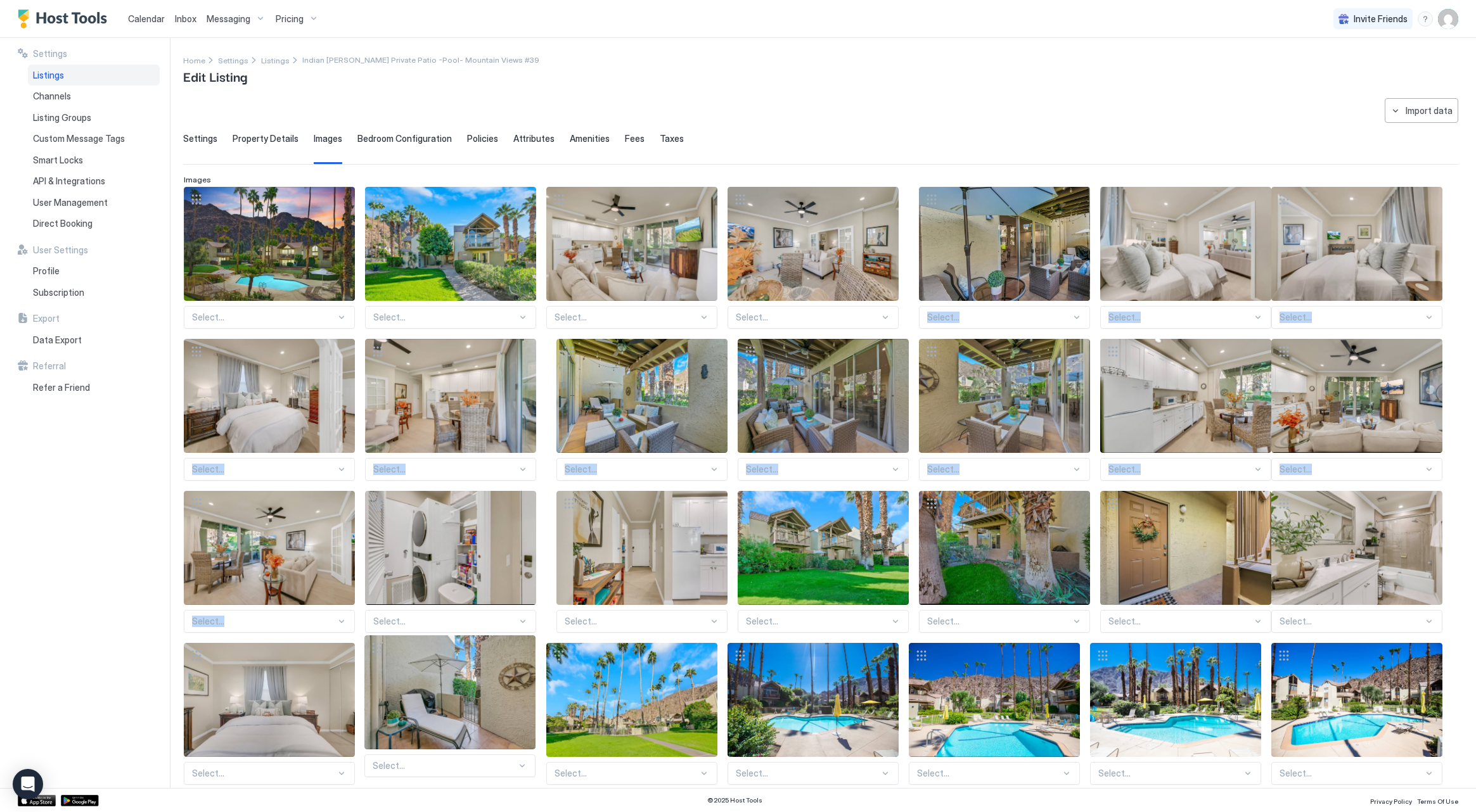
drag, startPoint x: 924, startPoint y: 198, endPoint x: 380, endPoint y: 647, distance: 705.4
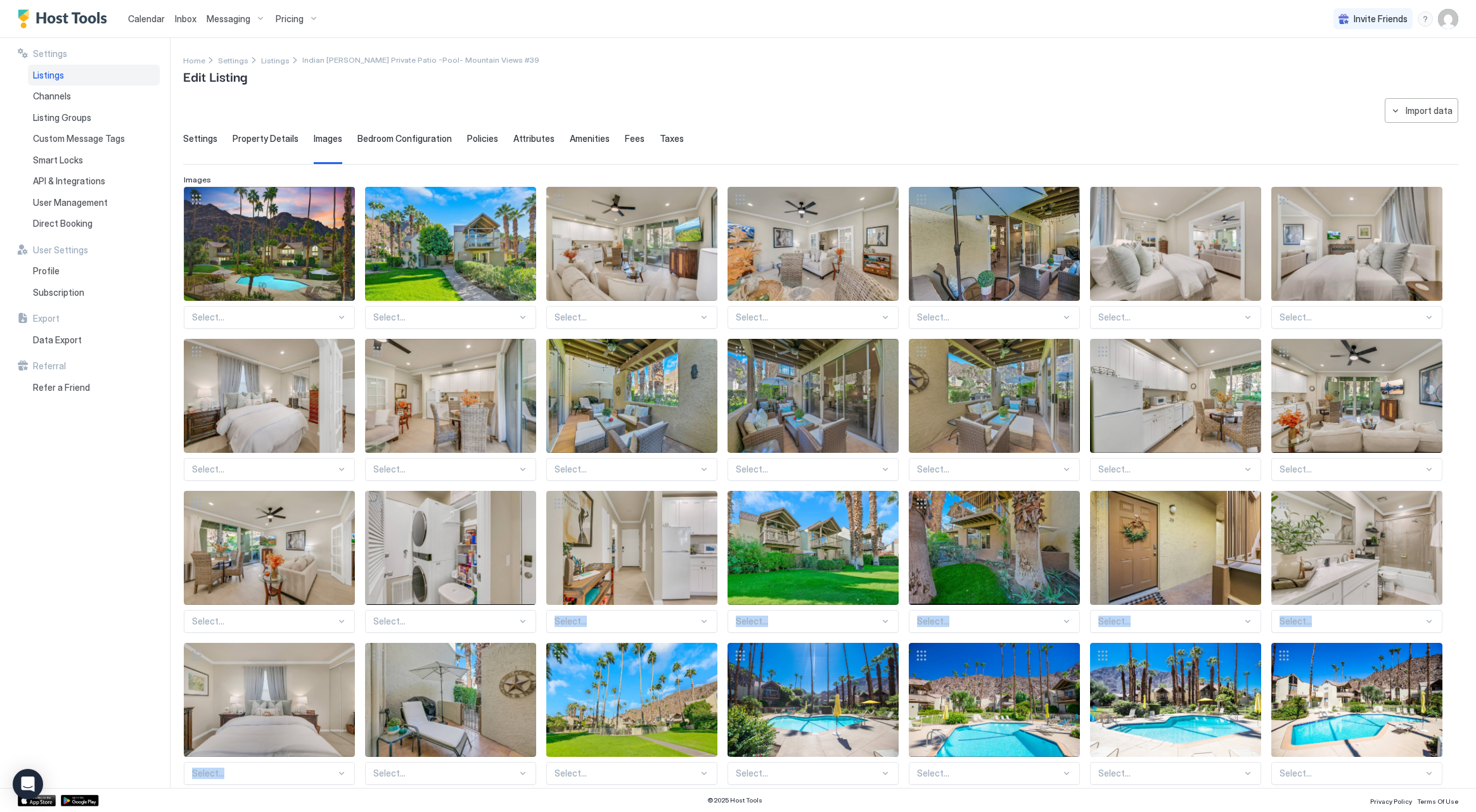
drag, startPoint x: 560, startPoint y: 502, endPoint x: 408, endPoint y: 613, distance: 188.2
click at [373, 638] on div "Select... Select... Select... Select... Select... Select... Select... Select...…" at bounding box center [821, 548] width 1274 height 722
drag, startPoint x: 551, startPoint y: 491, endPoint x: 533, endPoint y: 534, distance: 46.6
click at [503, 552] on div "Select... Select... Select... Select... Select... Select... Select... Select...…" at bounding box center [821, 548] width 1274 height 722
drag, startPoint x: 560, startPoint y: 503, endPoint x: 565, endPoint y: 543, distance: 40.3
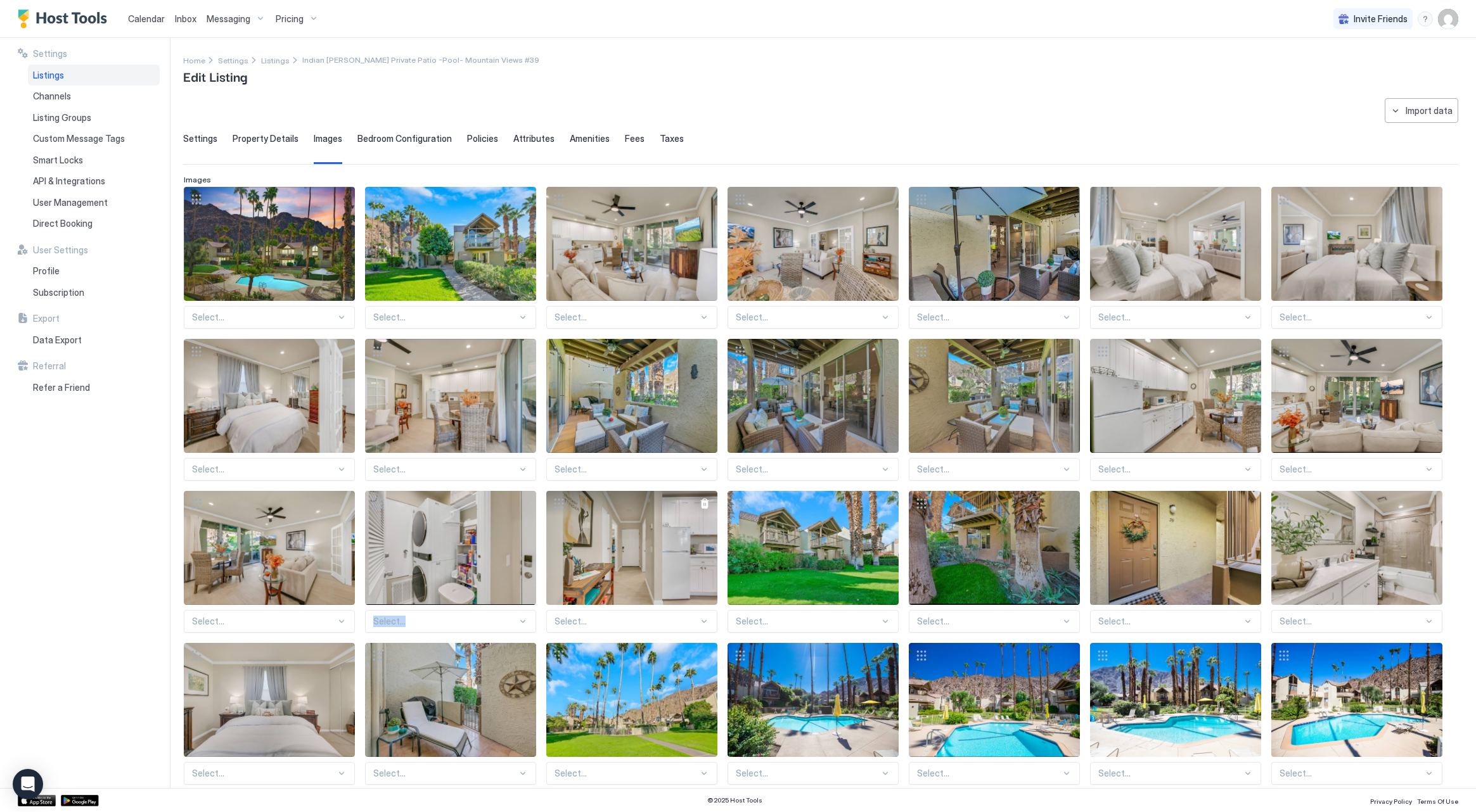
click at [531, 558] on div "Select... Select... Select... Select... Select... Select... Select... Select...…" at bounding box center [821, 548] width 1274 height 722
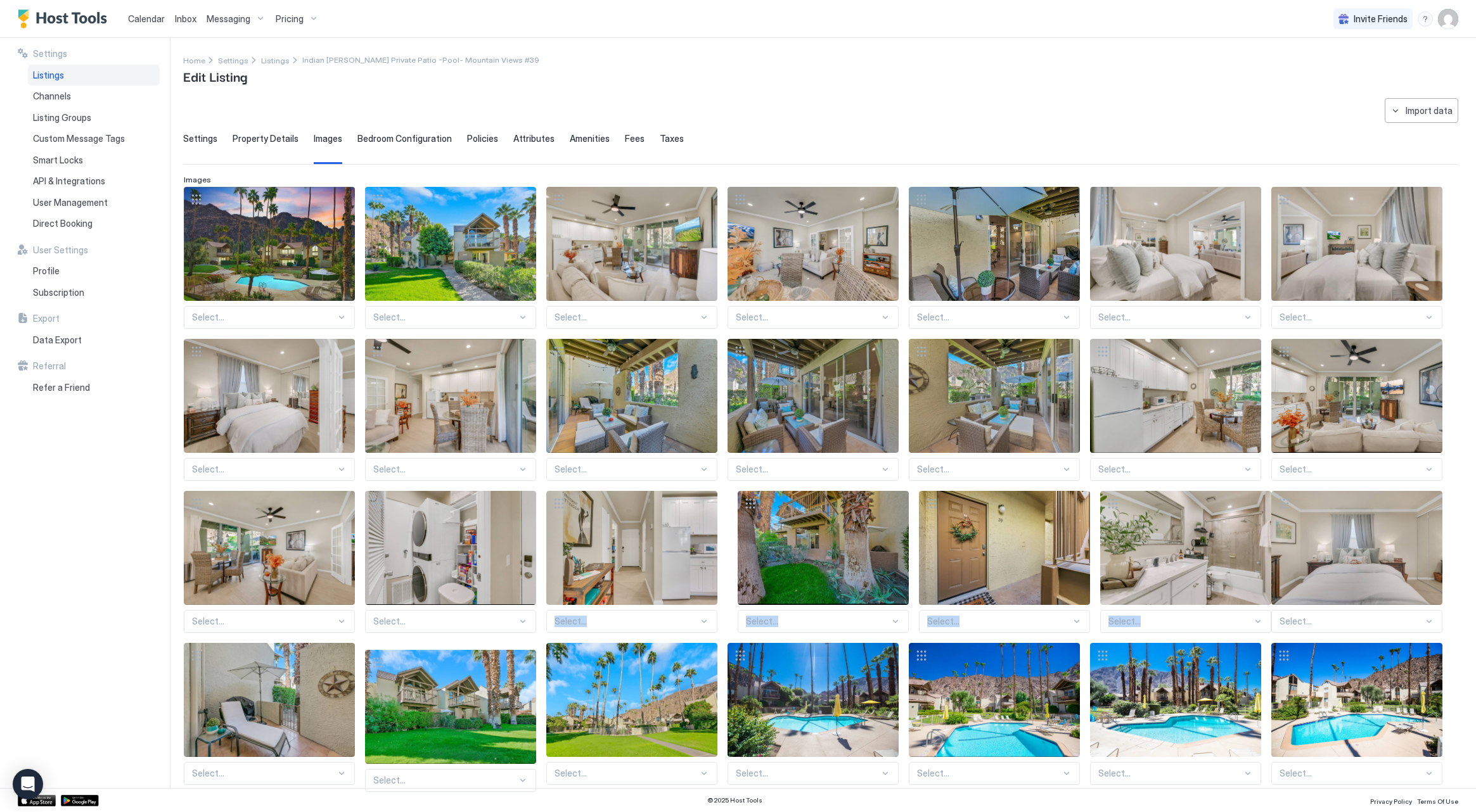
drag, startPoint x: 731, startPoint y: 495, endPoint x: 371, endPoint y: 654, distance: 393.5
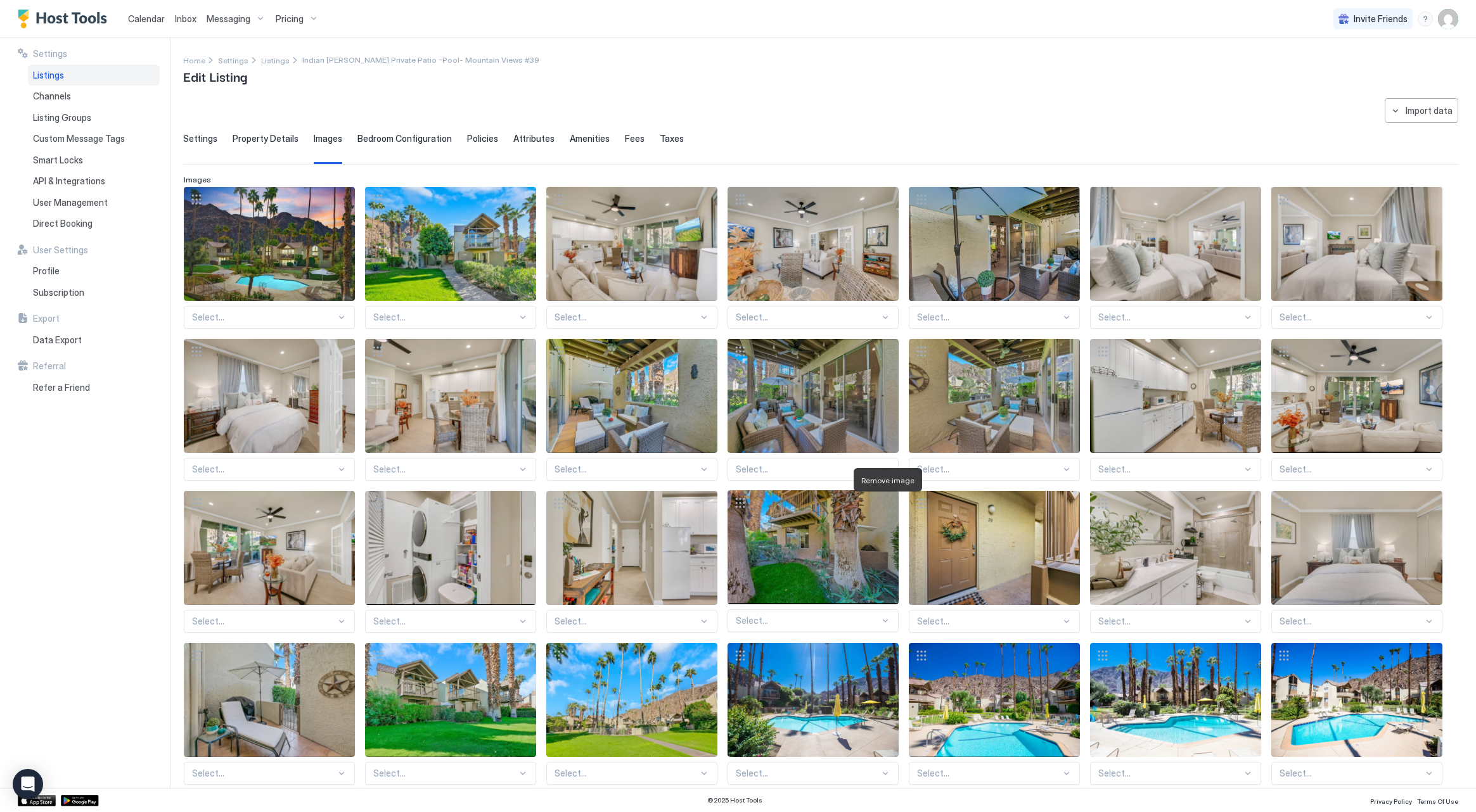
click at [884, 503] on div "Select... Select... Select... Select... Select... Select... Select... Select...…" at bounding box center [821, 548] width 1274 height 722
click at [886, 501] on div at bounding box center [885, 503] width 10 height 10
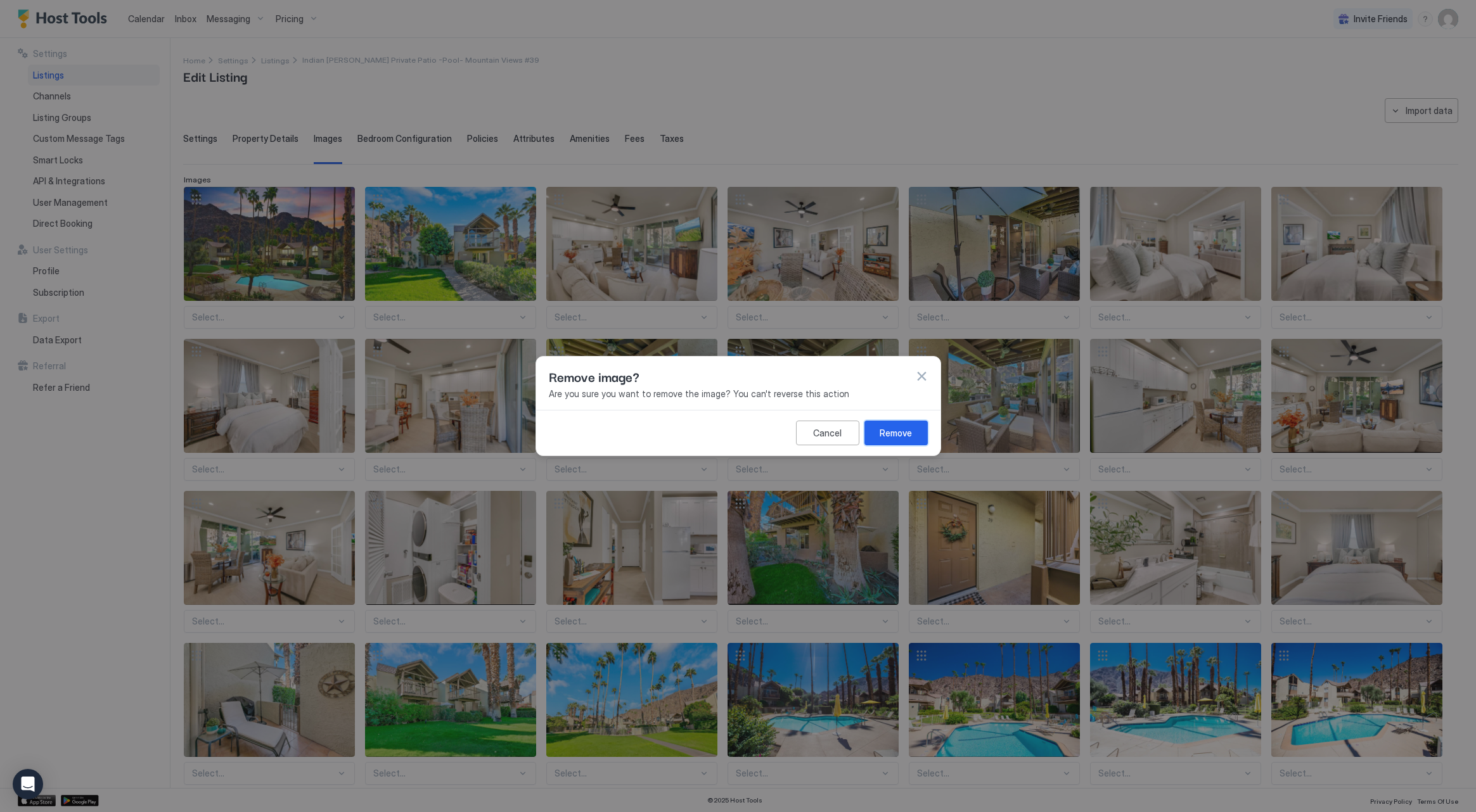
click at [895, 432] on div "Remove" at bounding box center [896, 433] width 32 height 13
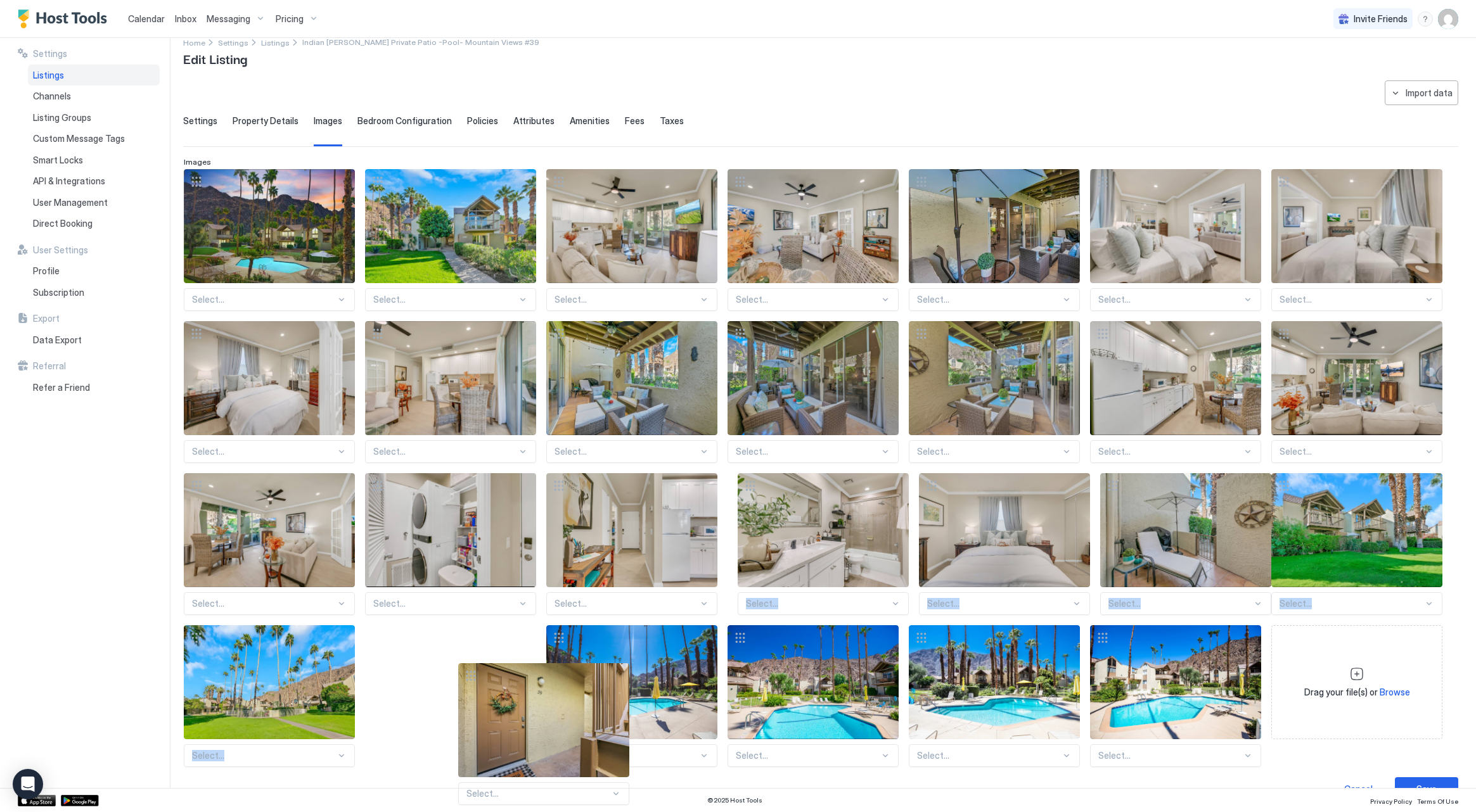
scroll to position [19, 0]
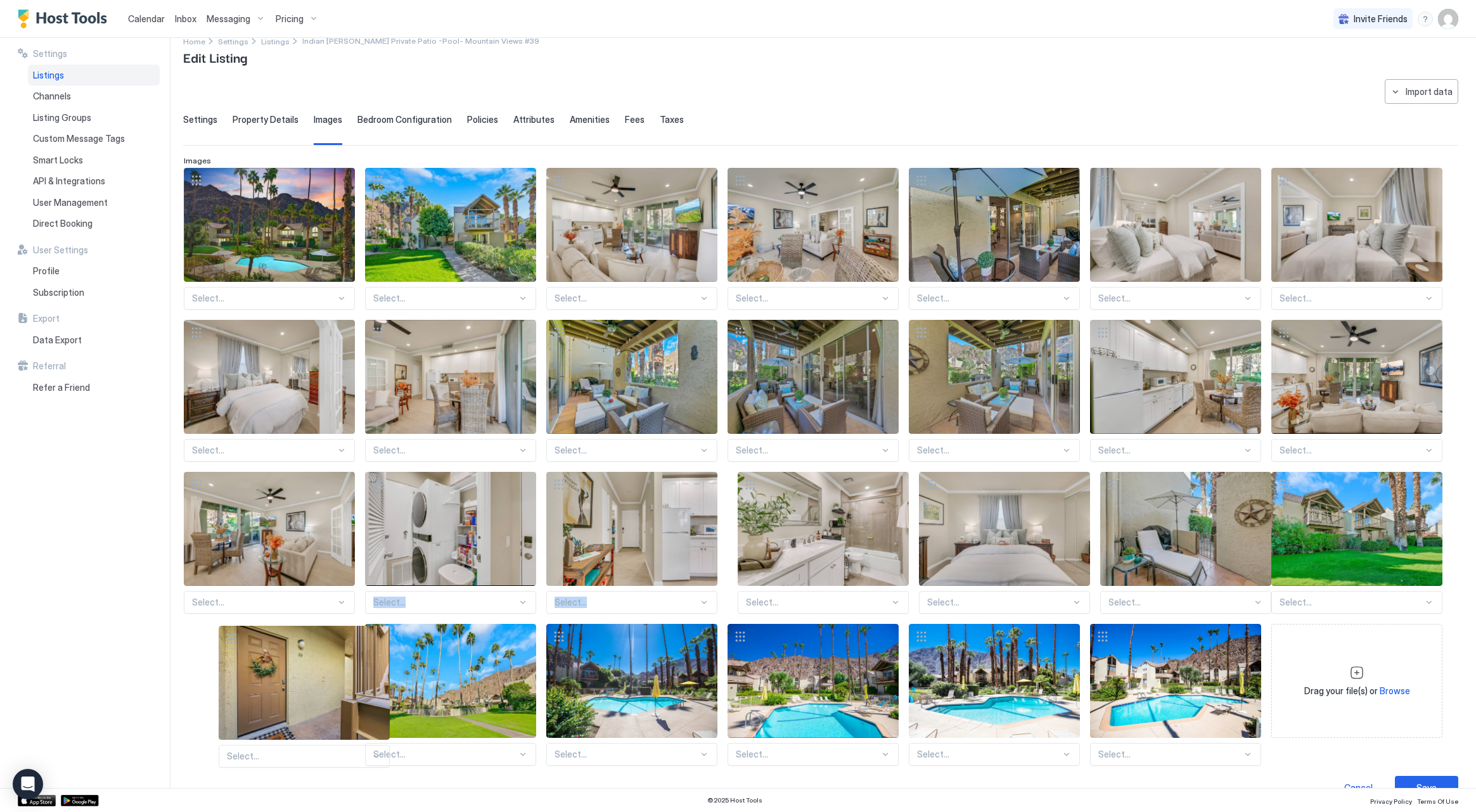
drag, startPoint x: 739, startPoint y: 502, endPoint x: 247, endPoint y: 638, distance: 510.5
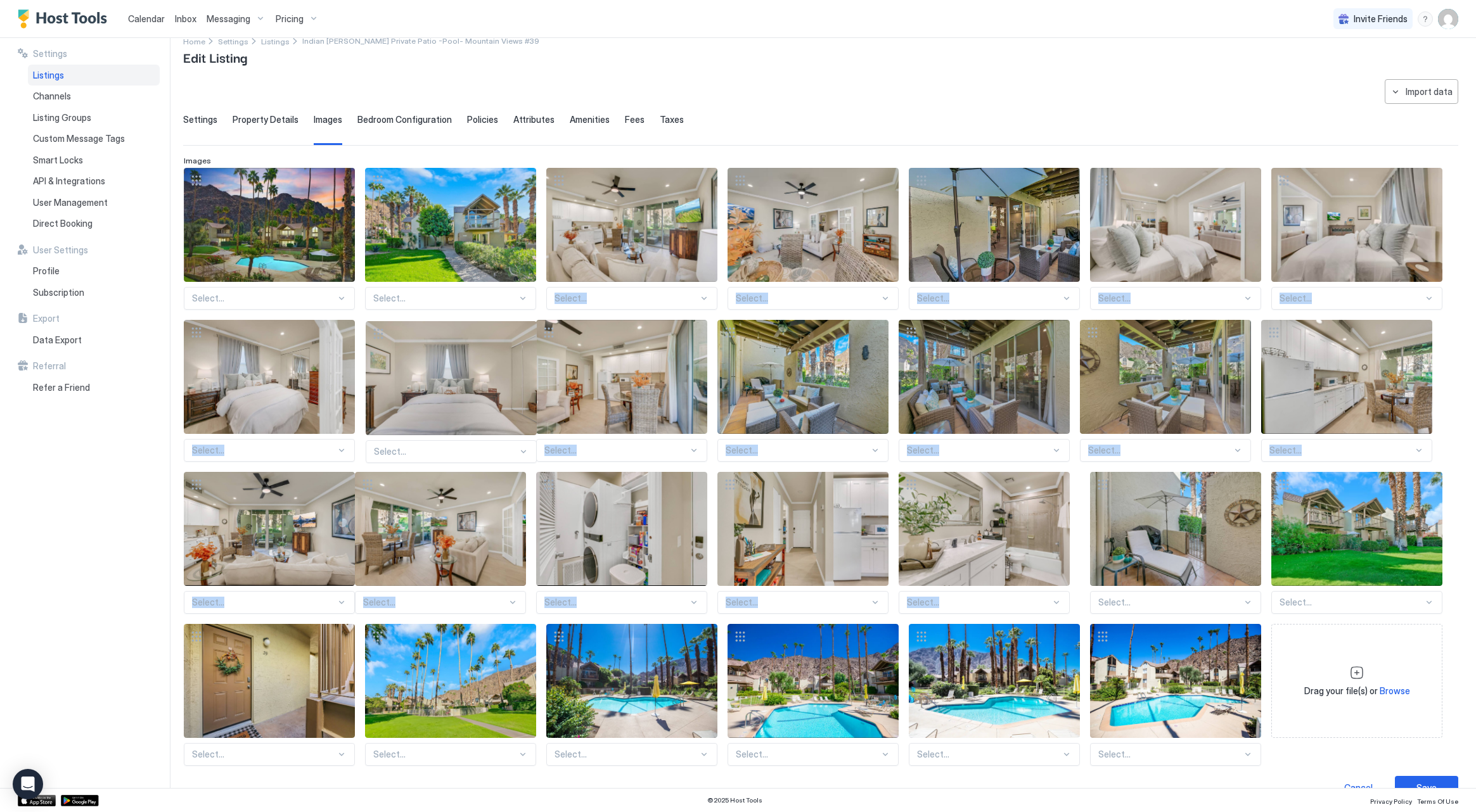
drag, startPoint x: 921, startPoint y: 480, endPoint x: 460, endPoint y: 327, distance: 485.7
click at [380, 330] on div "Select... Select... Select... Select... Select... Select... Select... Select...…" at bounding box center [821, 467] width 1274 height 598
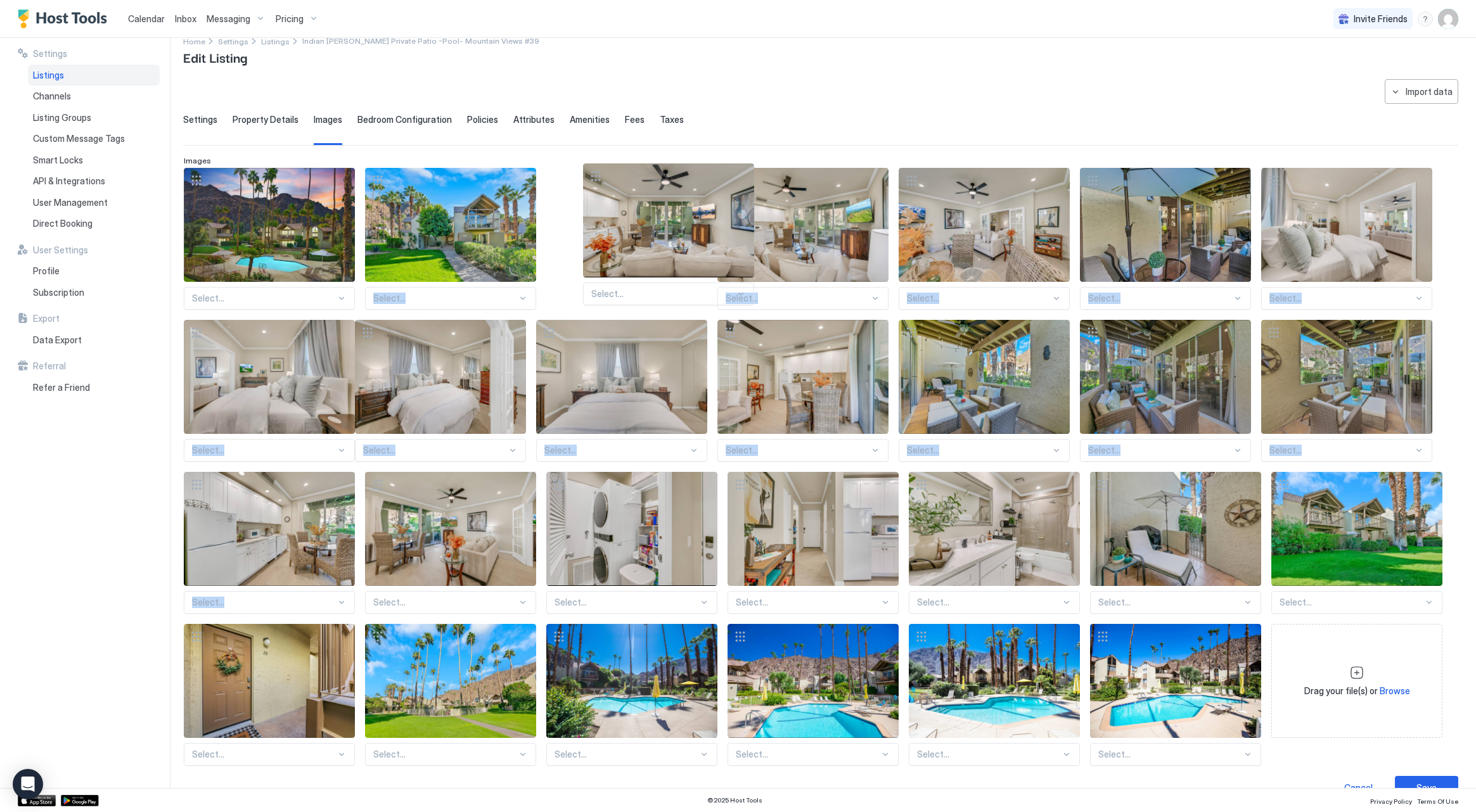
drag, startPoint x: 197, startPoint y: 486, endPoint x: 596, endPoint y: 178, distance: 504.0
click at [596, 178] on div "Select... Select... Select... Select... Select... Select... Select... Select...…" at bounding box center [821, 467] width 1274 height 598
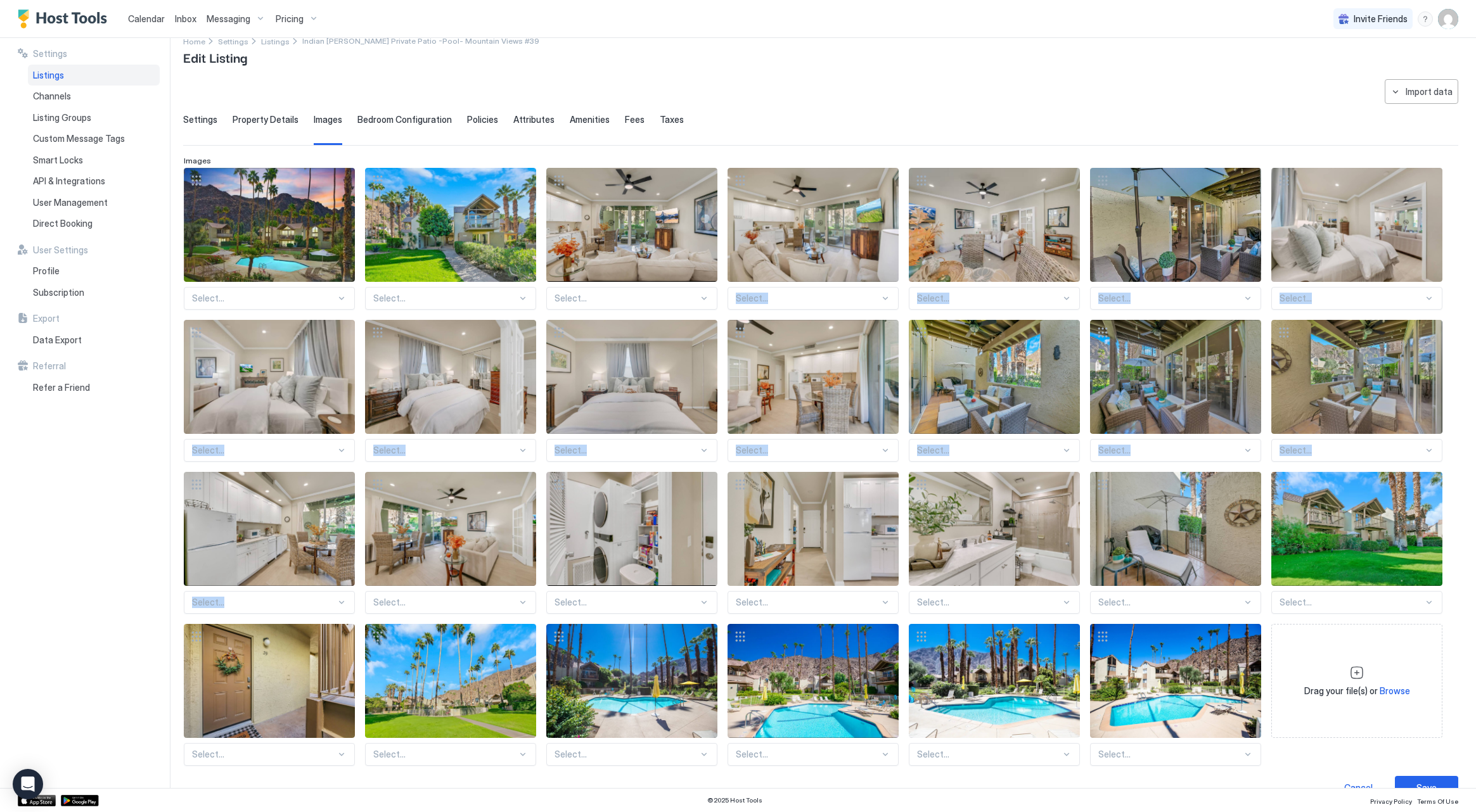
drag, startPoint x: 377, startPoint y: 487, endPoint x: 703, endPoint y: 316, distance: 368.1
click at [760, 281] on div "Select... Select... Select... Select... Select... Select... Select... Select...…" at bounding box center [821, 467] width 1274 height 598
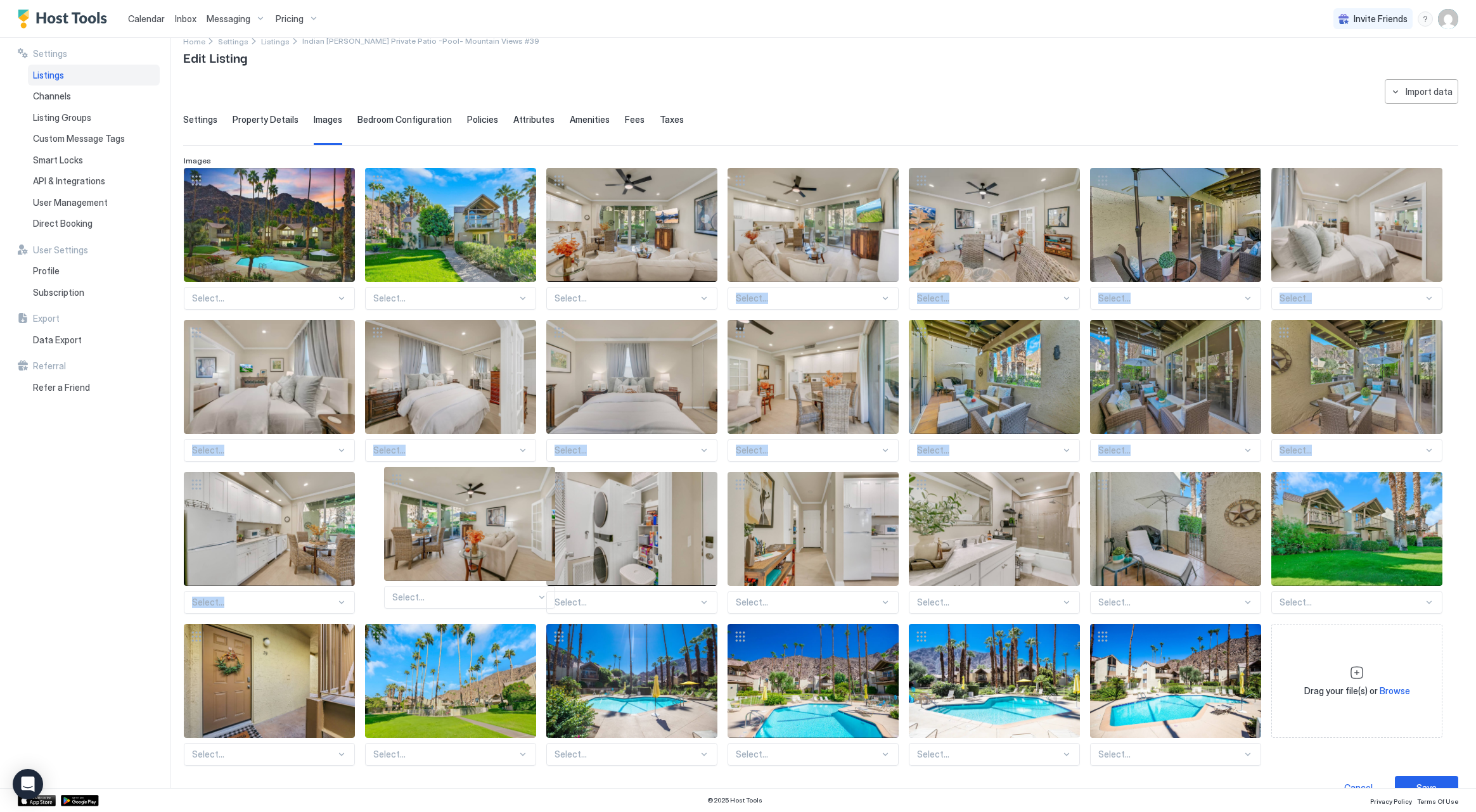
drag, startPoint x: 374, startPoint y: 481, endPoint x: 394, endPoint y: 477, distance: 20.4
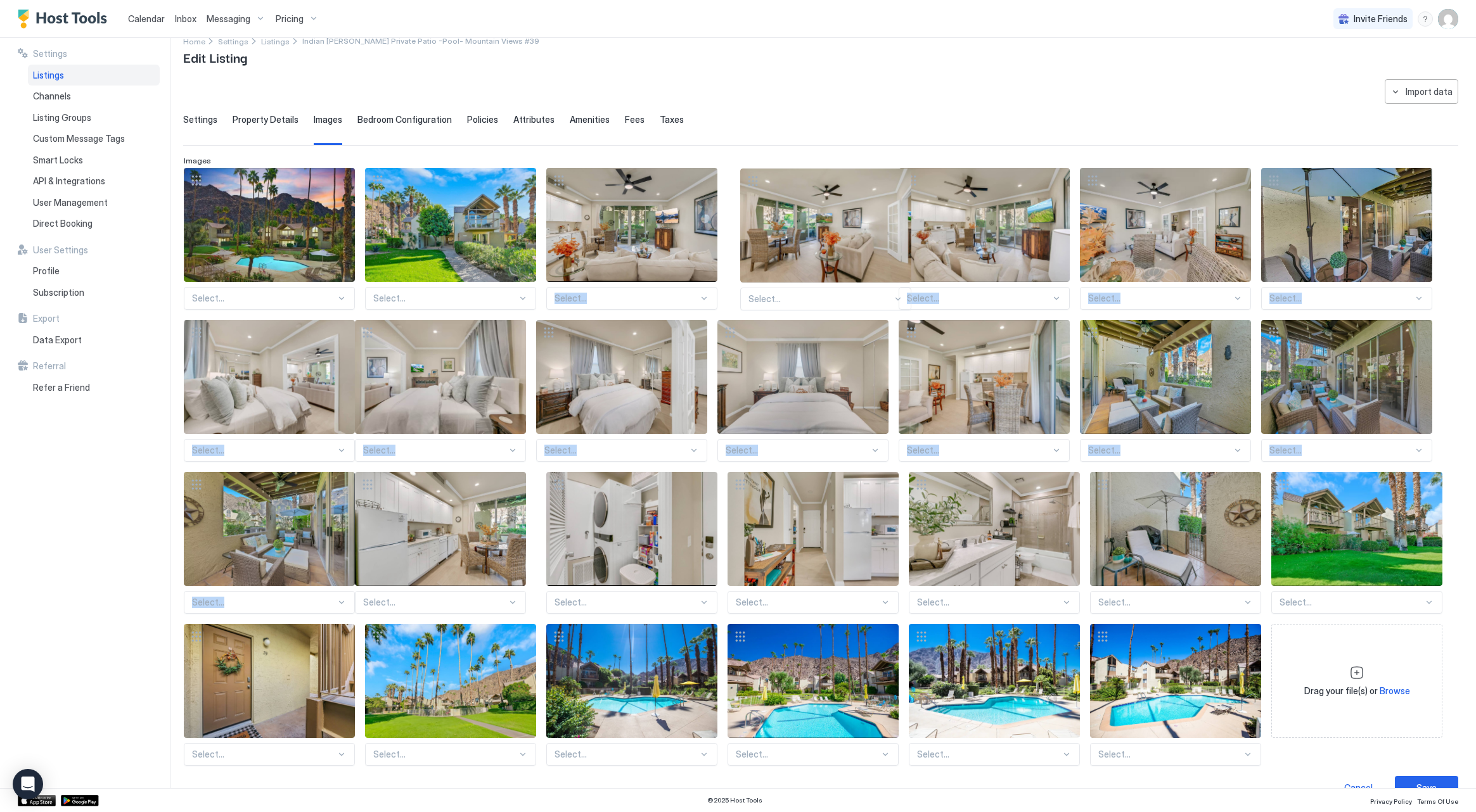
drag, startPoint x: 375, startPoint y: 488, endPoint x: 750, endPoint y: 185, distance: 482.1
click at [750, 185] on div "Select... Select... Select... Select... Select... Select... Select... Select...…" at bounding box center [821, 467] width 1274 height 598
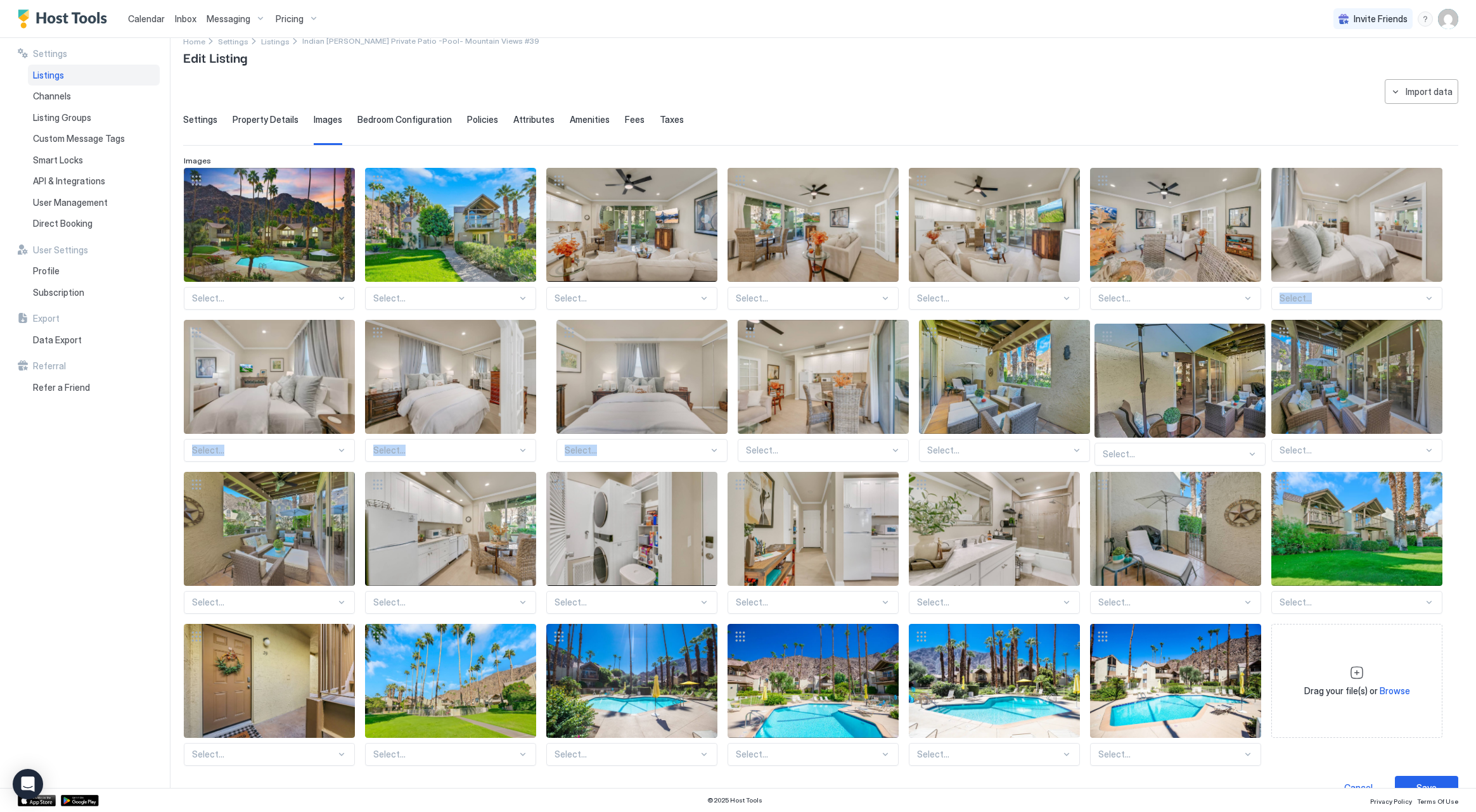
drag, startPoint x: 1282, startPoint y: 182, endPoint x: 1104, endPoint y: 337, distance: 236.0
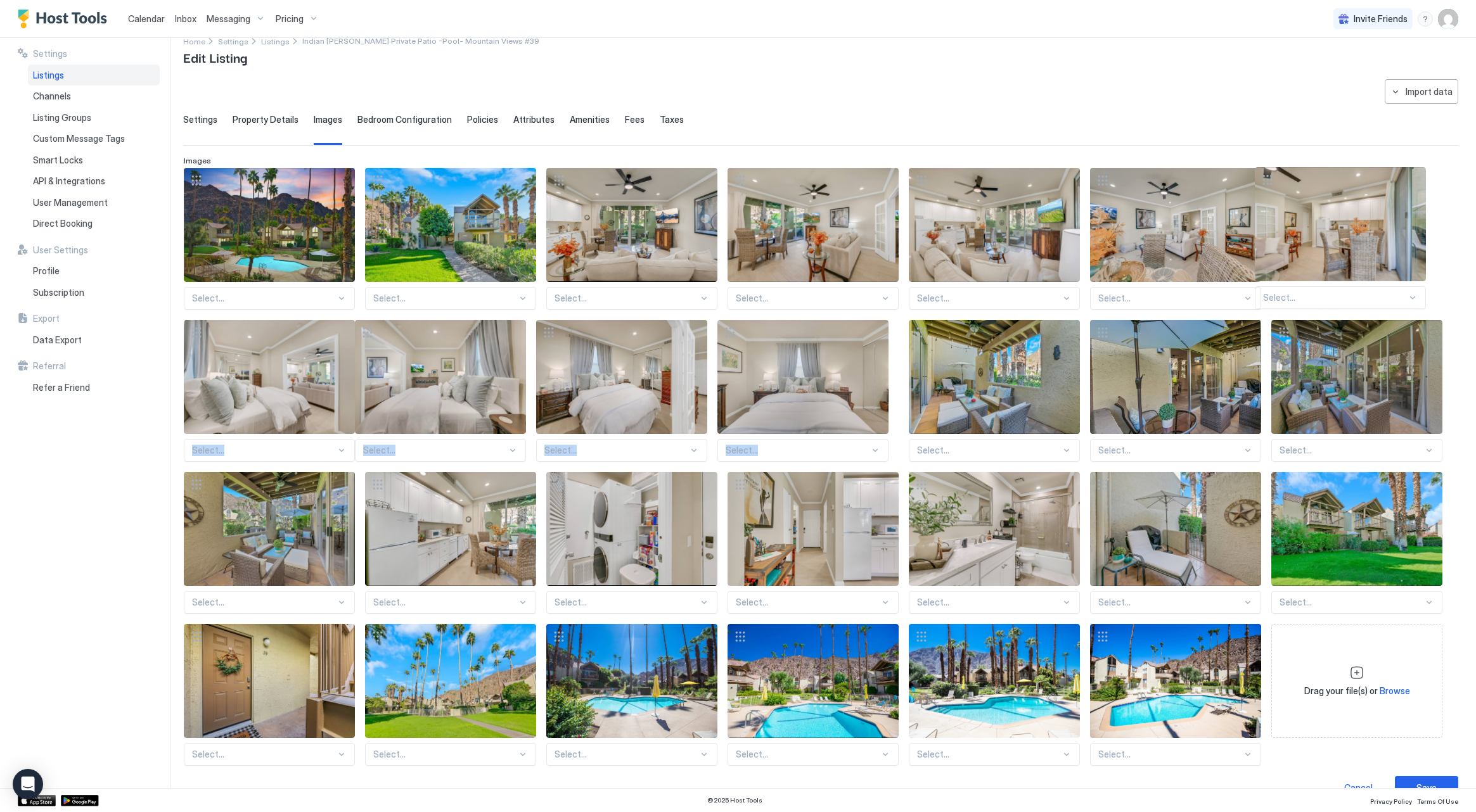
drag, startPoint x: 739, startPoint y: 330, endPoint x: 1270, endPoint y: 176, distance: 552.9
click at [1269, 176] on div "Select... Select... Select... Select... Select... Select... Select... Select...…" at bounding box center [821, 467] width 1274 height 598
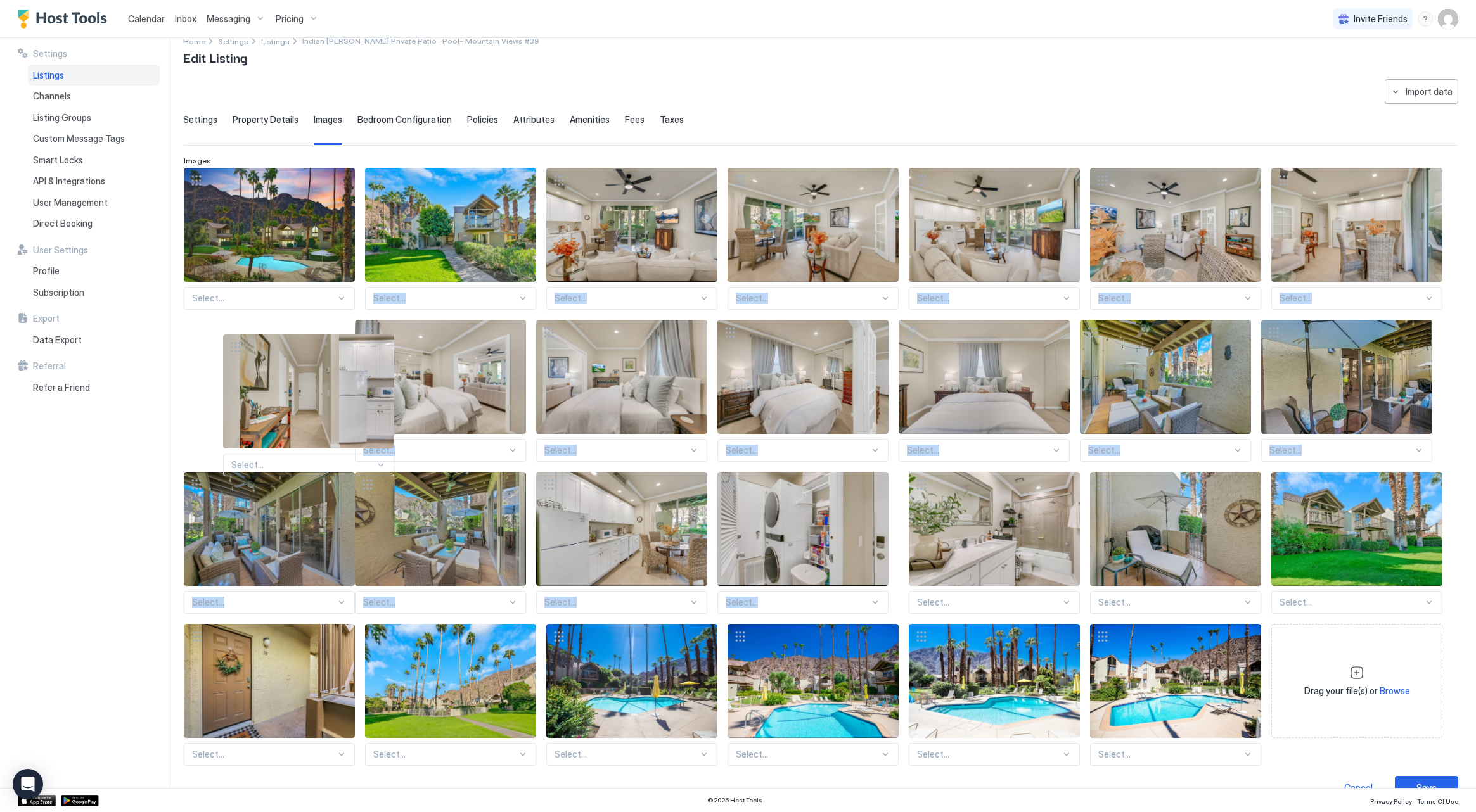
drag, startPoint x: 742, startPoint y: 486, endPoint x: 238, endPoint y: 349, distance: 522.3
click at [238, 349] on div "Select... Select... Select... Select... Select... Select... Select... Select...…" at bounding box center [821, 467] width 1274 height 598
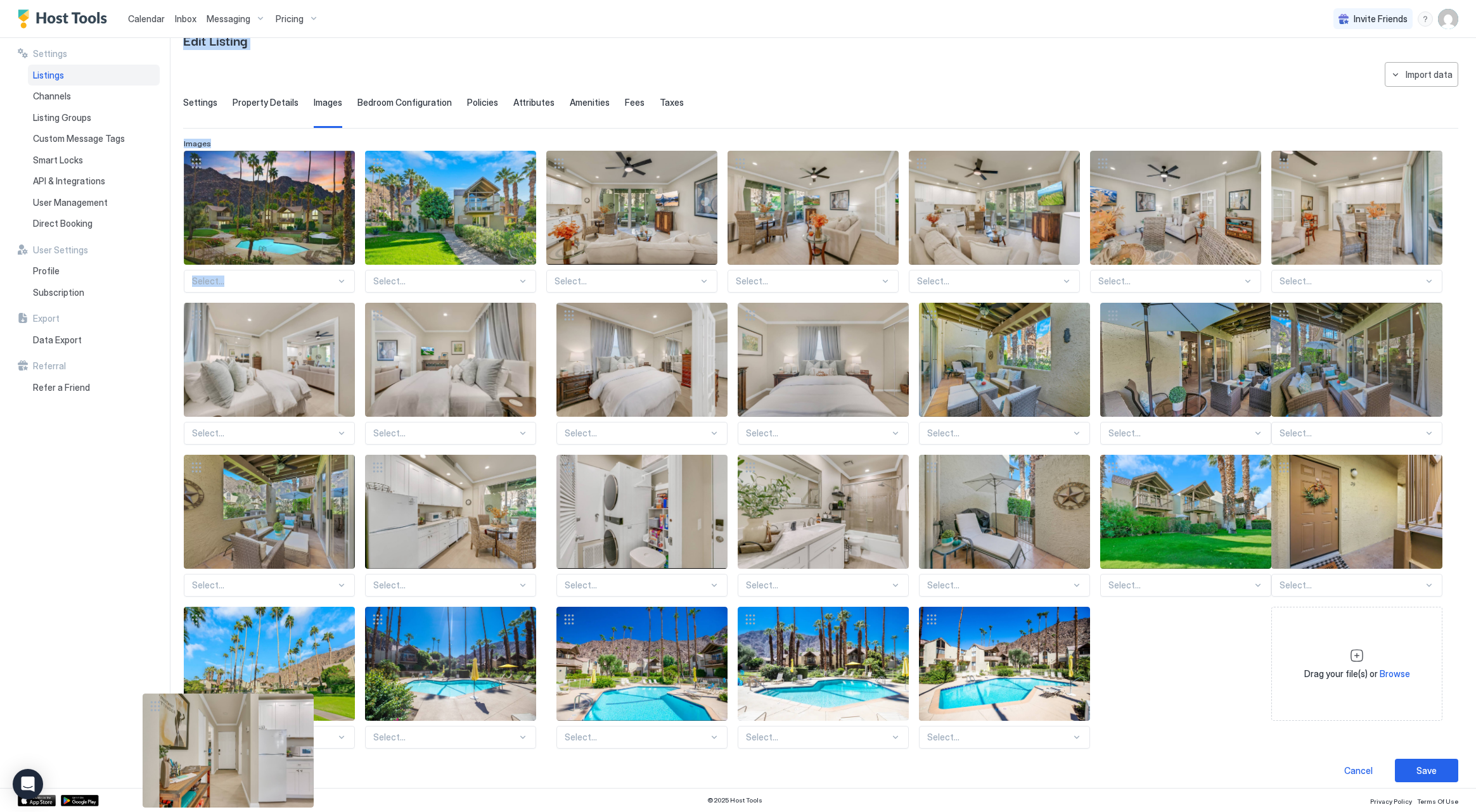
scroll to position [45, 0]
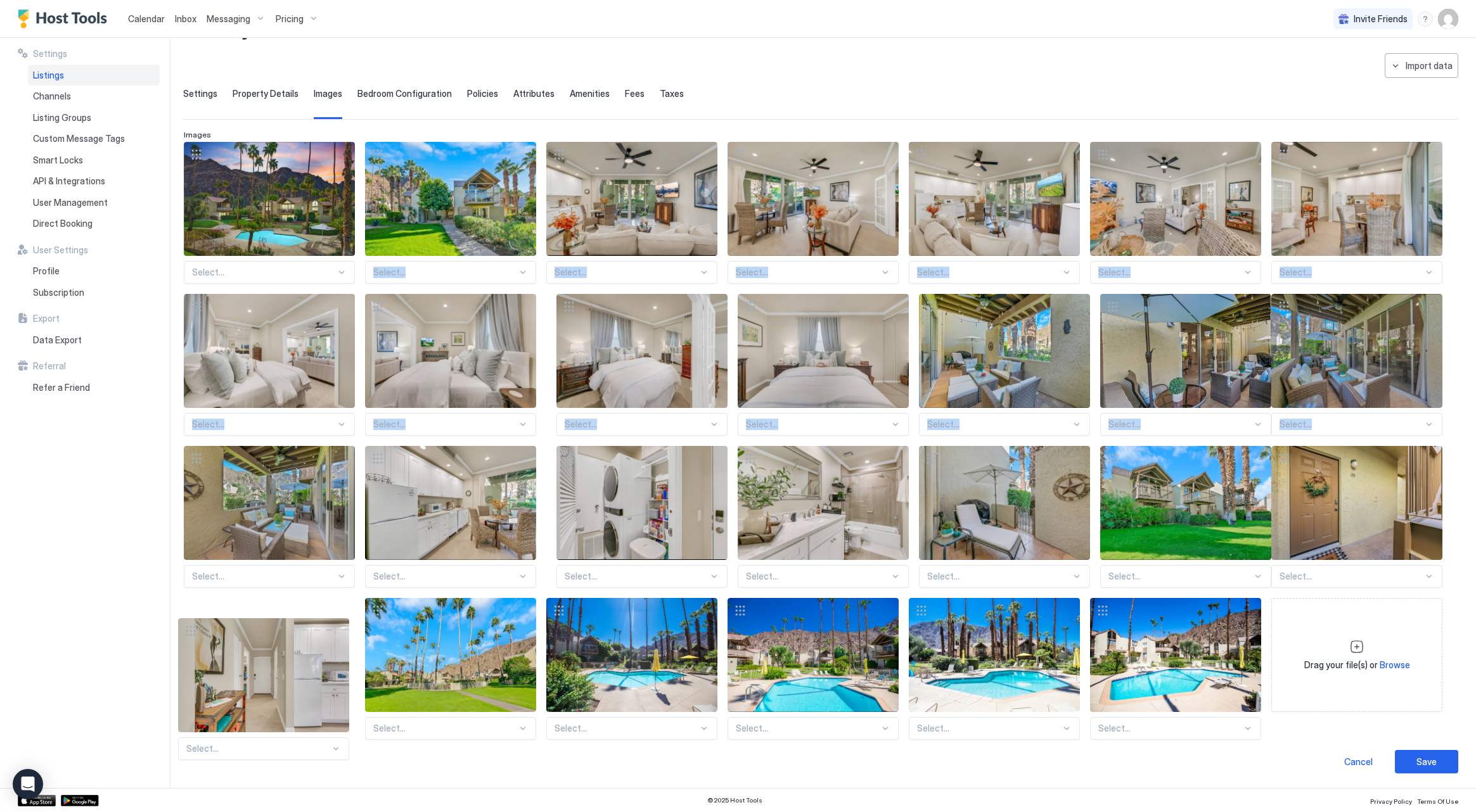
drag, startPoint x: 195, startPoint y: 332, endPoint x: 191, endPoint y: 630, distance: 298.0
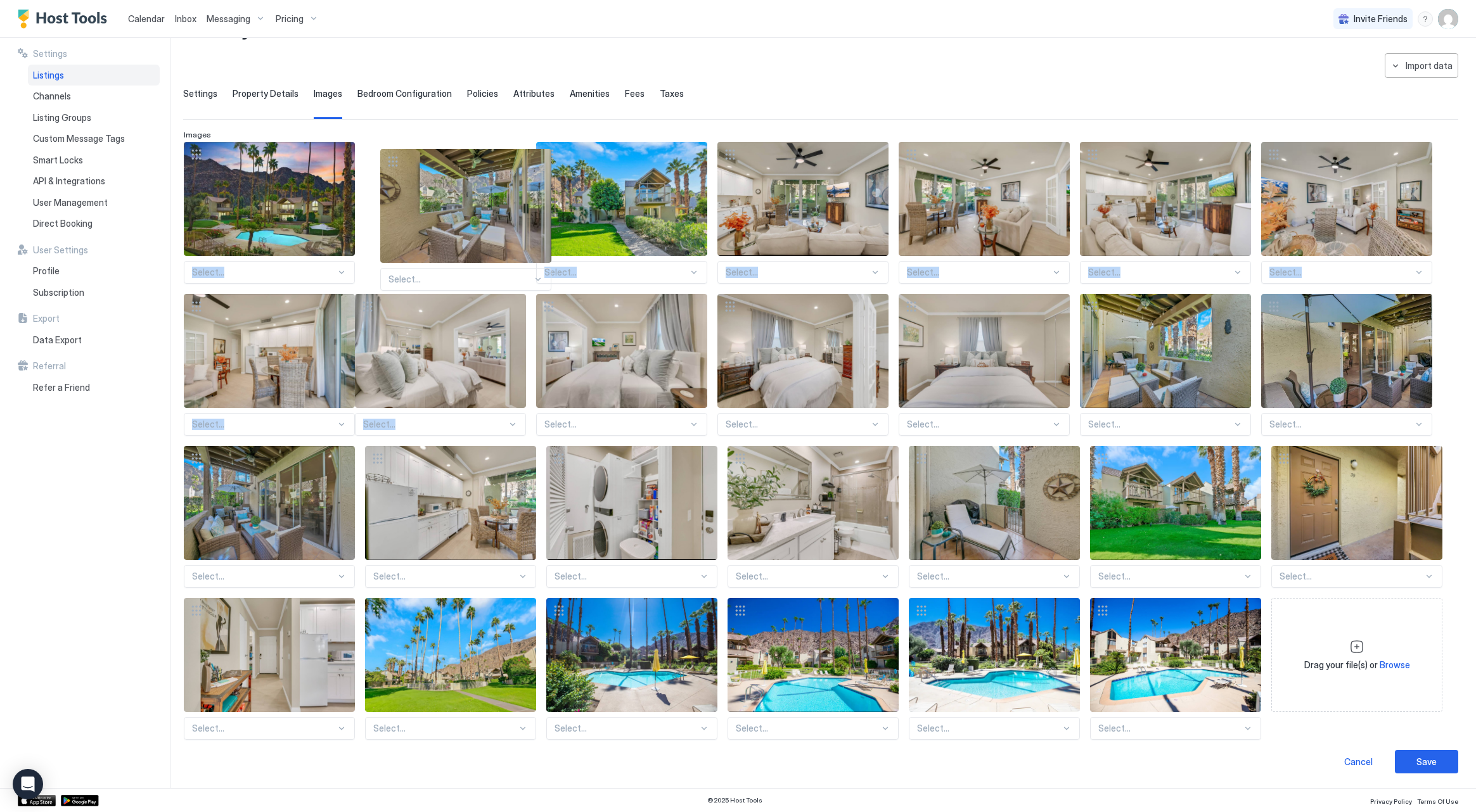
drag, startPoint x: 195, startPoint y: 460, endPoint x: 395, endPoint y: 156, distance: 363.9
click at [395, 157] on div "Select... Select... Select... Select... Select... Select... Select... Select...…" at bounding box center [821, 441] width 1274 height 598
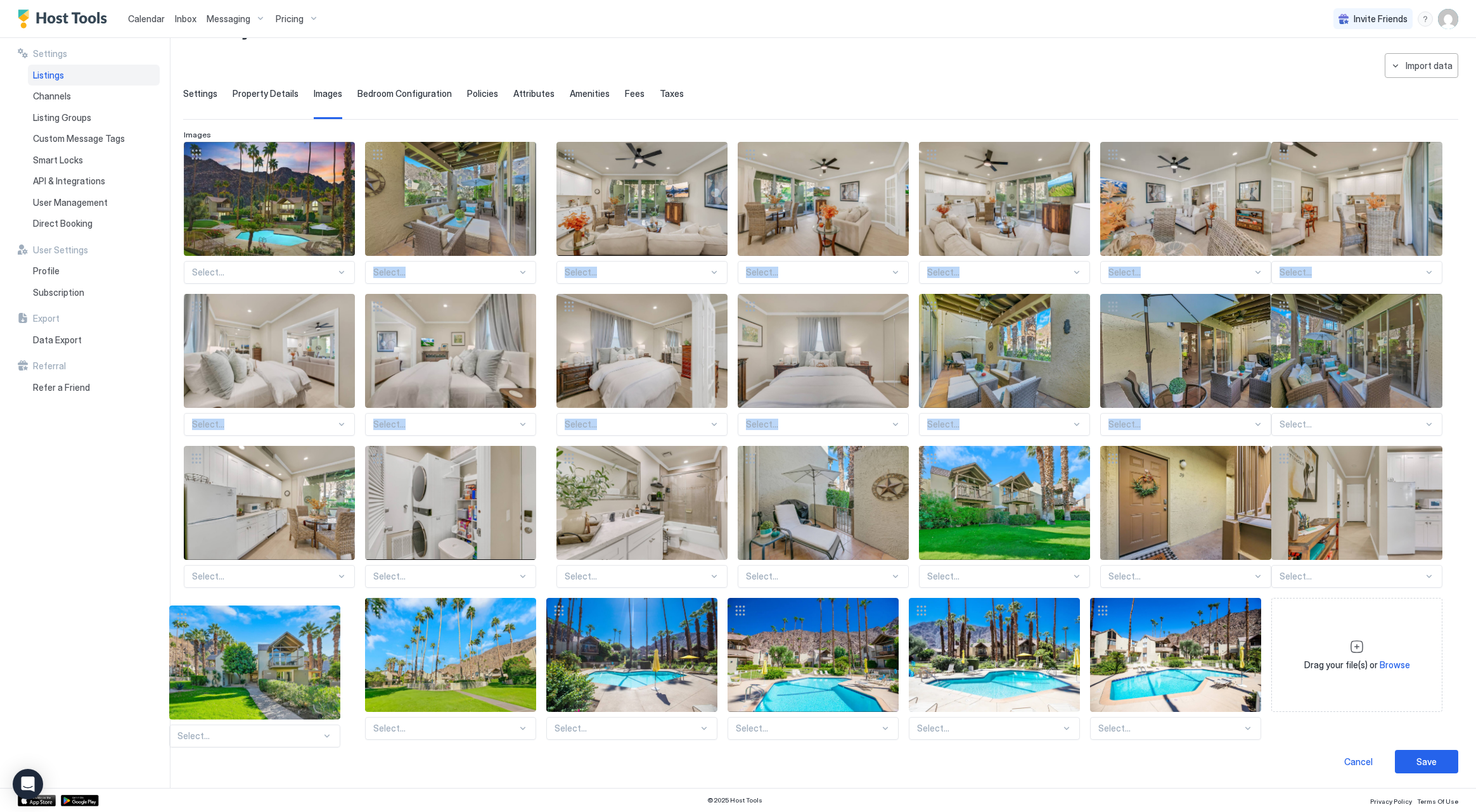
drag, startPoint x: 555, startPoint y: 156, endPoint x: 182, endPoint y: 619, distance: 594.6
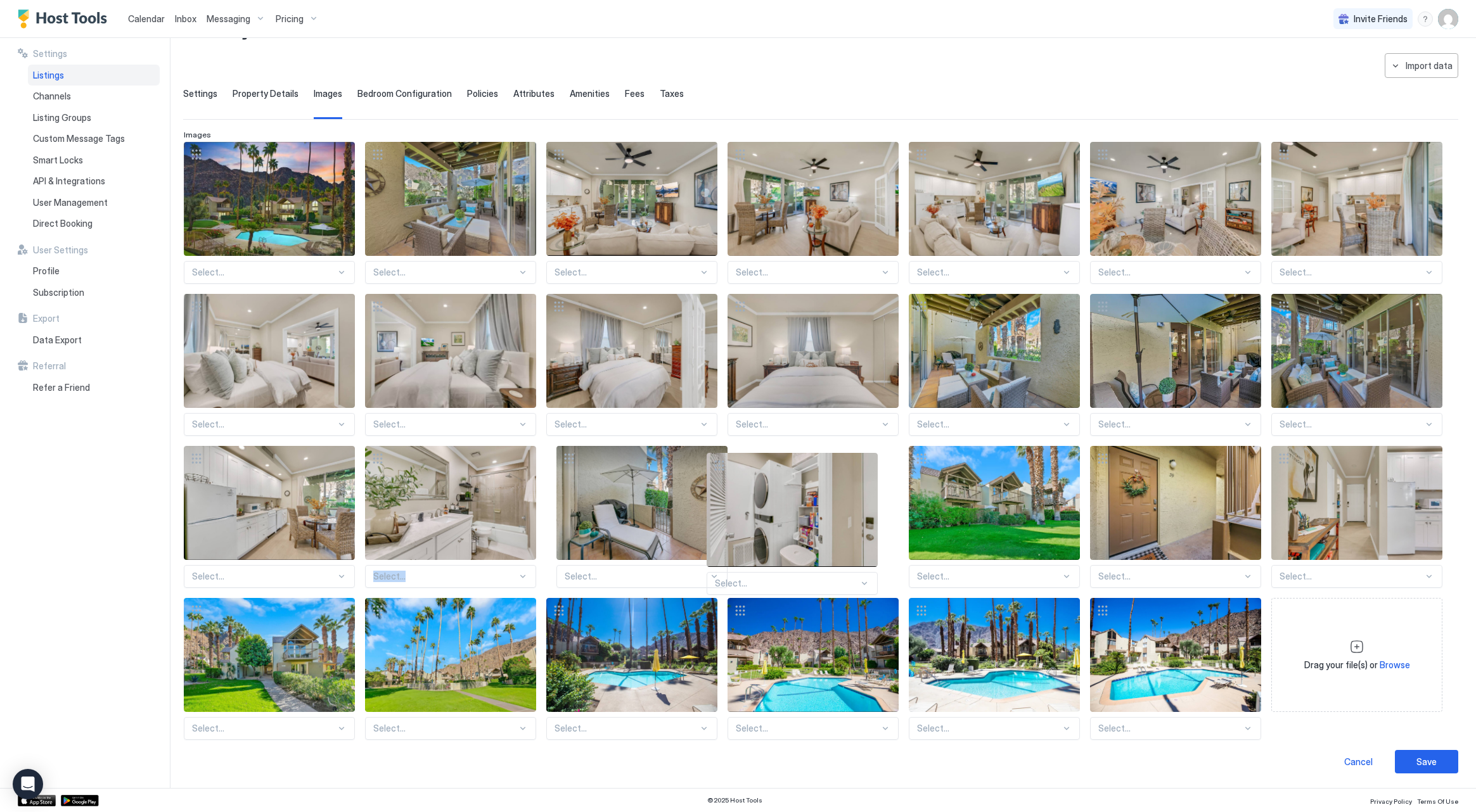
drag, startPoint x: 374, startPoint y: 459, endPoint x: 716, endPoint y: 467, distance: 342.1
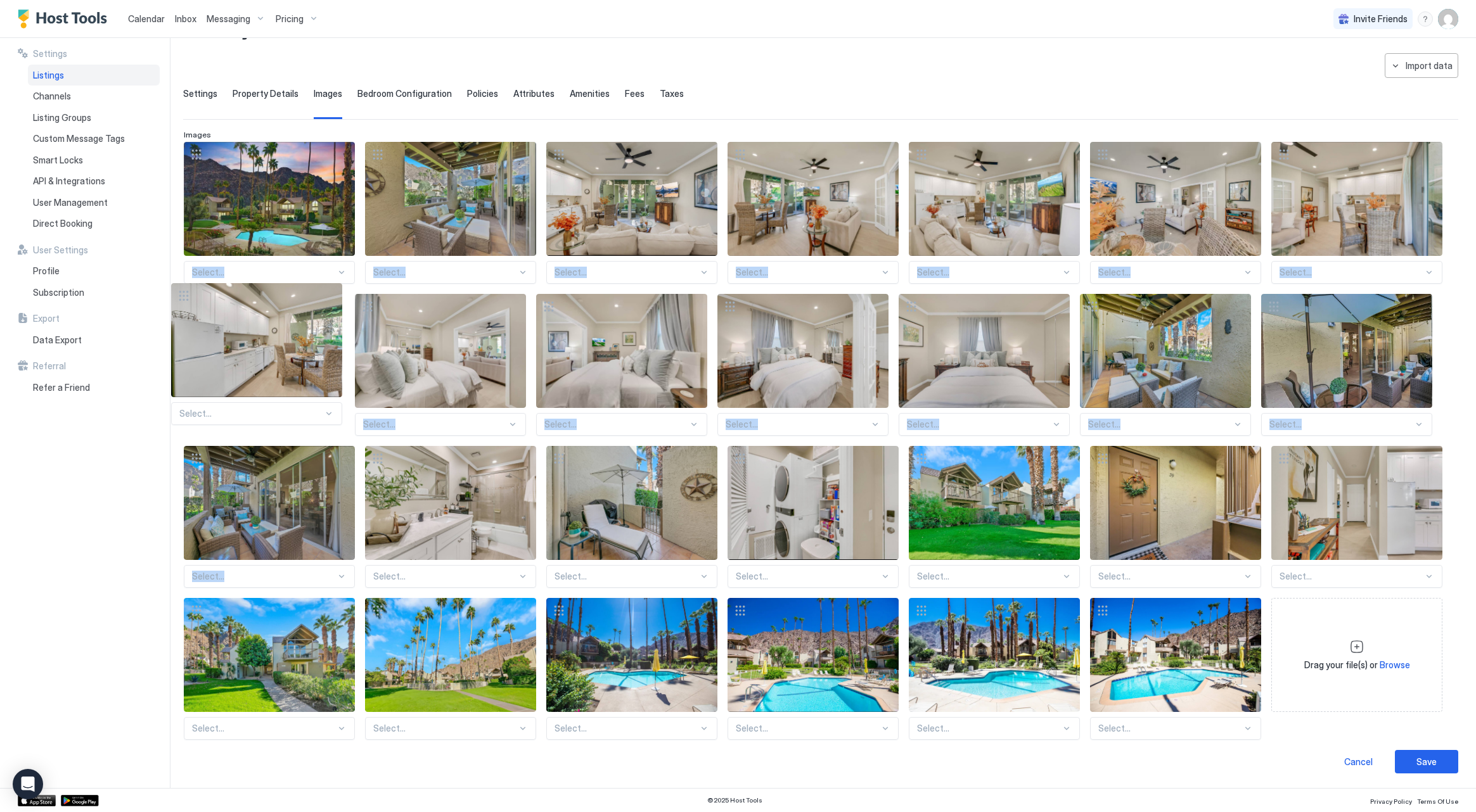
drag, startPoint x: 197, startPoint y: 454, endPoint x: 177, endPoint y: 289, distance: 166.2
click at [177, 290] on div "**********" at bounding box center [738, 413] width 1476 height 750
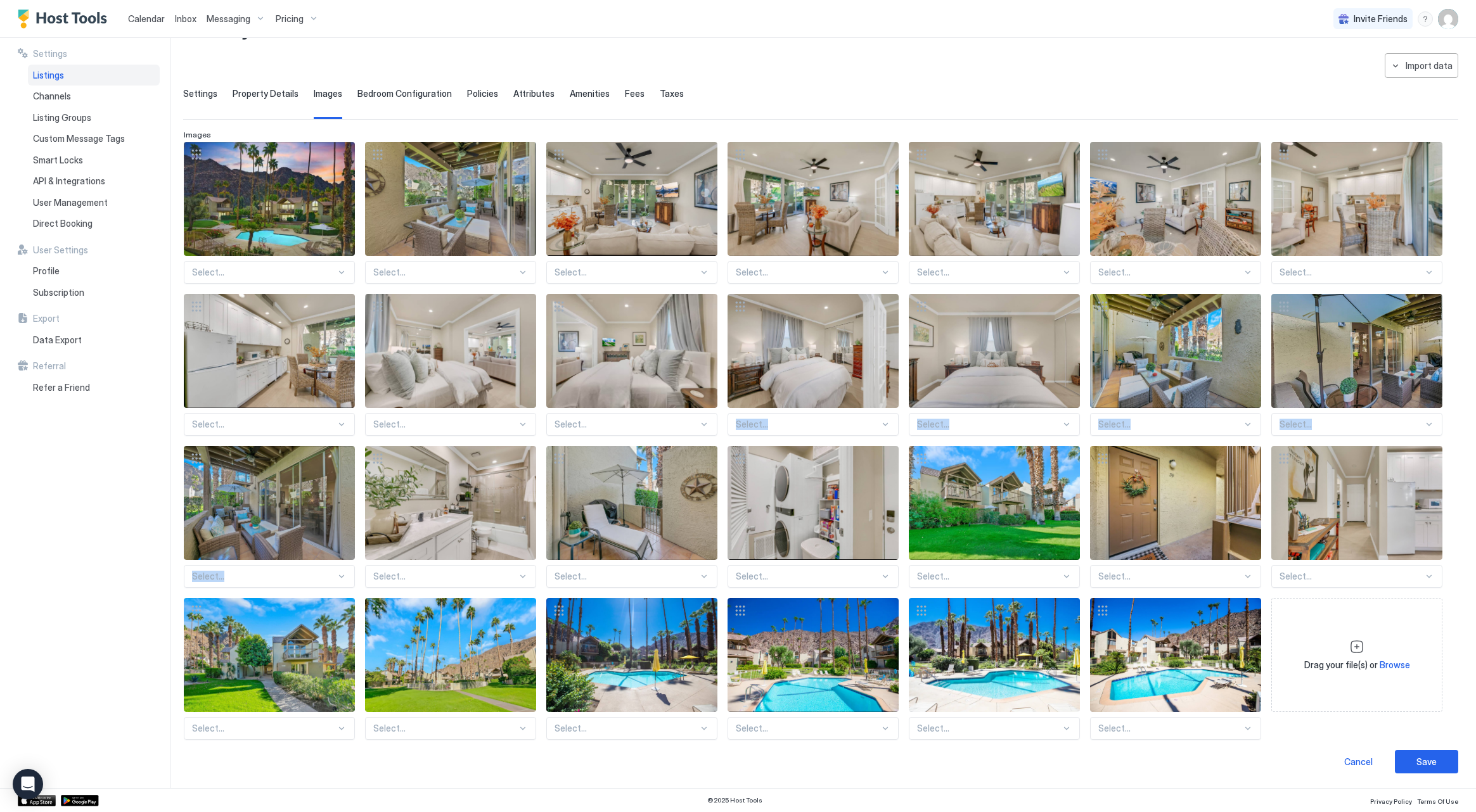
drag, startPoint x: 380, startPoint y: 457, endPoint x: 556, endPoint y: 407, distance: 183.0
click at [727, 399] on div "Select... Select... Select... Select... Select... Select... Select... Select...…" at bounding box center [821, 441] width 1274 height 598
click at [1273, 738] on div "Select... Select... Select... Select... Select... Select... Select... Select...…" at bounding box center [821, 441] width 1274 height 598
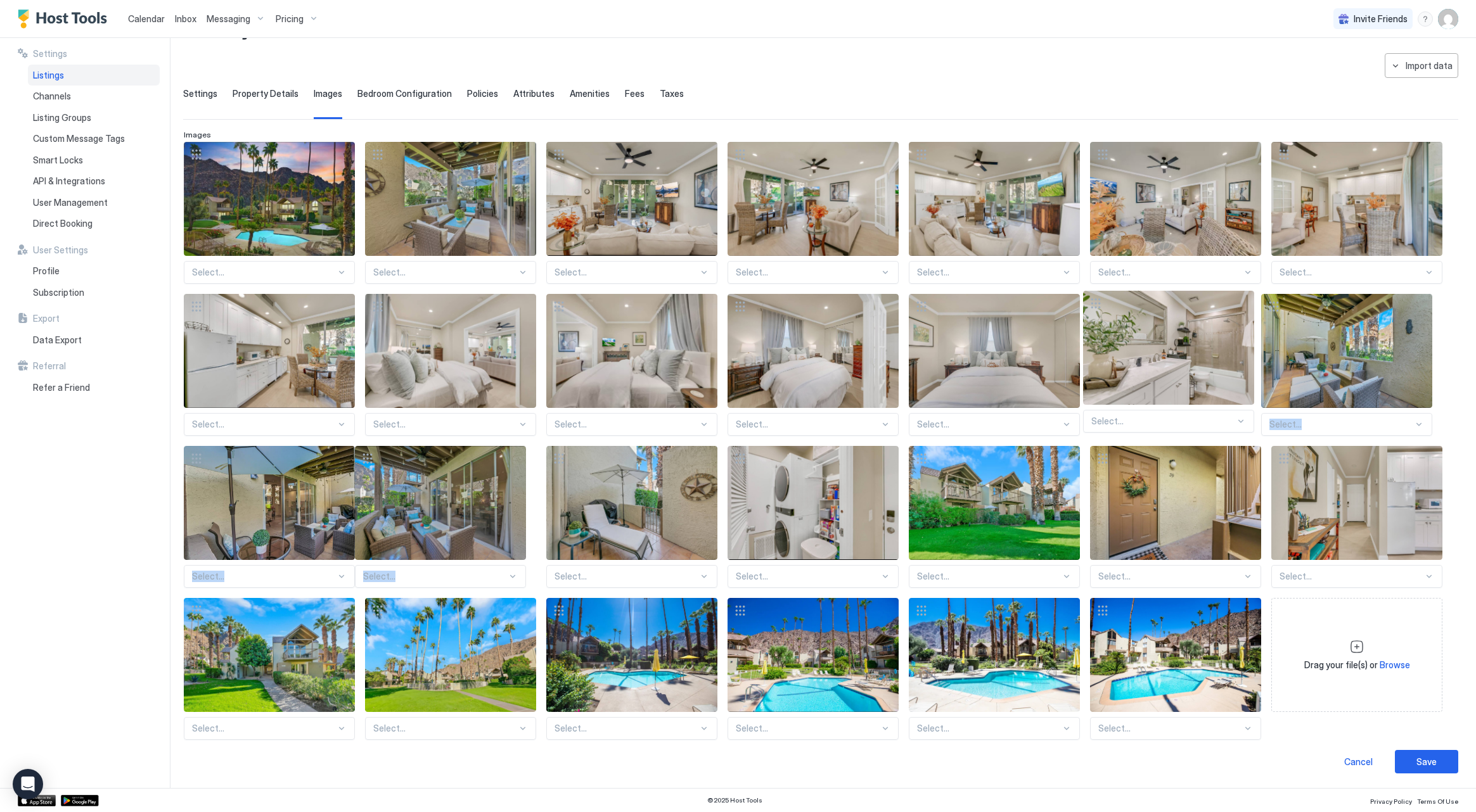
drag, startPoint x: 370, startPoint y: 457, endPoint x: 1088, endPoint y: 303, distance: 734.3
click at [1088, 303] on div "Select... Select... Select... Select... Select... Select... Select... Select...…" at bounding box center [821, 441] width 1274 height 598
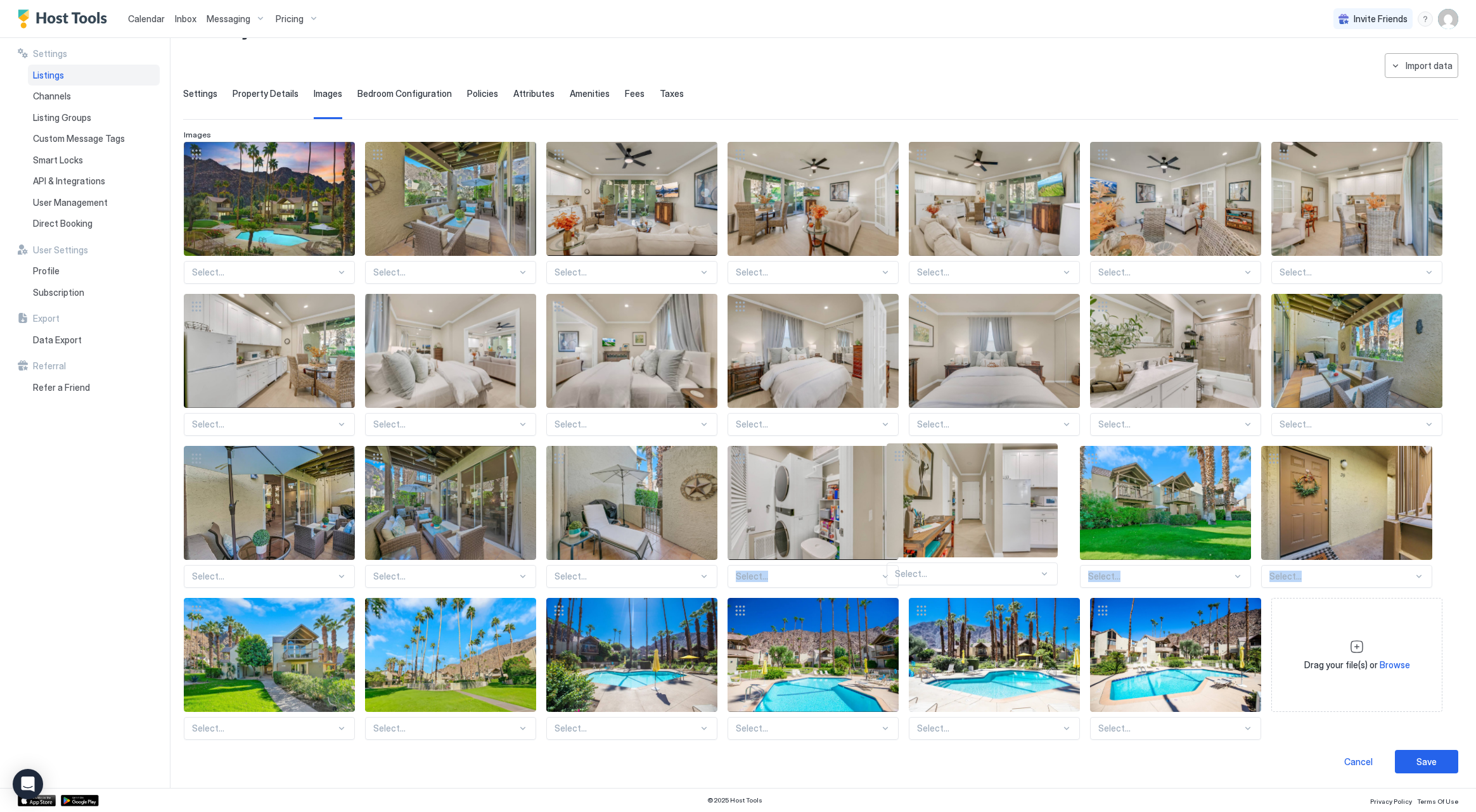
drag, startPoint x: 1280, startPoint y: 454, endPoint x: 956, endPoint y: 454, distance: 324.0
click at [896, 451] on div "Select... Select... Select... Select... Select... Select... Select... Select...…" at bounding box center [821, 441] width 1274 height 598
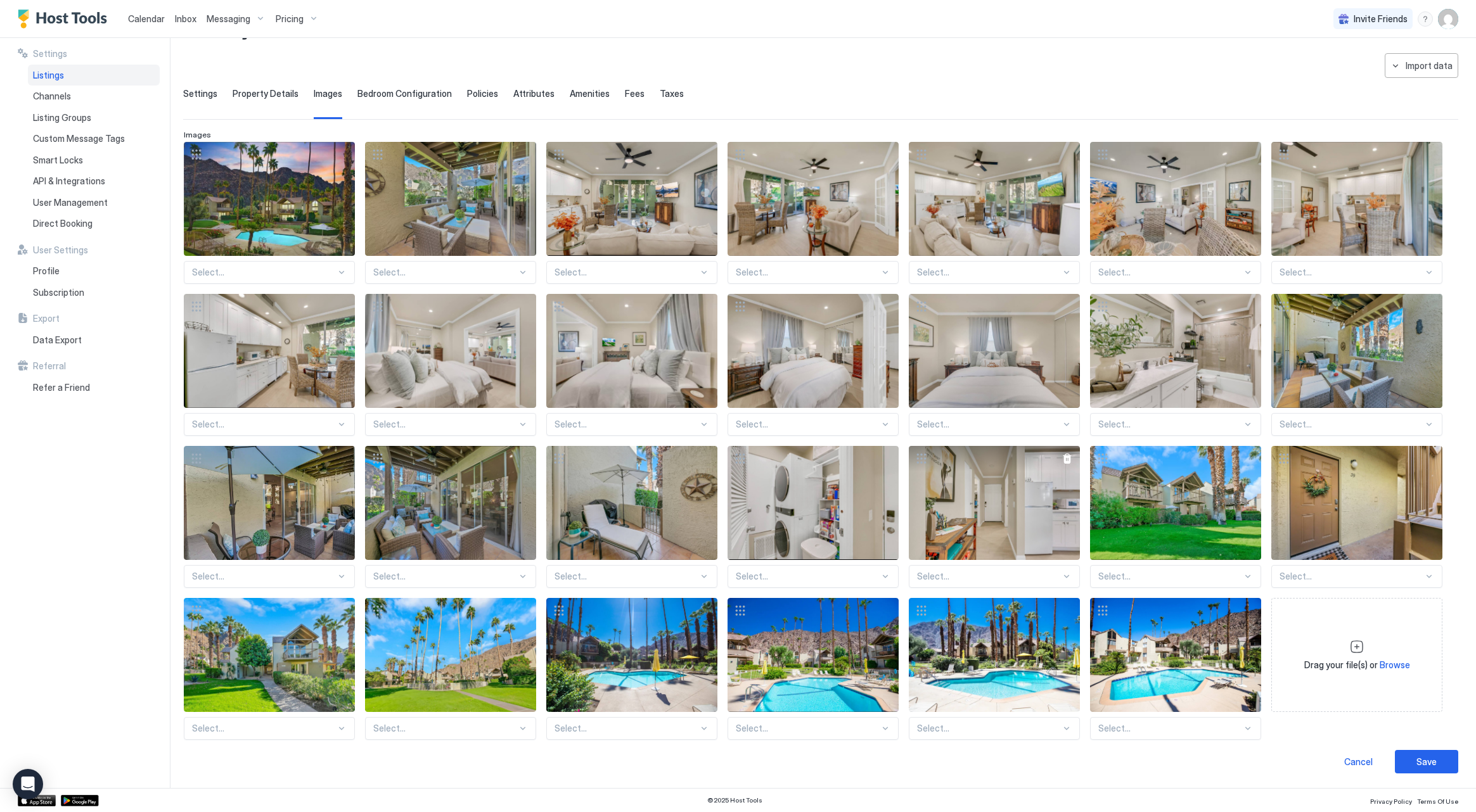
drag, startPoint x: 1106, startPoint y: 461, endPoint x: 1076, endPoint y: 460, distance: 30.0
click at [1111, 459] on div at bounding box center [1102, 458] width 25 height 25
drag, startPoint x: 1107, startPoint y: 454, endPoint x: 1251, endPoint y: 475, distance: 145.5
click at [1275, 473] on div "Select... Select... Select... Select... Select... Select... Select... Select...…" at bounding box center [821, 441] width 1274 height 598
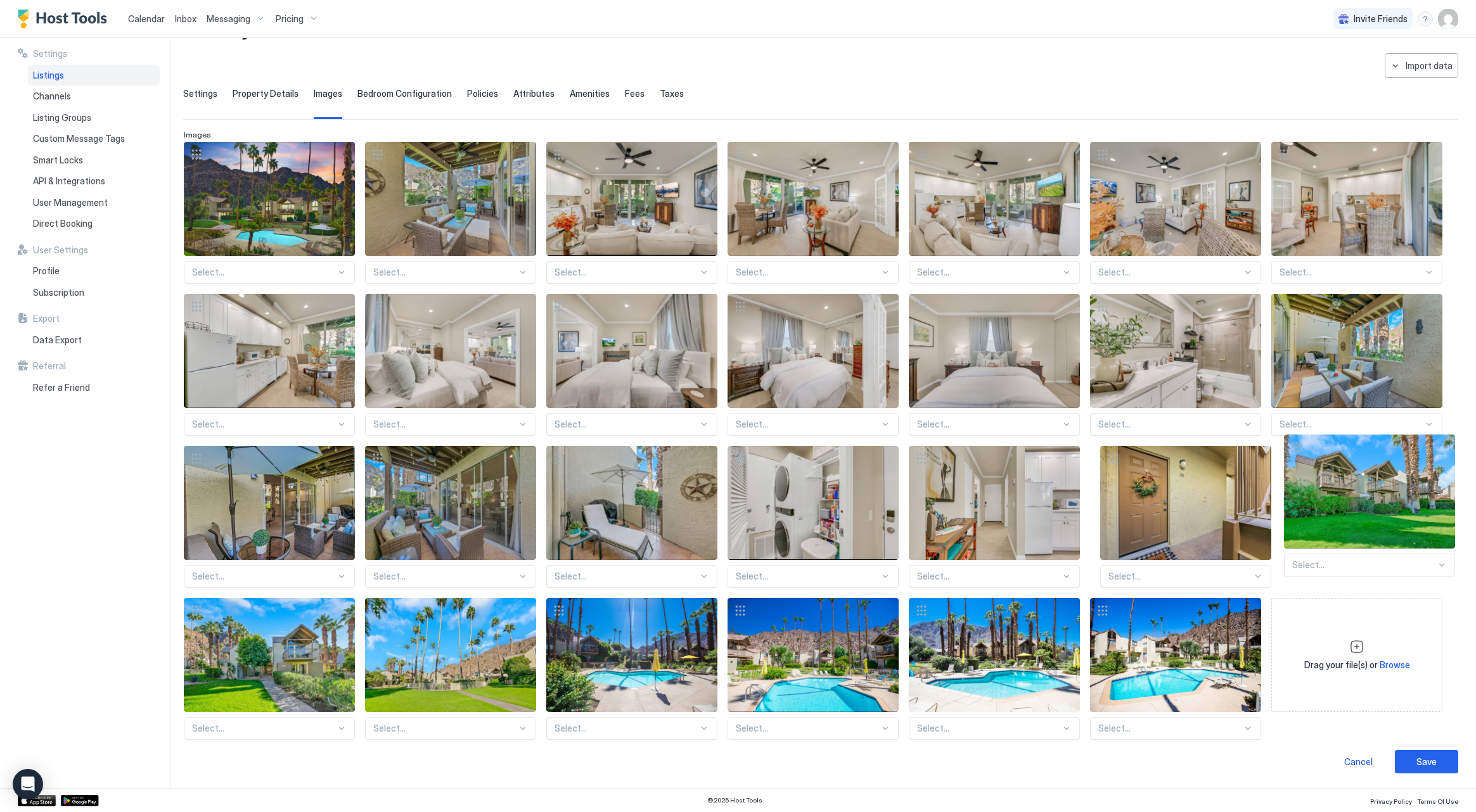
drag, startPoint x: 1102, startPoint y: 452, endPoint x: 1296, endPoint y: 441, distance: 194.3
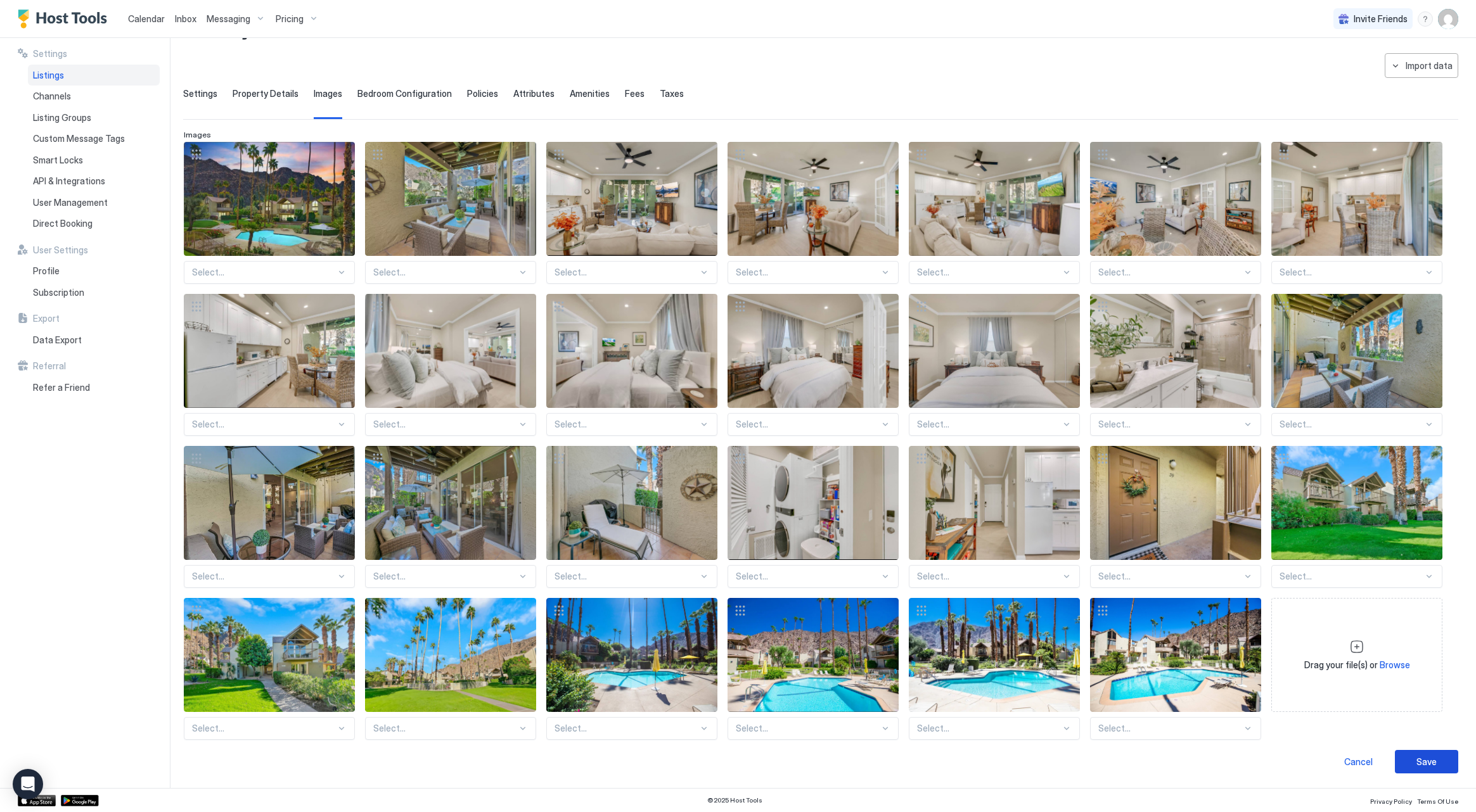
click at [1437, 767] on button "Save" at bounding box center [1426, 761] width 64 height 23
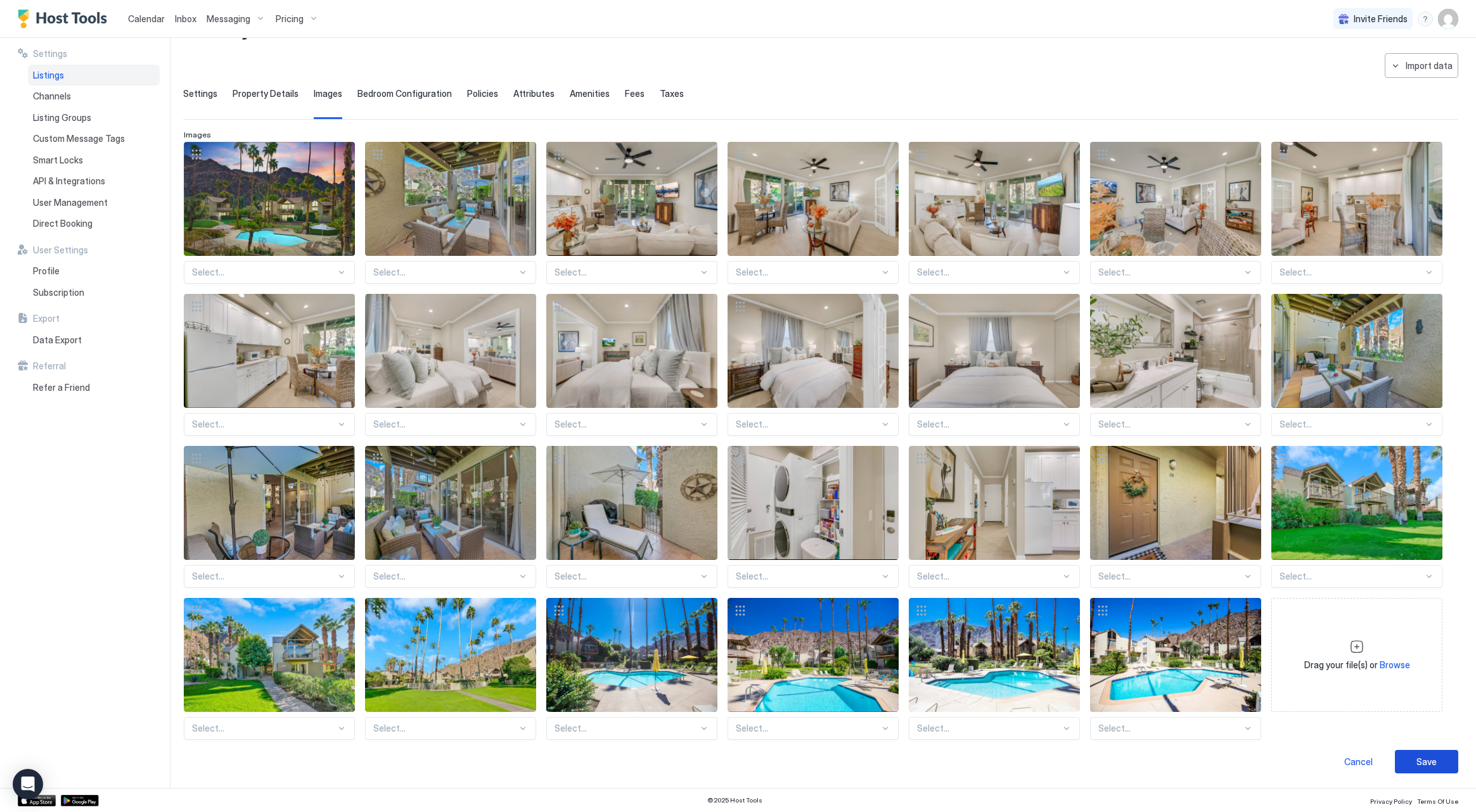
click at [1437, 767] on button "Save" at bounding box center [1426, 761] width 64 height 23
click at [1422, 759] on div "Save" at bounding box center [1427, 761] width 20 height 13
click at [1427, 765] on div "Save" at bounding box center [1427, 761] width 20 height 13
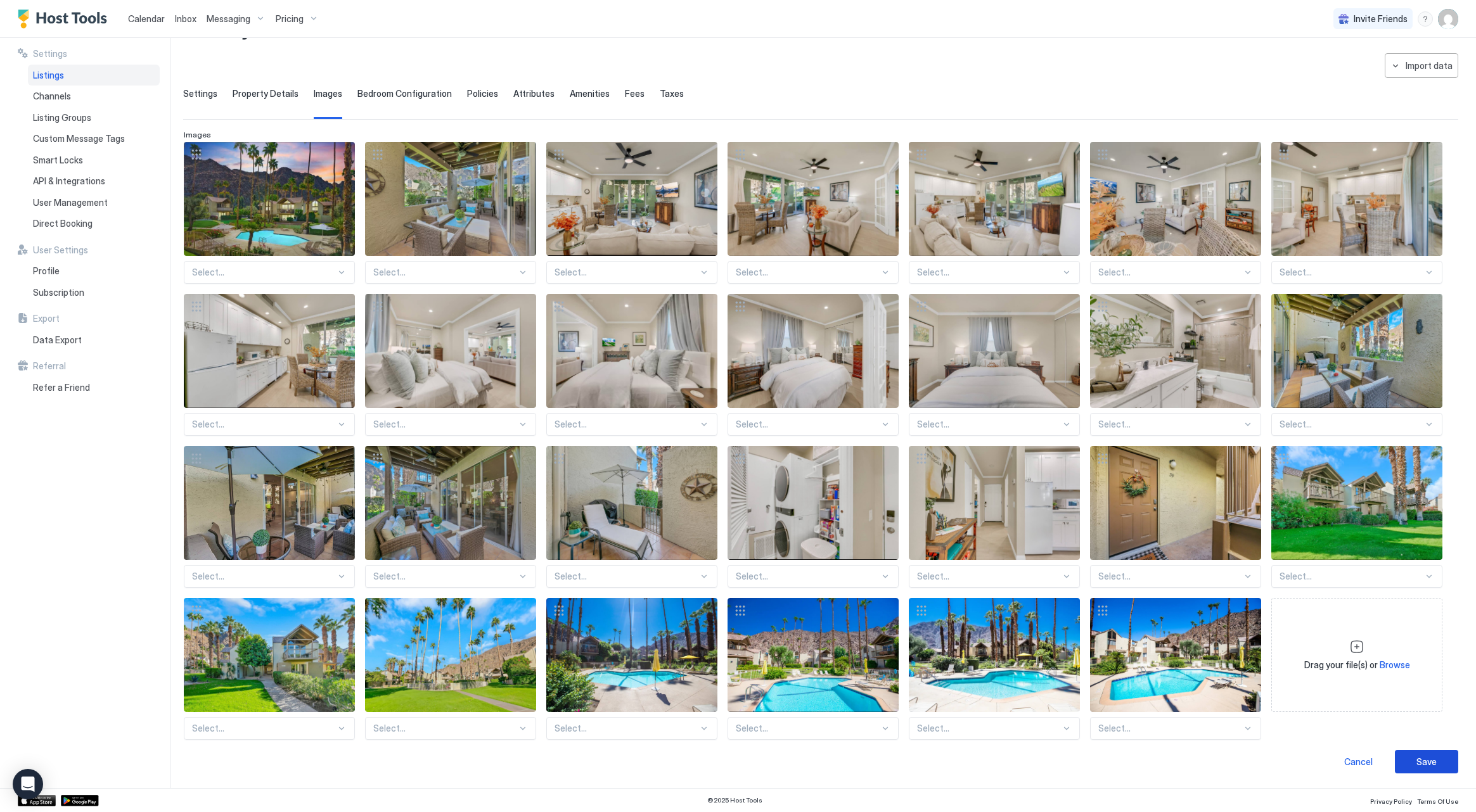
click at [1427, 765] on div "Save" at bounding box center [1427, 761] width 20 height 13
click at [96, 221] on div "Direct Booking" at bounding box center [93, 223] width 132 height 21
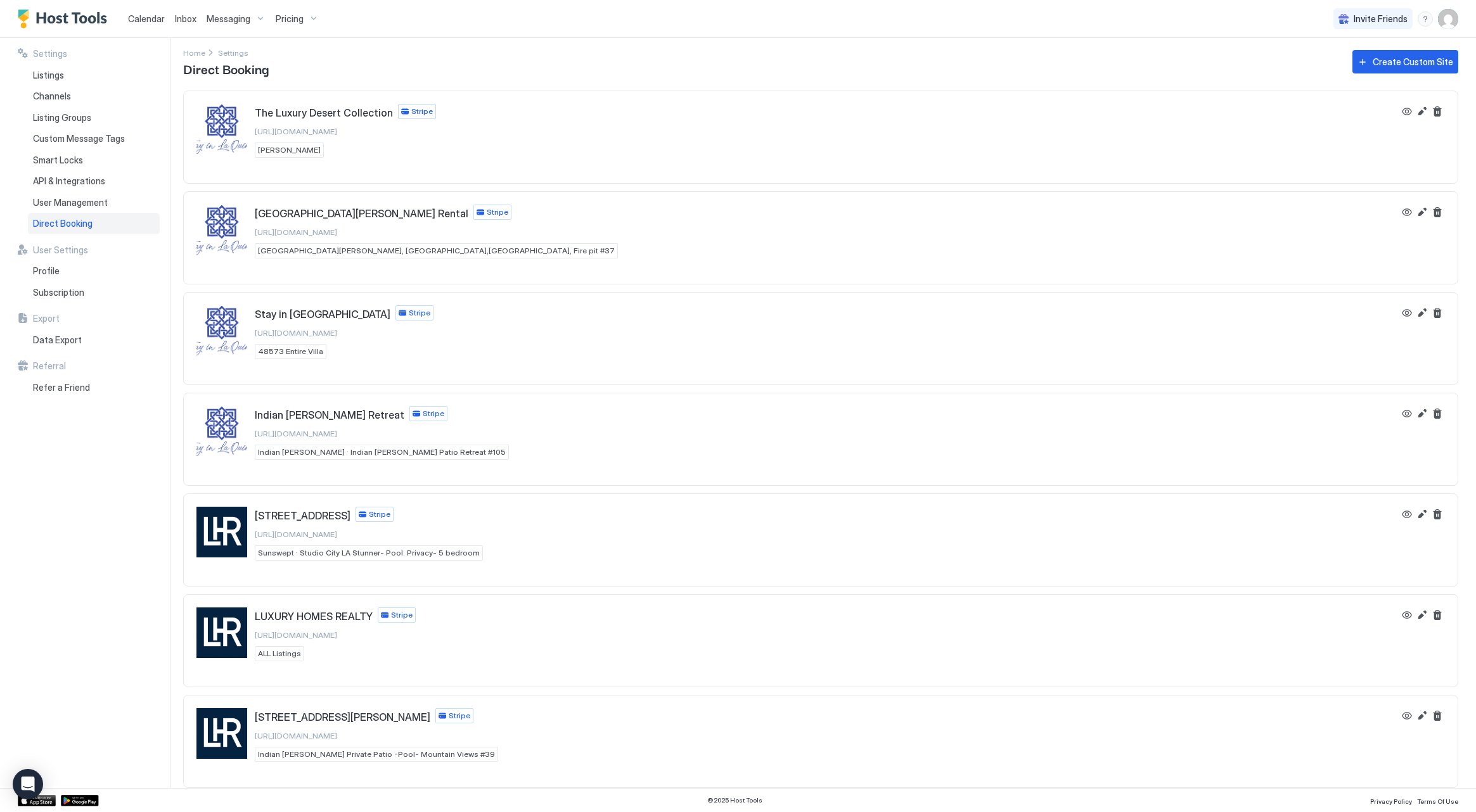
scroll to position [7, 0]
click at [1407, 715] on button "View" at bounding box center [1407, 716] width 15 height 15
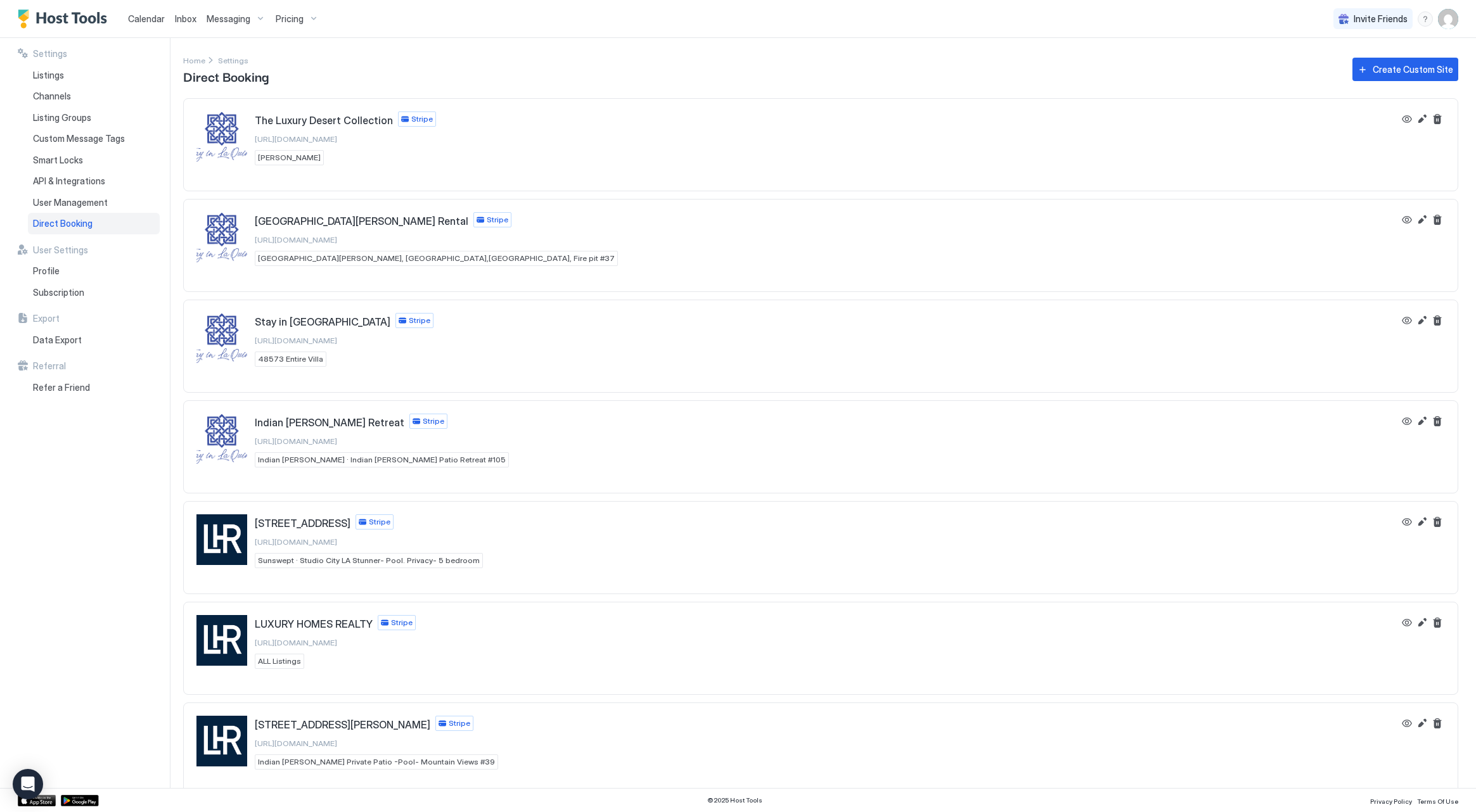
scroll to position [7, 0]
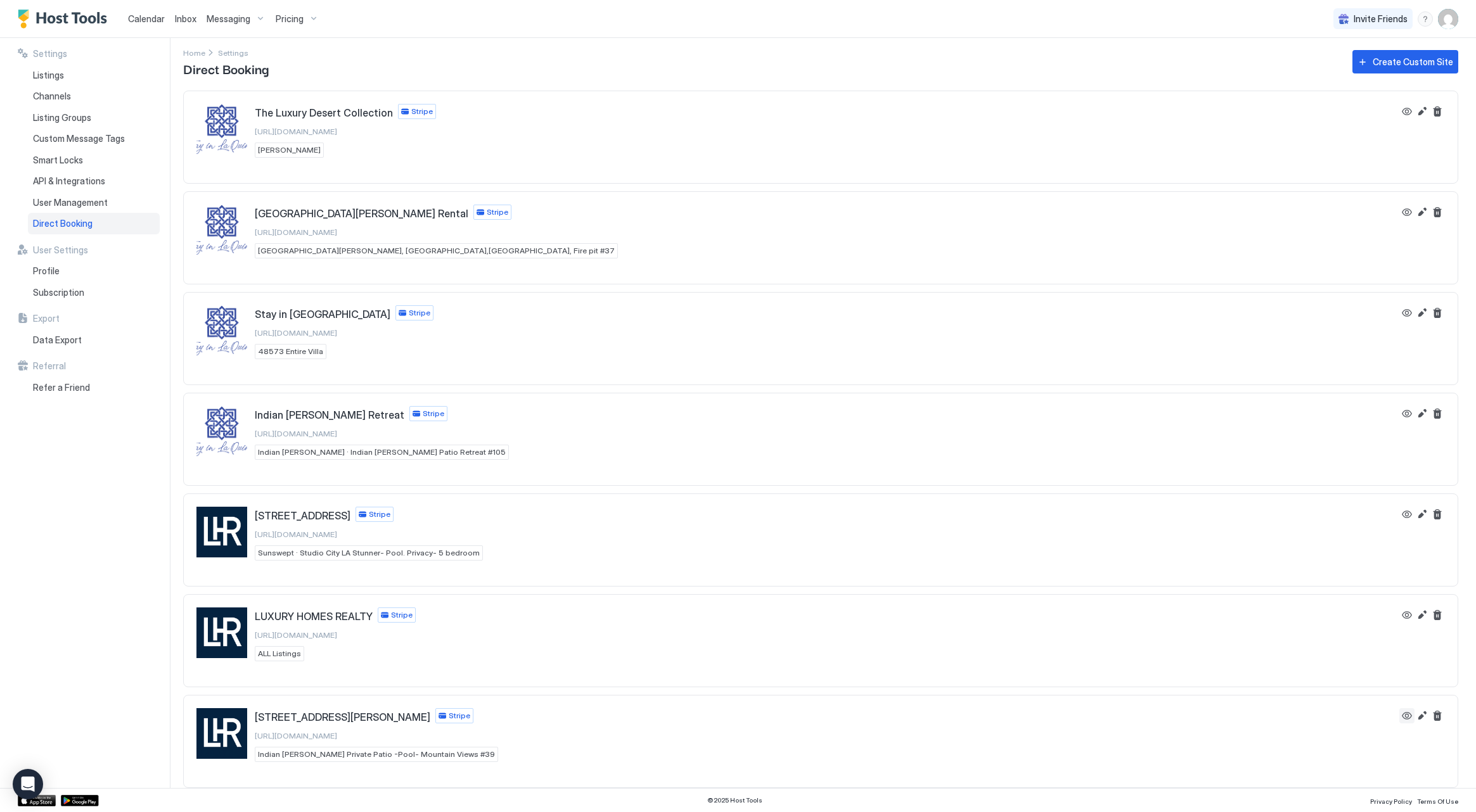
click at [1407, 714] on button "View" at bounding box center [1407, 716] width 15 height 15
